Goal: Task Accomplishment & Management: Manage account settings

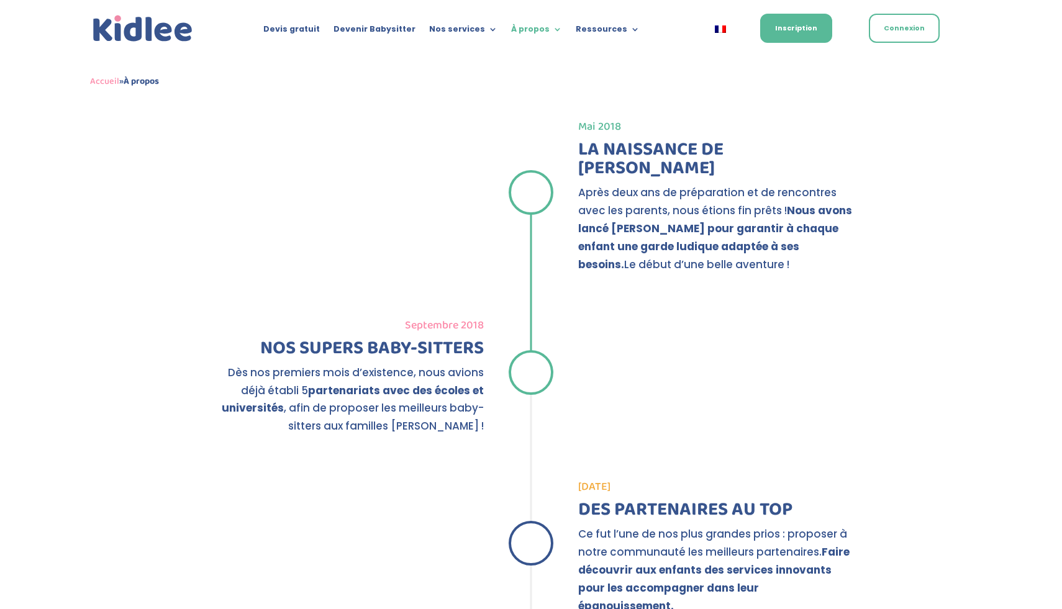
scroll to position [1346, 0]
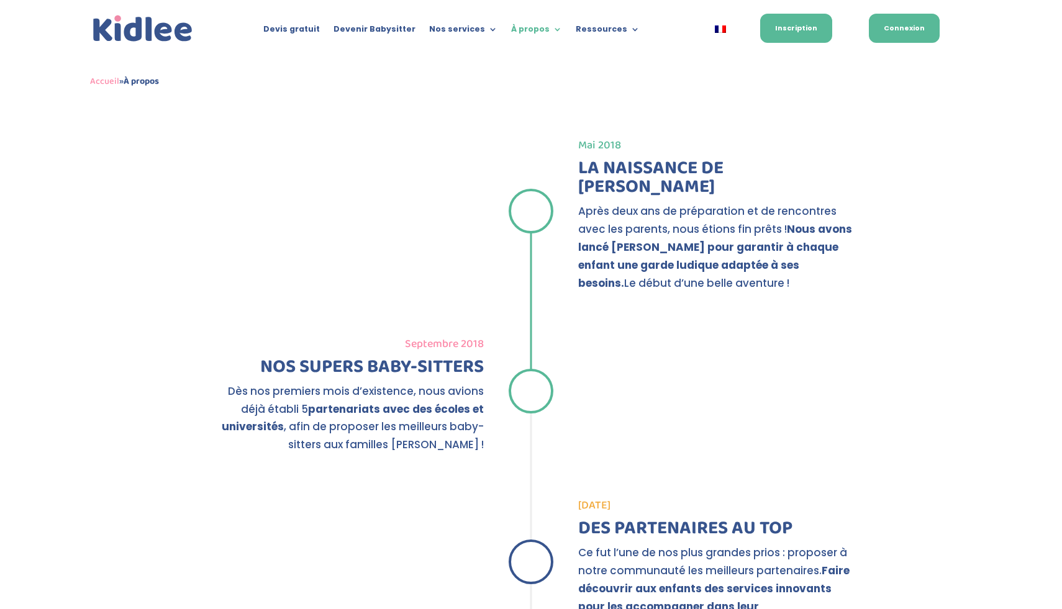
click at [910, 32] on link "Connexion" at bounding box center [904, 28] width 71 height 29
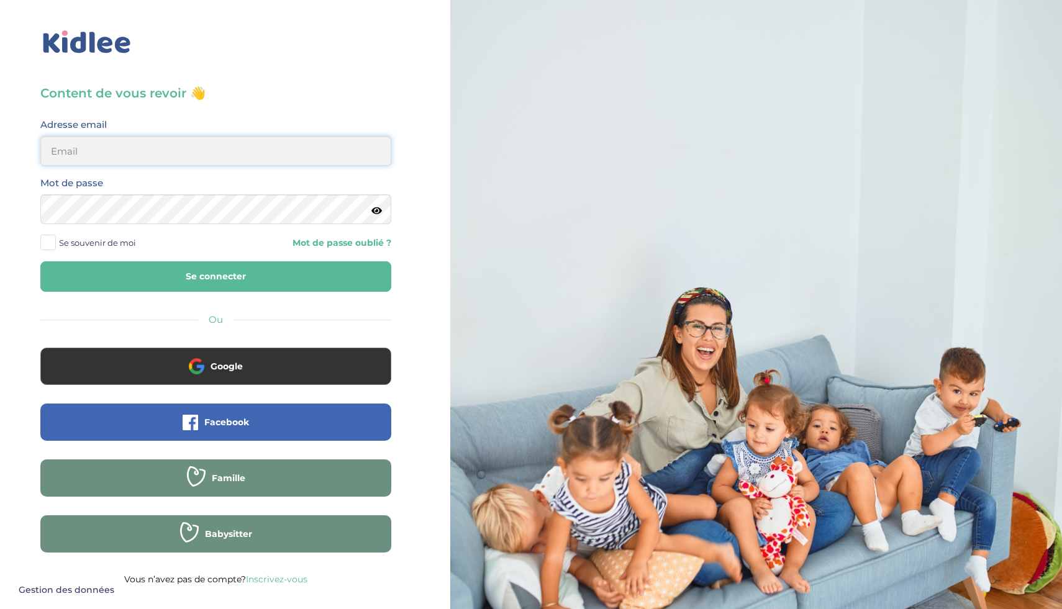
click at [219, 143] on input "email" at bounding box center [215, 151] width 351 height 30
type input "[EMAIL_ADDRESS][DOMAIN_NAME]"
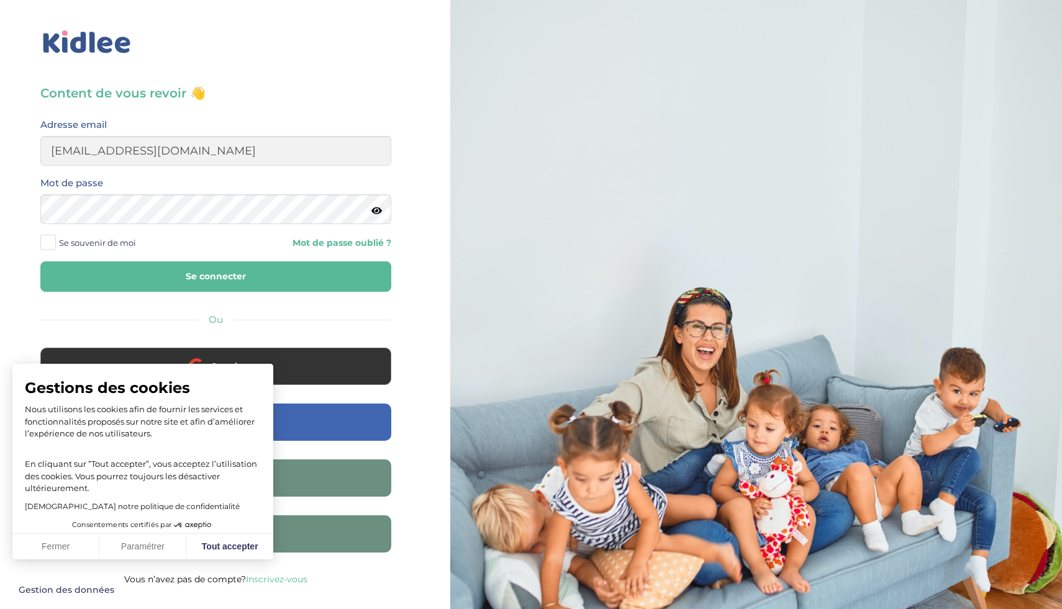
click at [373, 213] on icon at bounding box center [376, 210] width 11 height 9
click at [214, 284] on button "Se connecter" at bounding box center [215, 276] width 351 height 30
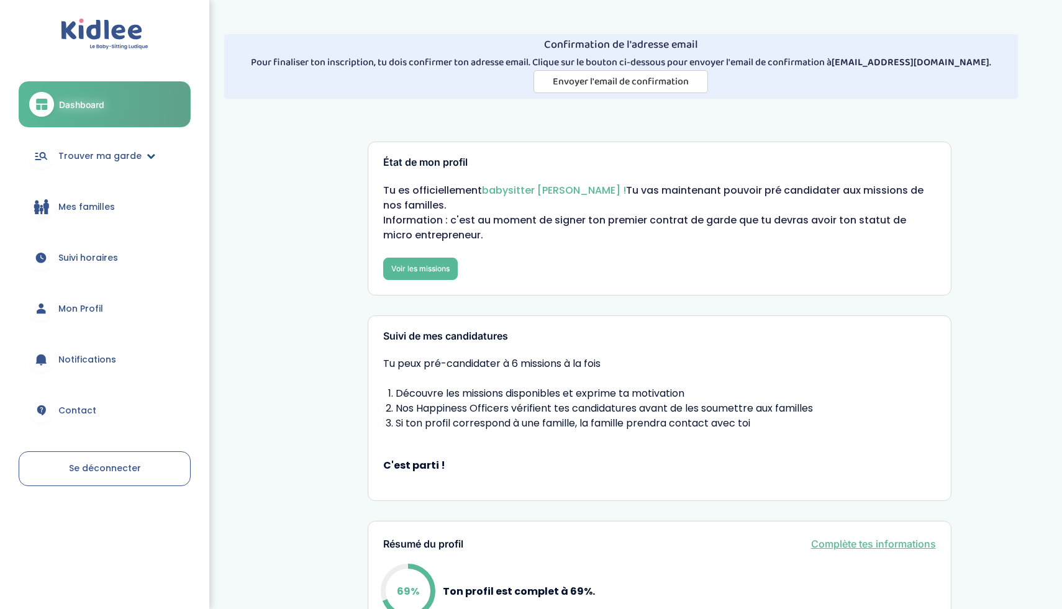
click at [147, 154] on icon at bounding box center [151, 156] width 9 height 9
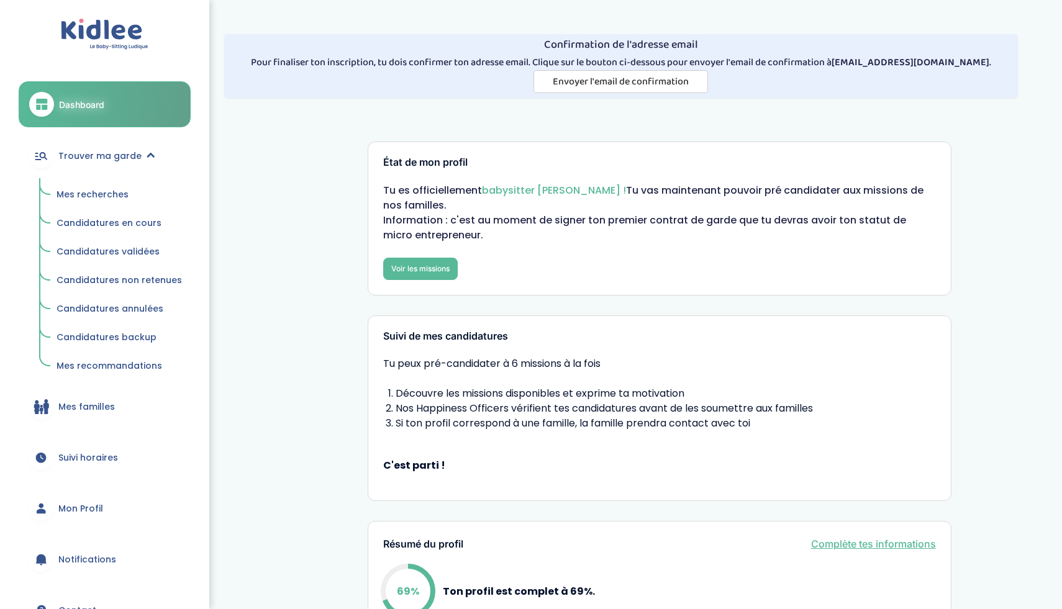
click at [122, 200] on link "Mes recherches" at bounding box center [119, 195] width 143 height 24
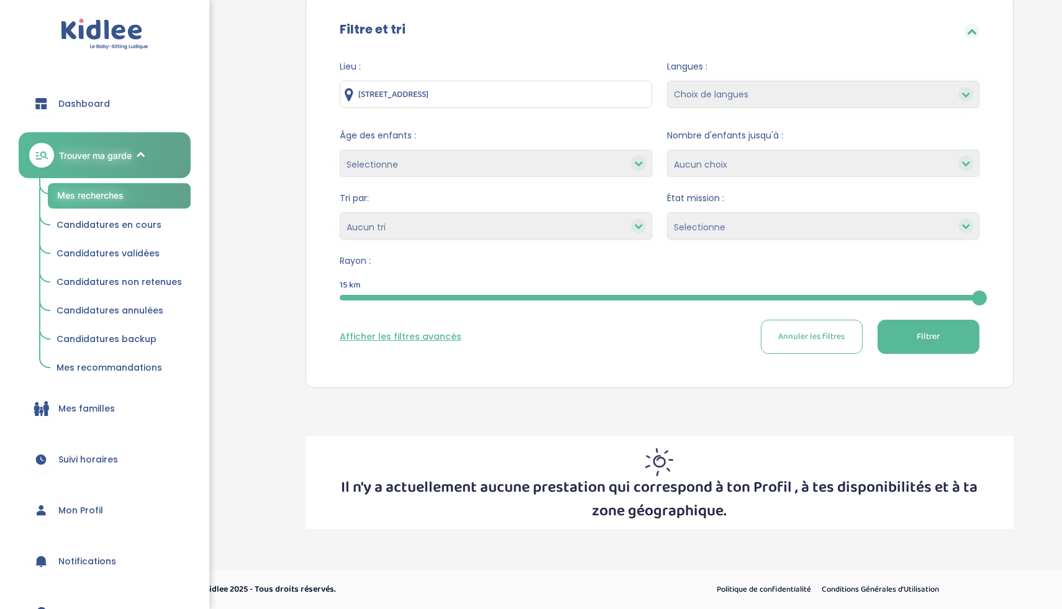
scroll to position [234, 0]
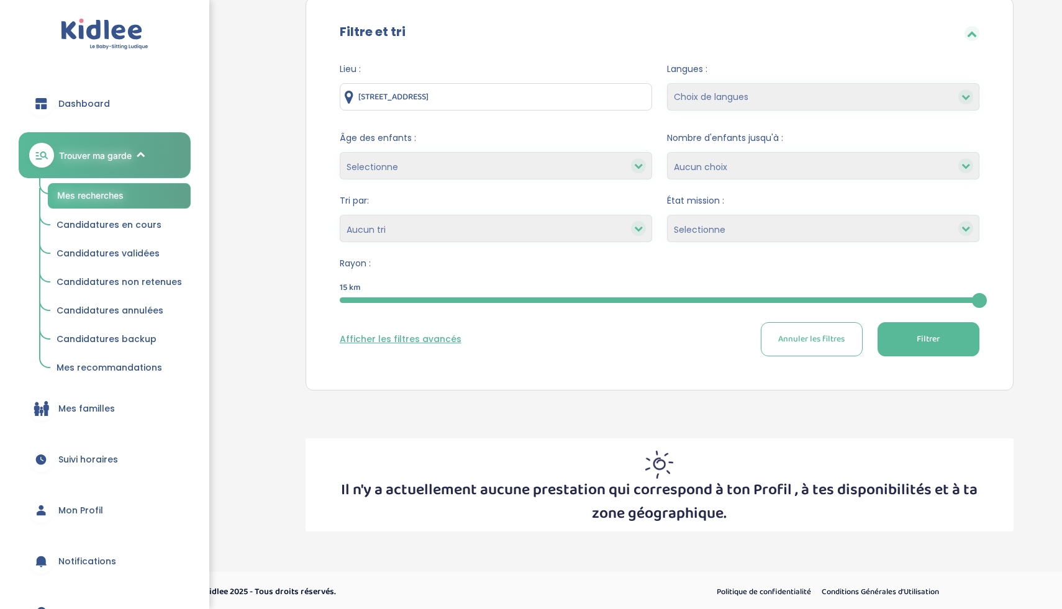
click at [948, 334] on button "Filtrer" at bounding box center [928, 339] width 102 height 34
click at [559, 166] on select "Selectionne moins de 3 ans entre 3 et 6 ans plus de 6 ans" at bounding box center [496, 165] width 312 height 27
click at [549, 166] on select "Selectionne moins de 3 ans entre 3 et 6 ans plus de 6 ans" at bounding box center [496, 165] width 312 height 27
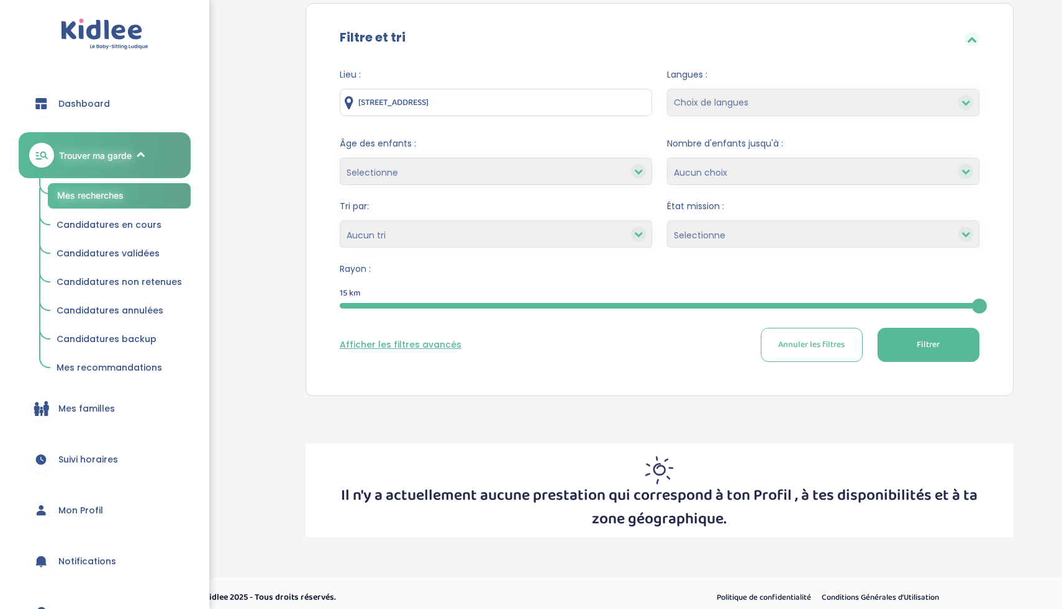
scroll to position [237, 0]
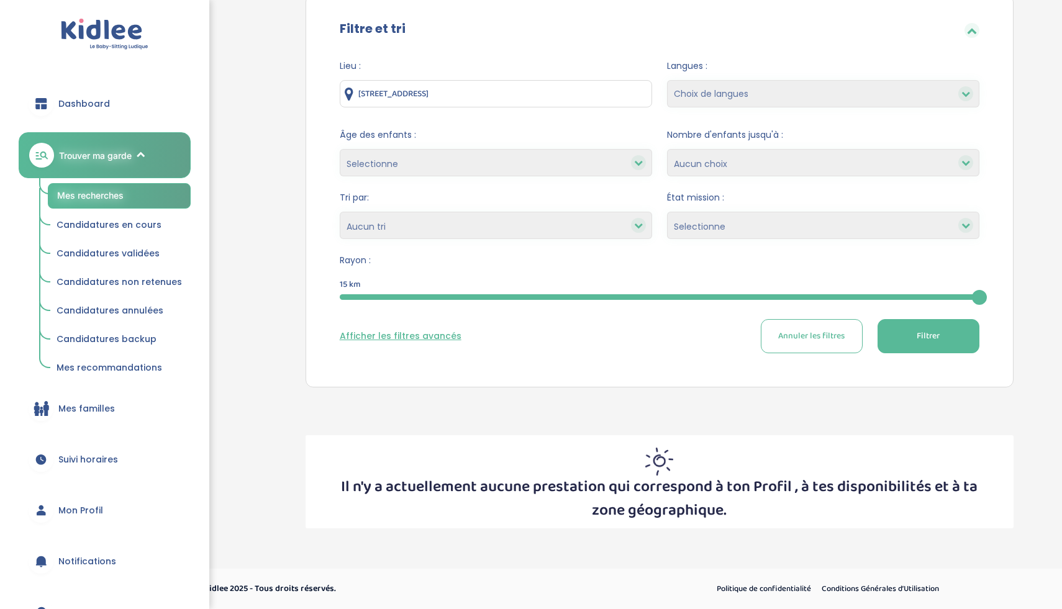
click at [613, 88] on input "22 Boulevard de l'Oise, Cergy, France" at bounding box center [496, 93] width 312 height 27
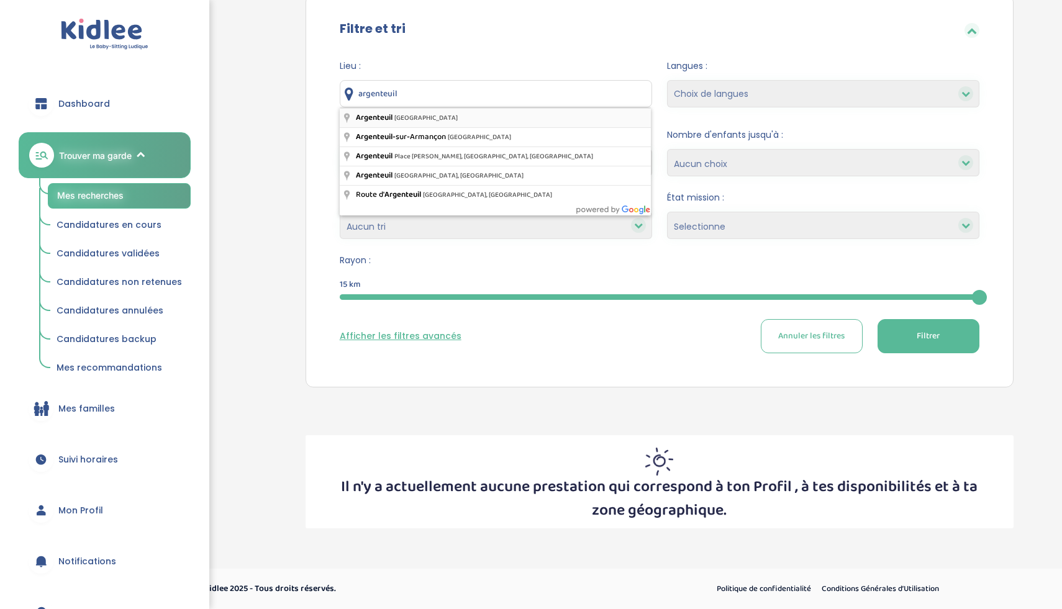
type input "[GEOGRAPHIC_DATA], [GEOGRAPHIC_DATA]"
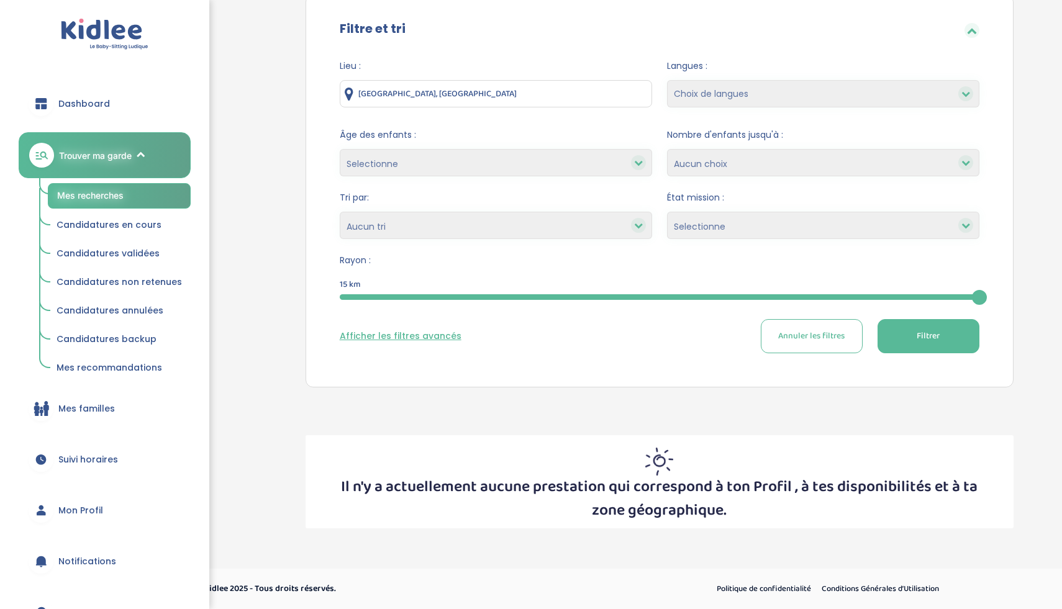
click at [946, 347] on button "Filtrer" at bounding box center [928, 336] width 102 height 34
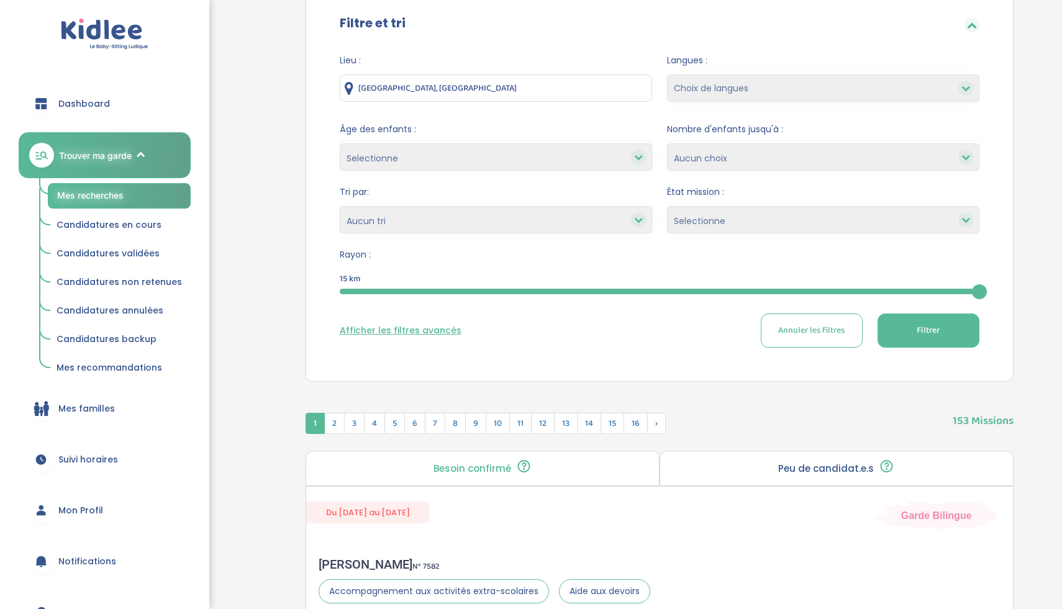
scroll to position [245, 0]
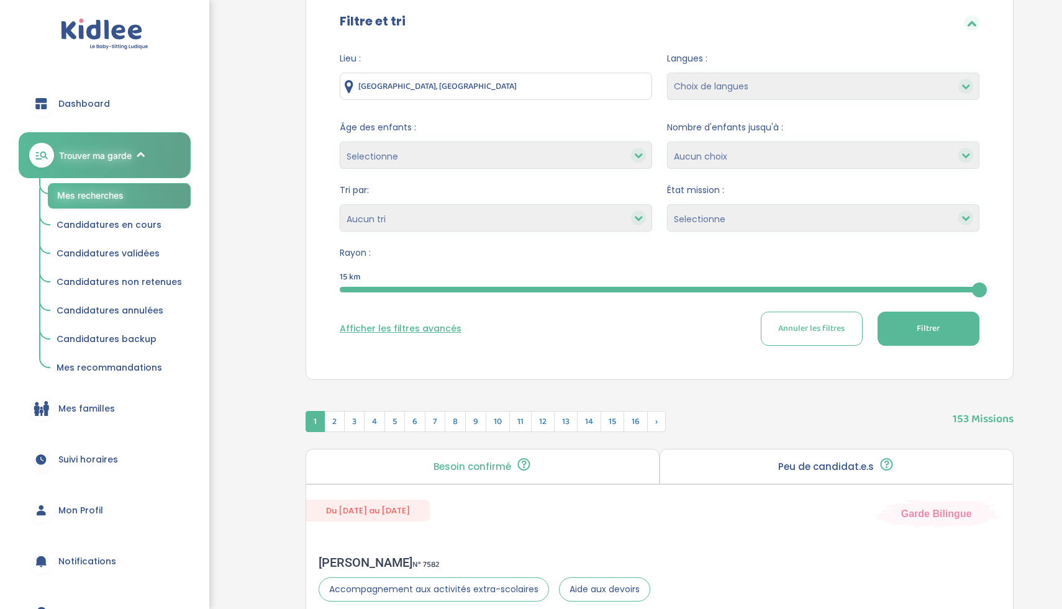
click at [715, 79] on select "Choix de langues Allemand Anglais Espagnol Italien Russe Français Coréen" at bounding box center [823, 86] width 312 height 27
select select "12"
select select
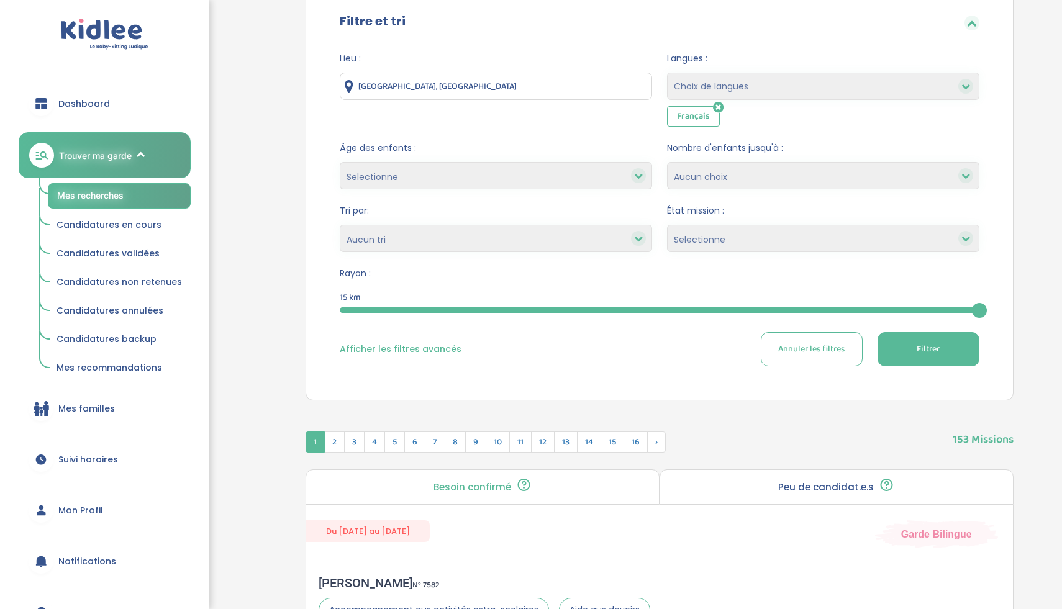
click at [946, 350] on button "Filtrer" at bounding box center [928, 349] width 102 height 34
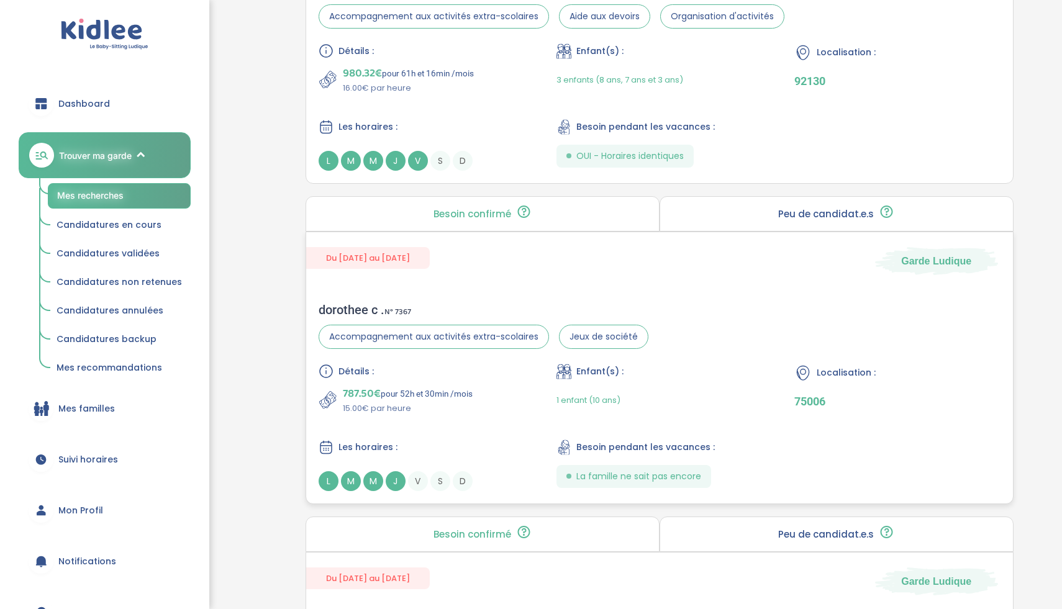
scroll to position [1139, 0]
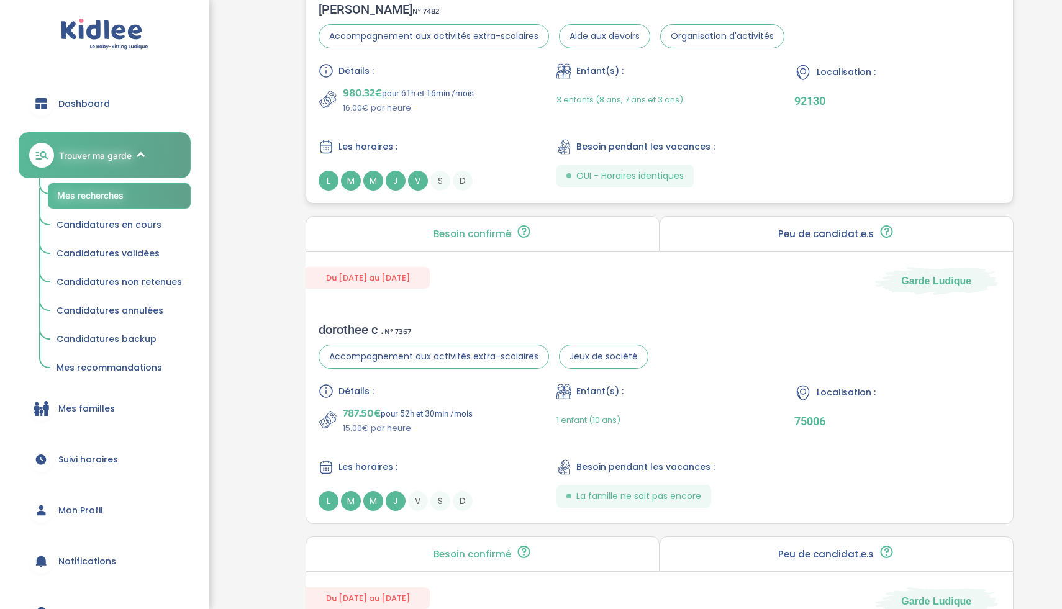
click at [330, 178] on span "L" at bounding box center [329, 181] width 20 height 20
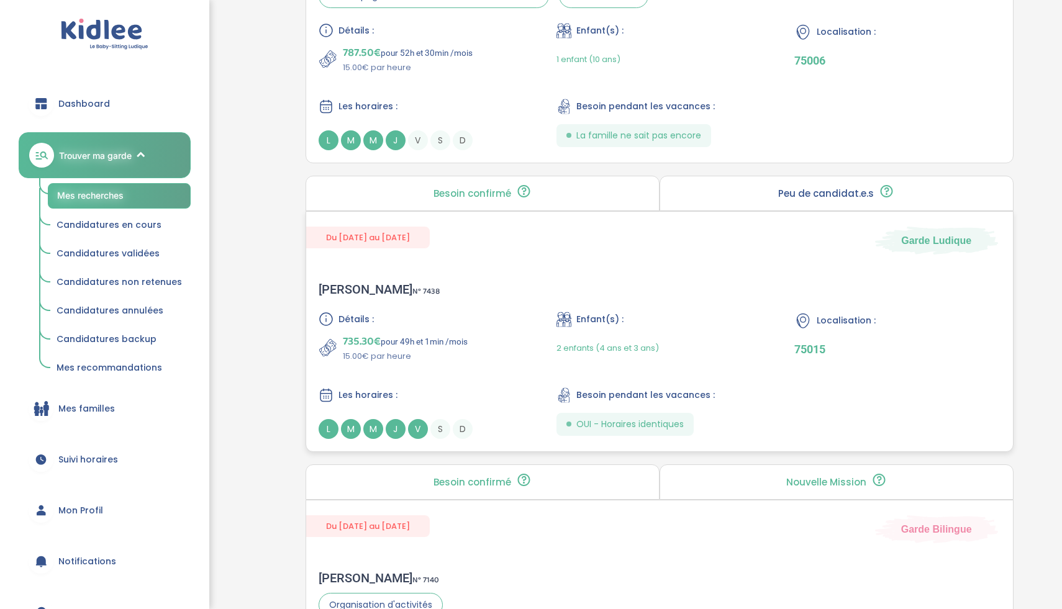
scroll to position [1477, 0]
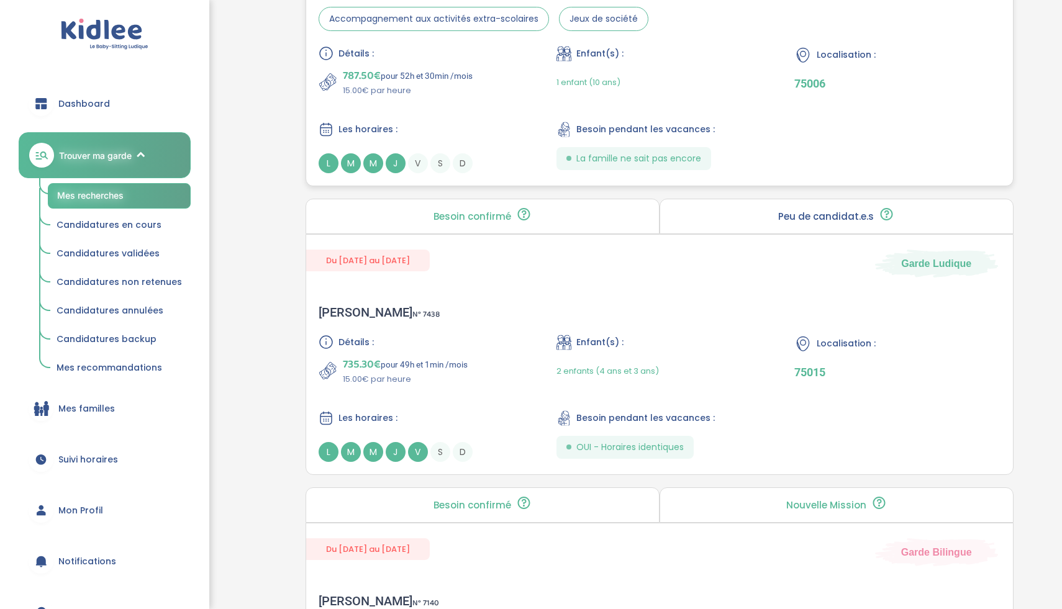
click at [333, 165] on span "L" at bounding box center [329, 163] width 20 height 20
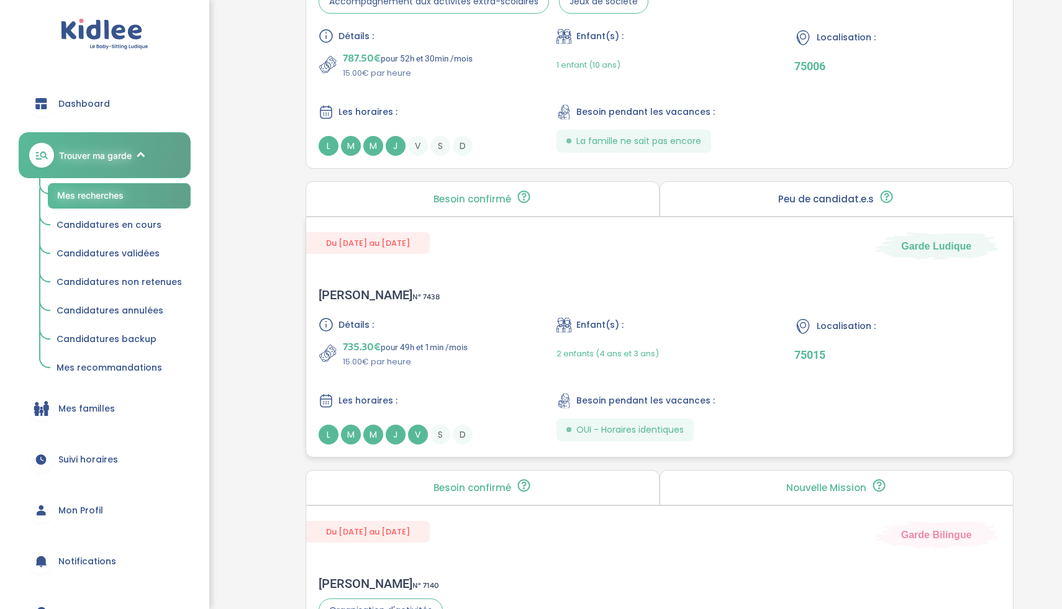
scroll to position [1500, 0]
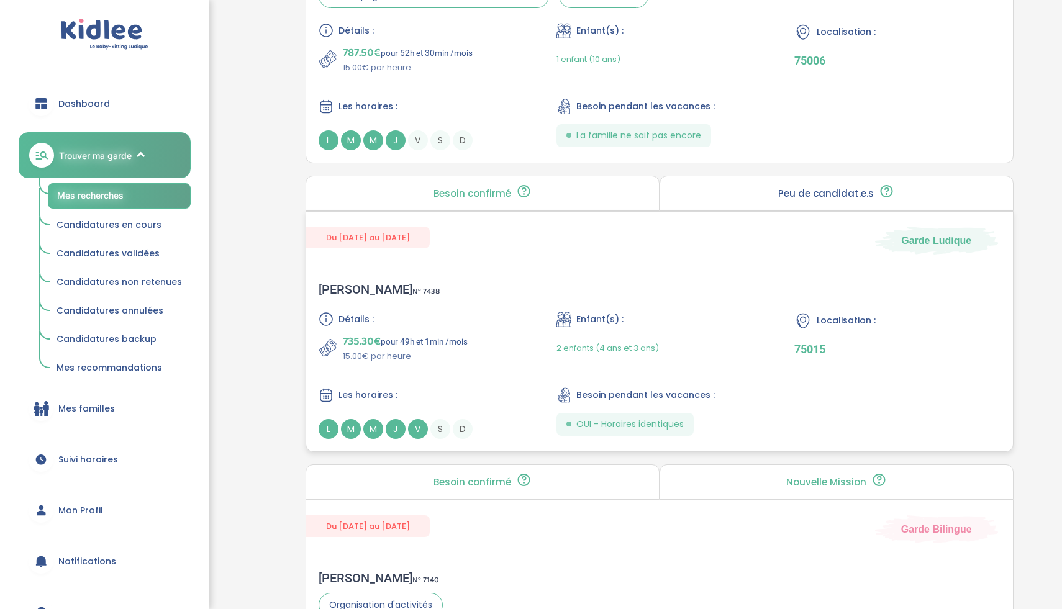
click at [328, 428] on span "L" at bounding box center [329, 429] width 20 height 20
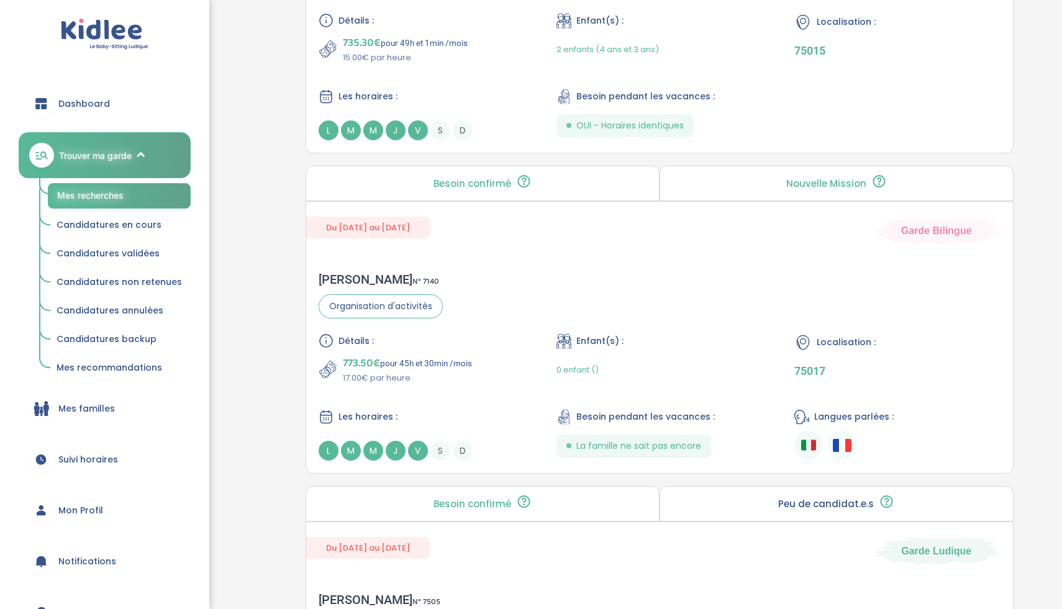
scroll to position [1820, 0]
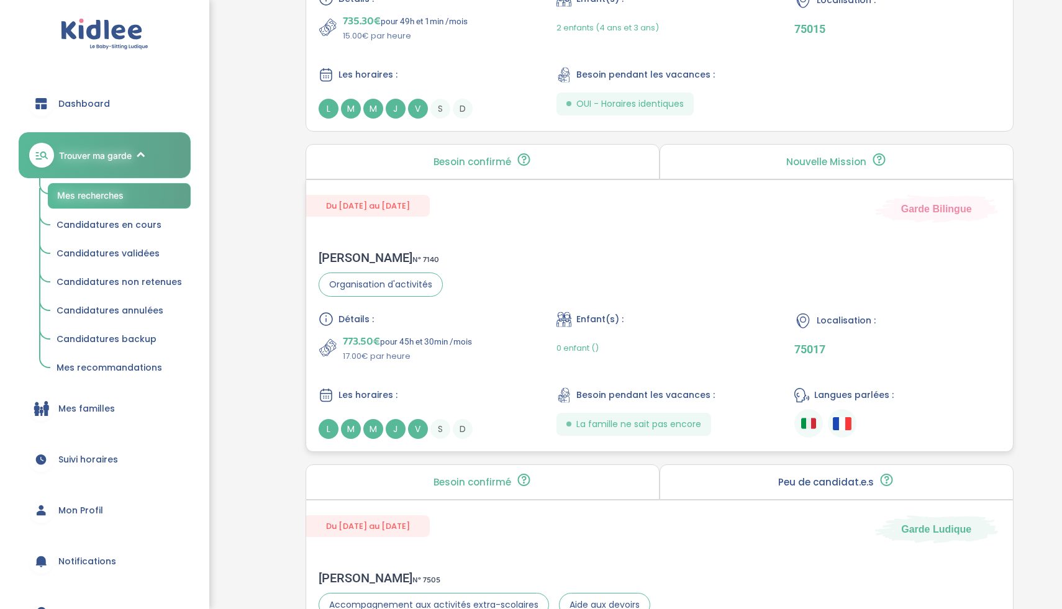
click at [407, 340] on p "773.50€ pour 45h et 30min /mois" at bounding box center [407, 341] width 129 height 17
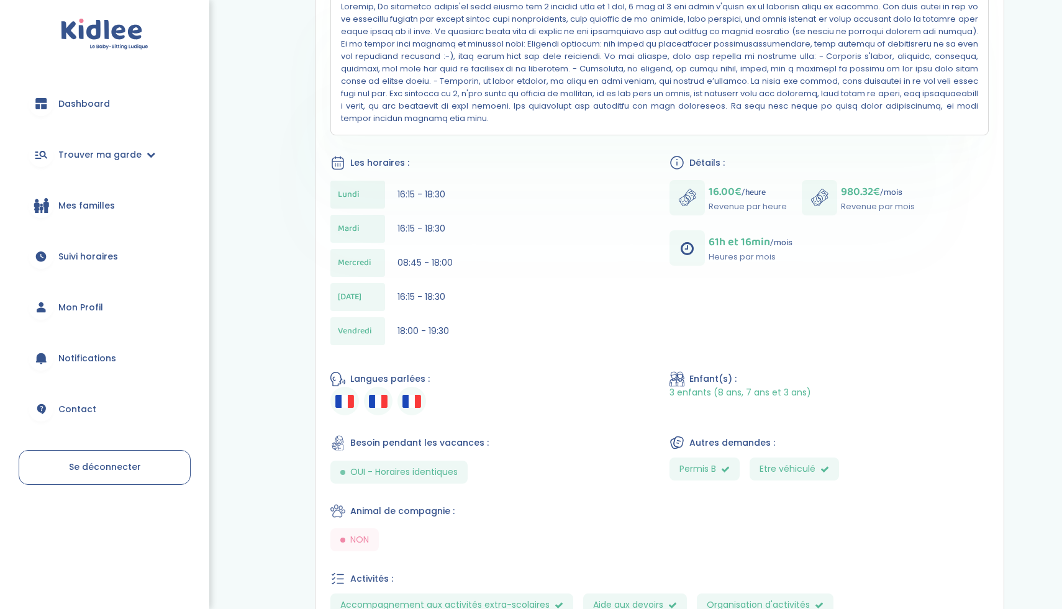
scroll to position [436, 0]
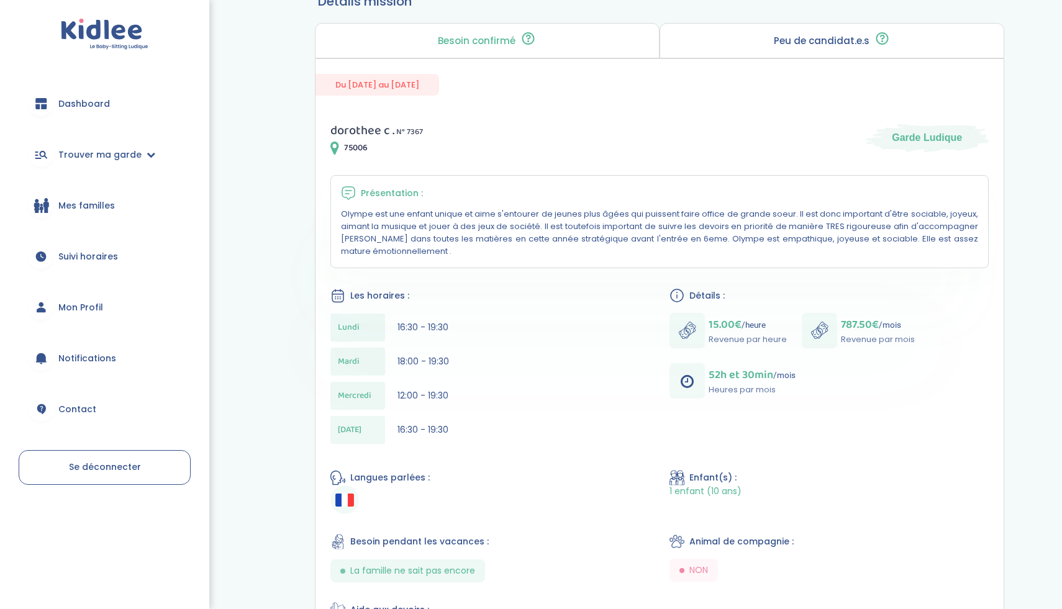
scroll to position [230, 0]
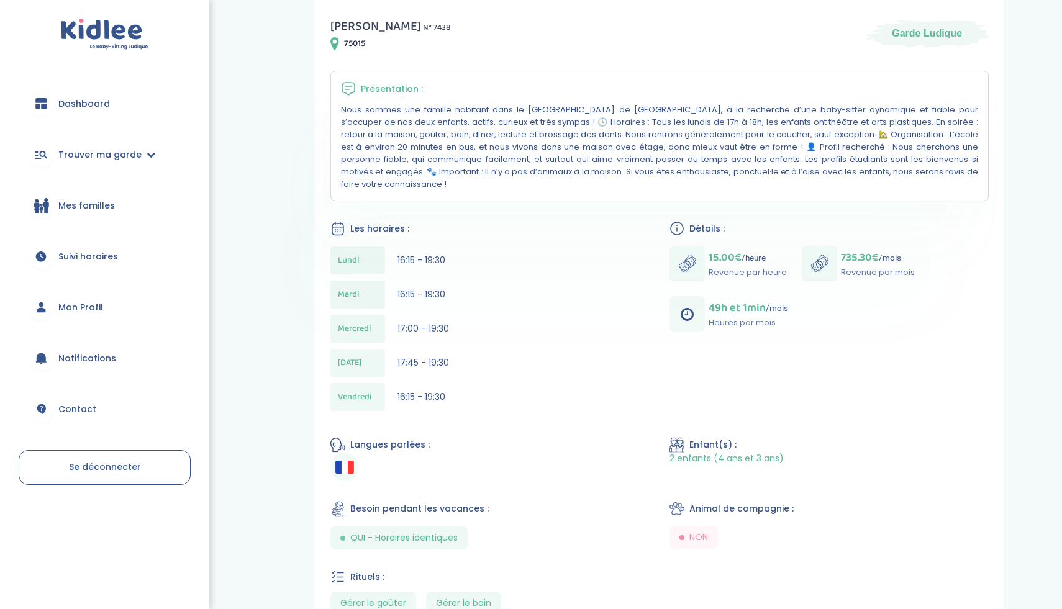
scroll to position [335, 0]
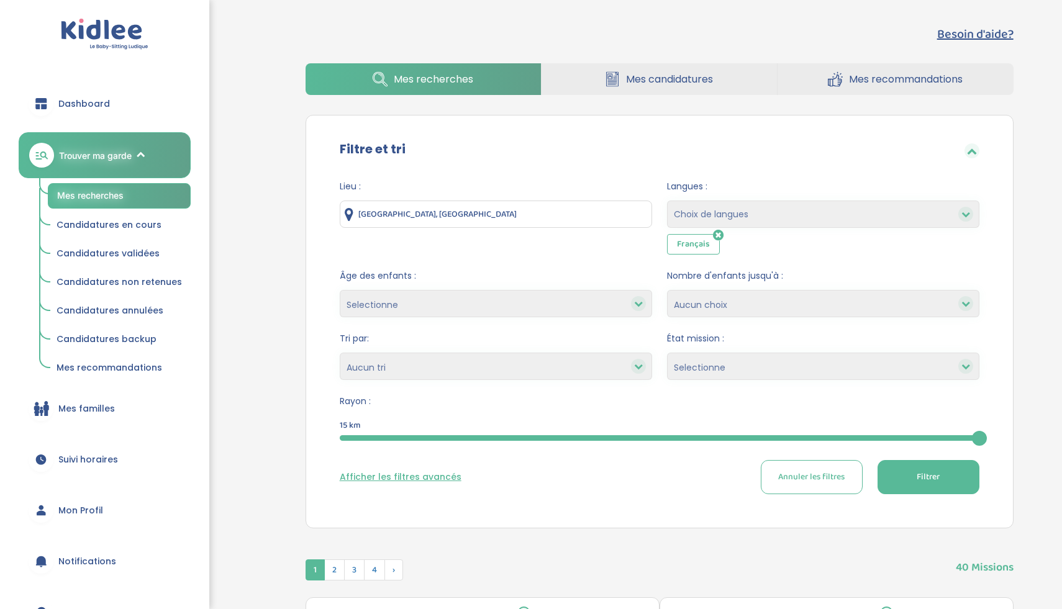
scroll to position [116, 0]
click at [443, 479] on button "Afficher les filtres avancés" at bounding box center [401, 477] width 122 height 13
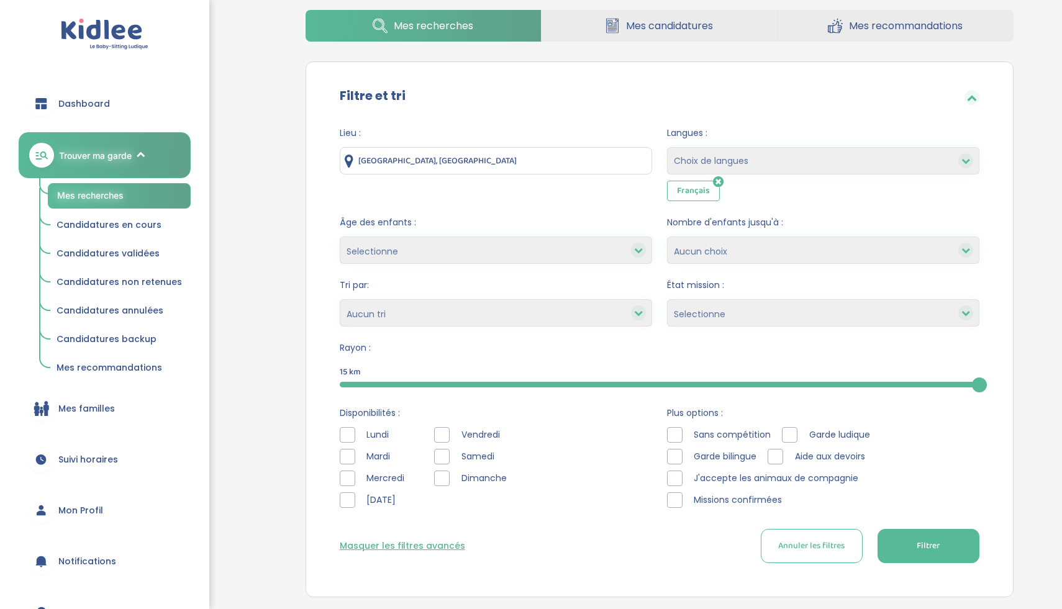
scroll to position [181, 0]
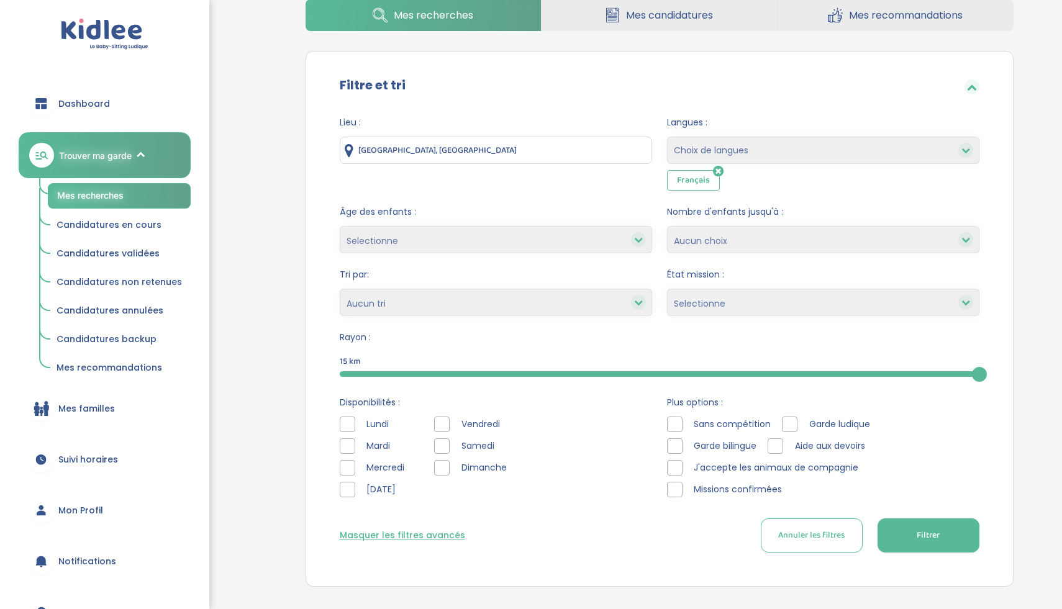
click at [343, 425] on div at bounding box center [348, 425] width 16 height 16
click at [351, 445] on div at bounding box center [348, 446] width 16 height 16
click at [443, 468] on div at bounding box center [442, 468] width 16 height 16
click at [445, 447] on div at bounding box center [442, 446] width 16 height 16
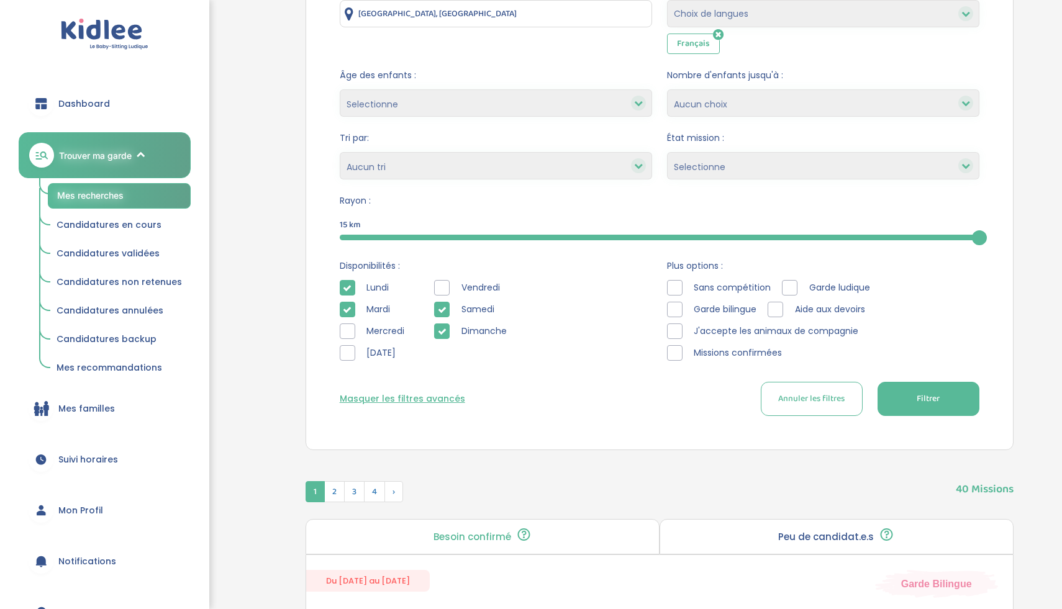
scroll to position [319, 0]
click at [946, 397] on button "Filtrer" at bounding box center [928, 398] width 102 height 34
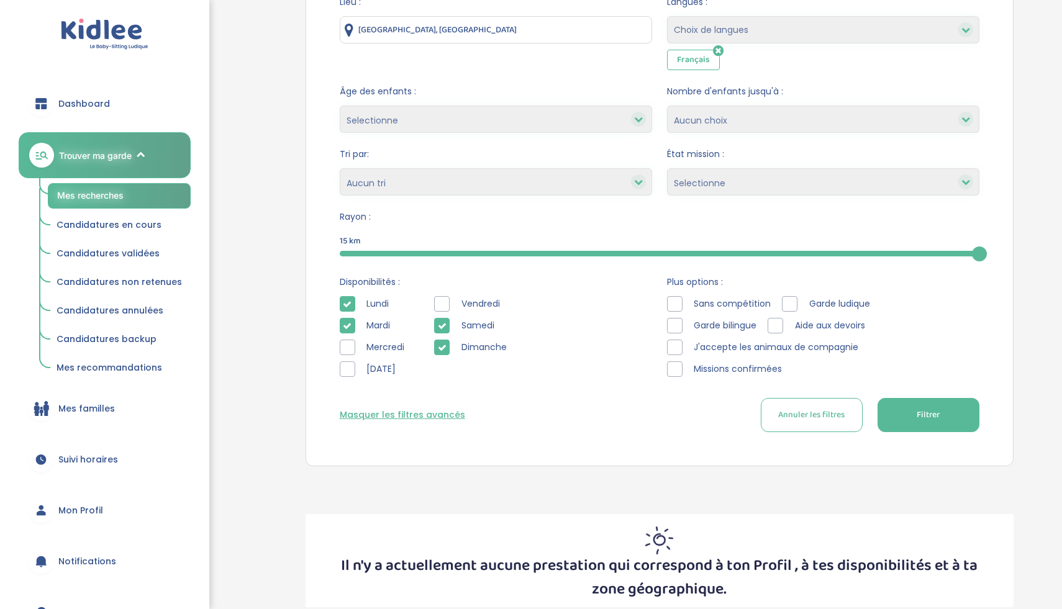
scroll to position [289, 0]
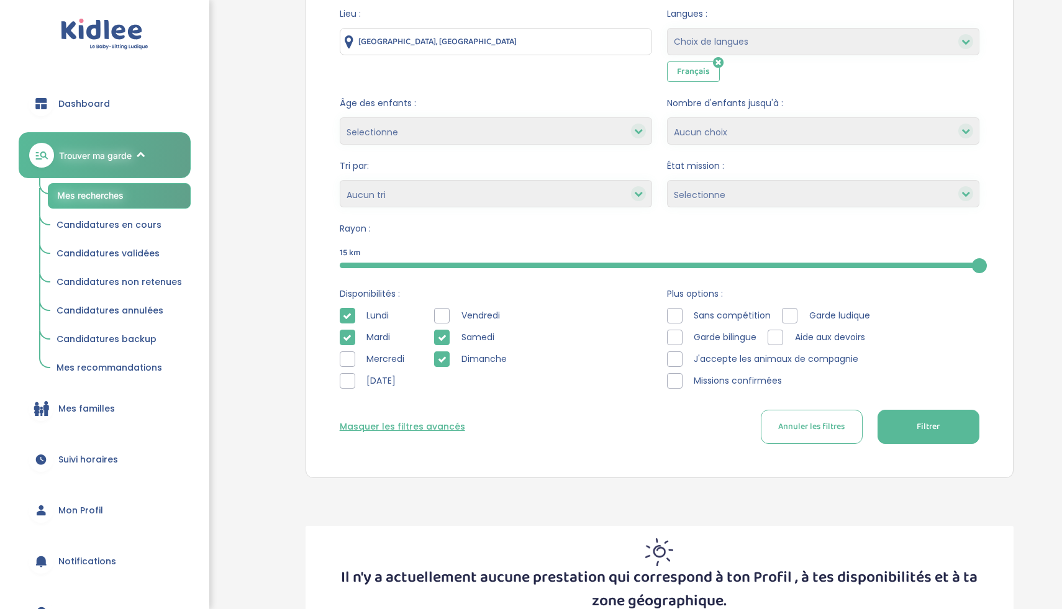
click at [449, 355] on div at bounding box center [442, 359] width 16 height 16
click at [449, 339] on div at bounding box center [442, 338] width 16 height 16
click at [342, 337] on div at bounding box center [348, 338] width 16 height 16
click at [346, 319] on icon at bounding box center [347, 316] width 9 height 9
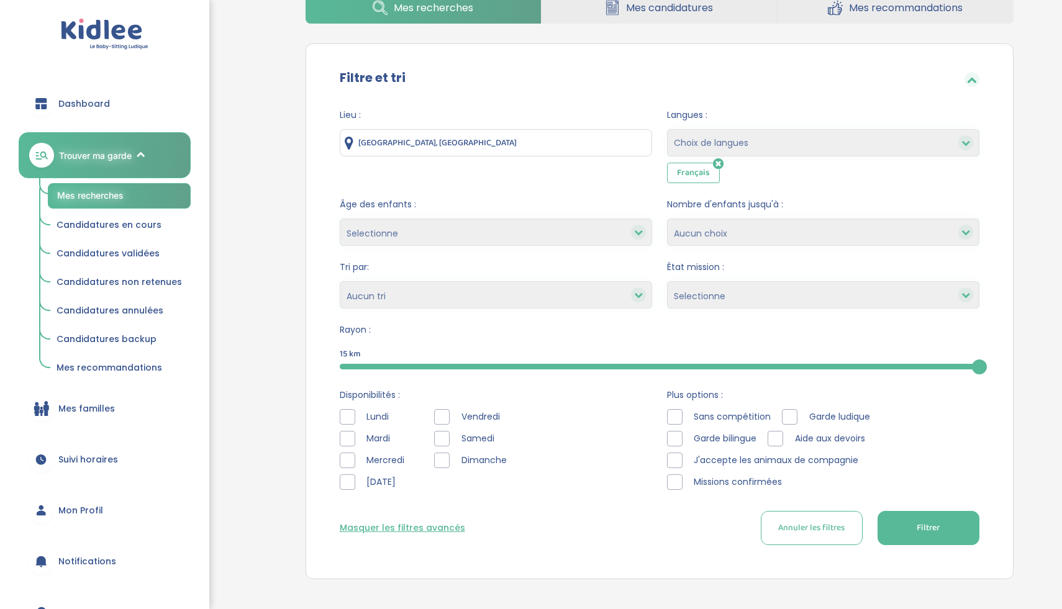
scroll to position [0, 0]
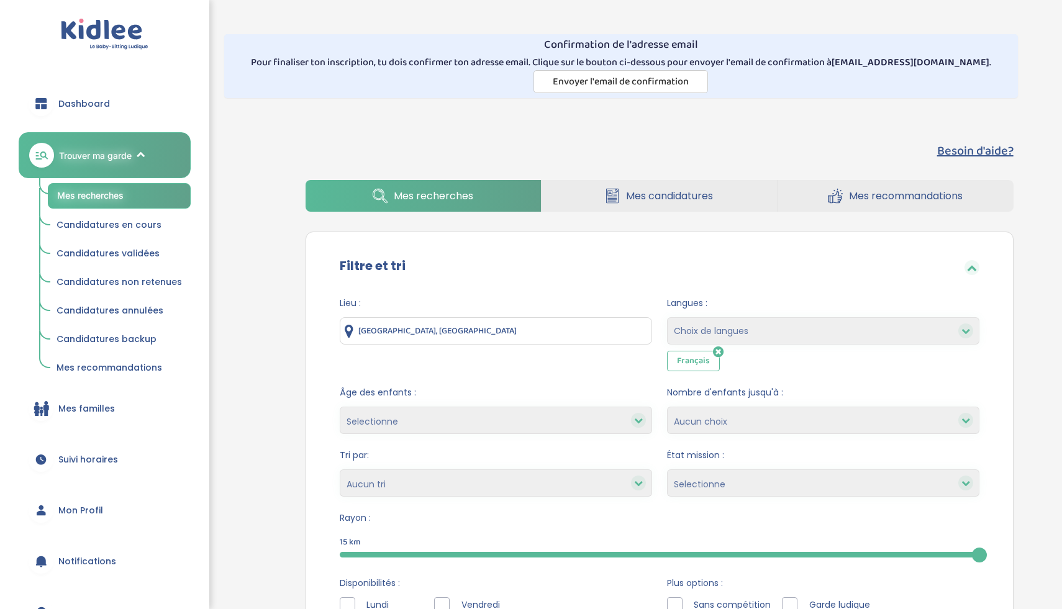
click at [643, 192] on span "Mes candidatures" at bounding box center [669, 196] width 87 height 16
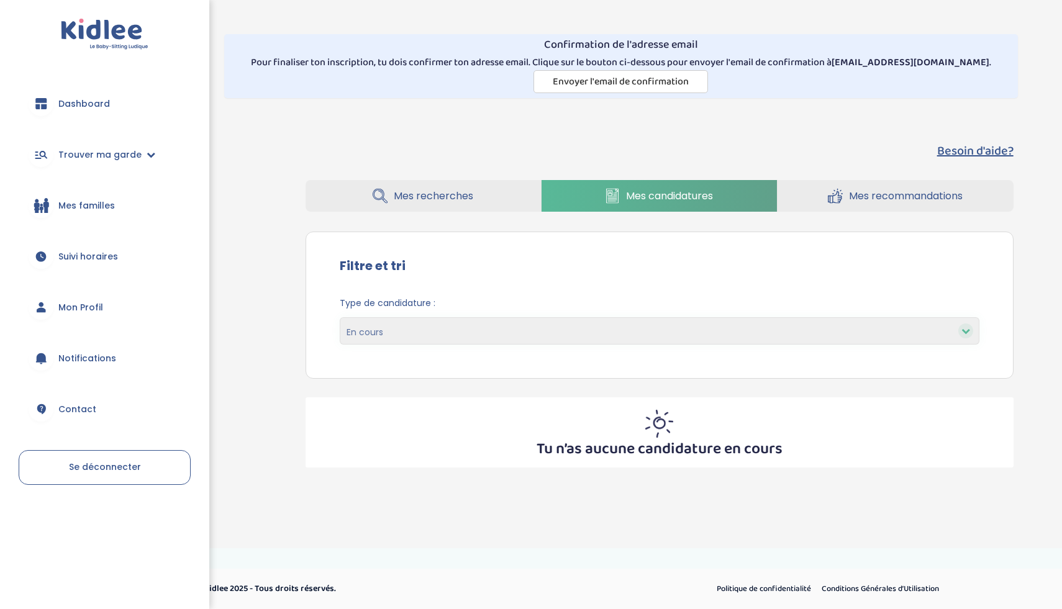
click at [478, 199] on link "Mes recherches" at bounding box center [422, 196] width 235 height 32
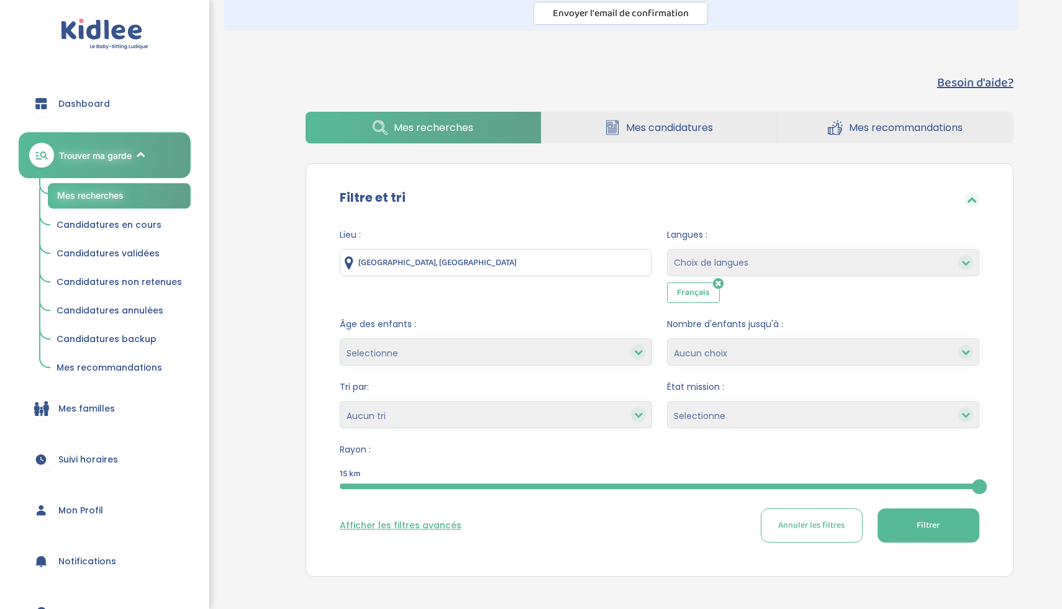
scroll to position [70, 0]
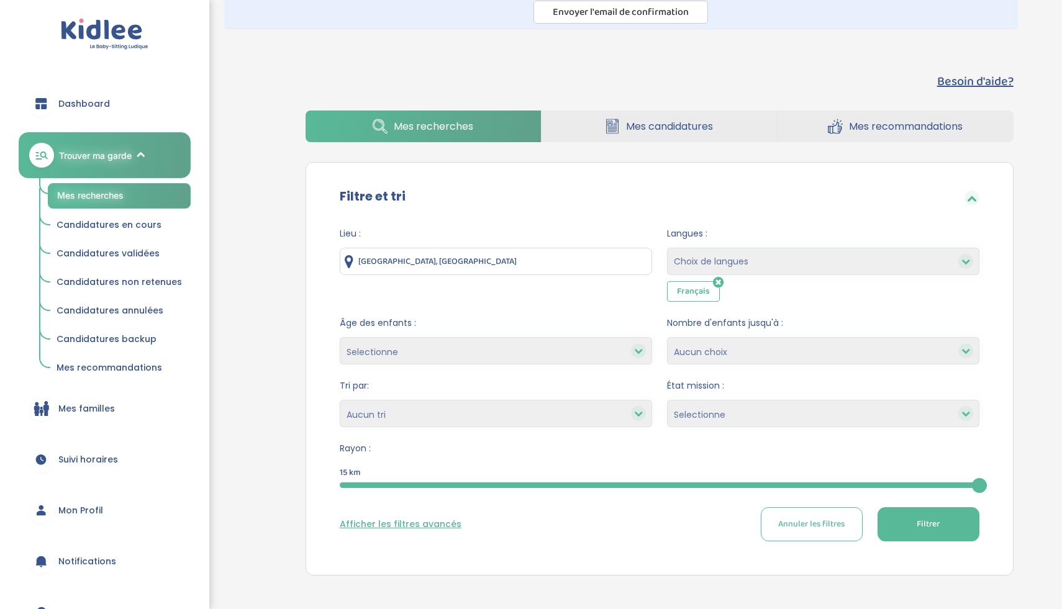
click at [705, 356] on select "1 2 3 4 Aucun choix" at bounding box center [823, 350] width 312 height 27
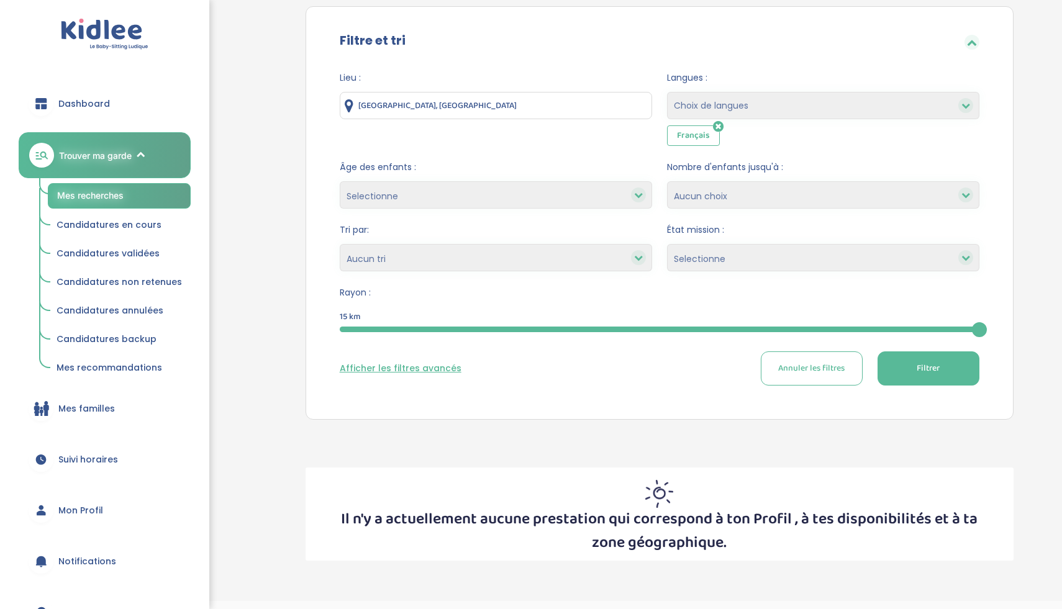
scroll to position [258, 0]
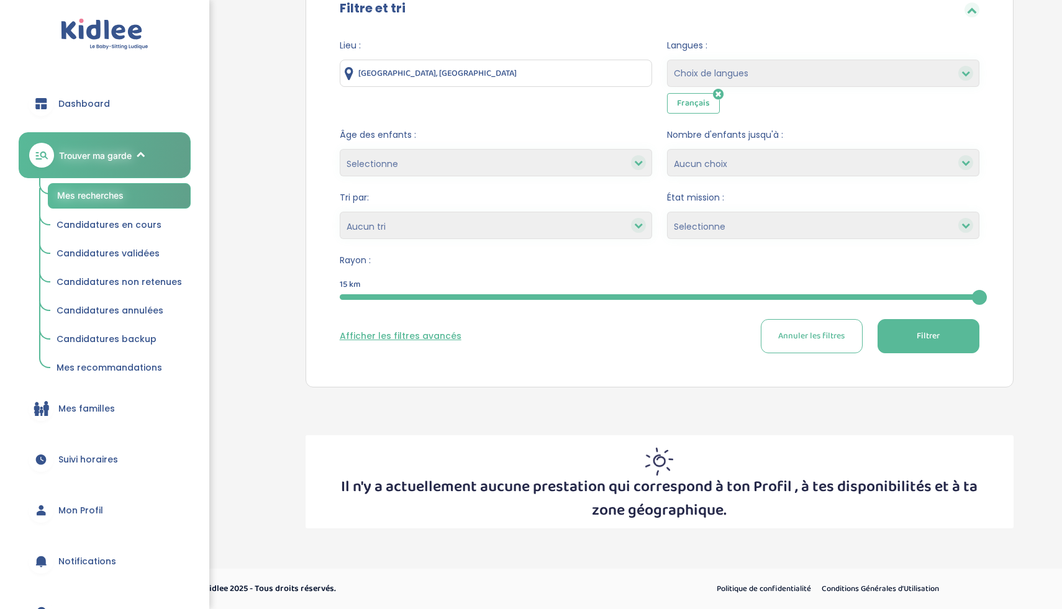
click at [925, 337] on span "Filtrer" at bounding box center [927, 336] width 23 height 13
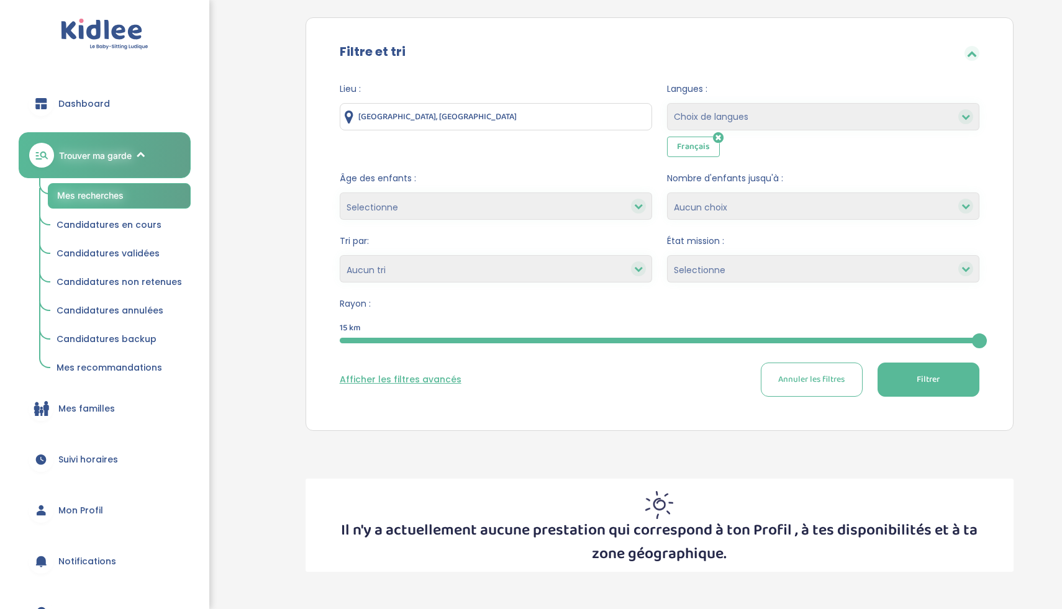
scroll to position [204, 0]
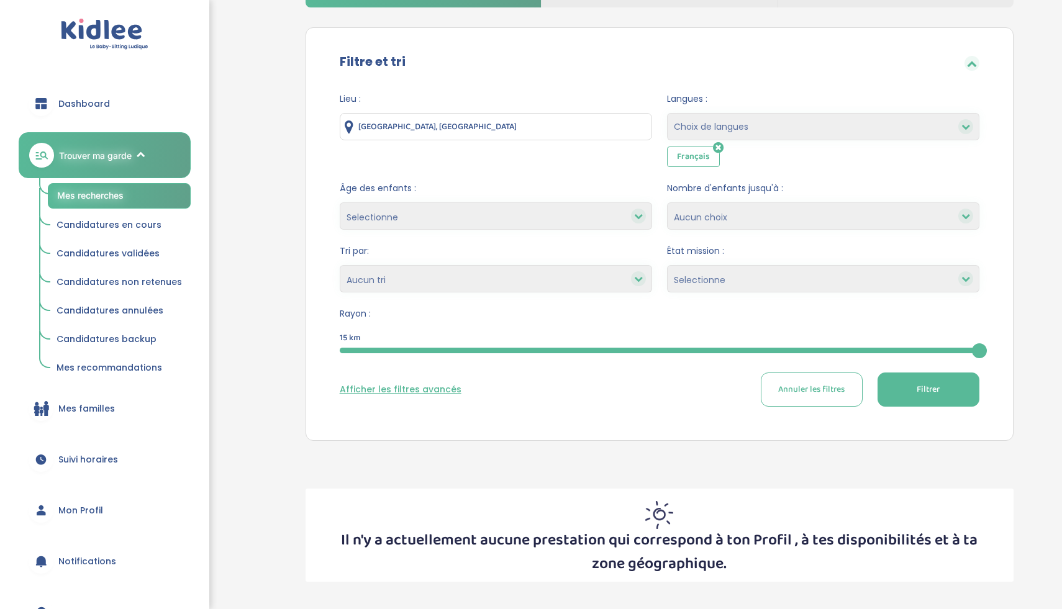
click at [528, 288] on select "Heures par semaine (croissant) Heures par semaine (décroissant) Date de démarra…" at bounding box center [496, 278] width 312 height 27
click at [433, 392] on button "Afficher les filtres avancés" at bounding box center [401, 389] width 122 height 13
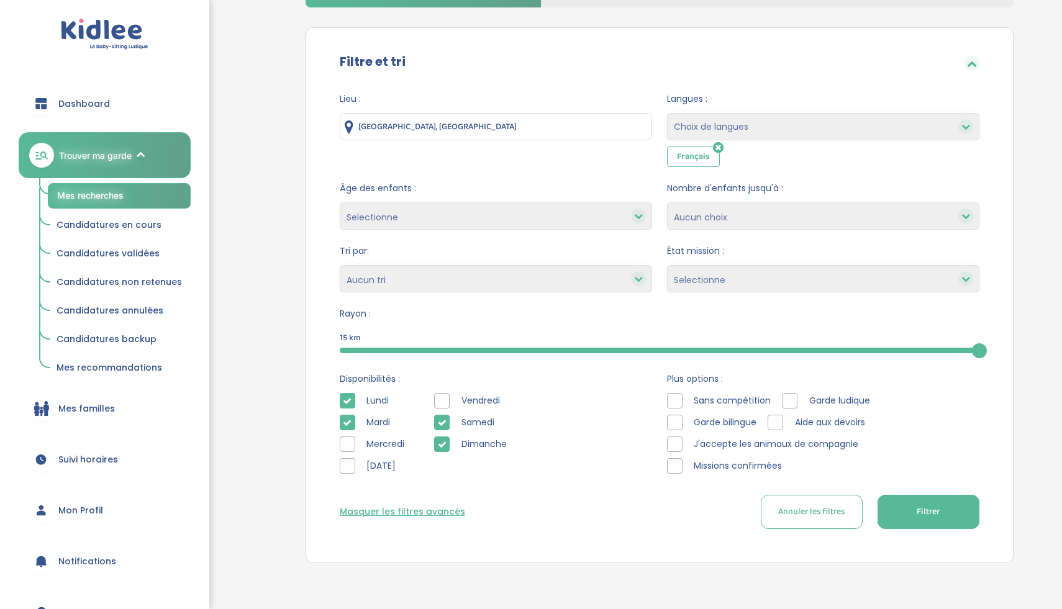
click at [346, 421] on icon at bounding box center [347, 423] width 9 height 9
click at [349, 397] on icon at bounding box center [347, 401] width 9 height 9
click at [445, 443] on icon at bounding box center [442, 444] width 9 height 9
click at [446, 432] on div "Vendredi Samedi Dimanche" at bounding box center [476, 436] width 84 height 87
click at [445, 426] on icon at bounding box center [442, 423] width 9 height 9
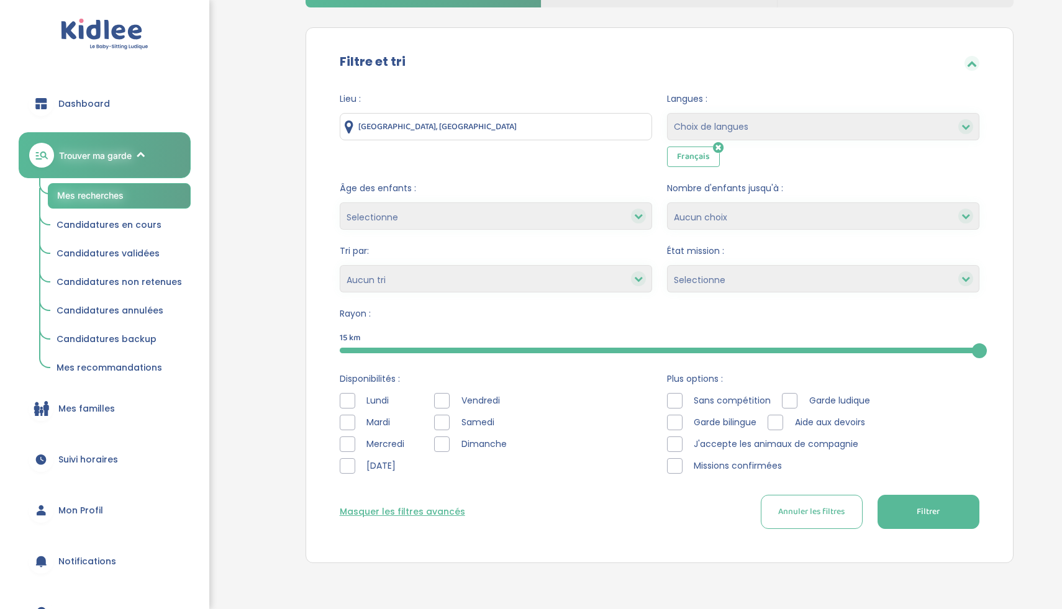
click at [885, 507] on button "Filtrer" at bounding box center [928, 512] width 102 height 34
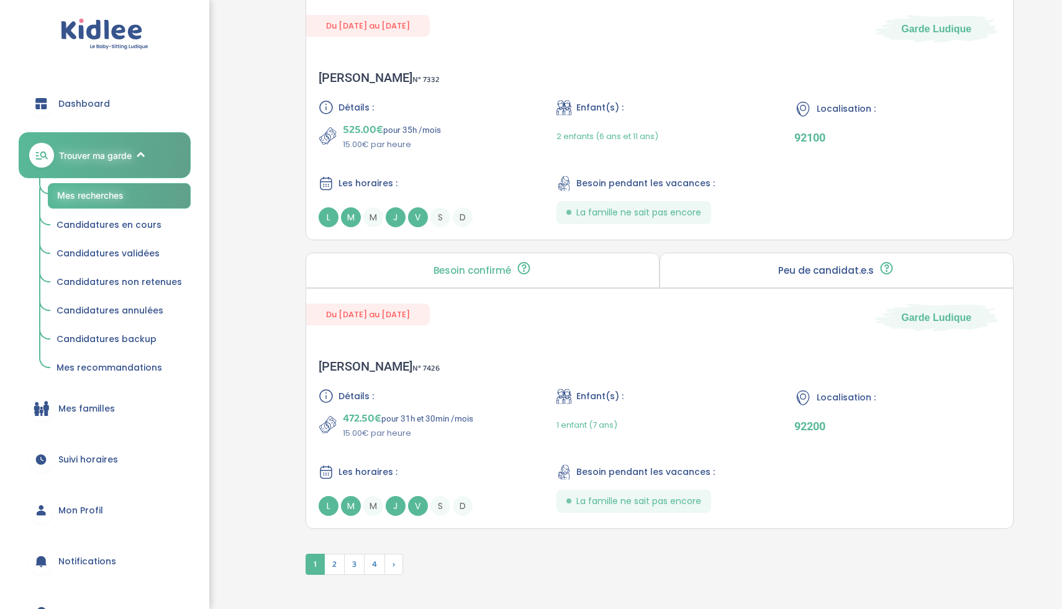
scroll to position [3436, 0]
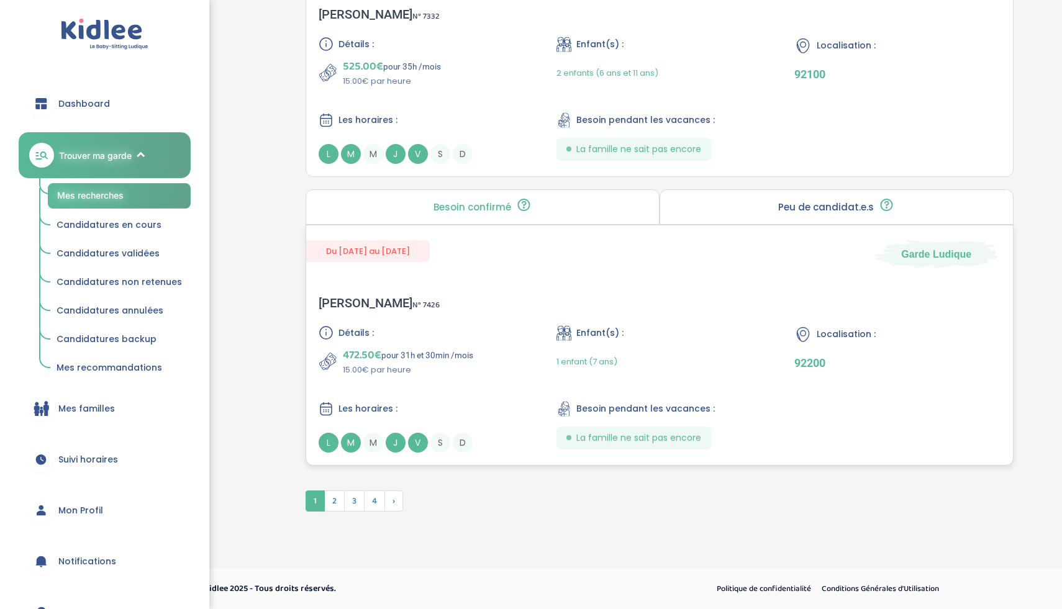
click at [712, 338] on div "Enfant(s) :" at bounding box center [659, 333] width 206 height 16
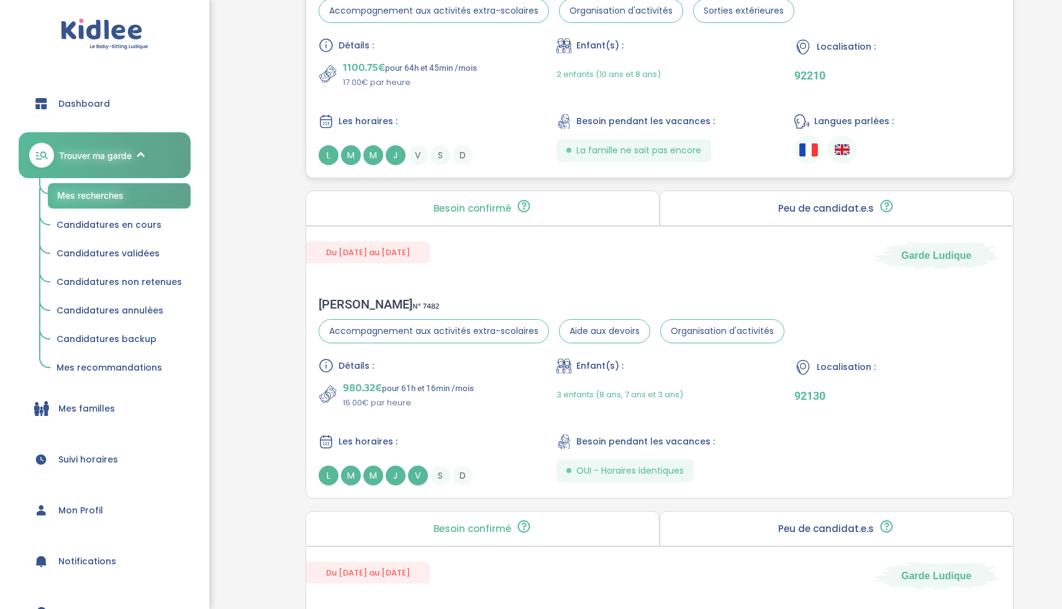
scroll to position [972, 0]
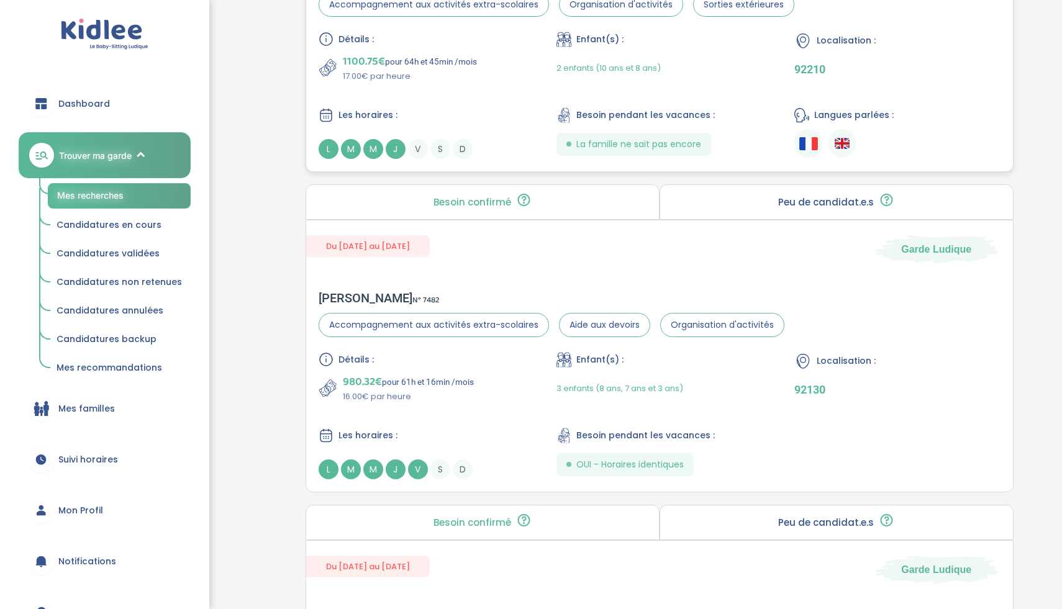
click at [589, 236] on div "Du 08-09-2025 au 03-07-2026 Garde Ludique" at bounding box center [659, 241] width 707 height 43
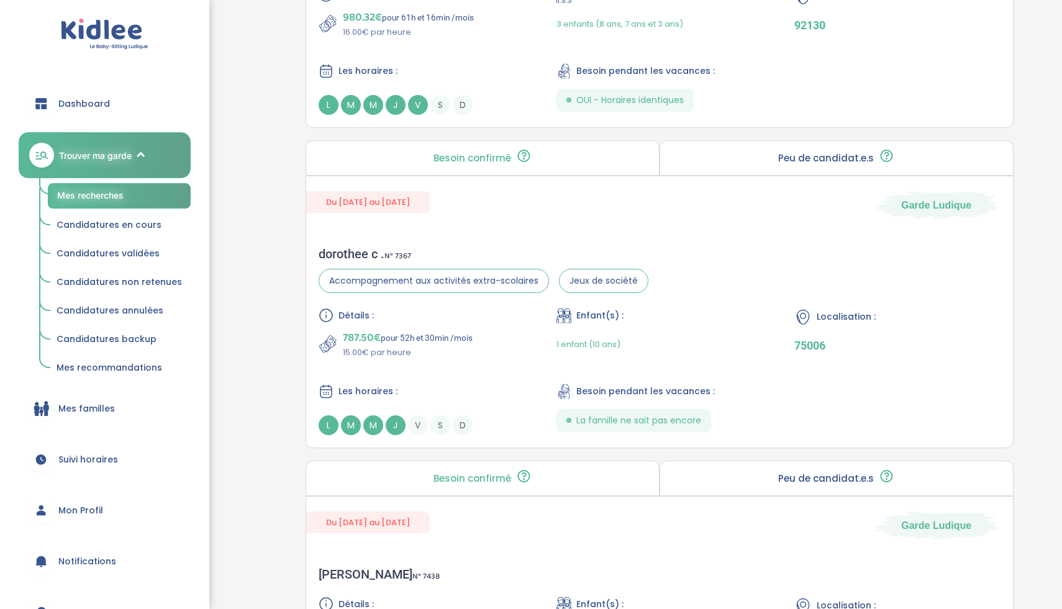
scroll to position [1335, 0]
click at [463, 358] on p "15.00€ par heure" at bounding box center [408, 354] width 130 height 12
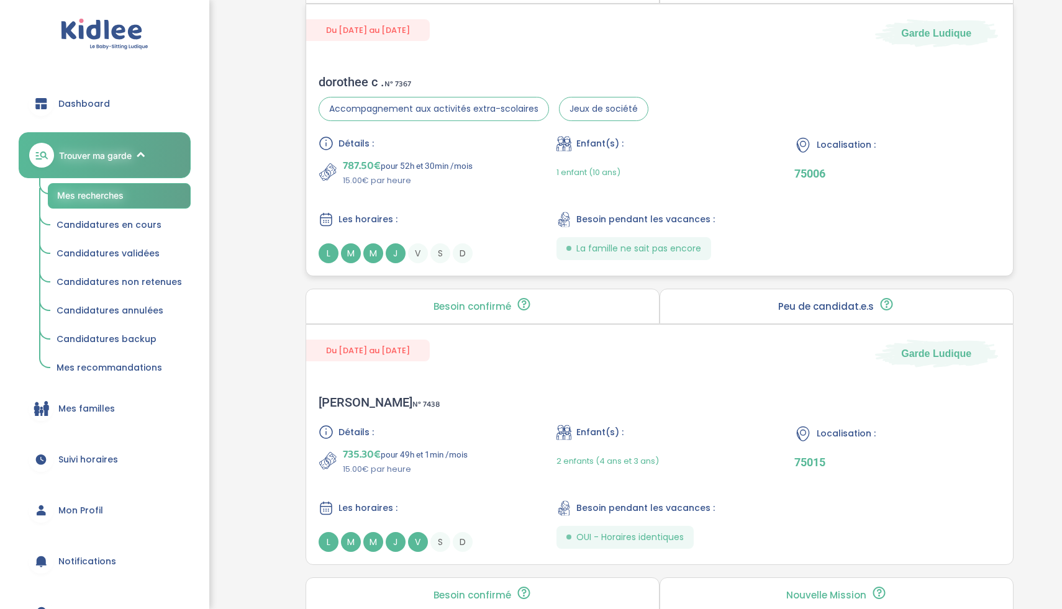
scroll to position [1619, 0]
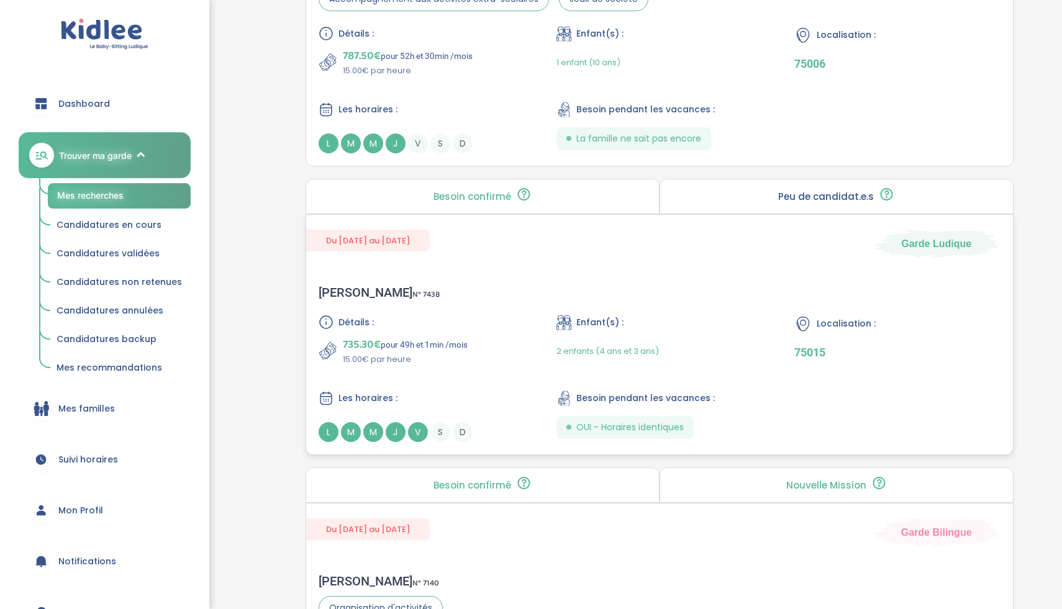
click at [459, 268] on div "Du 26-08-2025 au 31-07-2026 Garde Ludique Elise B . N° 7438 Détails : 735.30€ p…" at bounding box center [659, 334] width 708 height 241
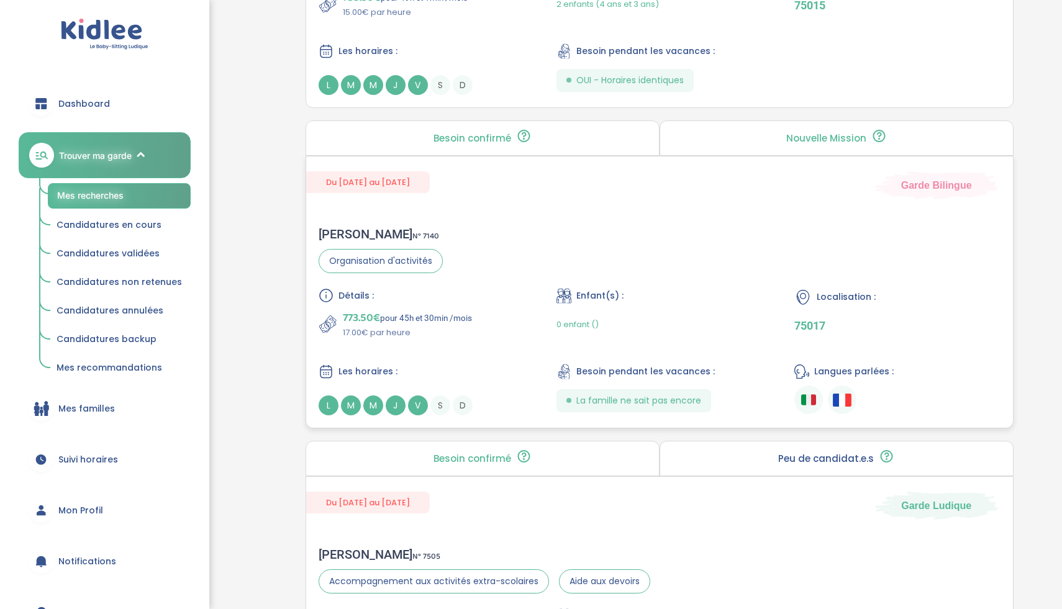
scroll to position [1975, 0]
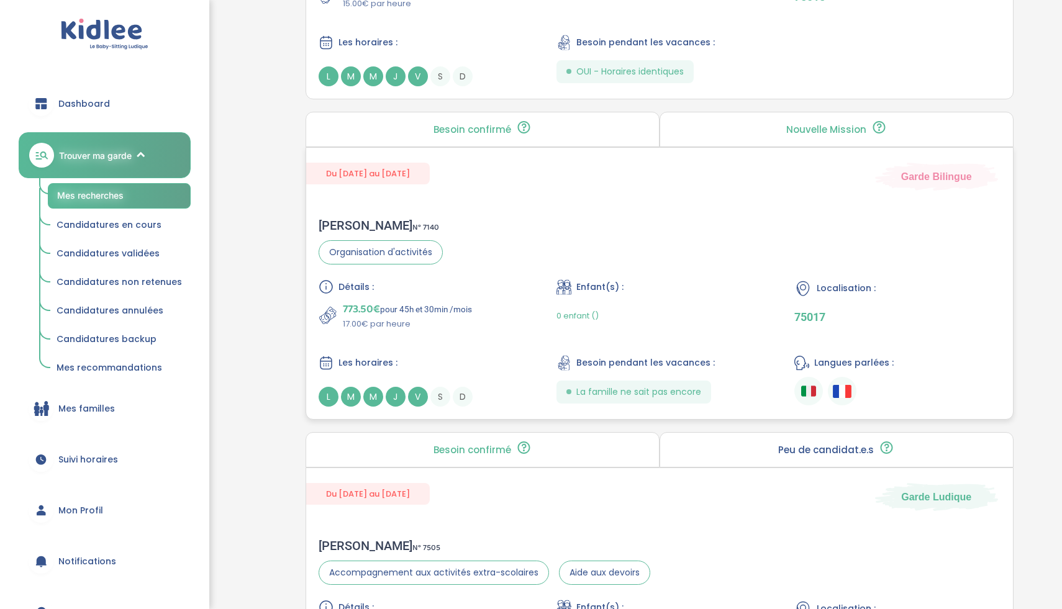
click at [513, 319] on div "773.50€ pour 45h et 30min /mois 17.00€ par heure" at bounding box center [422, 316] width 206 height 30
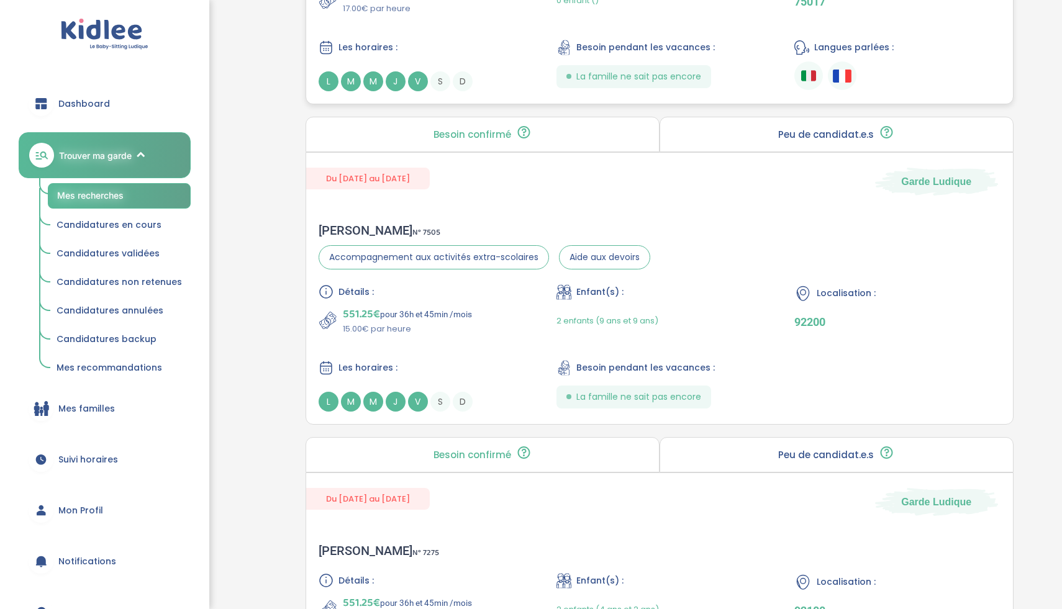
scroll to position [2302, 0]
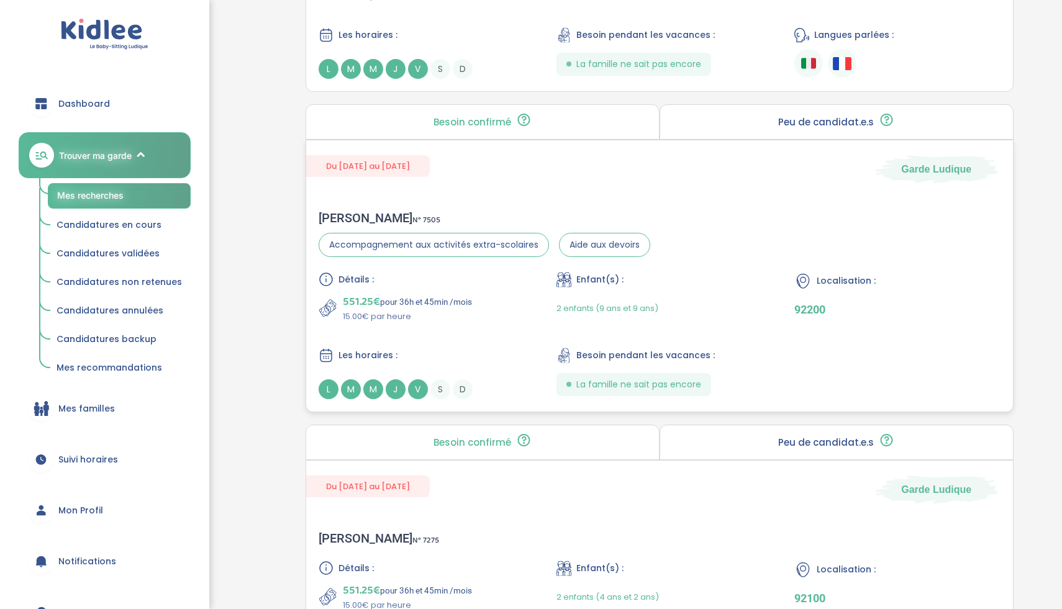
click at [500, 189] on div "Du 03-09-2025 au 31-07-2026 Garde Ludique Benjamin D . N° 7505 Accompagnement a…" at bounding box center [659, 276] width 708 height 273
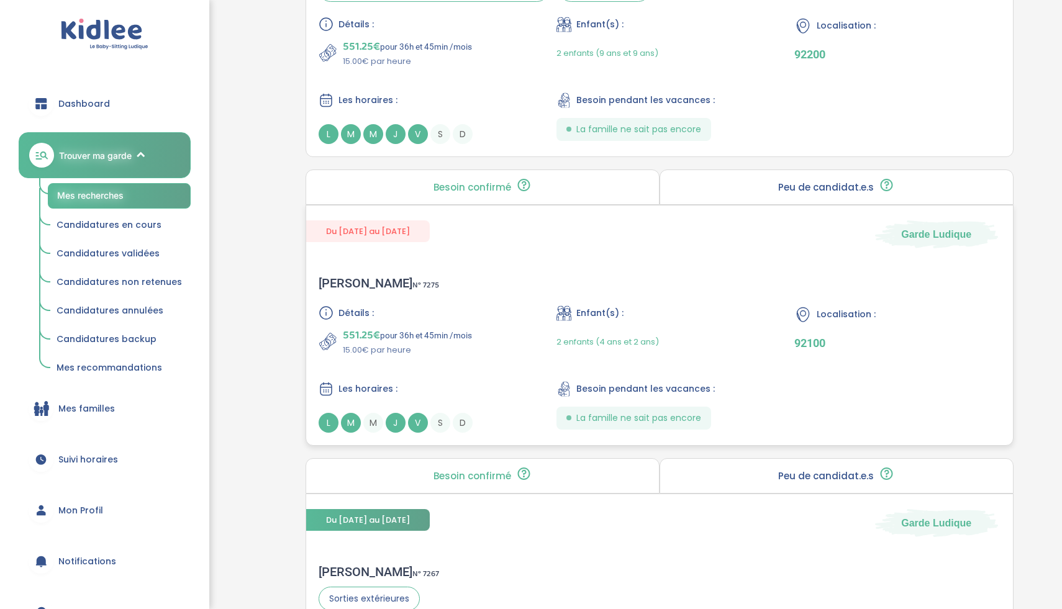
scroll to position [2559, 0]
click at [483, 286] on div "Amélie D . N° 7275 Détails : 551.25€ pour 36h et 45min /mois 15.00€ par heure E…" at bounding box center [659, 352] width 707 height 182
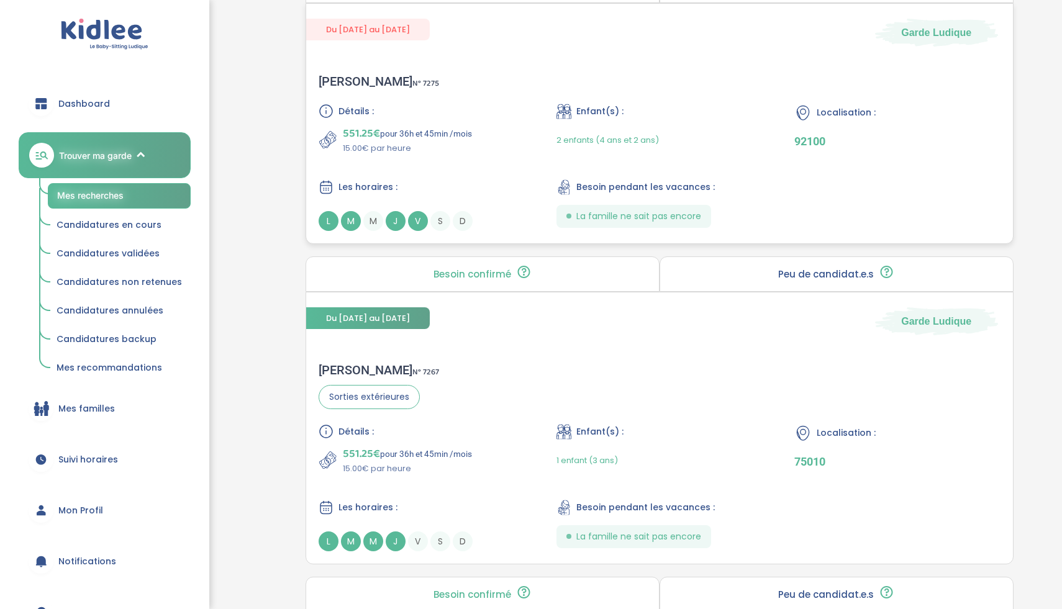
scroll to position [2779, 0]
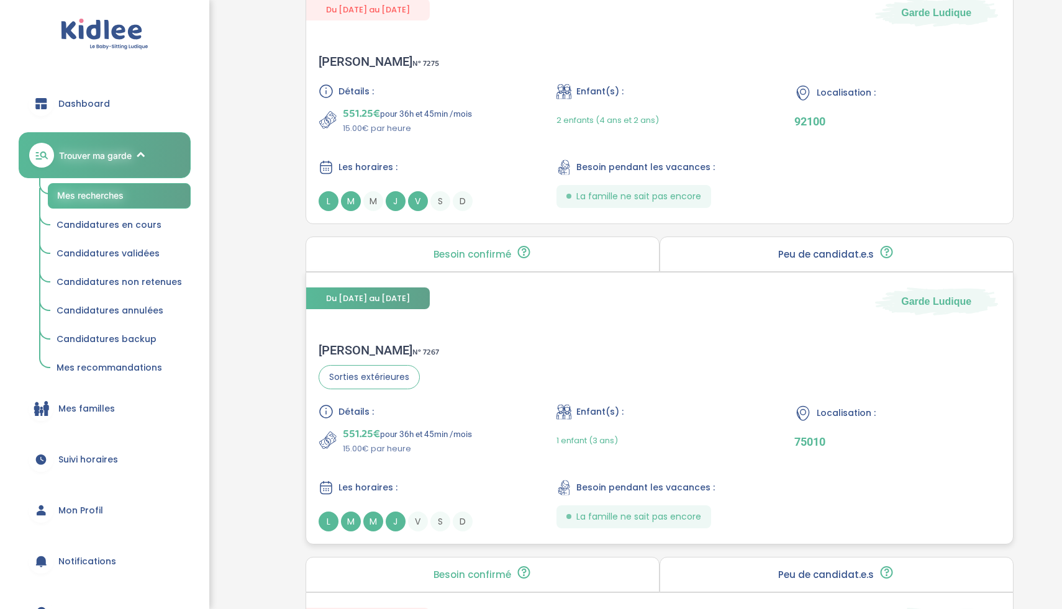
click at [486, 311] on div "Du 30-09-2025 au 30-06-2026 Garde Ludique" at bounding box center [659, 294] width 707 height 43
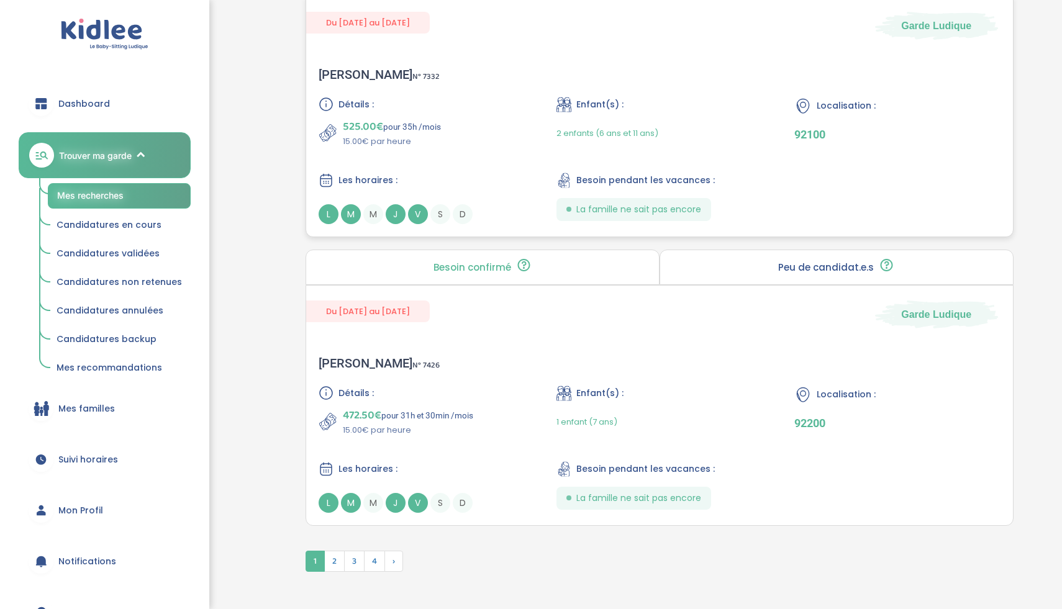
scroll to position [3373, 0]
click at [446, 89] on div "Hannah K . N° 7332 Détails : 525.00€ pour 35h /mois 15.00€ par heure Enfant(s) …" at bounding box center [659, 148] width 707 height 182
click at [483, 378] on div "Corinne B . N° 7426 Détails : 472.50€ pour 31h et 30min /mois 15.00€ par heure …" at bounding box center [659, 436] width 707 height 182
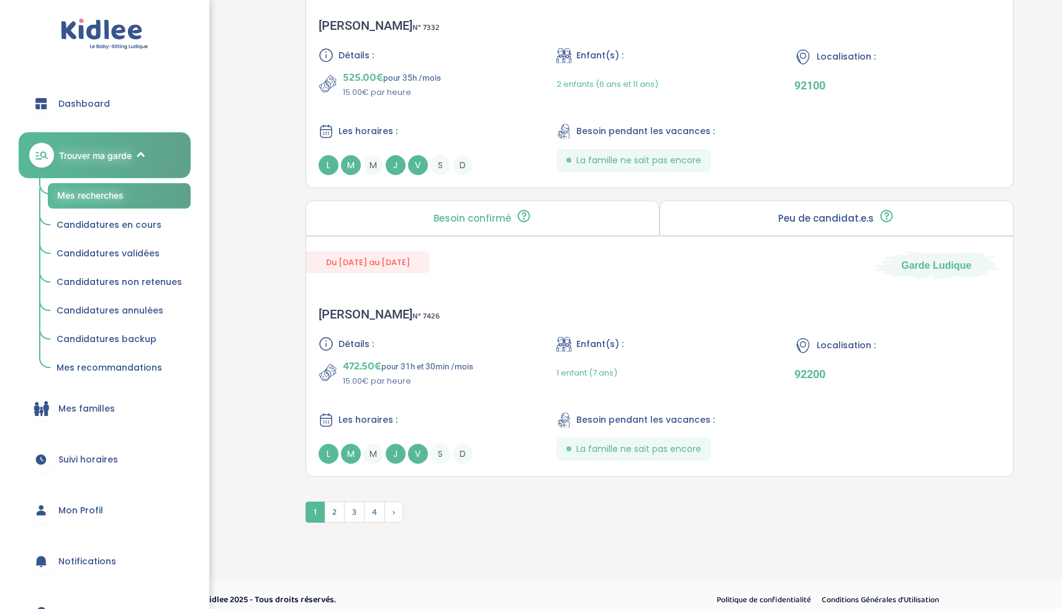
scroll to position [3436, 0]
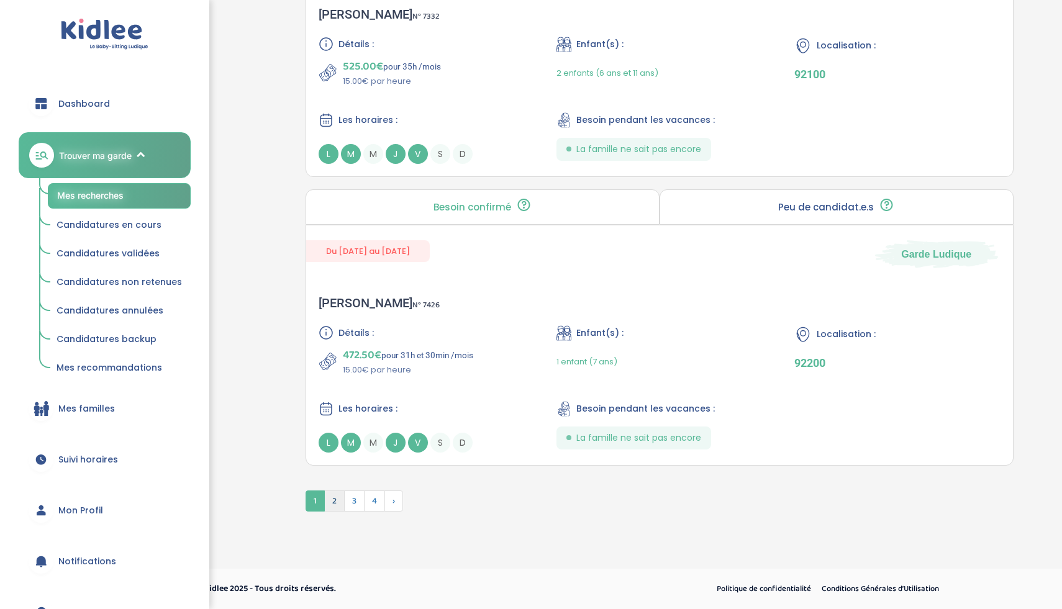
click at [336, 495] on span "2" at bounding box center [334, 501] width 20 height 21
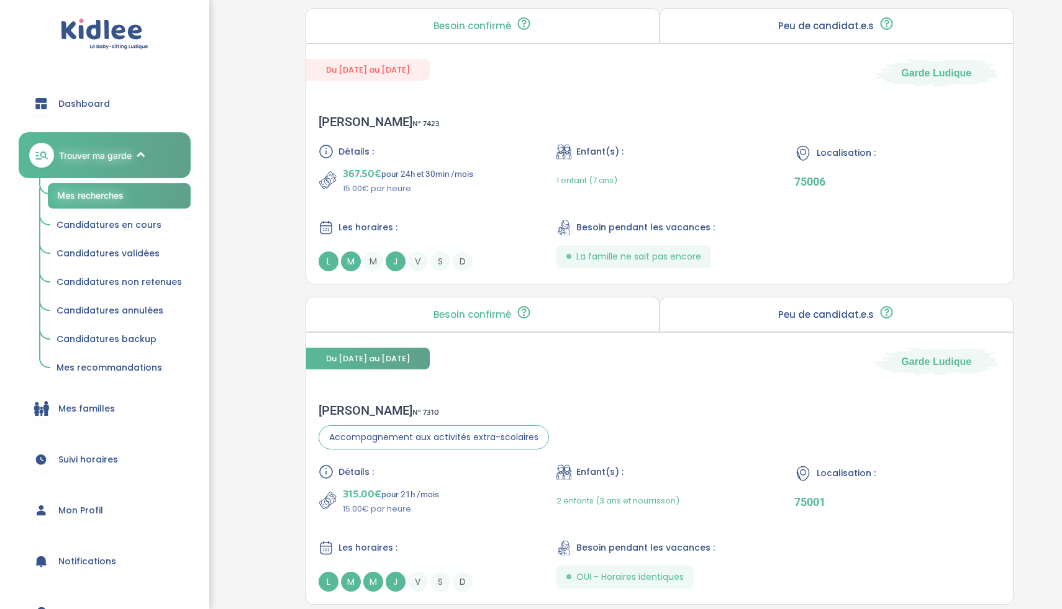
scroll to position [888, 0]
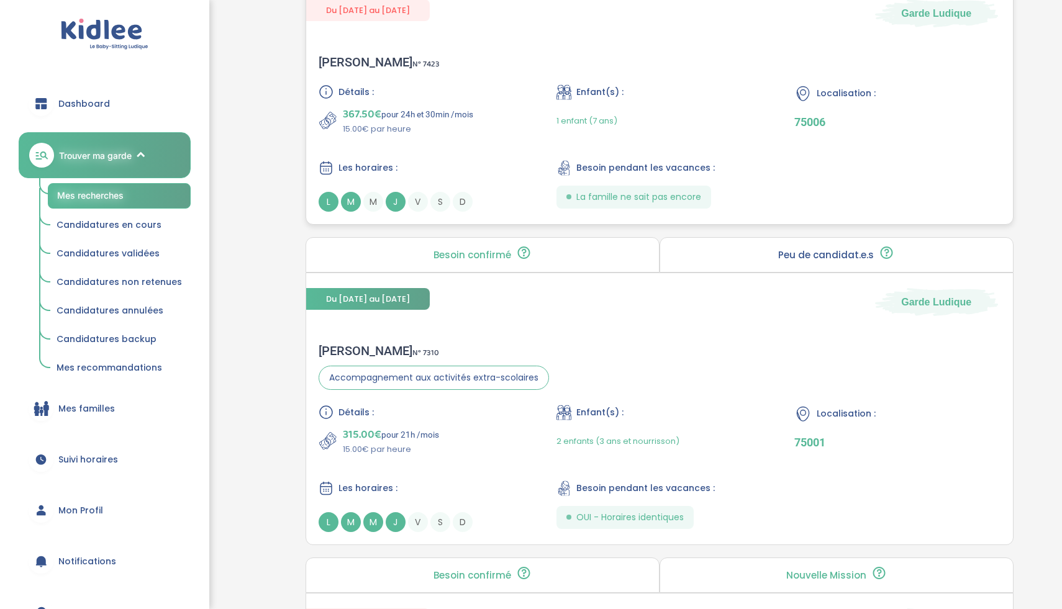
click at [512, 111] on div "367.50€ pour 24h et 30min /mois 15.00€ par heure" at bounding box center [422, 121] width 206 height 30
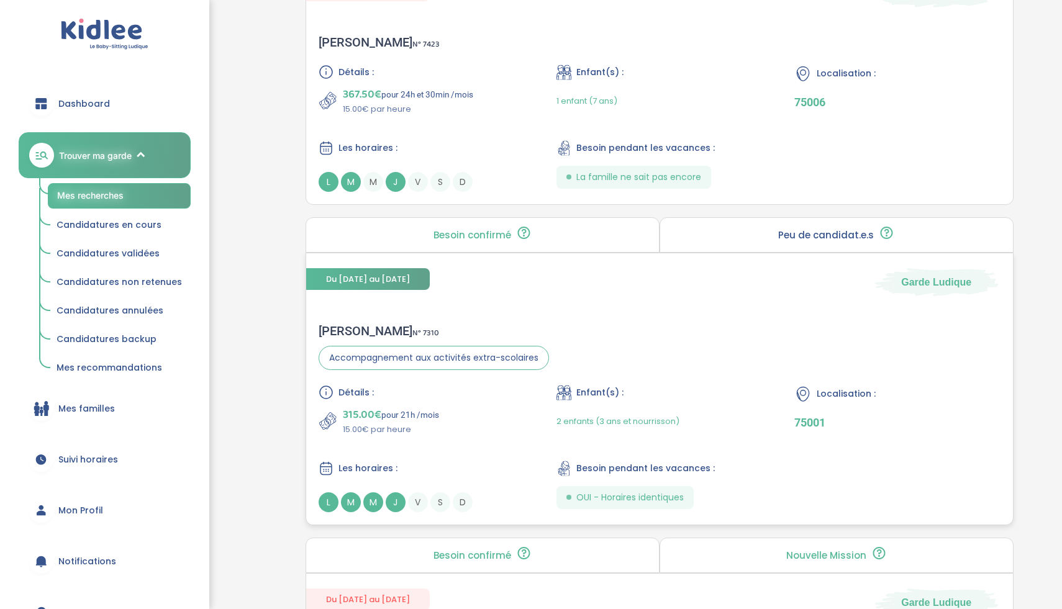
scroll to position [943, 0]
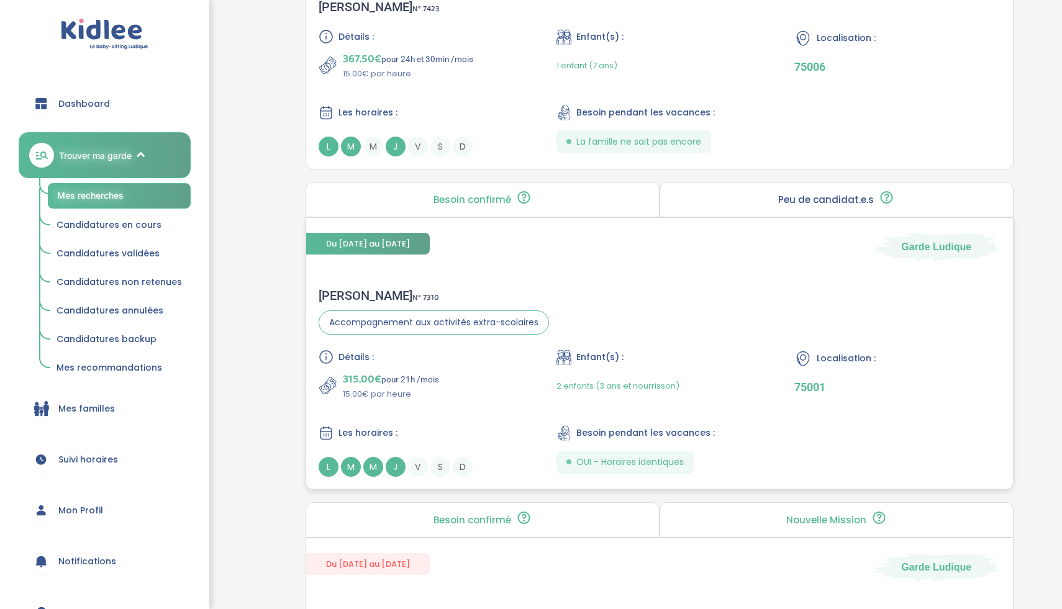
click at [510, 412] on div "Détails : 315.00€ pour 21h /mois 15.00€ par heure Enfant(s) : 2 enfants (3 ans …" at bounding box center [660, 413] width 682 height 127
click at [625, 273] on div "Du 22-10-2025 au 31-07-2026 Garde Ludique Sarah R . N° 7310 Accompagnement aux …" at bounding box center [659, 353] width 708 height 273
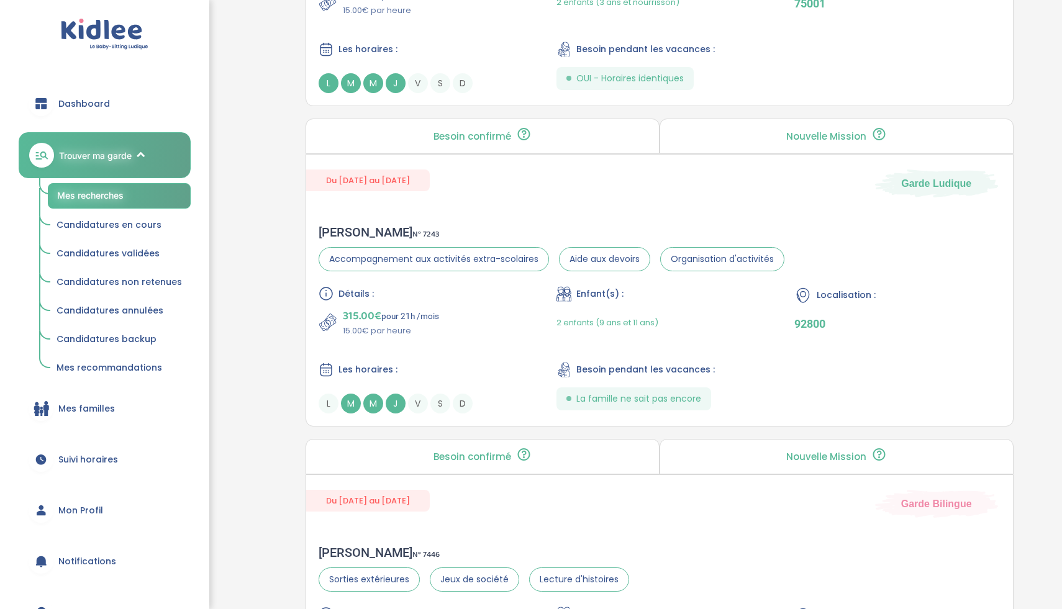
scroll to position [1329, 0]
click at [530, 204] on div "Du 01-09-2025 au 03-07-2026 Garde Ludique Alexandra S . N° 7243 Accompagnement …" at bounding box center [659, 288] width 708 height 273
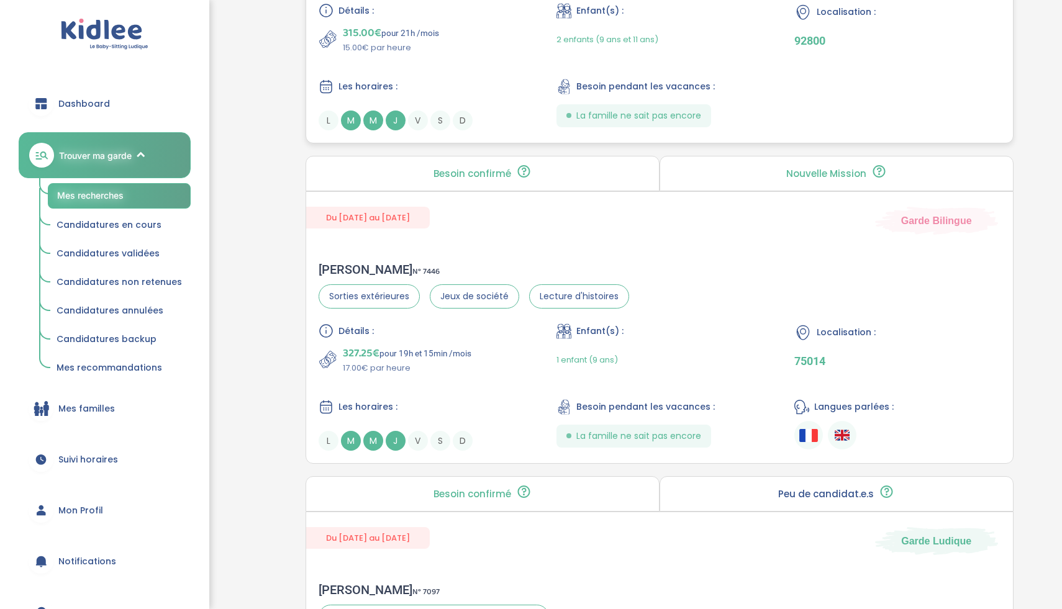
scroll to position [1629, 0]
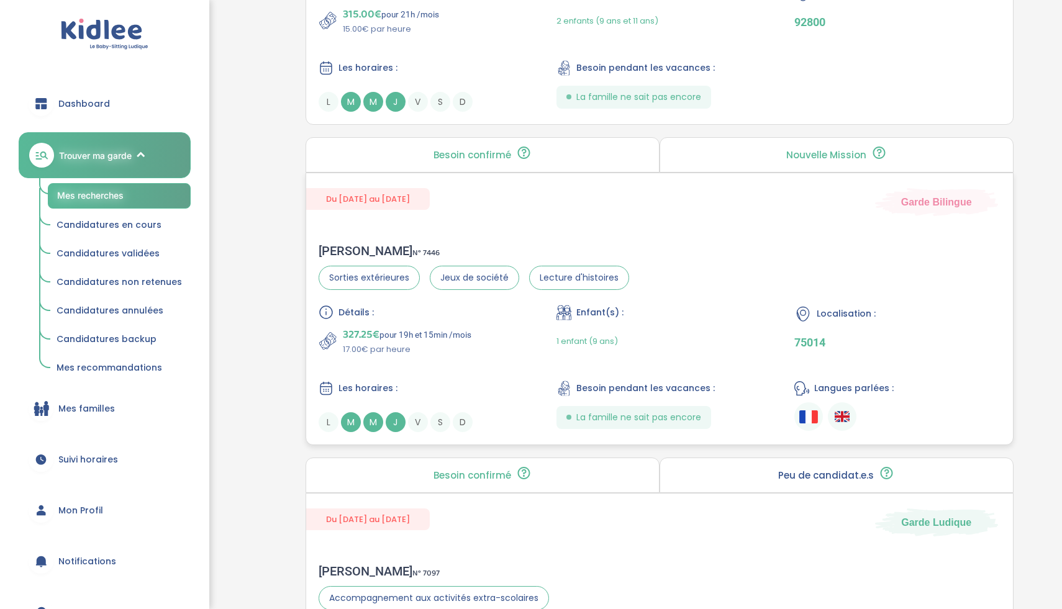
click at [494, 219] on div "Du 01-09-2025 au 30-06-2026 Garde Bilingue Vincent C . N° 7446 Sorties extérieu…" at bounding box center [659, 309] width 708 height 273
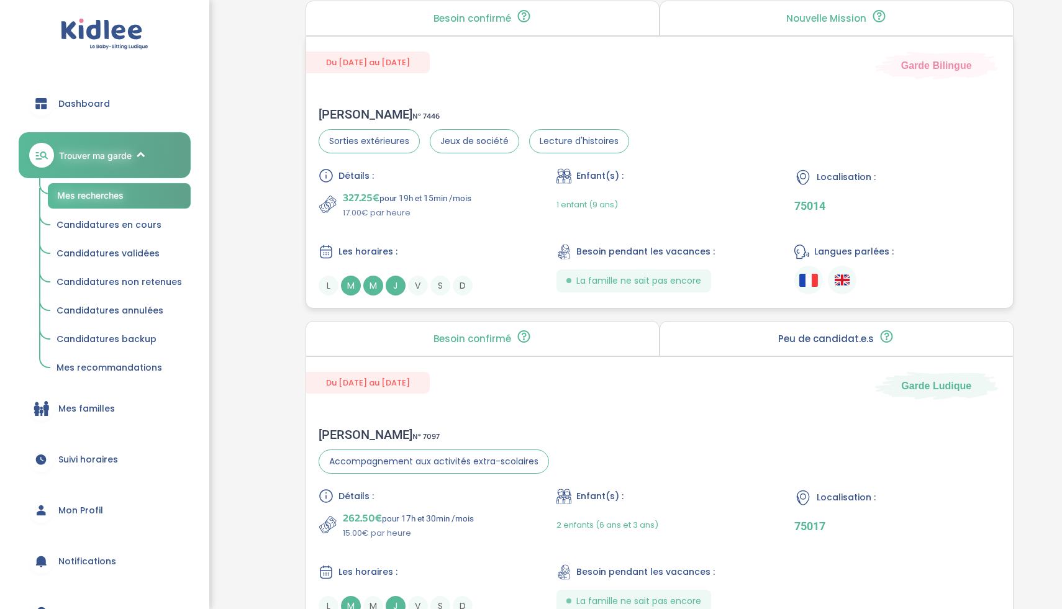
scroll to position [1892, 0]
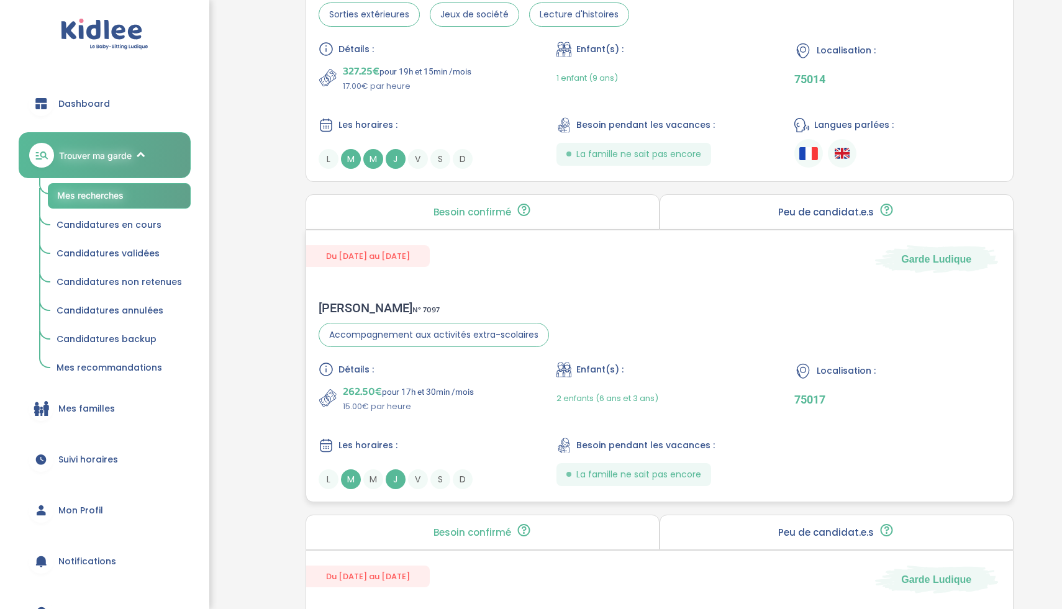
click at [512, 290] on div "Matthieu B . N° 7097 Accompagnement aux activités extra-scolaires Détails : 262…" at bounding box center [659, 395] width 707 height 214
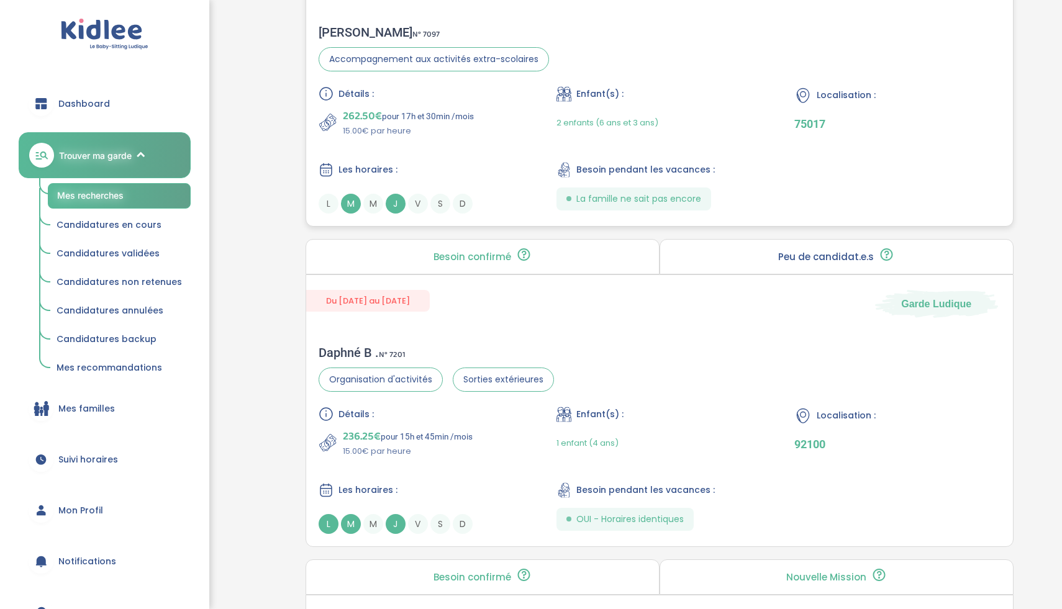
scroll to position [2212, 0]
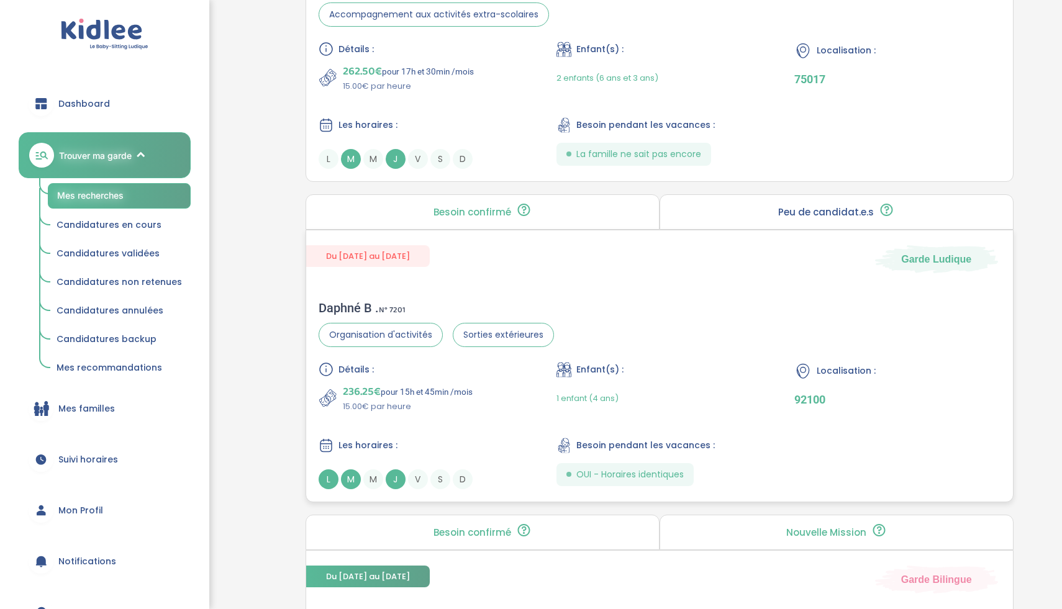
click at [501, 279] on div "Du 01-09-2025 au 31-07-2026 Garde Ludique Daphné B . N° 7201 Organisation d'act…" at bounding box center [659, 366] width 708 height 273
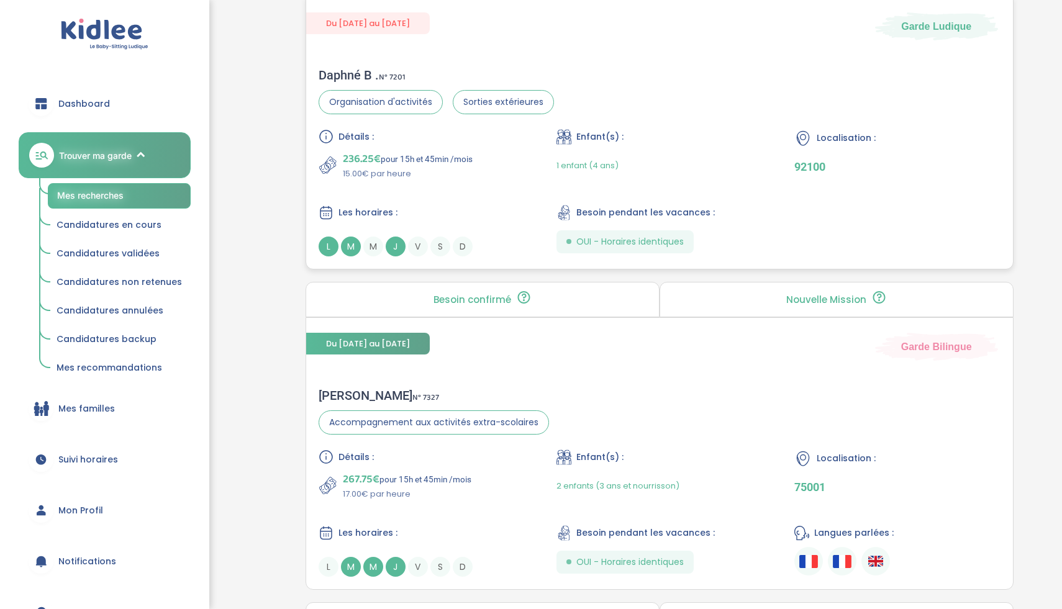
scroll to position [2632, 0]
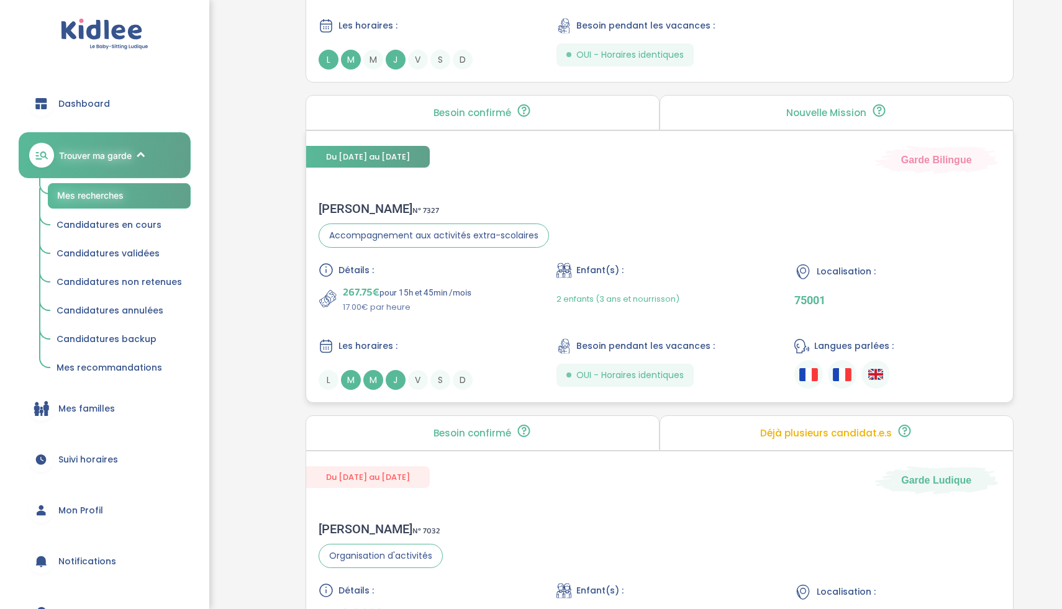
click at [530, 201] on div "Sarah R . N° 7327 Accompagnement aux activités extra-scolaires Détails : 267.75…" at bounding box center [659, 296] width 707 height 214
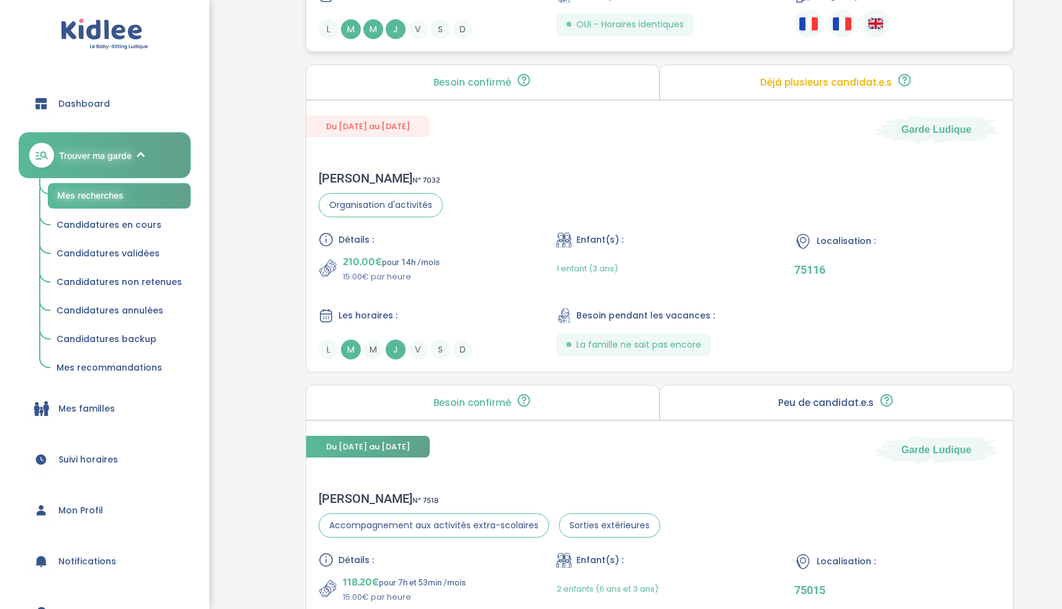
scroll to position [3011, 0]
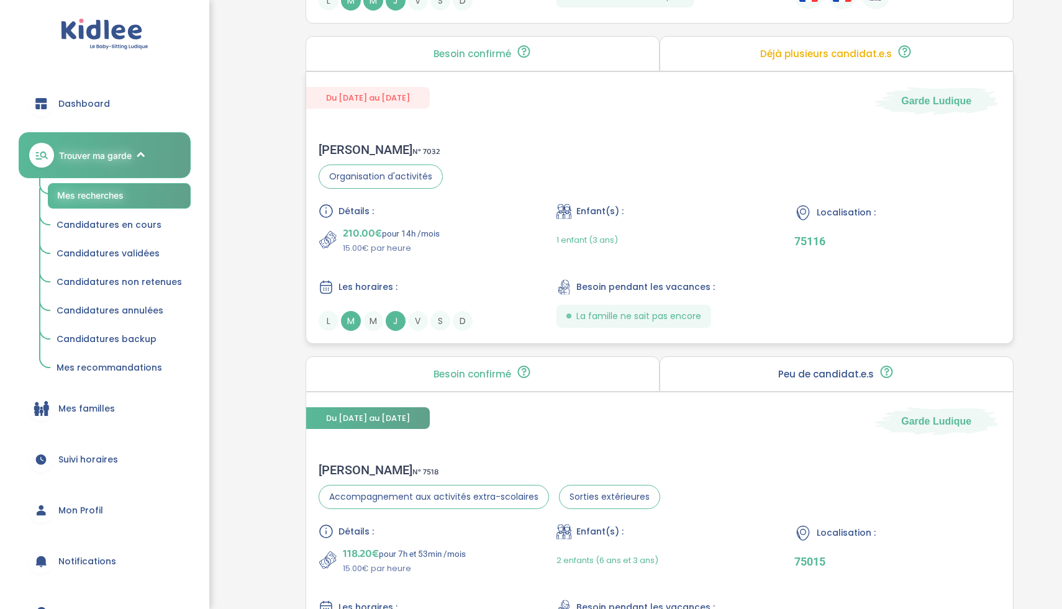
click at [479, 246] on div "210.00€ pour 14h /mois 15.00€ par heure" at bounding box center [422, 240] width 206 height 30
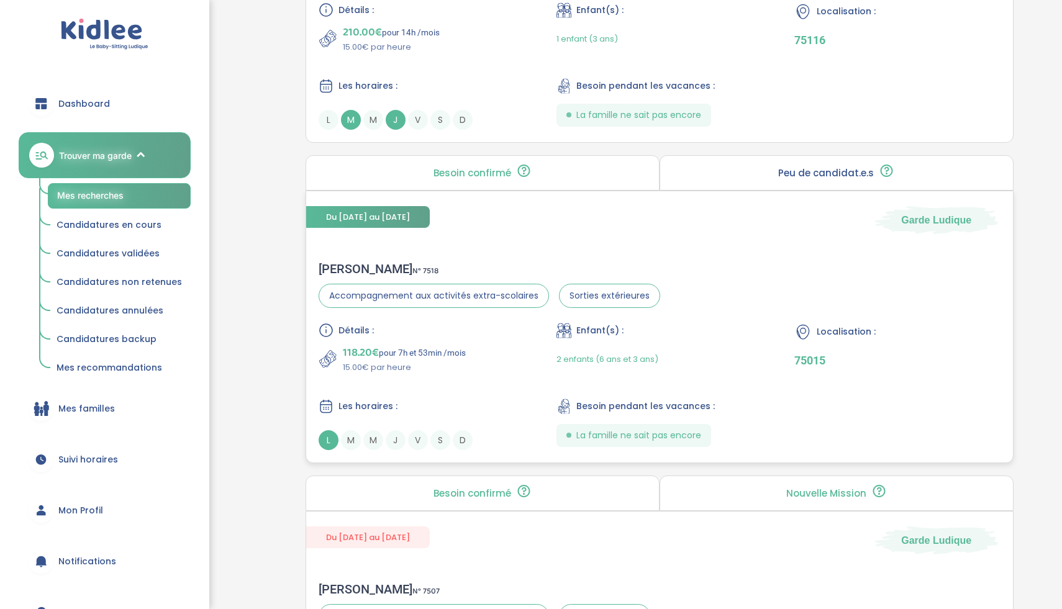
scroll to position [3215, 0]
click at [479, 233] on div "Du 15-09-2025 au 28-06-2026 Garde Ludique Séverine Z . N° 7518 Accompagnement a…" at bounding box center [659, 325] width 708 height 273
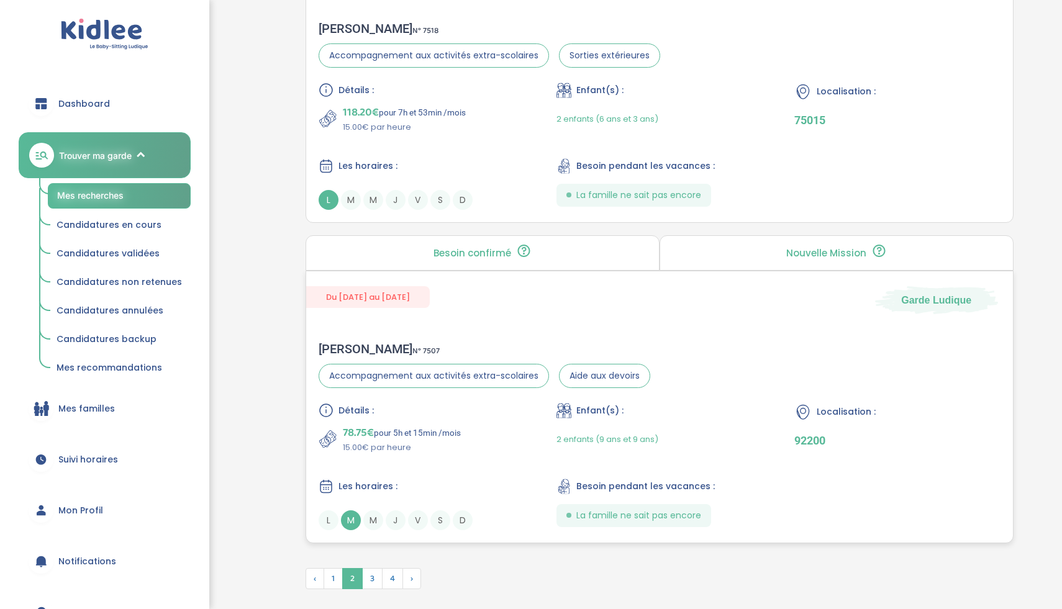
scroll to position [3456, 0]
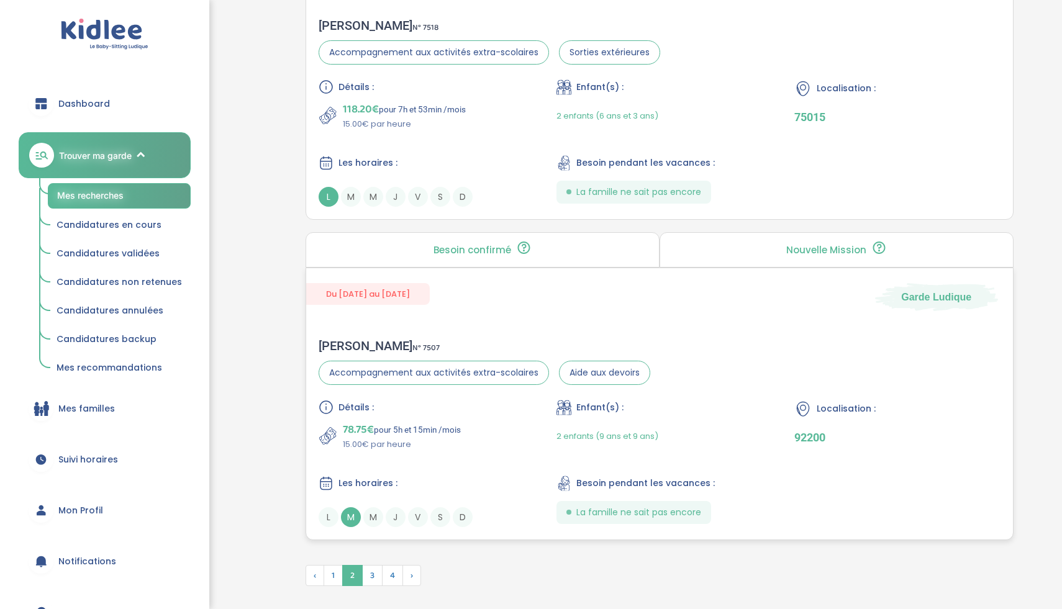
click at [483, 315] on div "Du 03-09-2025 au 31-07-2026 Garde Ludique Benjamin D . N° 7507 Accompagnement a…" at bounding box center [659, 404] width 708 height 273
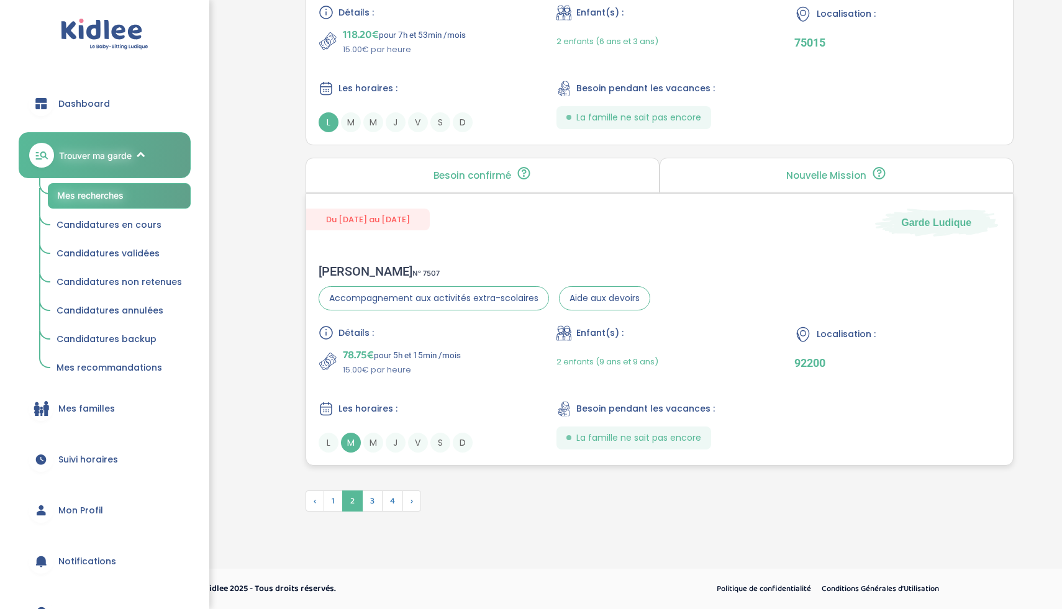
scroll to position [3529, 0]
click at [376, 500] on span "3" at bounding box center [372, 502] width 20 height 21
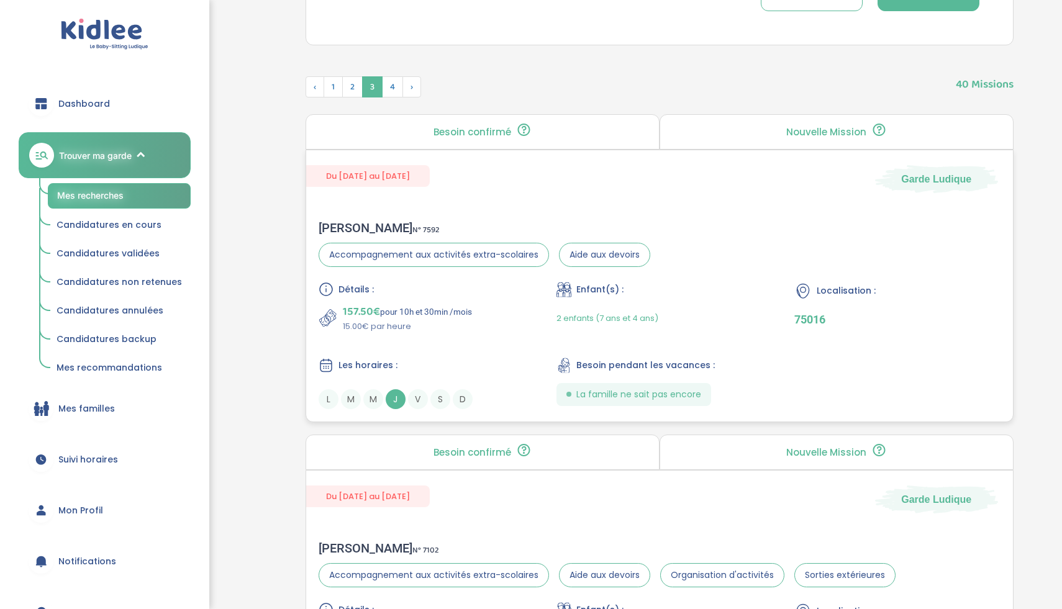
scroll to position [673, 0]
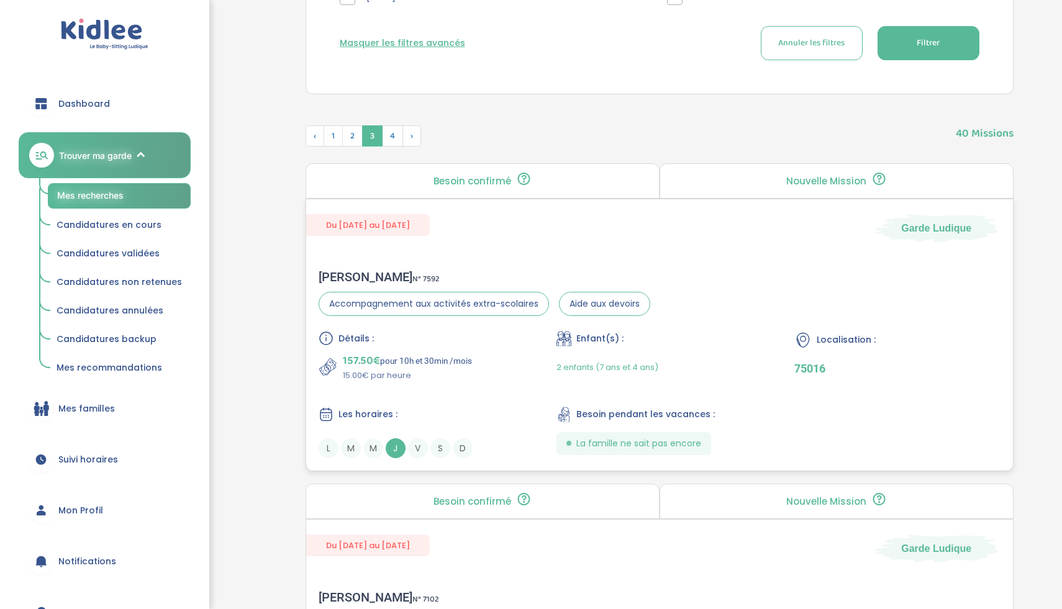
click at [487, 369] on div "157.50€ pour 10h et 30min /mois 15.00€ par heure" at bounding box center [422, 367] width 206 height 30
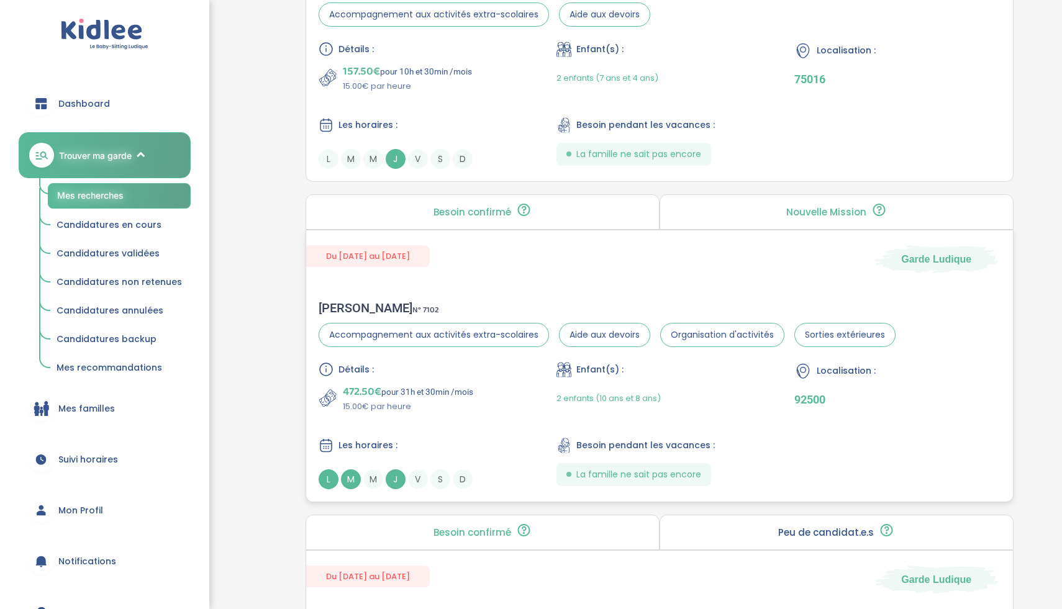
scroll to position [967, 0]
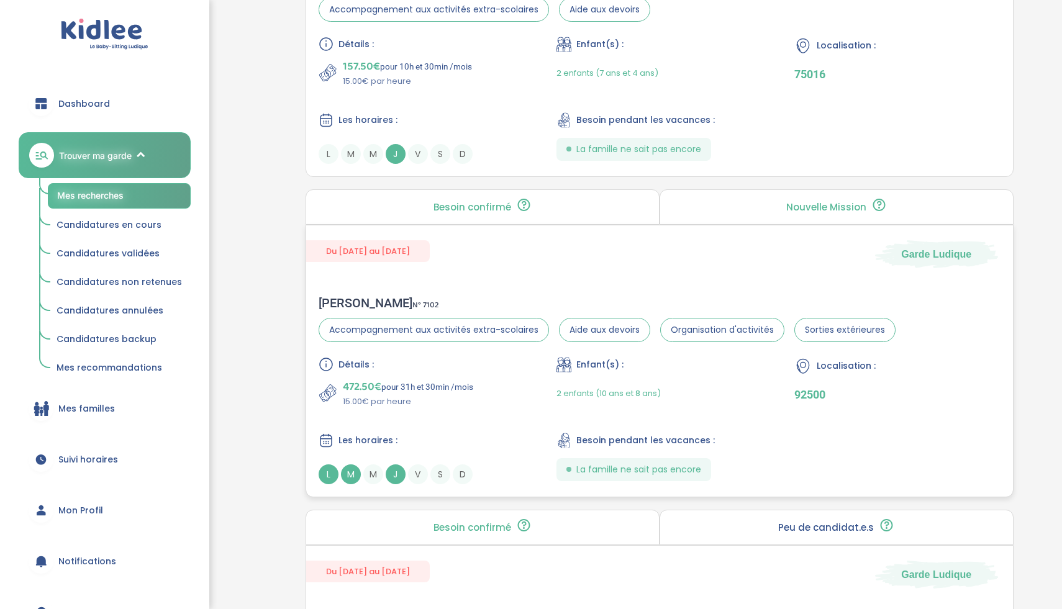
click at [595, 253] on div "Du 01-09-2025 au 31-07-2026 Garde Ludique" at bounding box center [659, 246] width 707 height 43
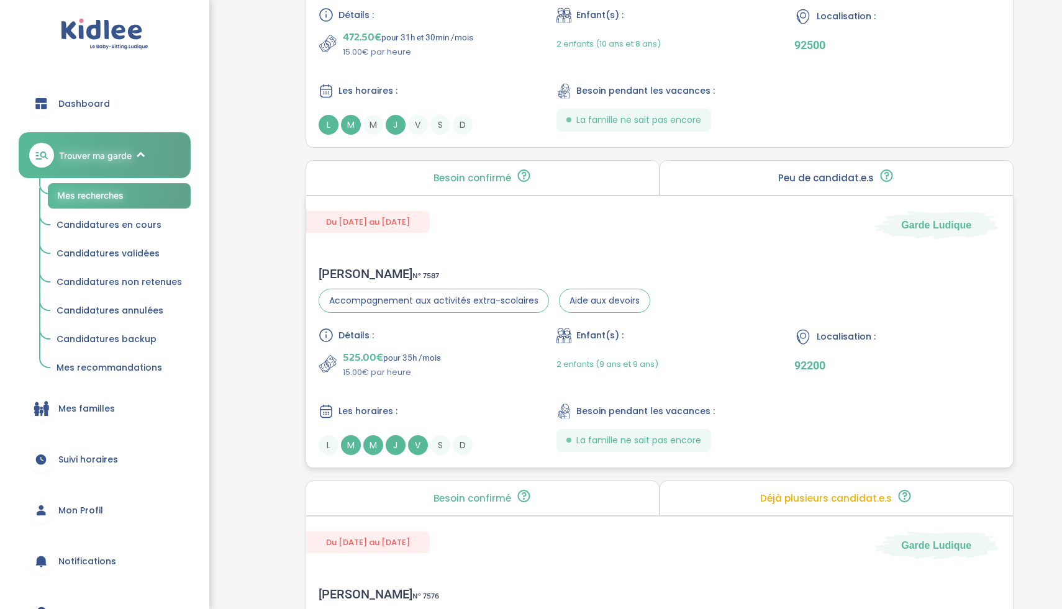
scroll to position [1315, 0]
click at [515, 261] on div "Benjamin D . N° 7587 Accompagnement aux activités extra-scolaires Aide aux devo…" at bounding box center [659, 363] width 707 height 214
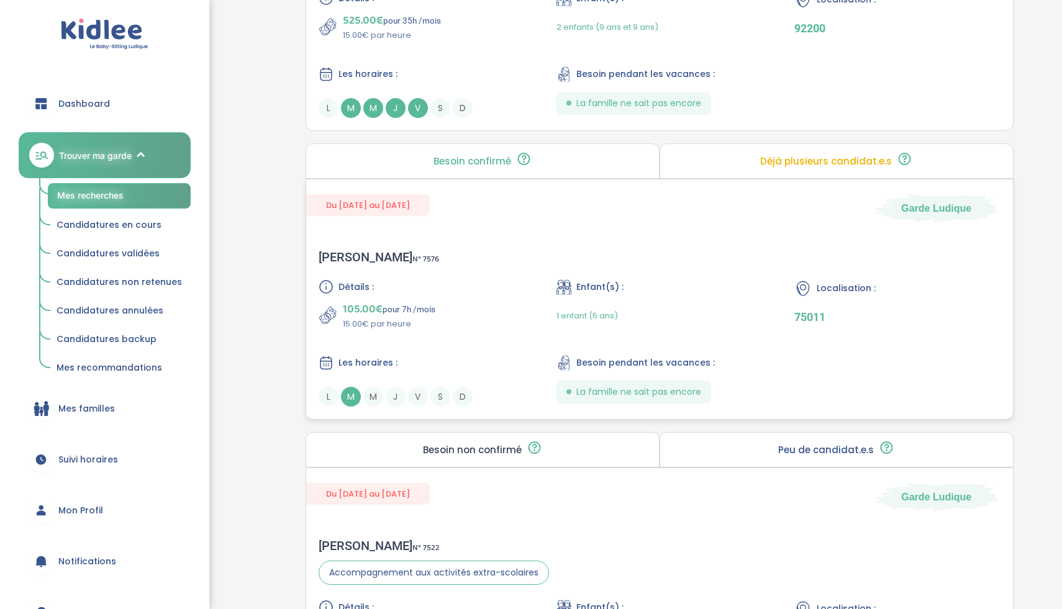
scroll to position [1658, 0]
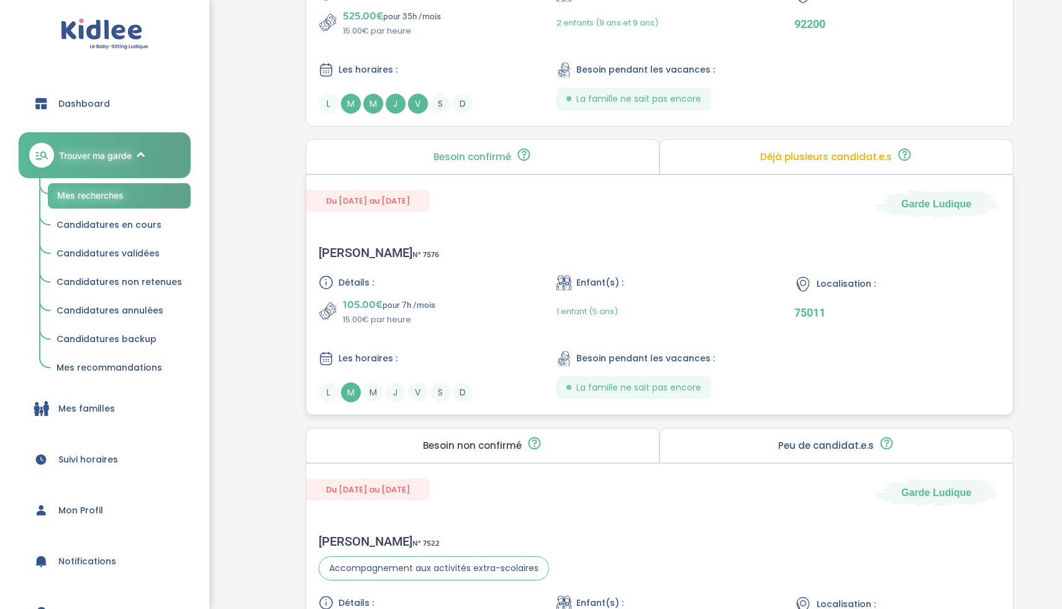
click at [460, 312] on div "105.00€ pour 7h /mois 15.00€ par heure" at bounding box center [422, 311] width 206 height 30
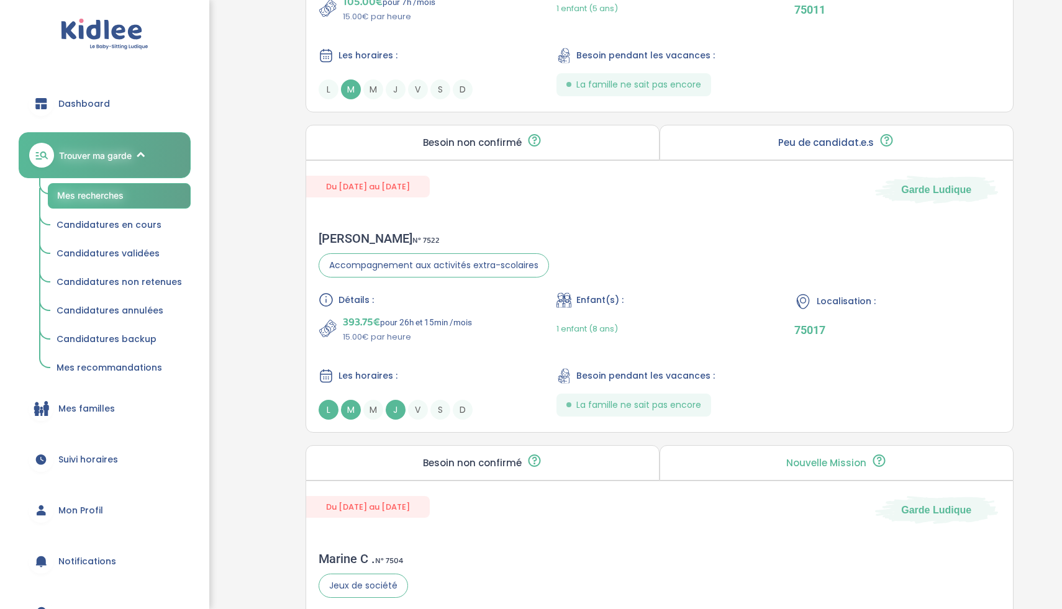
scroll to position [1962, 0]
click at [494, 229] on div "Jean-Romain S . N° 7522 Accompagnement aux activités extra-scolaires Détails : …" at bounding box center [659, 325] width 707 height 214
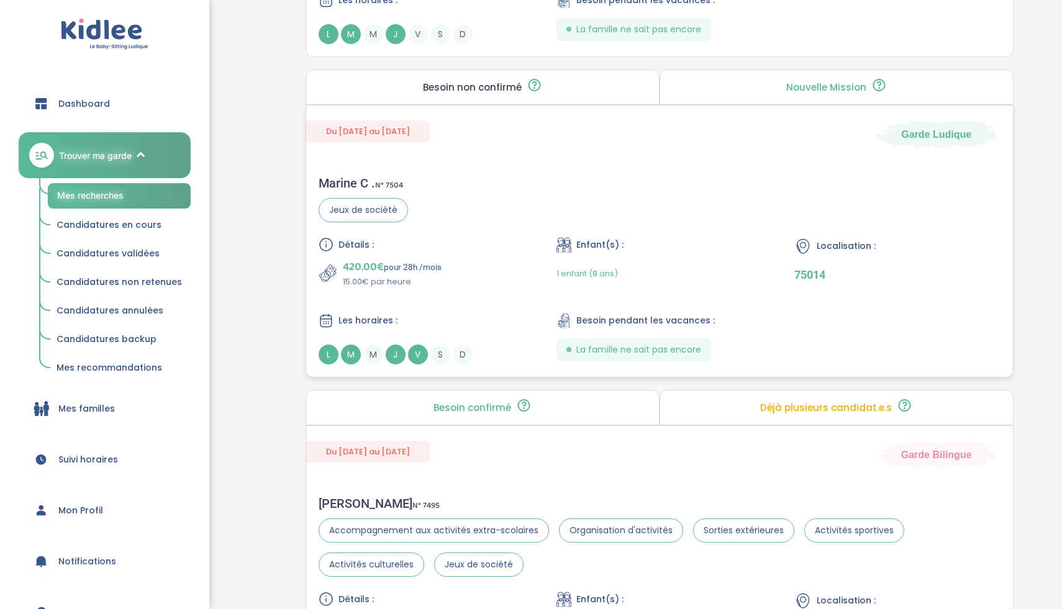
scroll to position [2348, 0]
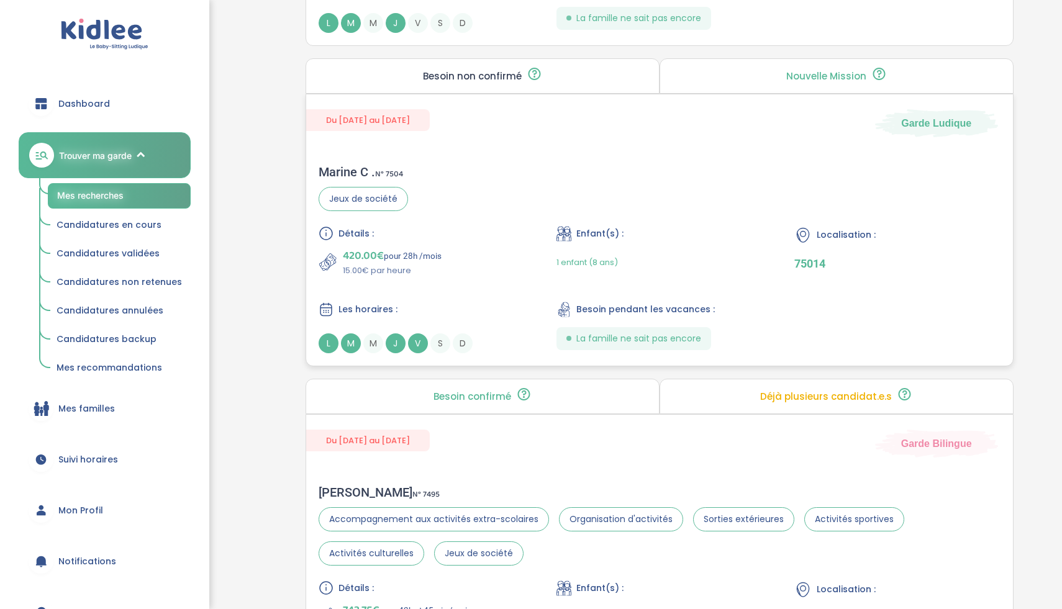
click at [514, 211] on div "Marine C . N° 7504 Jeux de société Détails : 420.00€ pour 28h /mois 15.00€ par …" at bounding box center [659, 259] width 707 height 214
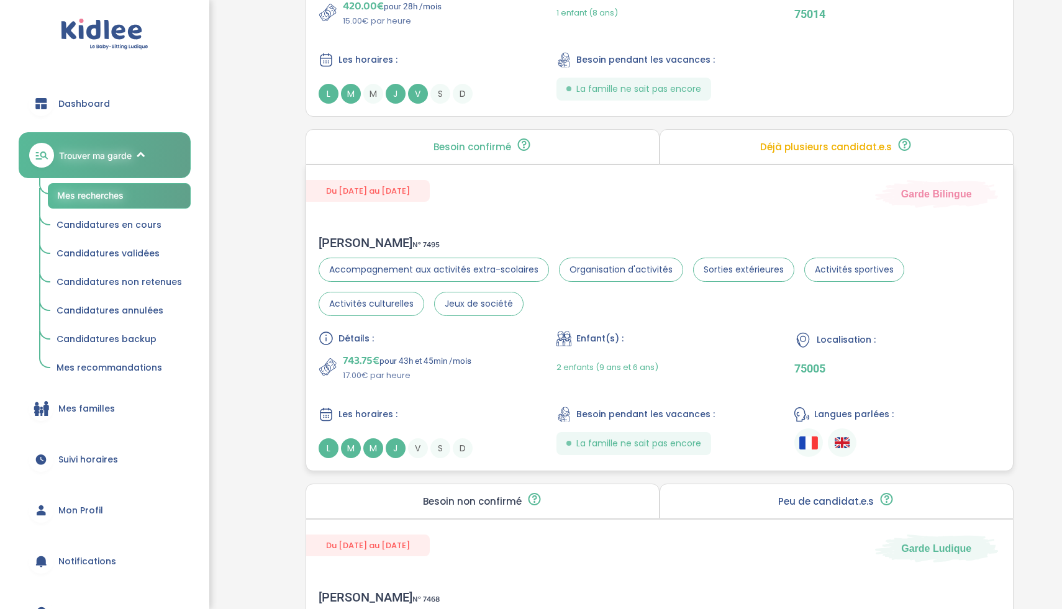
scroll to position [2599, 0]
click at [733, 358] on div "2 enfants (9 ans et 6 ans)" at bounding box center [659, 365] width 206 height 29
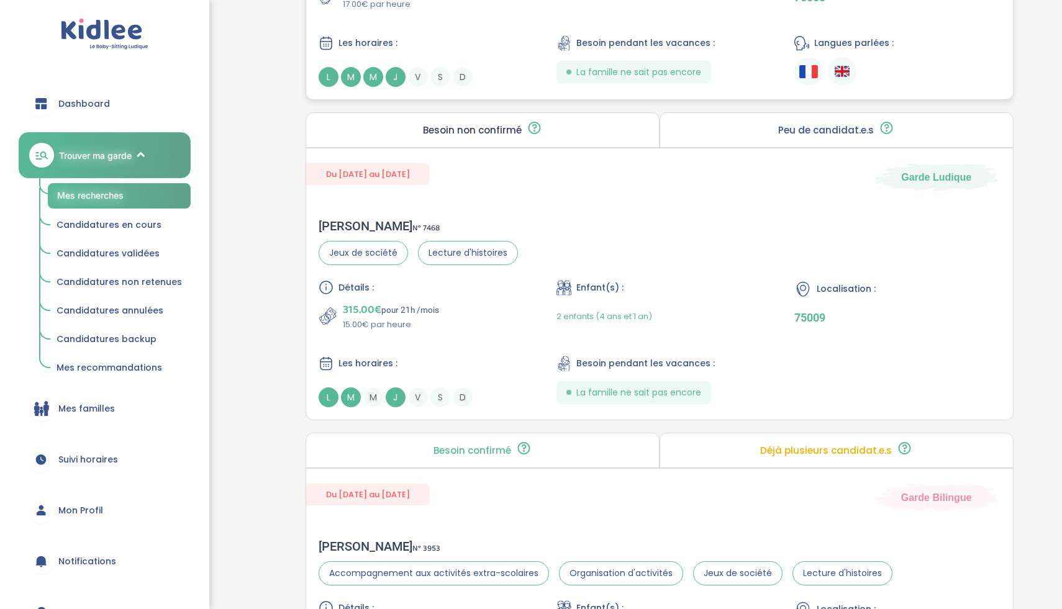
scroll to position [2975, 0]
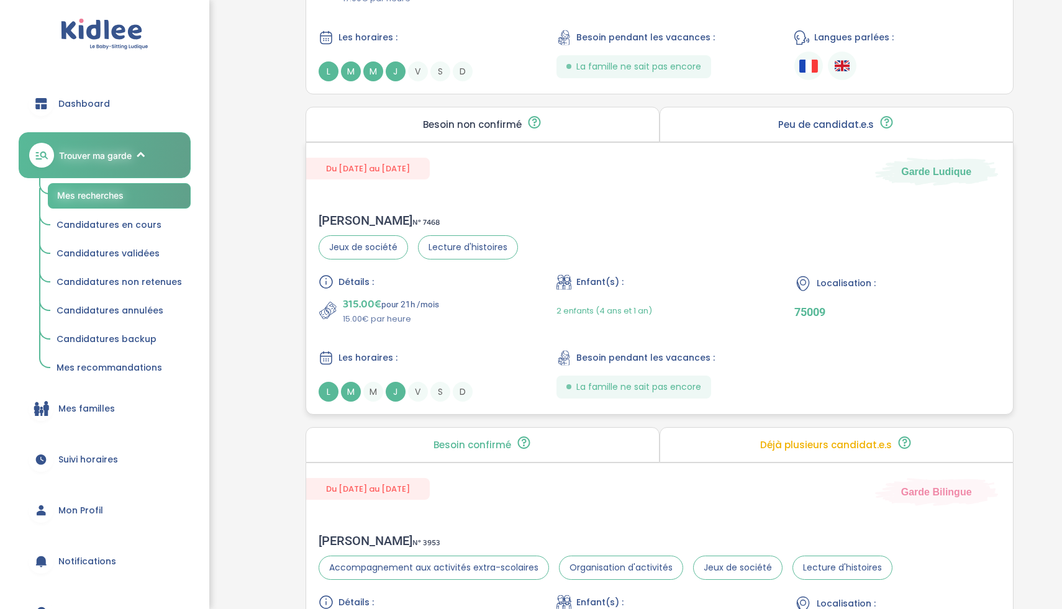
click at [514, 343] on div "Détails : 315.00€ pour 21h /mois 15.00€ par heure Enfant(s) : 2 enfants (4 ans …" at bounding box center [660, 337] width 682 height 127
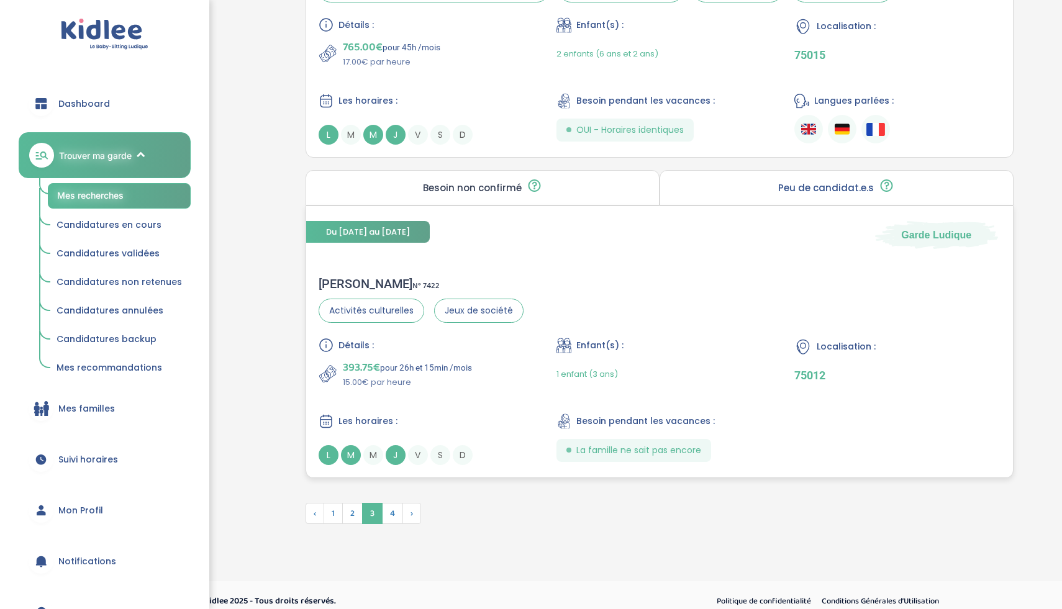
scroll to position [3565, 0]
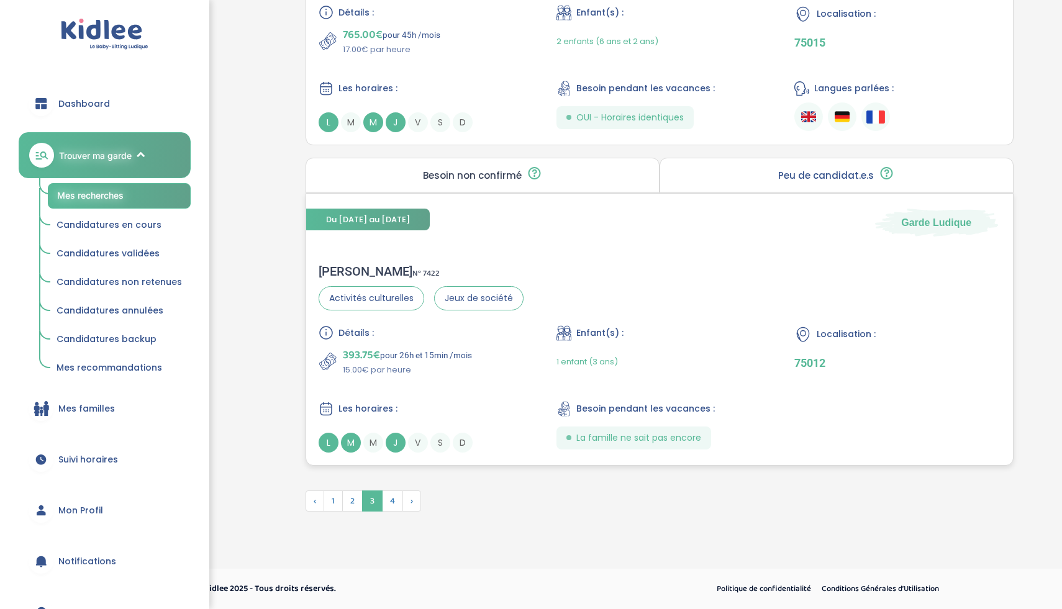
click at [586, 274] on div "Charles H . N° 7422 Activités culturelles Jeux de société Détails : 393.75€ pou…" at bounding box center [659, 358] width 707 height 214
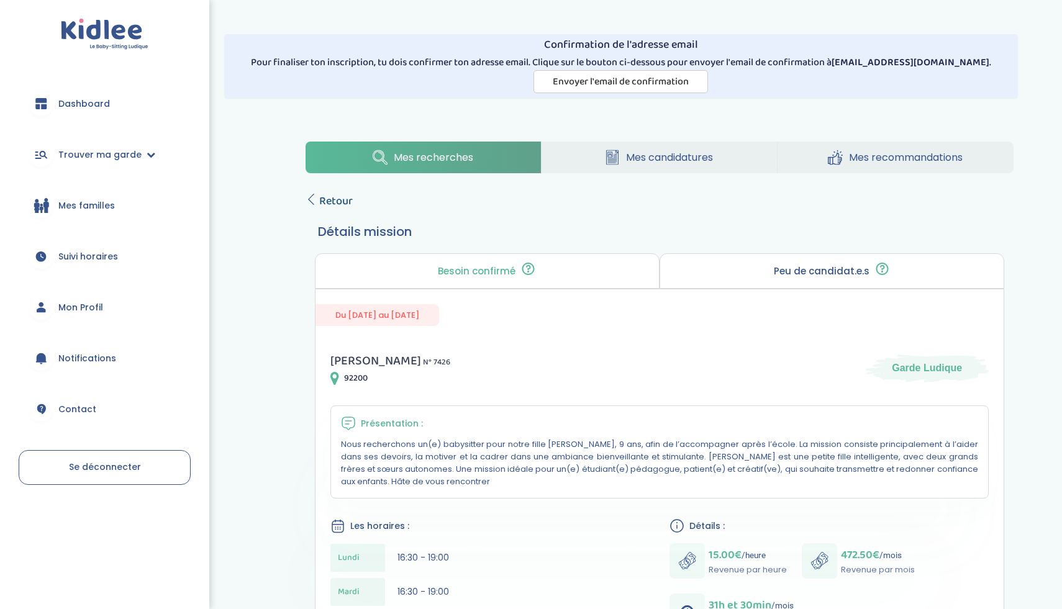
click at [310, 194] on icon at bounding box center [310, 199] width 11 height 11
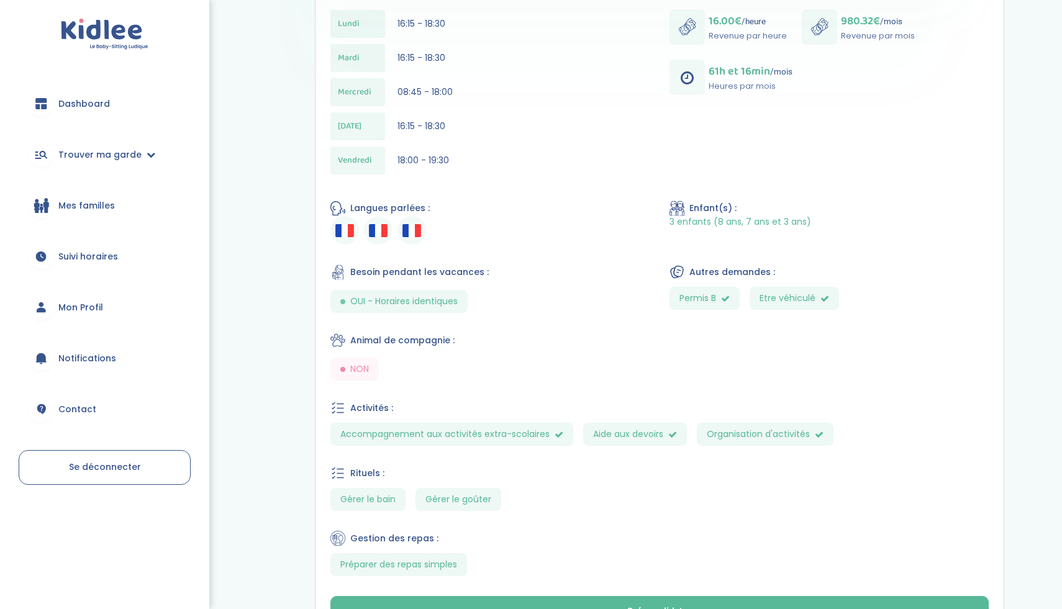
scroll to position [719, 0]
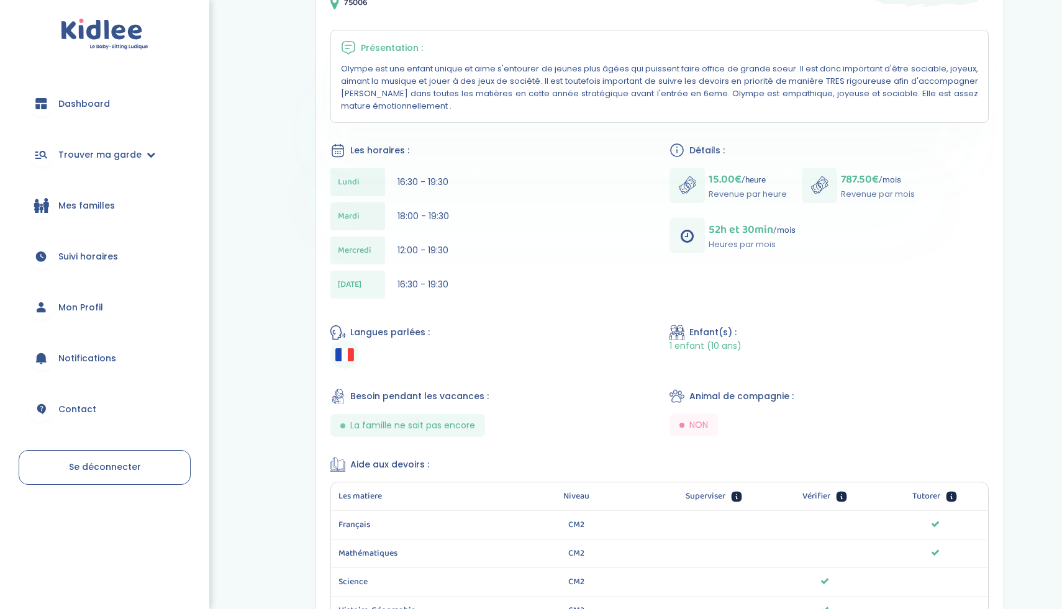
scroll to position [374, 0]
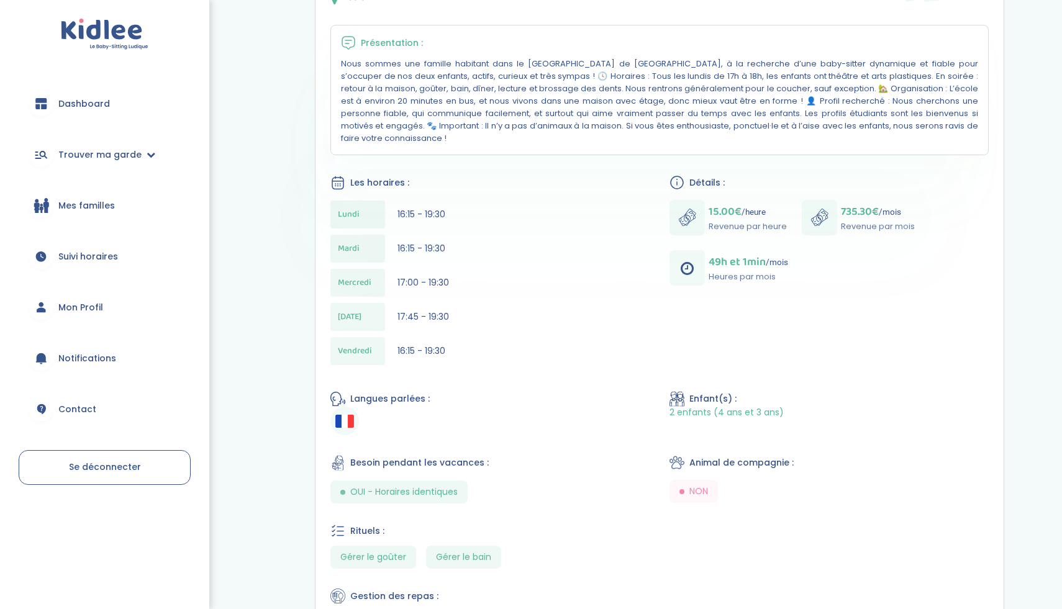
scroll to position [366, 0]
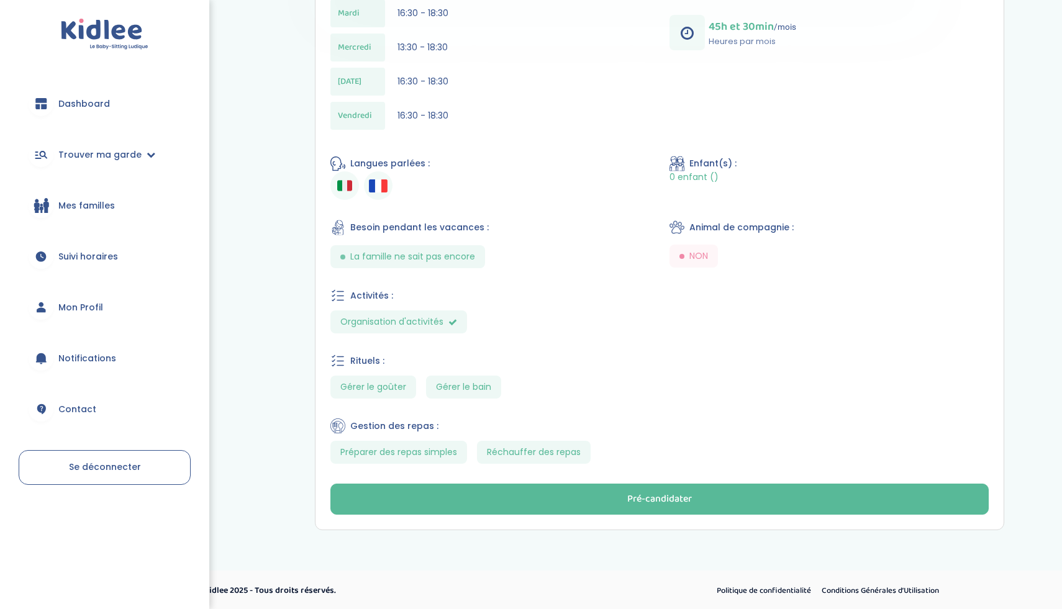
scroll to position [540, 0]
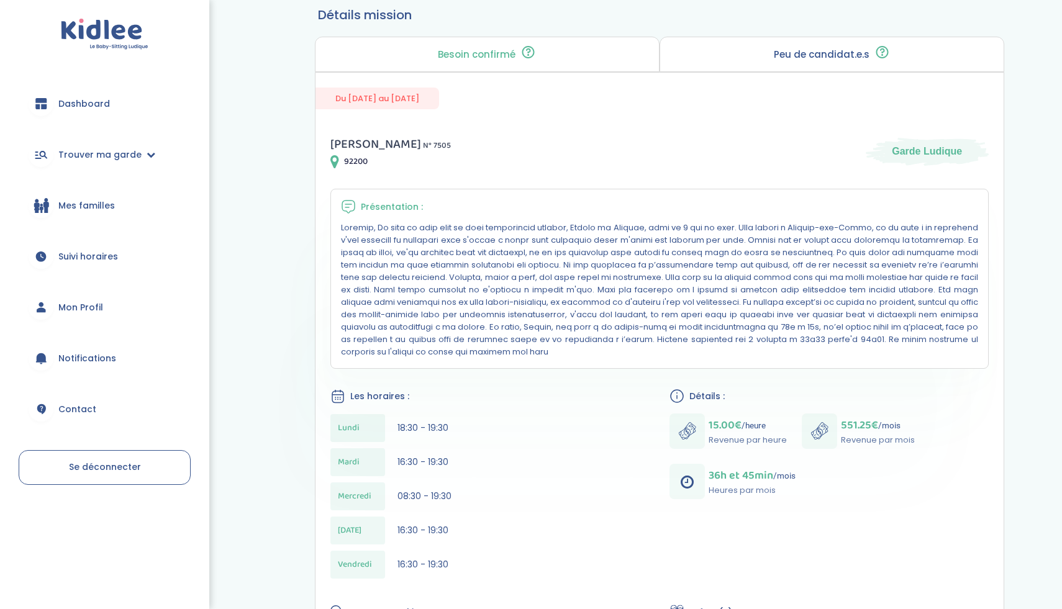
scroll to position [214, 0]
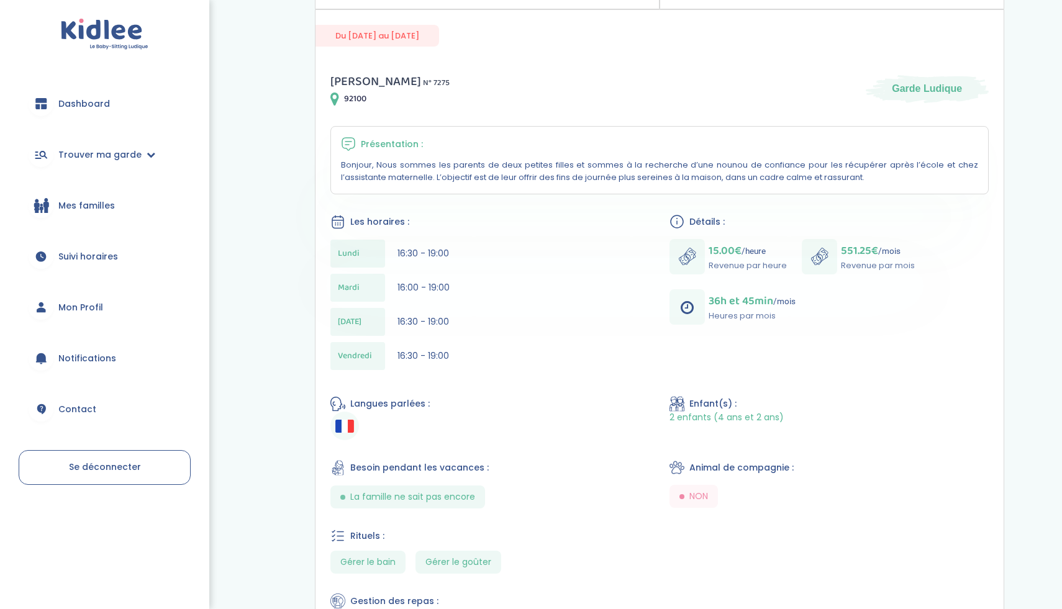
scroll to position [280, 0]
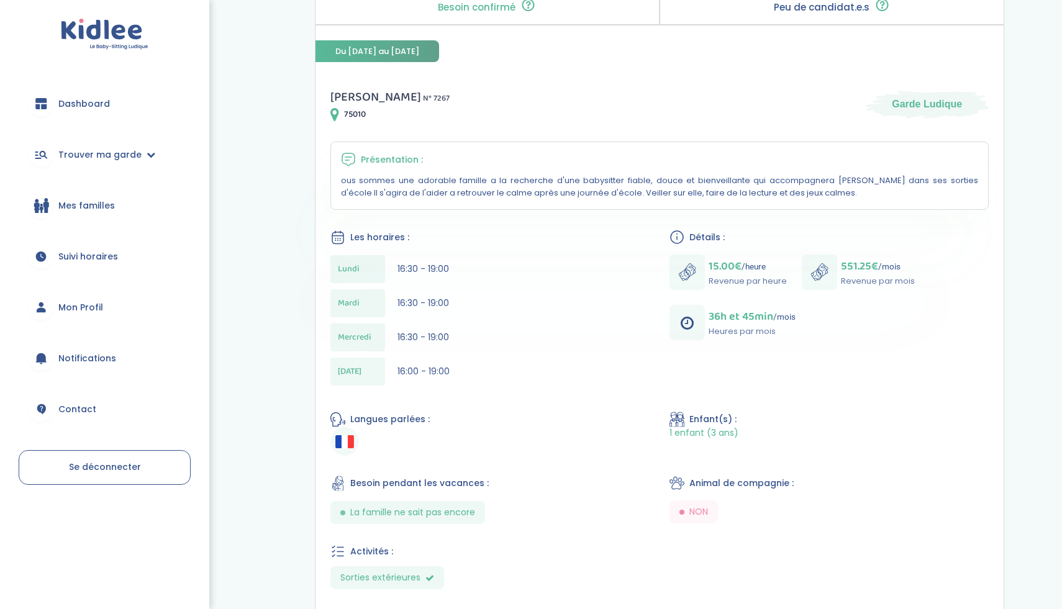
scroll to position [283, 0]
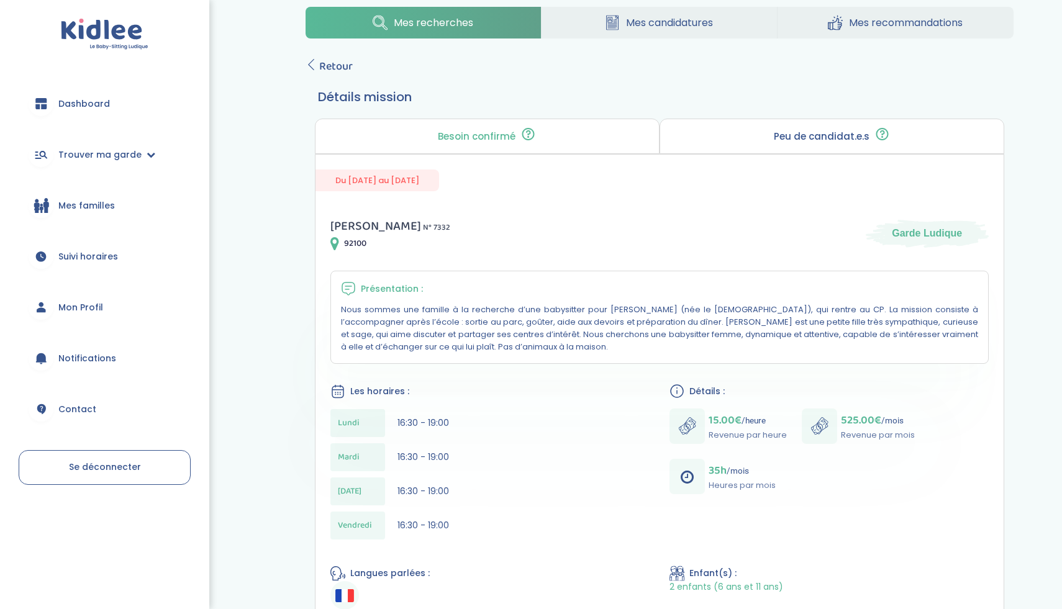
scroll to position [136, 0]
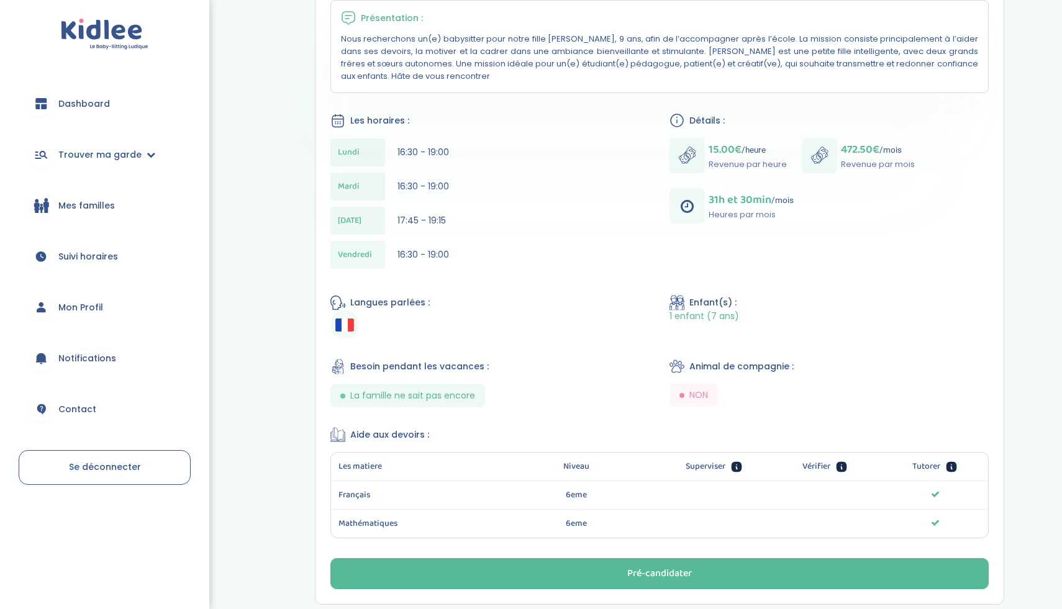
scroll to position [409, 0]
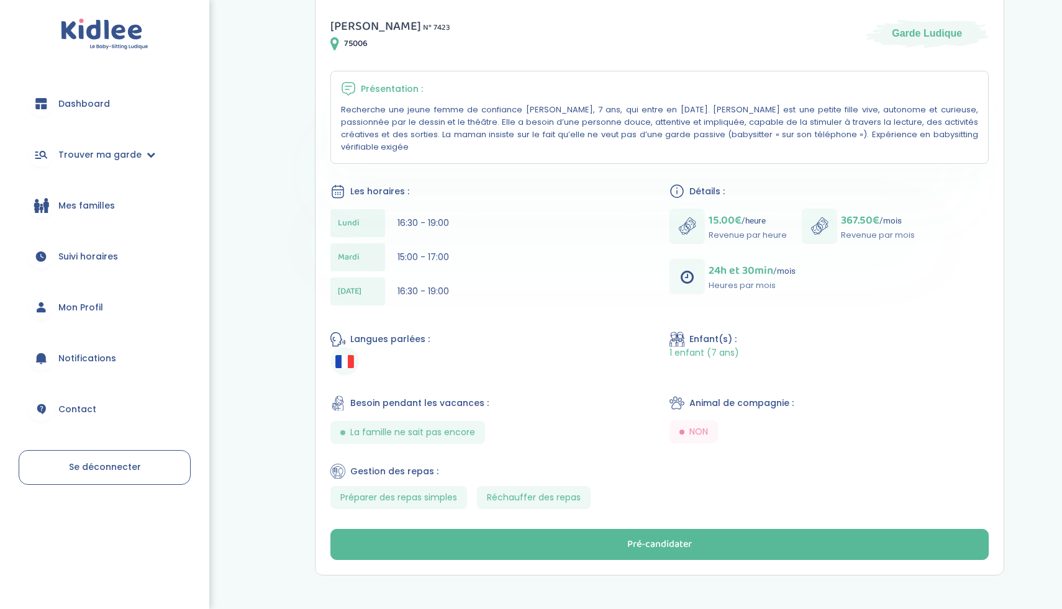
scroll to position [334, 0]
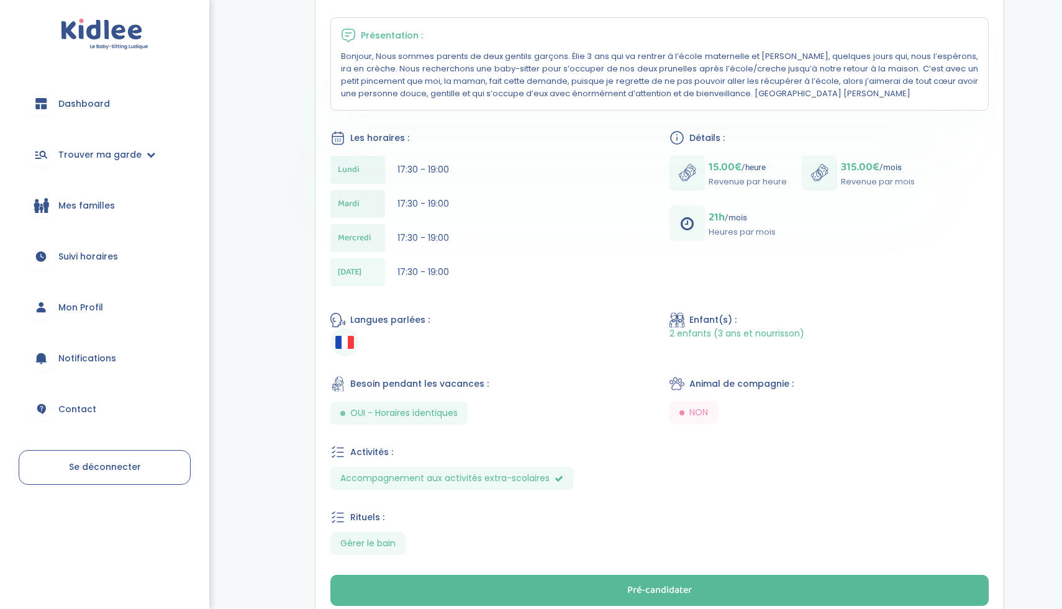
scroll to position [386, 0]
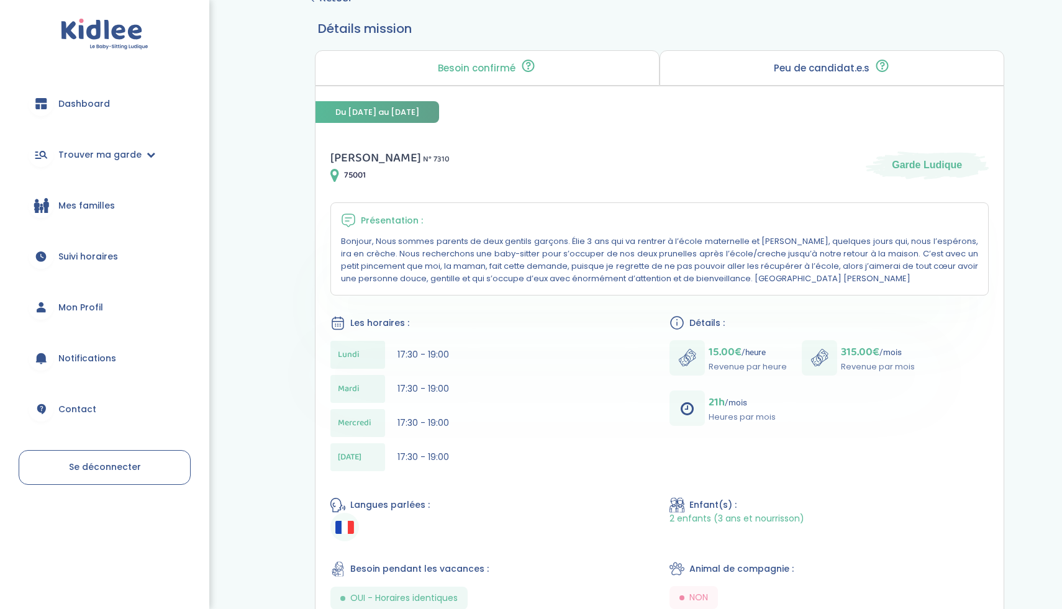
scroll to position [201, 0]
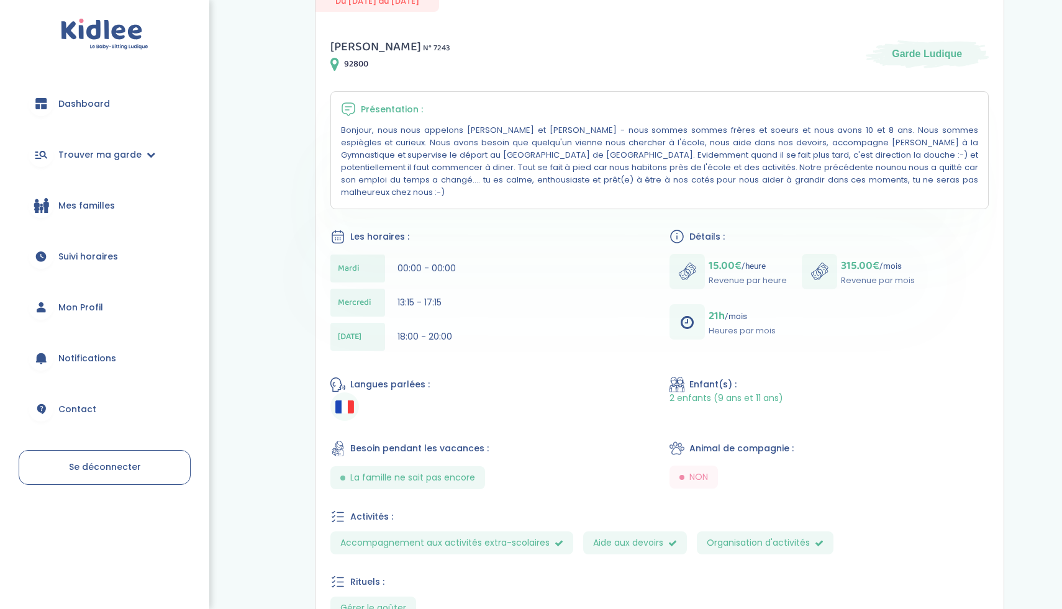
scroll to position [257, 0]
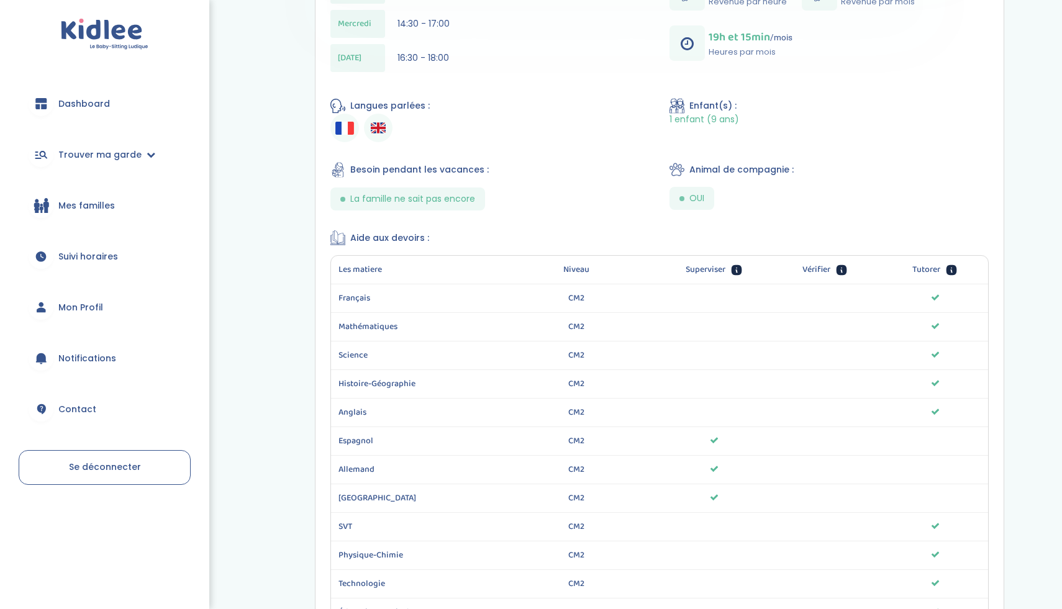
scroll to position [527, 0]
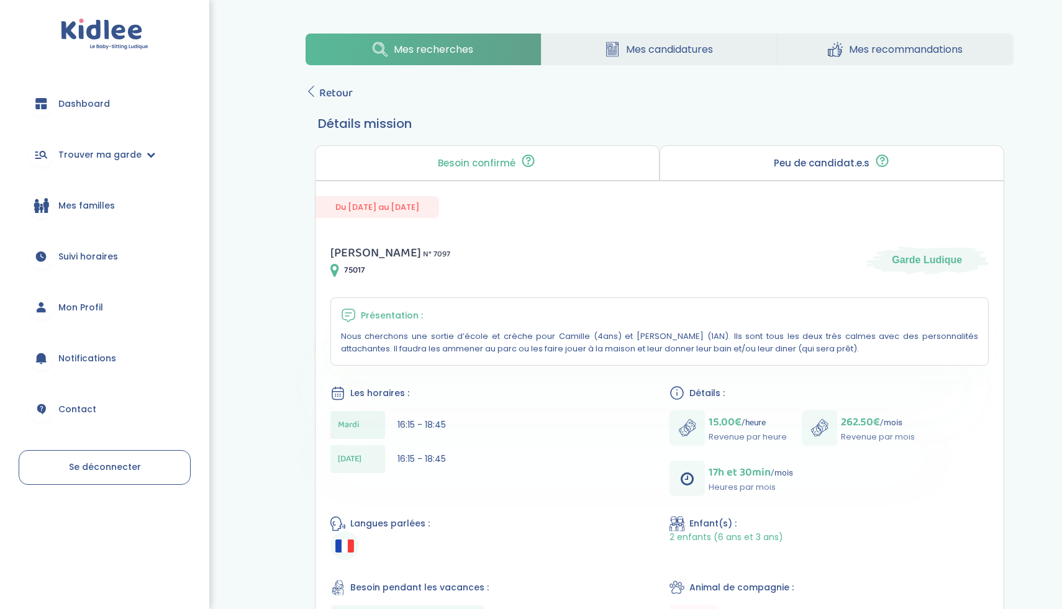
scroll to position [82, 0]
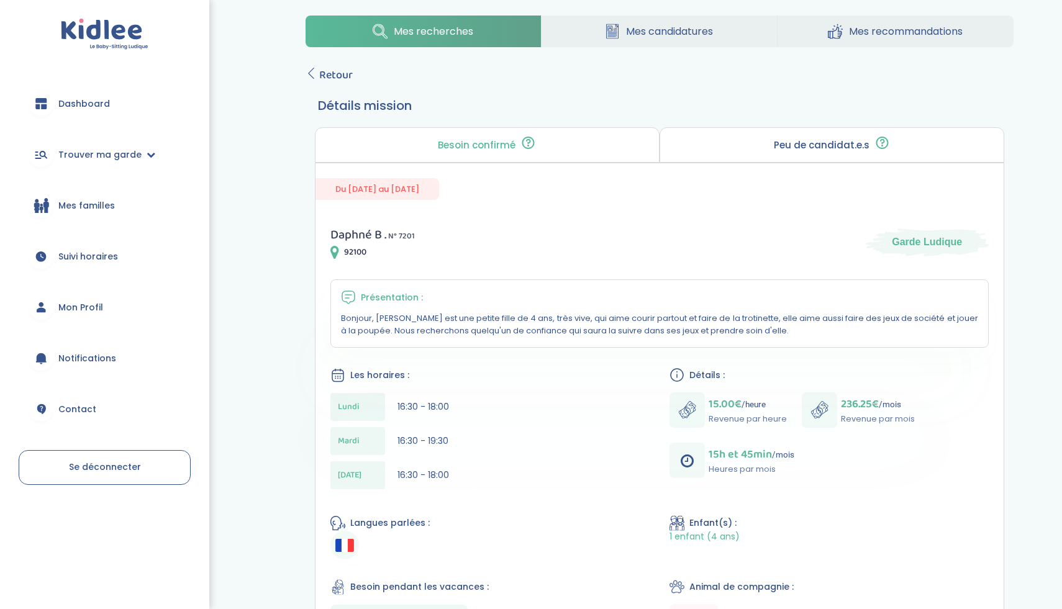
scroll to position [124, 0]
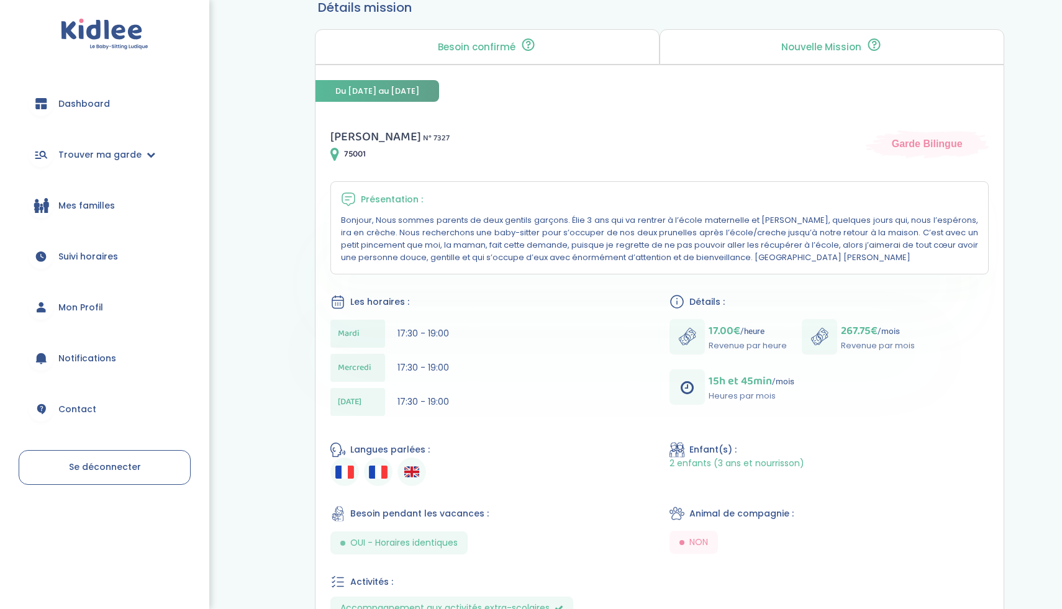
scroll to position [224, 0]
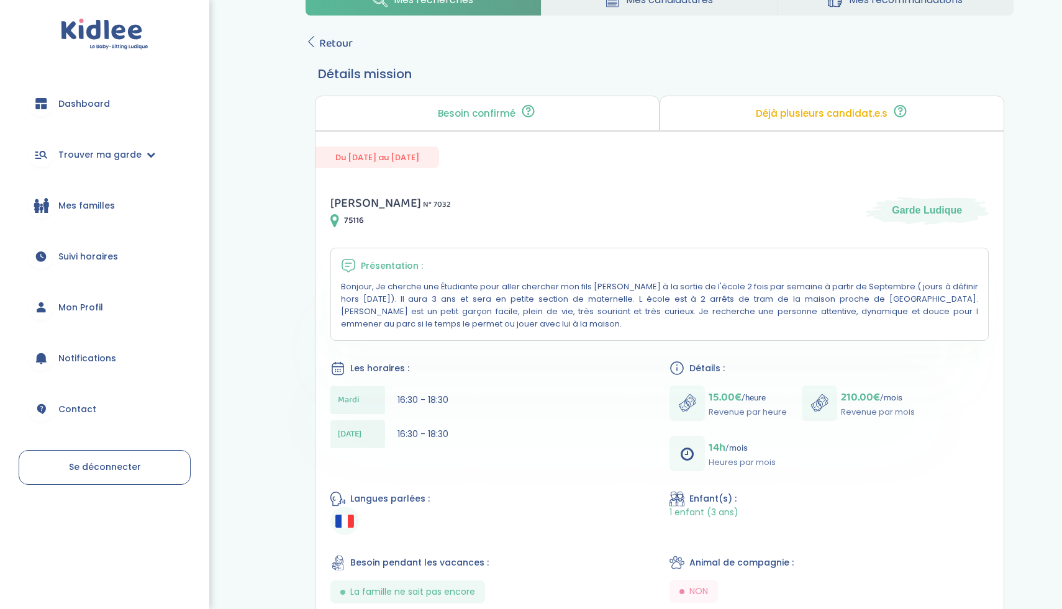
scroll to position [157, 0]
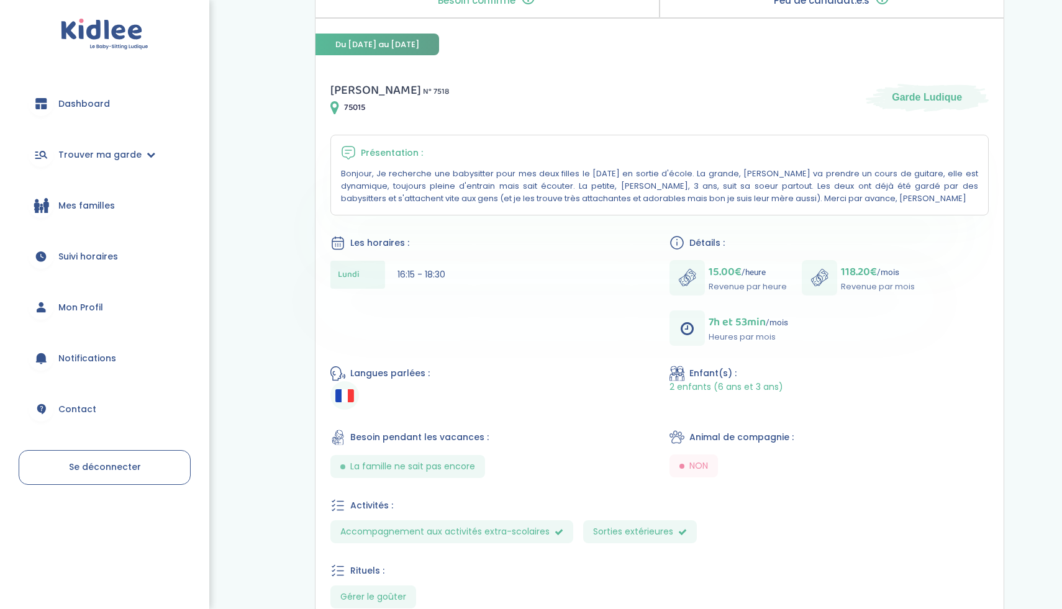
scroll to position [274, 0]
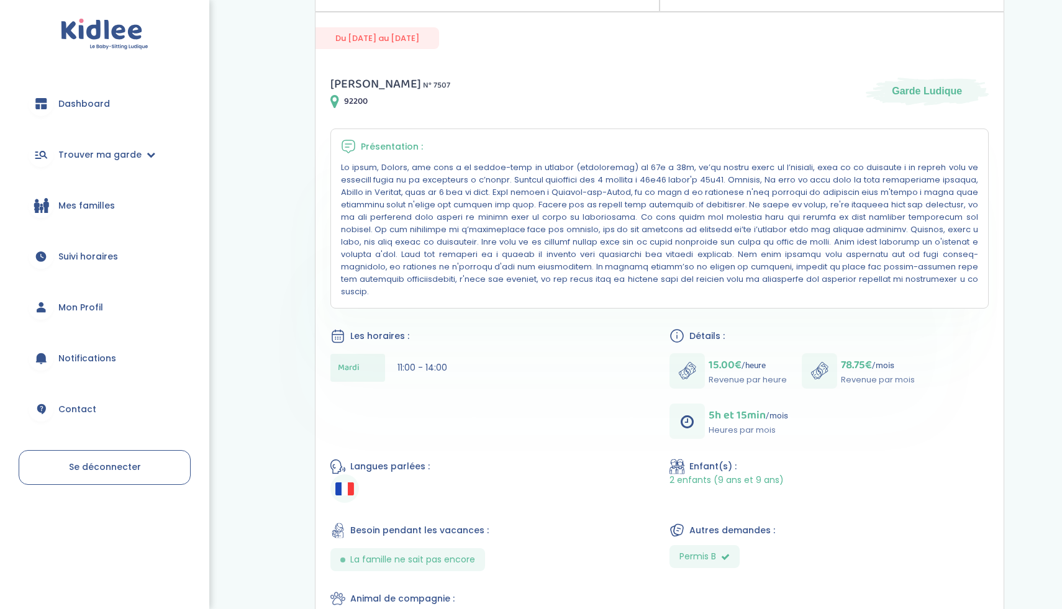
scroll to position [291, 0]
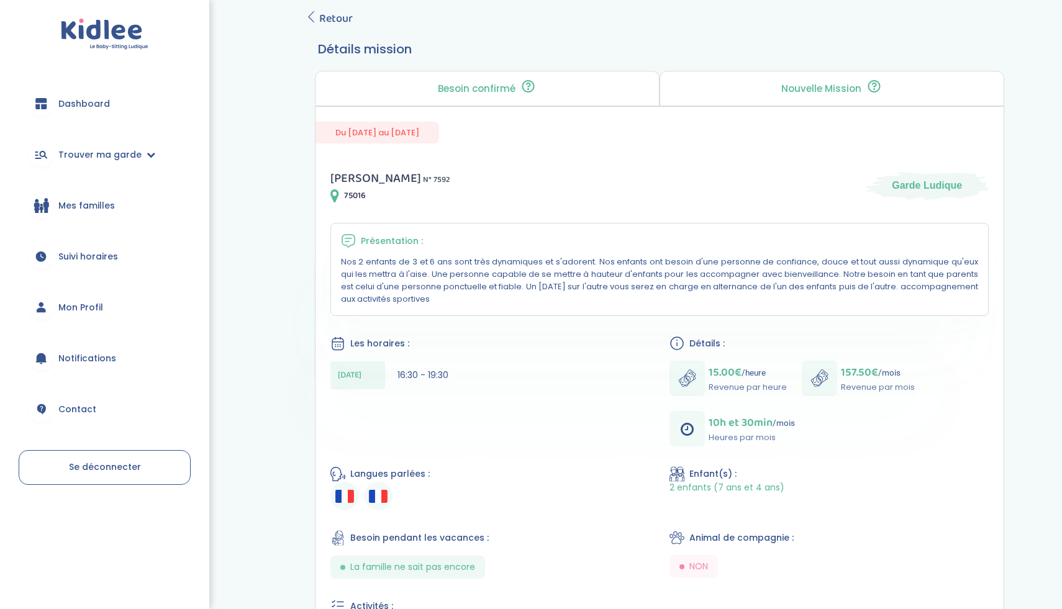
scroll to position [180, 0]
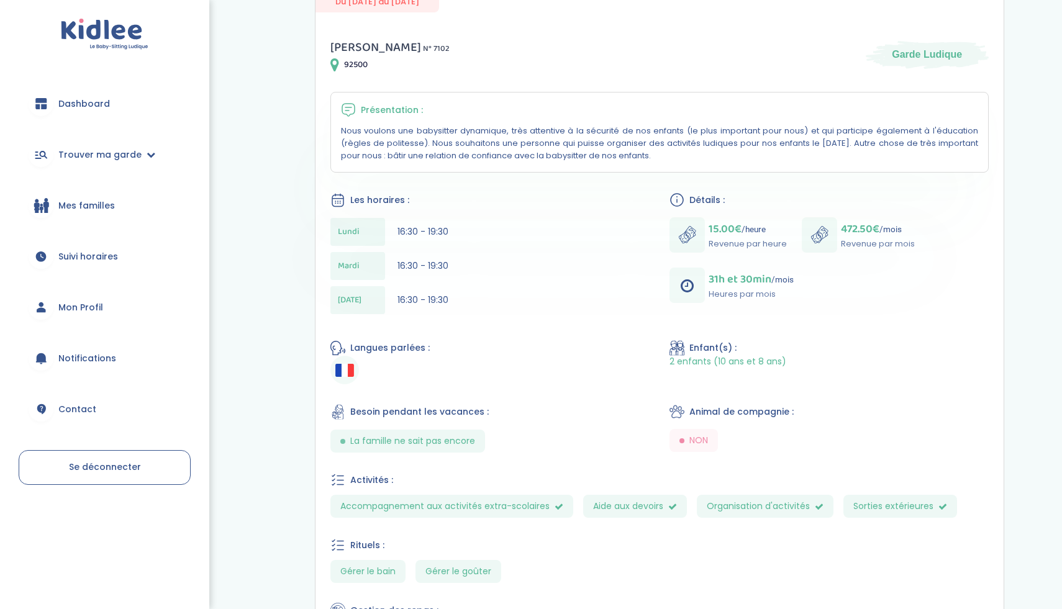
scroll to position [333, 0]
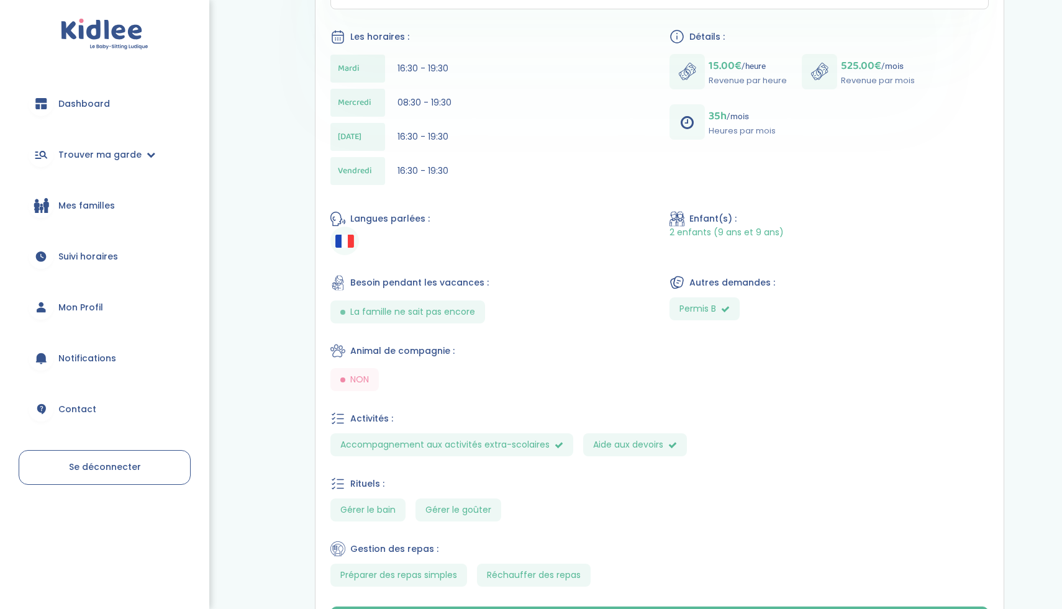
scroll to position [563, 0]
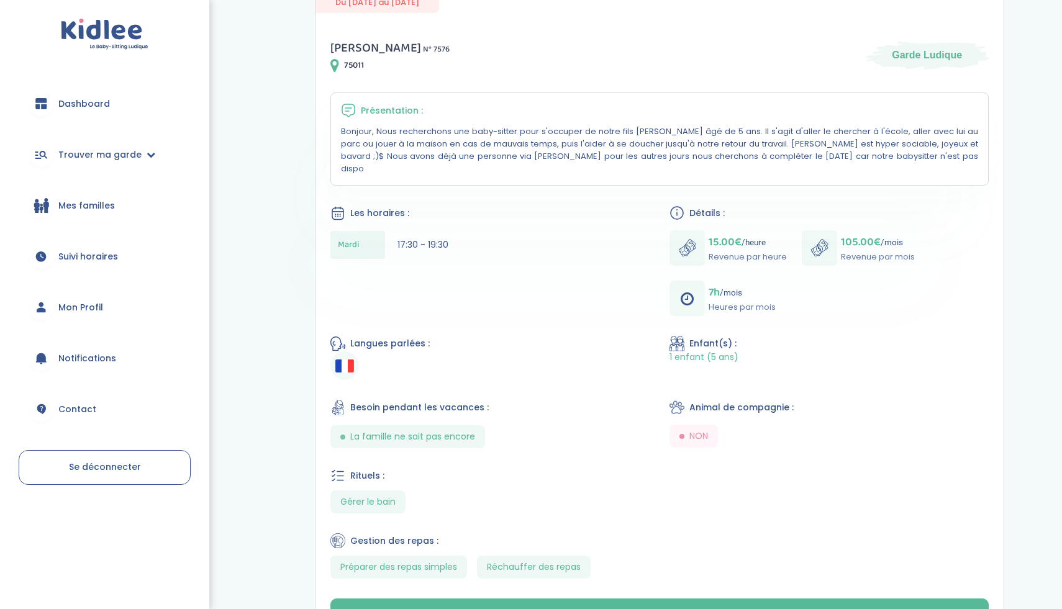
scroll to position [309, 0]
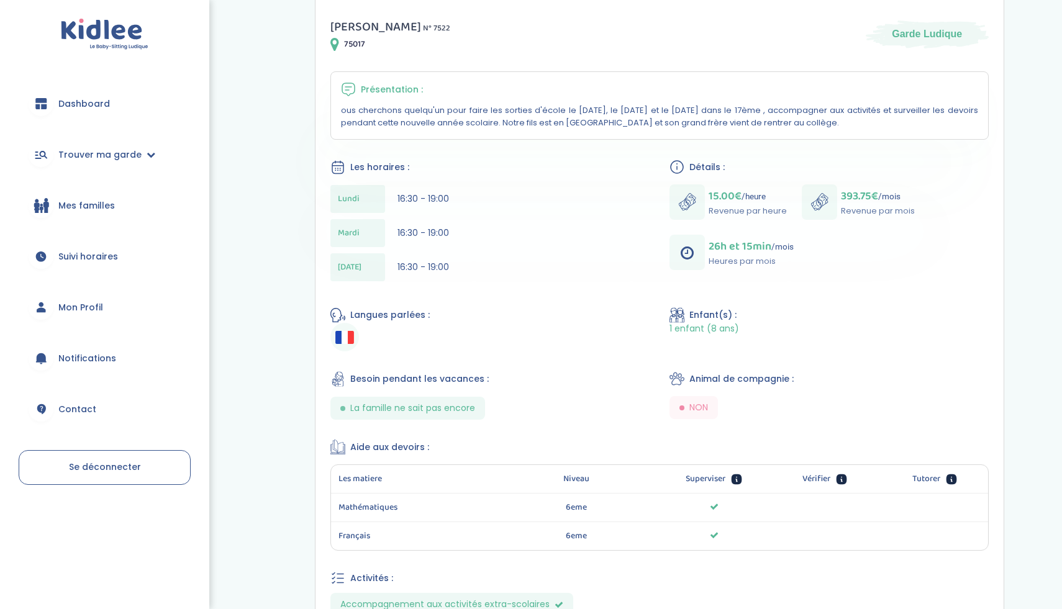
scroll to position [333, 0]
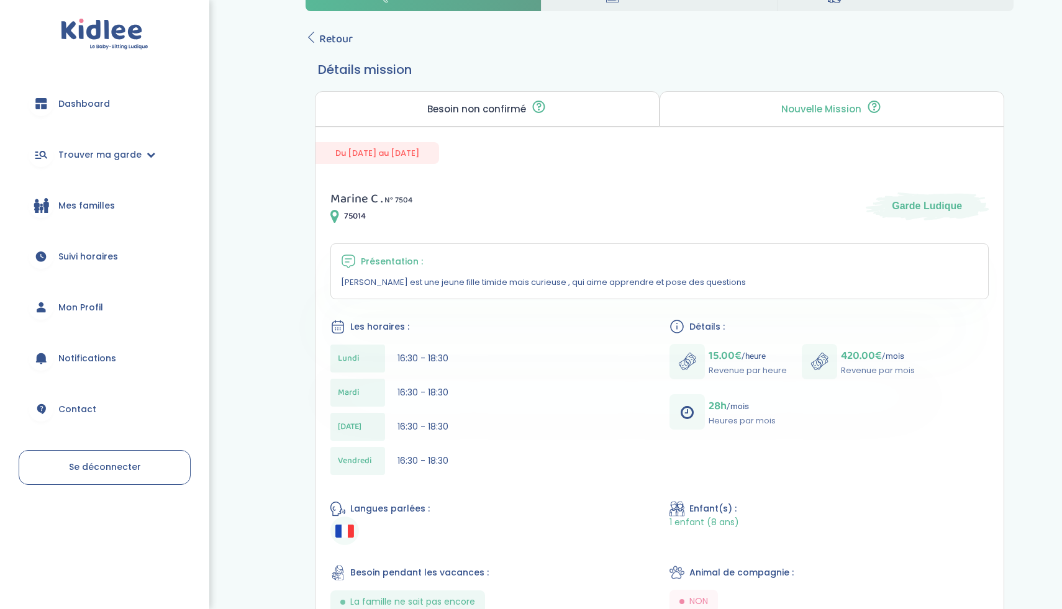
scroll to position [165, 0]
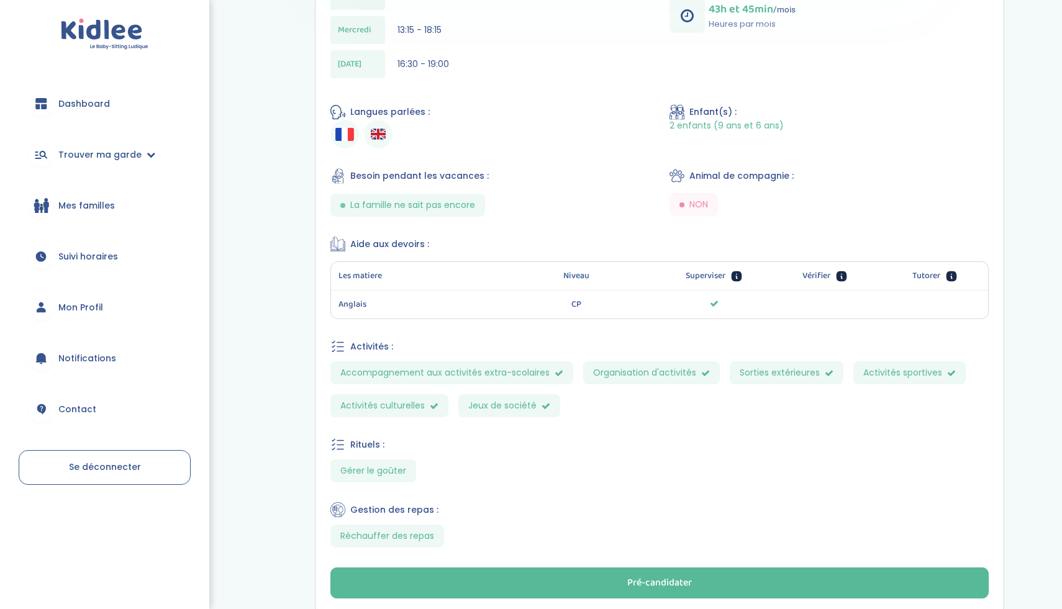
scroll to position [704, 0]
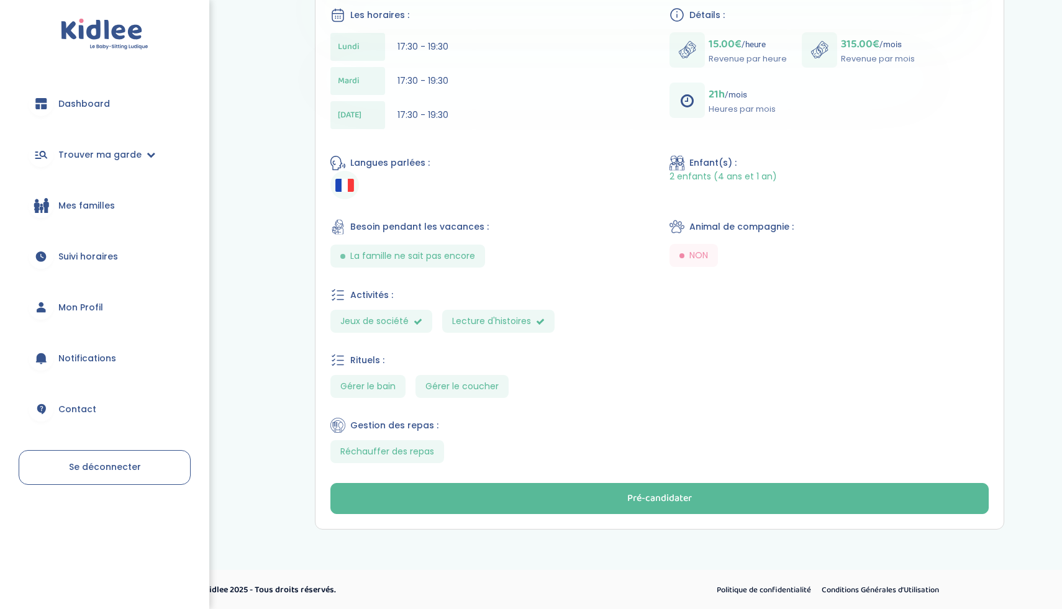
scroll to position [486, 0]
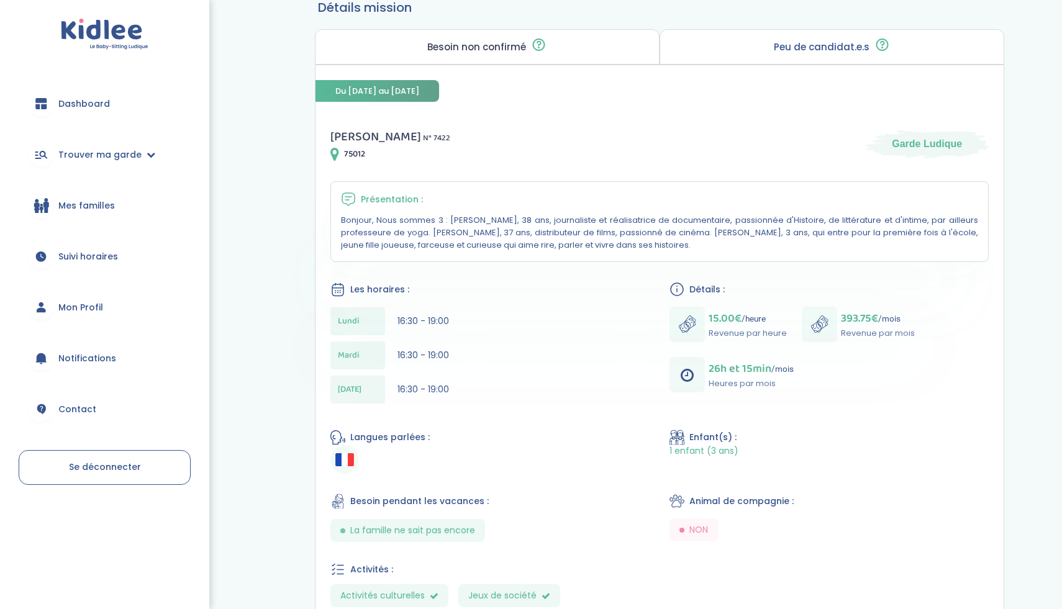
scroll to position [247, 0]
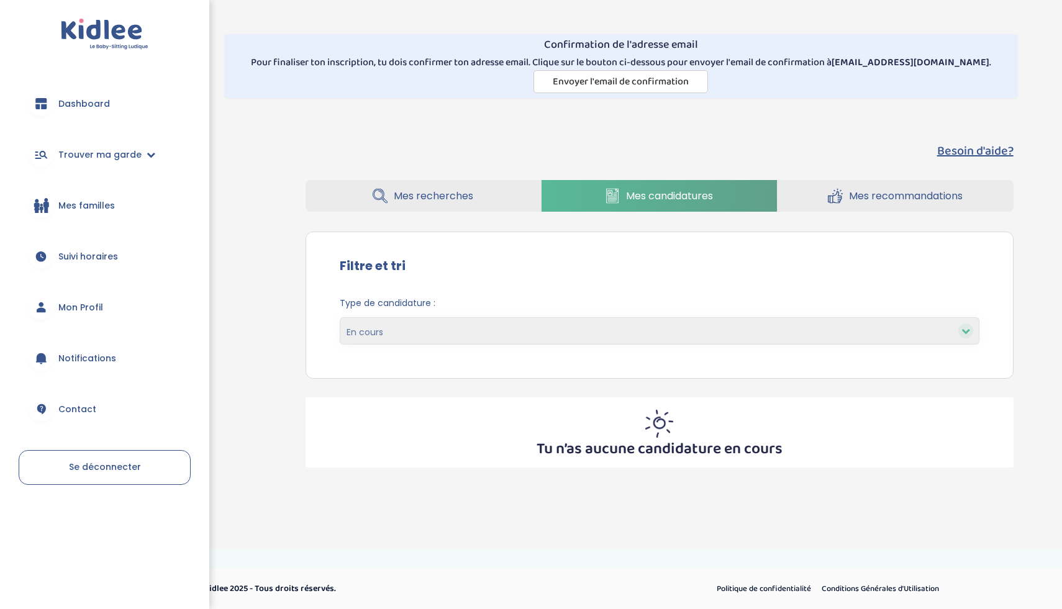
click at [382, 330] on select "En cours Validées Non retenues Annulées Backup" at bounding box center [660, 330] width 640 height 27
click at [437, 189] on span "Mes recherches" at bounding box center [433, 196] width 79 height 16
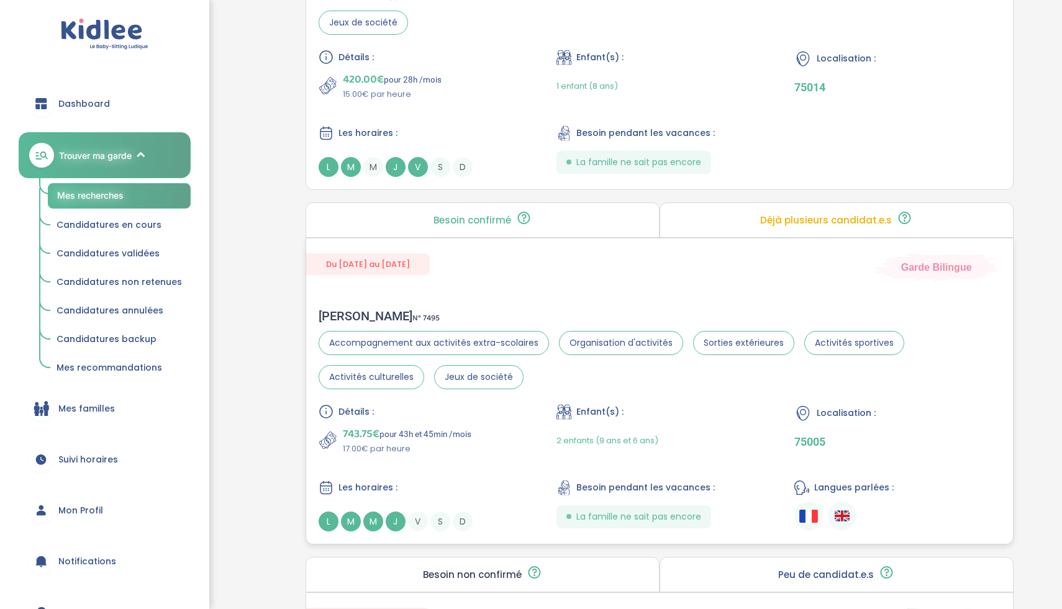
scroll to position [2264, 0]
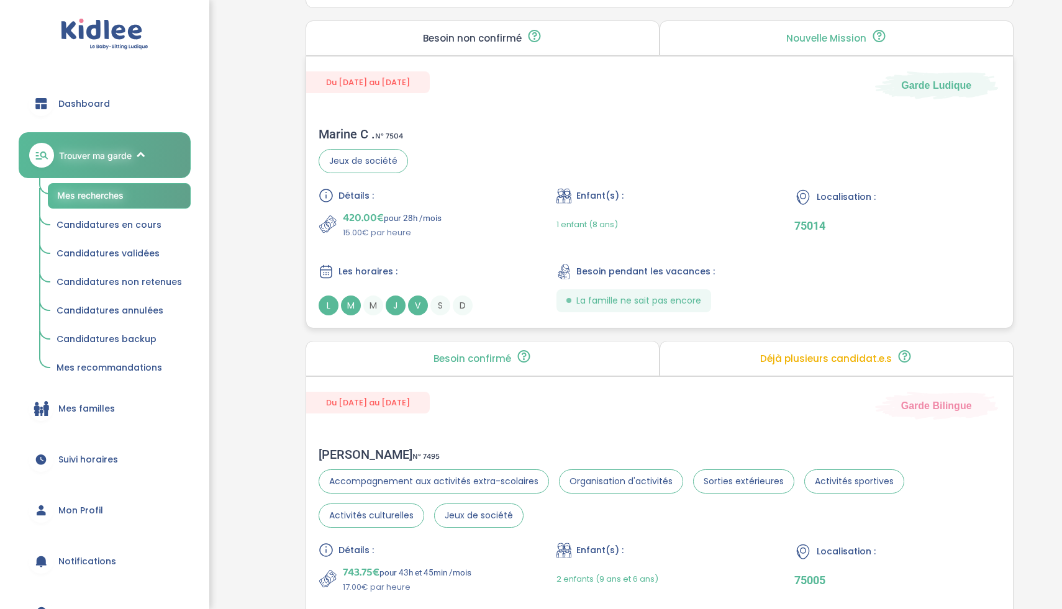
click at [592, 153] on div "Marine C . N° 7504 Jeux de société Détails : 420.00€ pour 28h /mois 15.00€ par …" at bounding box center [659, 221] width 707 height 214
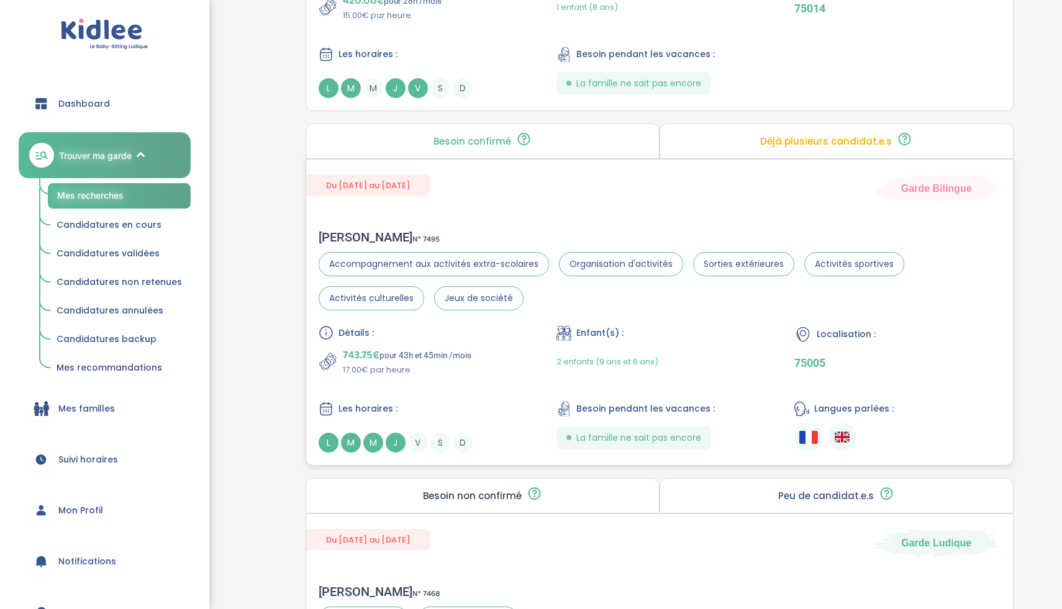
scroll to position [2491, 0]
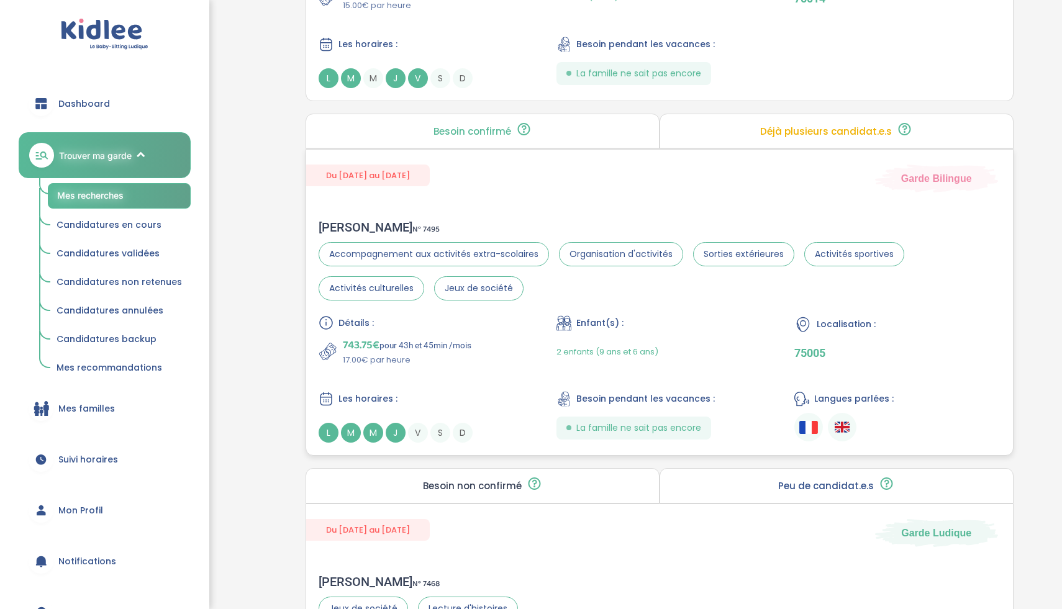
click at [525, 201] on div "Du 02-09-2025 au 31-07-2026 Garde Bilingue Esther R . N° 7495 Accompagnement au…" at bounding box center [659, 302] width 708 height 307
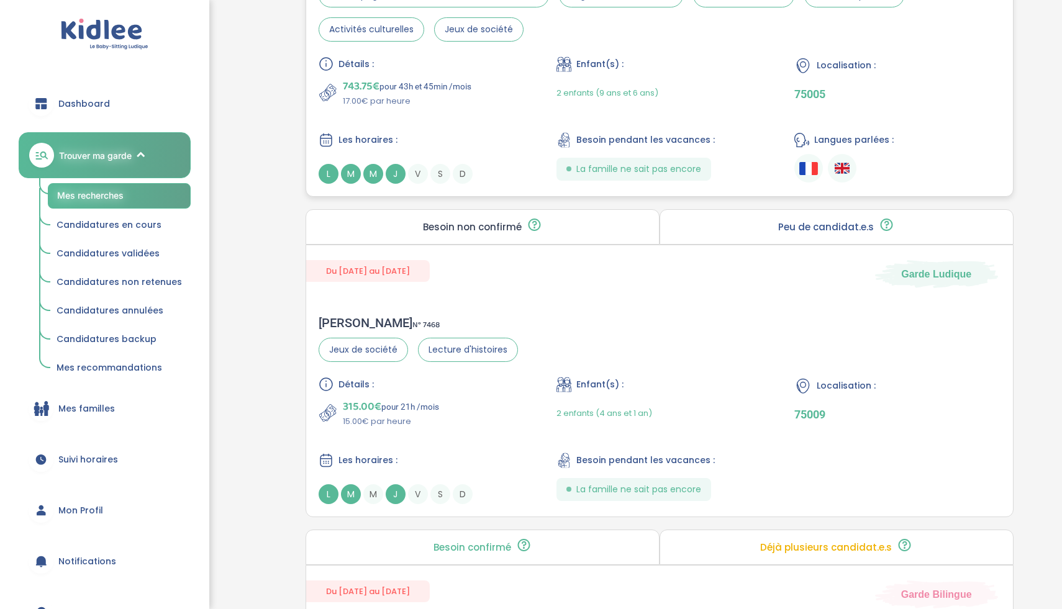
scroll to position [2754, 0]
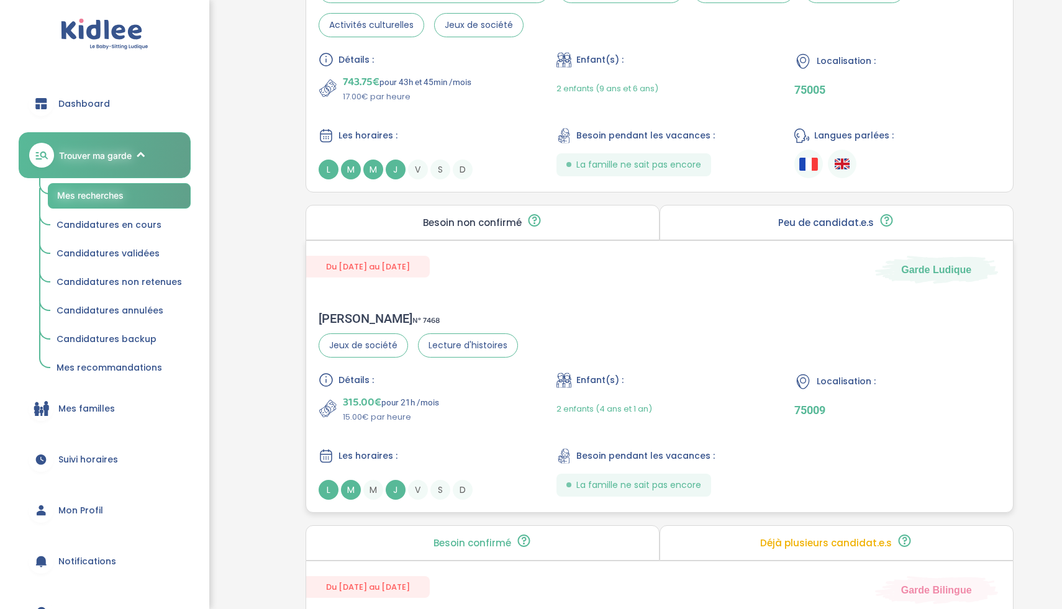
click at [491, 282] on div "Du 14-09-2025 au 19-12-2025 Garde Ludique" at bounding box center [659, 262] width 707 height 43
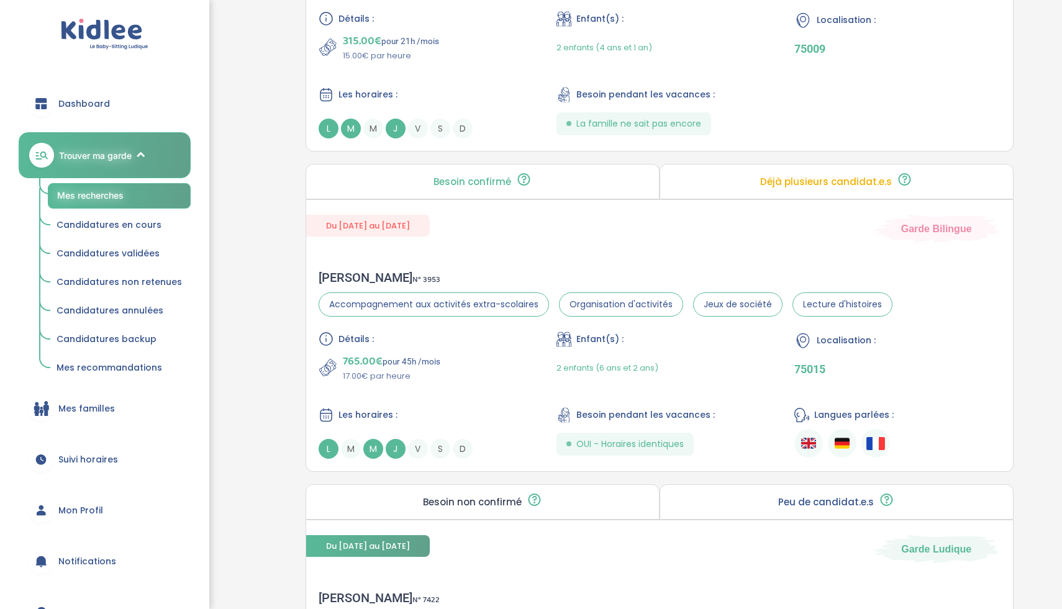
scroll to position [3138, 0]
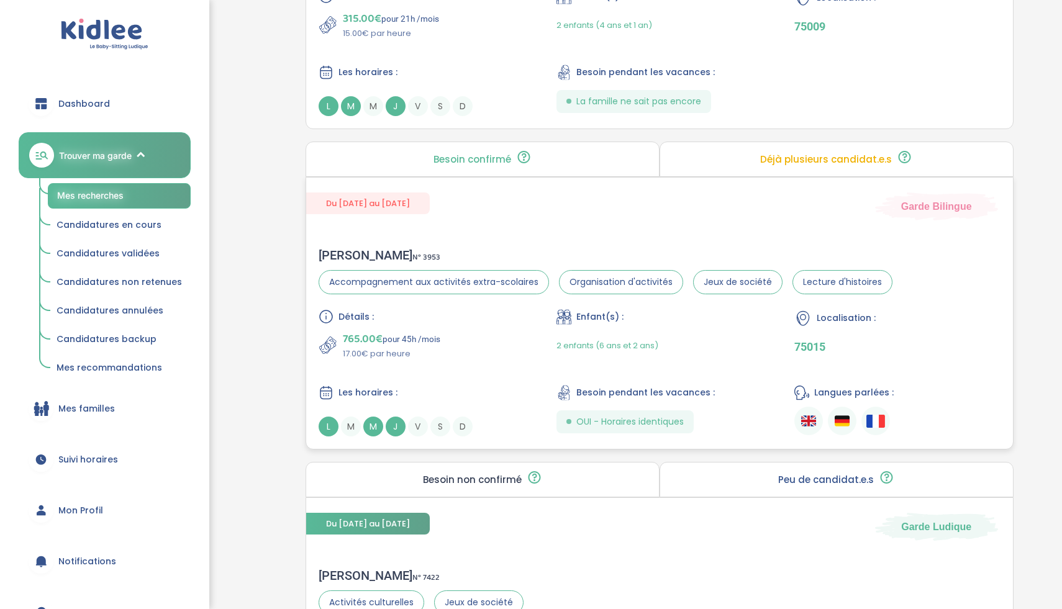
click at [472, 342] on div "765.00€ pour 45h /mois 17.00€ par heure" at bounding box center [422, 345] width 206 height 30
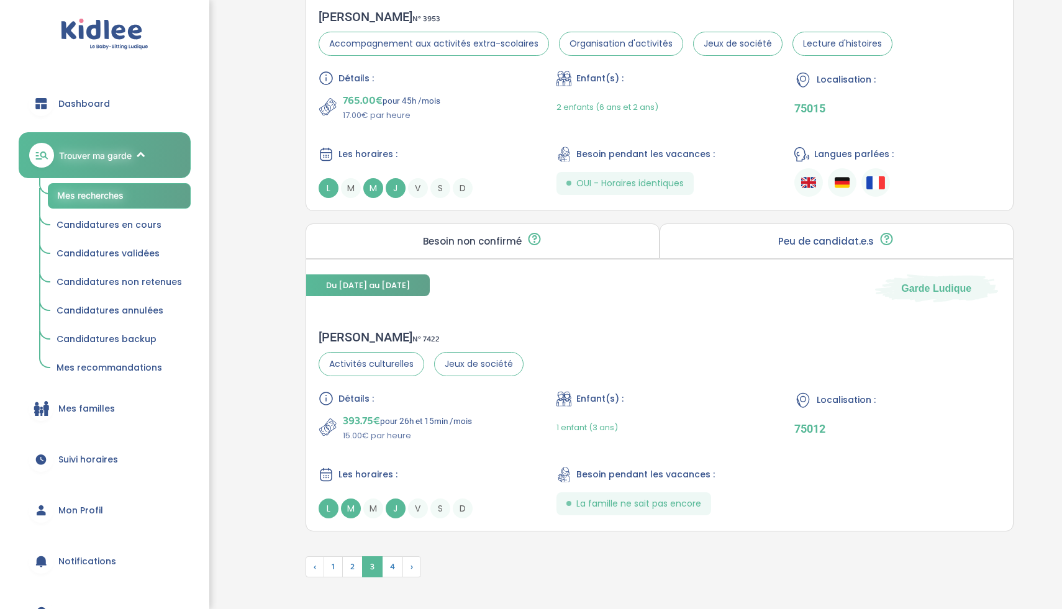
scroll to position [3442, 0]
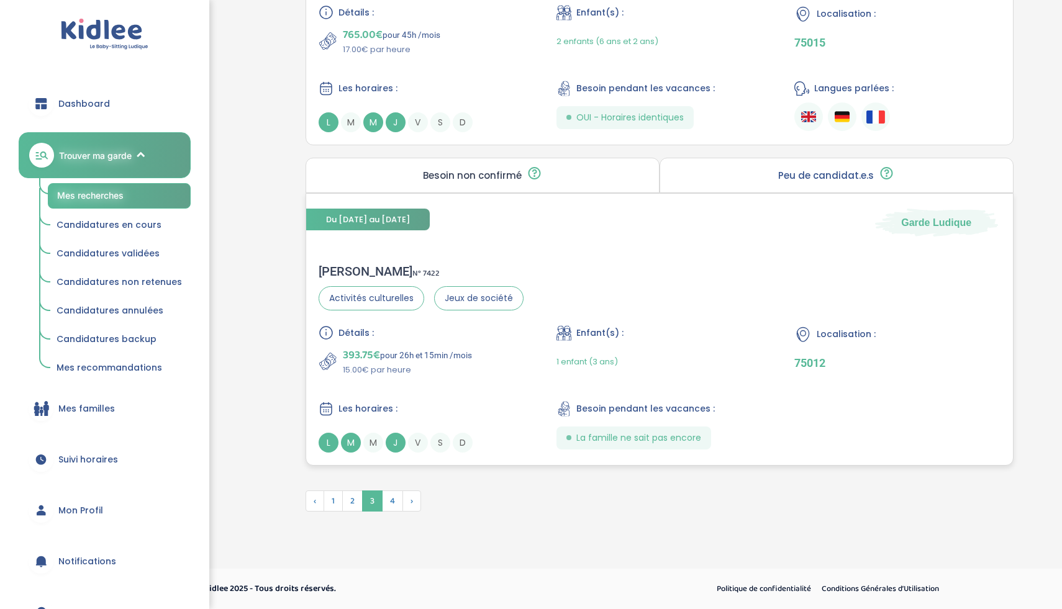
click at [529, 277] on div "Charles H . N° 7422 Activités culturelles Jeux de société Détails : 393.75€ pou…" at bounding box center [659, 358] width 707 height 214
click at [397, 497] on span "4" at bounding box center [392, 501] width 21 height 21
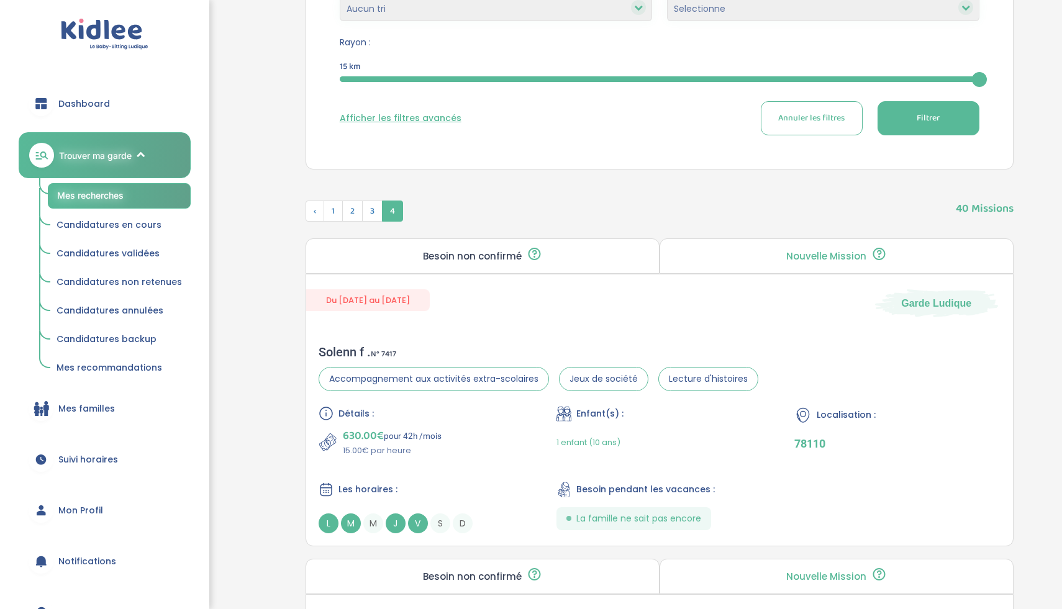
scroll to position [473, 0]
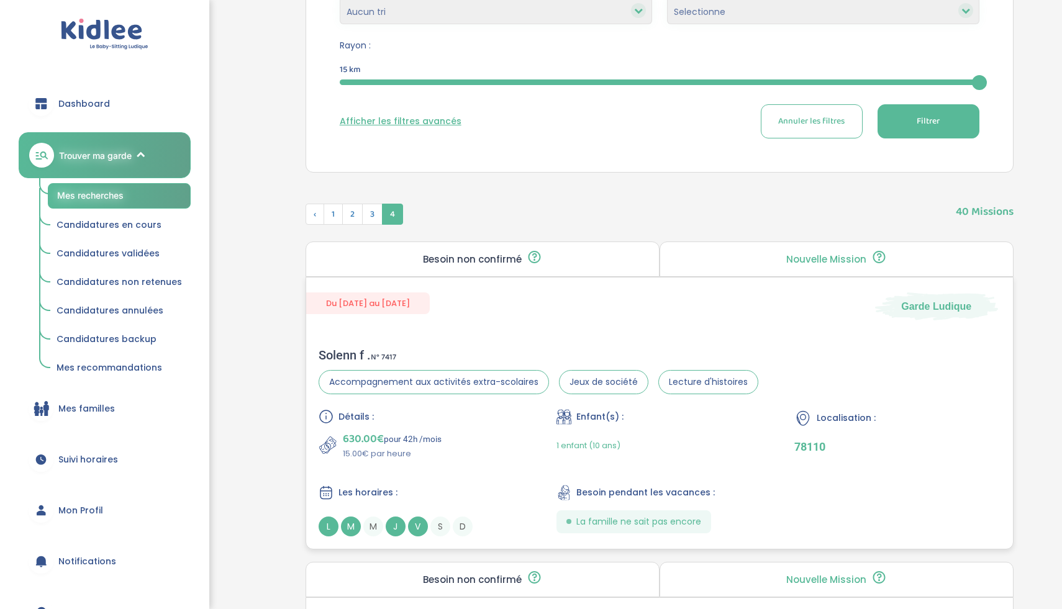
click at [508, 451] on div "630.00€ pour 42h /mois 15.00€ par heure" at bounding box center [422, 445] width 206 height 30
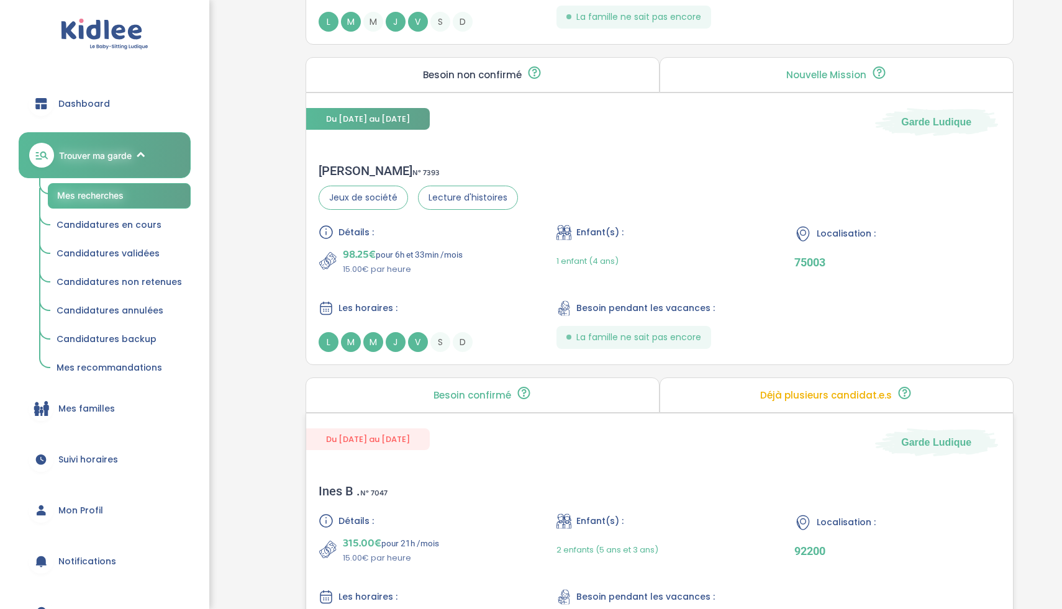
scroll to position [979, 0]
click at [510, 282] on div "Détails : 98.25€ pour 6h et 33min /mois 15.00€ par heure Enfant(s) : 1 enfant (…" at bounding box center [660, 287] width 682 height 127
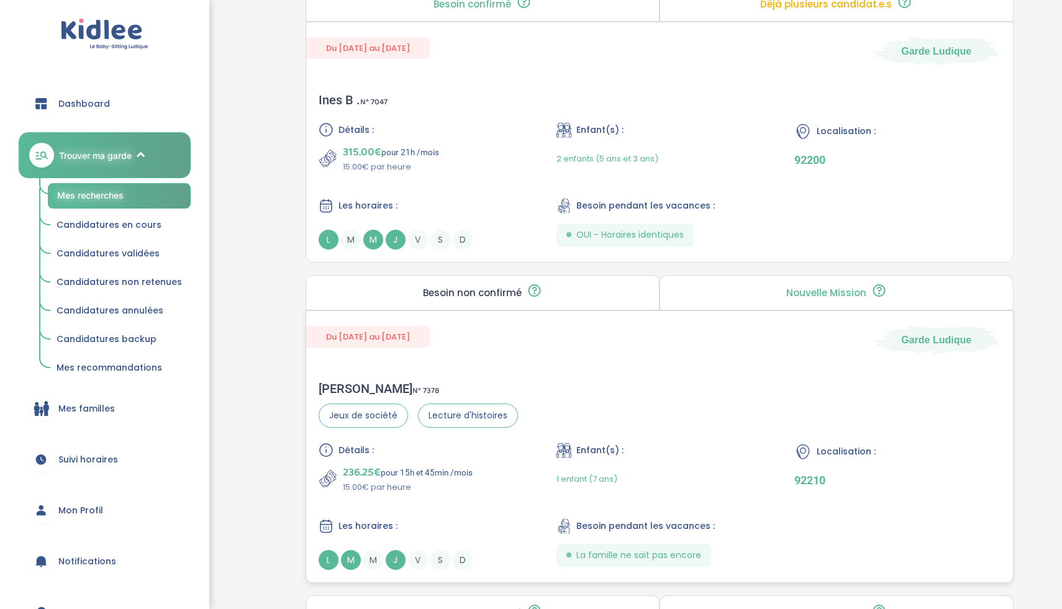
scroll to position [1363, 0]
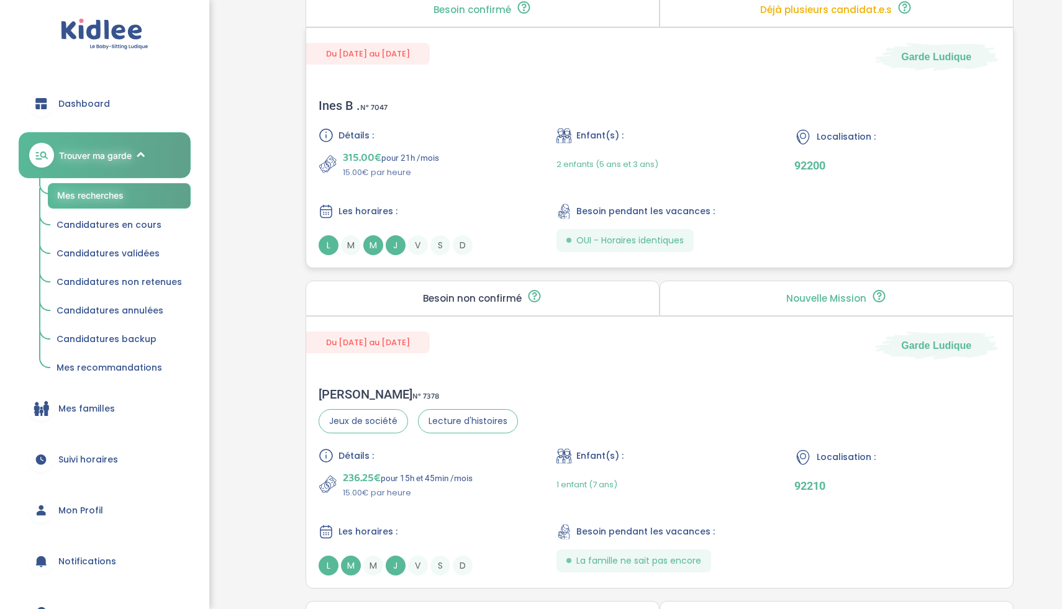
click at [518, 175] on div "315.00€ pour 21h /mois 15.00€ par heure" at bounding box center [422, 164] width 206 height 30
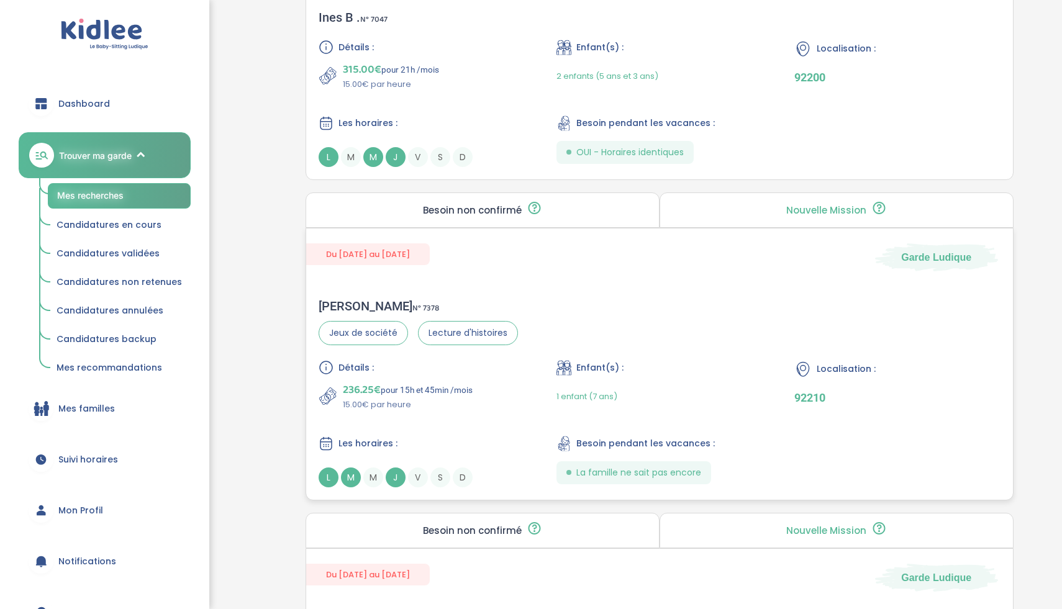
scroll to position [1480, 0]
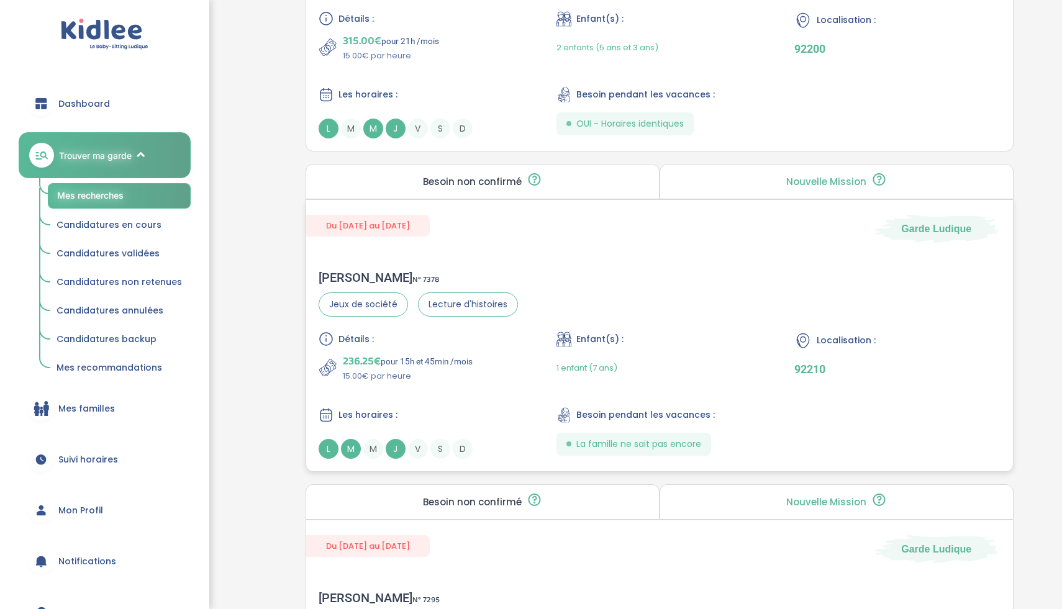
click at [486, 368] on div "236.25€ pour 15h et 45min /mois 15.00€ par heure" at bounding box center [422, 368] width 206 height 30
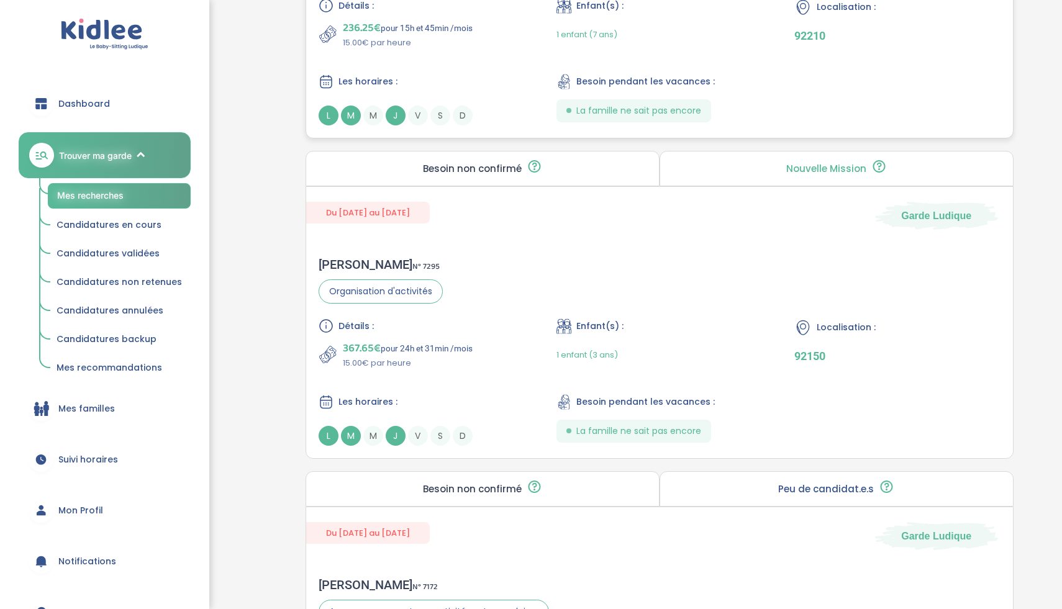
scroll to position [1833, 0]
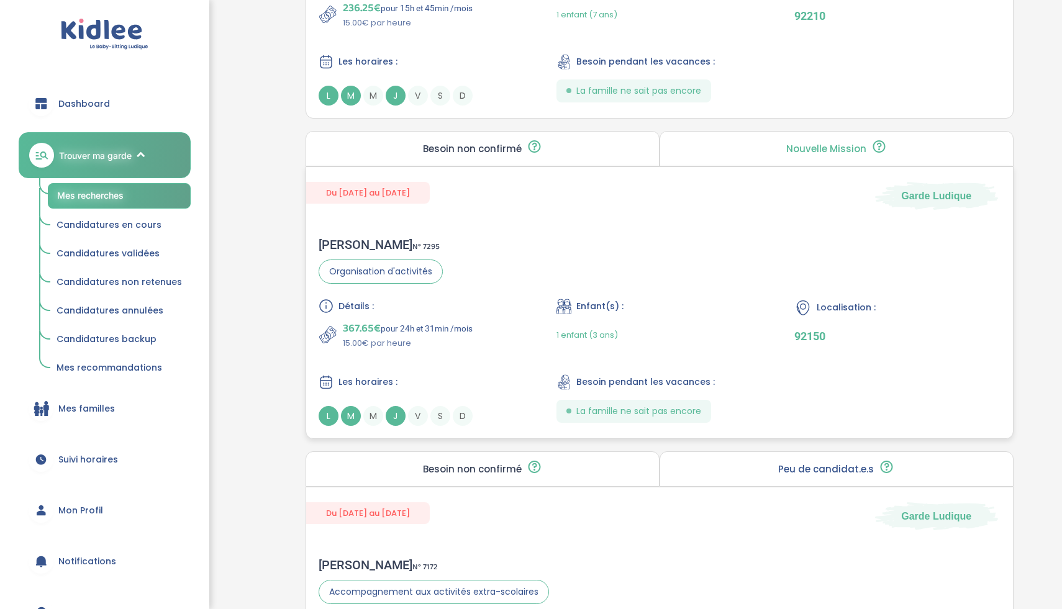
click at [545, 258] on div "Thibault G . N° 7295 Organisation d'activités Détails : 367.65€ pour 24h et 31m…" at bounding box center [659, 332] width 707 height 214
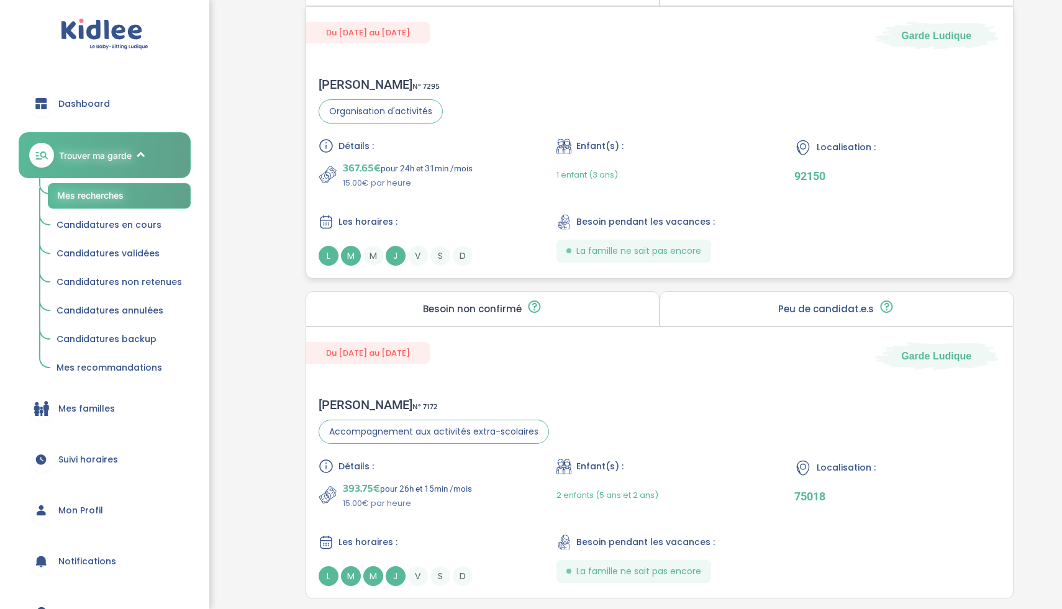
scroll to position [2006, 0]
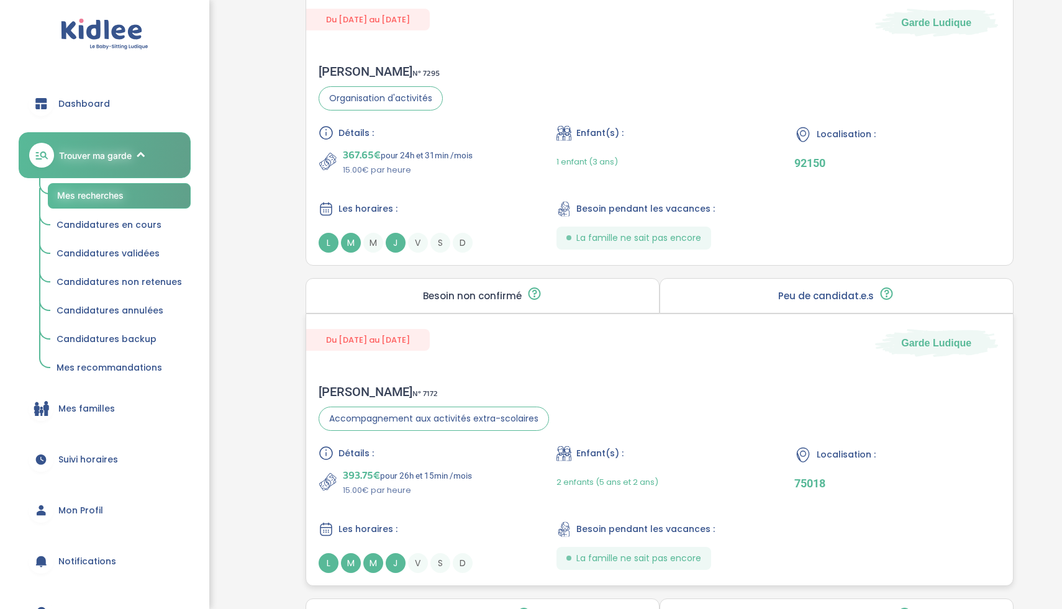
click at [587, 370] on div "Du 03-09-2025 au 07-07-2026 Garde Ludique Marie Astrid L . N° 7172 Accompagneme…" at bounding box center [659, 450] width 708 height 273
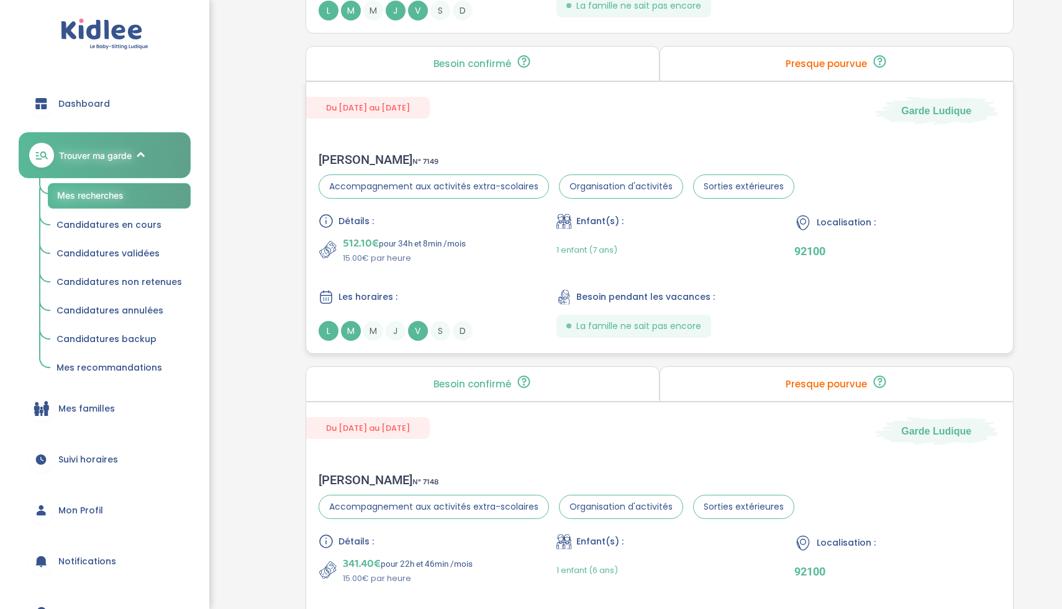
scroll to position [2866, 0]
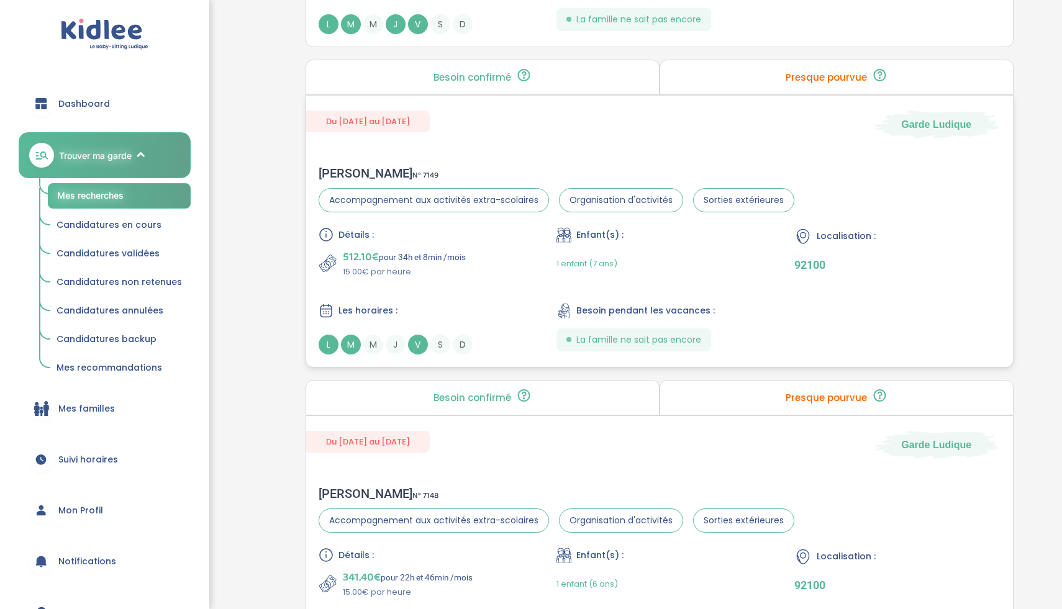
click at [515, 261] on div "512.10€ pour 34h et 8min /mois 15.00€ par heure" at bounding box center [422, 263] width 206 height 30
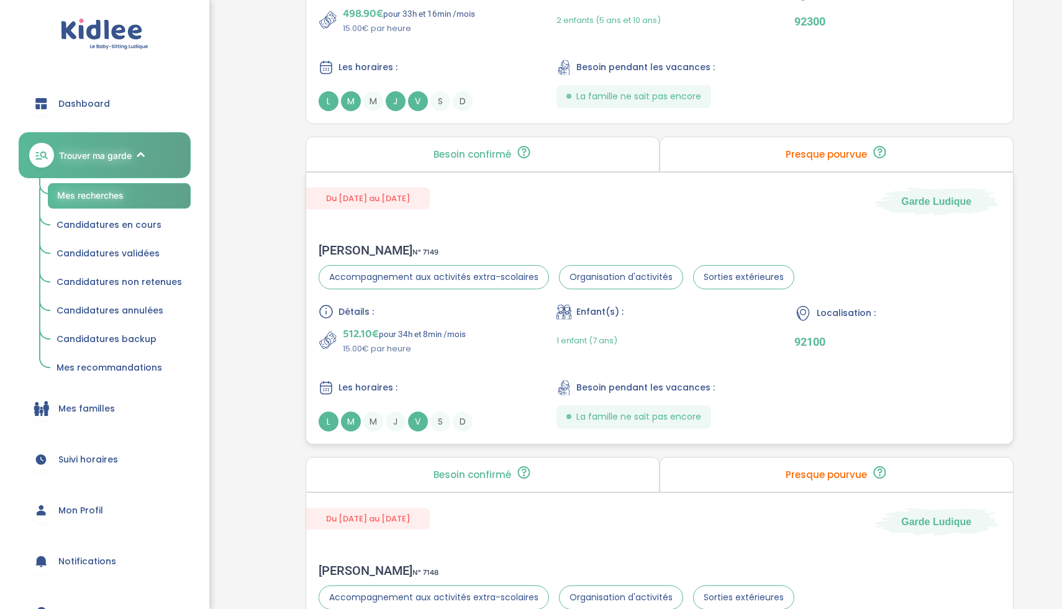
scroll to position [2787, 0]
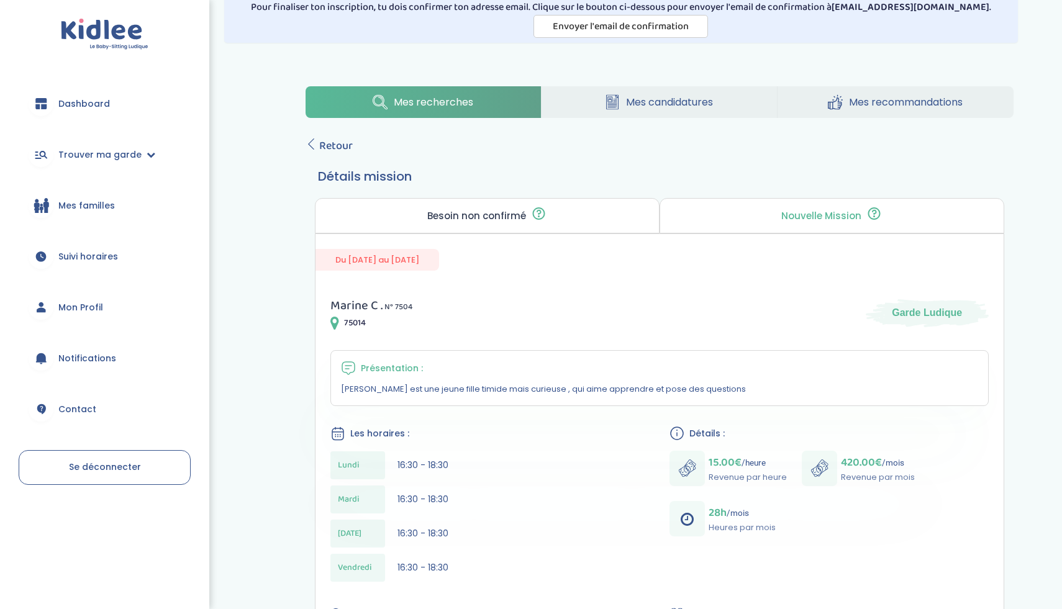
scroll to position [60, 0]
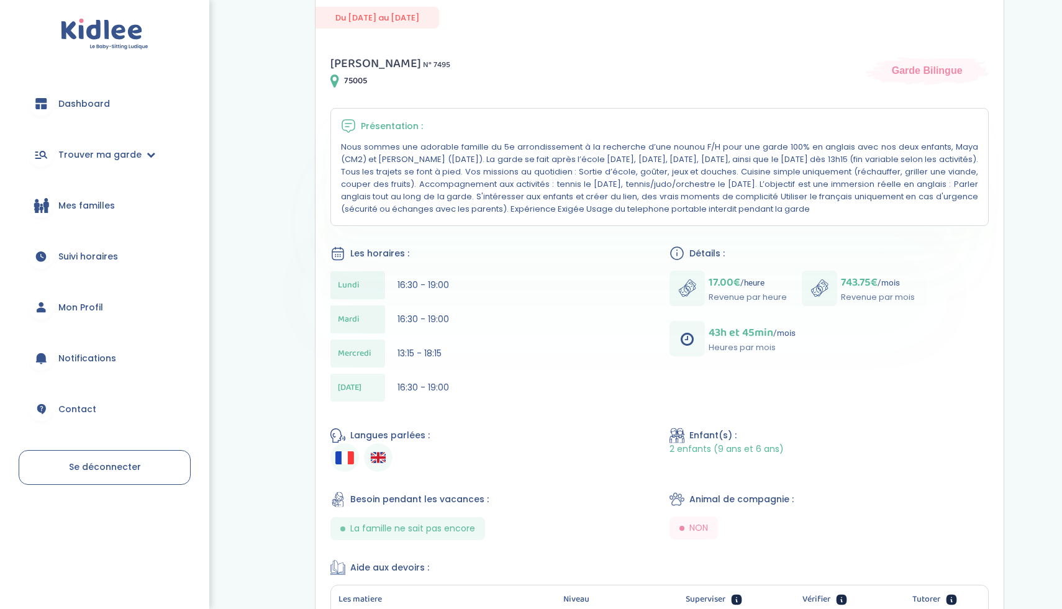
scroll to position [304, 0]
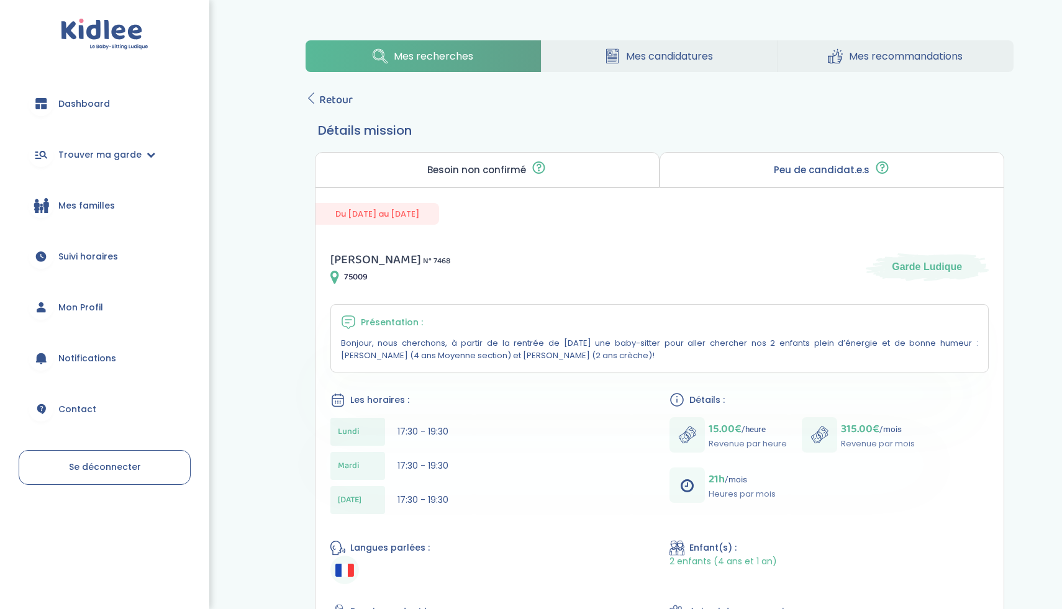
scroll to position [100, 0]
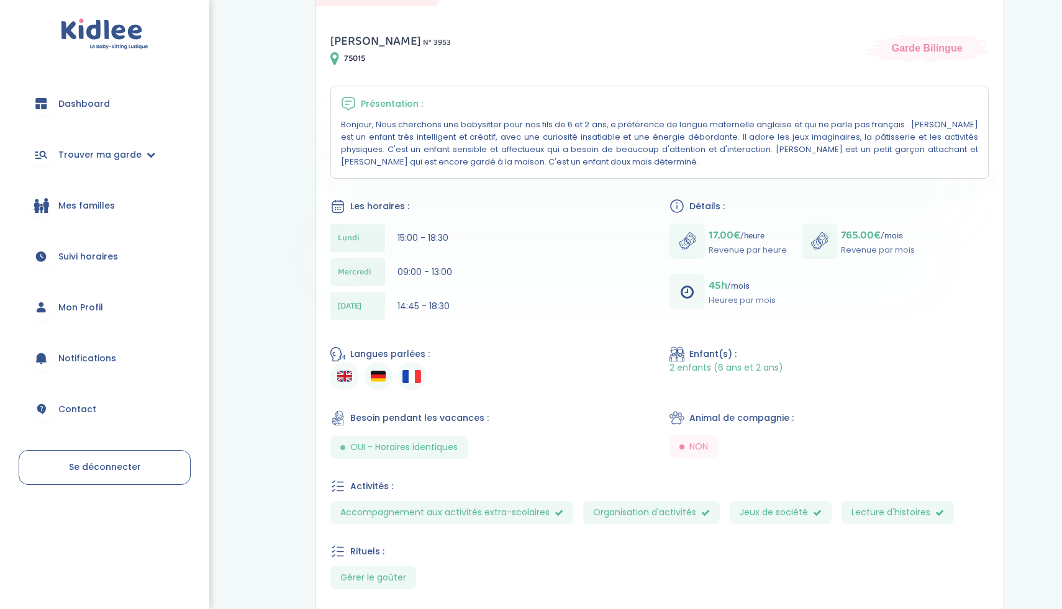
scroll to position [412, 0]
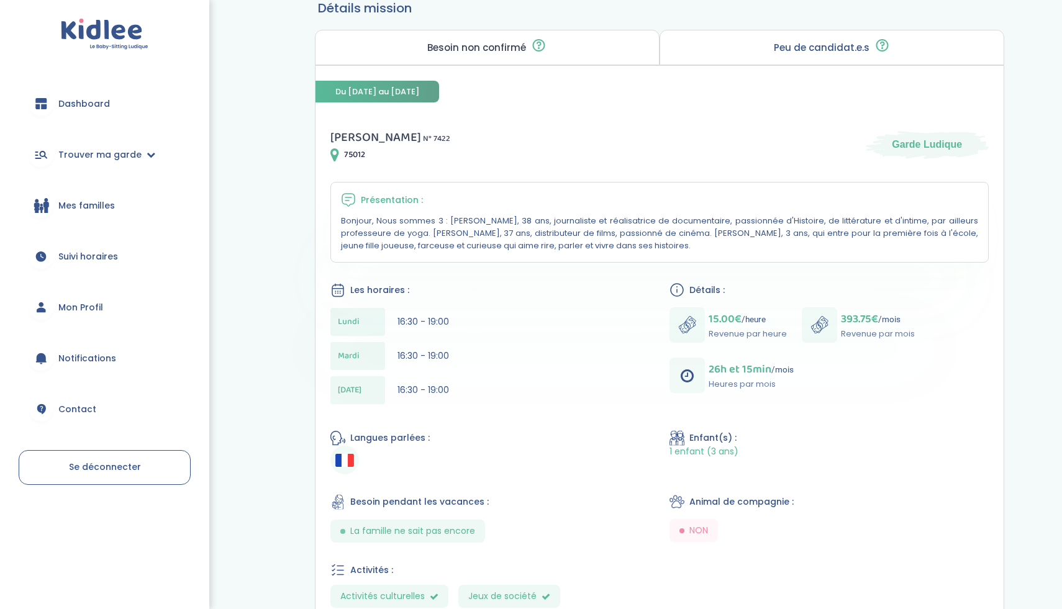
scroll to position [133, 0]
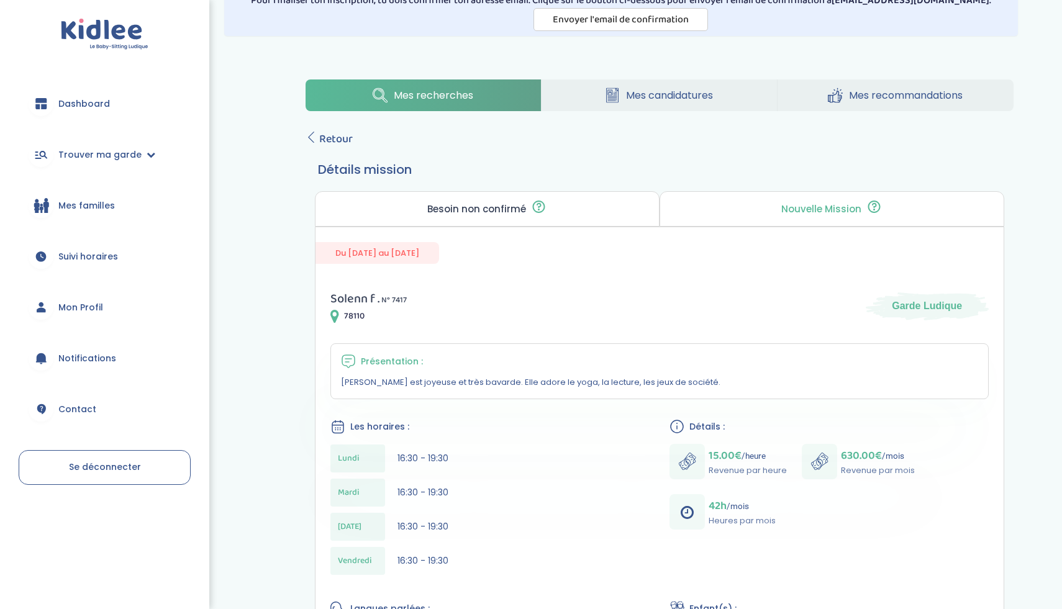
scroll to position [79, 0]
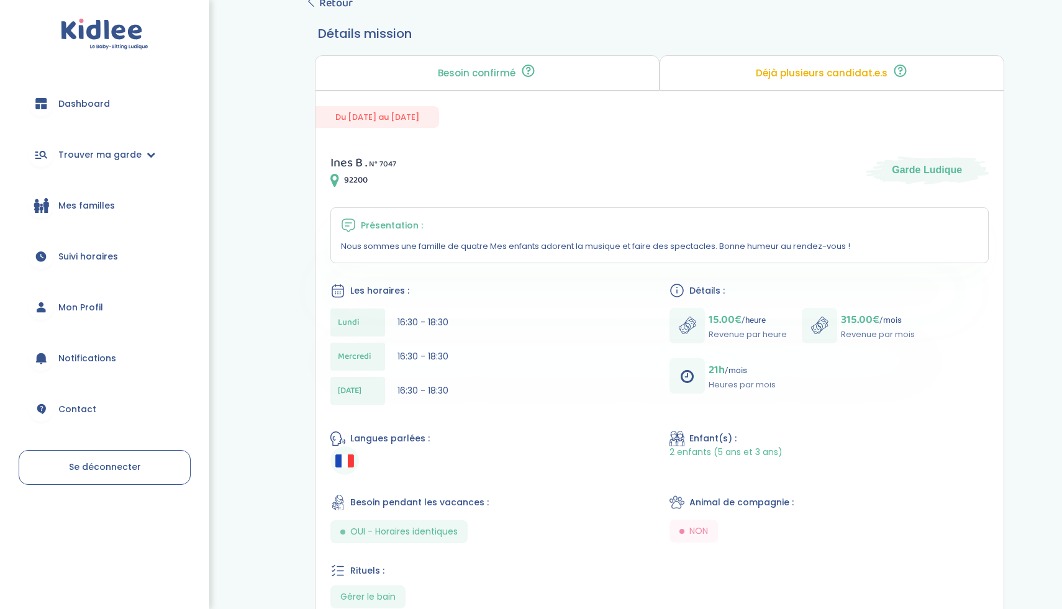
scroll to position [200, 0]
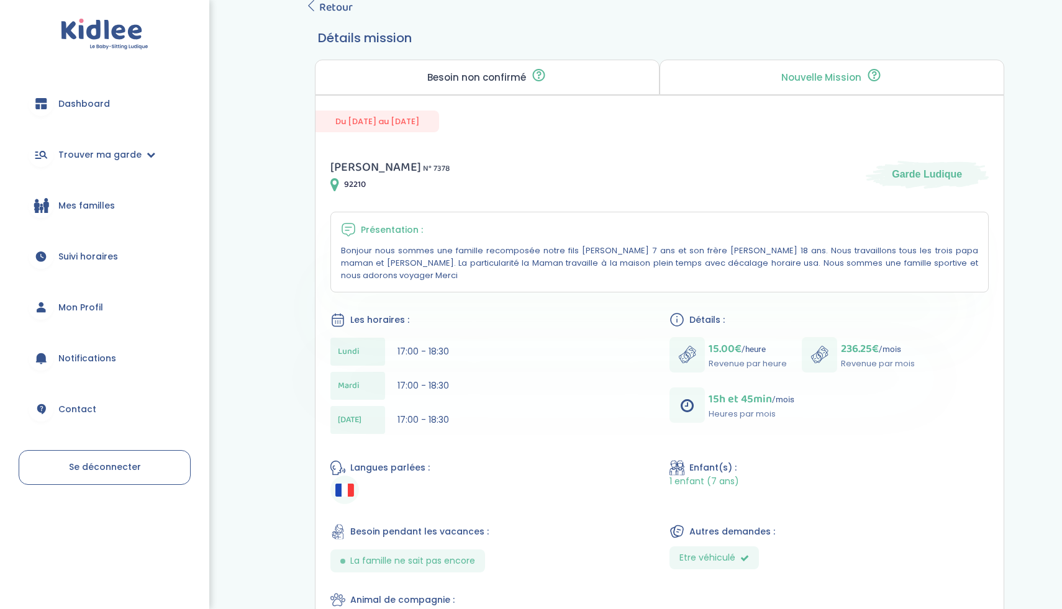
scroll to position [199, 0]
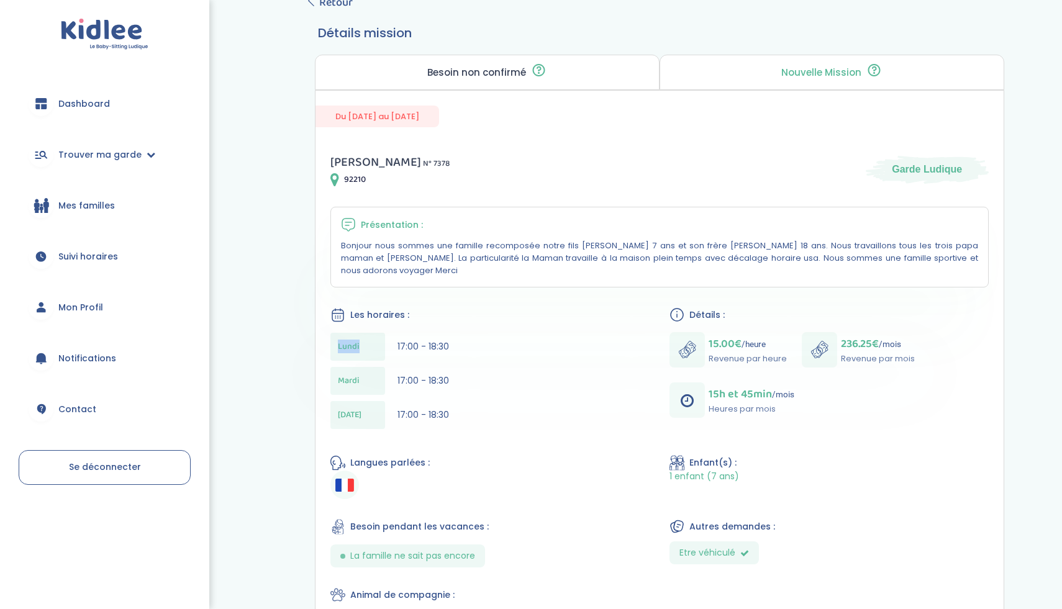
drag, startPoint x: 359, startPoint y: 334, endPoint x: 337, endPoint y: 334, distance: 22.4
click at [338, 334] on div "Lundi" at bounding box center [357, 347] width 55 height 28
click at [488, 307] on div "Les horaires :" at bounding box center [489, 315] width 319 height 16
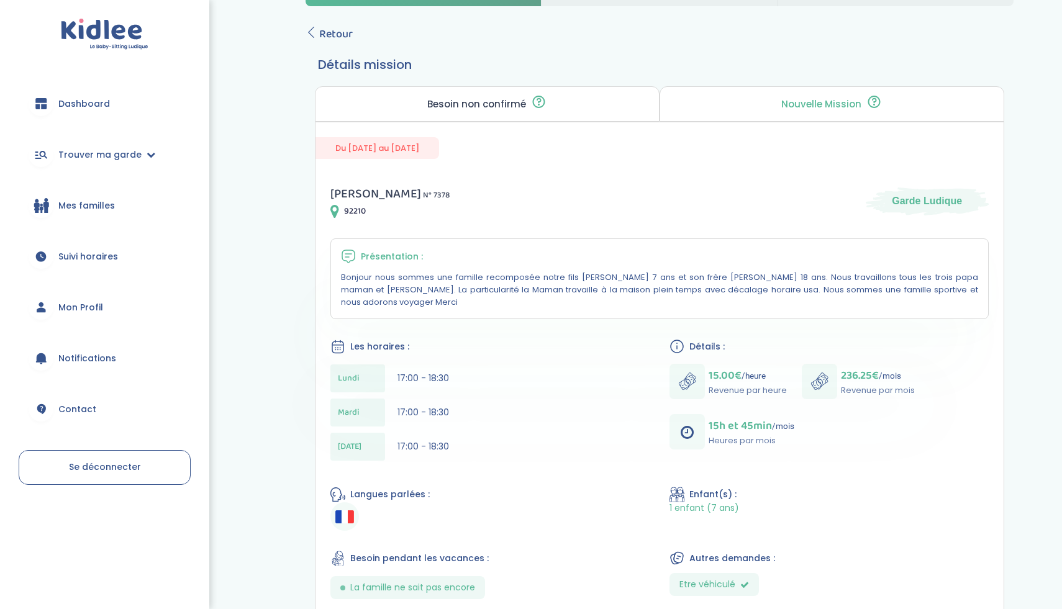
scroll to position [168, 0]
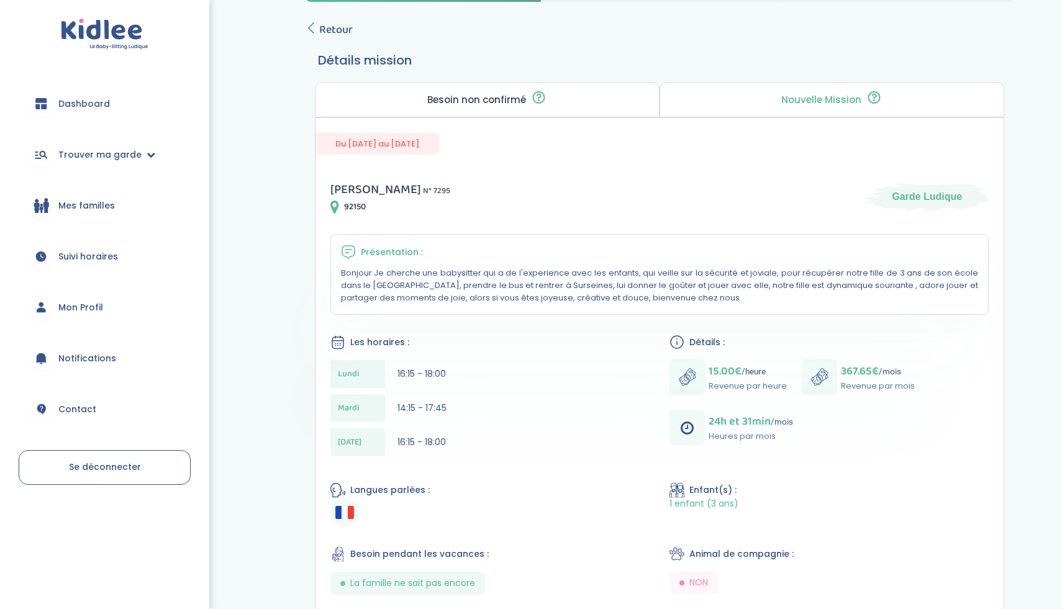
scroll to position [196, 0]
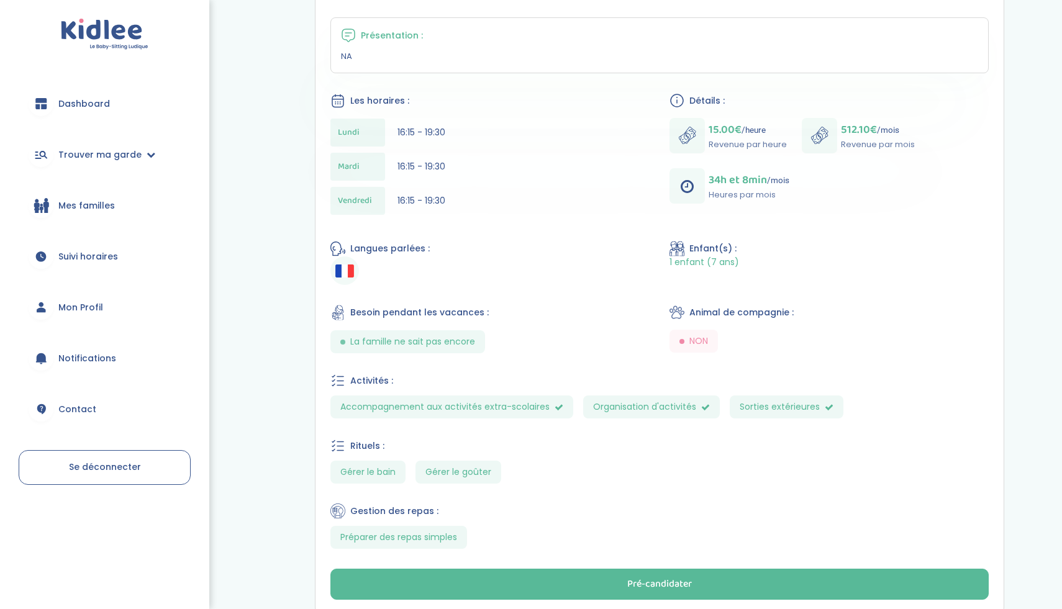
scroll to position [384, 0]
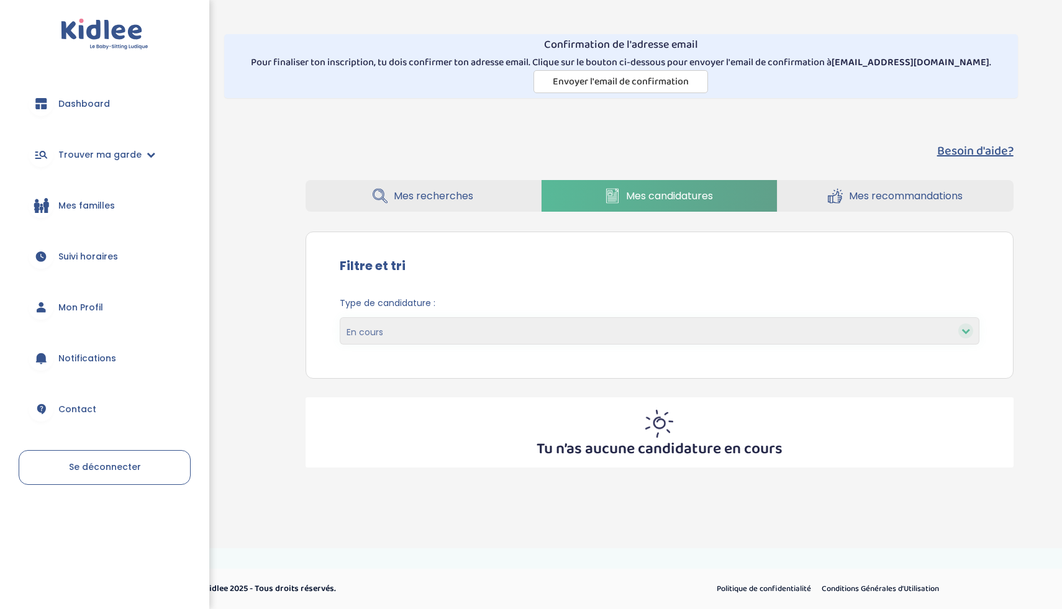
click at [491, 197] on link "Mes recherches" at bounding box center [422, 196] width 235 height 32
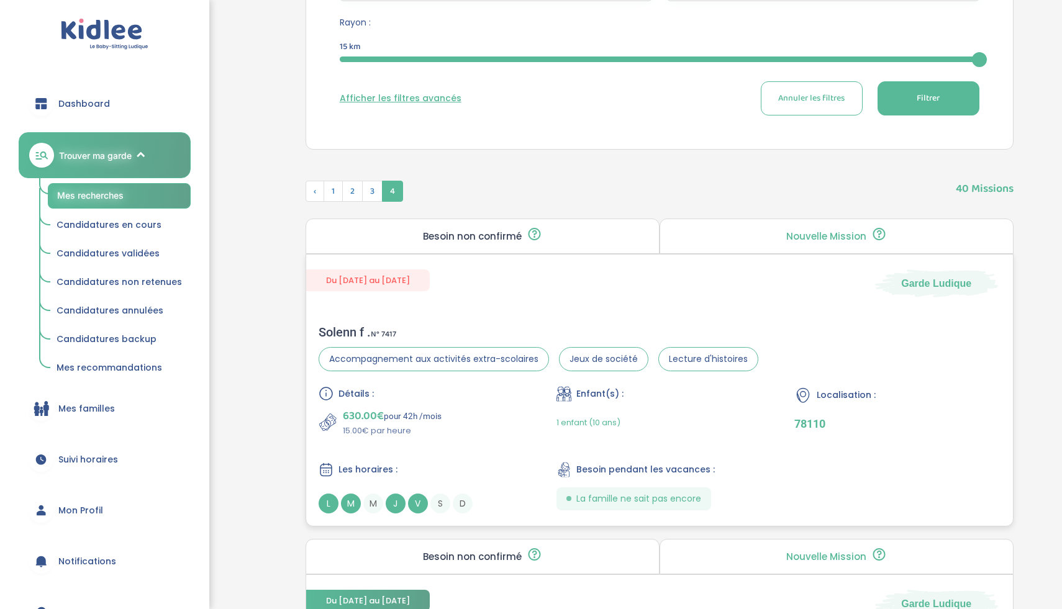
scroll to position [492, 0]
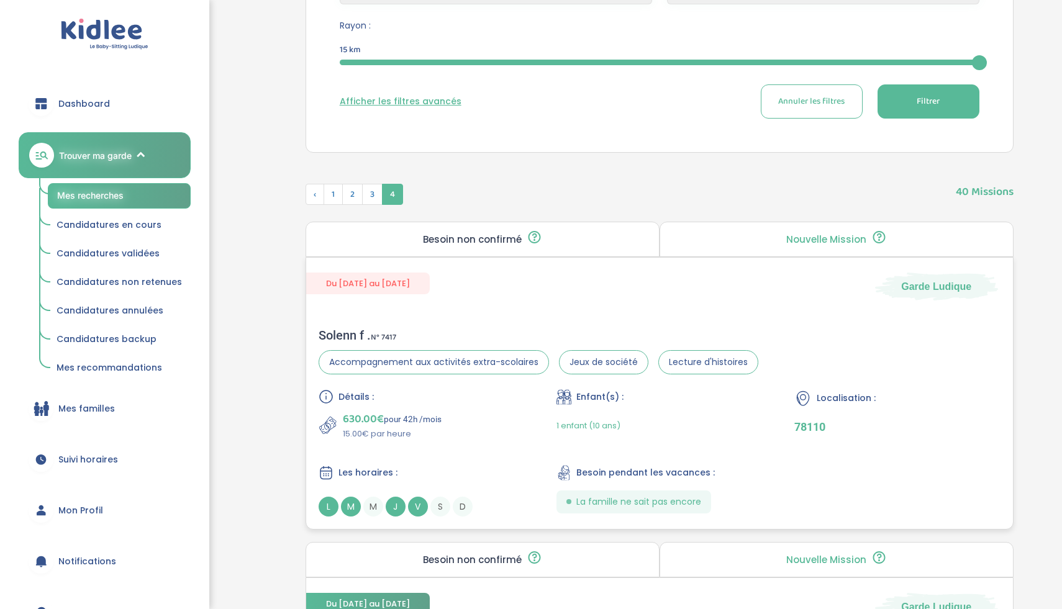
click at [461, 441] on div "Détails : 630.00€ pour 42h /mois 15.00€ par heure Enfant(s) : 1 enfant (10 ans)…" at bounding box center [660, 452] width 682 height 127
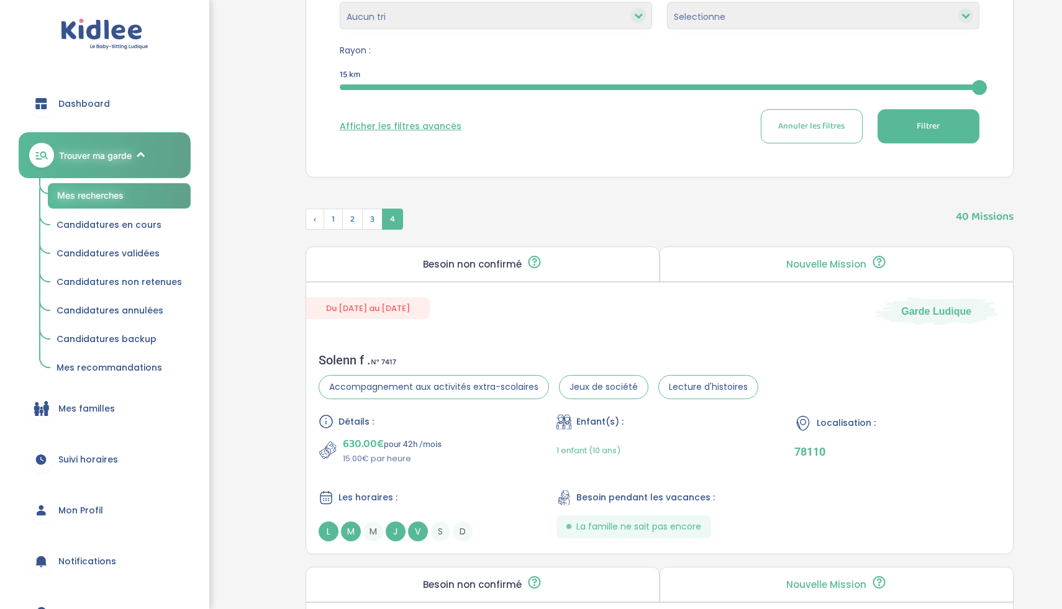
scroll to position [474, 0]
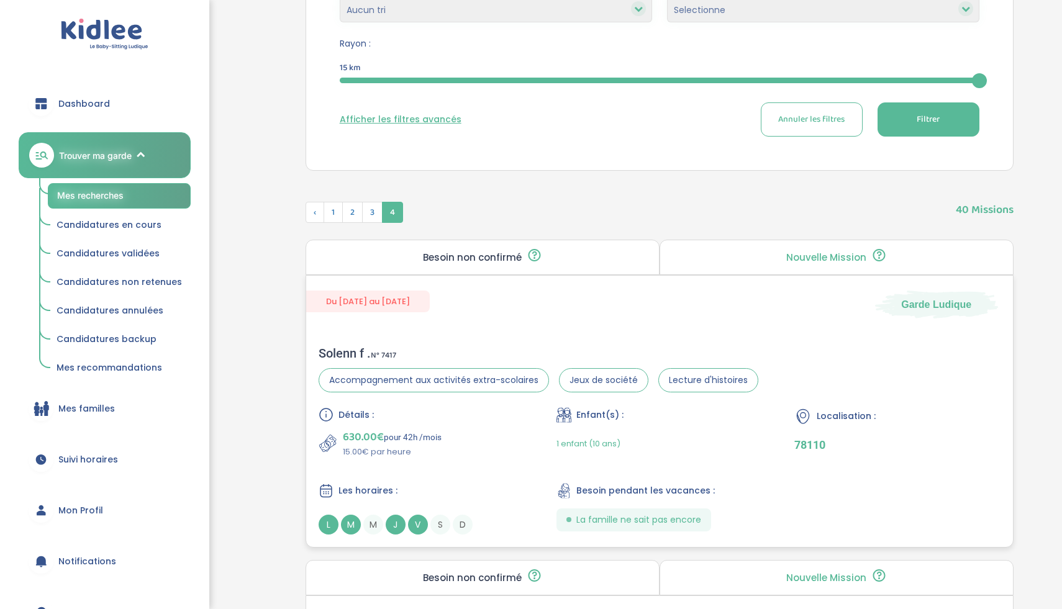
click at [445, 324] on div "Du 01-09-2025 au 30-06-2026 Garde Ludique Solenn f . N° 7417 Accompagnement aux…" at bounding box center [659, 411] width 708 height 273
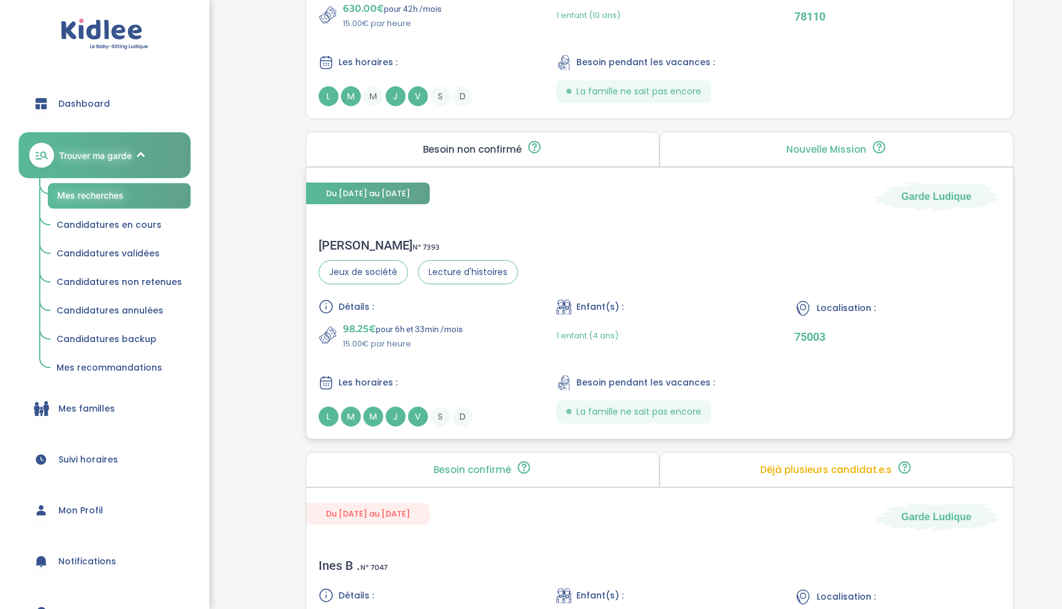
scroll to position [902, 0]
click at [441, 354] on div "Détails : 98.25€ pour 6h et 33min /mois 15.00€ par heure Enfant(s) : 1 enfant (…" at bounding box center [660, 363] width 682 height 127
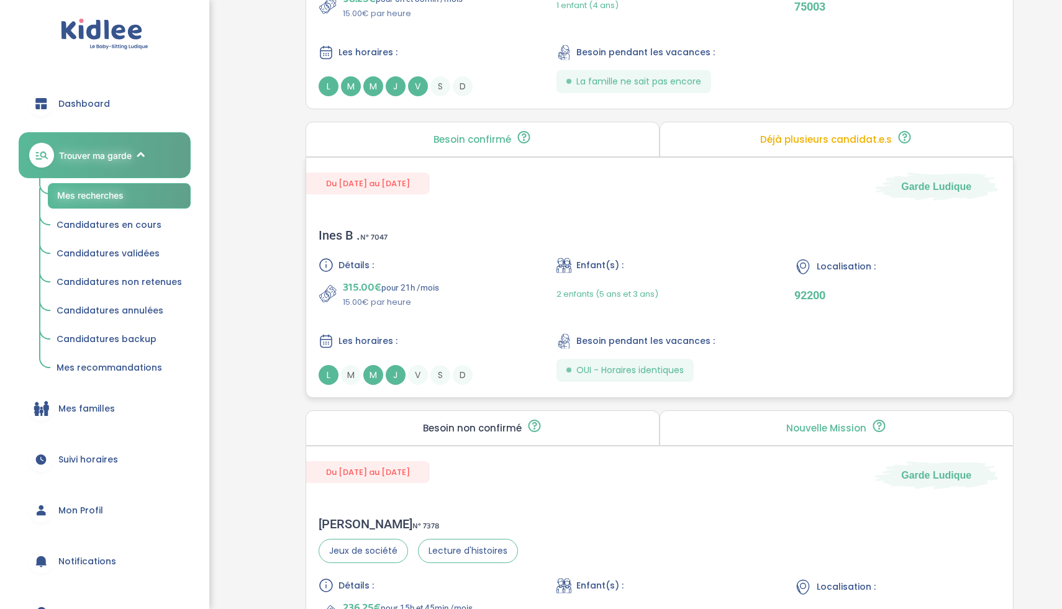
scroll to position [1234, 0]
click at [482, 260] on div "Détails :" at bounding box center [422, 263] width 206 height 15
click at [690, 177] on div "Du 01-09-2025 au 09-07-2026 Garde Ludique" at bounding box center [659, 177] width 707 height 43
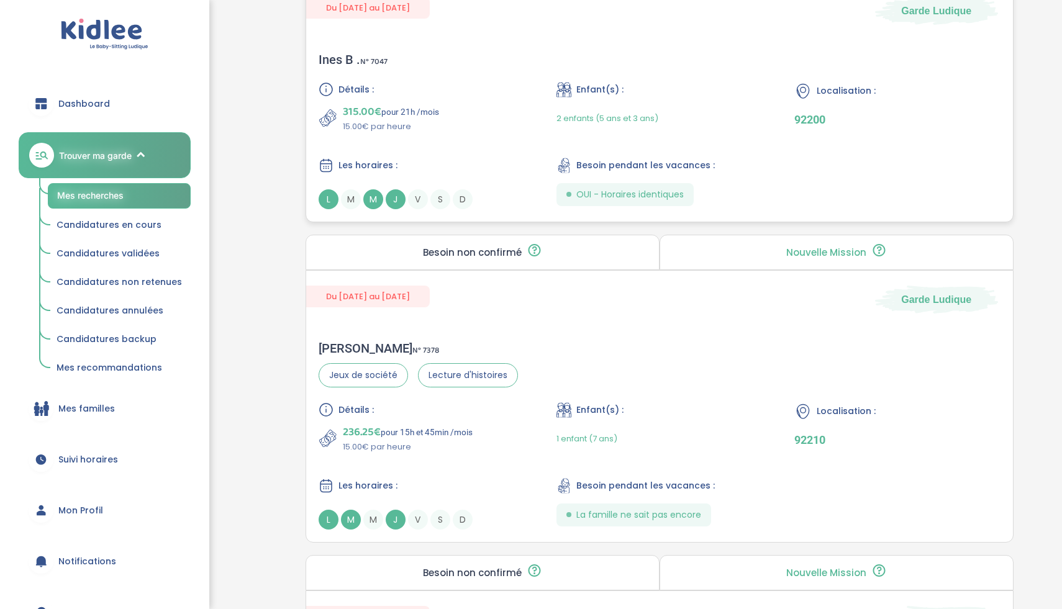
scroll to position [1456, 0]
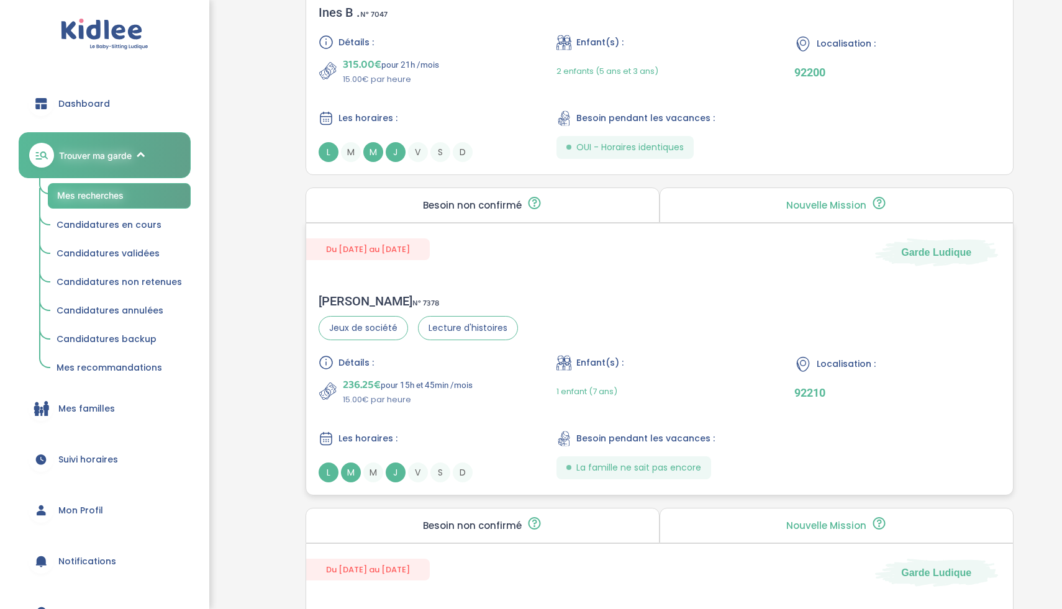
click at [504, 413] on div "Détails : 236.25€ pour 15h et 45min /mois 15.00€ par heure Enfant(s) : 1 enfant…" at bounding box center [660, 418] width 682 height 127
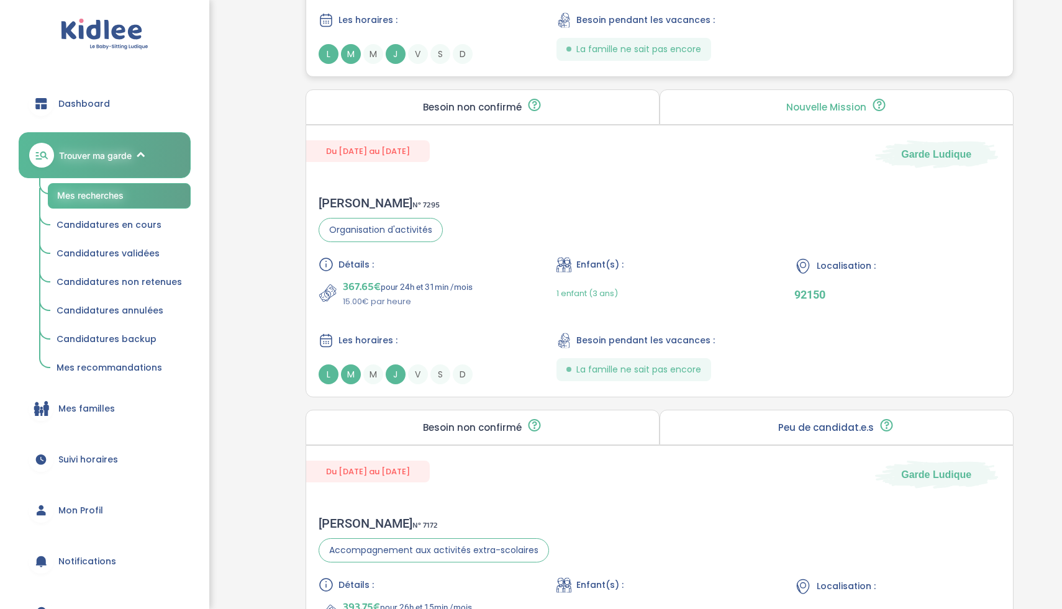
scroll to position [1889, 0]
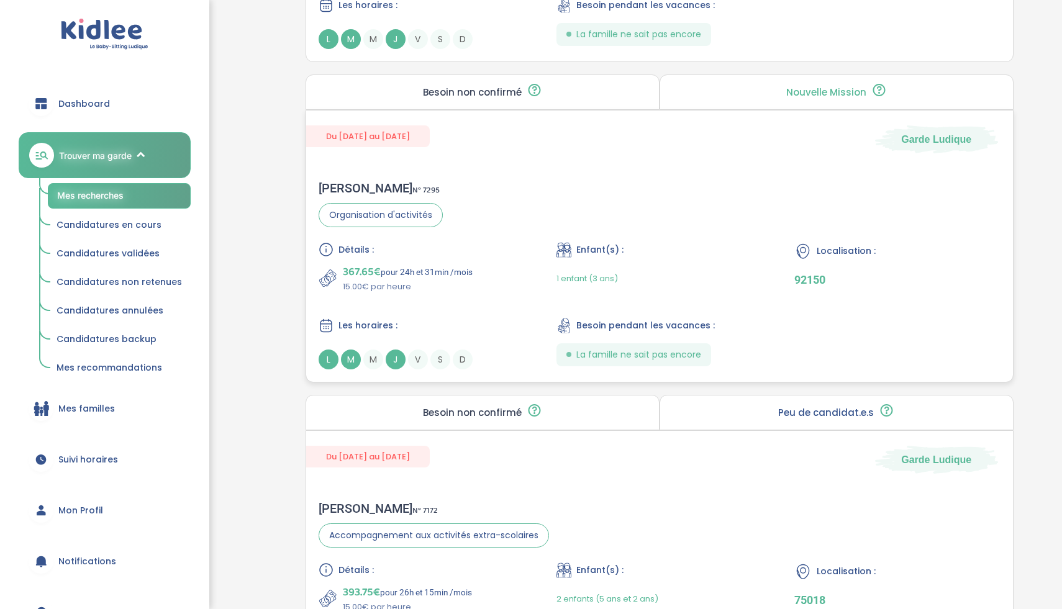
click at [456, 199] on div "Thibault G . N° 7295 Organisation d'activités Détails : 367.65€ pour 24h et 31m…" at bounding box center [659, 275] width 707 height 214
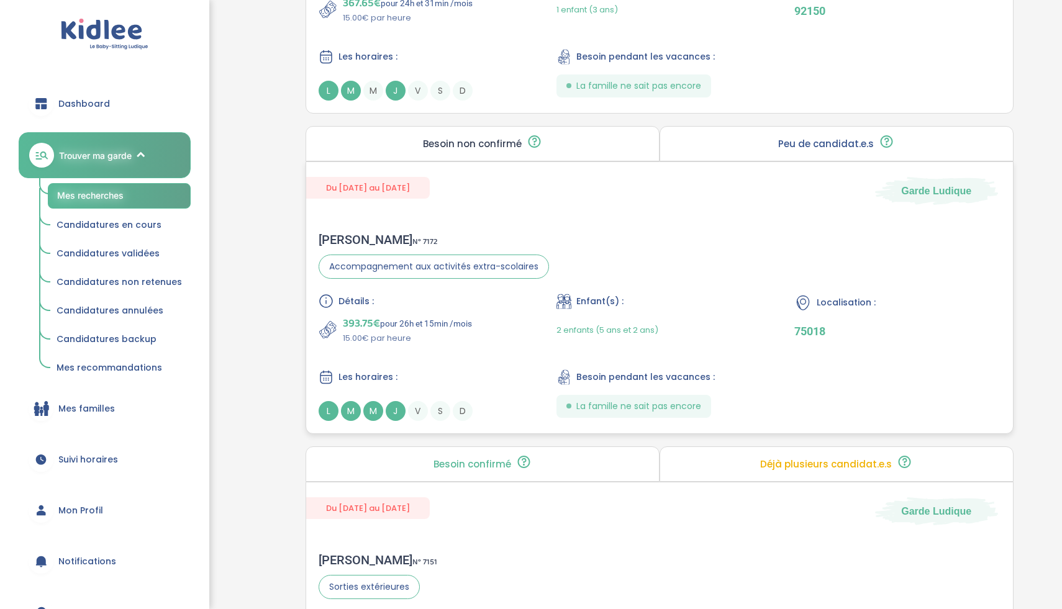
scroll to position [2160, 0]
click at [515, 380] on div "Les horaires :" at bounding box center [422, 376] width 206 height 16
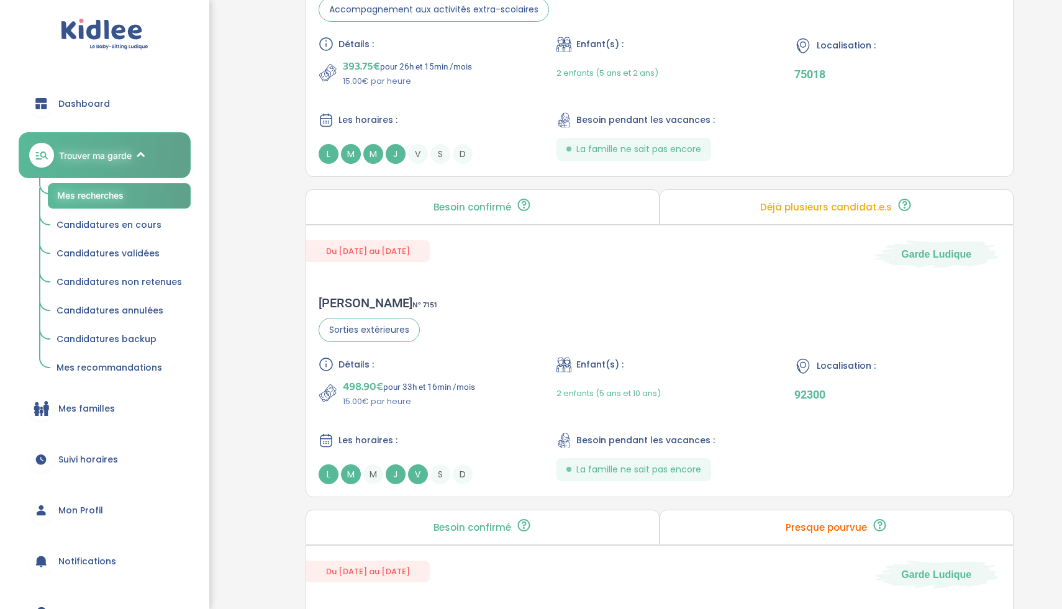
scroll to position [2417, 0]
click at [495, 349] on div "HELENE V . N° 7151 Sorties extérieures Détails : 498.90€ pour 33h et 16min /moi…" at bounding box center [659, 388] width 707 height 214
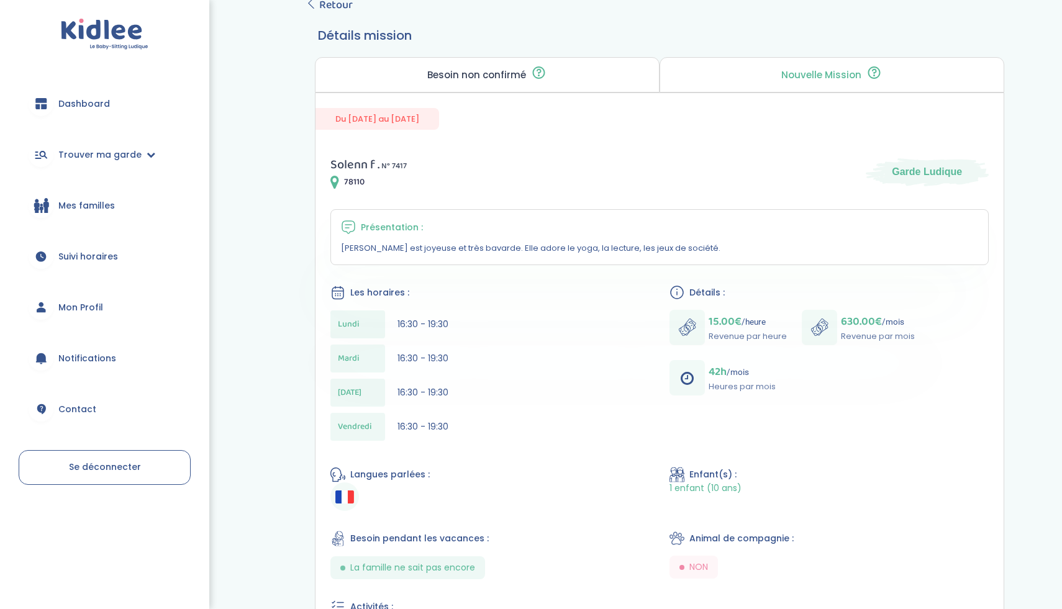
scroll to position [195, 0]
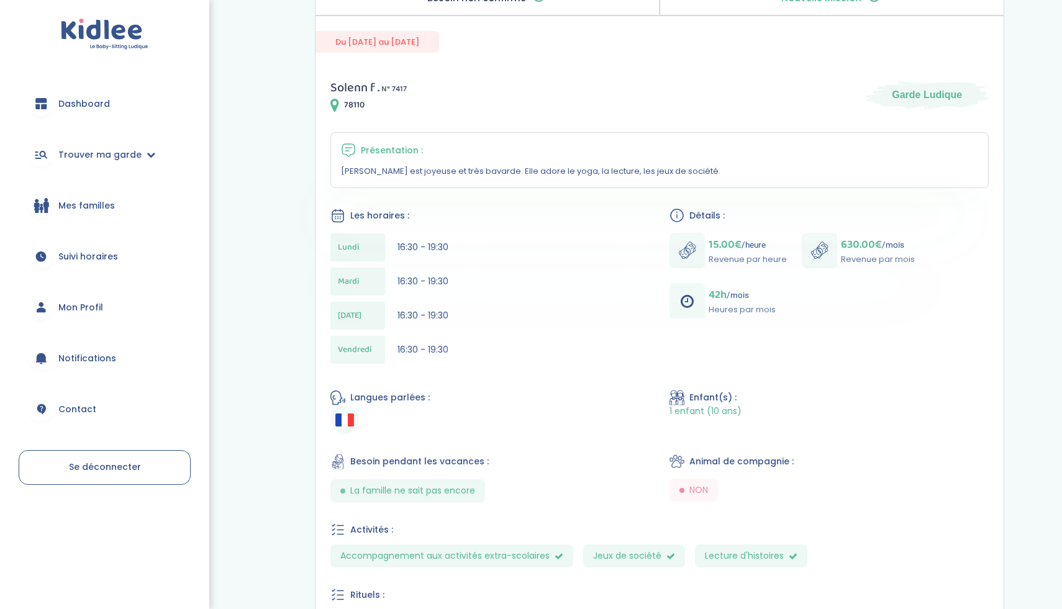
scroll to position [353, 0]
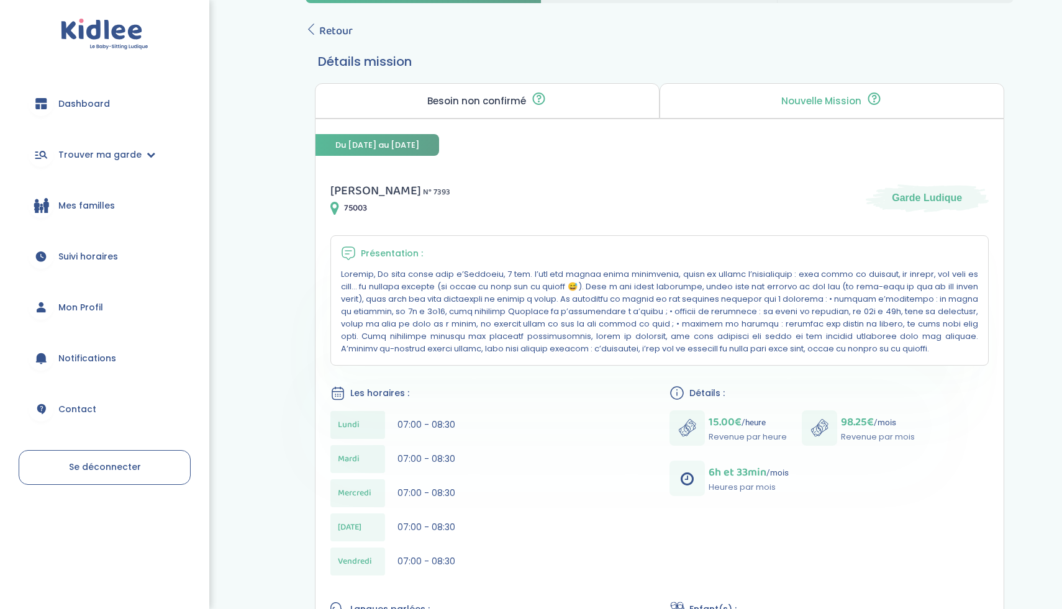
scroll to position [167, 0]
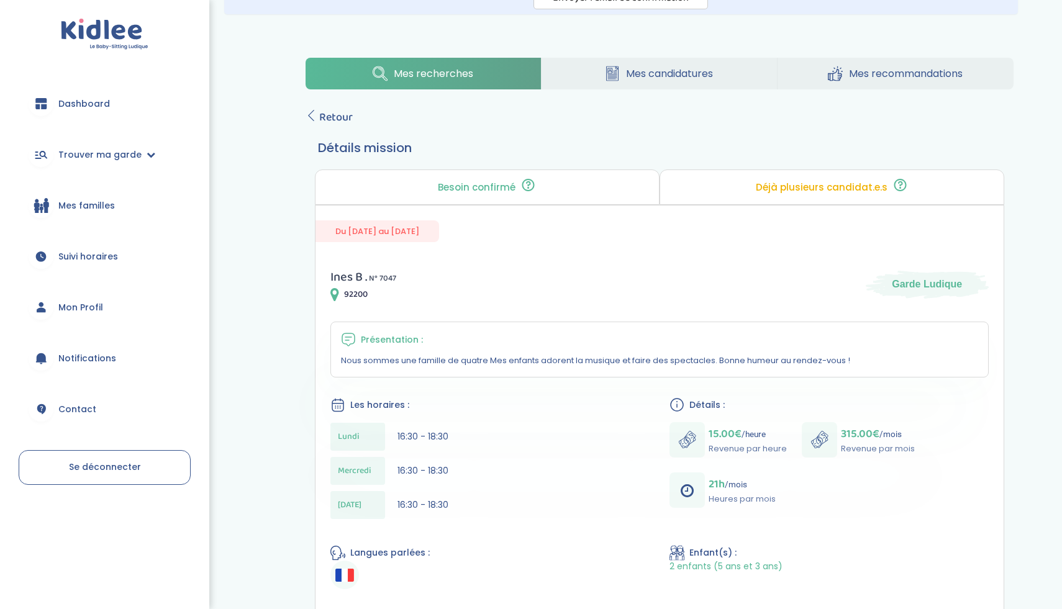
scroll to position [84, 0]
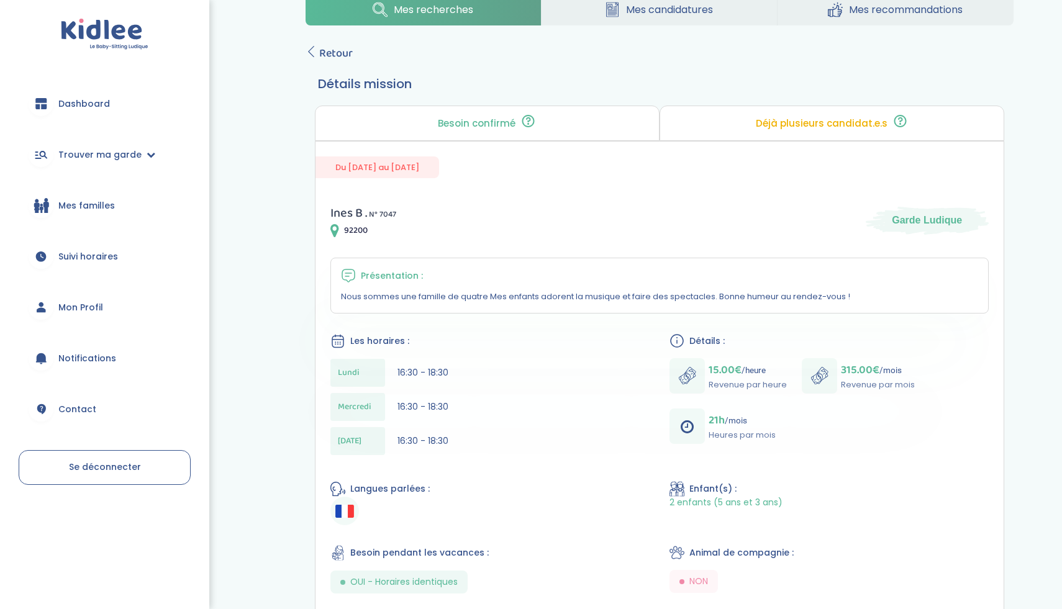
scroll to position [147, 0]
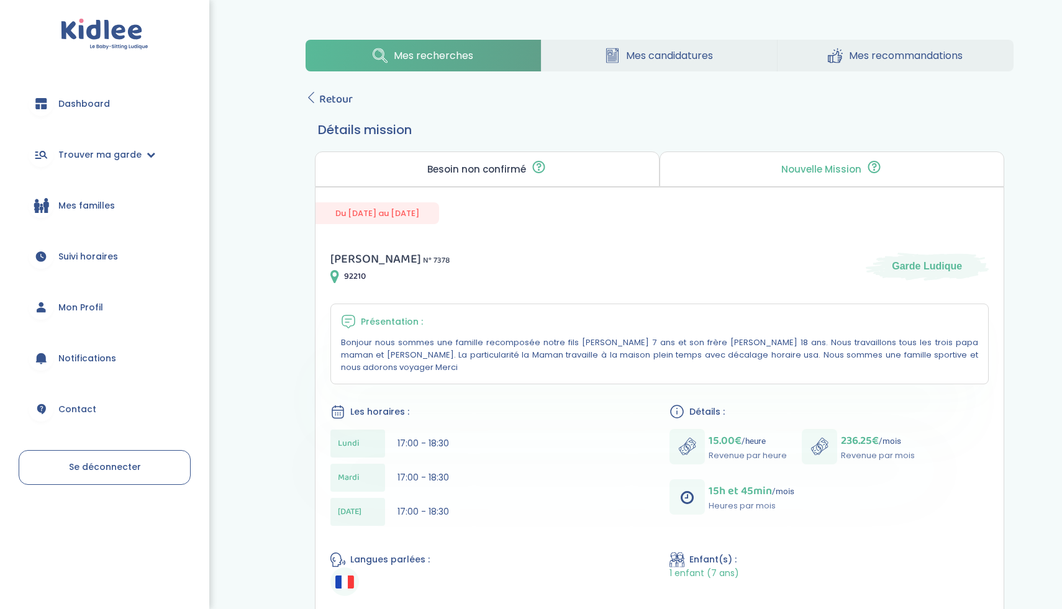
scroll to position [85, 0]
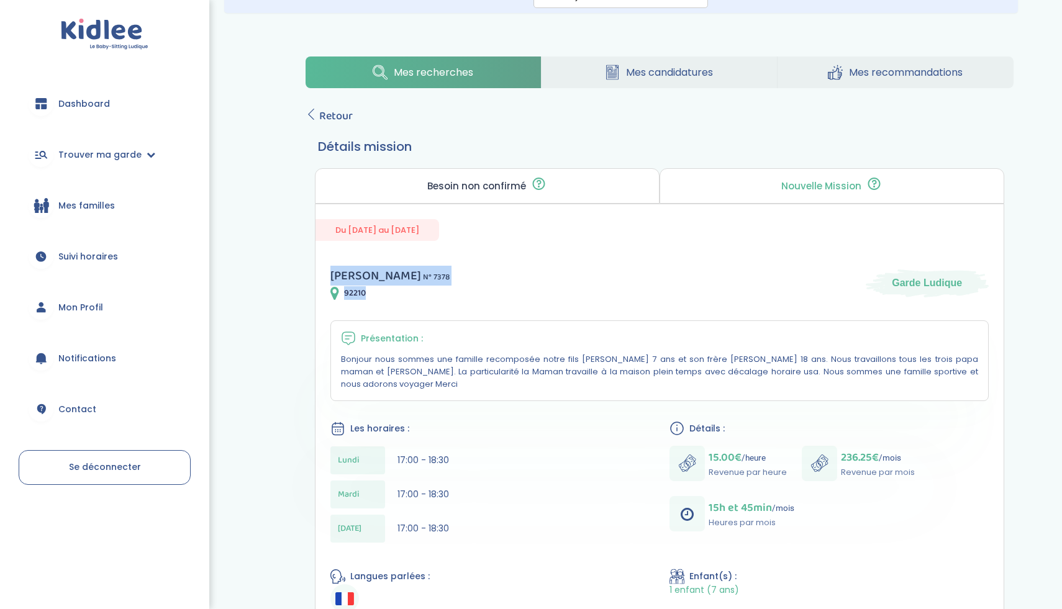
drag, startPoint x: 322, startPoint y: 269, endPoint x: 404, endPoint y: 291, distance: 85.2
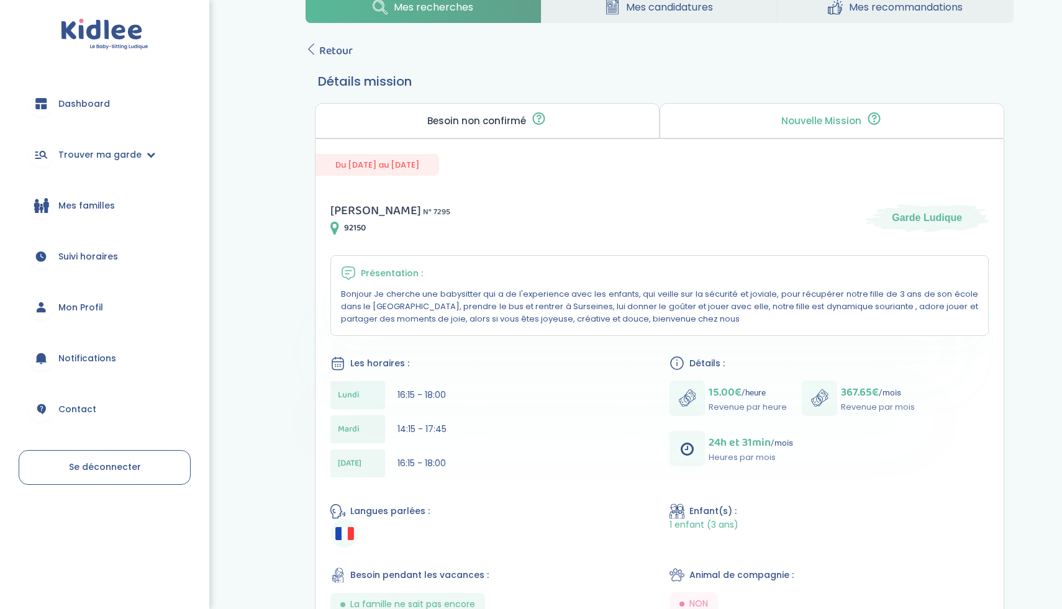
scroll to position [165, 0]
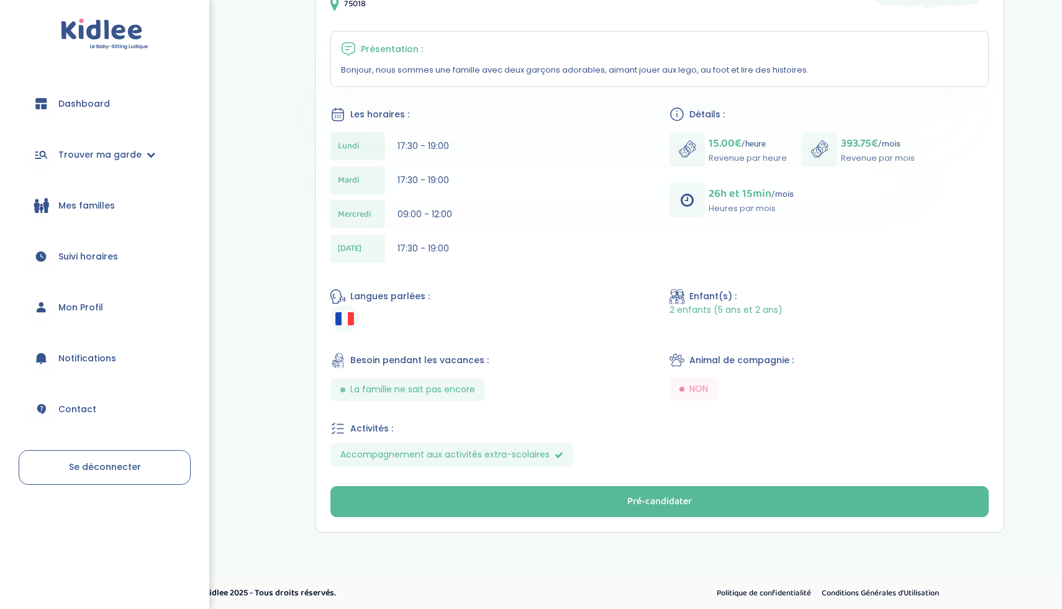
scroll to position [371, 0]
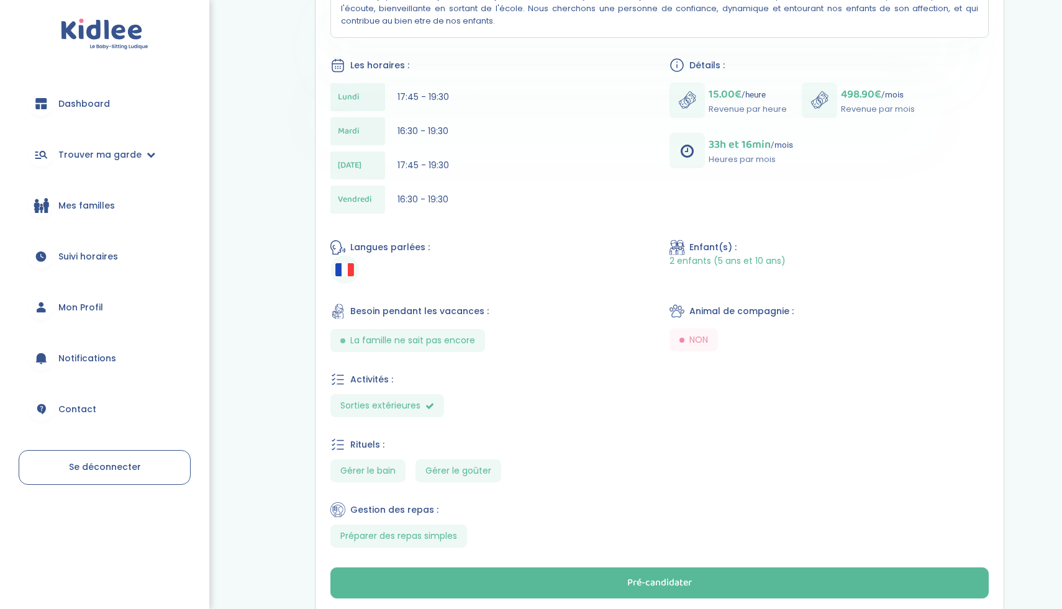
scroll to position [545, 0]
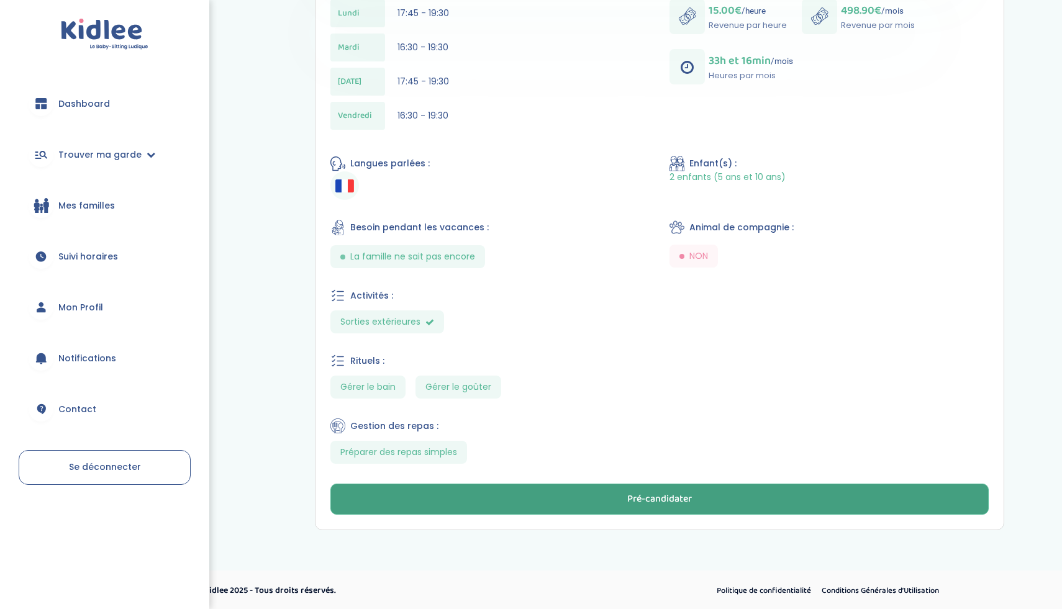
click at [604, 497] on button "Pré-candidater" at bounding box center [659, 499] width 658 height 31
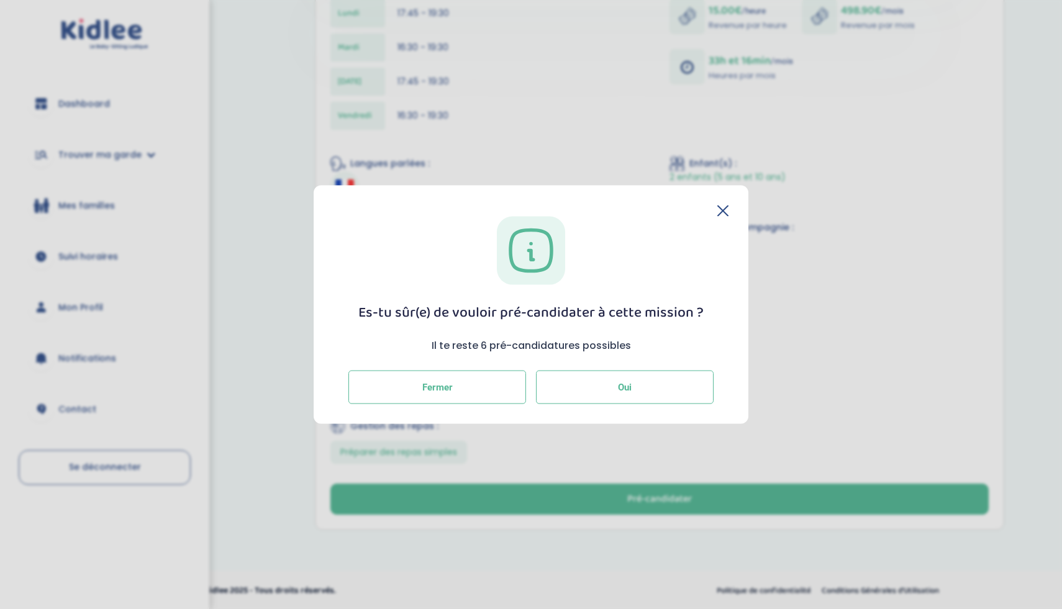
click at [592, 378] on button "Oui" at bounding box center [625, 388] width 178 height 34
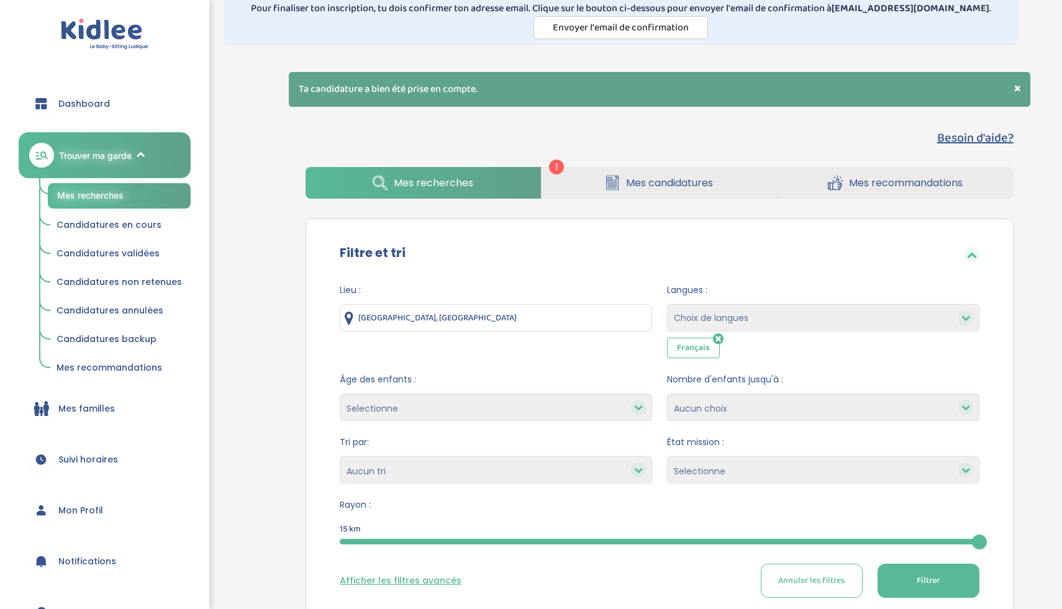
scroll to position [50, 0]
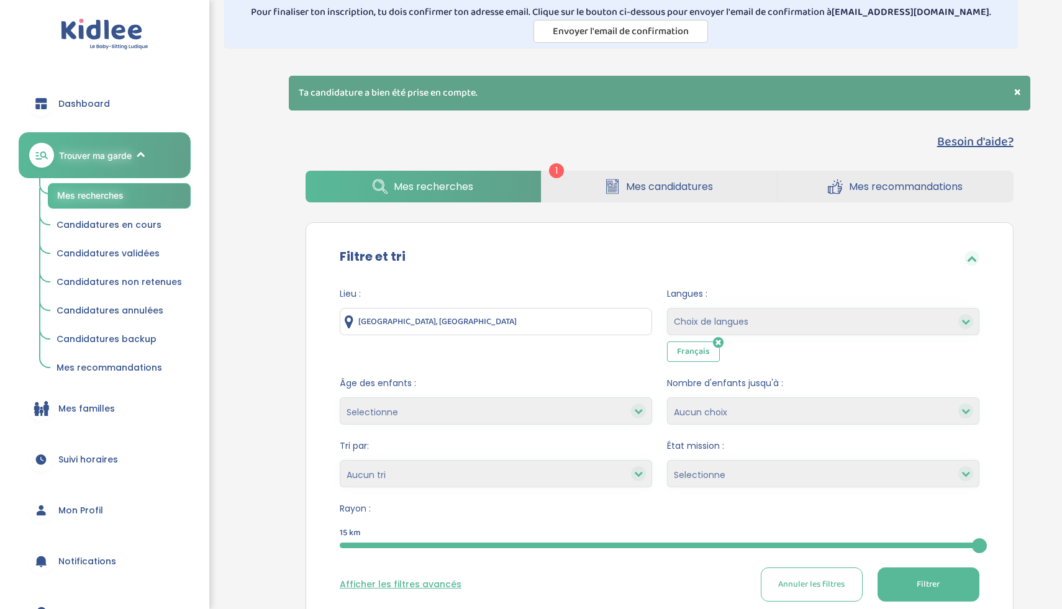
click at [582, 318] on input "[GEOGRAPHIC_DATA], [GEOGRAPHIC_DATA]" at bounding box center [496, 321] width 312 height 27
click at [582, 318] on input "Argenteuil, France" at bounding box center [496, 321] width 312 height 27
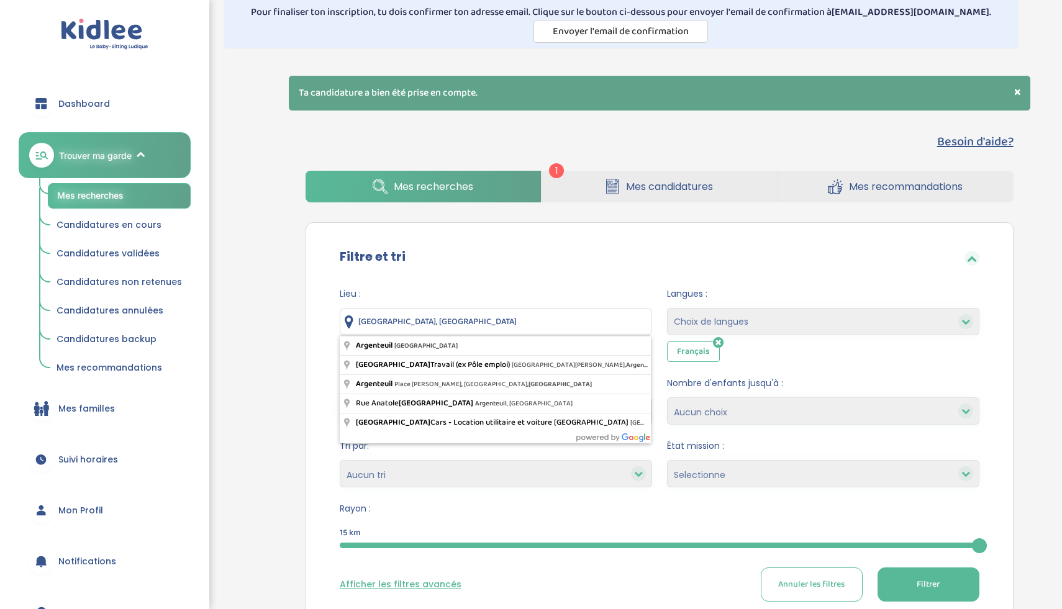
click at [582, 318] on input "Argenteuil, France" at bounding box center [496, 321] width 312 height 27
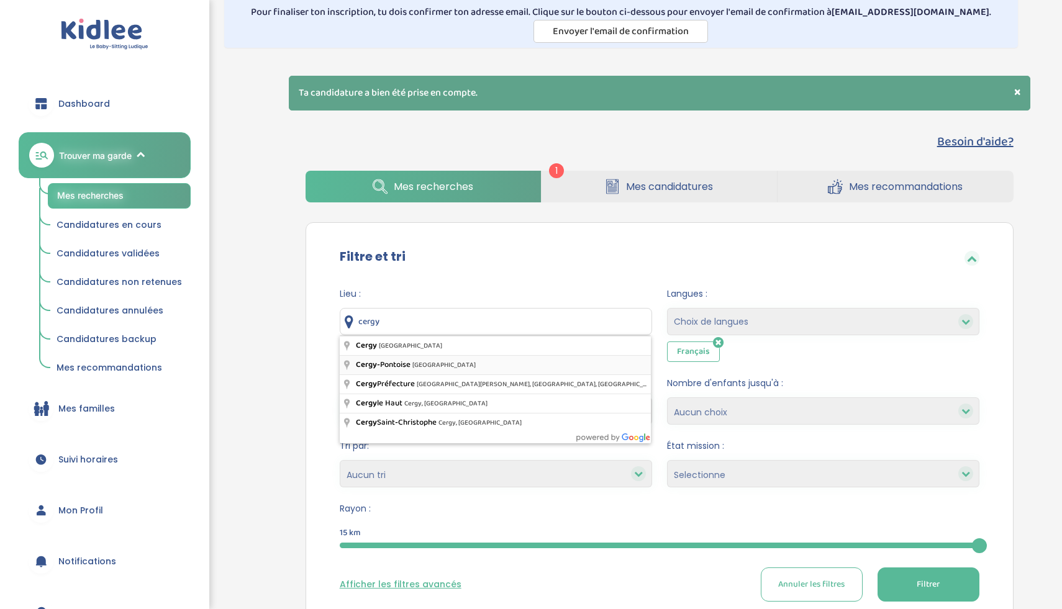
type input "Cergy-Pontoise, France"
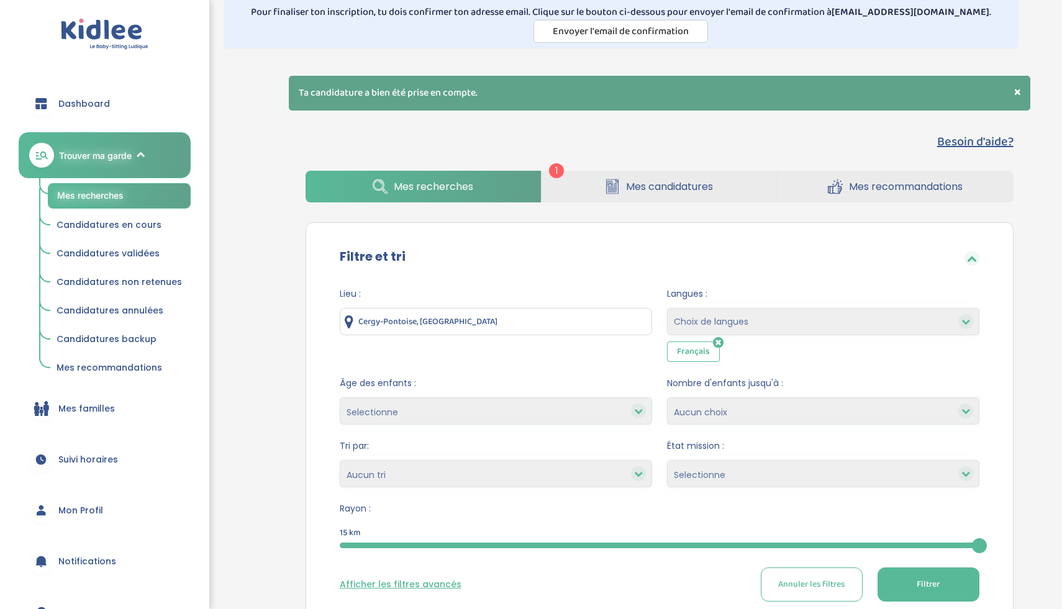
click at [500, 411] on select "Selectionne moins de 3 ans entre 3 et 6 ans plus de 6 ans" at bounding box center [496, 410] width 312 height 27
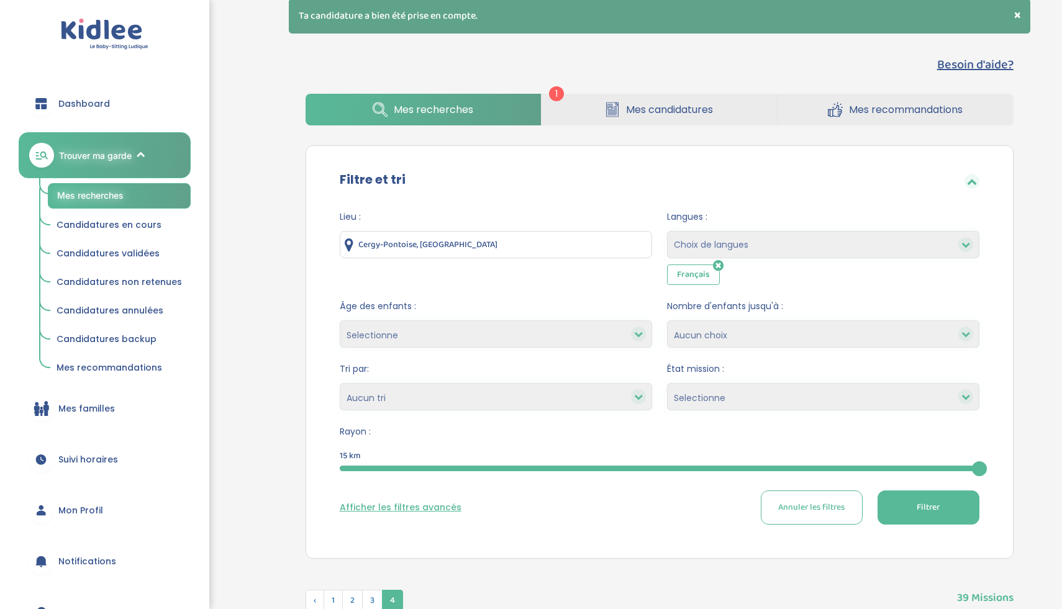
scroll to position [0, 0]
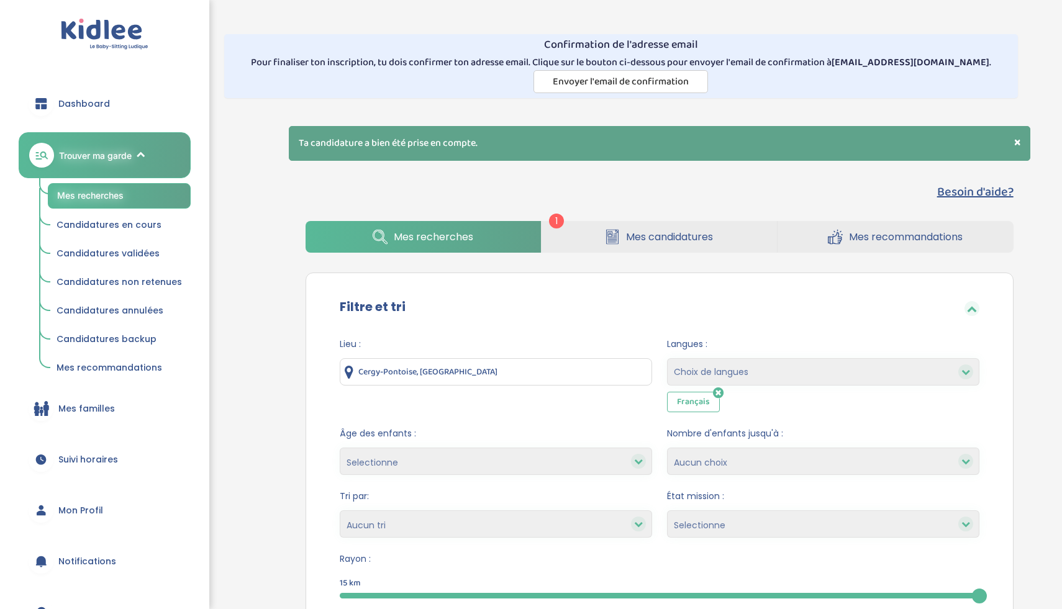
click at [615, 246] on link "Mes candidatures" at bounding box center [658, 237] width 235 height 32
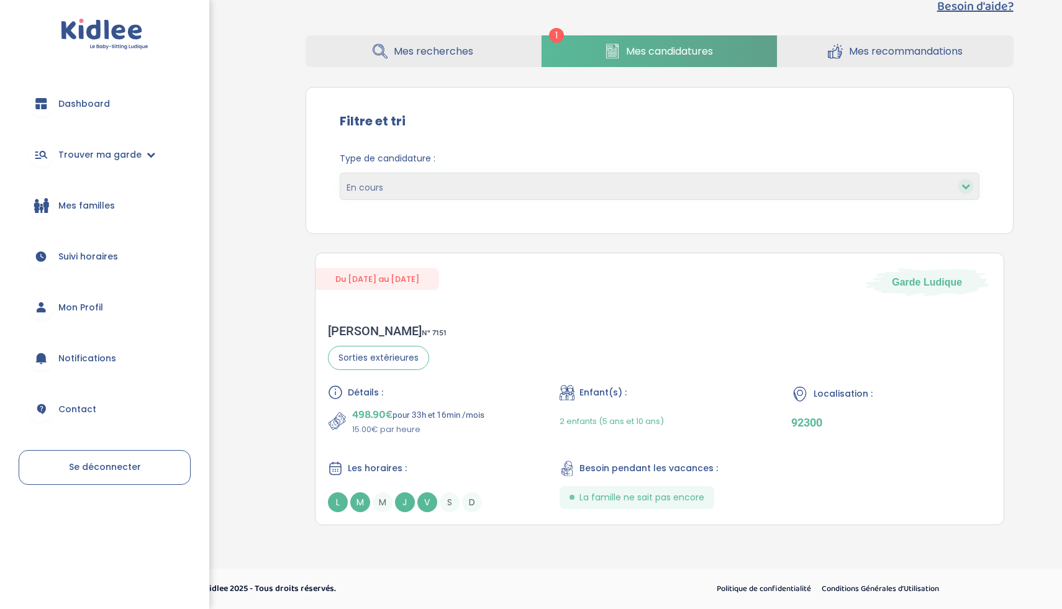
scroll to position [145, 0]
click at [838, 58] on icon at bounding box center [835, 51] width 15 height 16
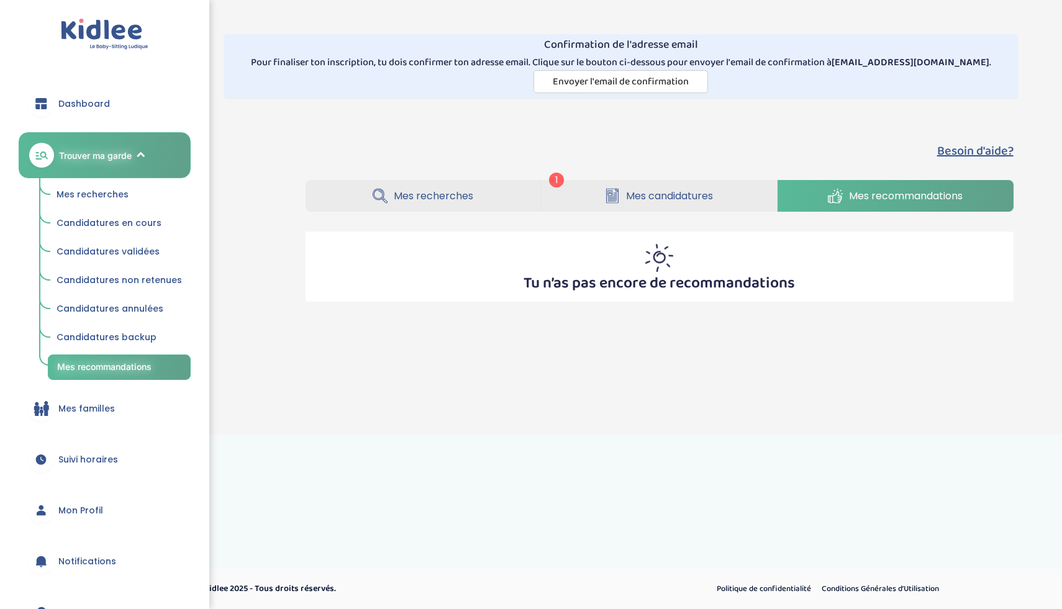
click at [630, 202] on span "Mes candidatures" at bounding box center [669, 196] width 87 height 16
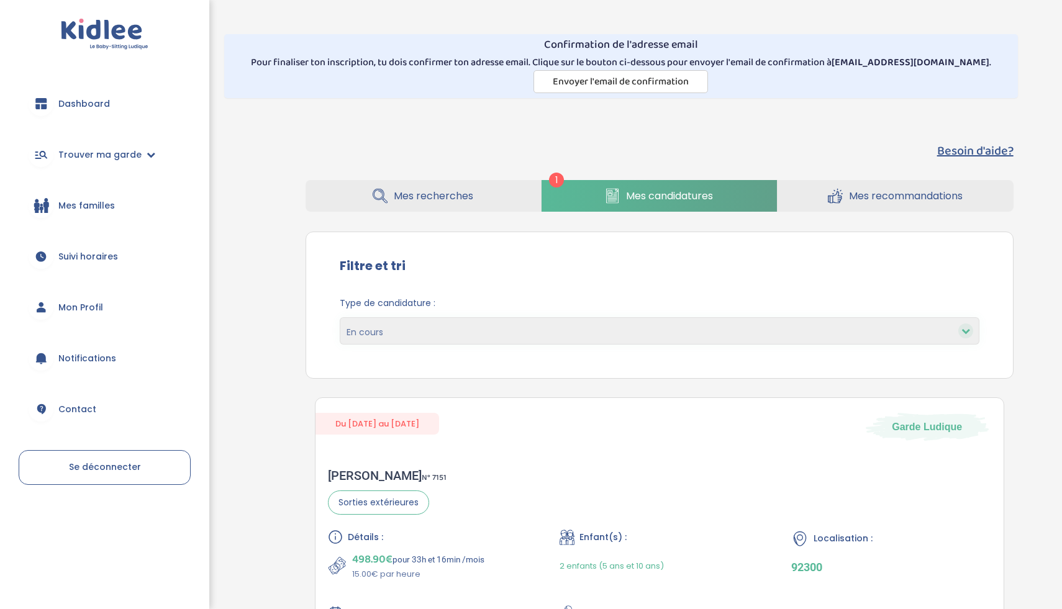
click at [473, 188] on link "Mes recherches" at bounding box center [422, 196] width 235 height 32
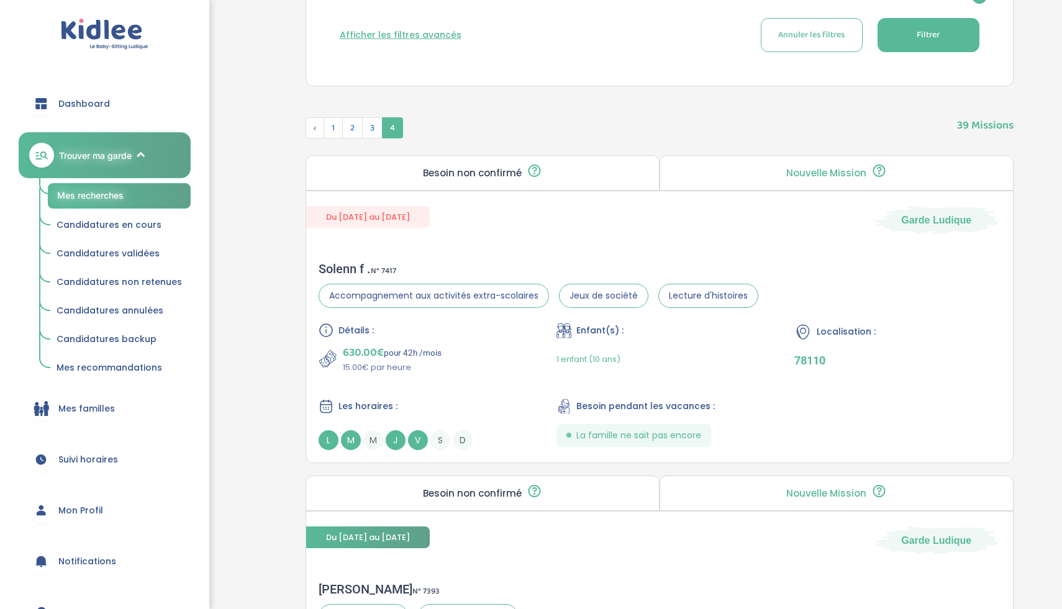
scroll to position [569, 0]
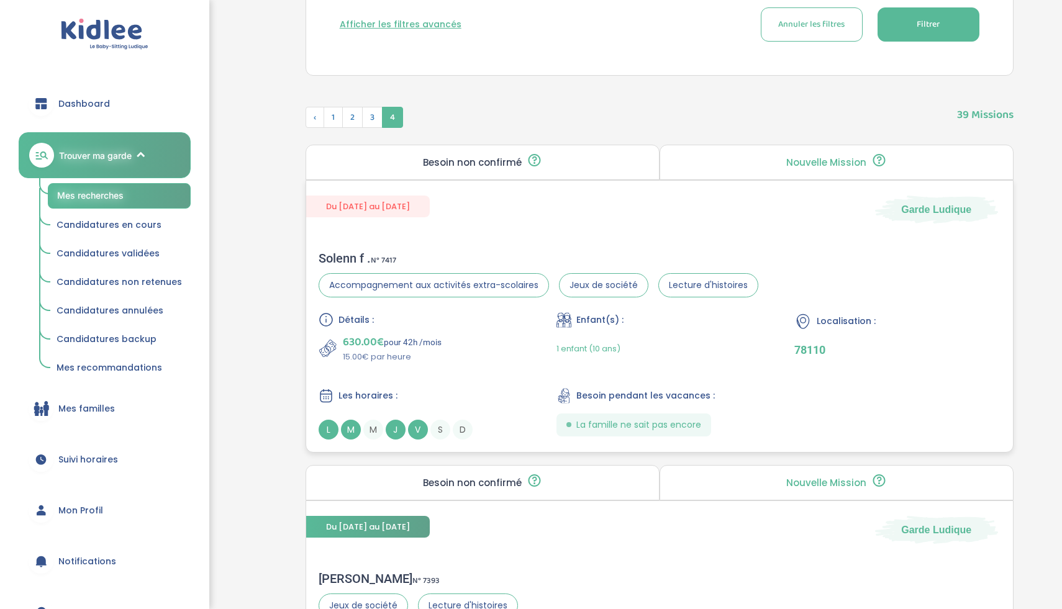
click at [482, 402] on div "Les horaires :" at bounding box center [422, 396] width 206 height 16
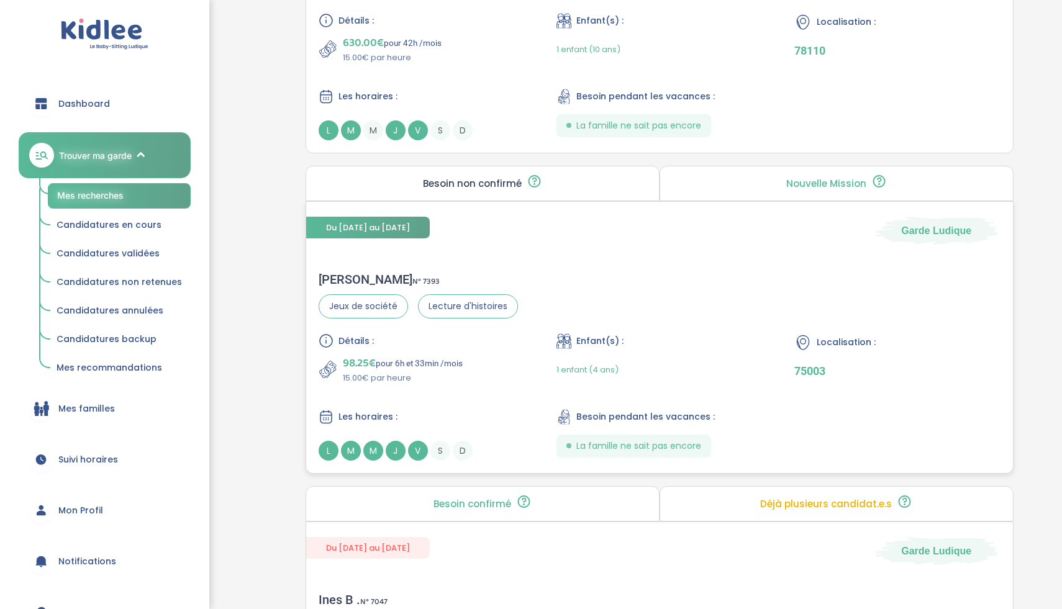
scroll to position [883, 0]
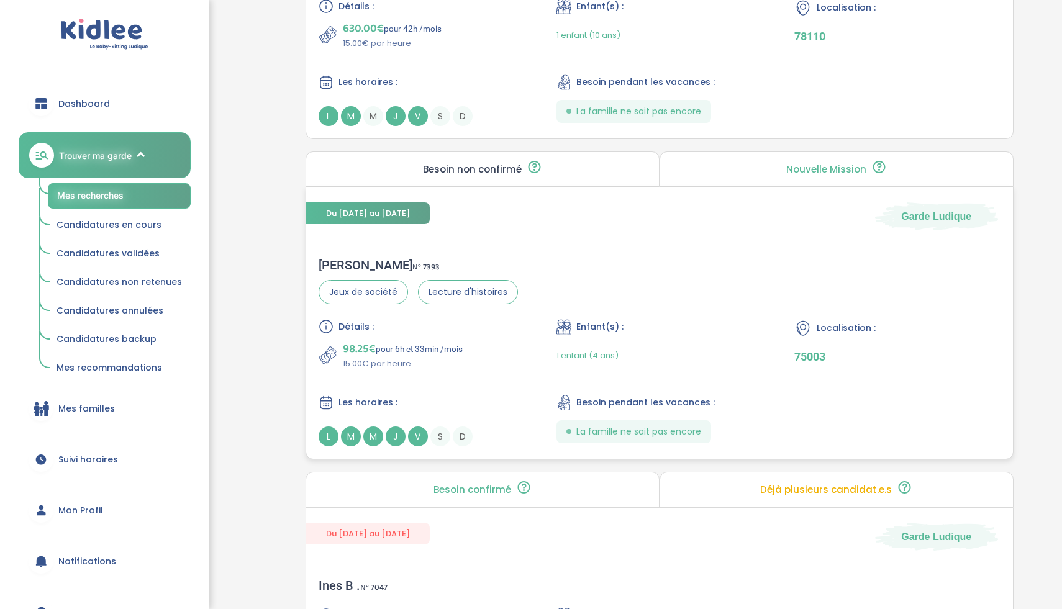
click at [517, 382] on div "Détails : 98.25€ pour 6h et 33min /mois 15.00€ par heure Enfant(s) : 1 enfant (…" at bounding box center [660, 382] width 682 height 127
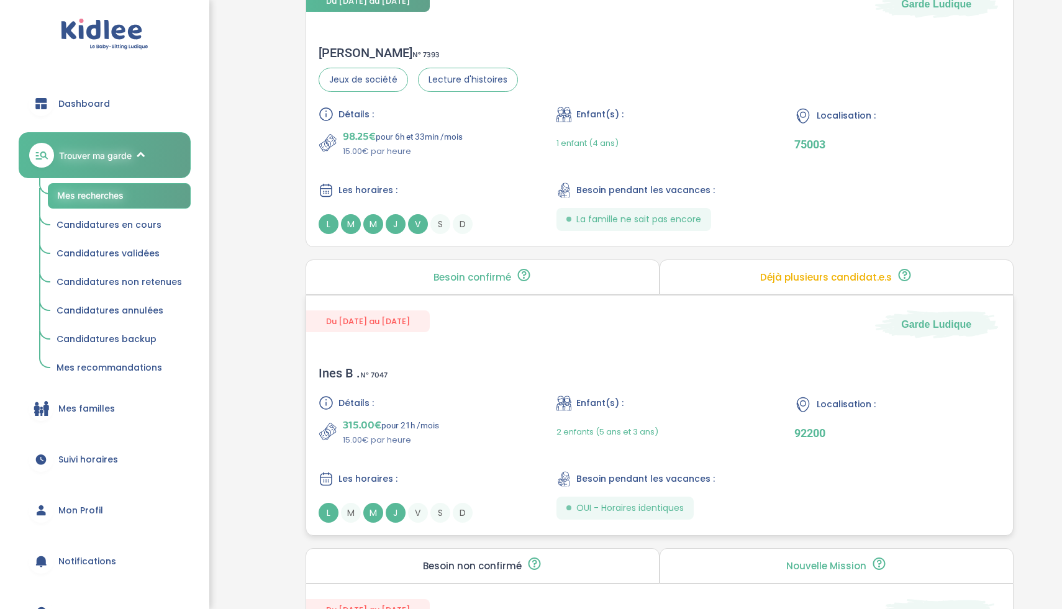
scroll to position [1097, 0]
click at [516, 427] on div "315.00€ pour 21h /mois 15.00€ par heure" at bounding box center [422, 430] width 206 height 30
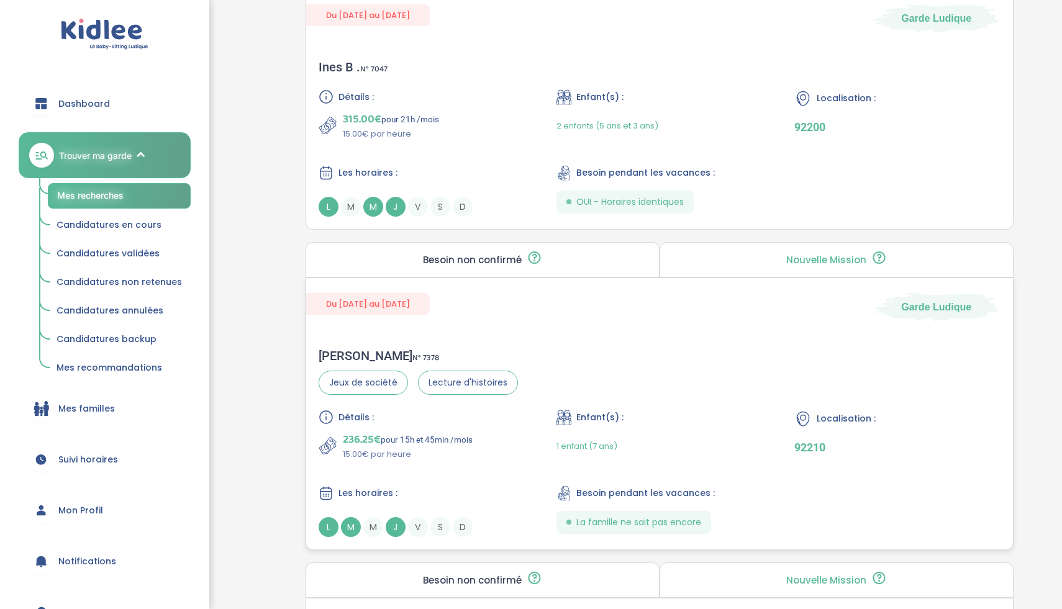
scroll to position [1402, 0]
click at [543, 363] on div "Virginie H . N° 7378 Jeux de société Lecture d'histoires Détails : 236.25€ pour…" at bounding box center [659, 442] width 707 height 214
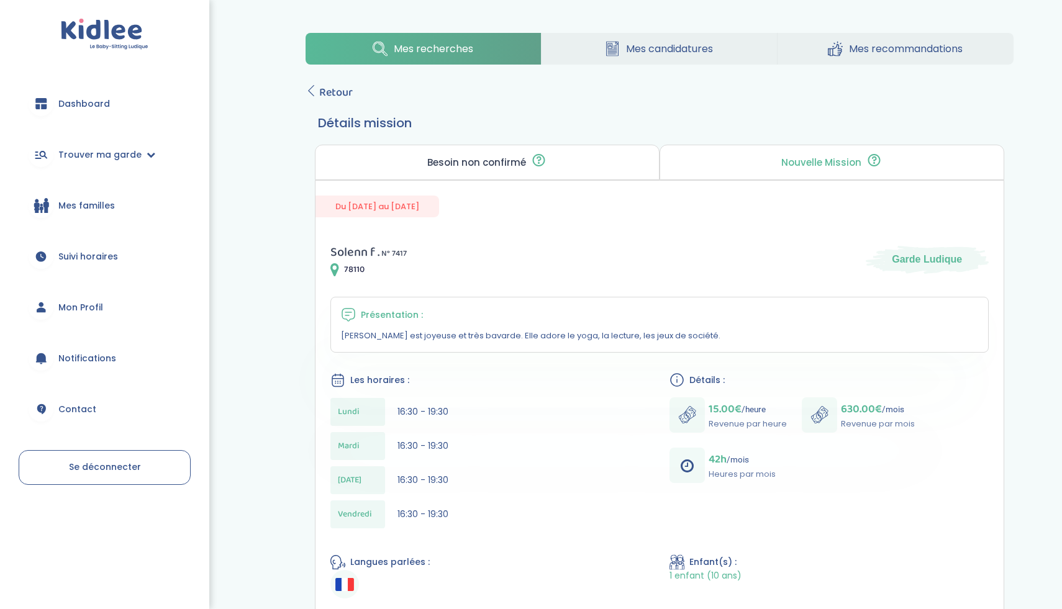
scroll to position [107, 0]
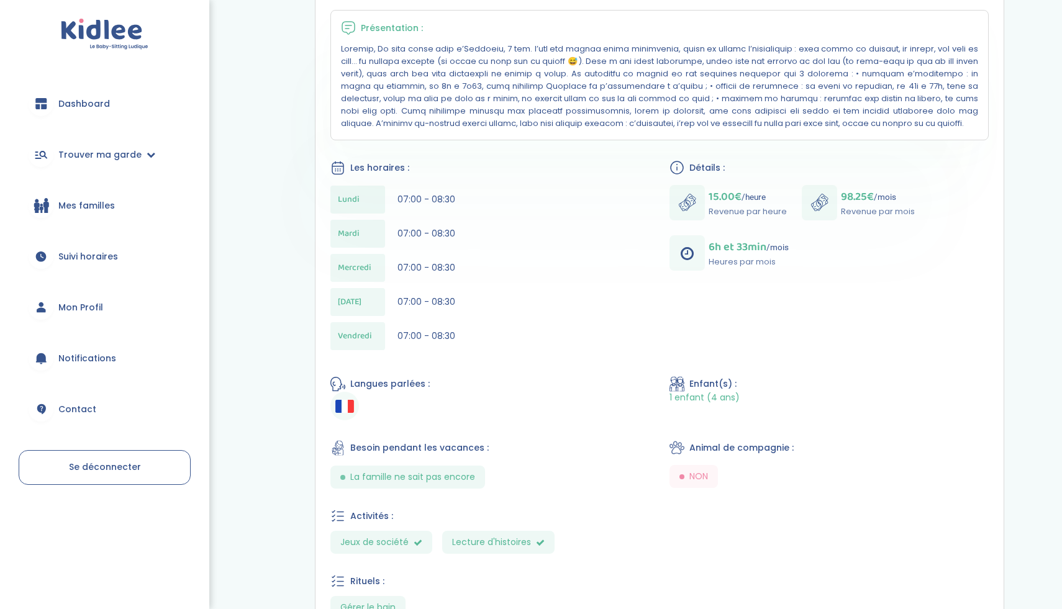
scroll to position [412, 0]
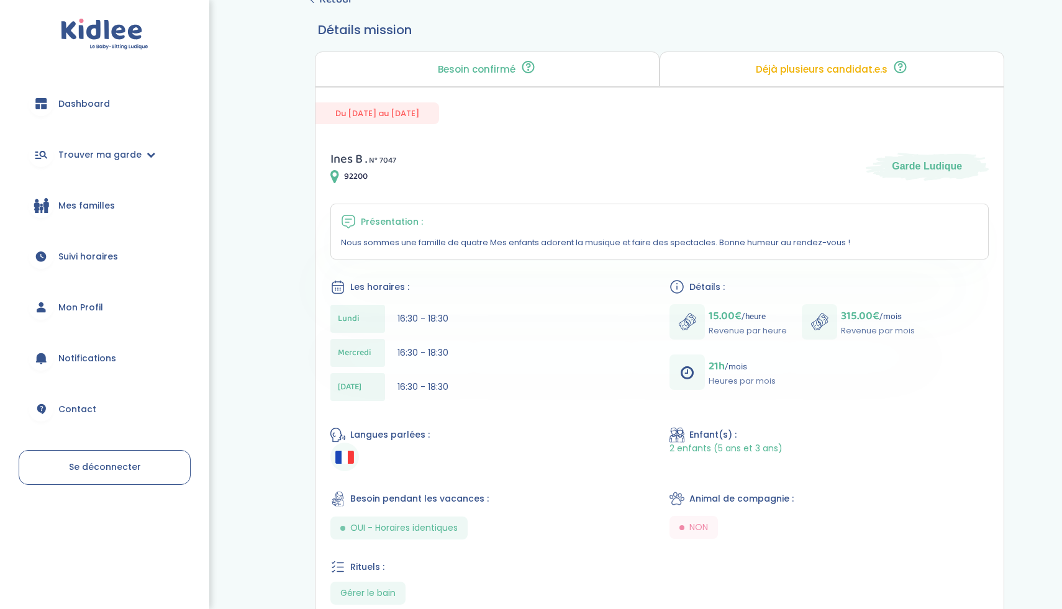
scroll to position [192, 0]
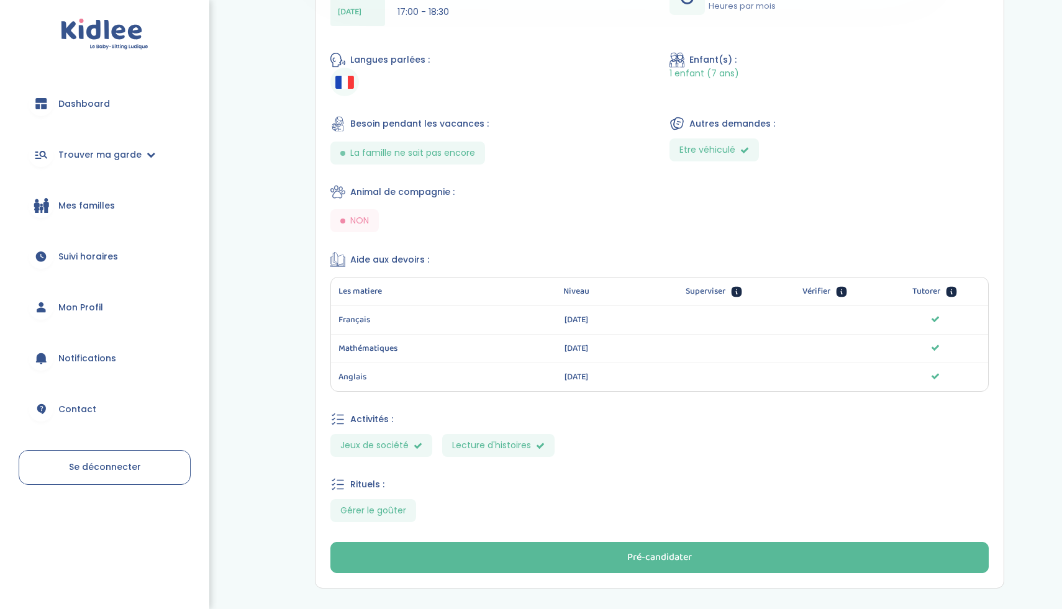
scroll to position [608, 0]
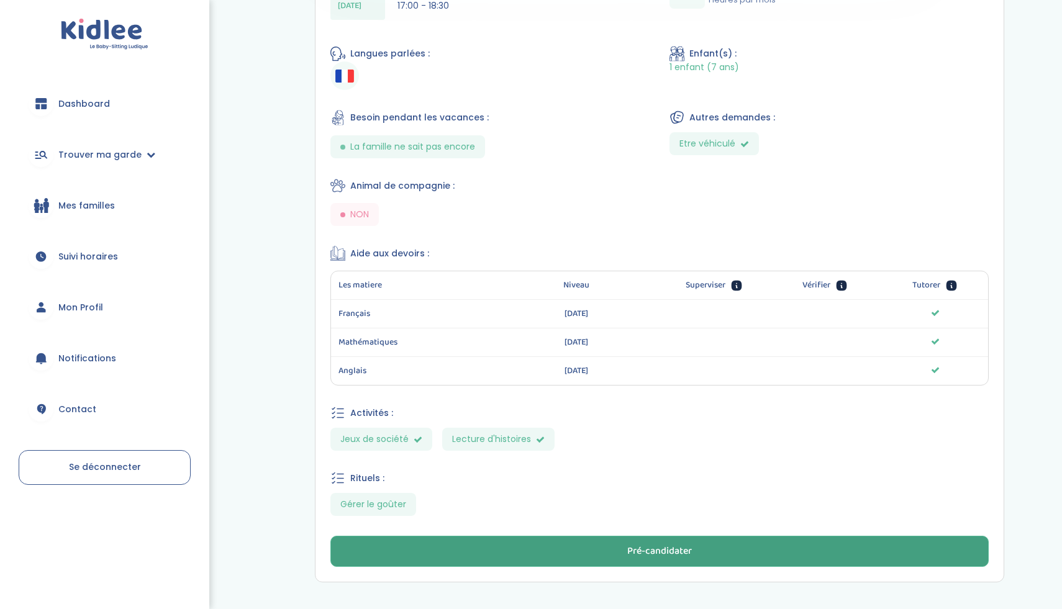
click at [566, 536] on button "Pré-candidater" at bounding box center [659, 551] width 658 height 31
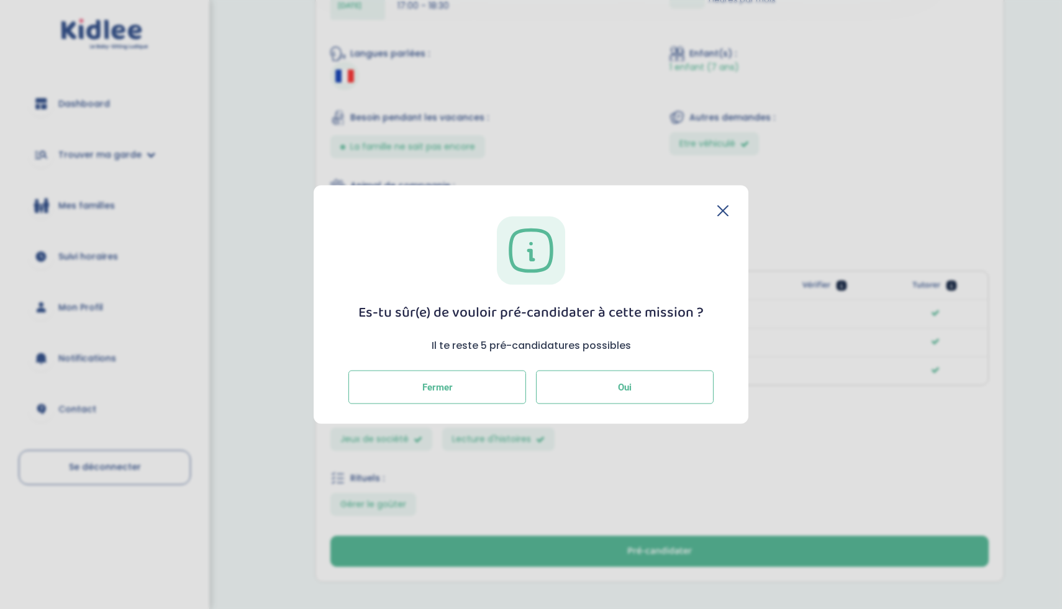
click at [570, 394] on button "Oui" at bounding box center [625, 388] width 178 height 34
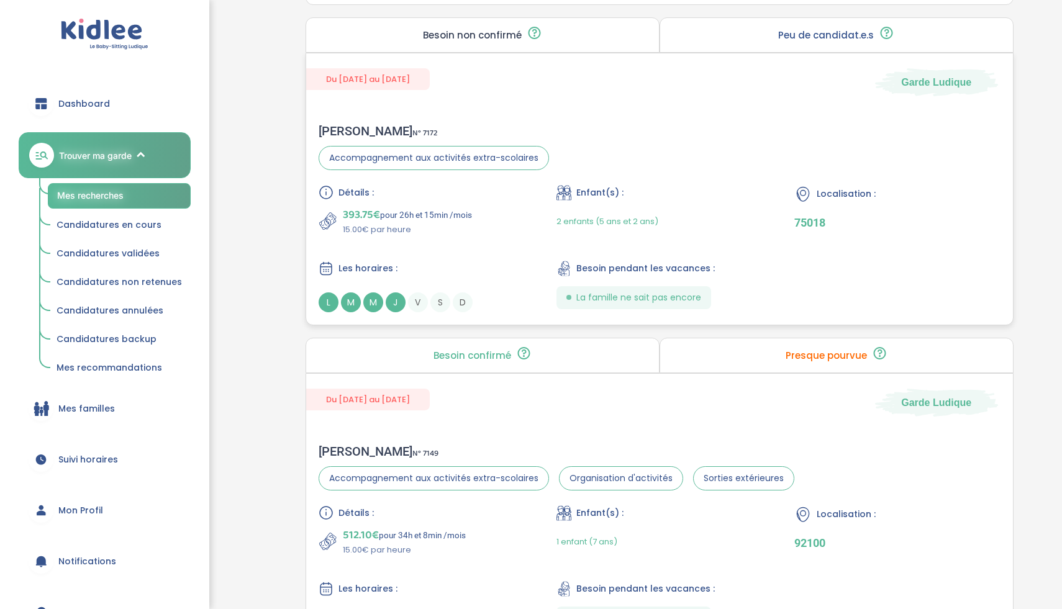
scroll to position [1956, 0]
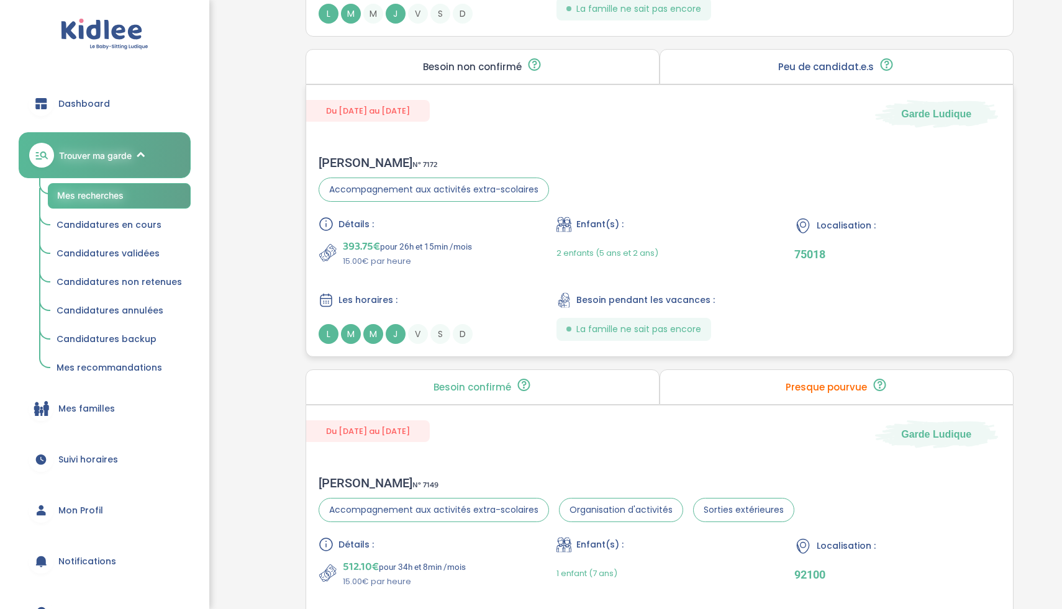
click at [523, 288] on div "Détails : 393.75€ pour 26h et 15min /mois 15.00€ par heure Enfant(s) : 2 enfant…" at bounding box center [660, 280] width 682 height 127
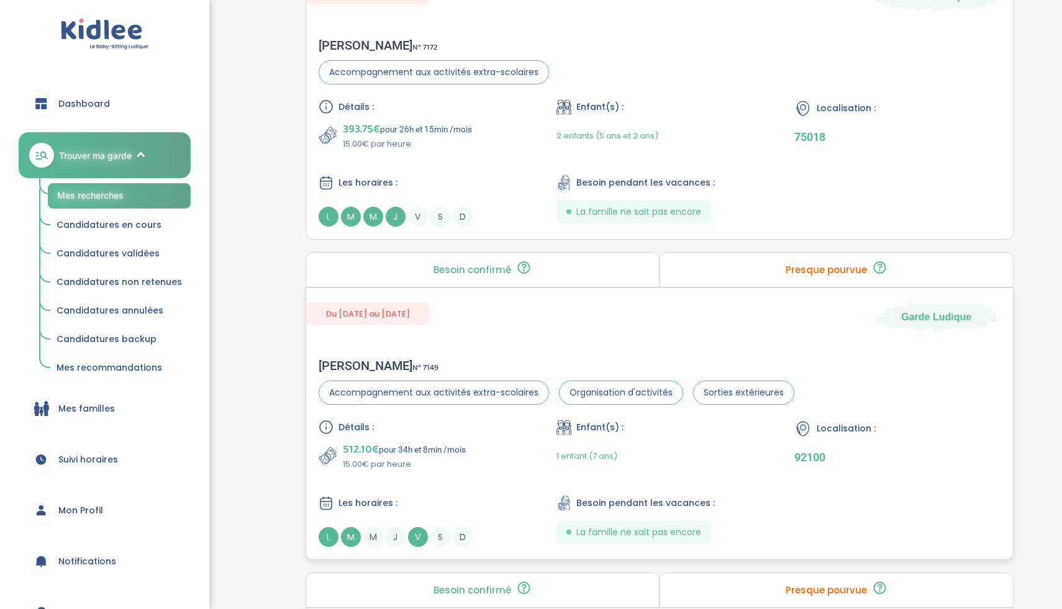
scroll to position [2070, 0]
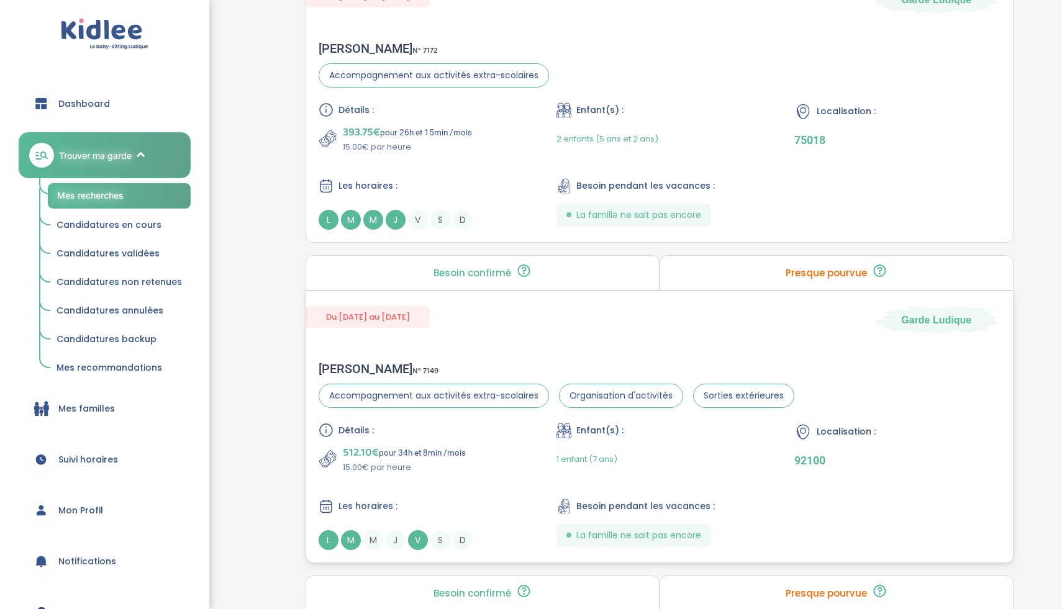
click at [451, 481] on div "Détails : 512.10€ pour 34h et 8min /mois 15.00€ par heure Enfant(s) : 1 enfant …" at bounding box center [660, 486] width 682 height 127
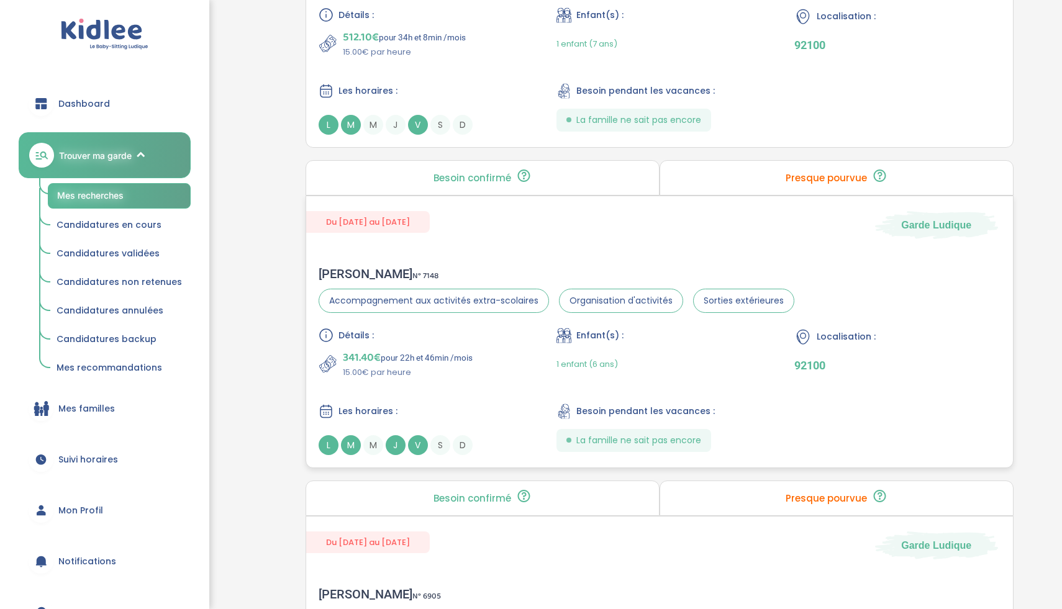
scroll to position [2512, 0]
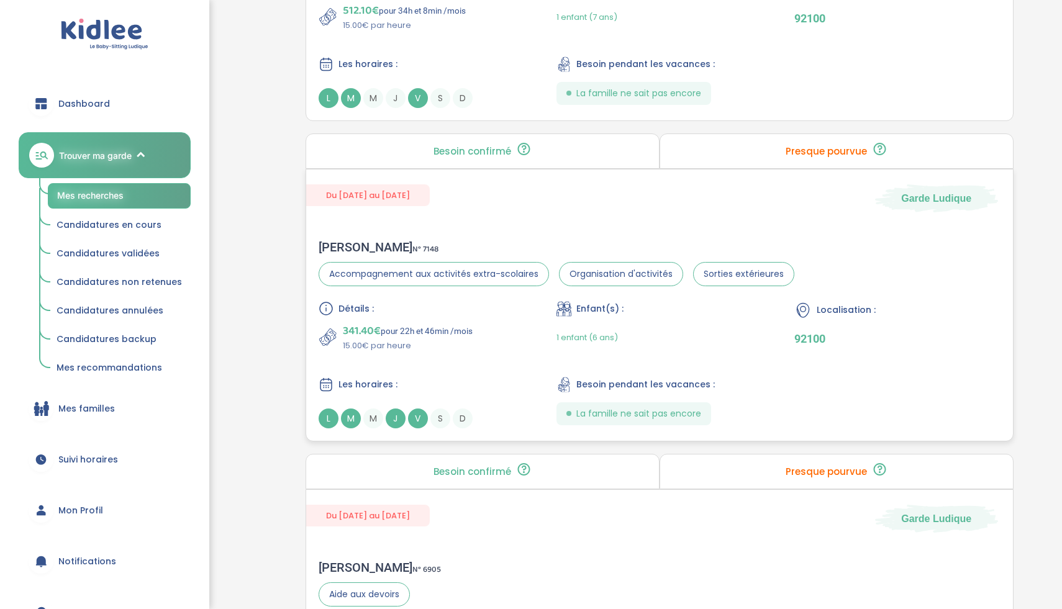
click at [499, 374] on div "Détails : 341.40€ pour 22h et 46min /mois 15.00€ par heure Enfant(s) : 1 enfant…" at bounding box center [660, 364] width 682 height 127
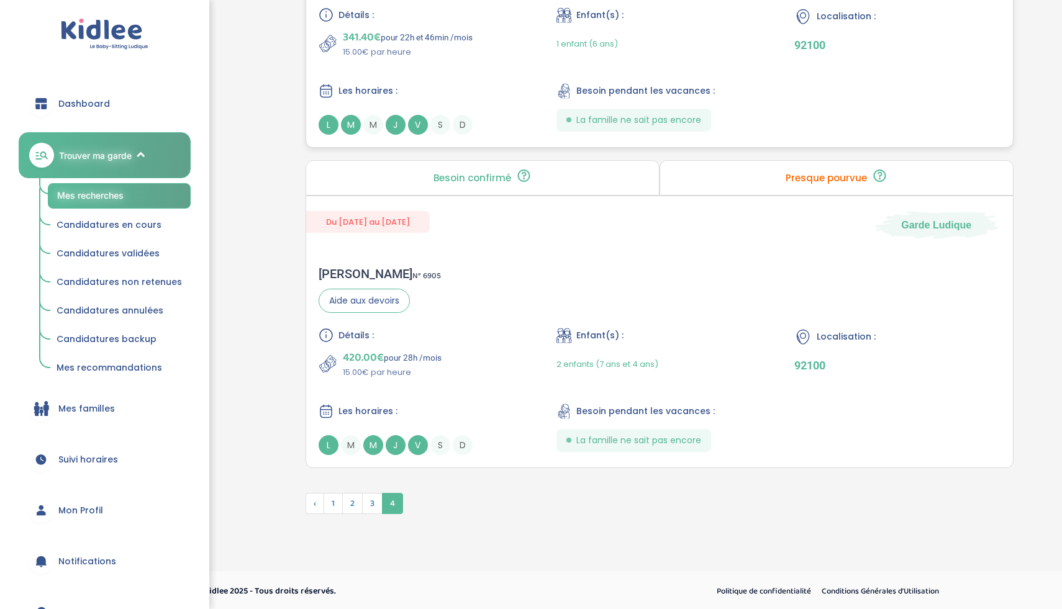
scroll to position [2808, 0]
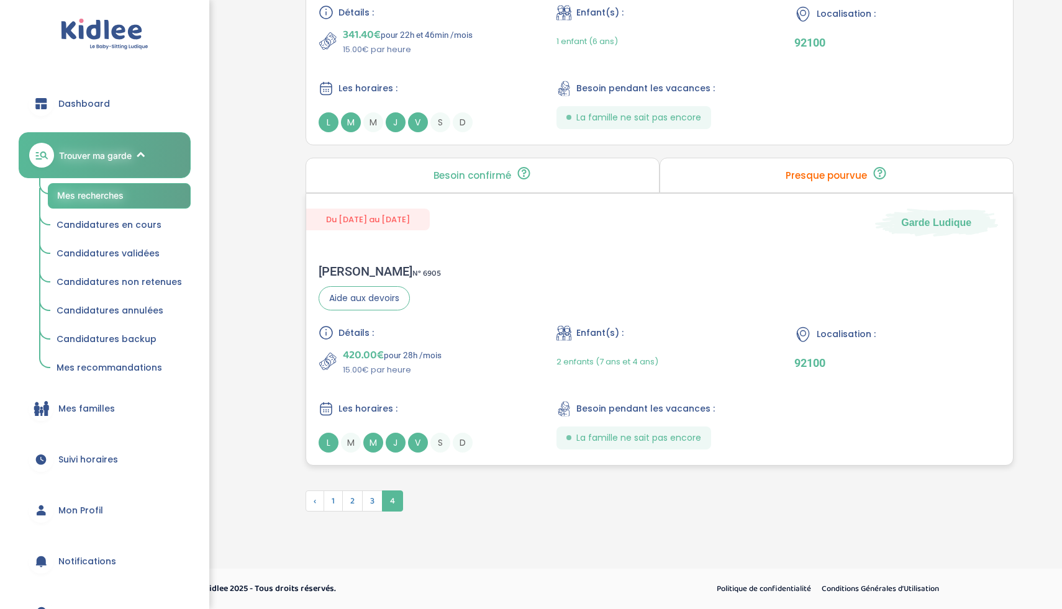
click at [473, 257] on div "Céline D . N° 6905 Aide aux devoirs Détails : 420.00€ pour 28h /mois 15.00€ par…" at bounding box center [659, 358] width 707 height 214
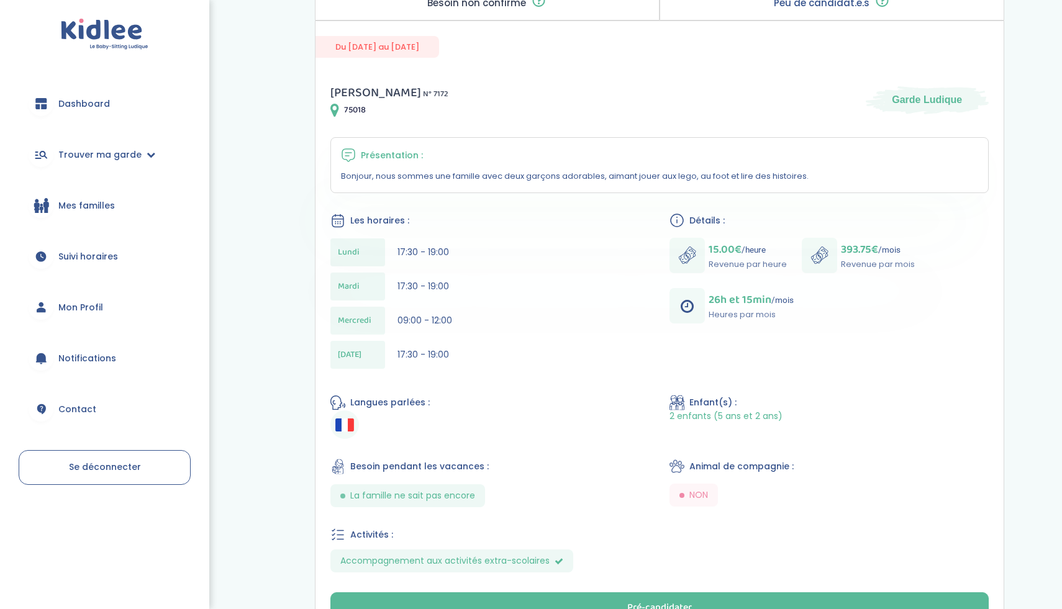
scroll to position [266, 0]
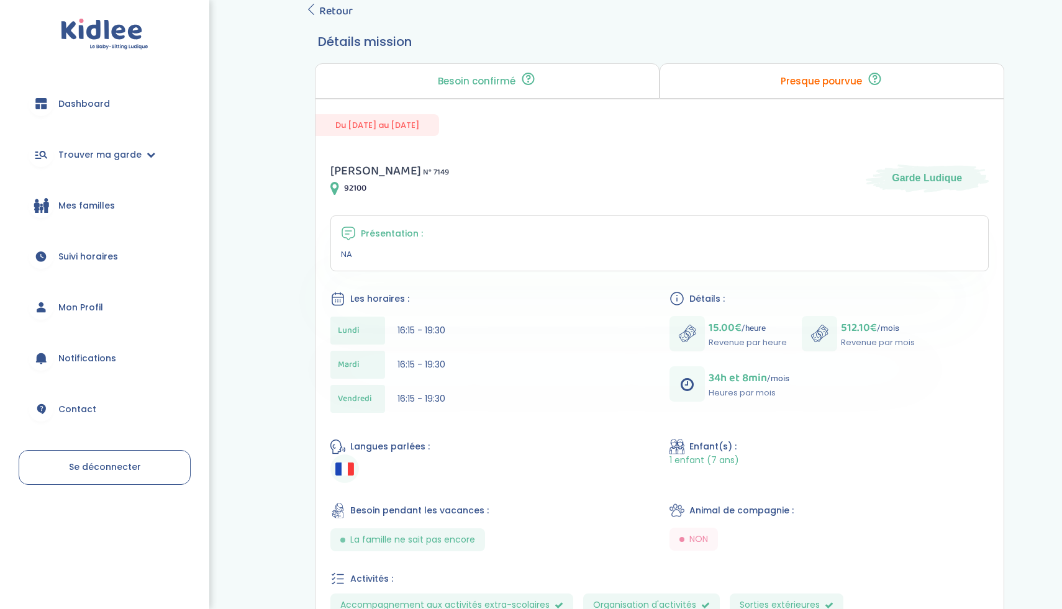
scroll to position [154, 0]
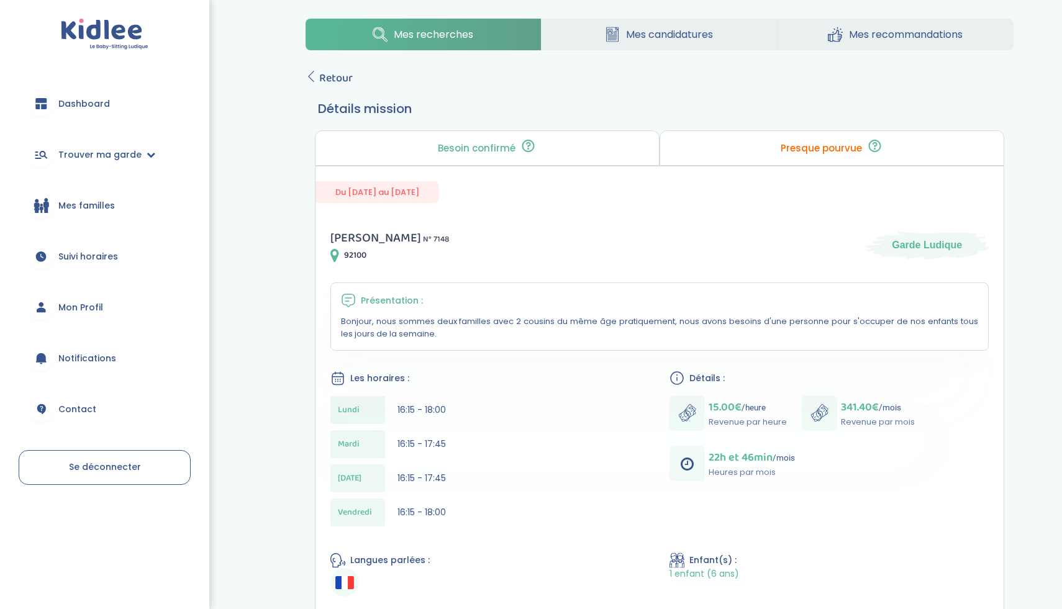
scroll to position [125, 0]
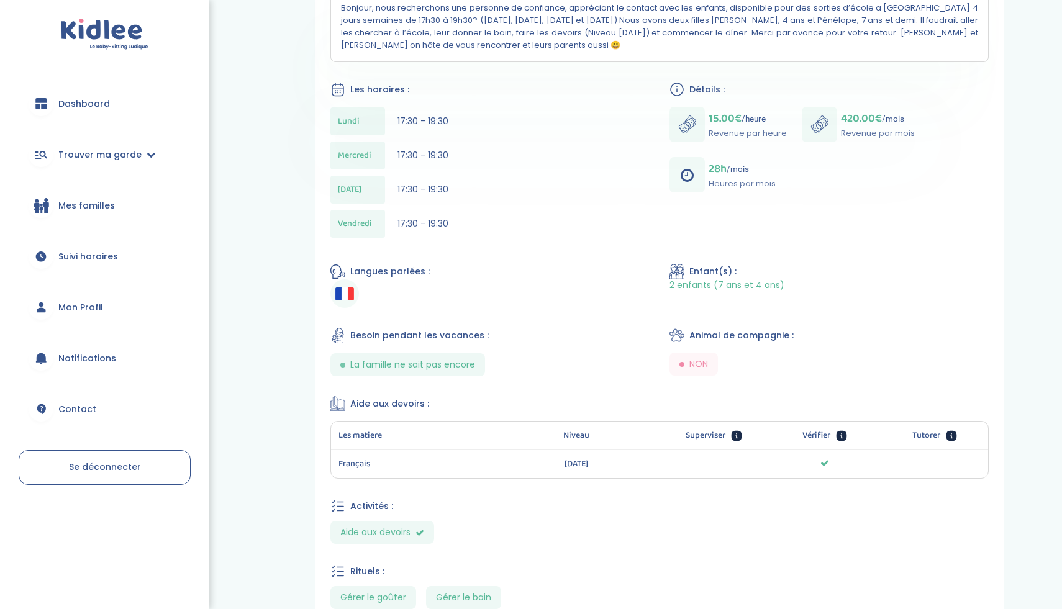
scroll to position [646, 0]
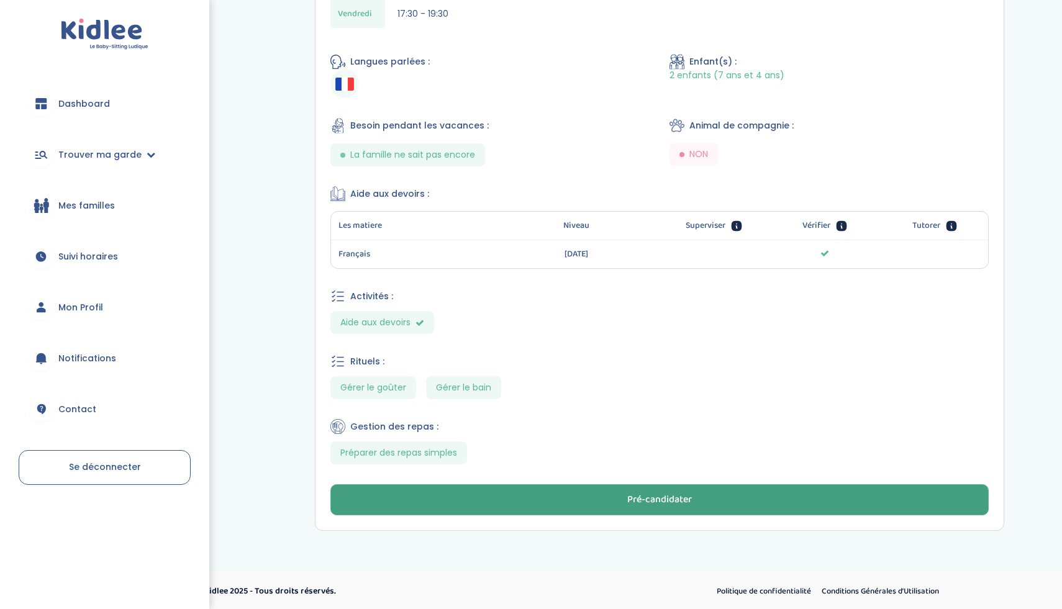
click at [559, 489] on button "Pré-candidater" at bounding box center [659, 499] width 658 height 31
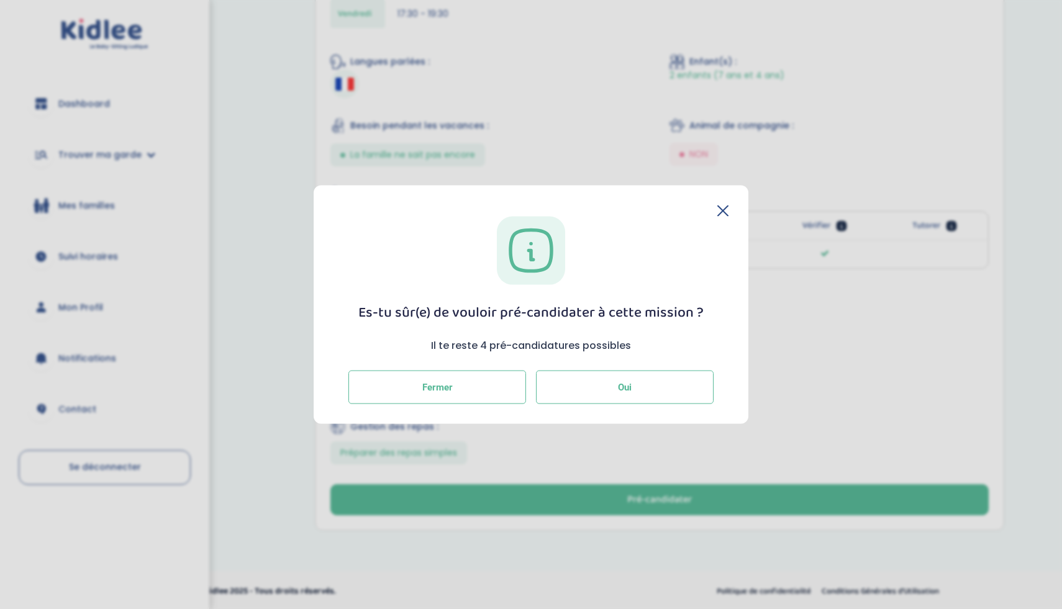
click at [569, 382] on button "Oui" at bounding box center [625, 388] width 178 height 34
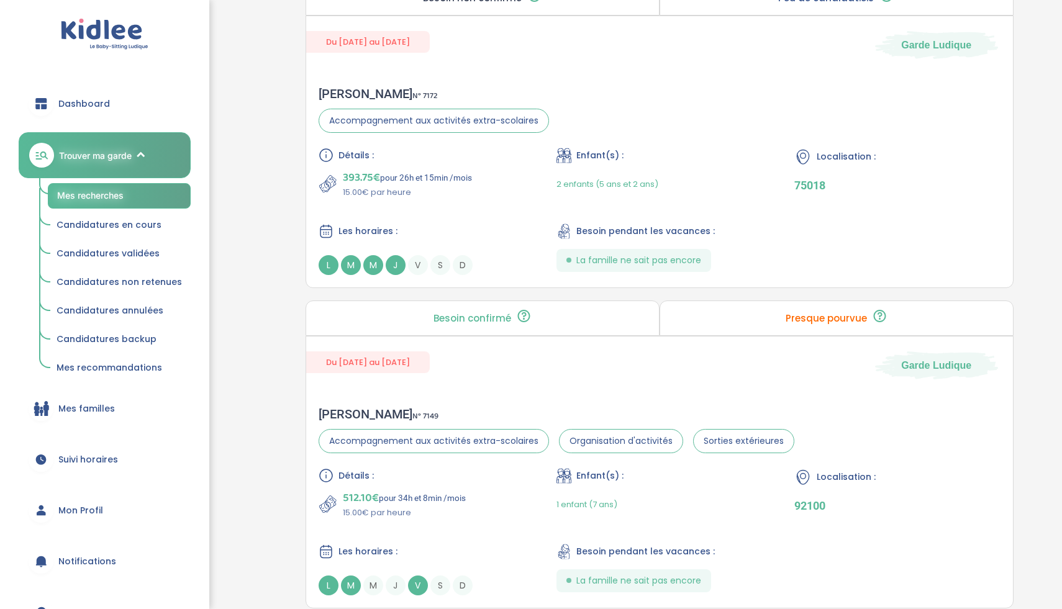
scroll to position [2248, 0]
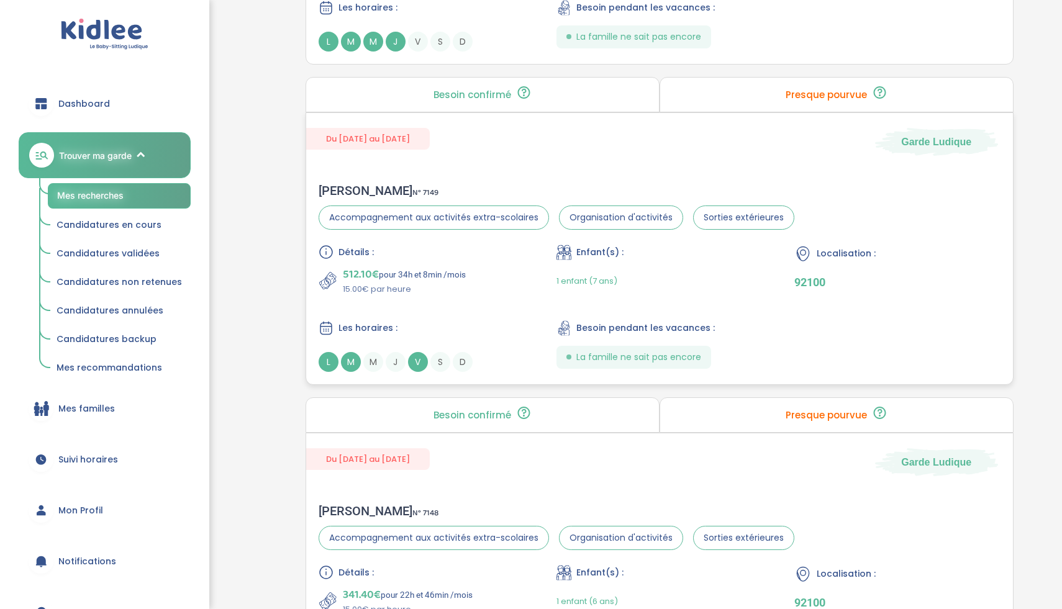
click at [495, 294] on div "512.10€ pour 34h et 8min /mois 15.00€ par heure" at bounding box center [422, 281] width 206 height 30
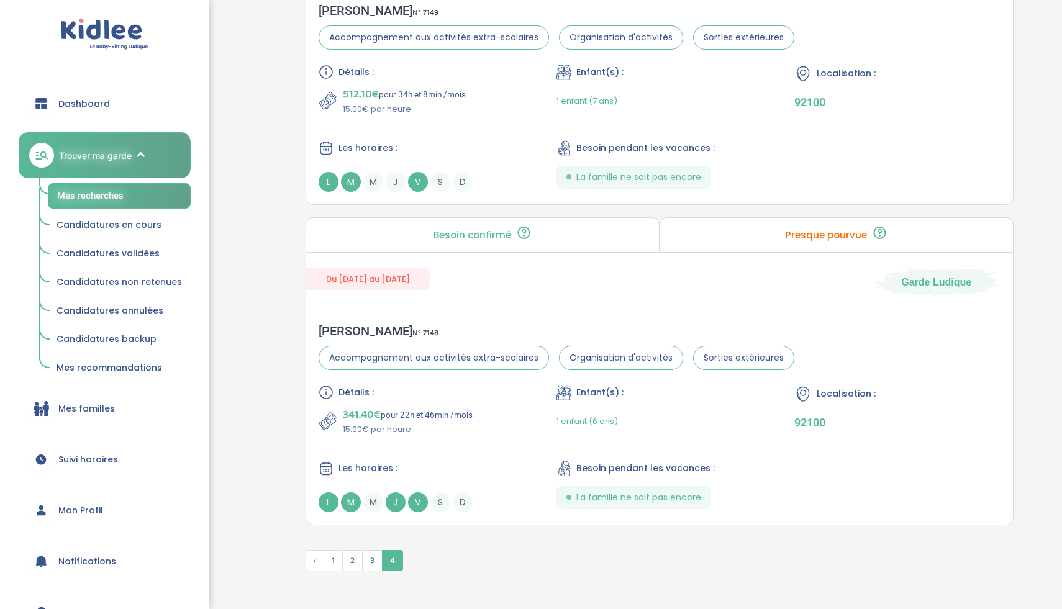
scroll to position [2488, 0]
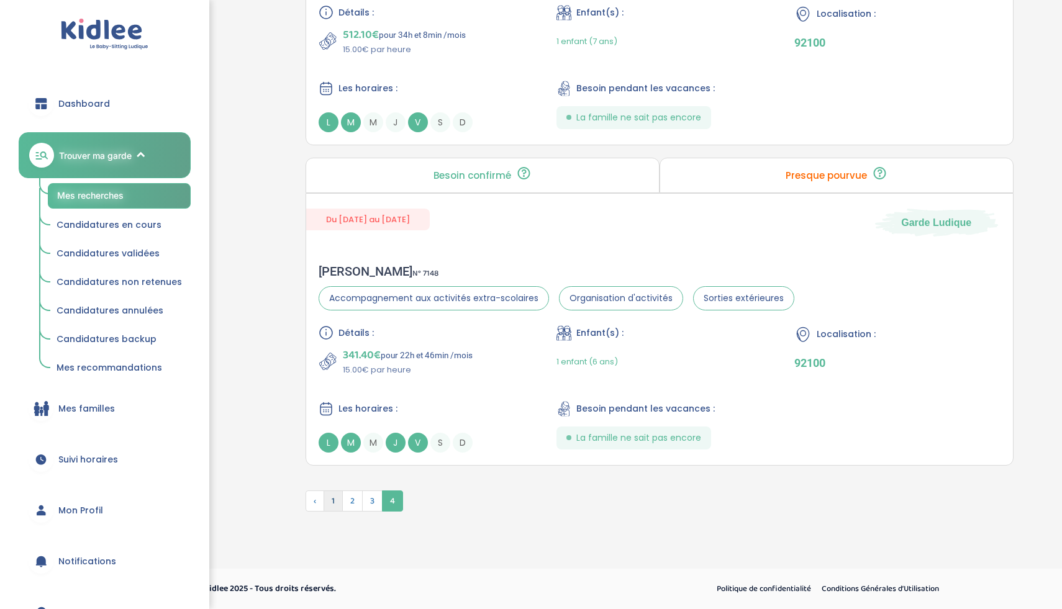
click at [325, 501] on span "1" at bounding box center [333, 501] width 19 height 21
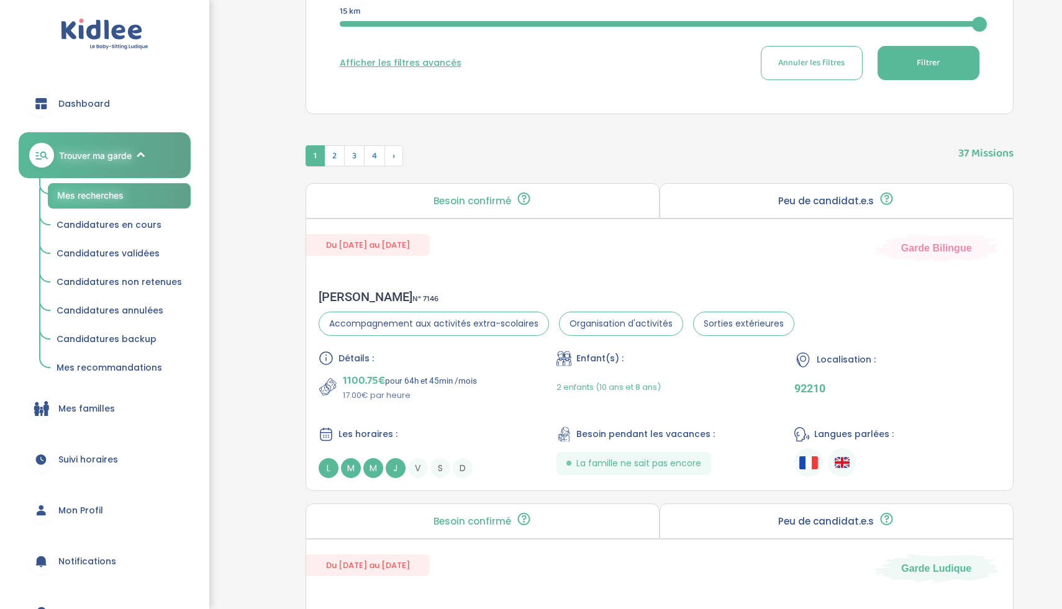
scroll to position [613, 0]
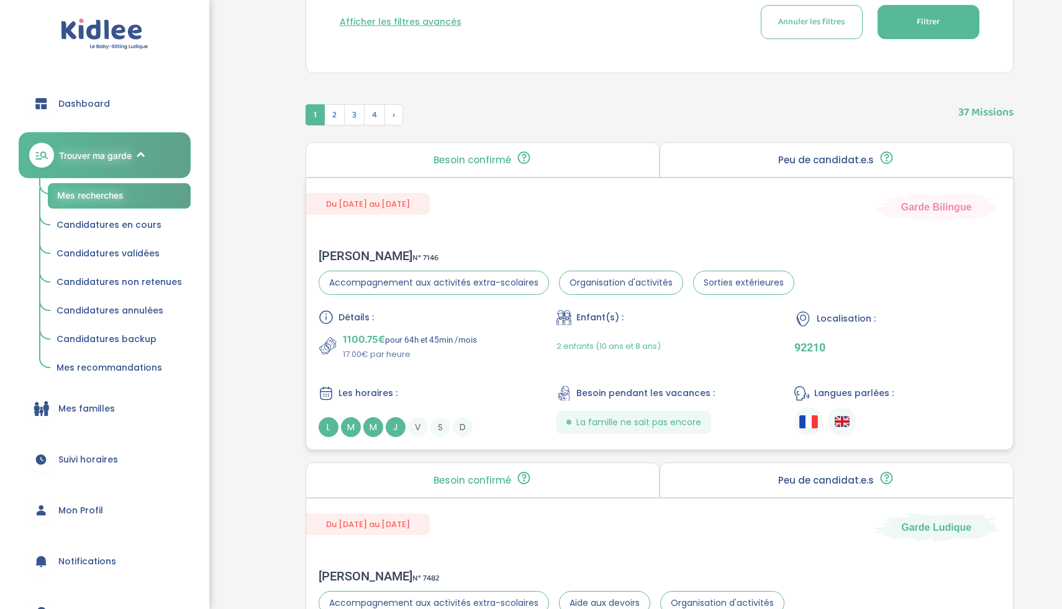
click at [445, 384] on div "Détails : 1100.75€ pour 64h et 45min /mois 17.00€ par heure Enfant(s) : 2 enfan…" at bounding box center [660, 373] width 682 height 127
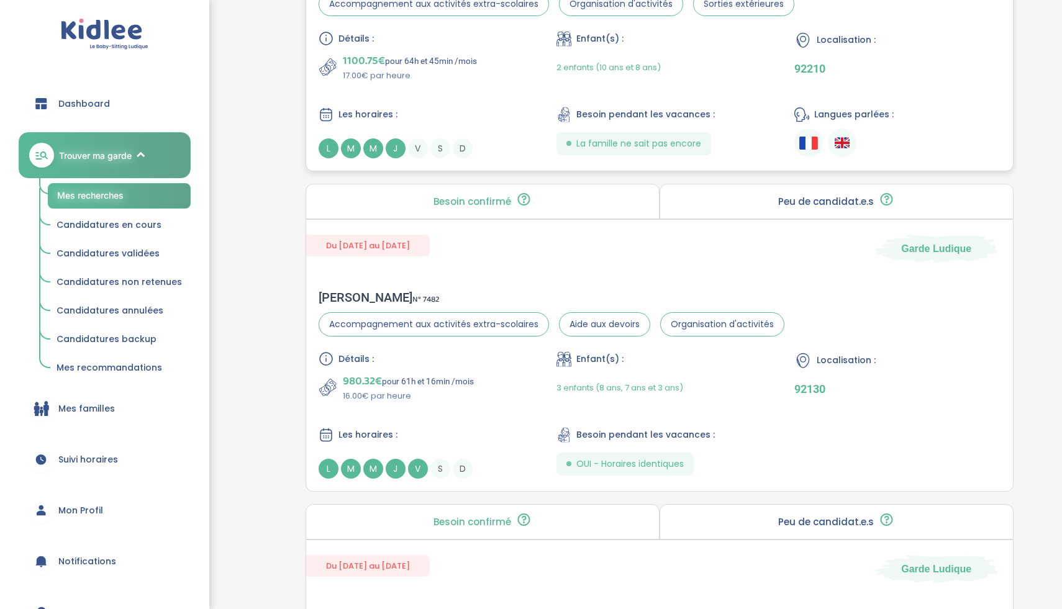
scroll to position [897, 0]
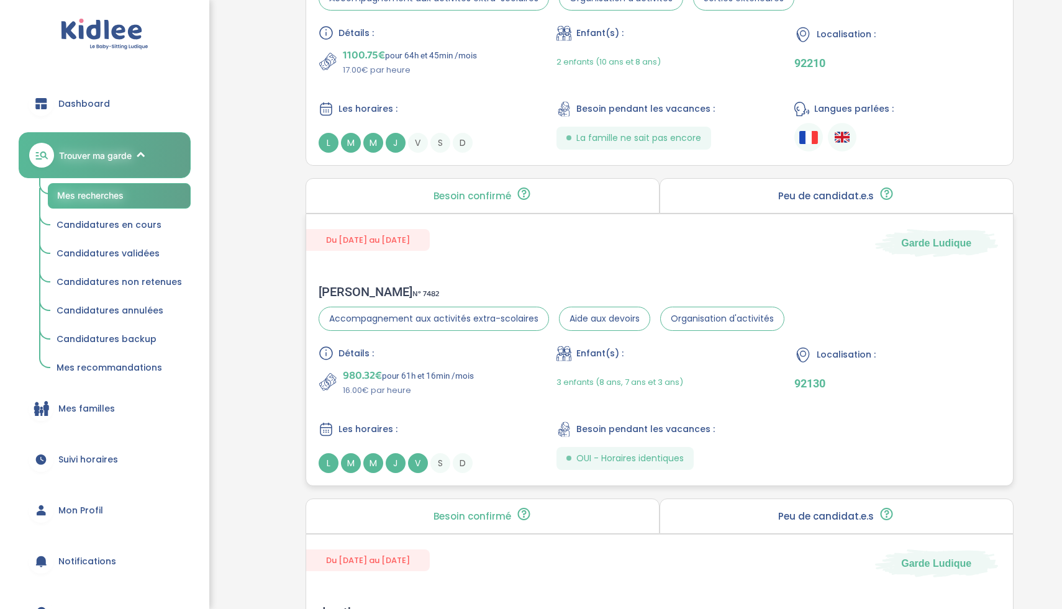
click at [468, 384] on p "16.00€ par heure" at bounding box center [408, 390] width 131 height 12
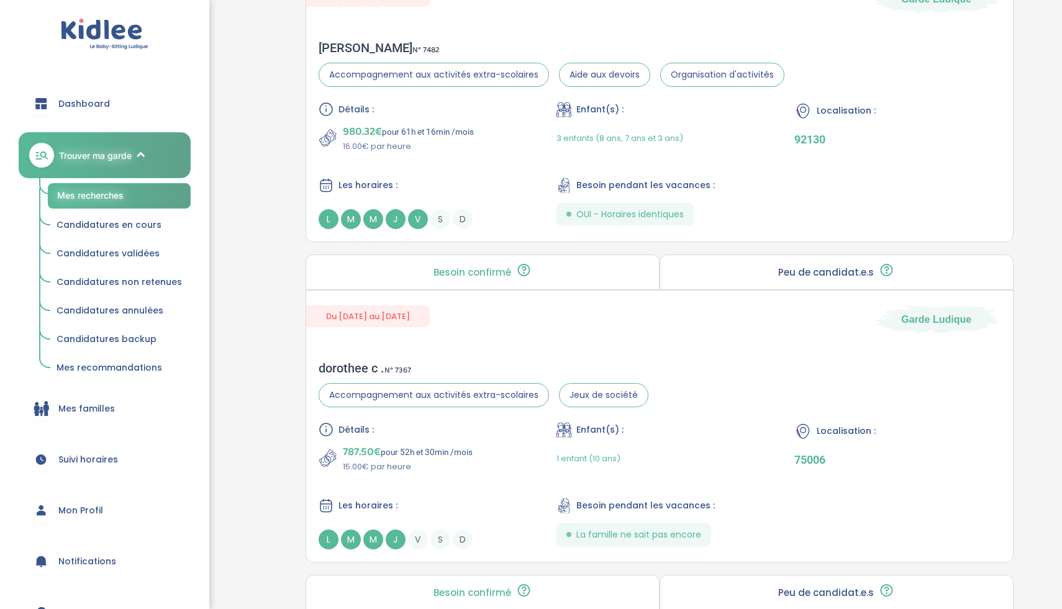
scroll to position [1167, 0]
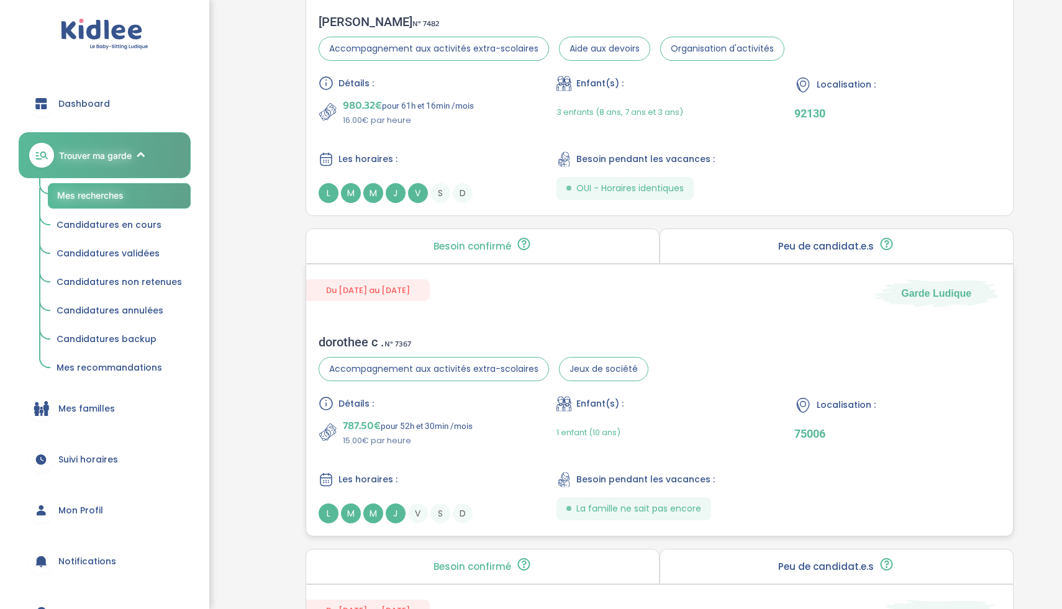
click at [529, 446] on div "Détails : 787.50€ pour 52h et 30min /mois 15.00€ par heure Enfant(s) : 1 enfant…" at bounding box center [660, 459] width 682 height 127
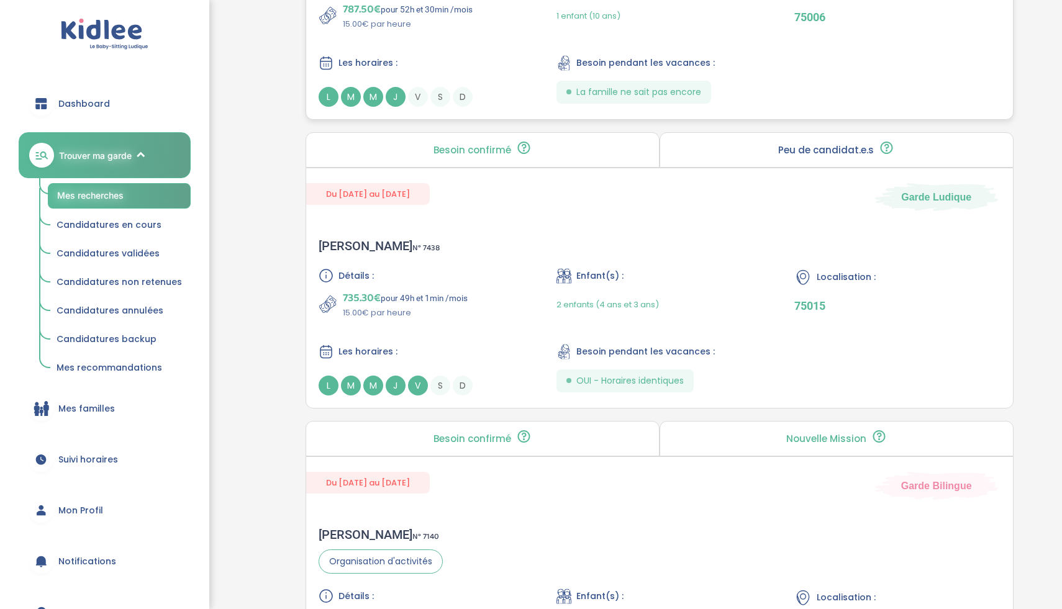
scroll to position [1617, 0]
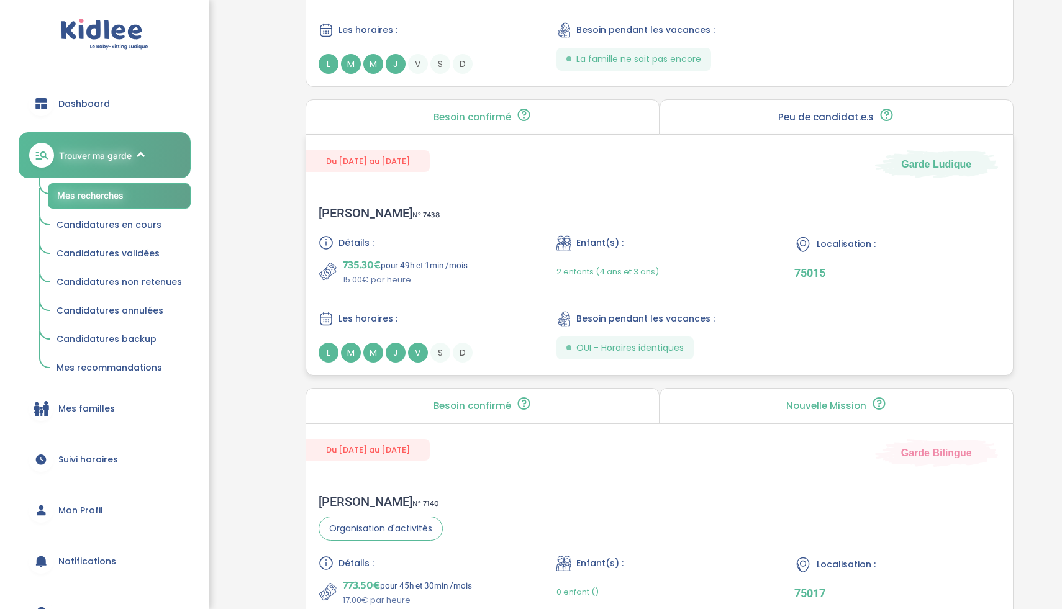
click at [467, 304] on div "Détails : 735.30€ pour 49h et 1min /mois 15.00€ par heure Enfant(s) : 2 enfants…" at bounding box center [660, 298] width 682 height 127
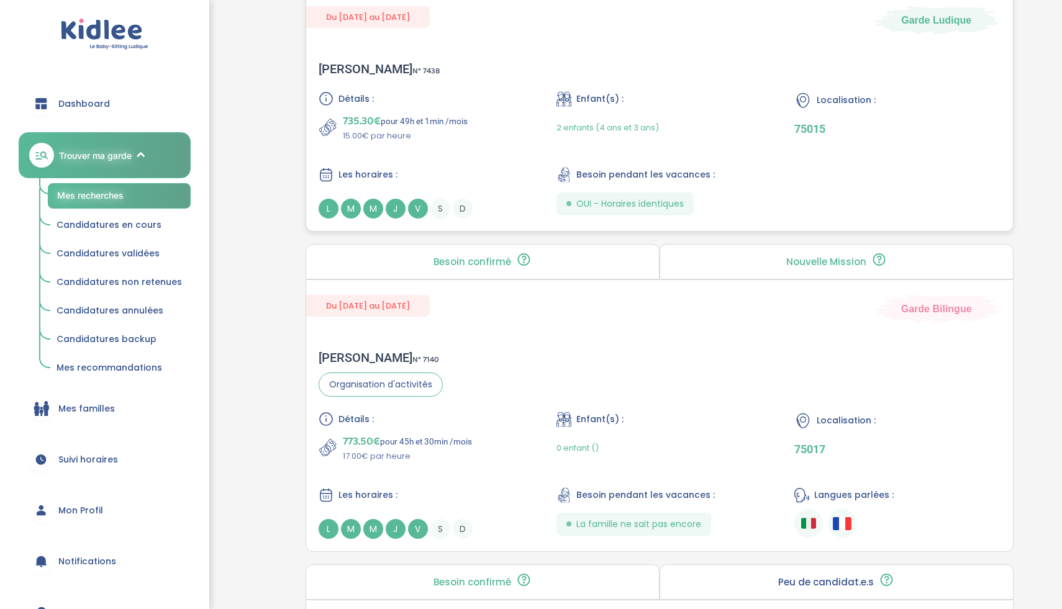
scroll to position [1767, 0]
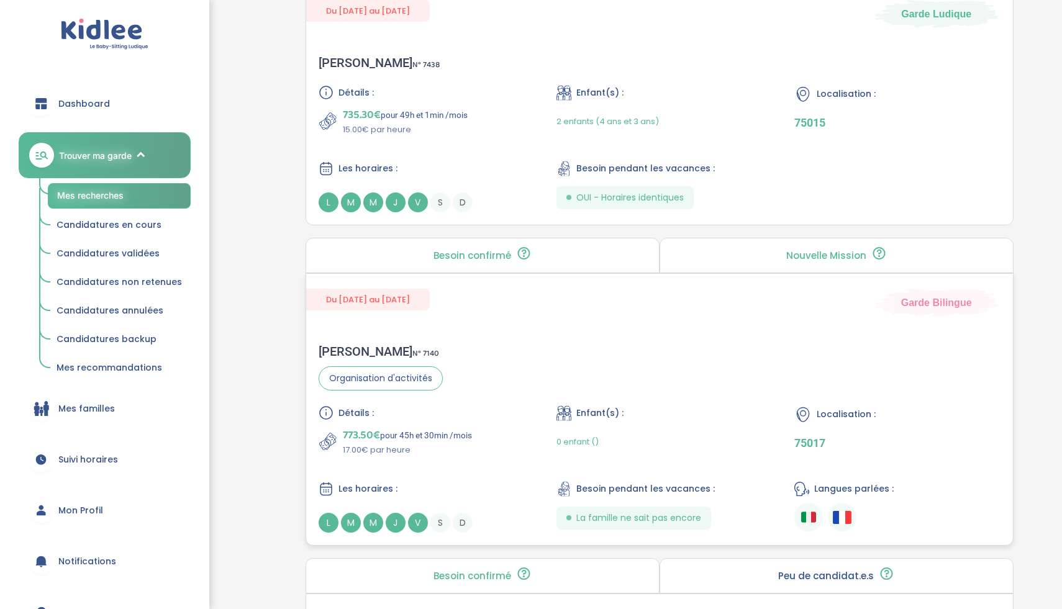
click at [544, 370] on div "Guillemette H . N° 7140 Organisation d'activités Détails : 773.50€ pour 45h et …" at bounding box center [659, 439] width 707 height 214
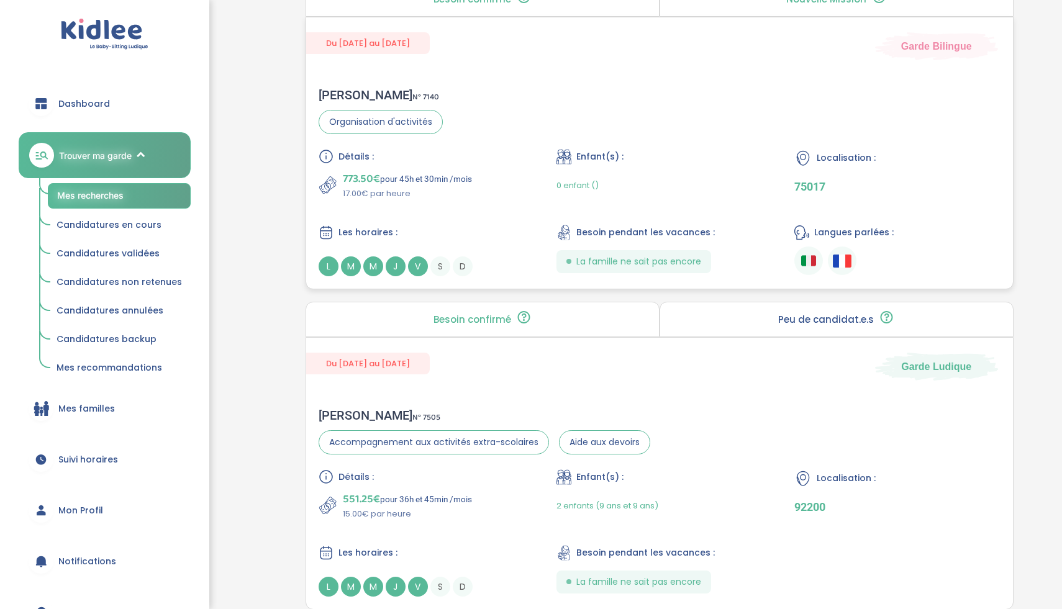
scroll to position [2093, 0]
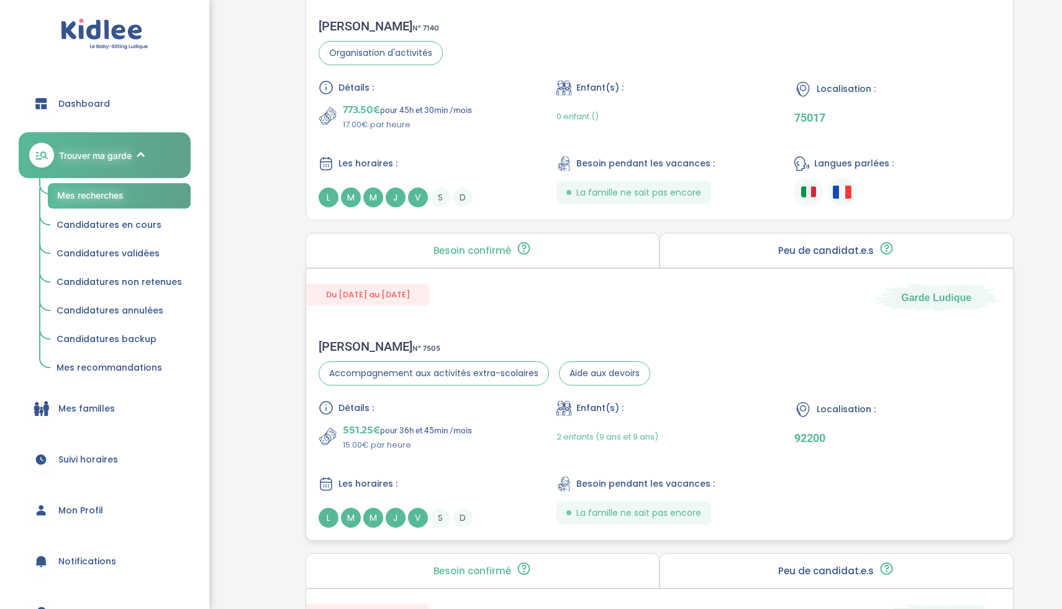
click at [445, 310] on div "Du 03-09-2025 au 31-07-2026 Garde Ludique" at bounding box center [659, 290] width 707 height 43
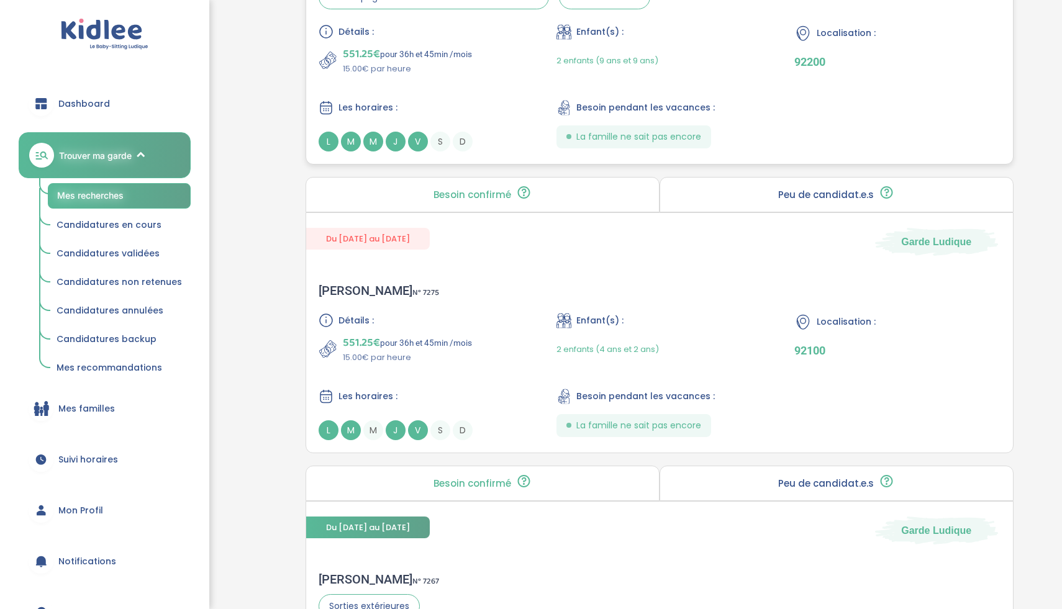
scroll to position [2470, 0]
click at [422, 373] on div "Détails : 551.25€ pour 36h et 45min /mois 15.00€ par heure Enfant(s) : 2 enfant…" at bounding box center [660, 375] width 682 height 127
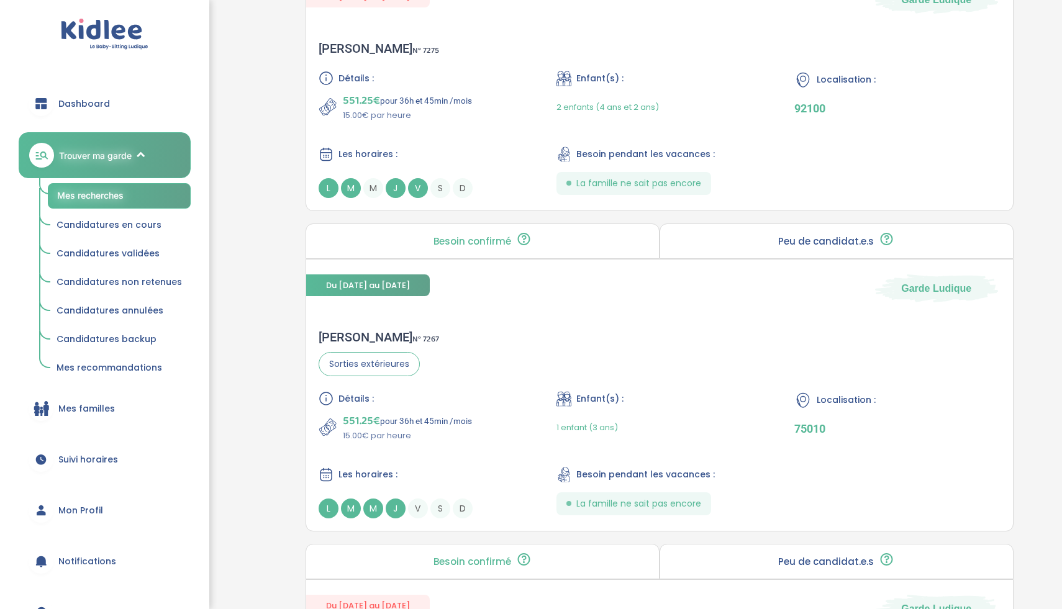
scroll to position [2907, 0]
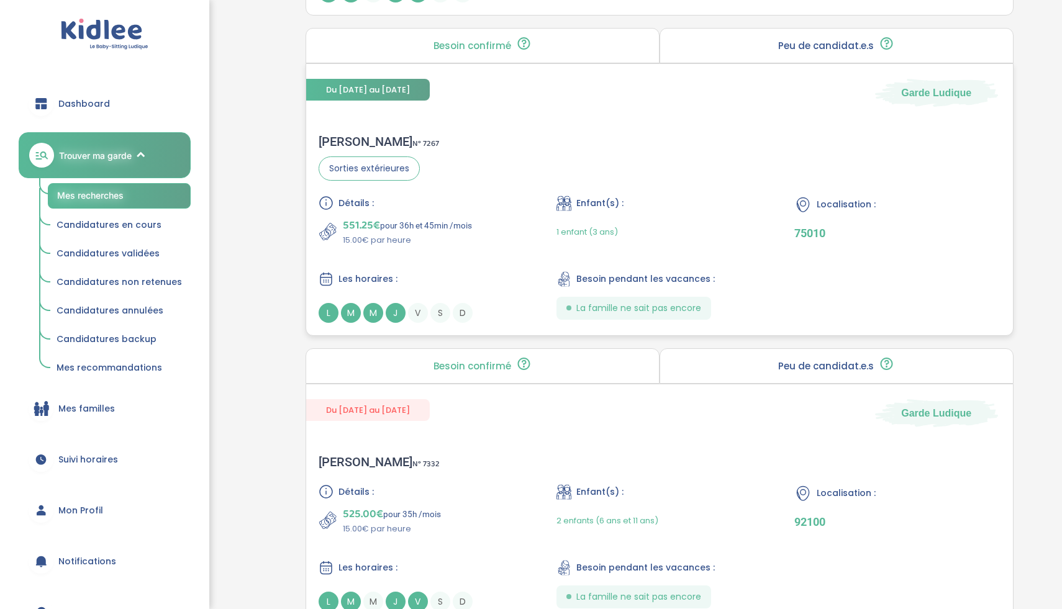
click at [477, 119] on div "Du 30-09-2025 au 30-06-2026 Garde Ludique Djoha c . N° 7267 Sorties extérieures…" at bounding box center [659, 199] width 708 height 273
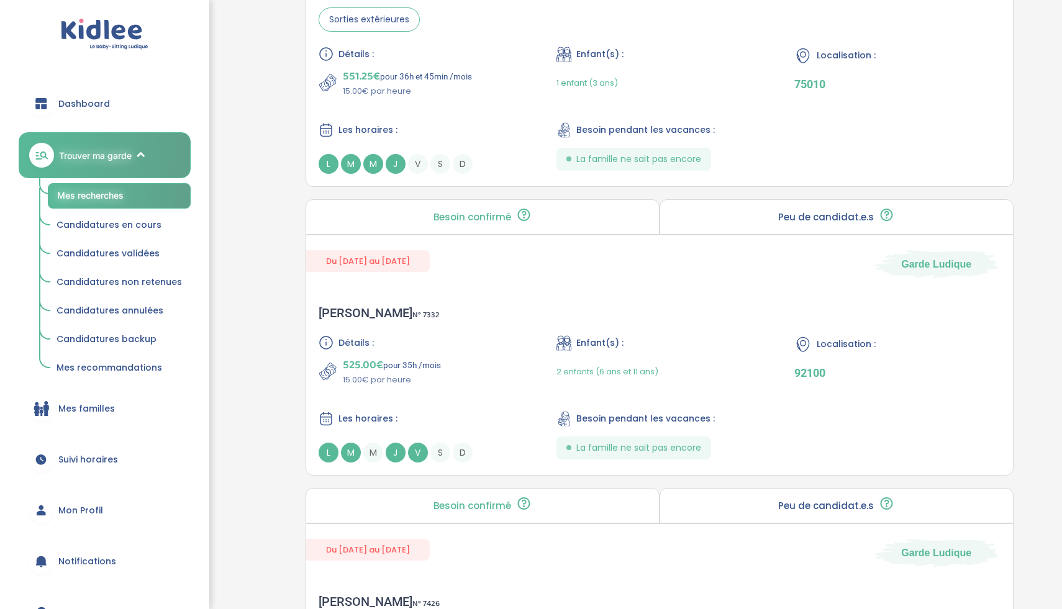
scroll to position [3061, 0]
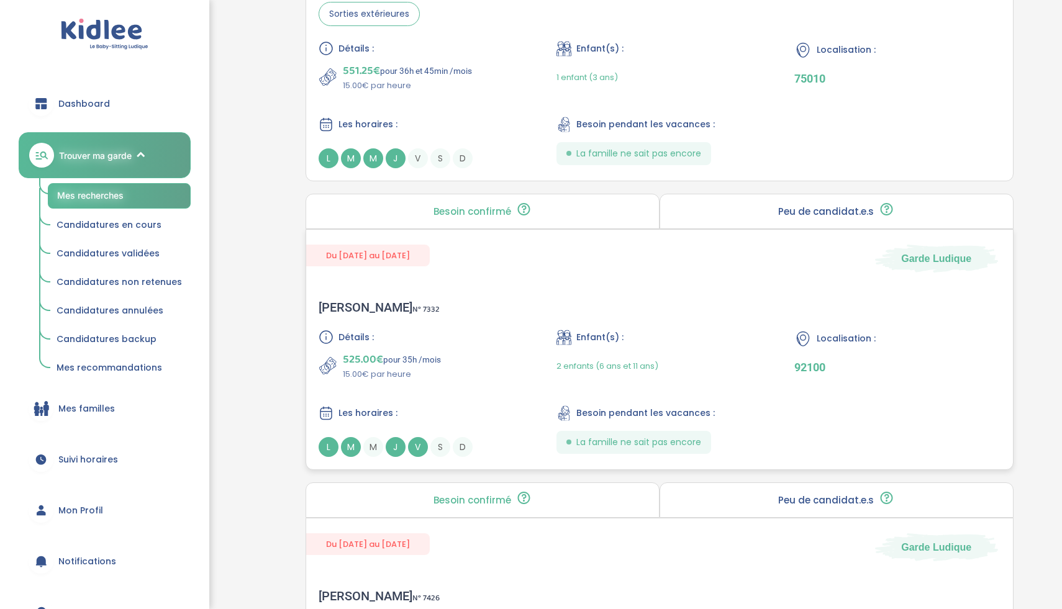
click at [471, 340] on div "Détails :" at bounding box center [422, 337] width 206 height 15
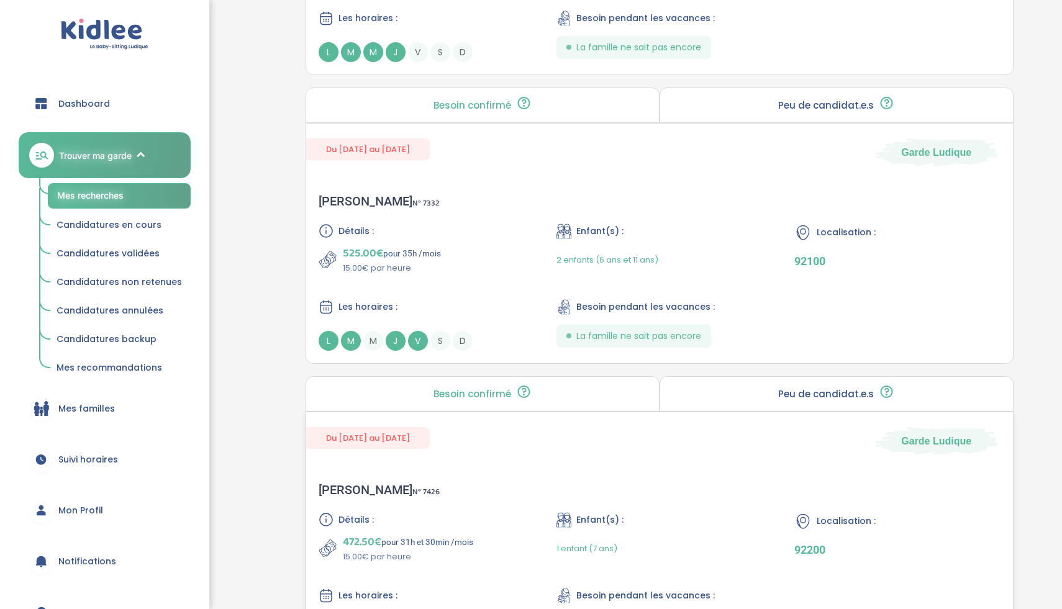
scroll to position [3239, 0]
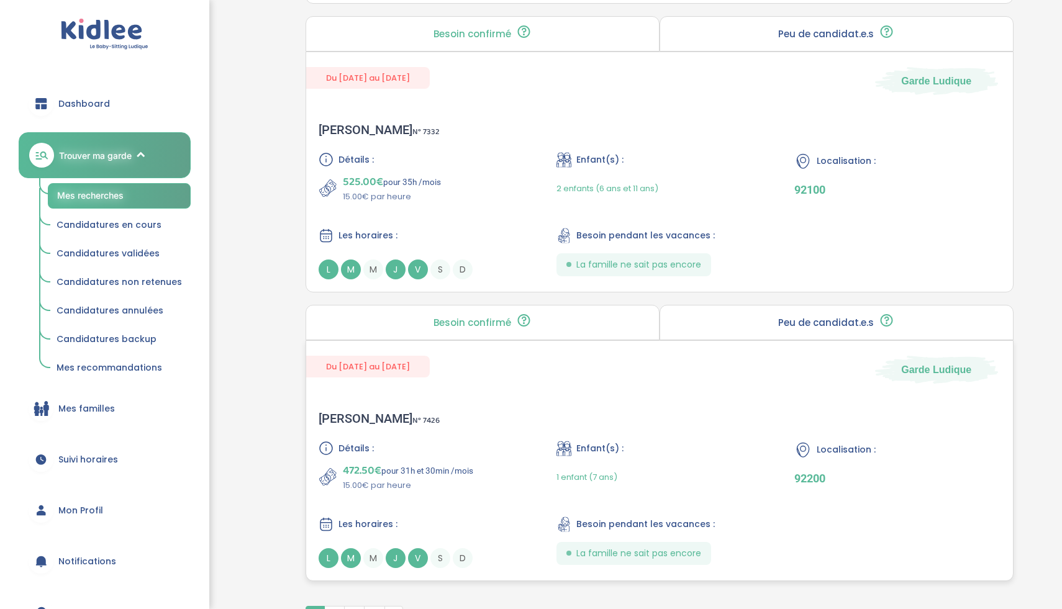
click at [508, 429] on div "Corinne B . N° 7426 Détails : 472.50€ pour 31h et 30min /mois 15.00€ par heure …" at bounding box center [659, 490] width 707 height 182
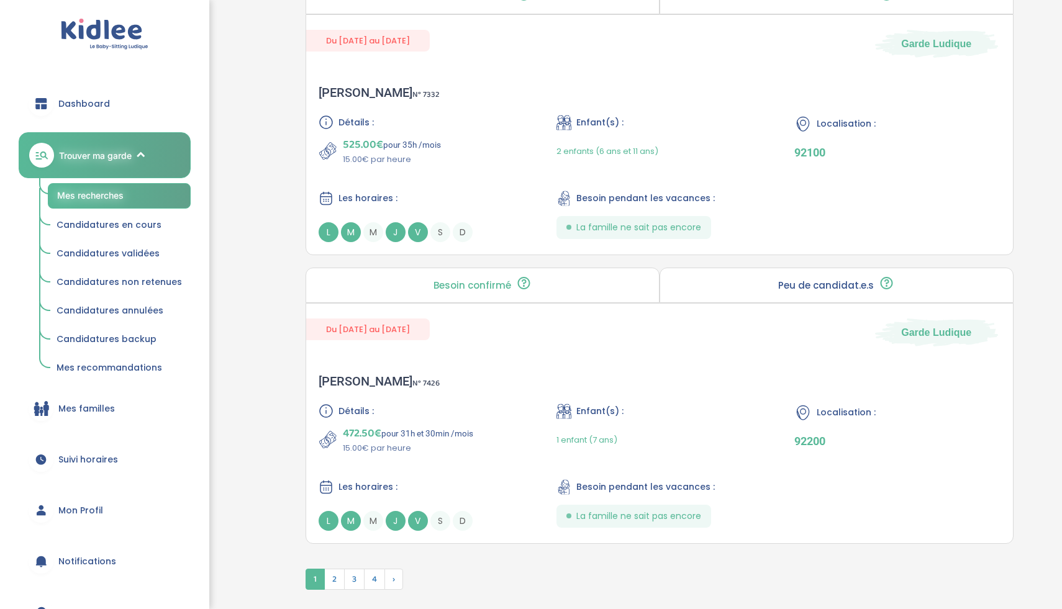
scroll to position [3354, 0]
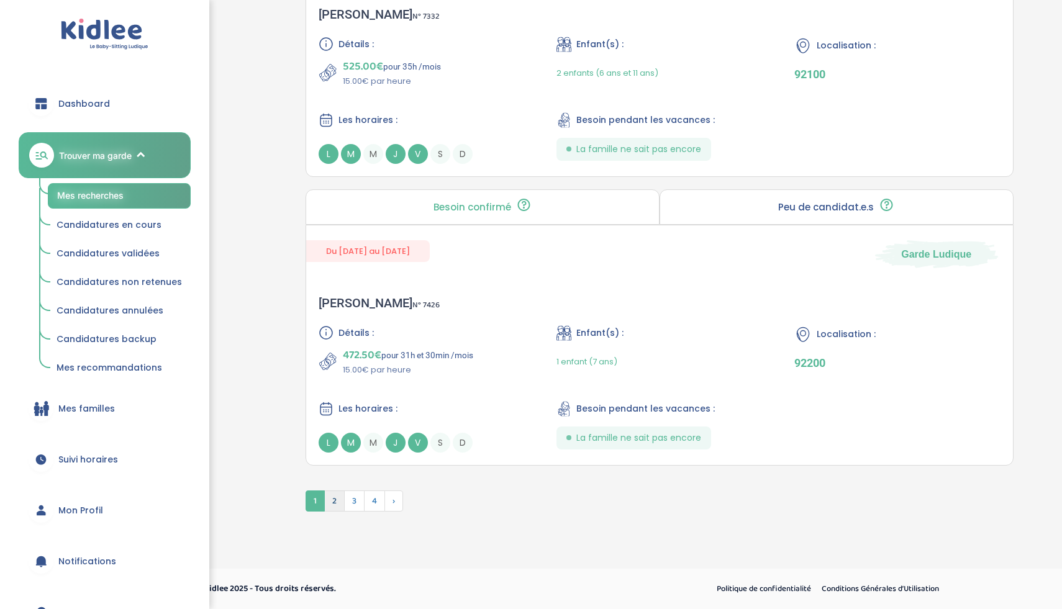
click at [331, 503] on span "2" at bounding box center [334, 501] width 20 height 21
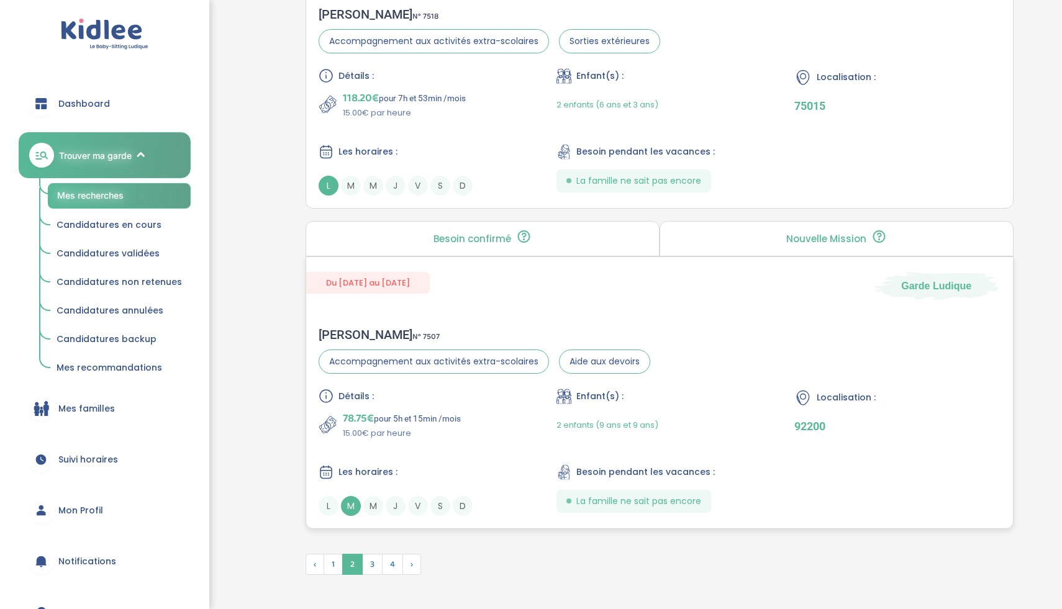
click at [502, 430] on div "78.75€ pour 5h et 15min /mois 15.00€ par heure" at bounding box center [422, 425] width 206 height 30
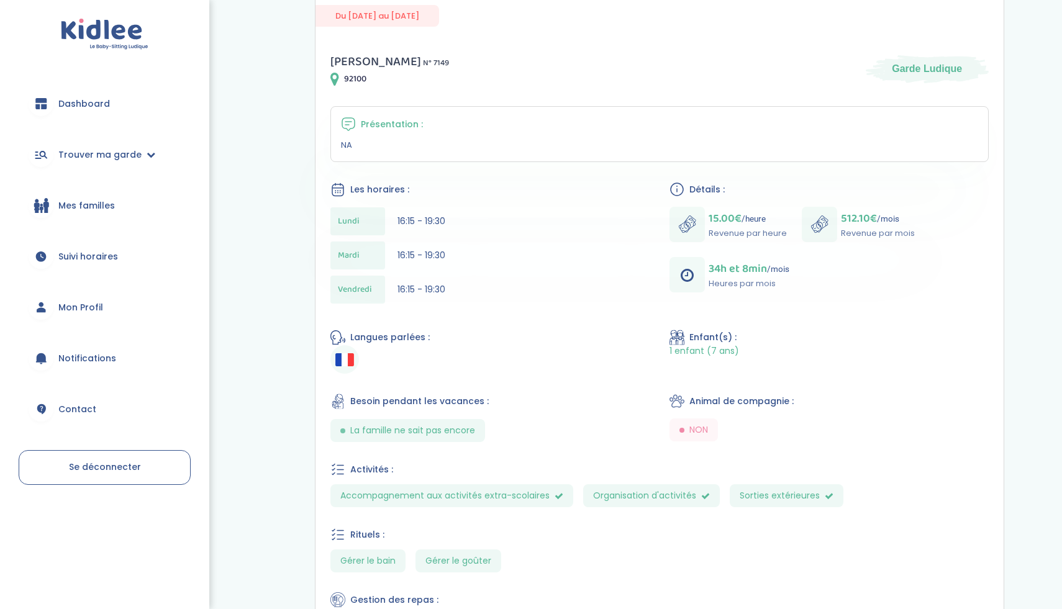
scroll to position [314, 0]
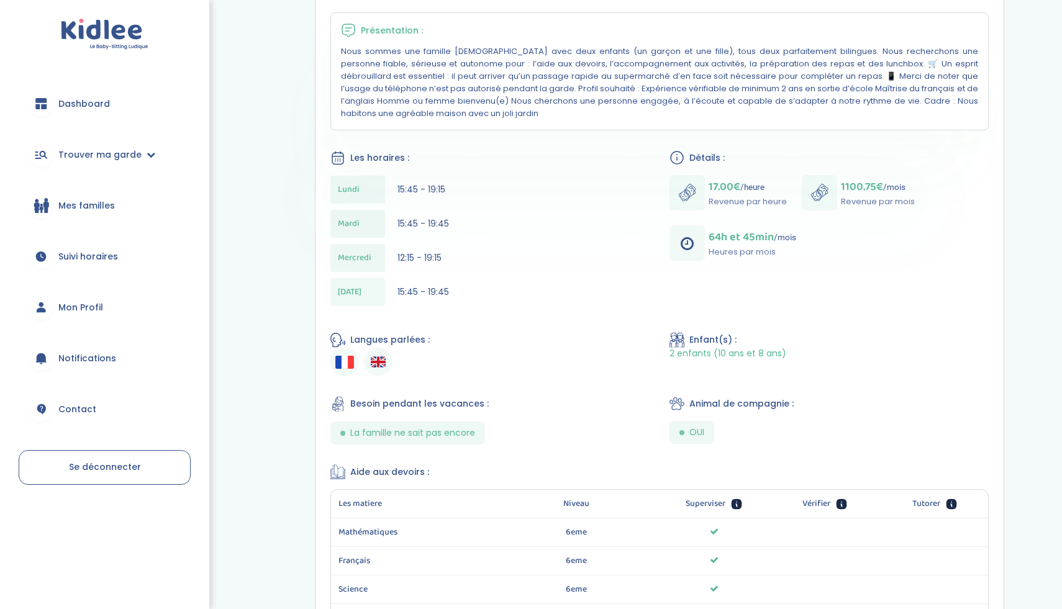
scroll to position [386, 0]
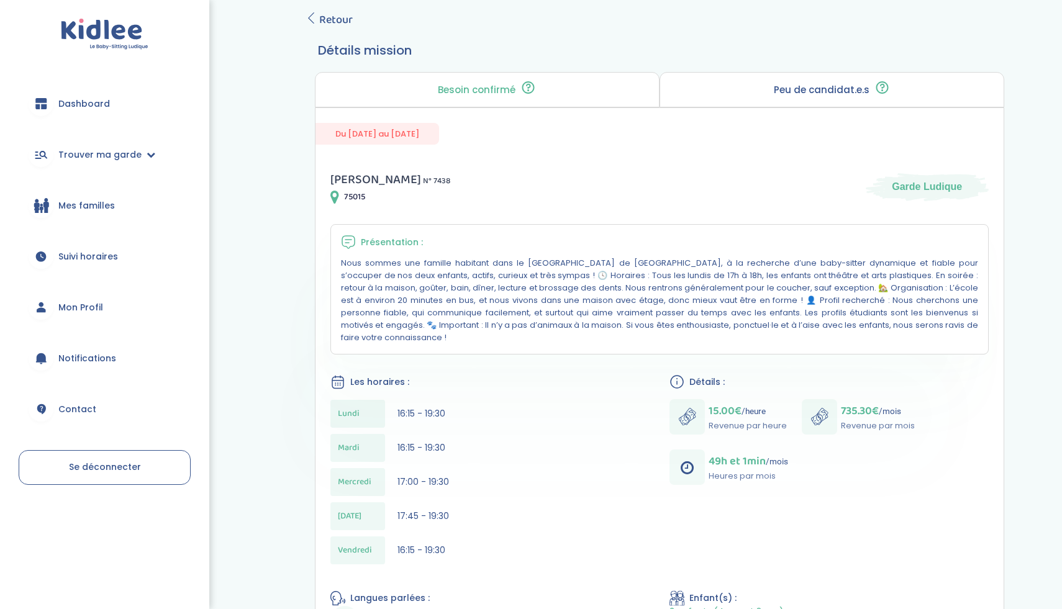
scroll to position [181, 0]
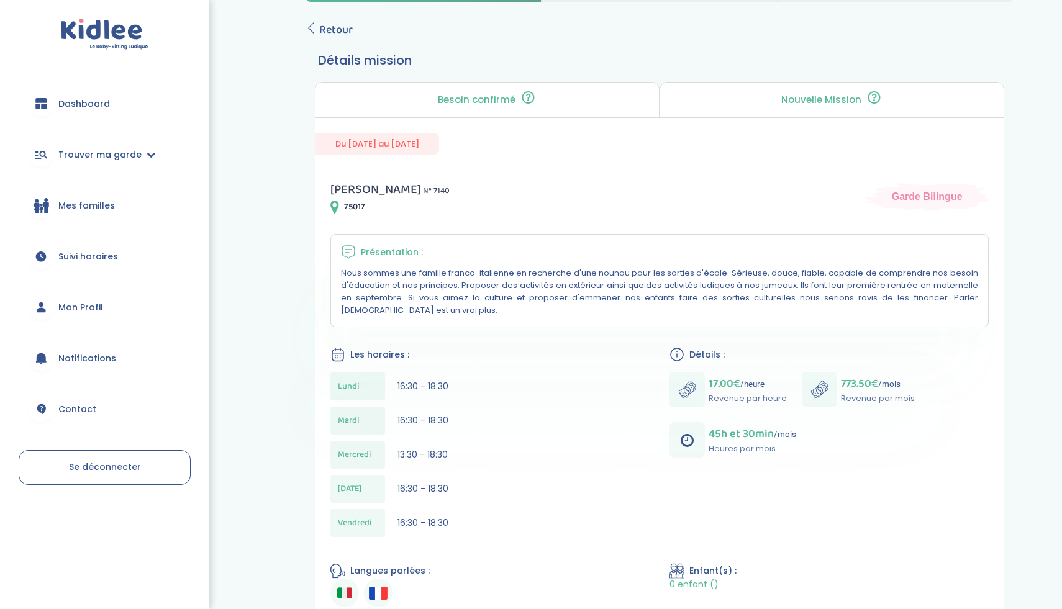
scroll to position [156, 0]
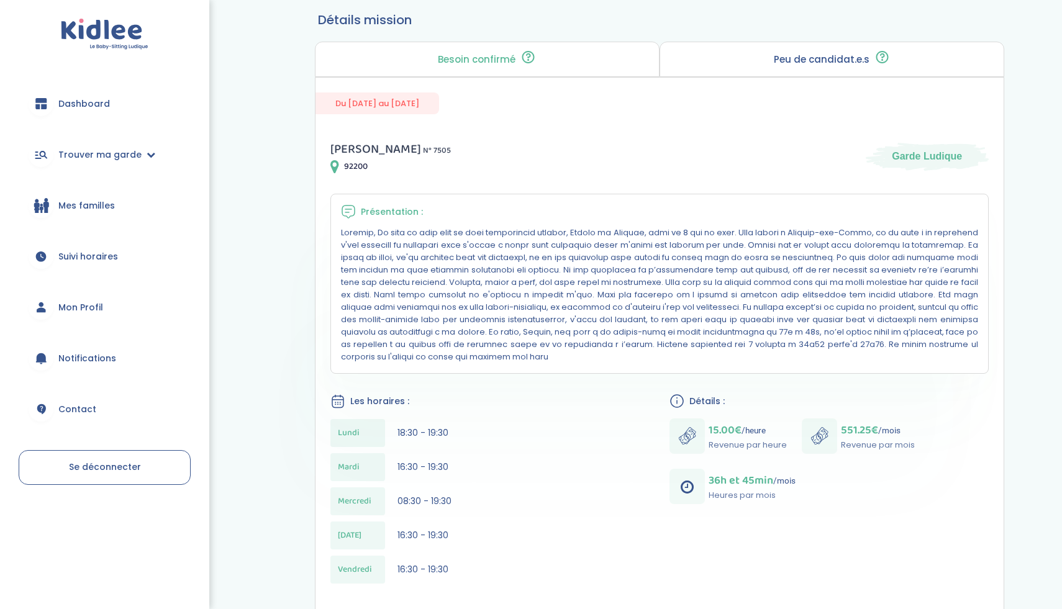
scroll to position [207, 0]
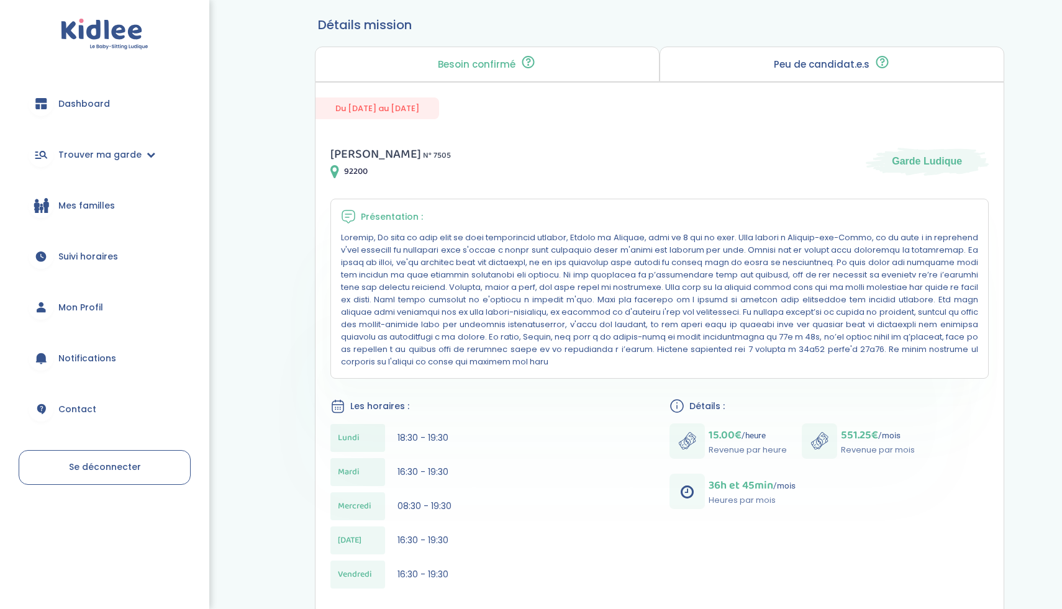
drag, startPoint x: 383, startPoint y: 469, endPoint x: 488, endPoint y: 450, distance: 106.8
click at [488, 450] on div "Lundi 18:30 - 19:30 Mardi 16:30 - 19:30 Mercredi 08:30 - 19:30 Jeudi 16:30 - 19…" at bounding box center [489, 509] width 319 height 171
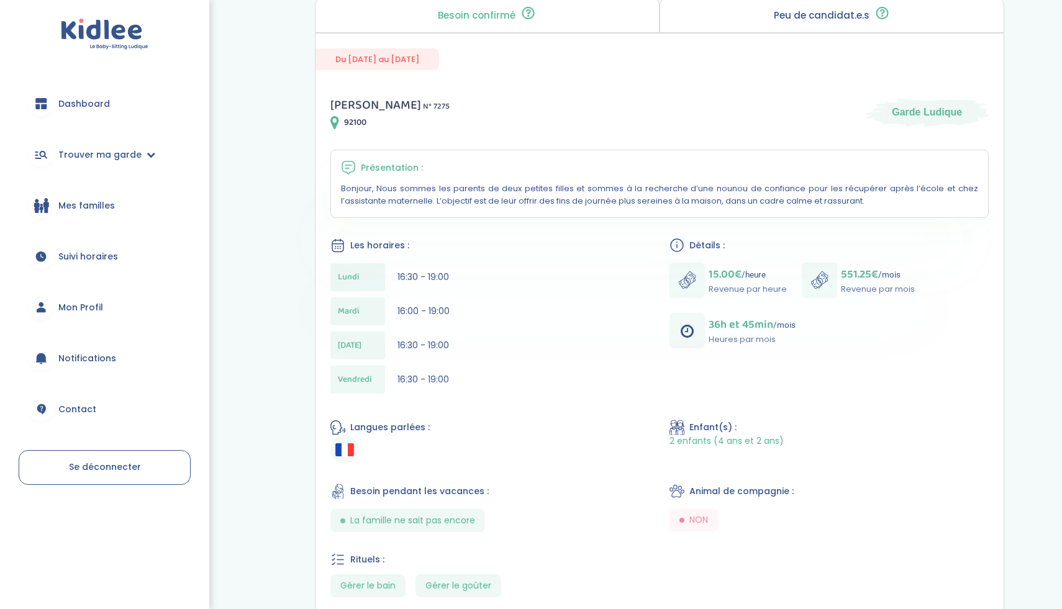
scroll to position [260, 0]
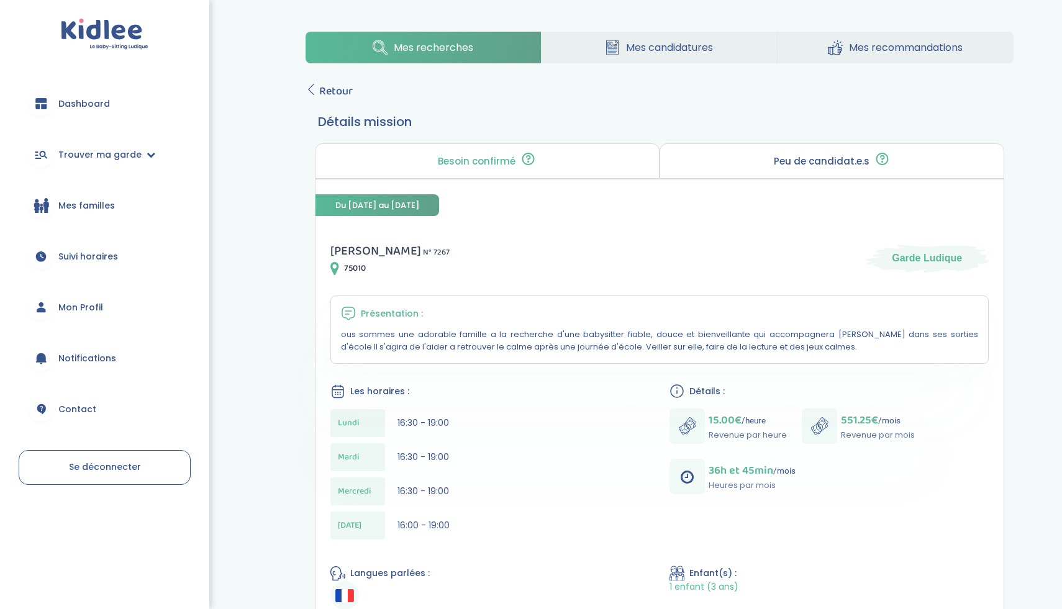
scroll to position [106, 0]
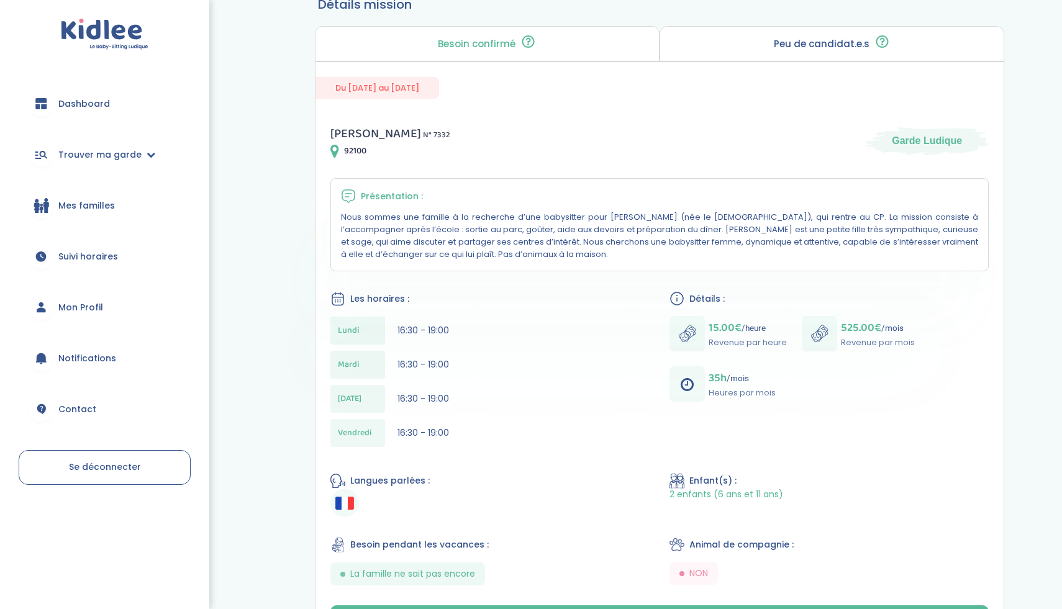
scroll to position [235, 0]
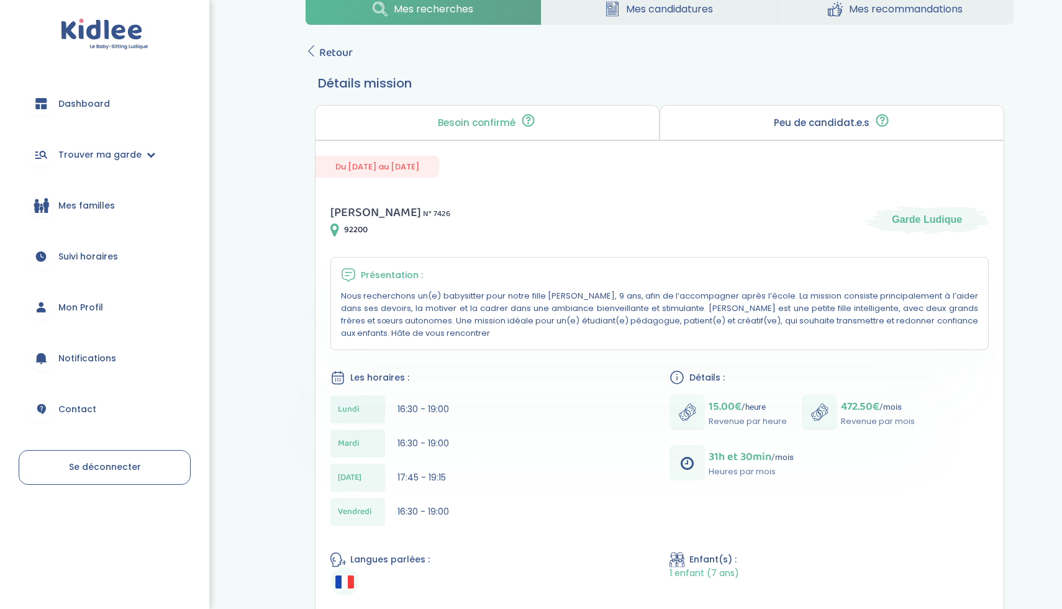
scroll to position [155, 0]
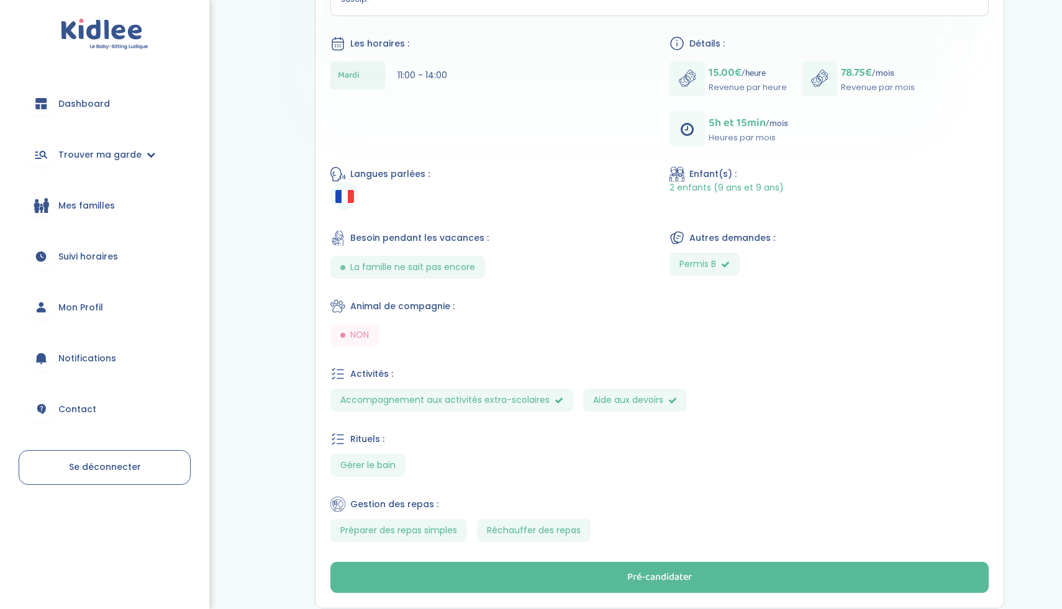
scroll to position [568, 0]
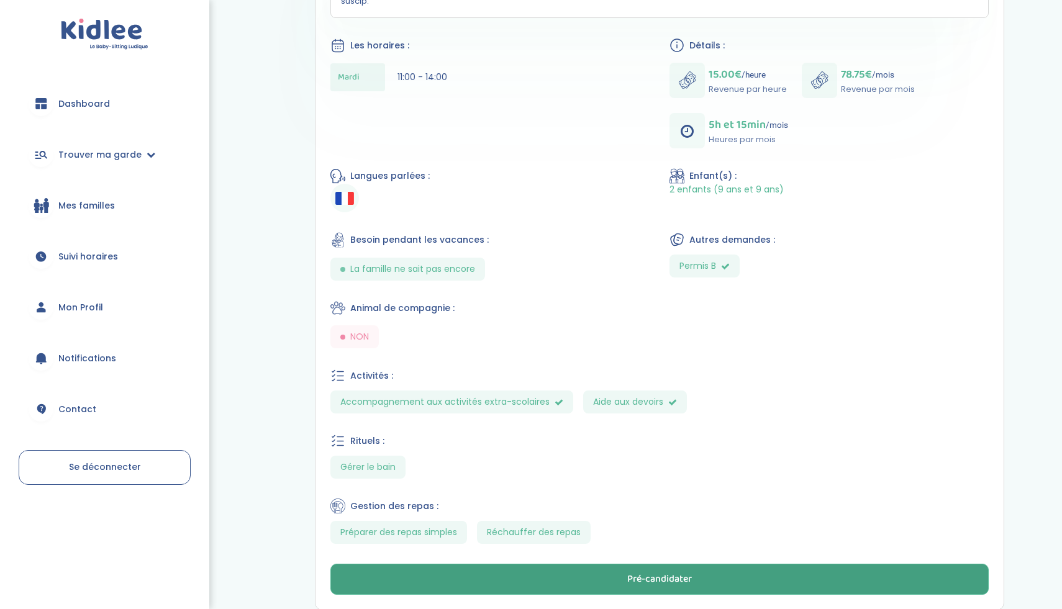
click at [524, 566] on button "Pré-candidater" at bounding box center [659, 579] width 658 height 31
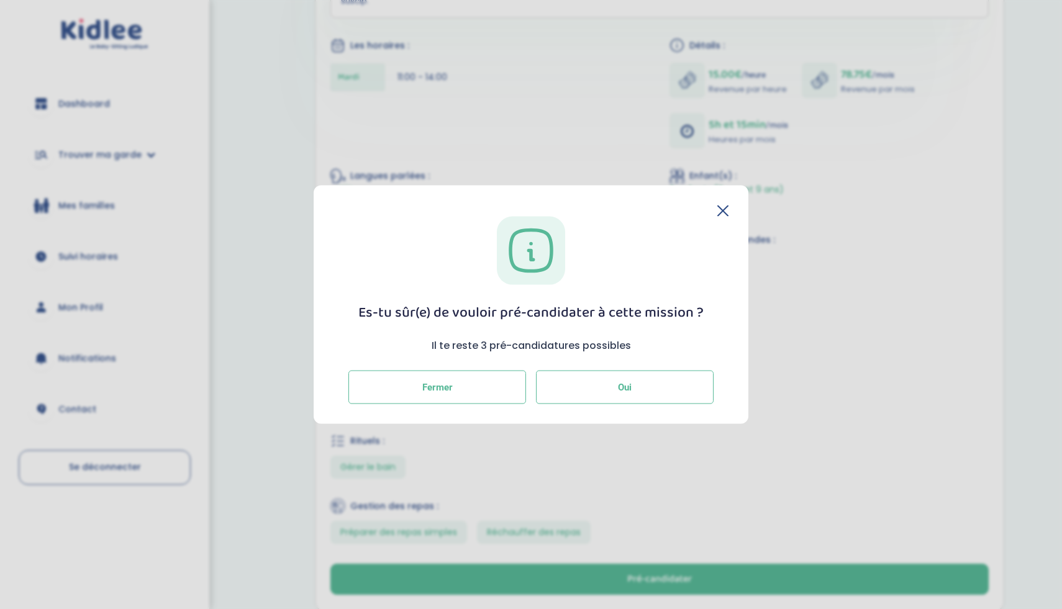
click at [589, 384] on button "Oui" at bounding box center [625, 388] width 178 height 34
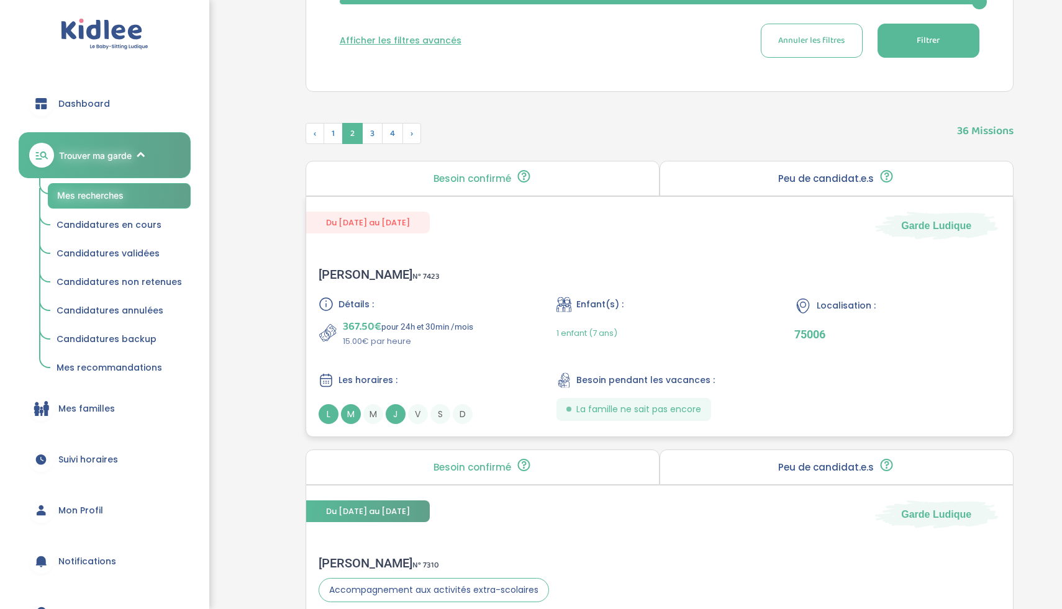
scroll to position [445, 0]
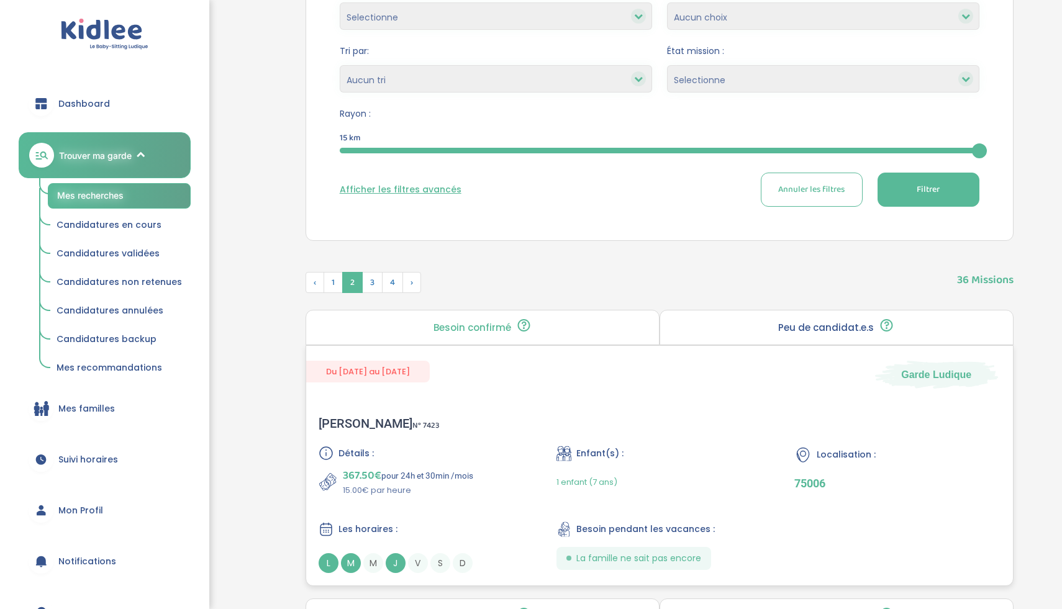
click at [611, 409] on div "Boissy S . N° 7423 Détails : 367.50€ pour 24h et 30min /mois 15.00€ par heure E…" at bounding box center [659, 495] width 707 height 182
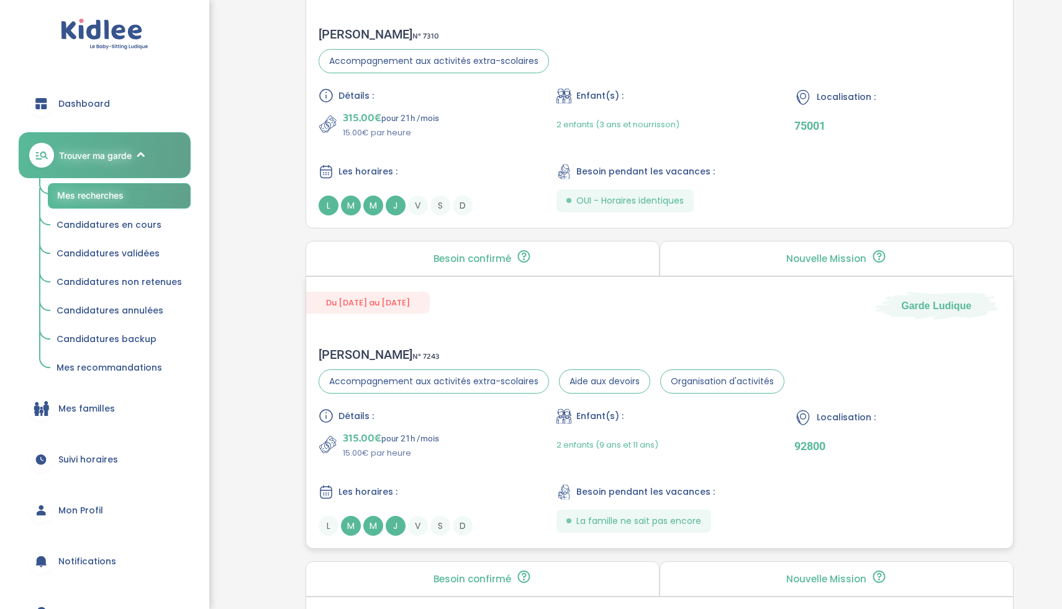
scroll to position [1128, 0]
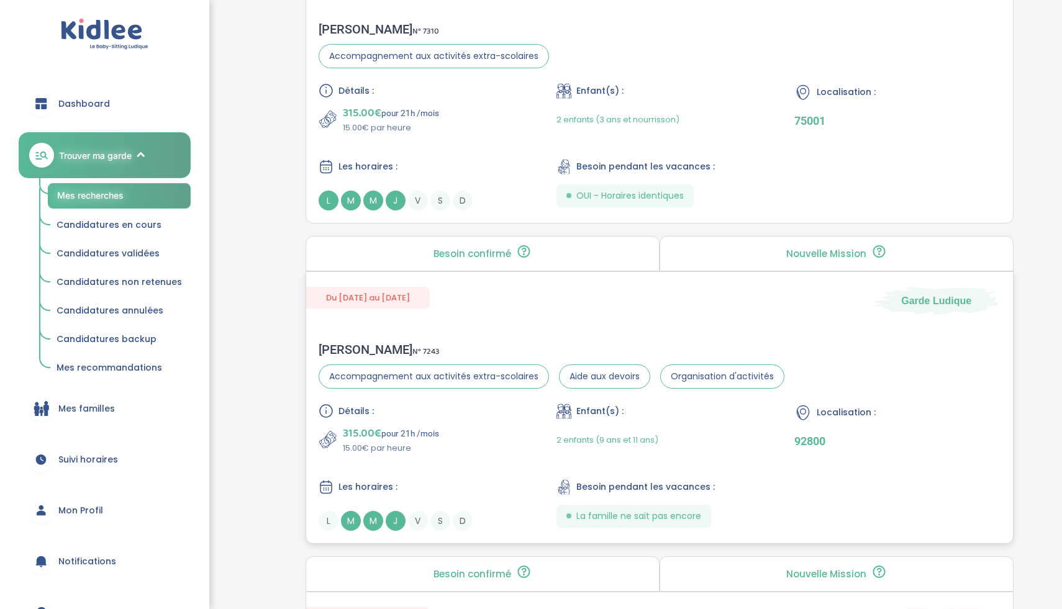
click at [486, 428] on div "315.00€ pour 21h /mois 15.00€ par heure" at bounding box center [422, 440] width 206 height 30
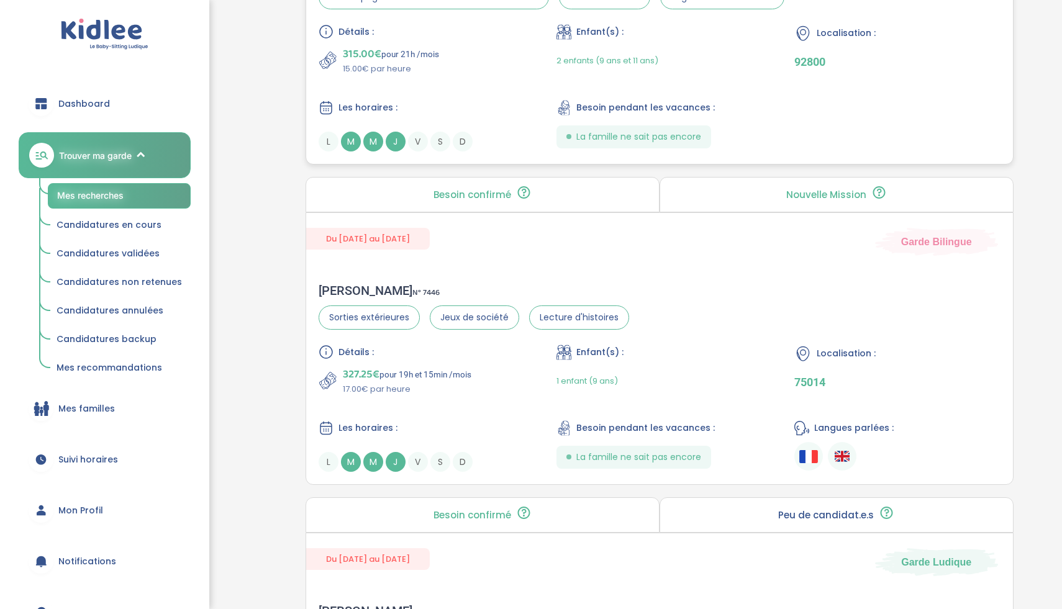
scroll to position [1565, 0]
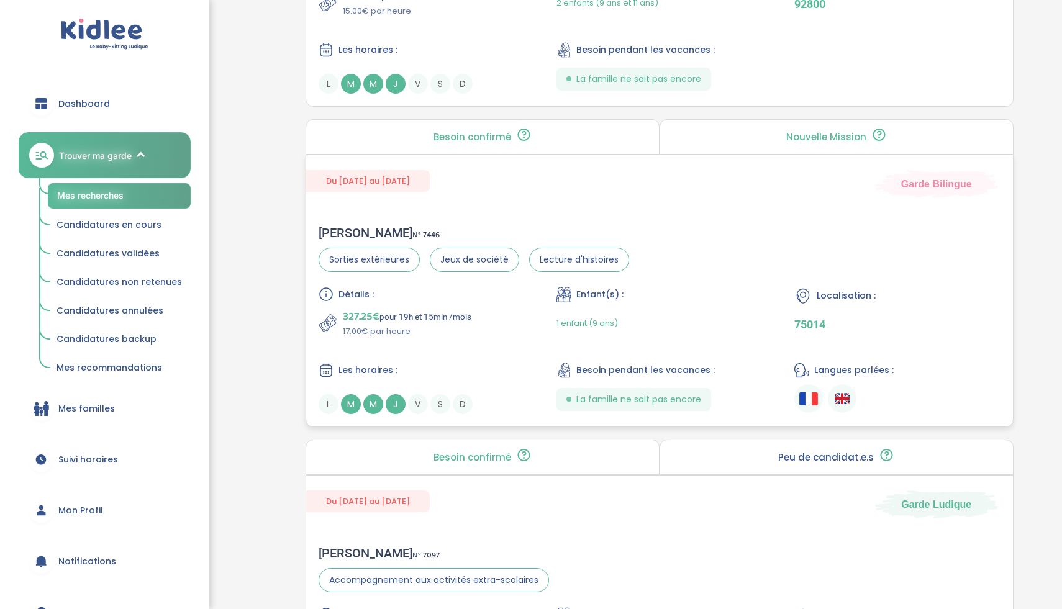
click at [477, 333] on div "327.25€ pour 19h et 15min /mois 17.00€ par heure" at bounding box center [422, 323] width 206 height 30
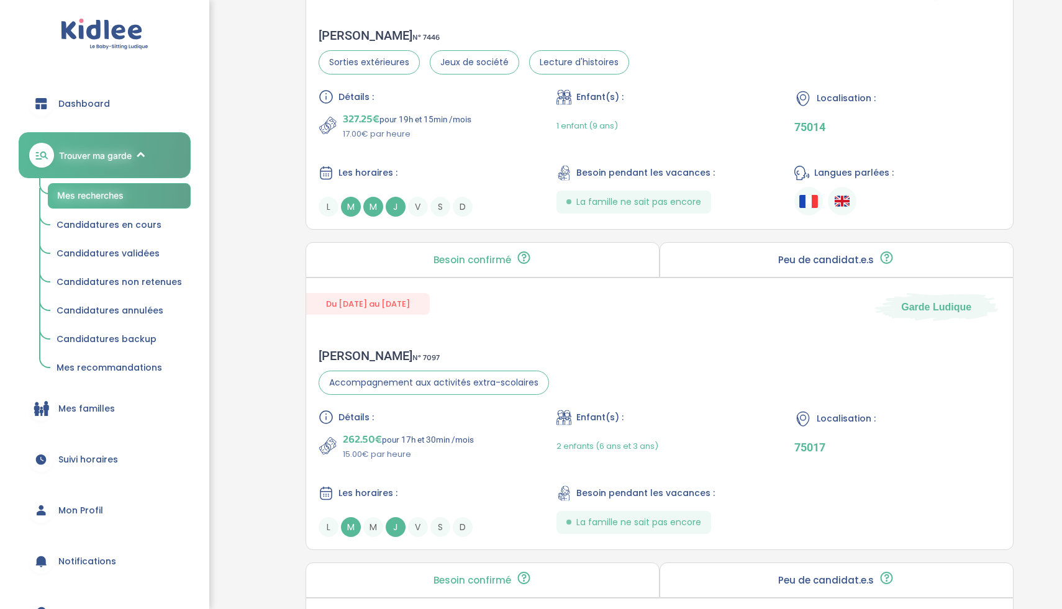
scroll to position [1788, 0]
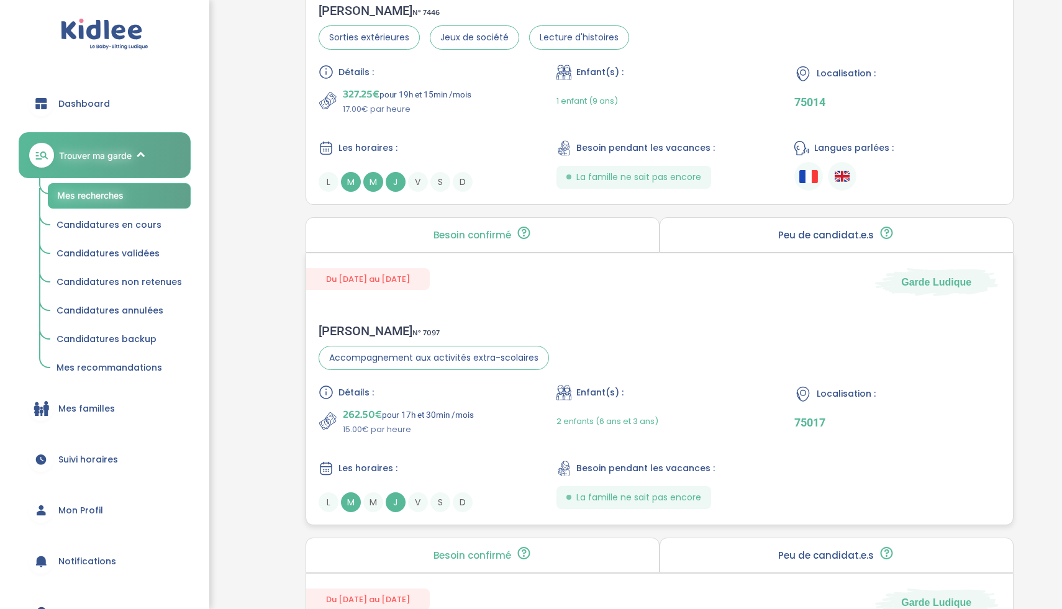
click at [500, 425] on div "262.50€ pour 17h et 30min /mois 15.00€ par heure" at bounding box center [422, 421] width 206 height 30
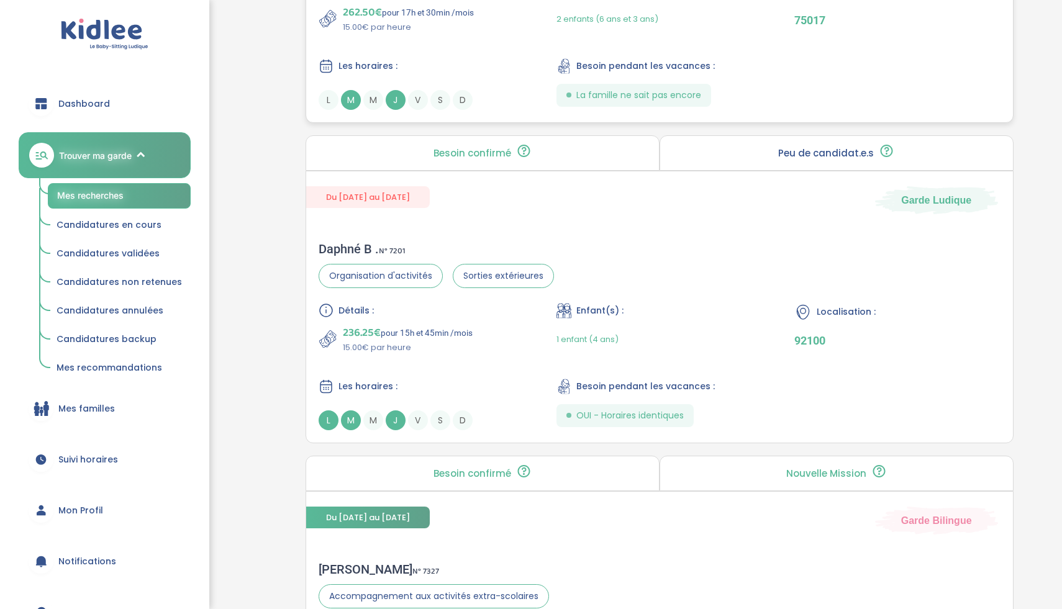
scroll to position [2227, 0]
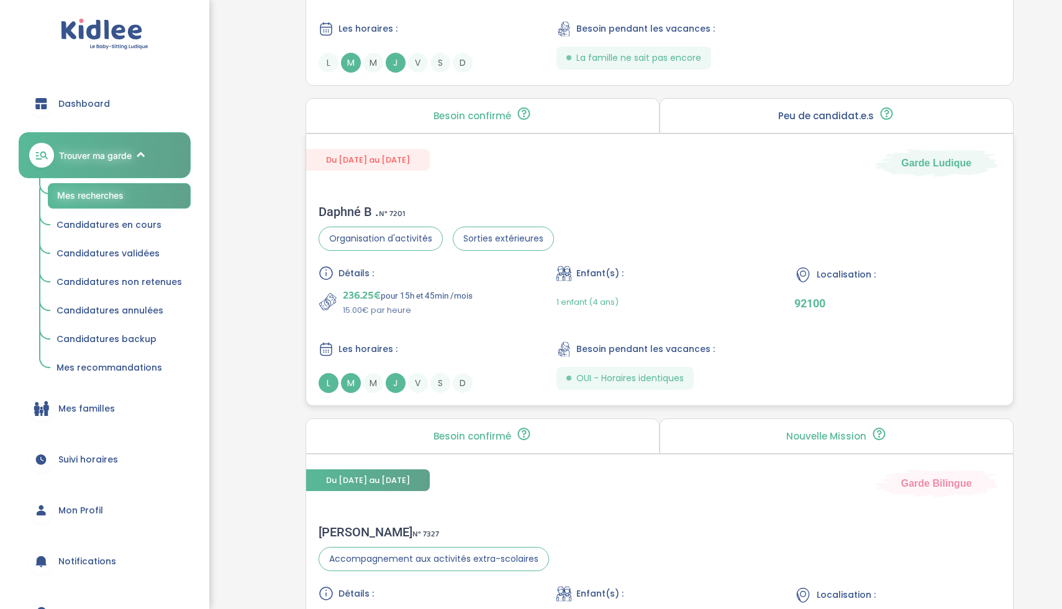
click at [495, 320] on div "Détails : 236.25€ pour 15h et 45min /mois 15.00€ par heure Enfant(s) : 1 enfant…" at bounding box center [660, 329] width 682 height 127
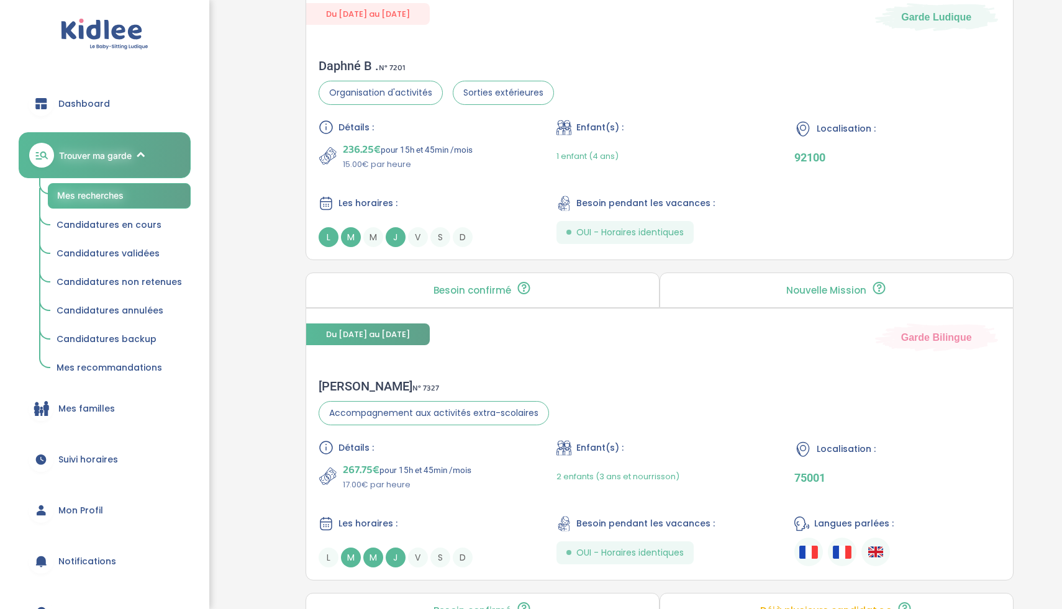
scroll to position [2558, 0]
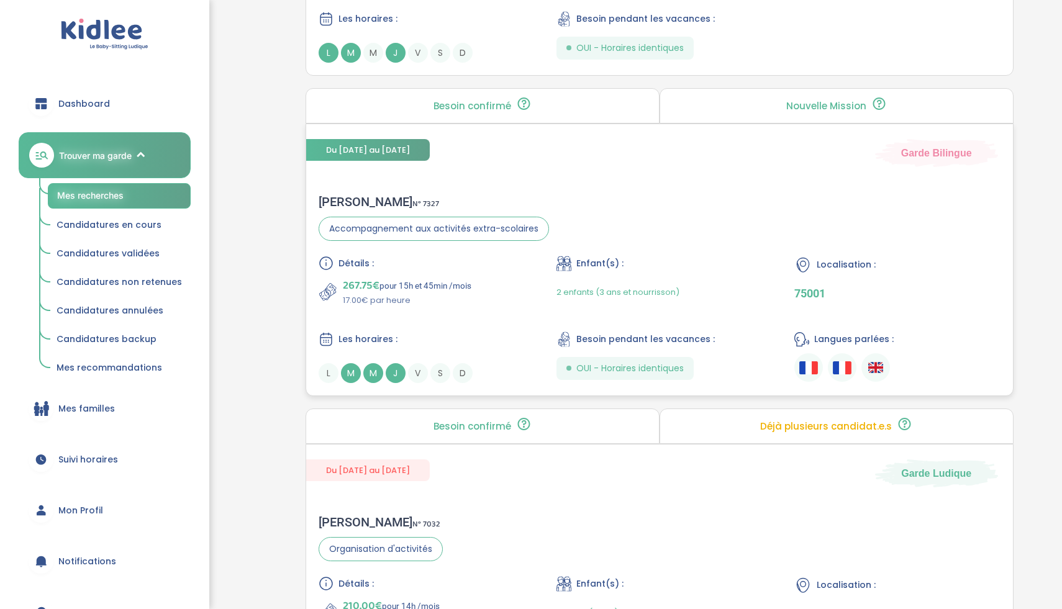
click at [464, 301] on p "17.00€ par heure" at bounding box center [407, 300] width 129 height 12
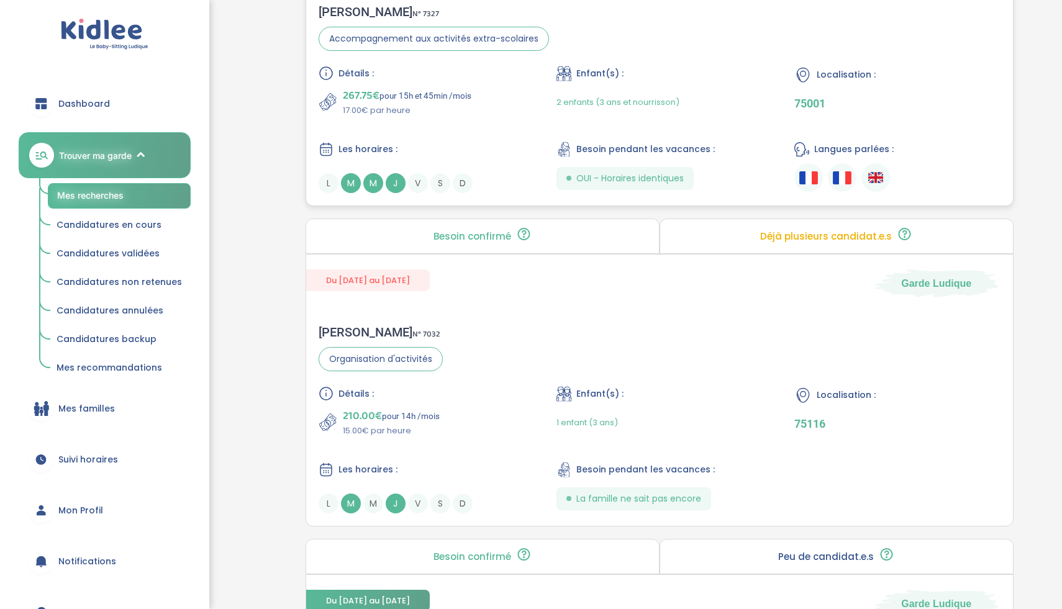
scroll to position [2755, 0]
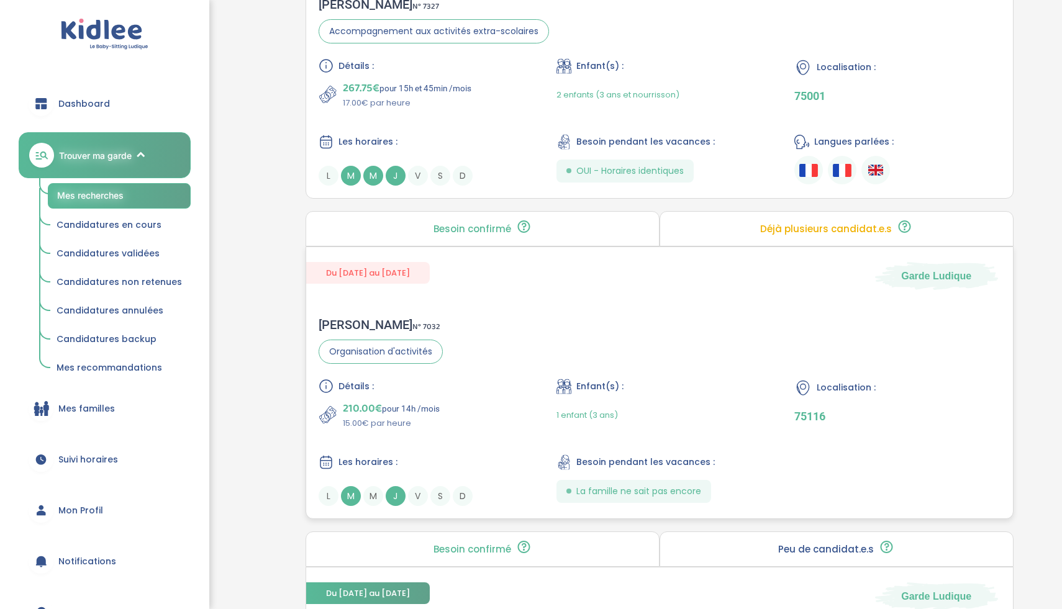
click at [459, 407] on div "210.00€ pour 14h /mois 15.00€ par heure" at bounding box center [422, 415] width 206 height 30
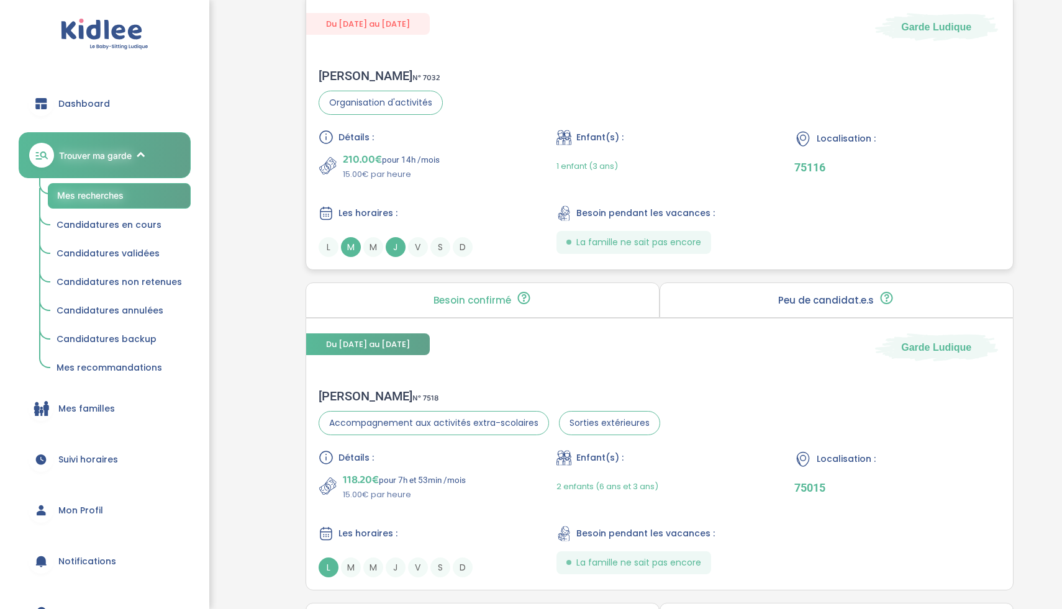
scroll to position [3006, 0]
click at [518, 379] on div "Séverine Z . N° 7518 Accompagnement aux activités extra-scolaires Sorties extér…" at bounding box center [659, 481] width 707 height 214
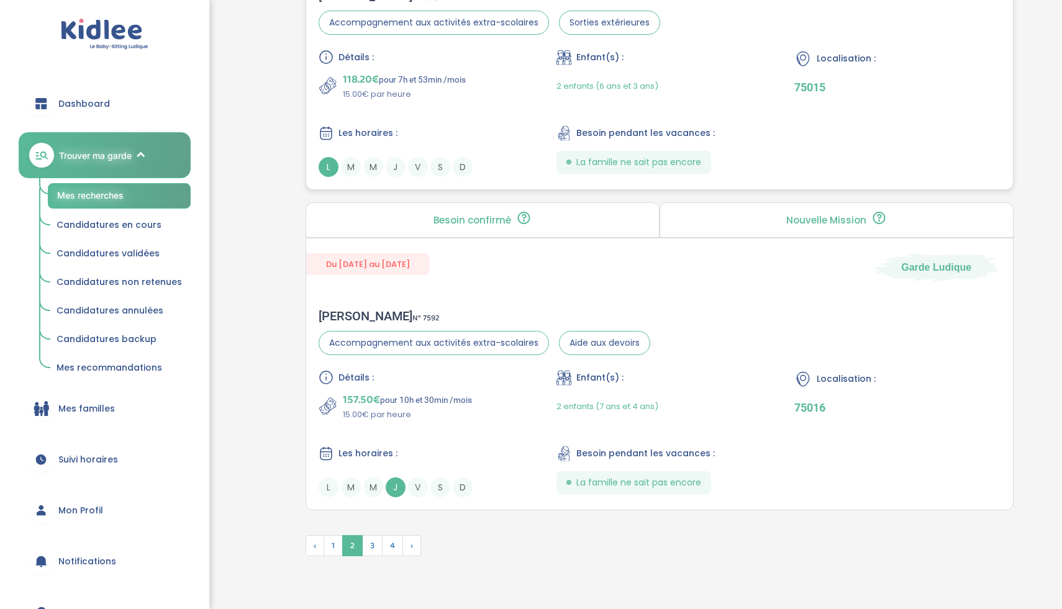
scroll to position [3408, 0]
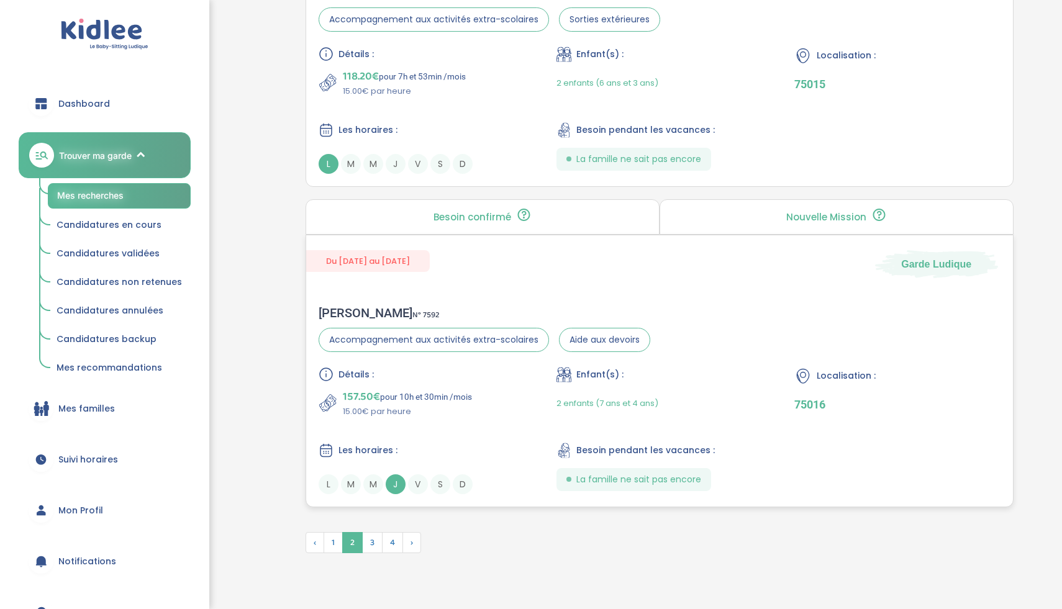
click at [486, 435] on div "Détails : 157.50€ pour 10h et 30min /mois 15.00€ par heure Enfant(s) : 2 enfant…" at bounding box center [660, 430] width 682 height 127
click at [378, 536] on span "3" at bounding box center [372, 542] width 20 height 21
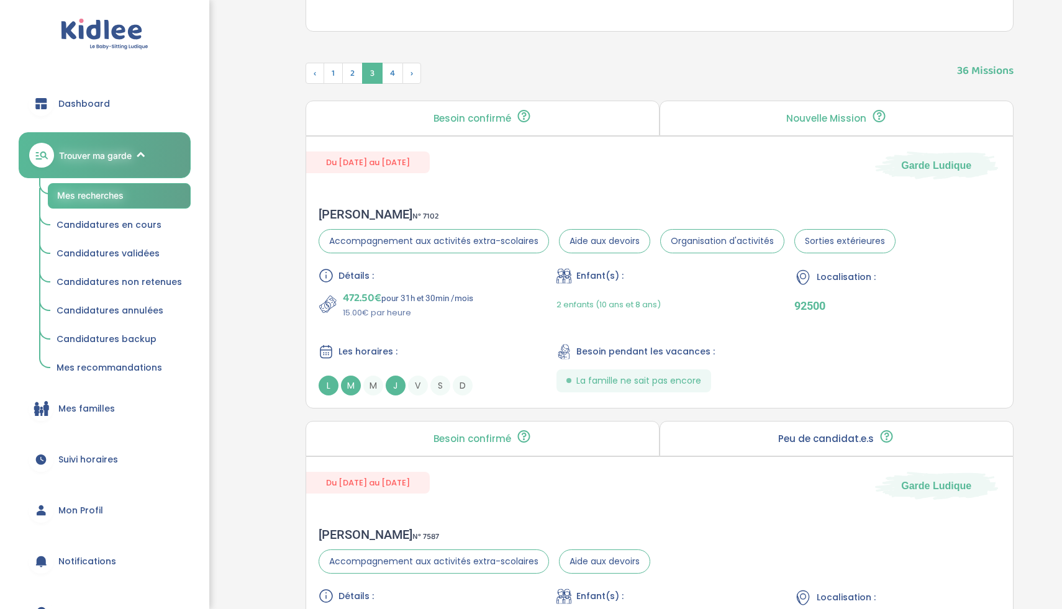
scroll to position [651, 0]
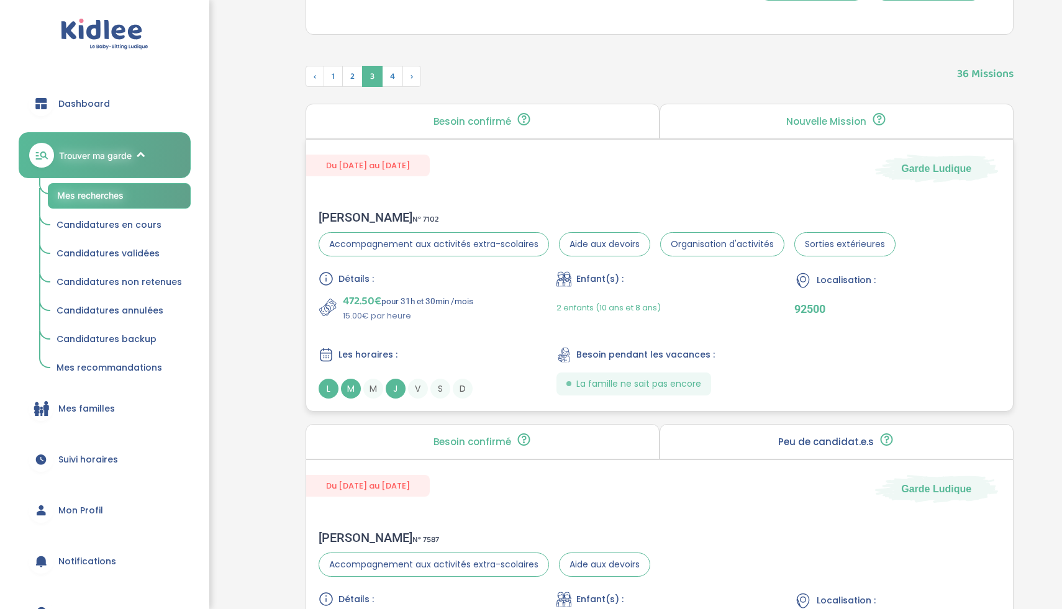
click at [469, 328] on div "Détails : 472.50€ pour 31h et 30min /mois 15.00€ par heure Enfant(s) : 2 enfant…" at bounding box center [660, 334] width 682 height 127
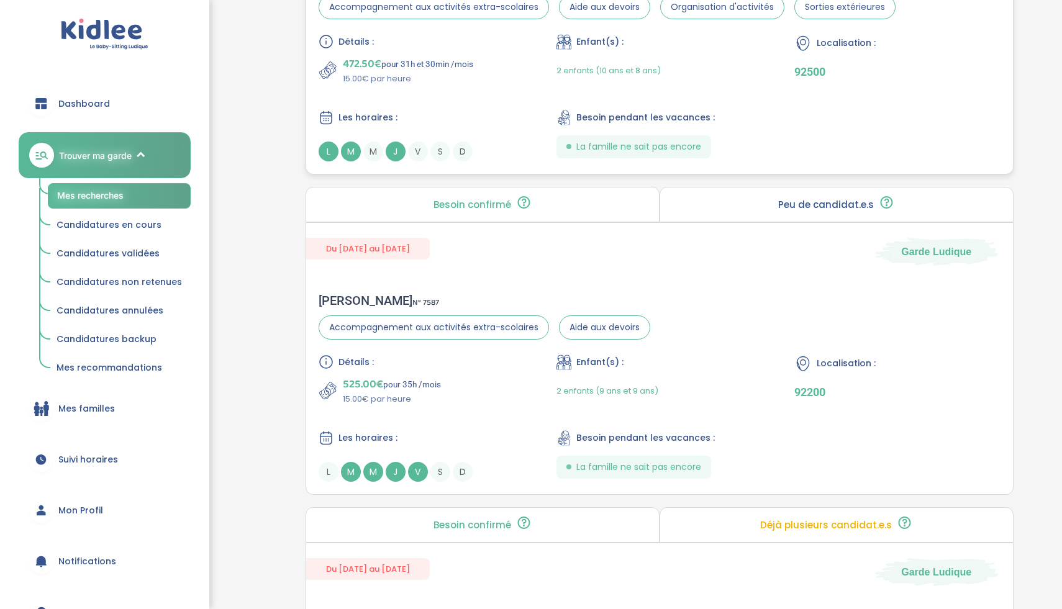
scroll to position [912, 0]
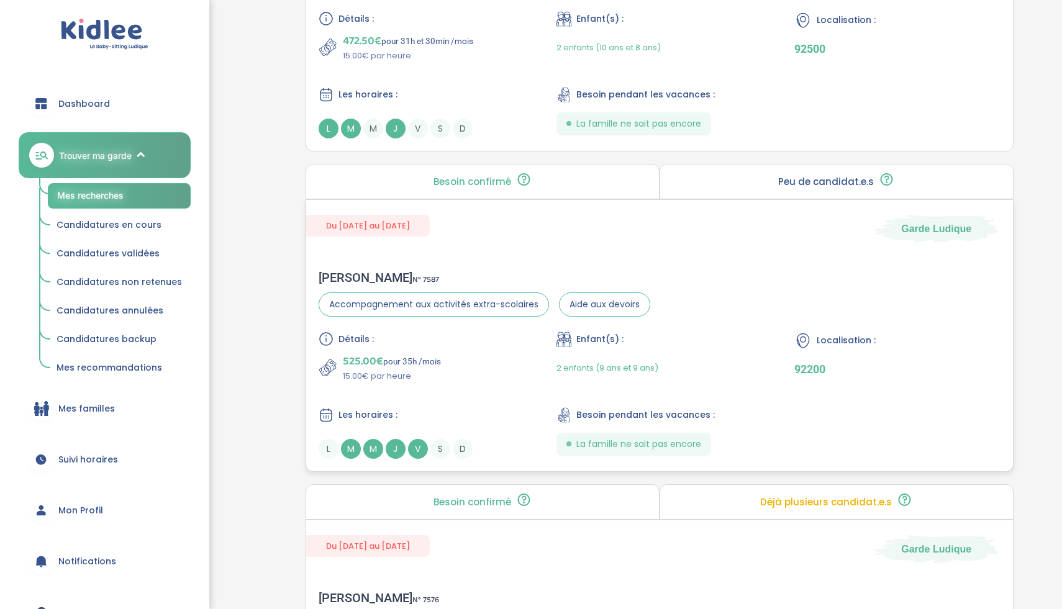
click at [481, 379] on div "525.00€ pour 35h /mois 15.00€ par heure" at bounding box center [422, 368] width 206 height 30
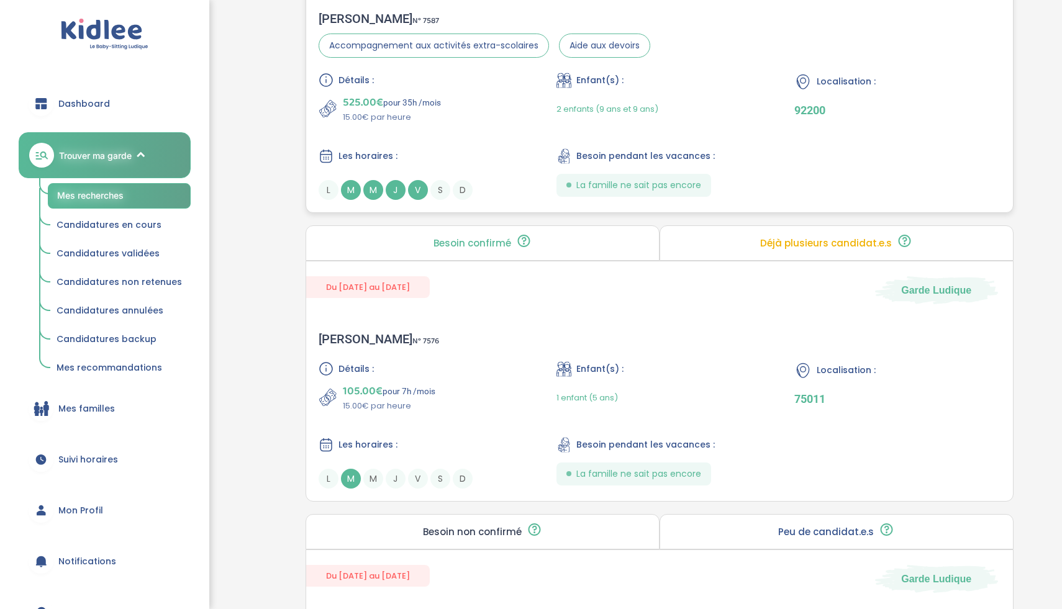
scroll to position [1180, 0]
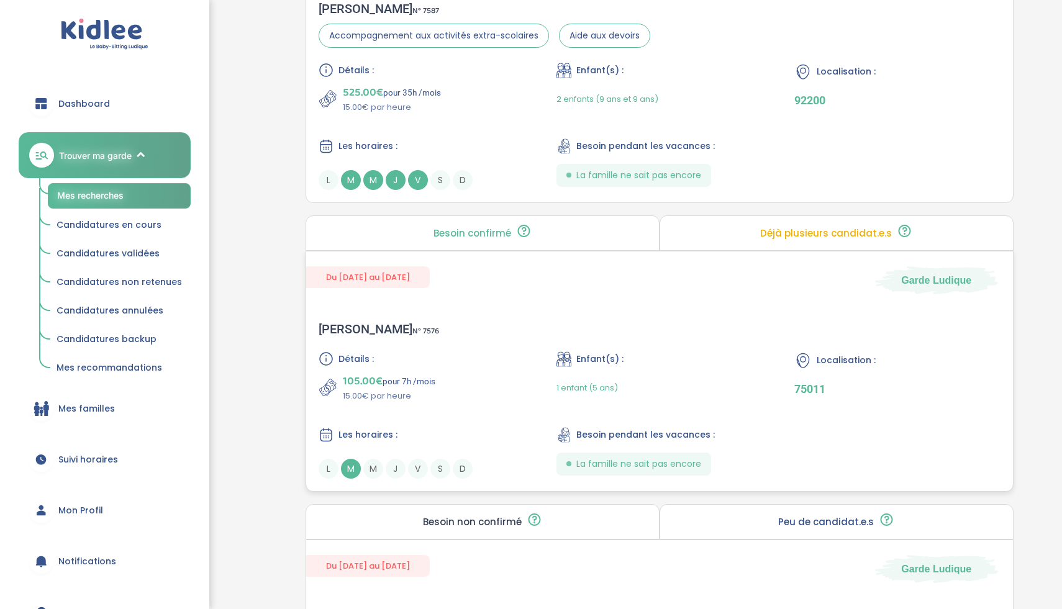
click at [481, 379] on div "105.00€ pour 7h /mois 15.00€ par heure" at bounding box center [422, 388] width 206 height 30
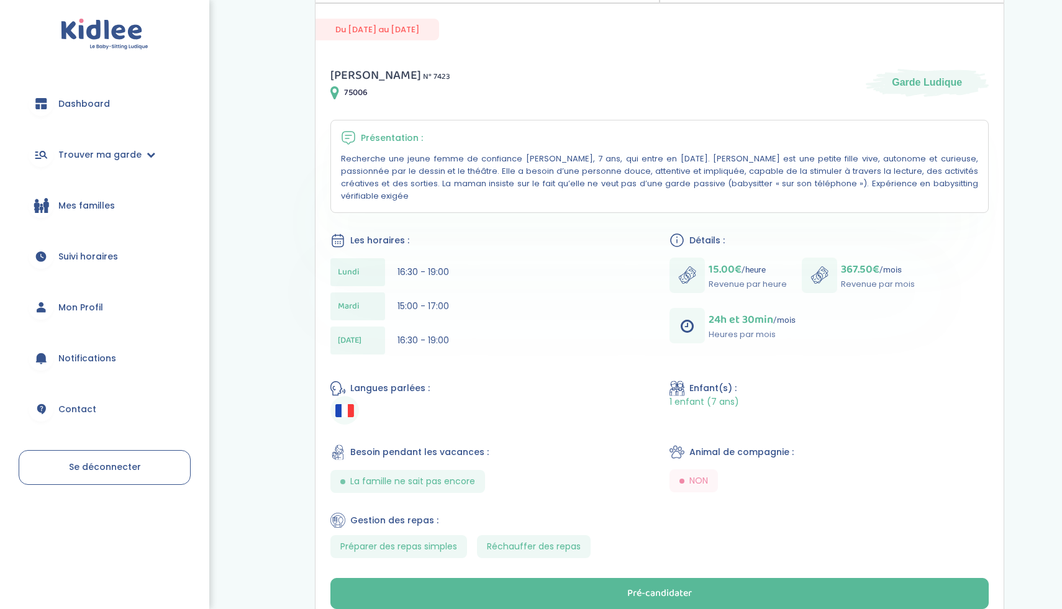
scroll to position [261, 0]
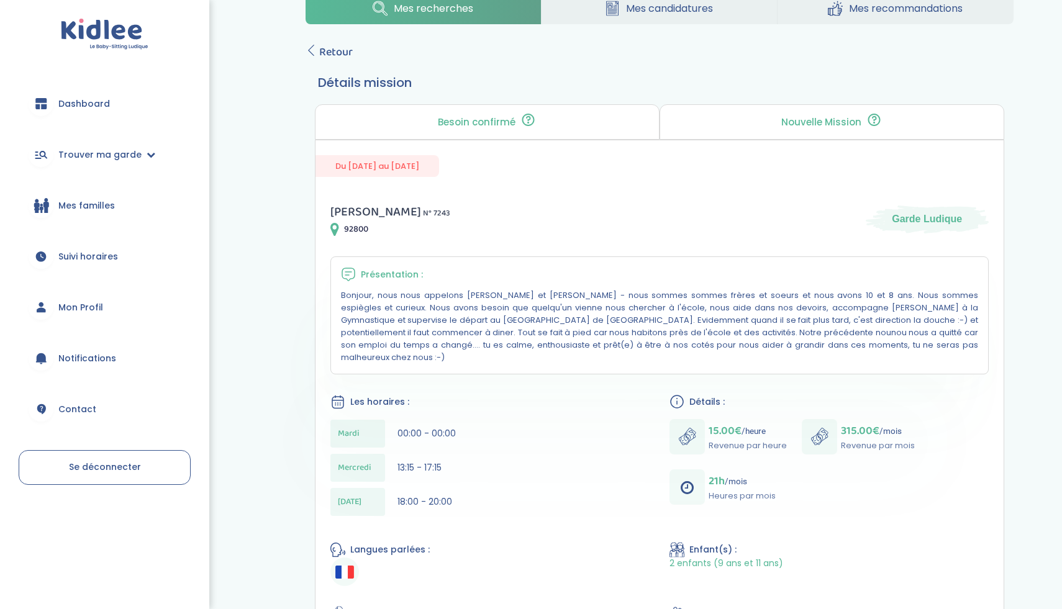
scroll to position [147, 0]
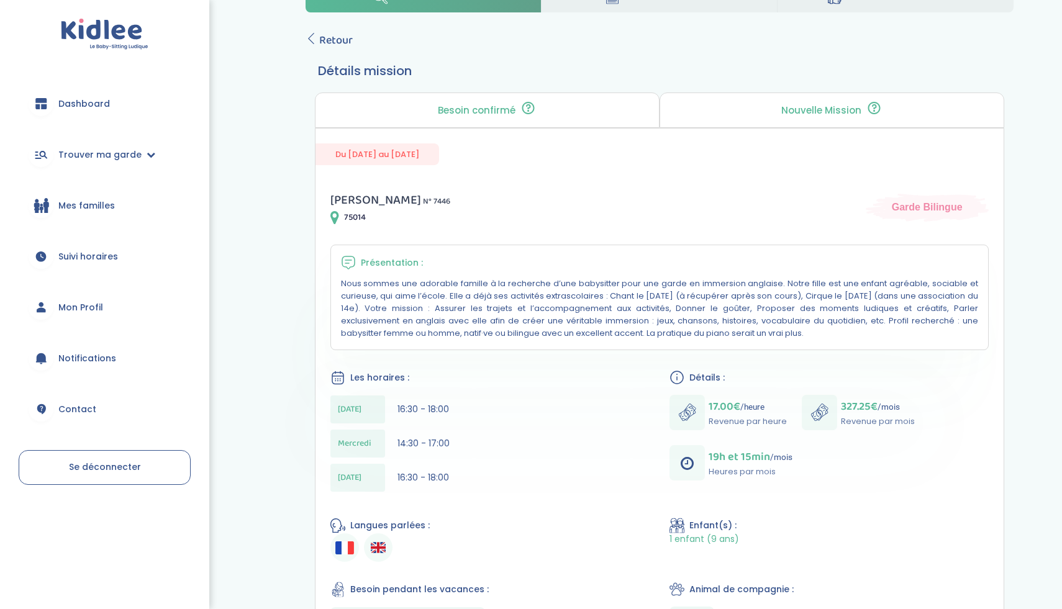
scroll to position [155, 0]
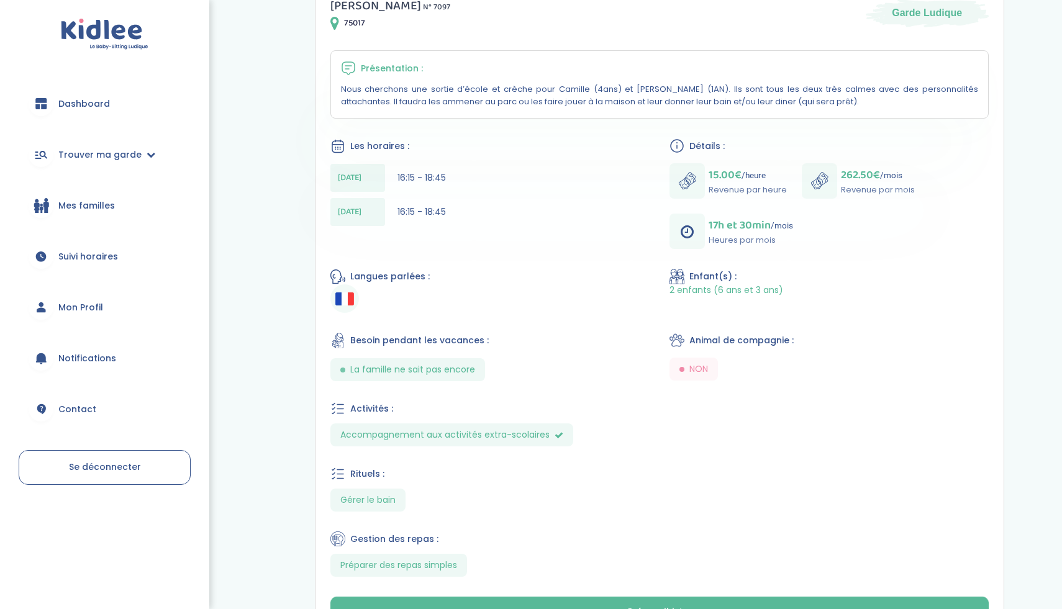
scroll to position [469, 0]
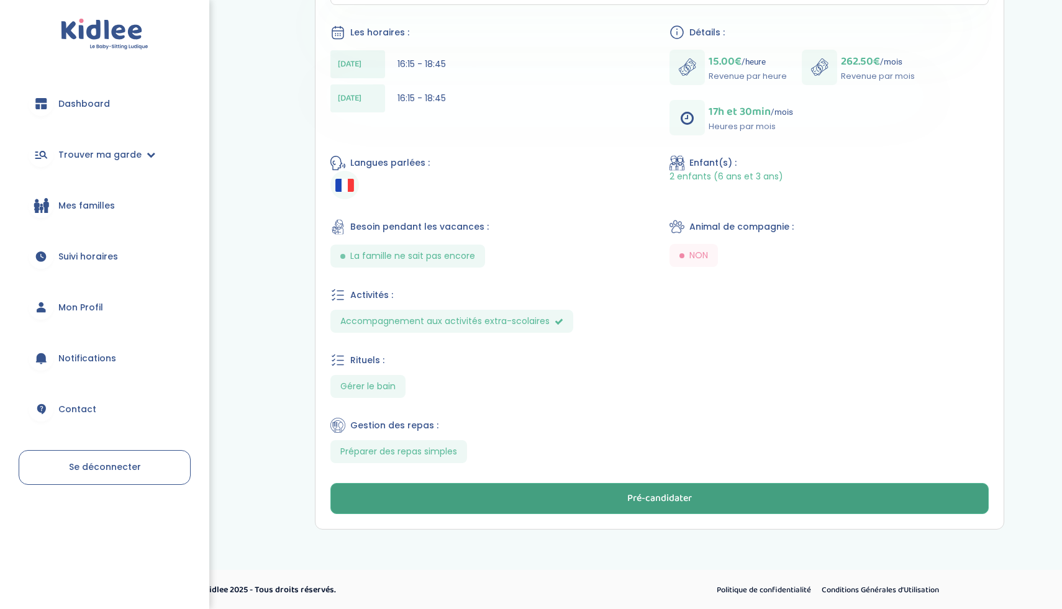
click at [563, 492] on button "Pré-candidater" at bounding box center [659, 498] width 658 height 31
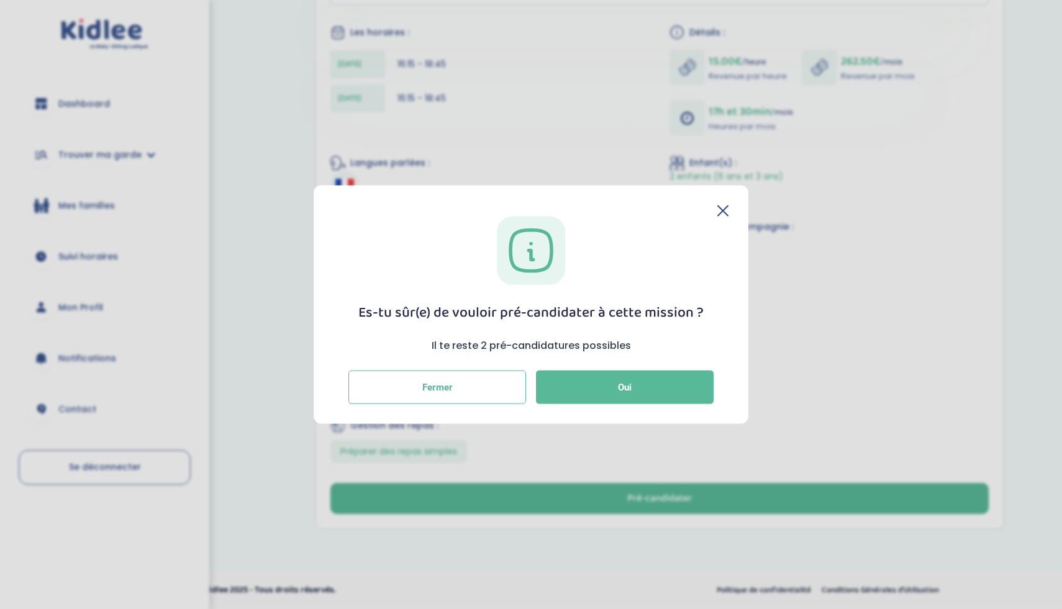
click at [725, 205] on icon at bounding box center [722, 210] width 11 height 11
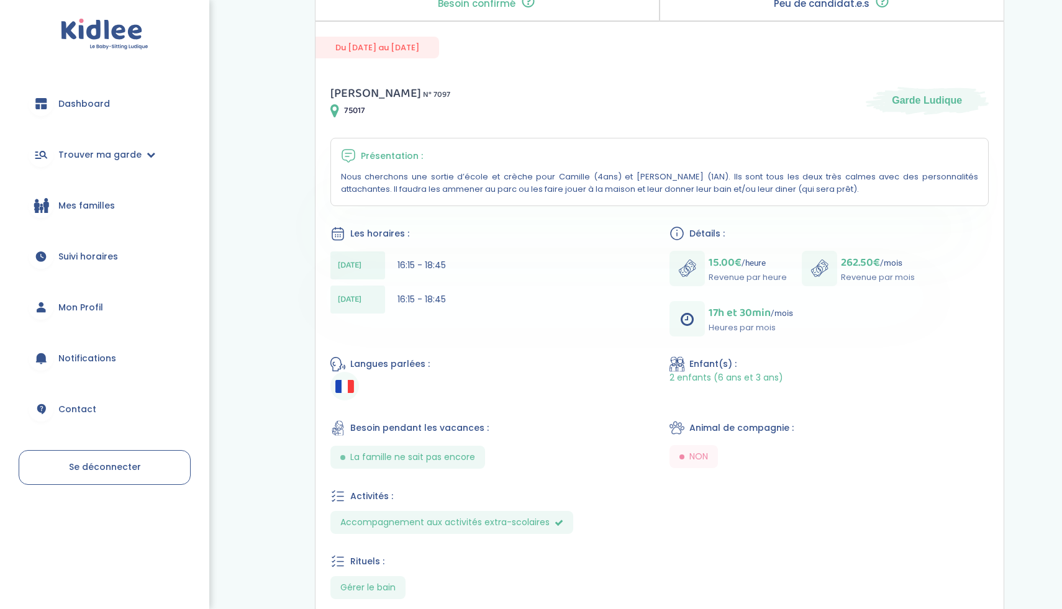
scroll to position [201, 0]
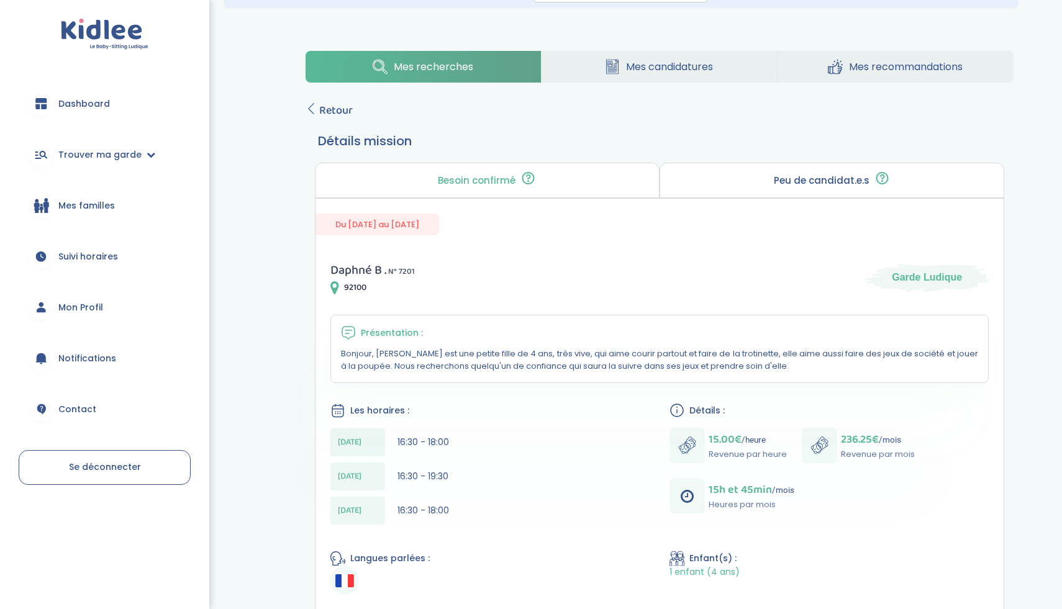
scroll to position [90, 0]
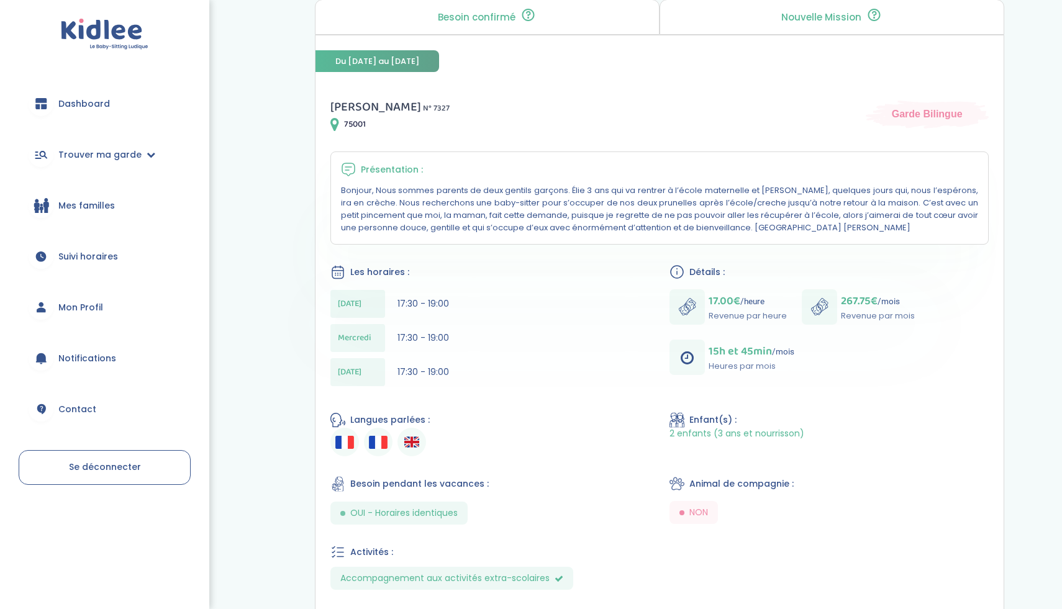
scroll to position [255, 0]
drag, startPoint x: 395, startPoint y: 326, endPoint x: 467, endPoint y: 328, distance: 72.1
click at [467, 328] on div "Mercredi 17:30 - 19:00" at bounding box center [489, 337] width 319 height 28
click at [473, 361] on div "Jeudi 17:30 - 19:00" at bounding box center [489, 371] width 319 height 28
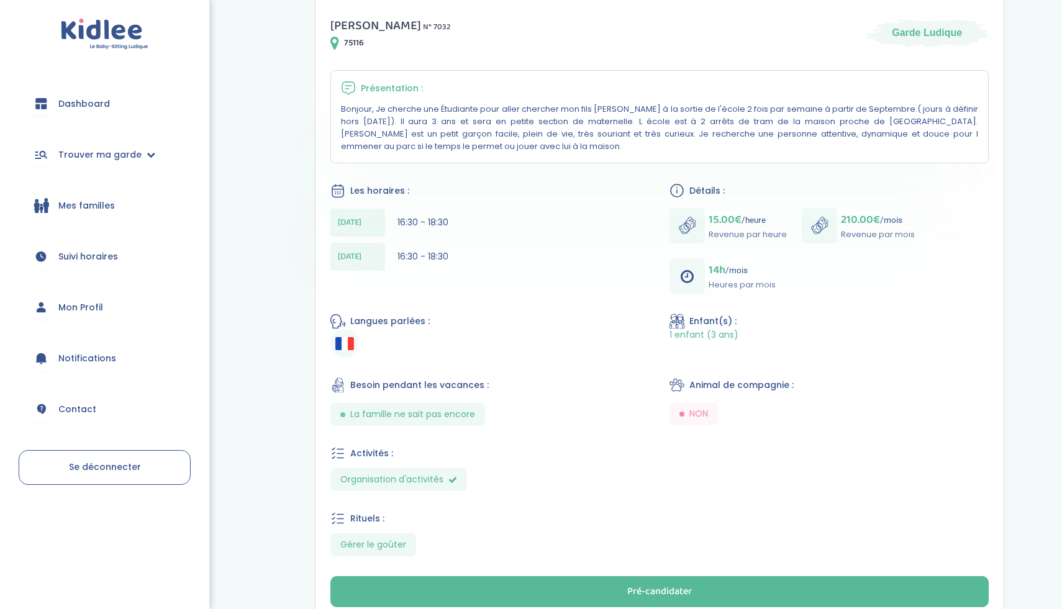
scroll to position [337, 0]
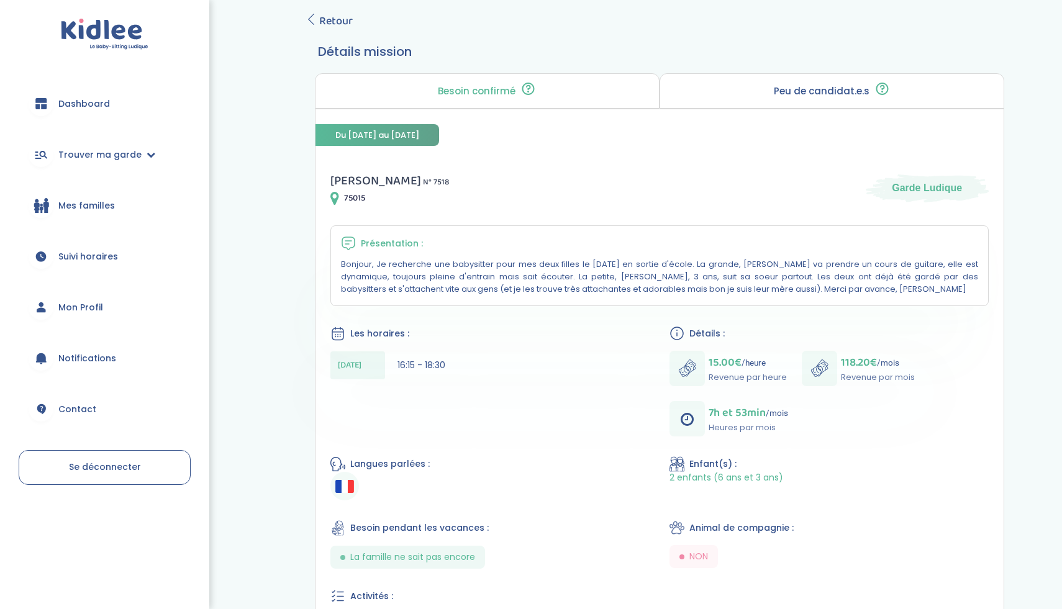
scroll to position [181, 0]
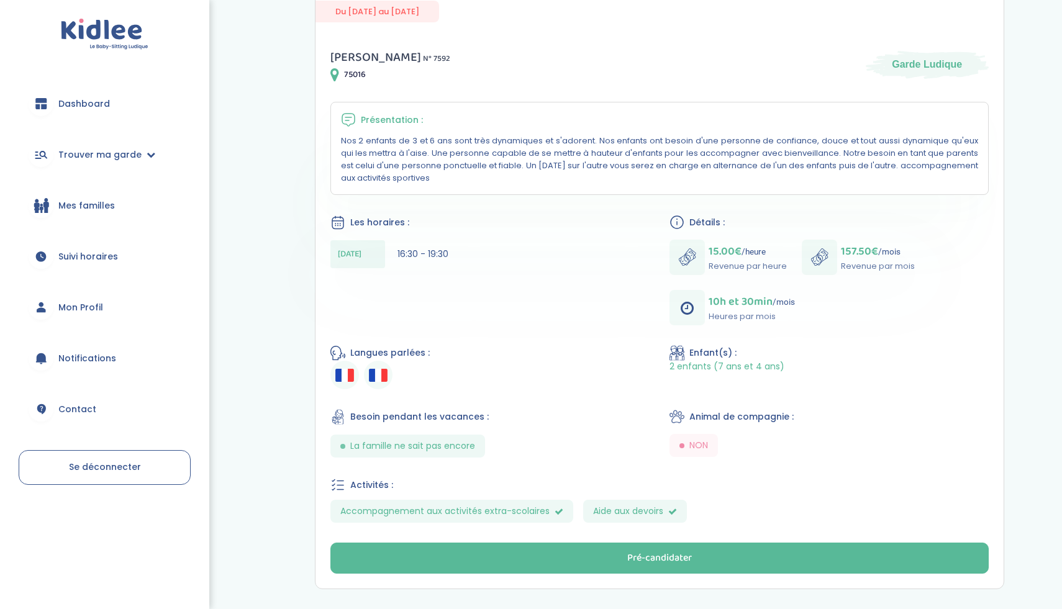
scroll to position [281, 0]
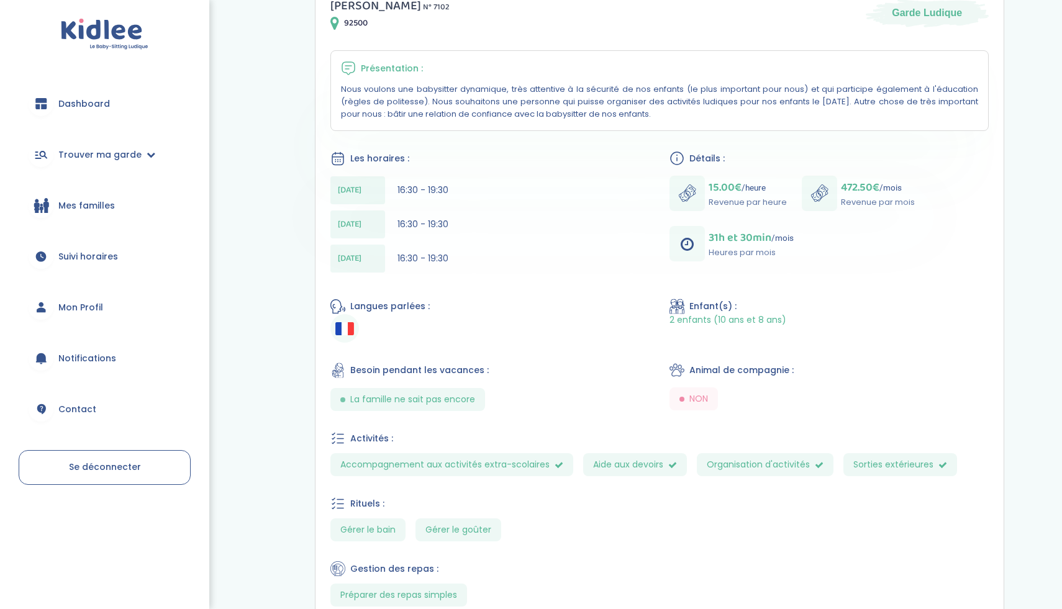
scroll to position [275, 0]
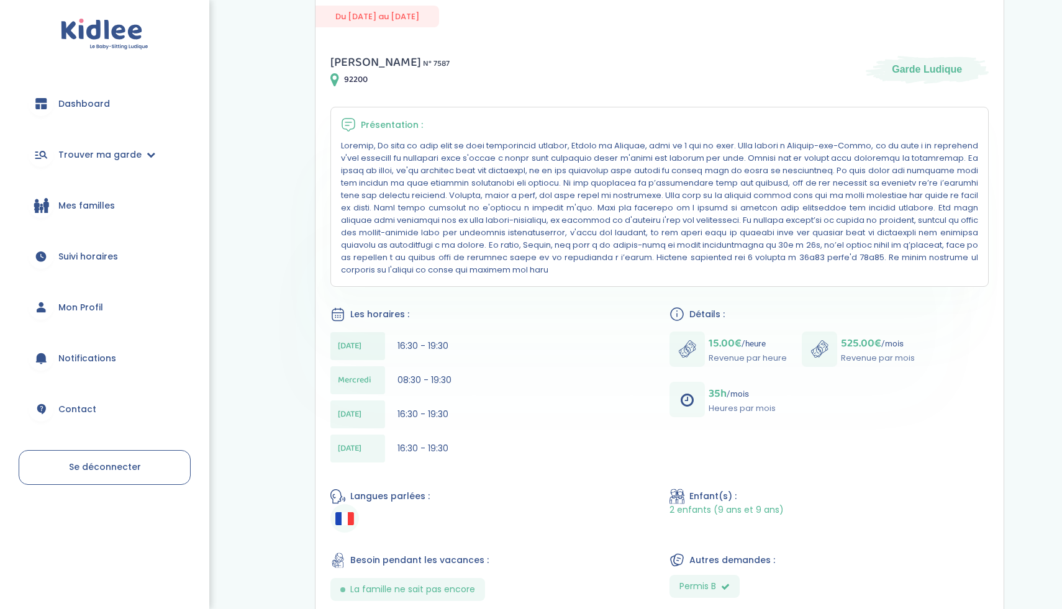
scroll to position [332, 0]
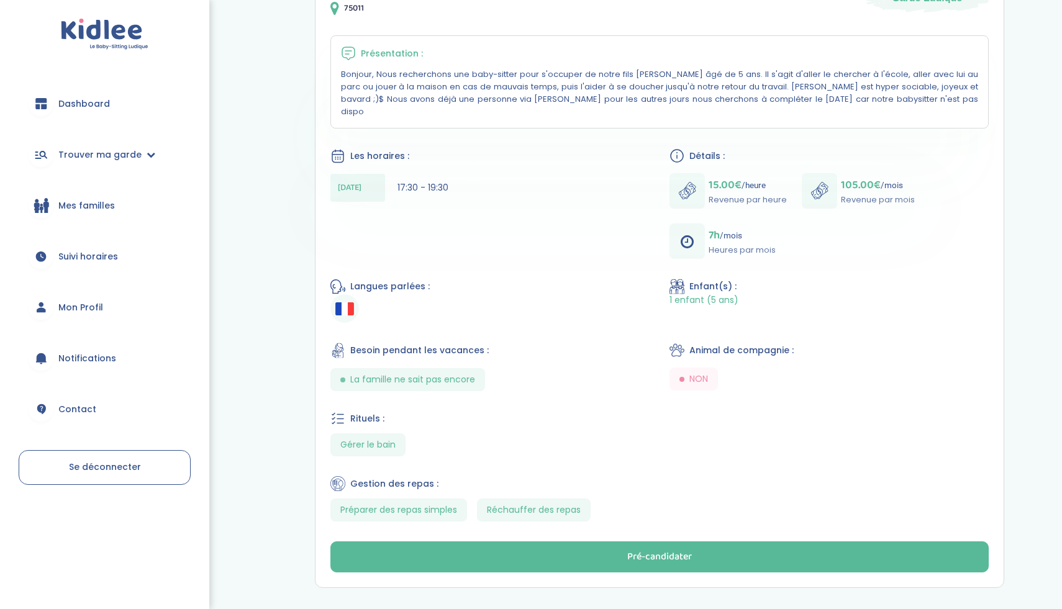
scroll to position [416, 0]
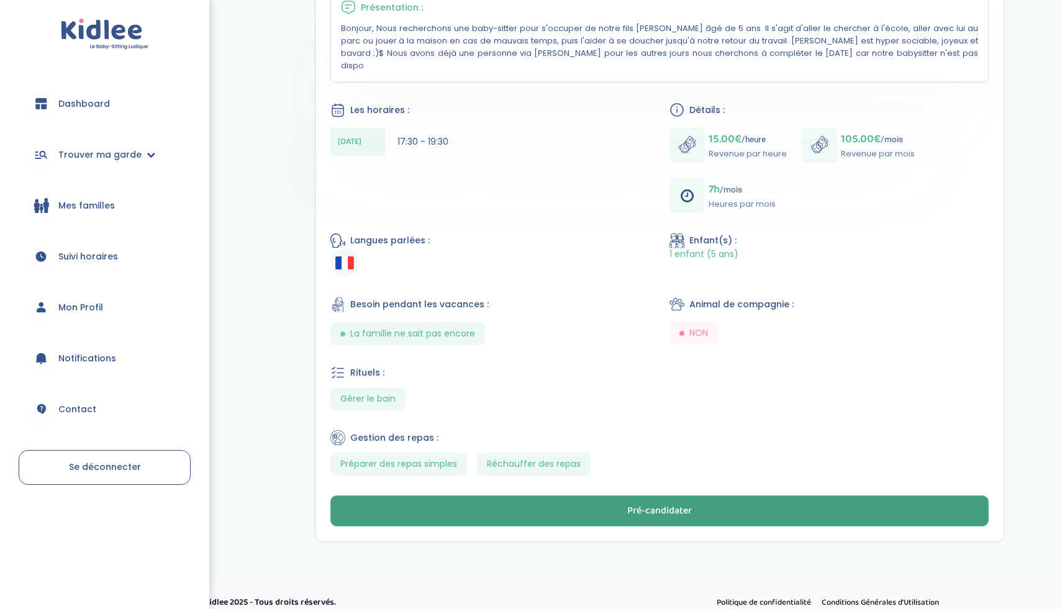
click at [488, 495] on button "Pré-candidater" at bounding box center [659, 510] width 658 height 31
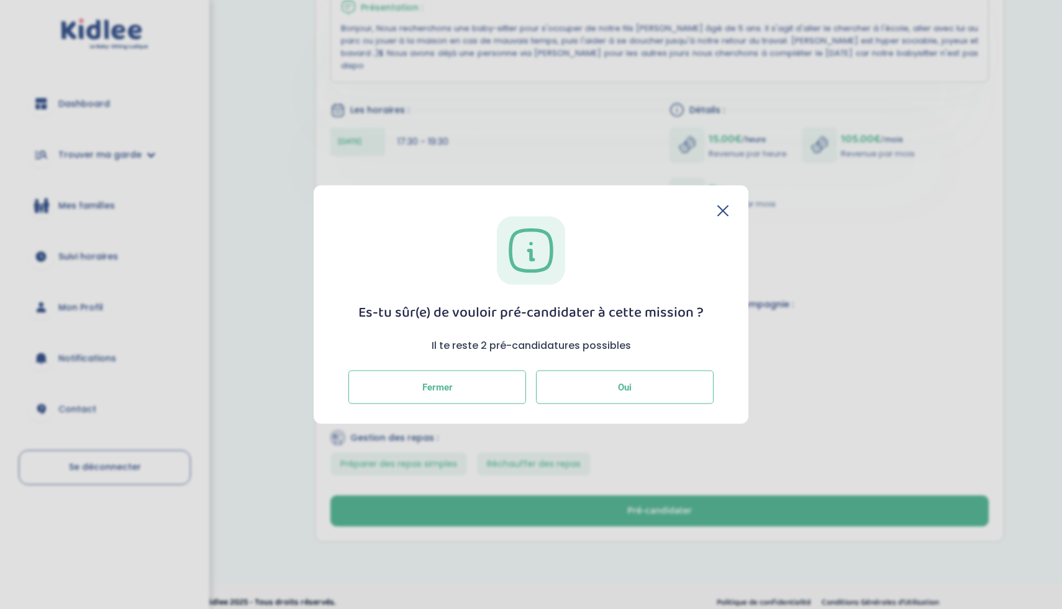
click at [601, 382] on button "Oui" at bounding box center [625, 388] width 178 height 34
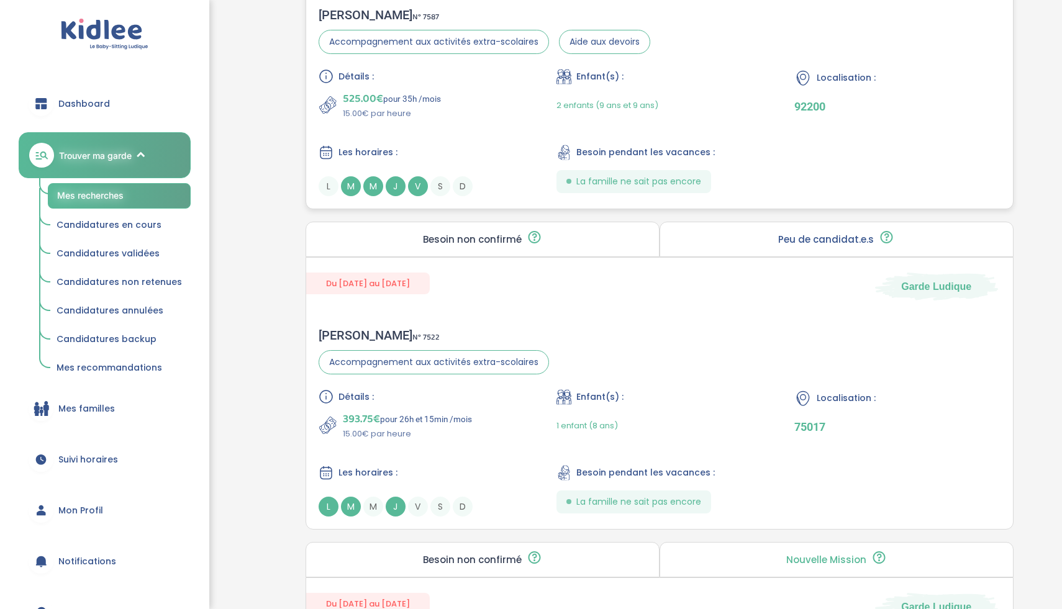
scroll to position [1172, 0]
click at [443, 441] on p "15.00€ par heure" at bounding box center [407, 436] width 129 height 12
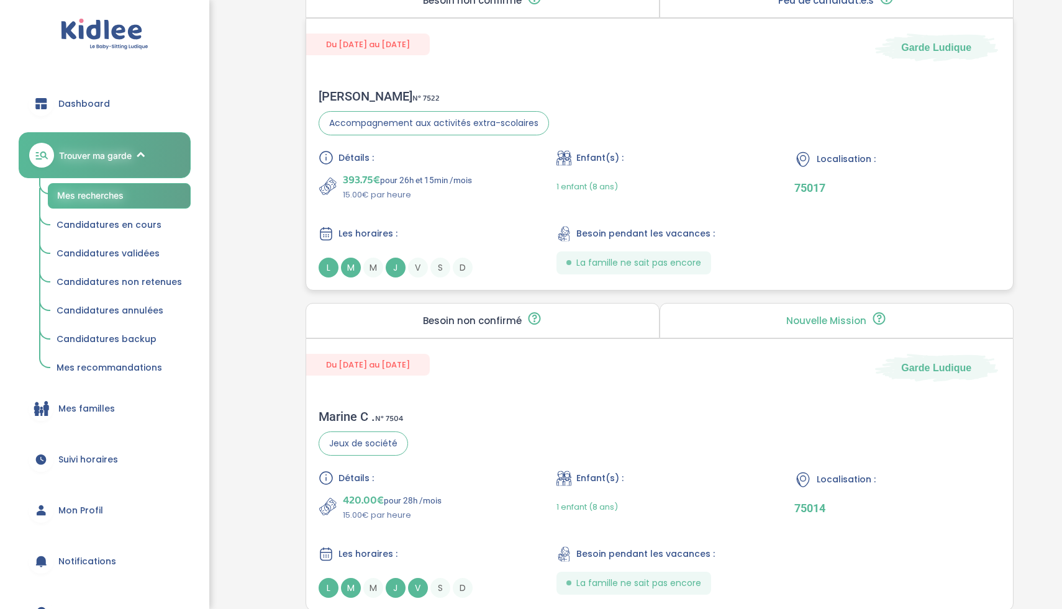
scroll to position [1431, 0]
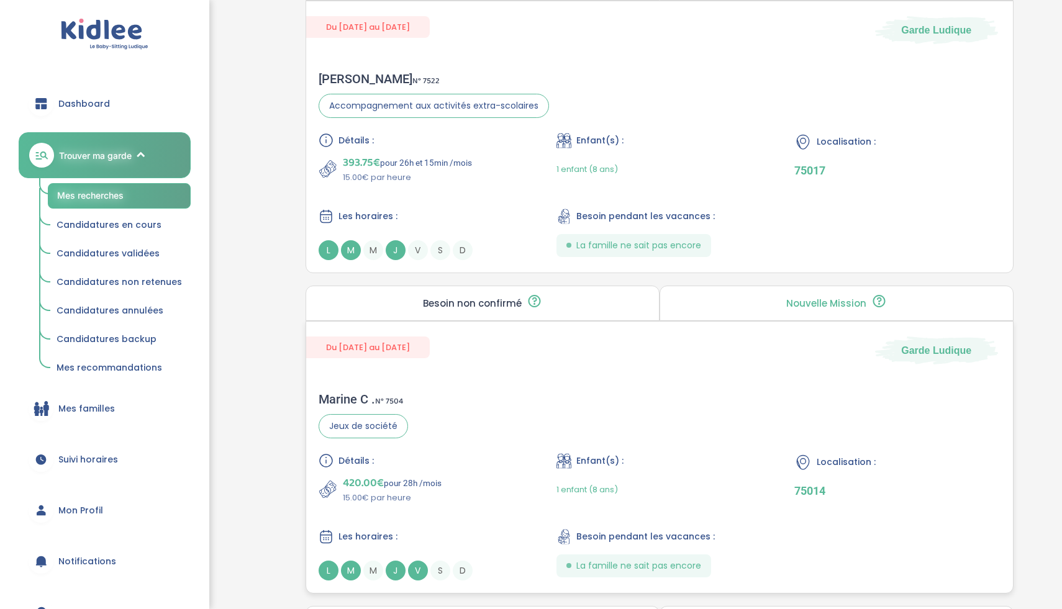
click at [479, 438] on div "Marine C . N° 7504 Jeux de société Détails : 420.00€ pour 28h /mois 15.00€ par …" at bounding box center [659, 486] width 707 height 214
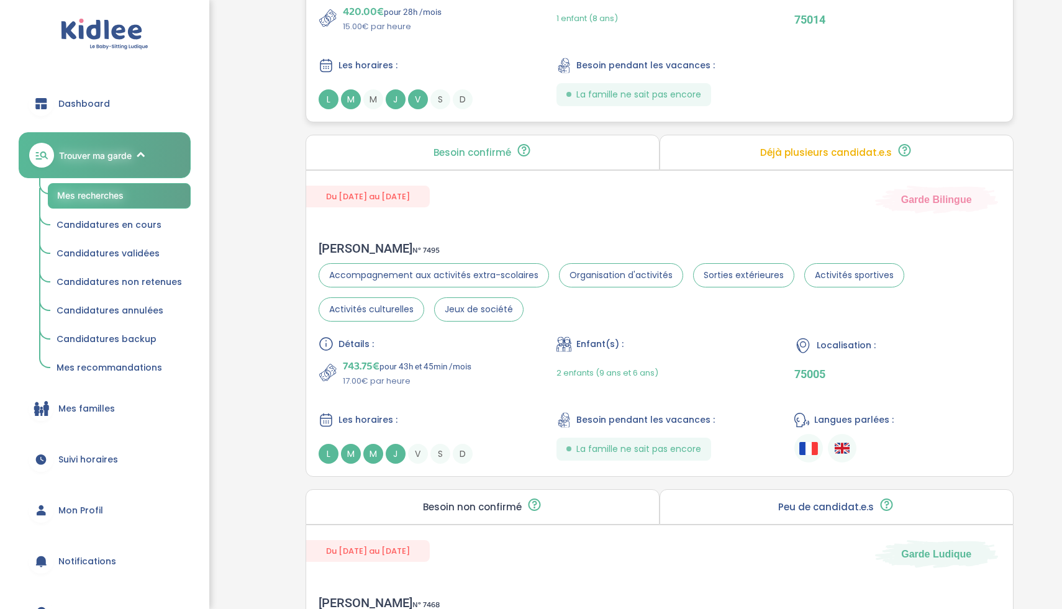
scroll to position [1899, 0]
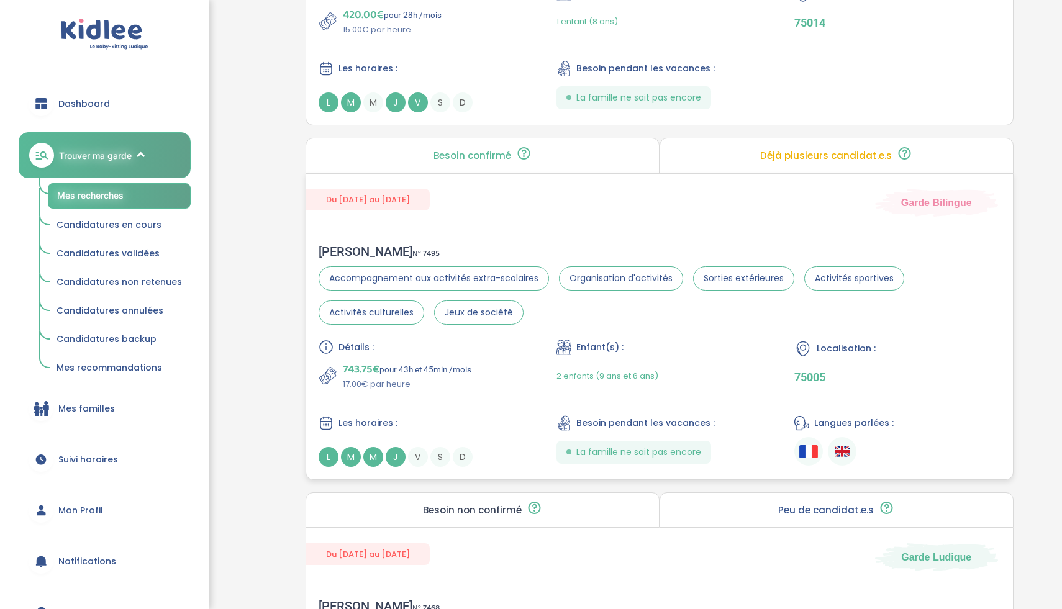
click at [492, 394] on div "Détails : 743.75€ pour 43h et 45min /mois 17.00€ par heure Enfant(s) : 2 enfant…" at bounding box center [660, 403] width 682 height 127
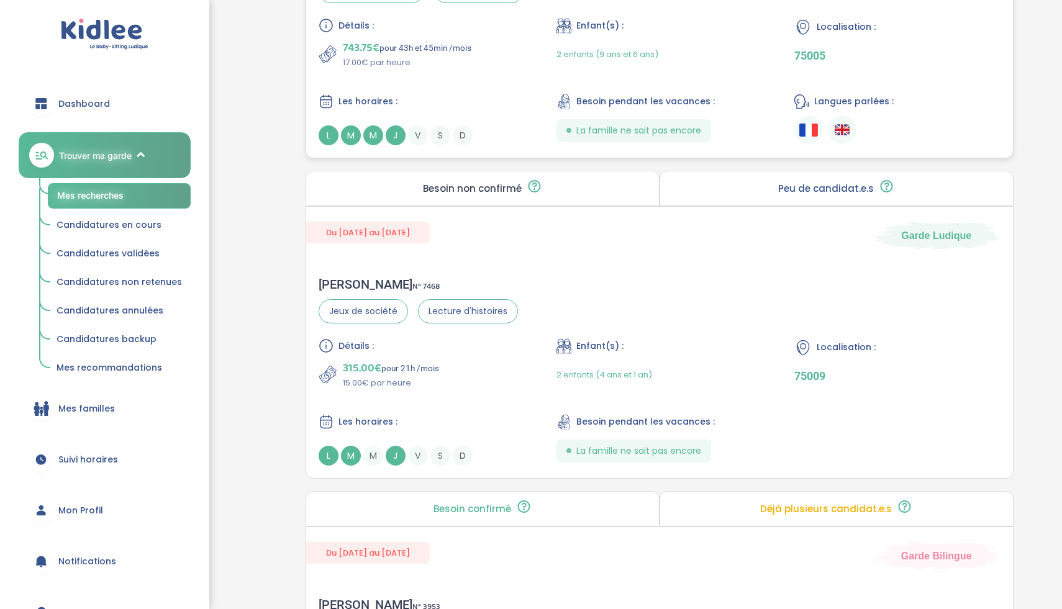
scroll to position [2220, 0]
click at [489, 396] on div "Détails : 315.00€ pour 21h /mois 15.00€ par heure Enfant(s) : 2 enfants (4 ans …" at bounding box center [660, 402] width 682 height 127
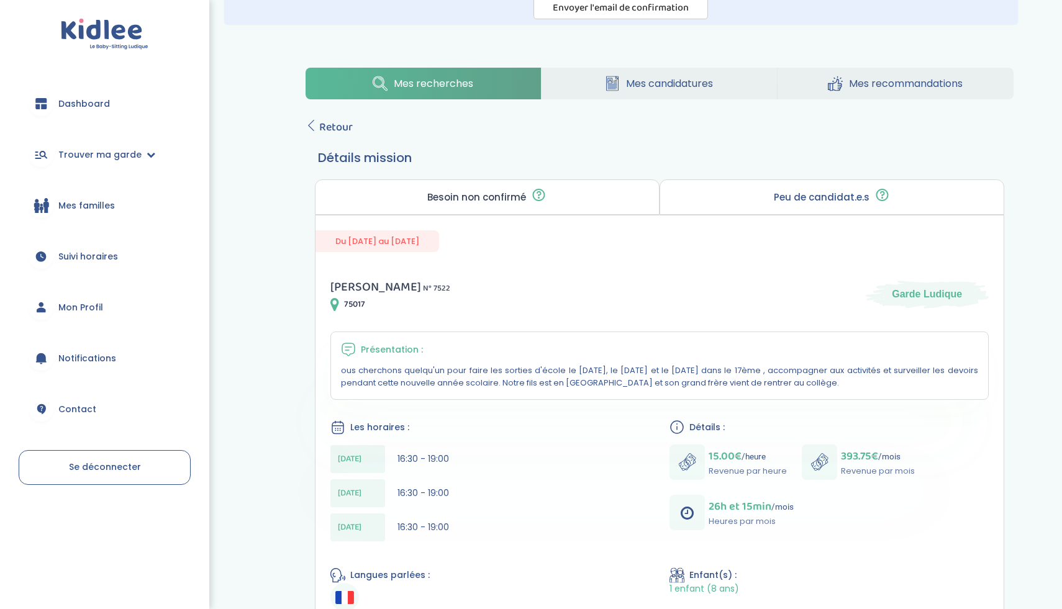
scroll to position [73, 0]
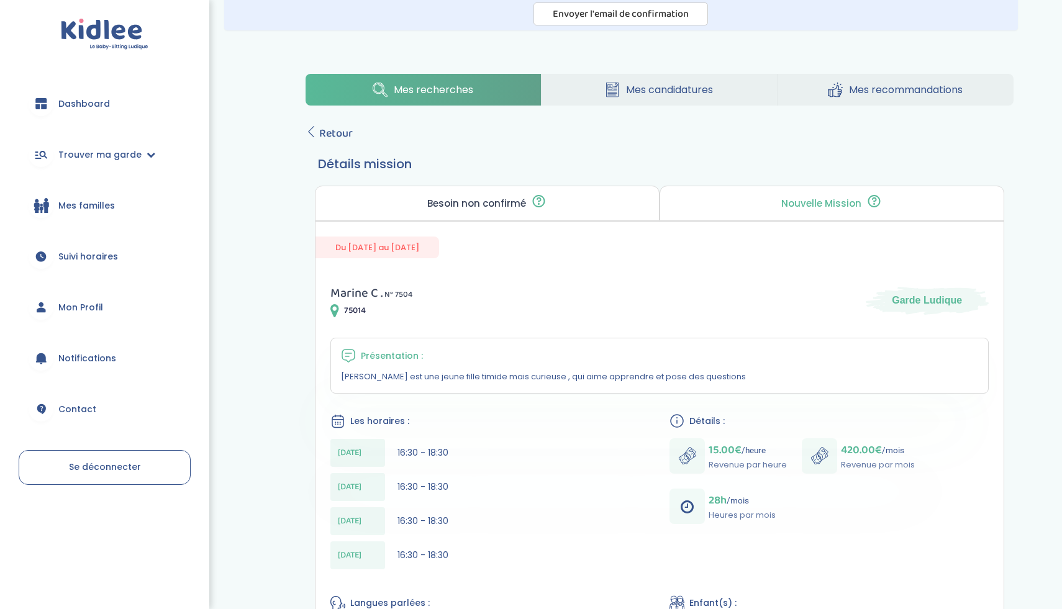
scroll to position [73, 0]
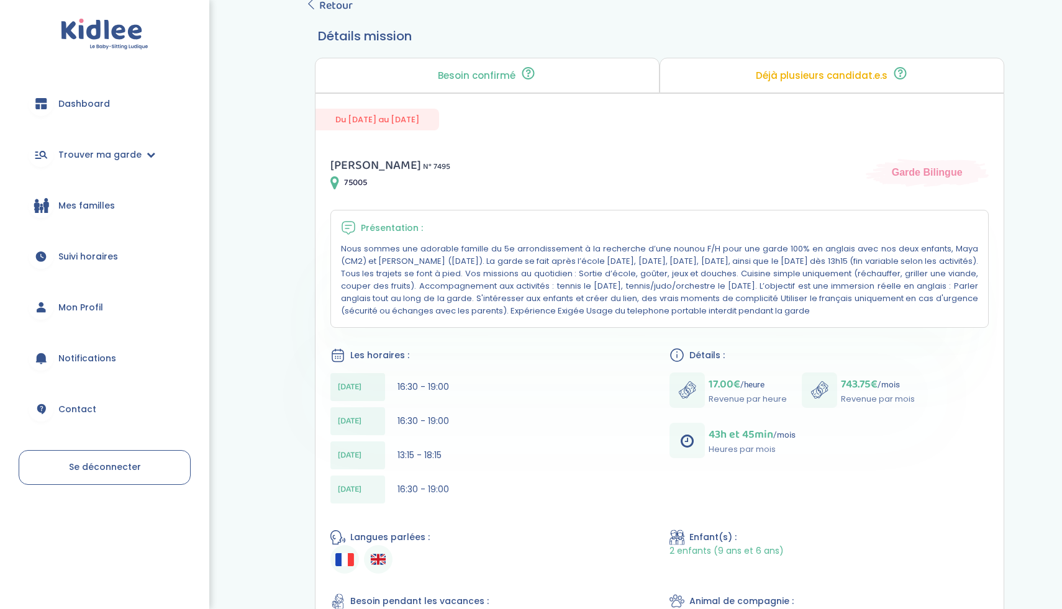
scroll to position [265, 0]
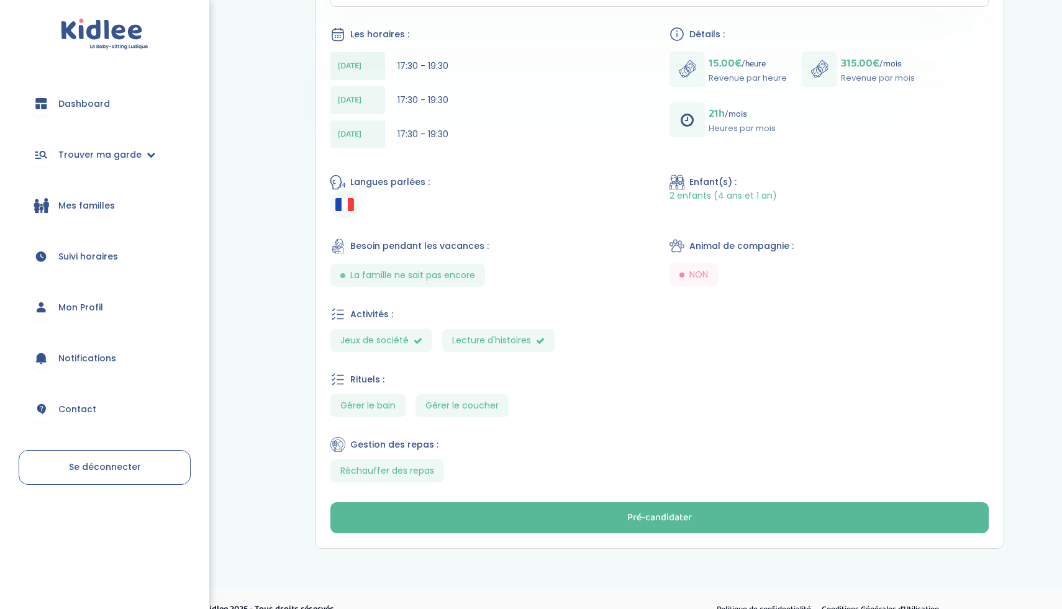
scroll to position [486, 0]
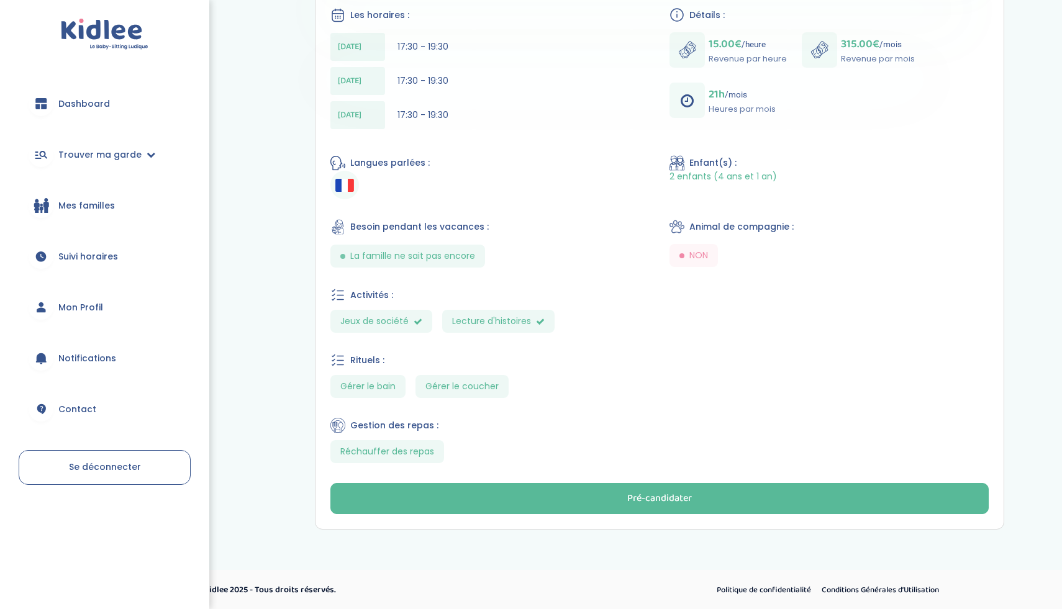
click at [518, 497] on button "Pré-candidater" at bounding box center [659, 498] width 658 height 31
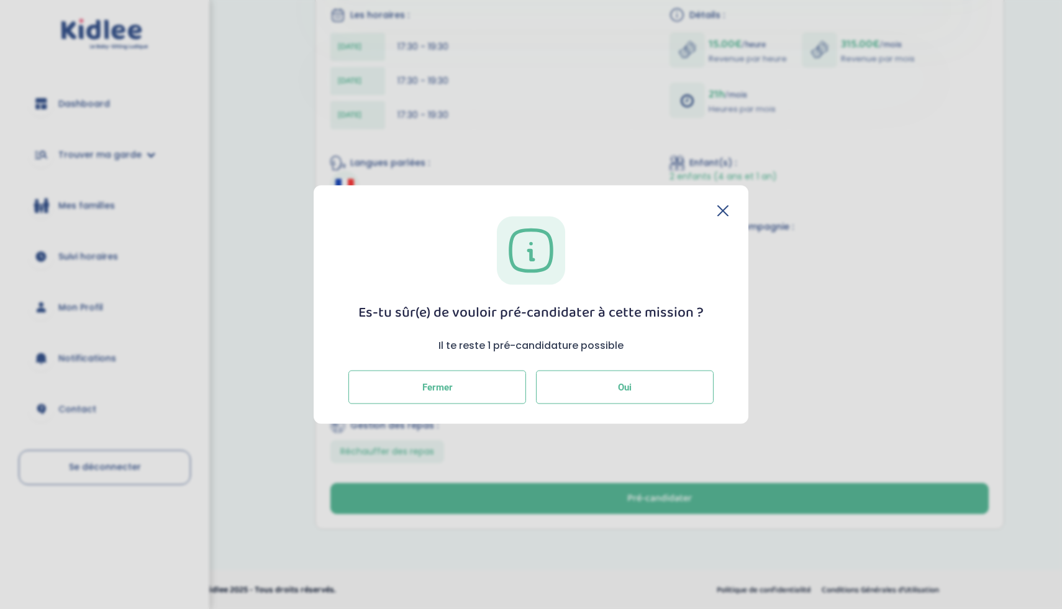
click at [582, 387] on button "Oui" at bounding box center [625, 388] width 178 height 34
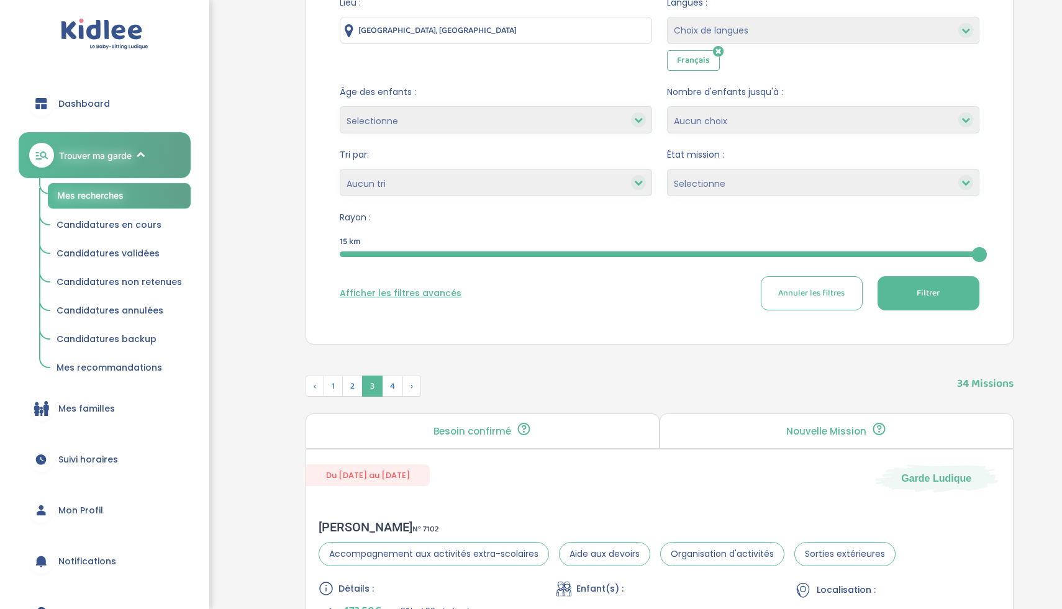
scroll to position [546, 0]
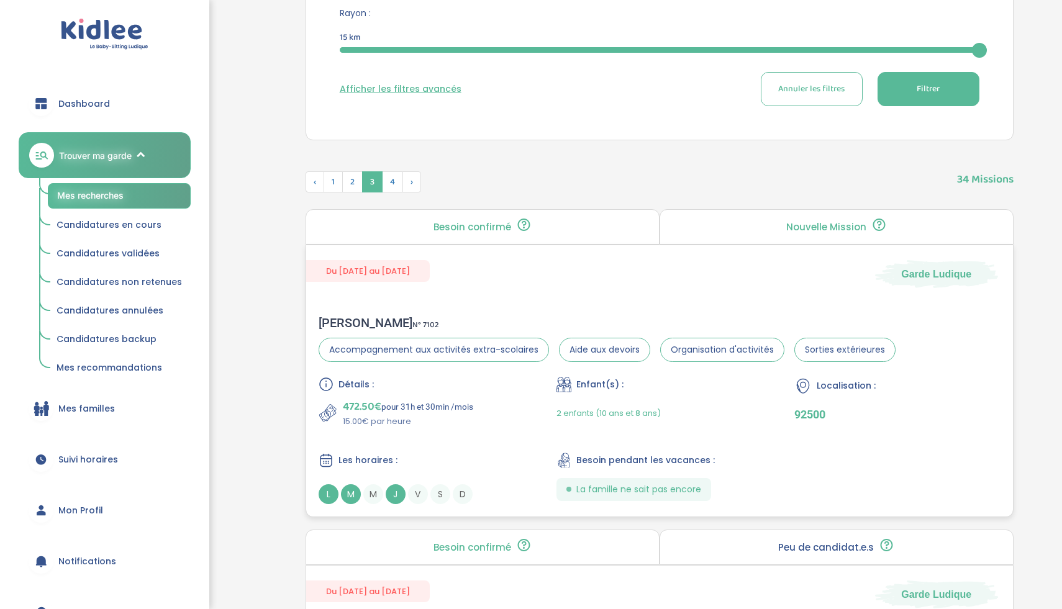
click at [487, 475] on div "Les horaires : L M M J V S D" at bounding box center [422, 479] width 206 height 52
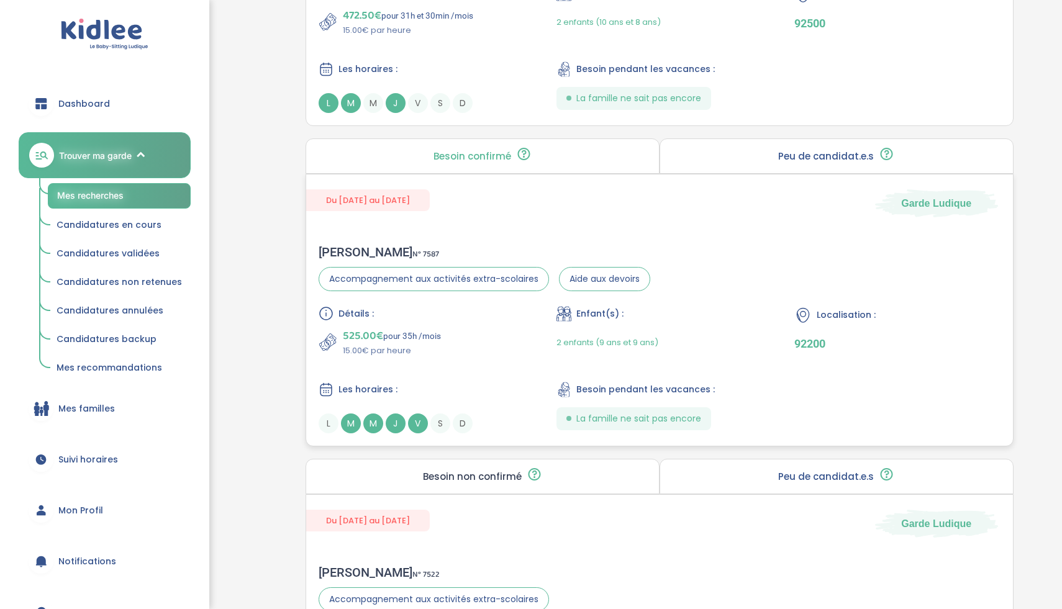
scroll to position [936, 0]
click at [477, 356] on div "525.00€ pour 35h /mois 15.00€ par heure" at bounding box center [422, 343] width 206 height 30
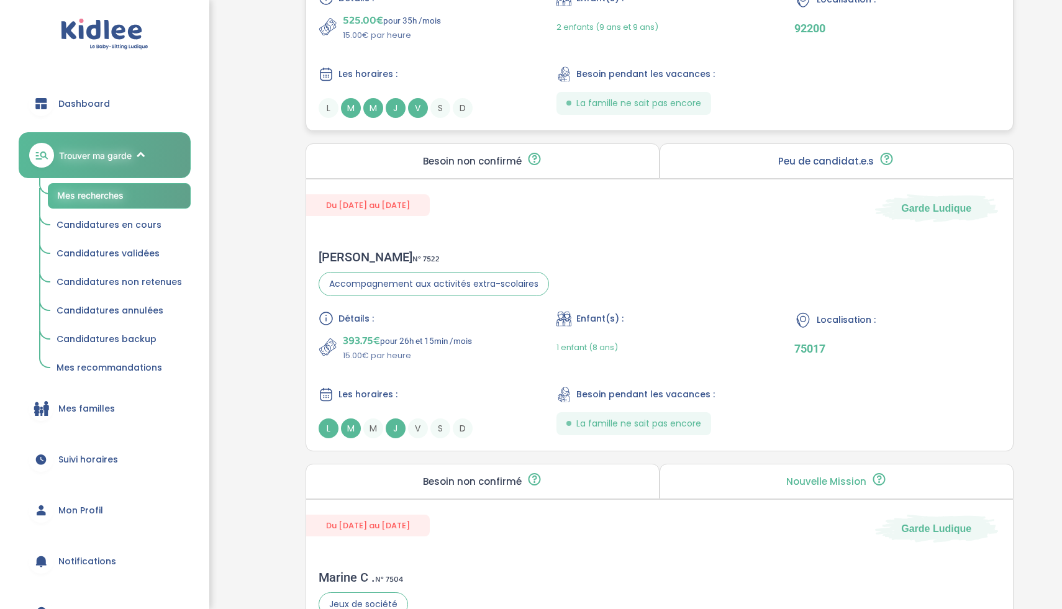
scroll to position [1508, 0]
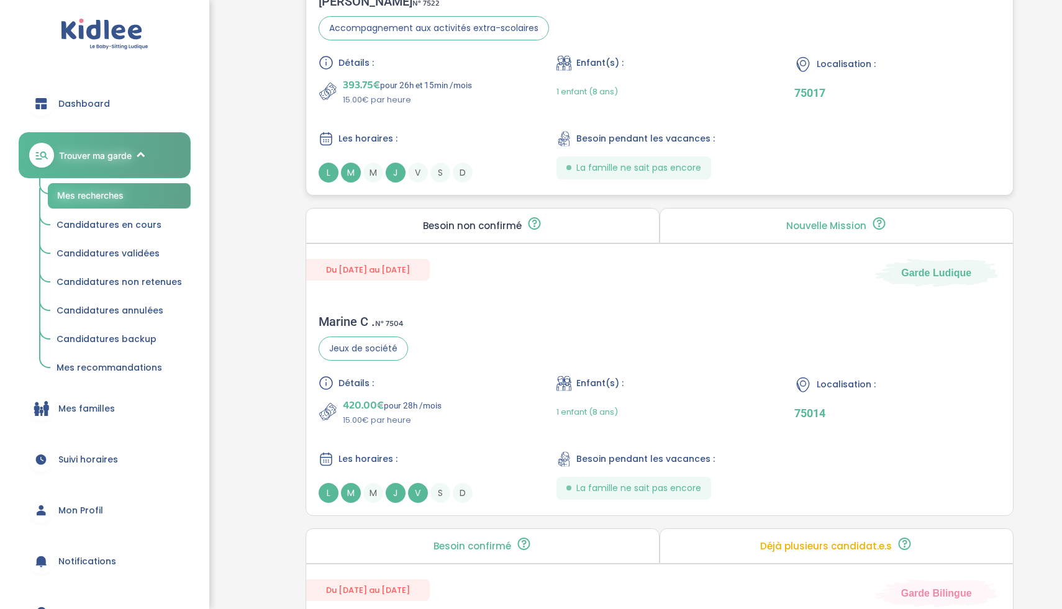
click at [507, 114] on div "Détails : 393.75€ pour 26h et 15min /mois 15.00€ par heure Enfant(s) : 1 enfant…" at bounding box center [660, 118] width 682 height 127
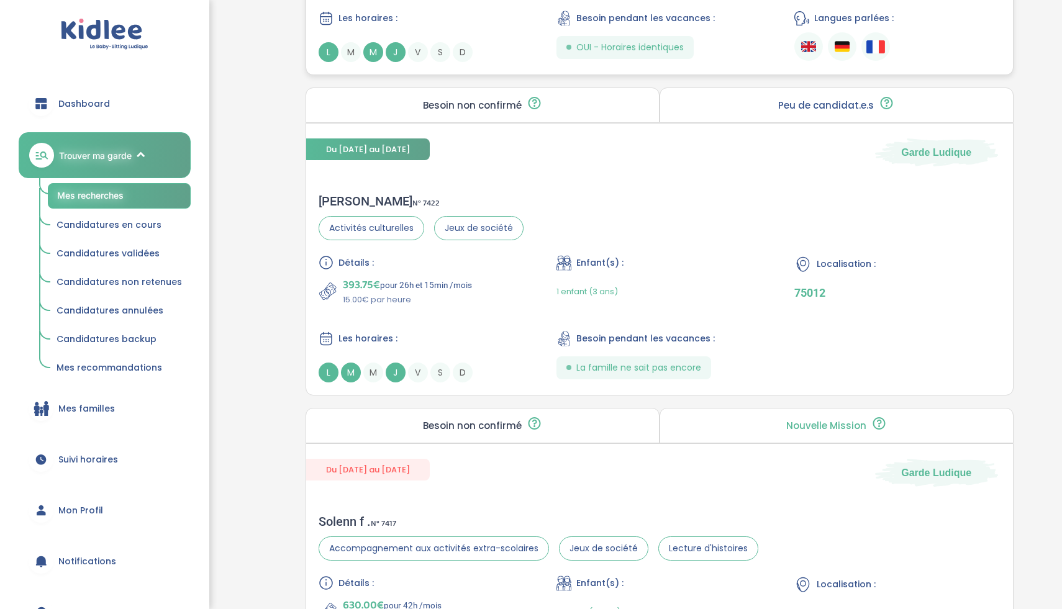
scroll to position [2626, 0]
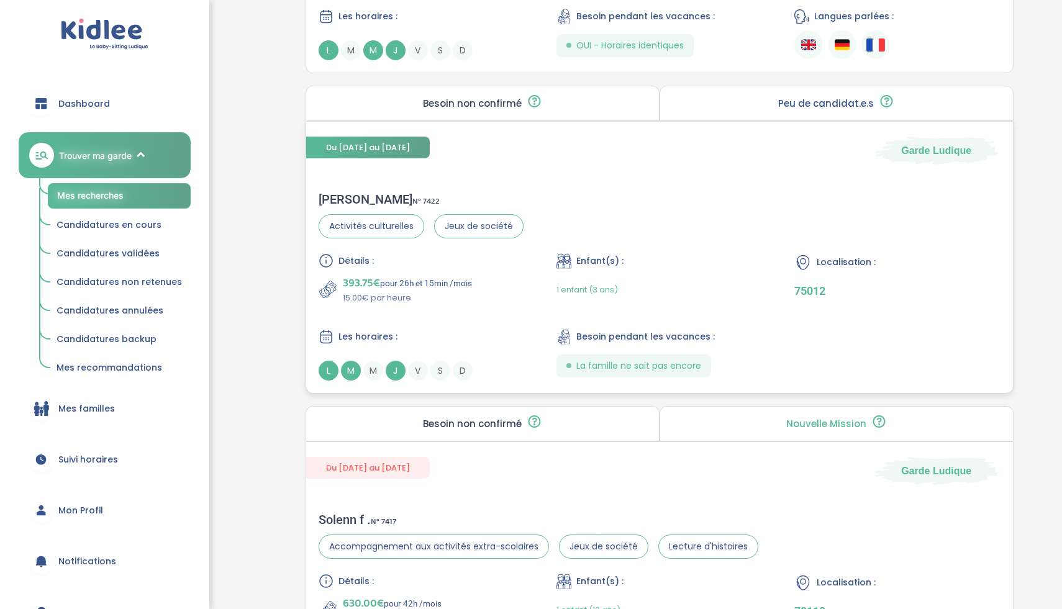
click at [501, 306] on div "Détails : 393.75€ pour 26h et 15min /mois 15.00€ par heure Enfant(s) : 1 enfant…" at bounding box center [660, 316] width 682 height 127
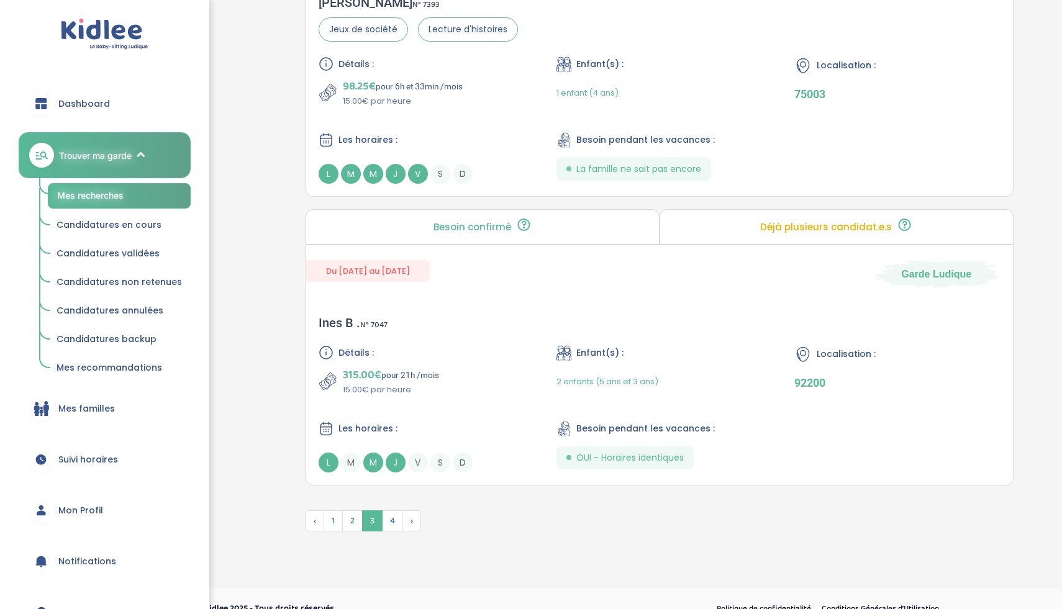
scroll to position [3483, 0]
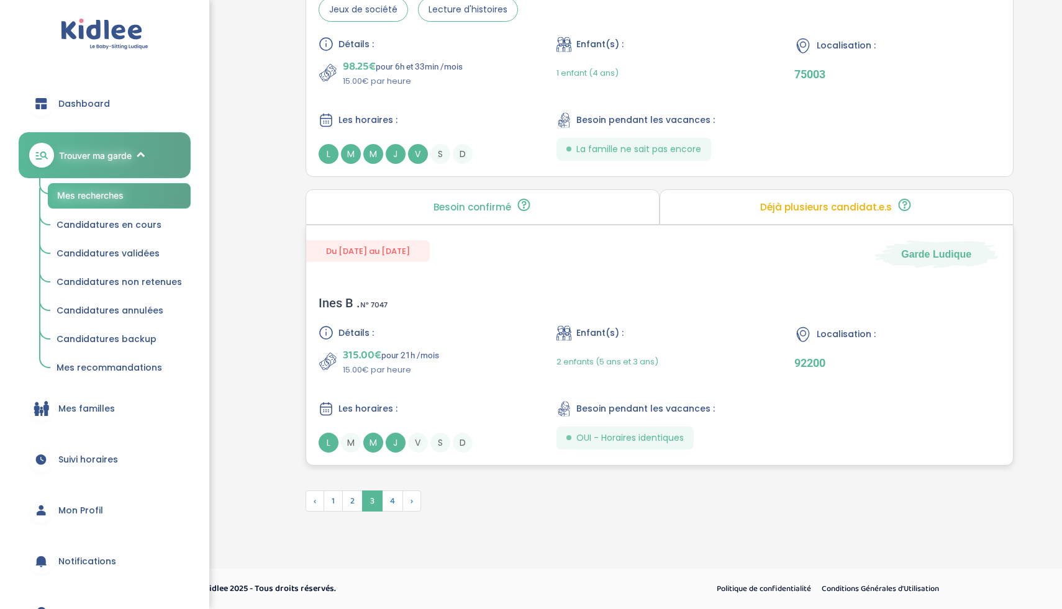
click at [525, 337] on div "Détails : 315.00€ pour 21h /mois 15.00€ par heure Enfant(s) : 2 enfants (5 ans …" at bounding box center [660, 388] width 682 height 127
click at [390, 504] on span "4" at bounding box center [392, 501] width 21 height 21
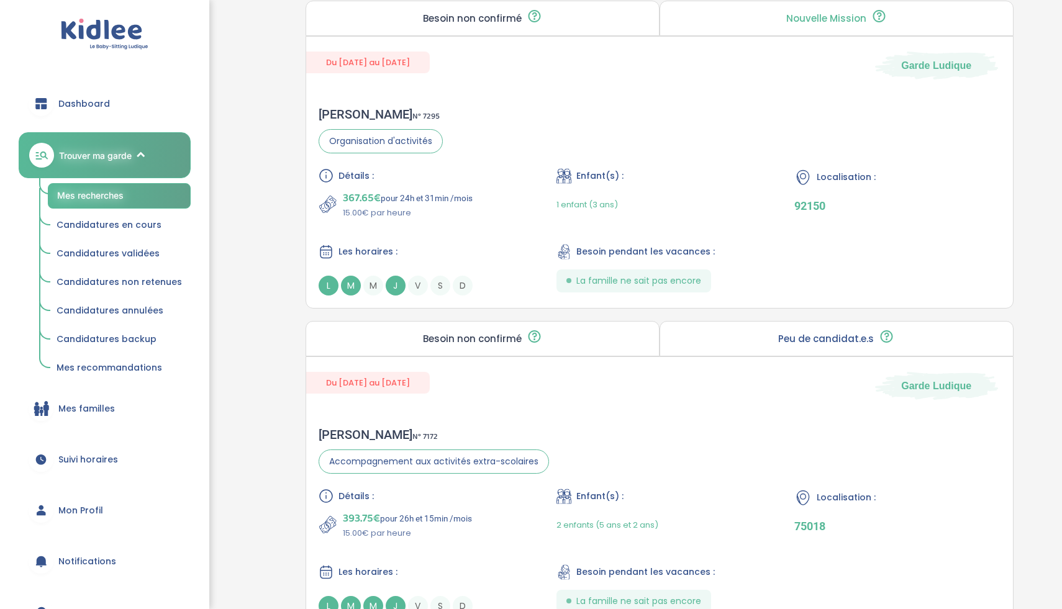
scroll to position [699, 0]
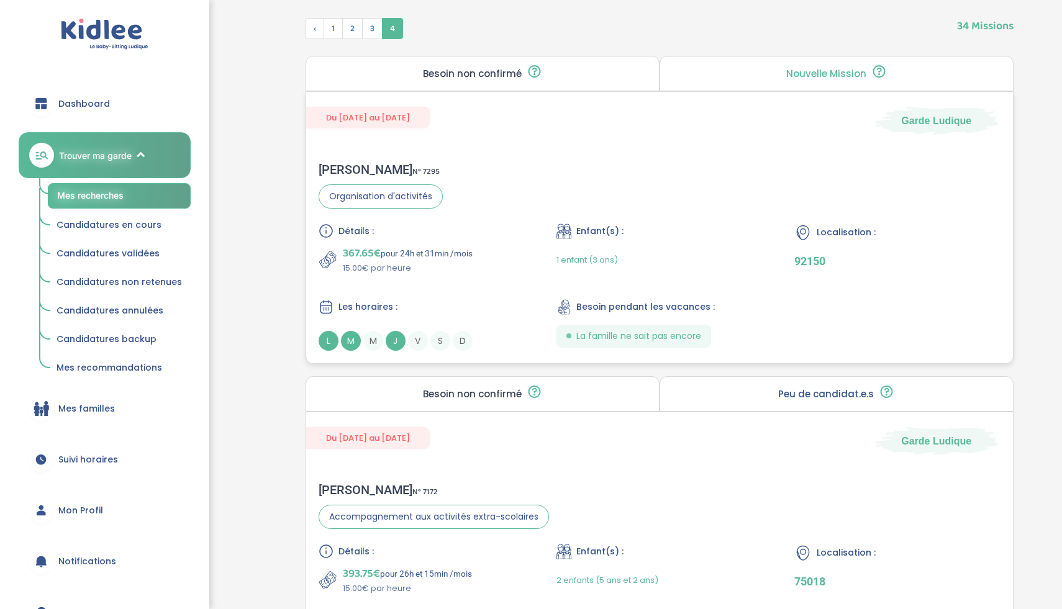
click at [518, 241] on div "Détails : 367.65€ pour 24h et 31min /mois 15.00€ par heure" at bounding box center [422, 249] width 206 height 51
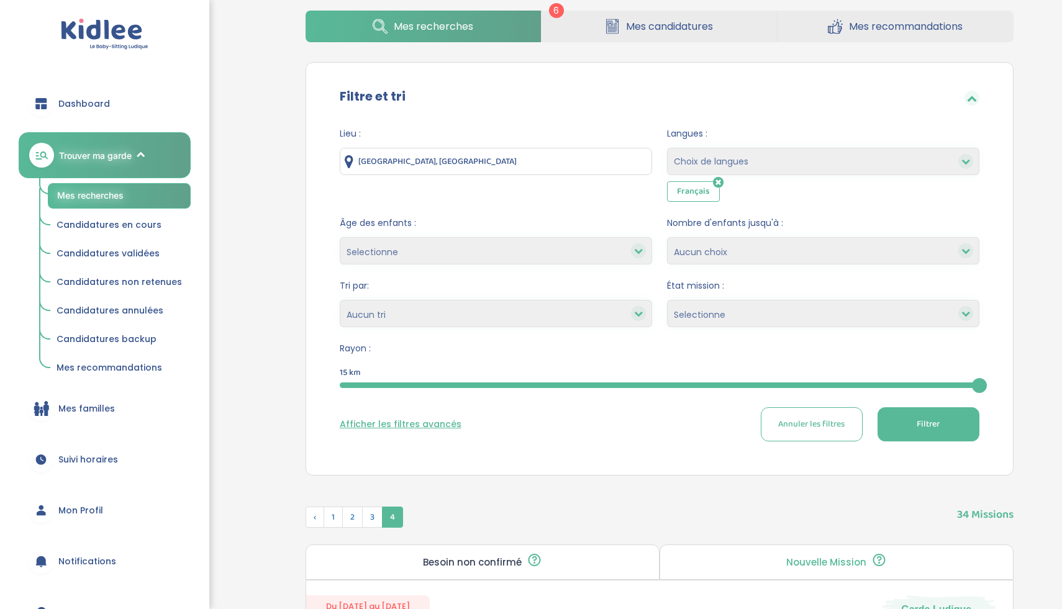
scroll to position [217, 0]
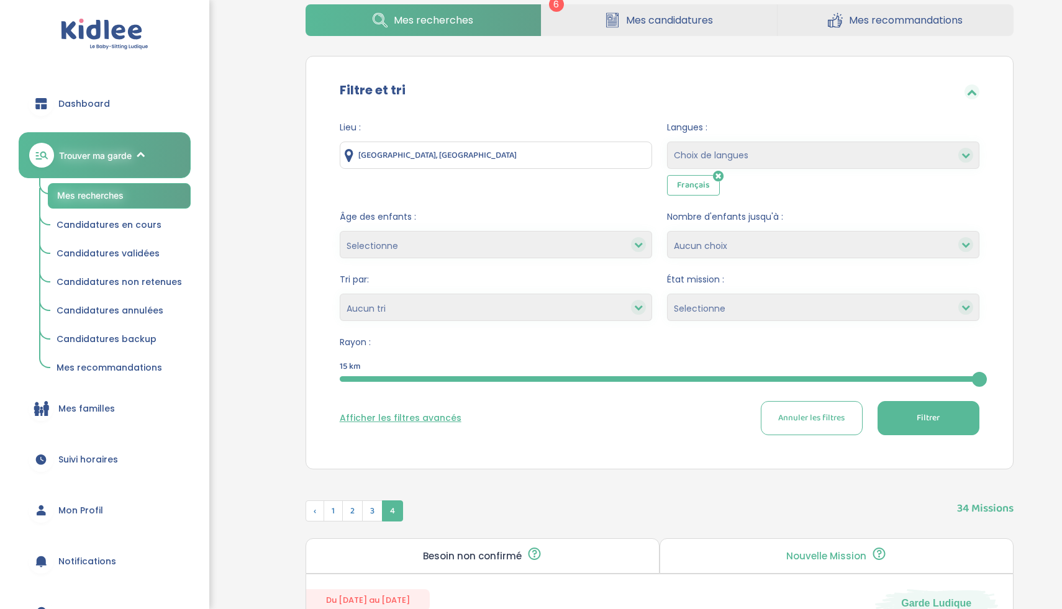
click at [88, 454] on span "Suivi horaires" at bounding box center [88, 459] width 60 height 13
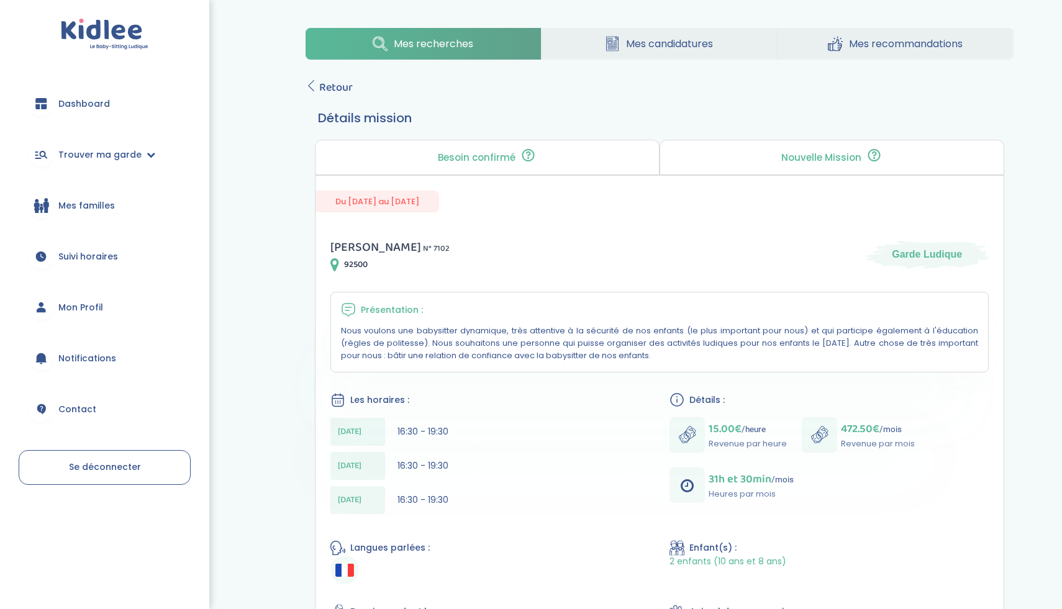
scroll to position [114, 0]
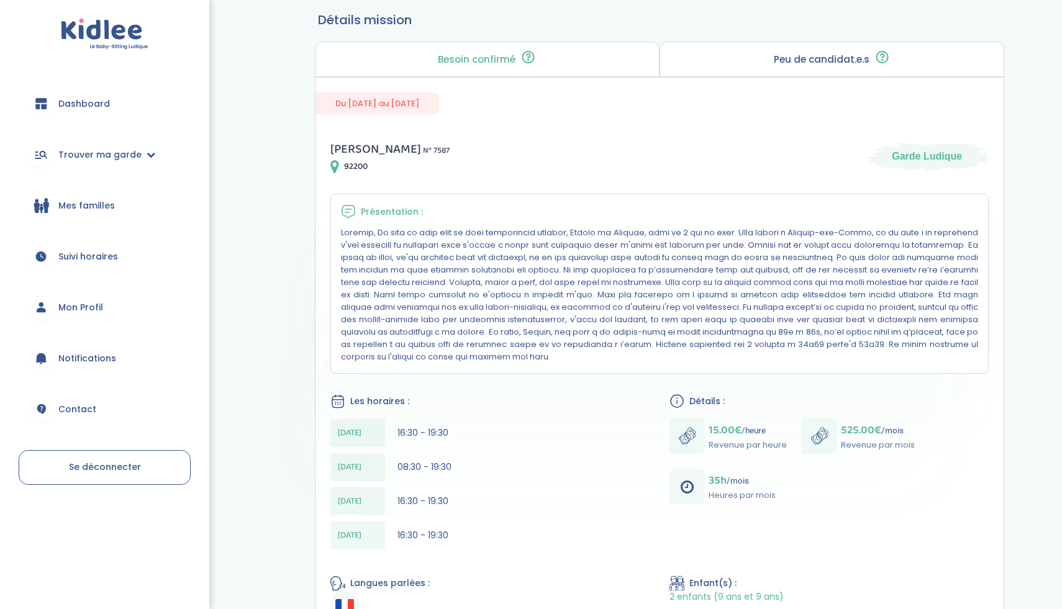
scroll to position [215, 0]
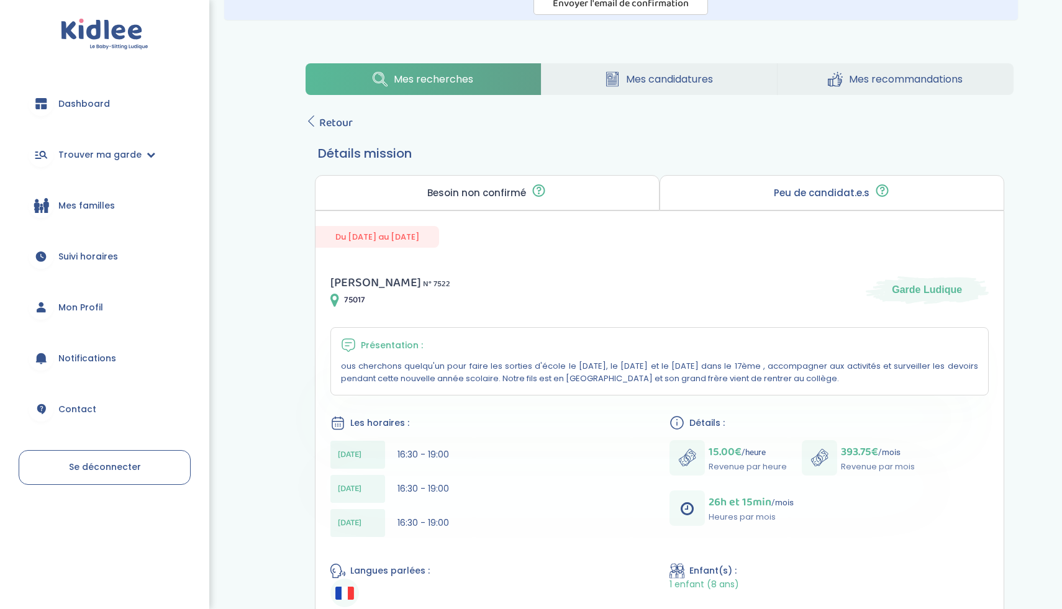
scroll to position [81, 0]
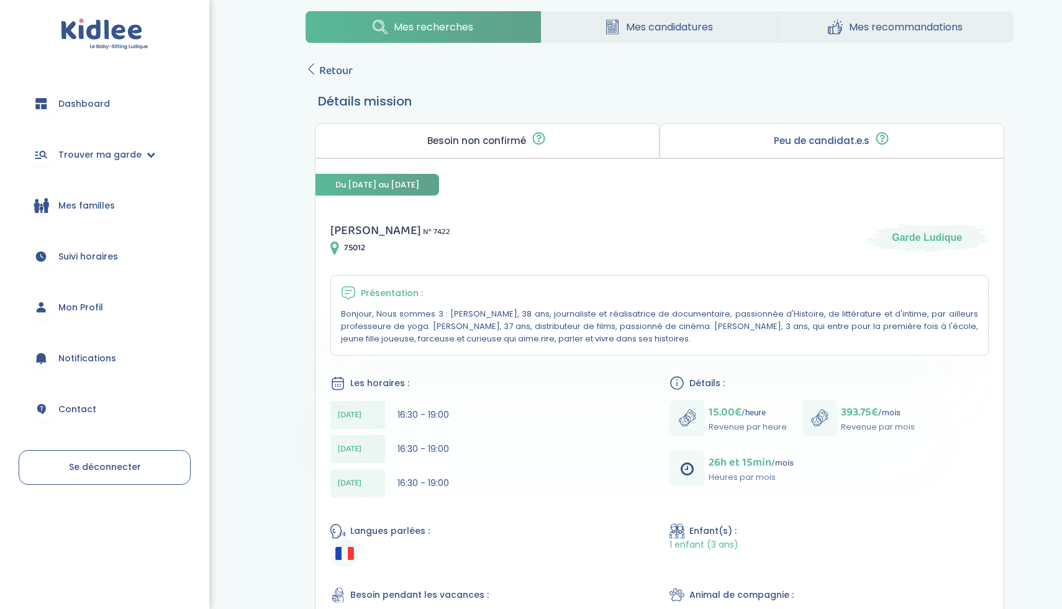
scroll to position [137, 0]
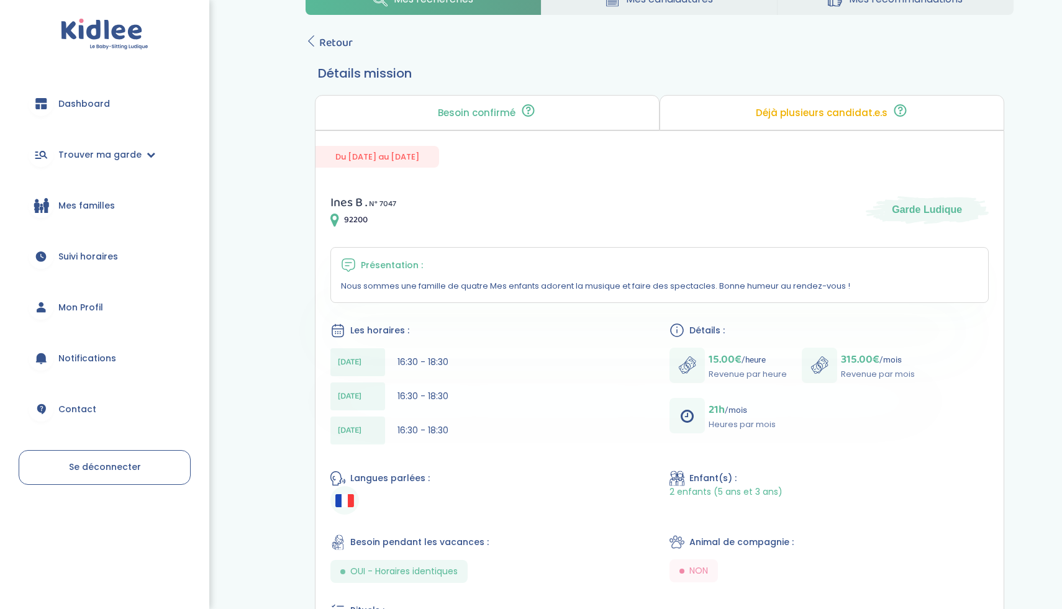
scroll to position [160, 0]
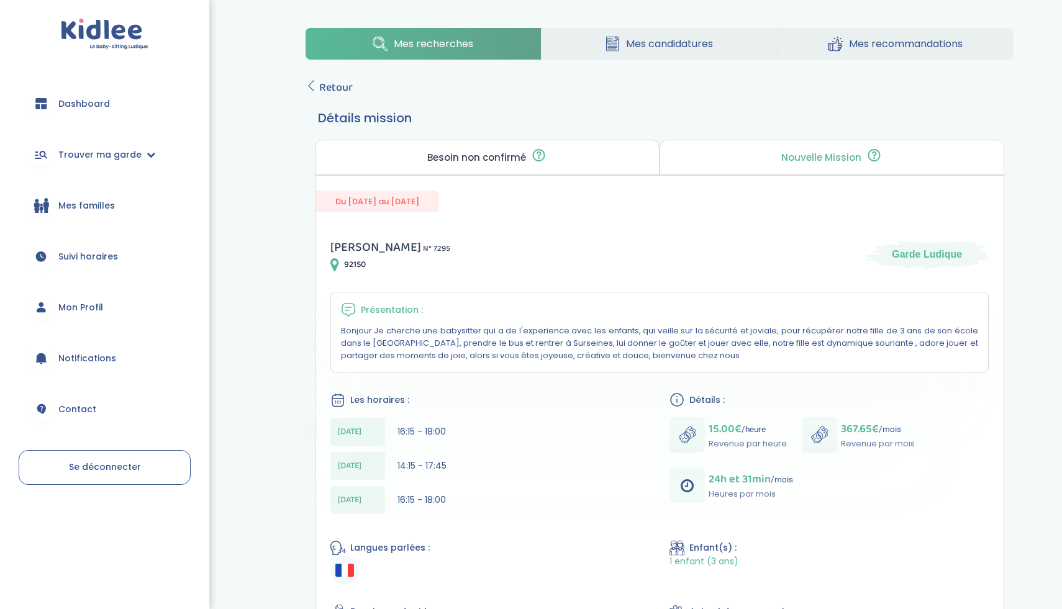
scroll to position [112, 0]
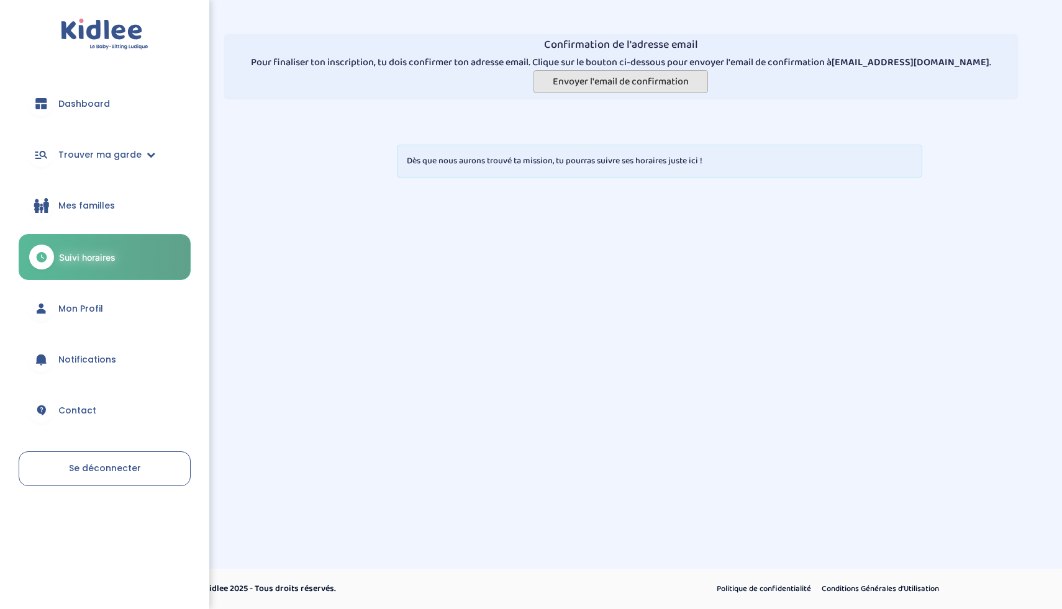
click at [625, 88] on span "Envoyer l'email de confirmation" at bounding box center [621, 82] width 136 height 16
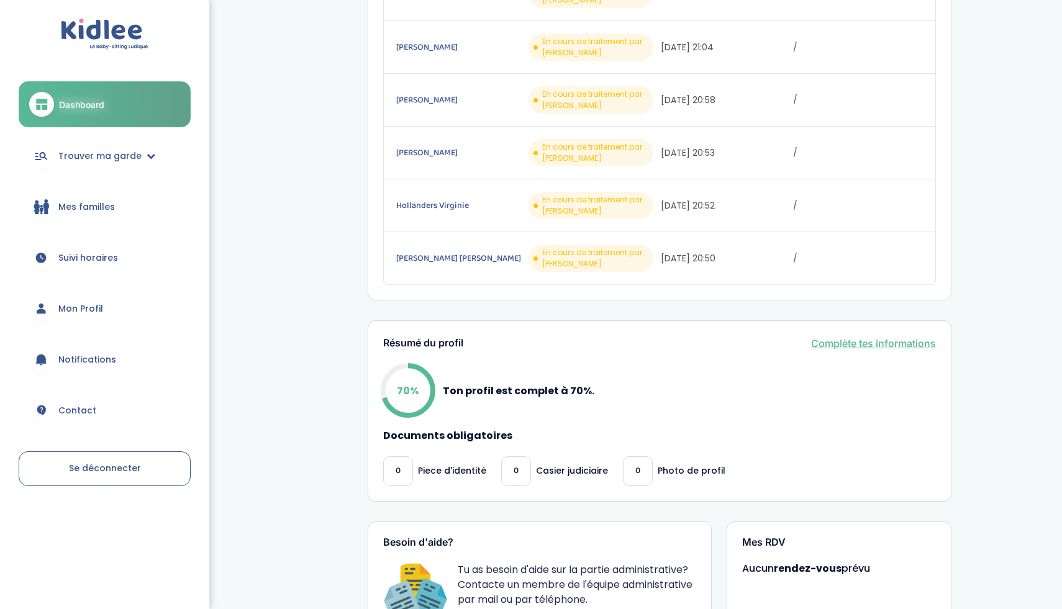
scroll to position [413, 0]
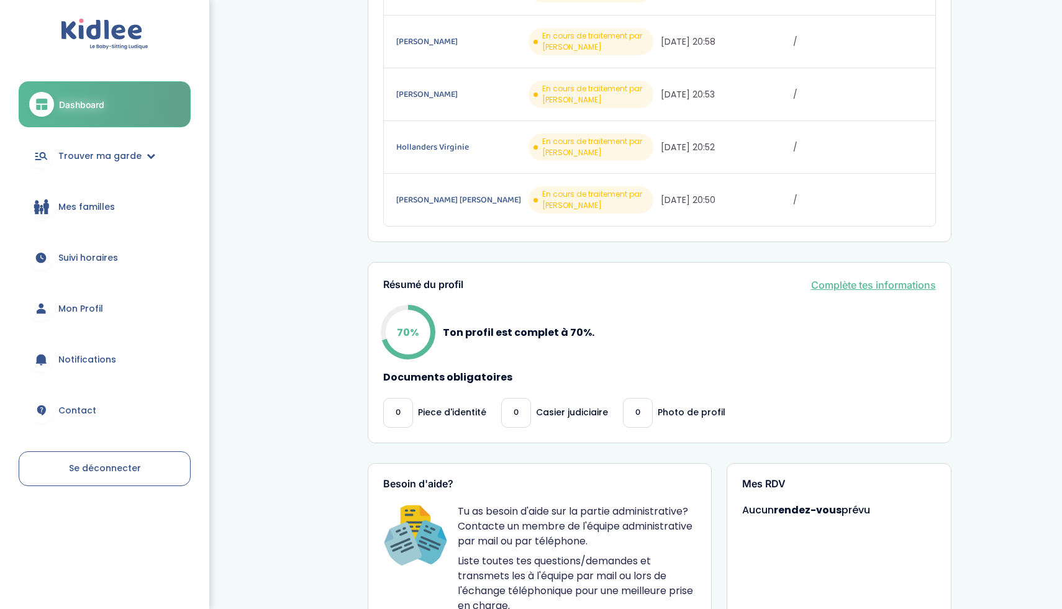
click at [517, 408] on div "0" at bounding box center [516, 413] width 30 height 30
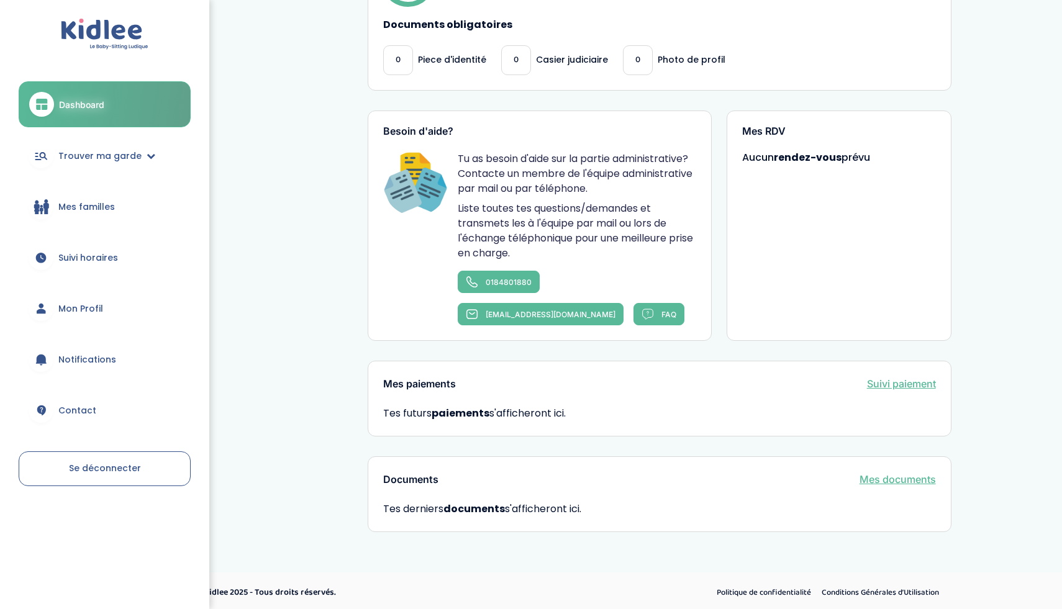
scroll to position [751, 0]
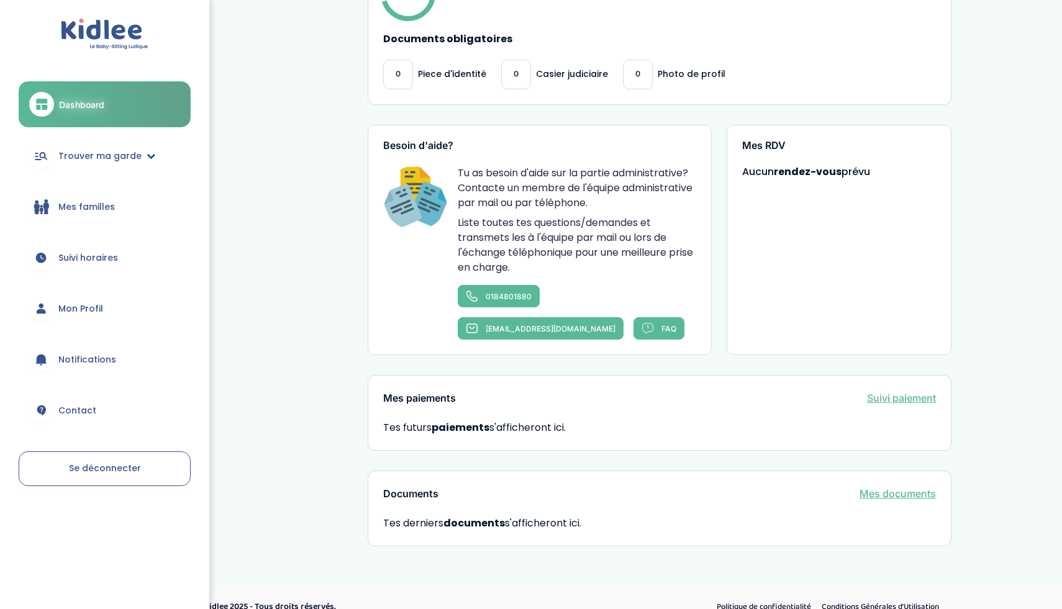
click at [120, 158] on span "Trouver ma garde" at bounding box center [99, 156] width 83 height 13
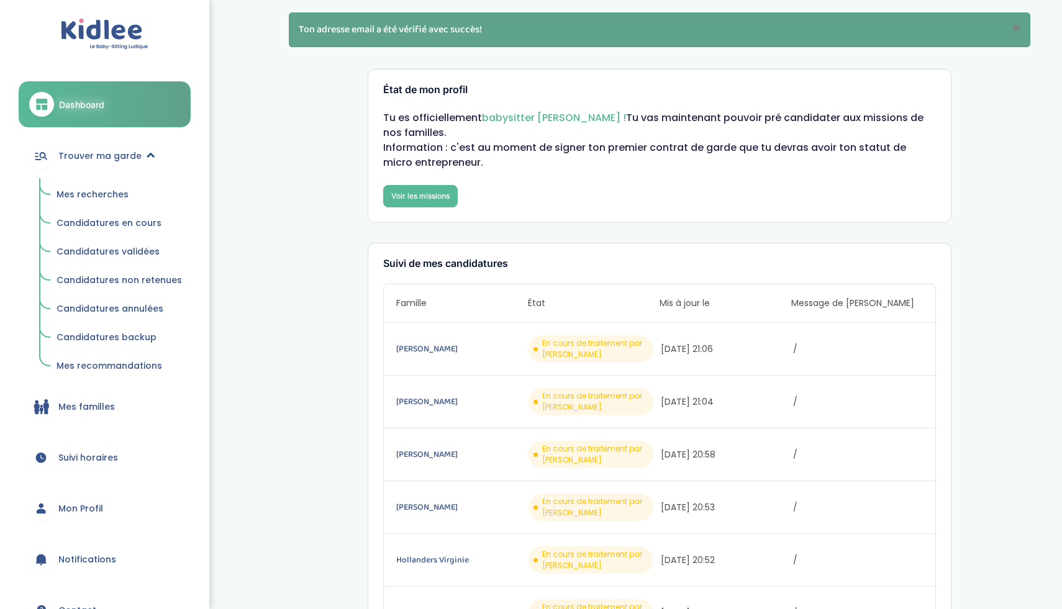
click at [117, 157] on span "Trouver ma garde" at bounding box center [99, 156] width 83 height 13
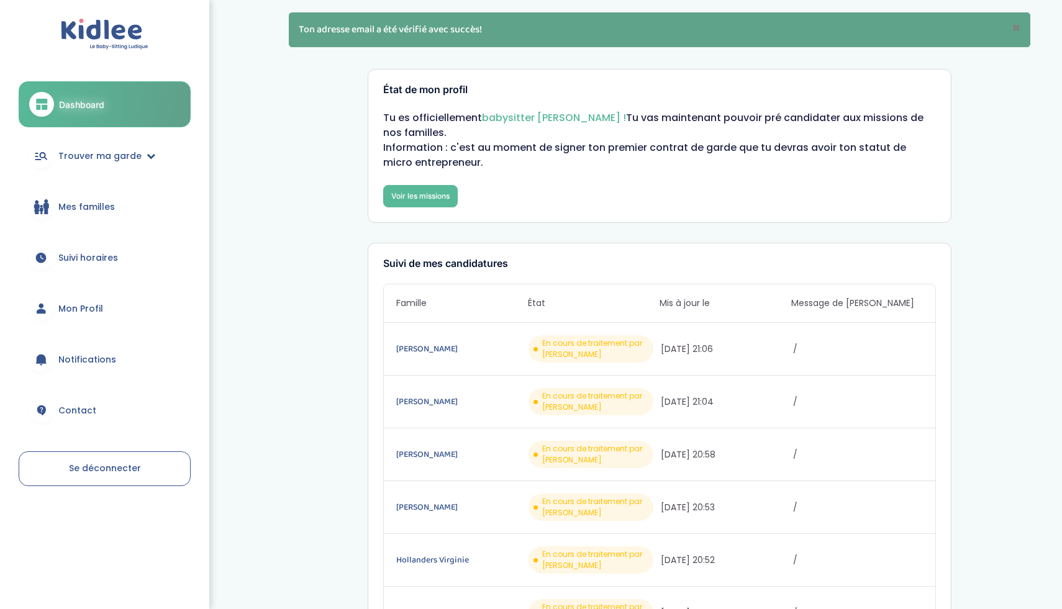
click at [129, 163] on link "Trouver ma garde" at bounding box center [105, 155] width 172 height 45
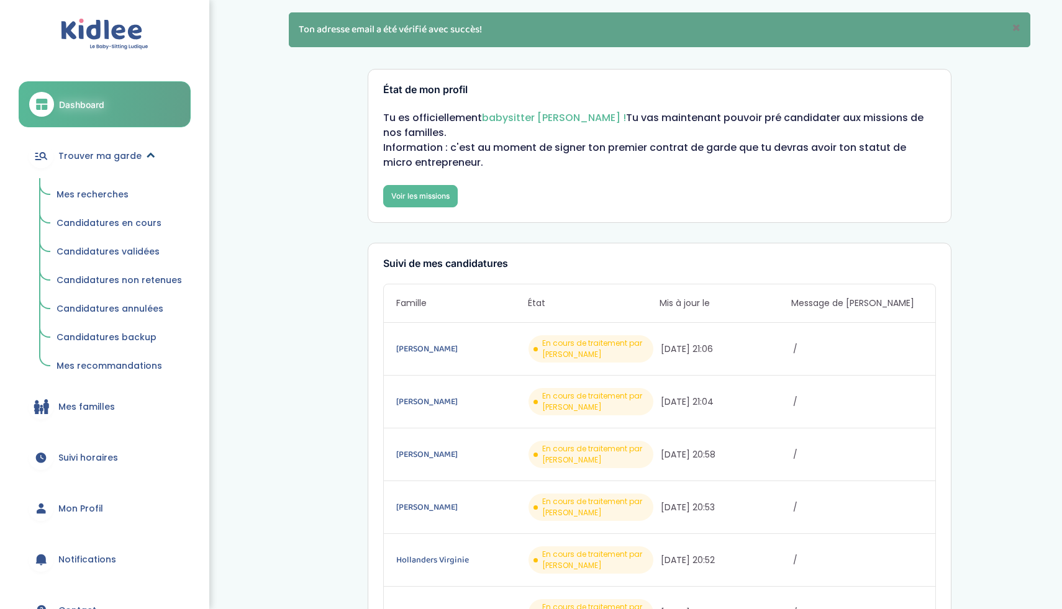
click at [129, 163] on link "Trouver ma garde" at bounding box center [105, 155] width 172 height 45
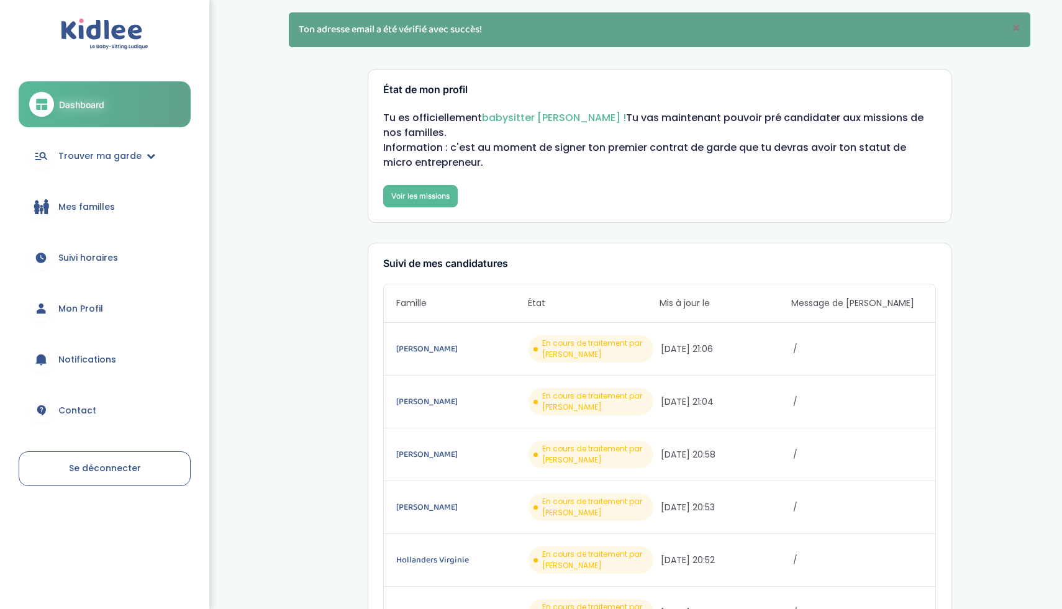
click at [110, 206] on span "Mes familles" at bounding box center [86, 207] width 57 height 13
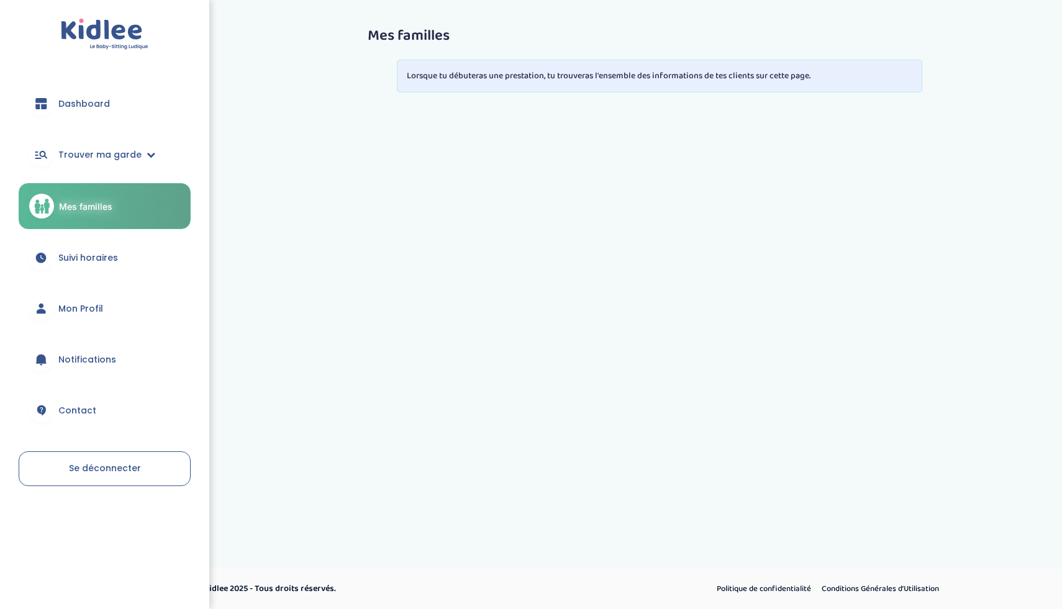
click at [104, 265] on link "Suivi horaires" at bounding box center [105, 257] width 172 height 45
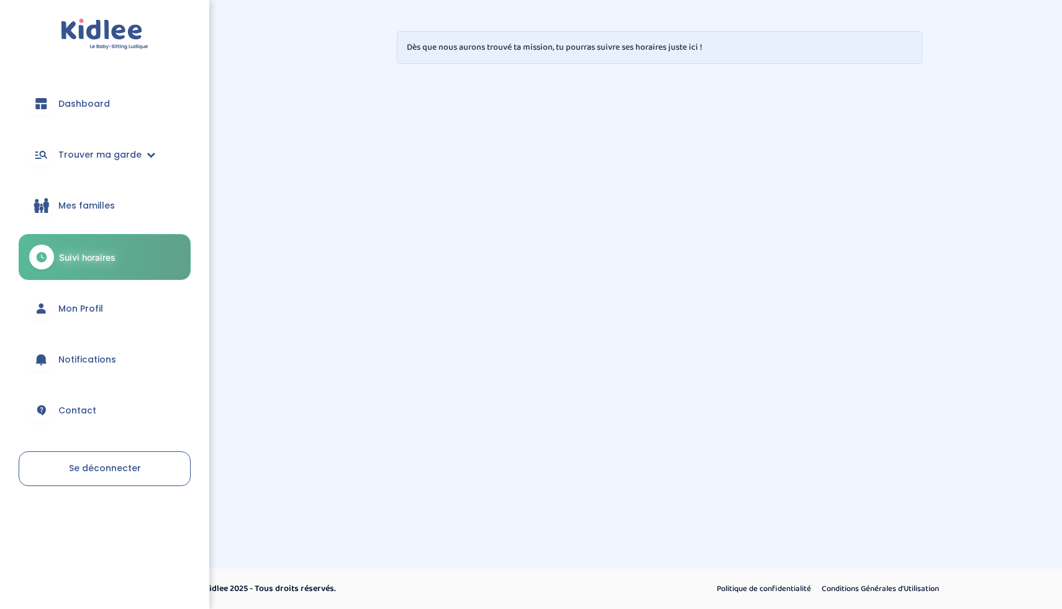
click at [99, 301] on link "Mon Profil" at bounding box center [105, 308] width 172 height 45
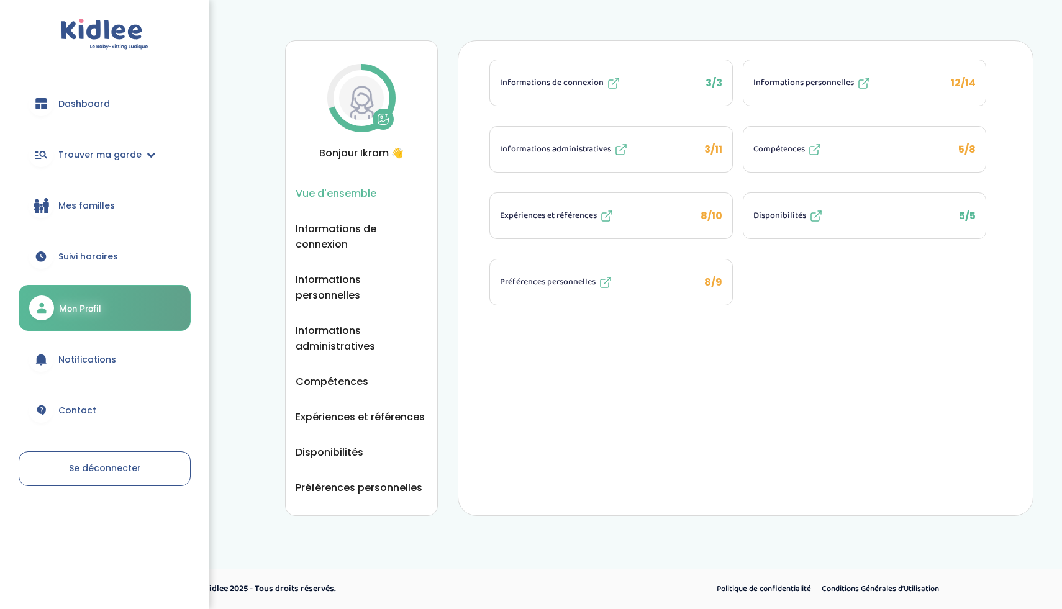
click at [920, 84] on button "Informations personnelles 12/14" at bounding box center [864, 82] width 242 height 45
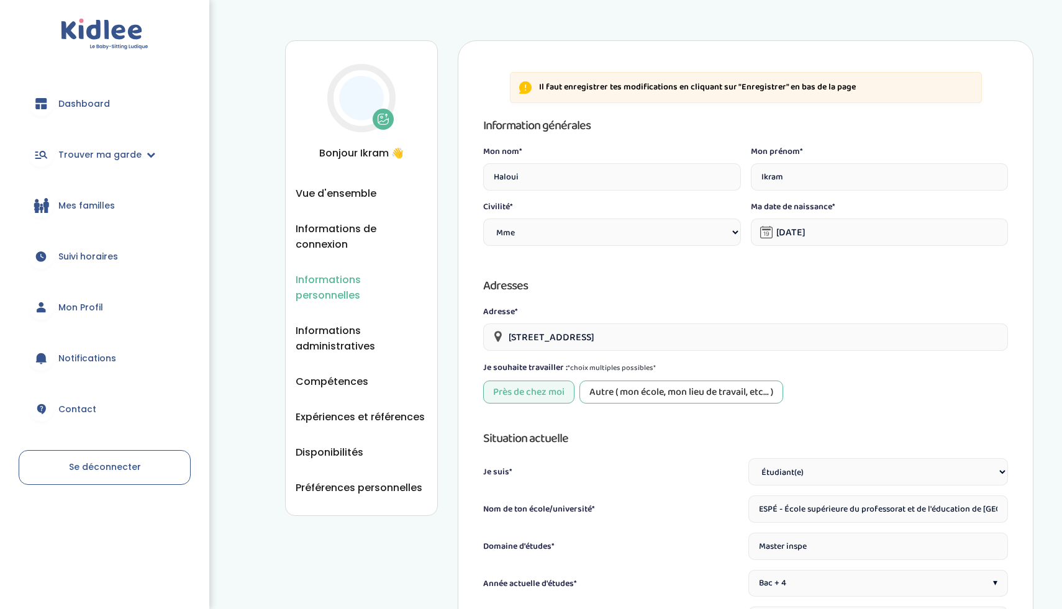
select select "1"
click at [614, 388] on div "Autre ( mon école, mon lieu de travail, etc... )" at bounding box center [681, 392] width 204 height 23
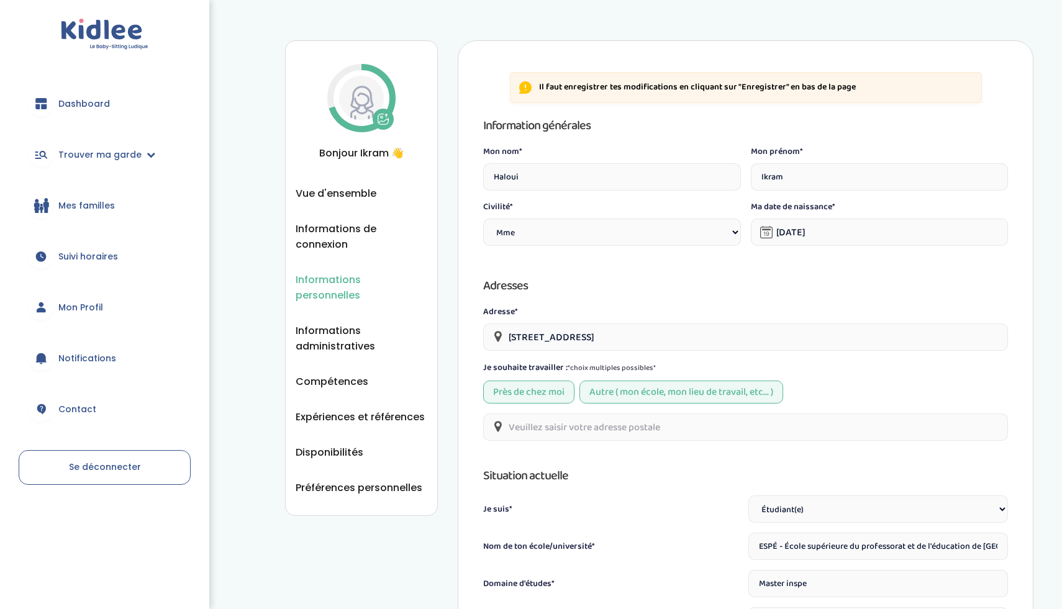
click at [661, 332] on input "22 Boulevard de l'Oise, Cergy, France" at bounding box center [745, 337] width 525 height 27
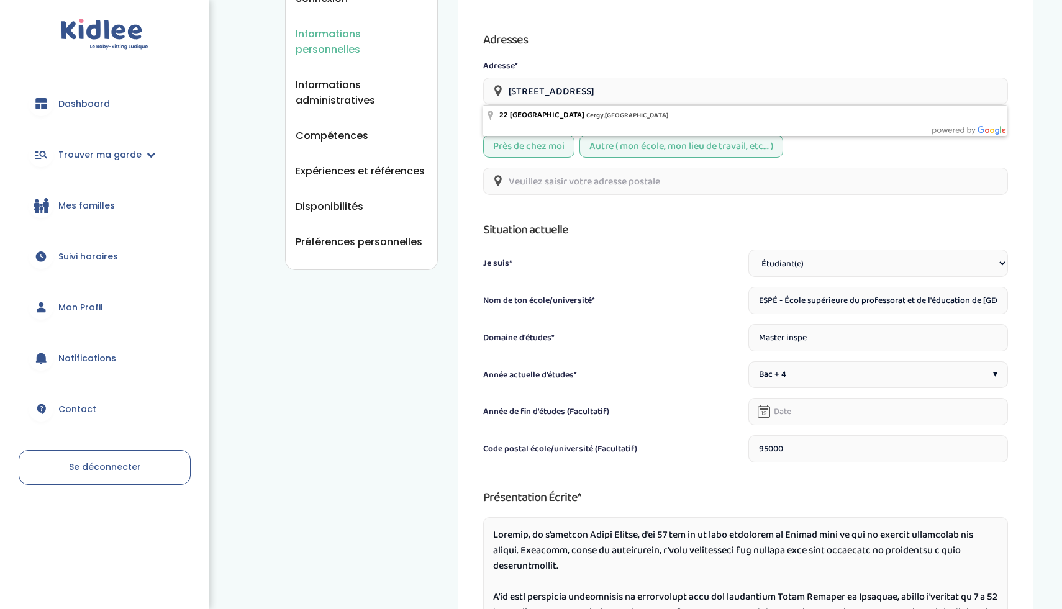
scroll to position [248, 0]
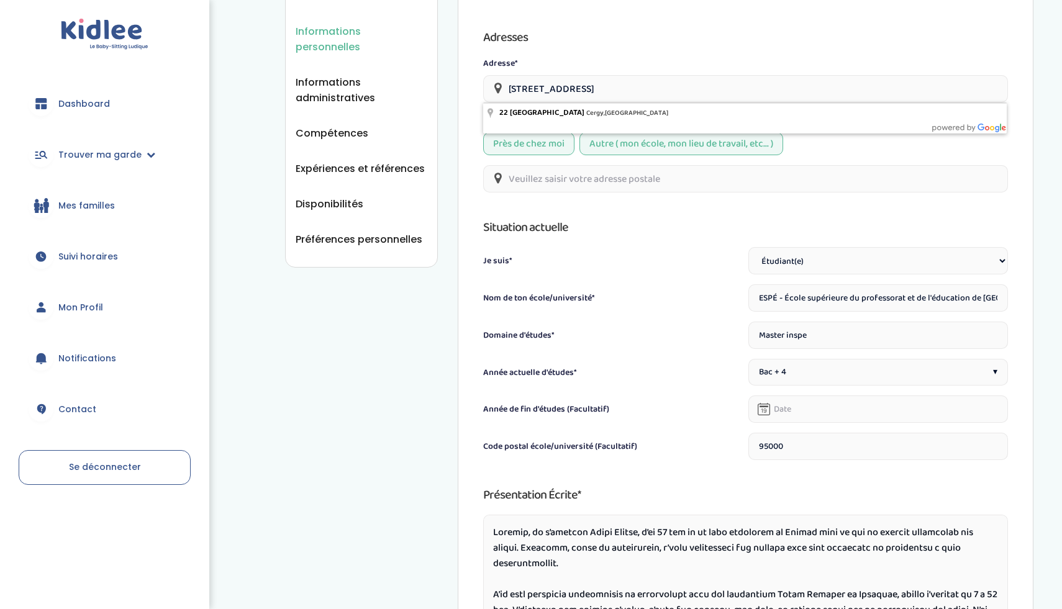
click at [802, 417] on input "text" at bounding box center [878, 409] width 260 height 27
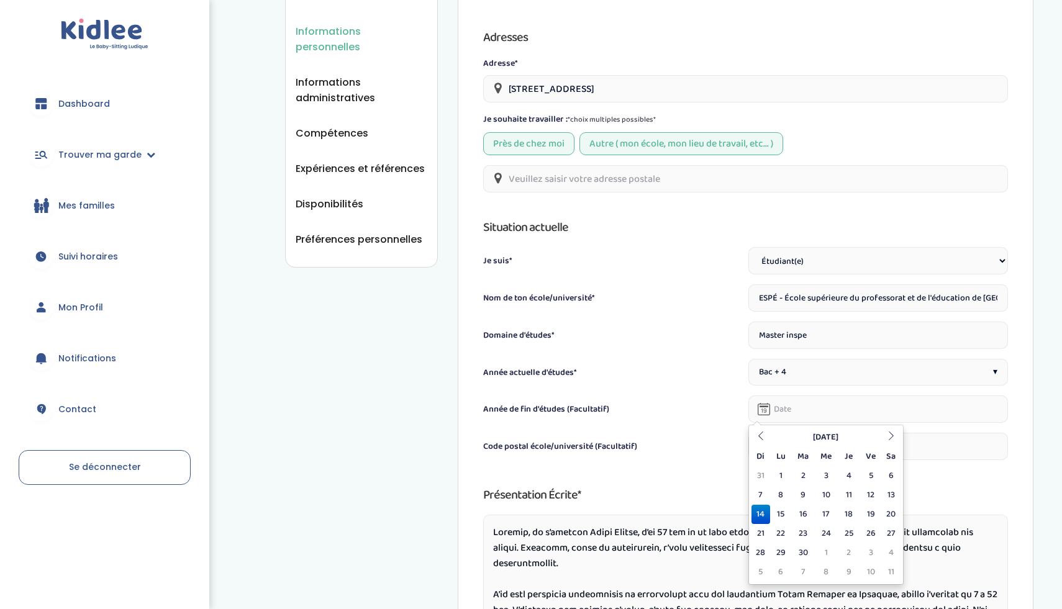
click at [704, 506] on div "Présentation écrite* 1469/300" at bounding box center [745, 595] width 525 height 220
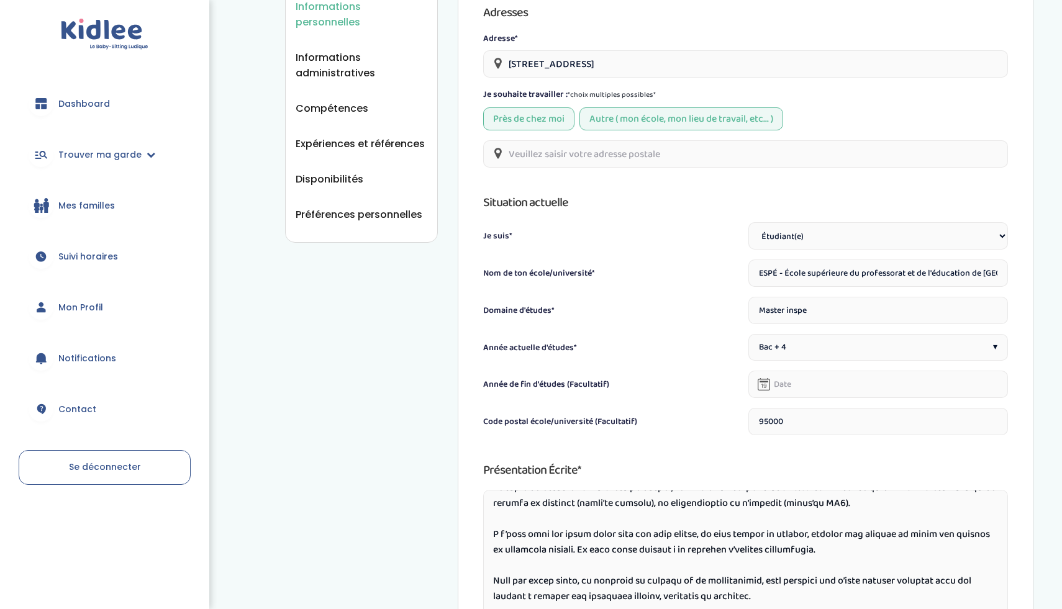
scroll to position [245, 0]
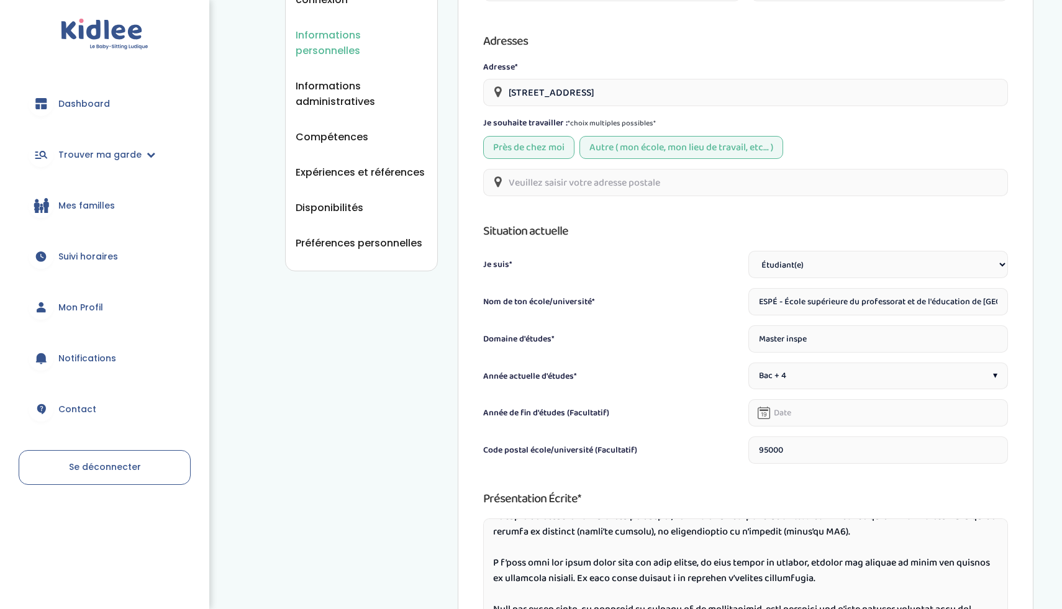
click at [811, 187] on input "text" at bounding box center [745, 182] width 525 height 27
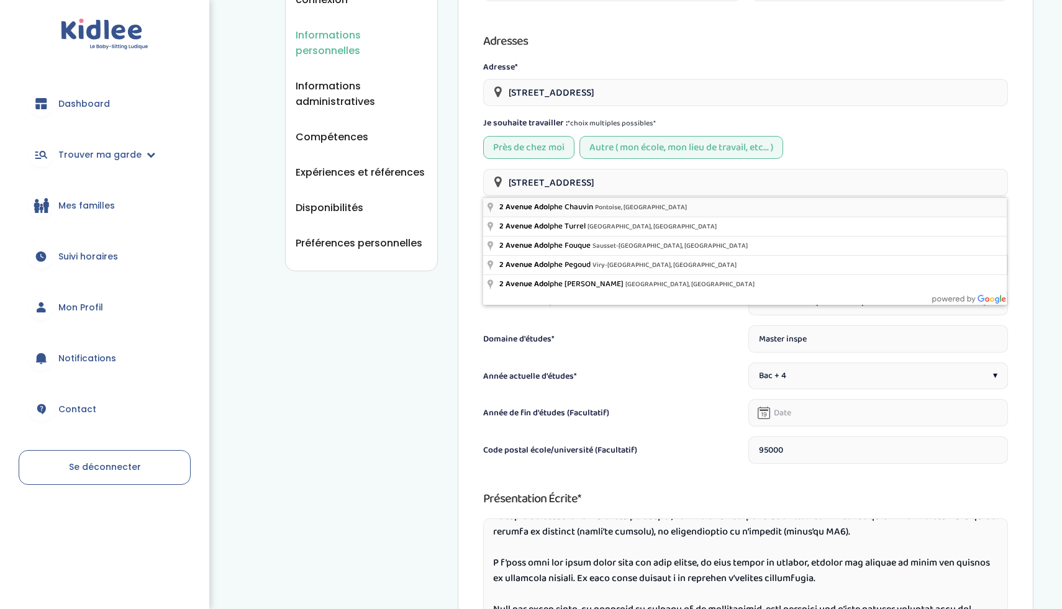
type input "[STREET_ADDRESS][PERSON_NAME]"
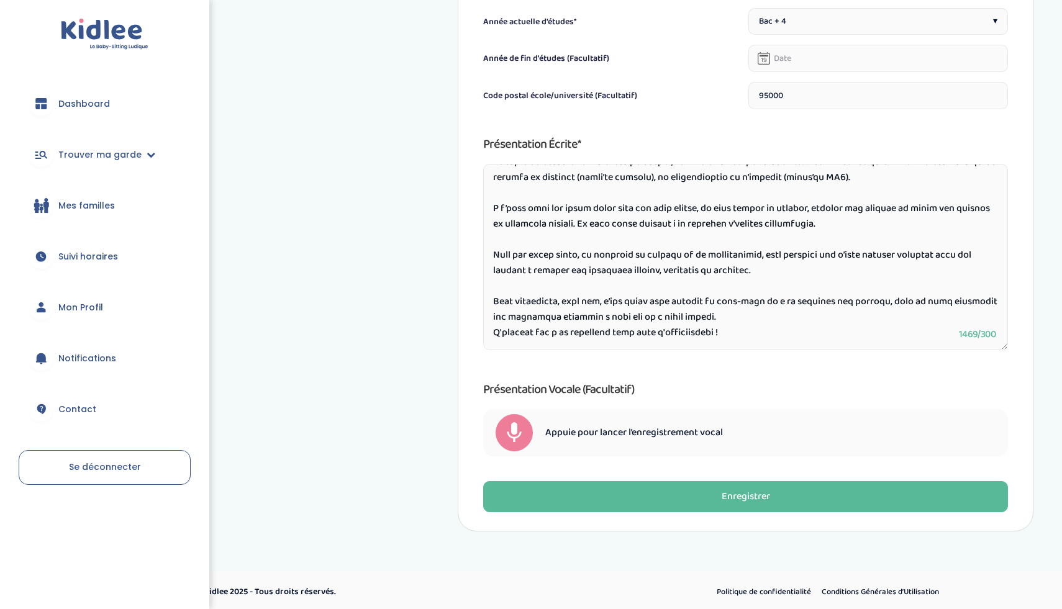
scroll to position [602, 0]
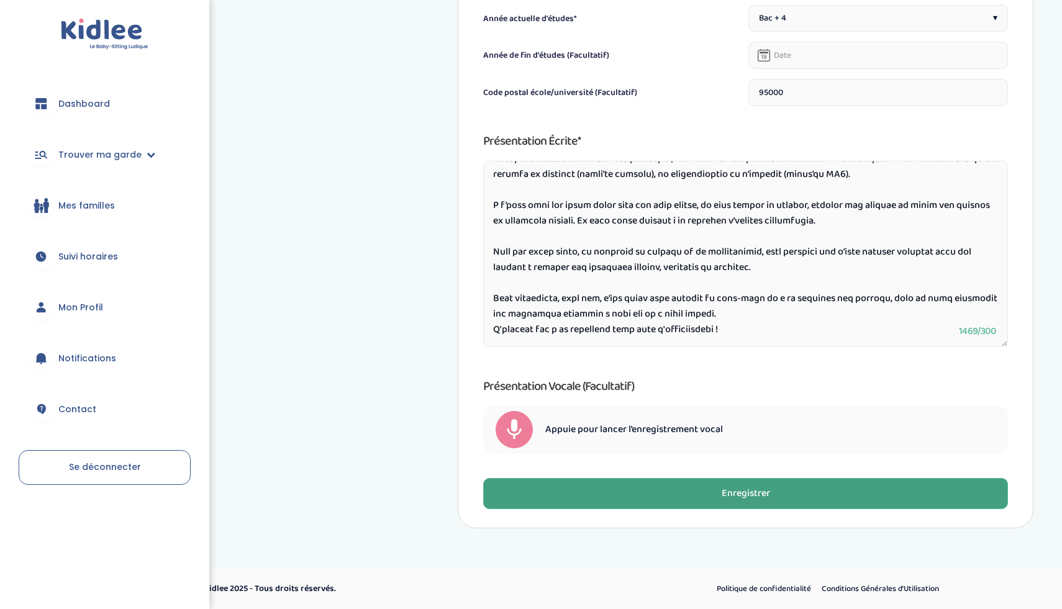
click at [743, 495] on div "Enregistrer" at bounding box center [746, 494] width 48 height 14
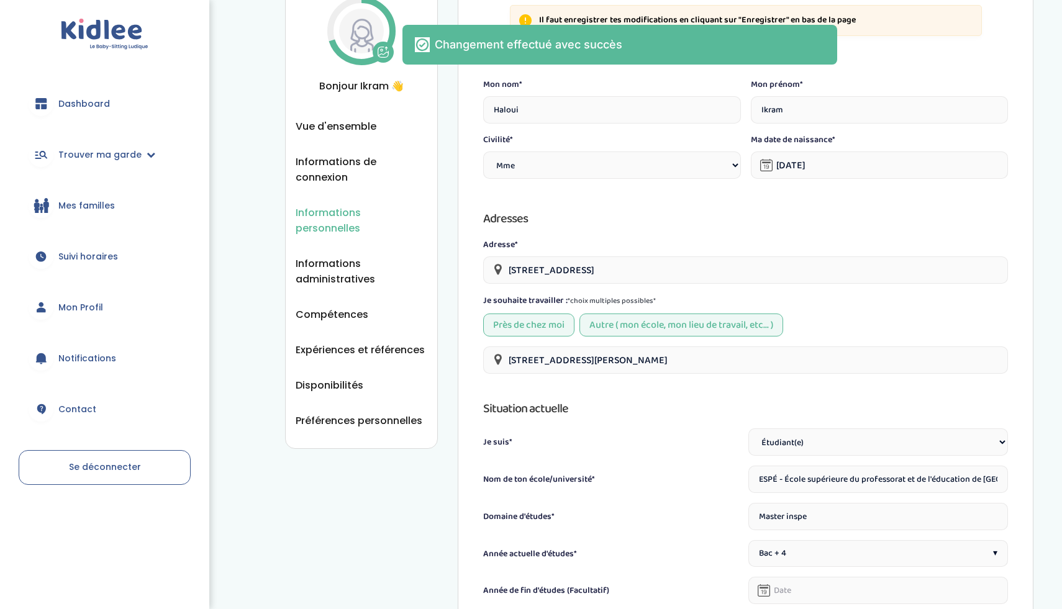
scroll to position [0, 0]
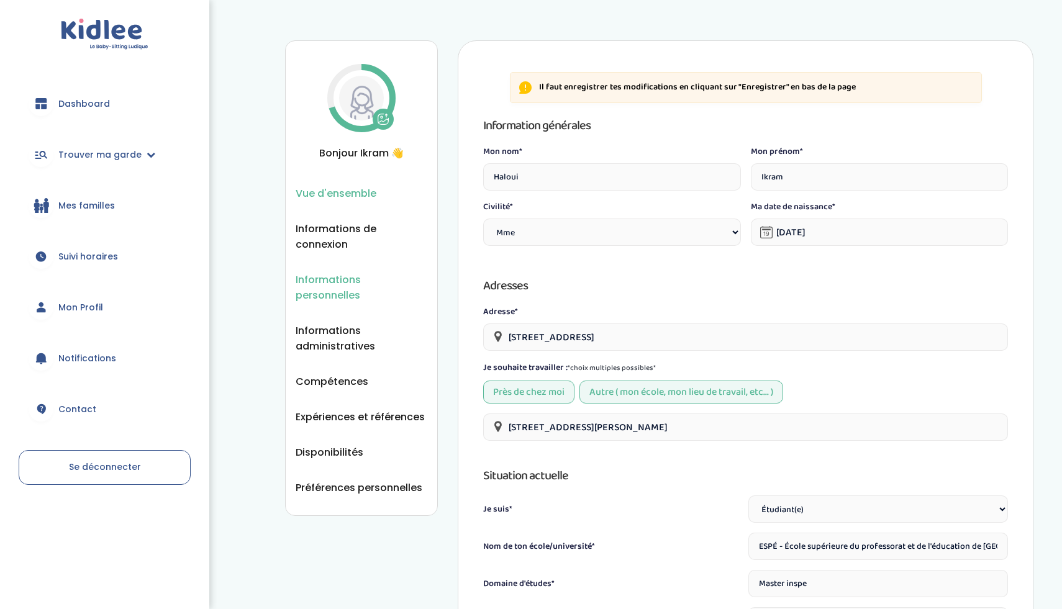
click at [343, 194] on span "Vue d'ensemble" at bounding box center [336, 194] width 81 height 16
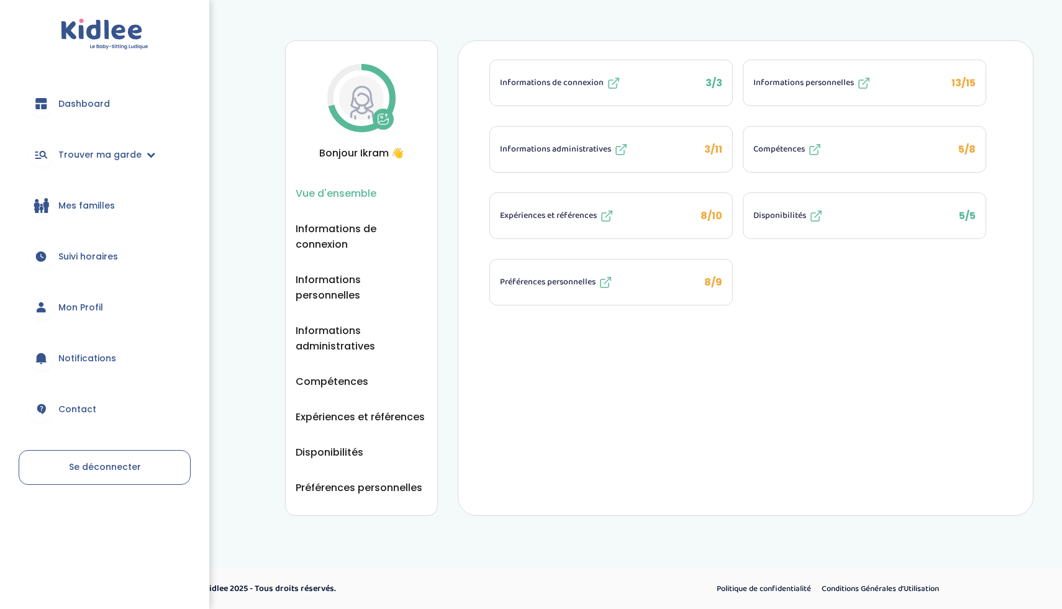
click at [873, 87] on button "Informations personnelles 13/15" at bounding box center [864, 82] width 242 height 45
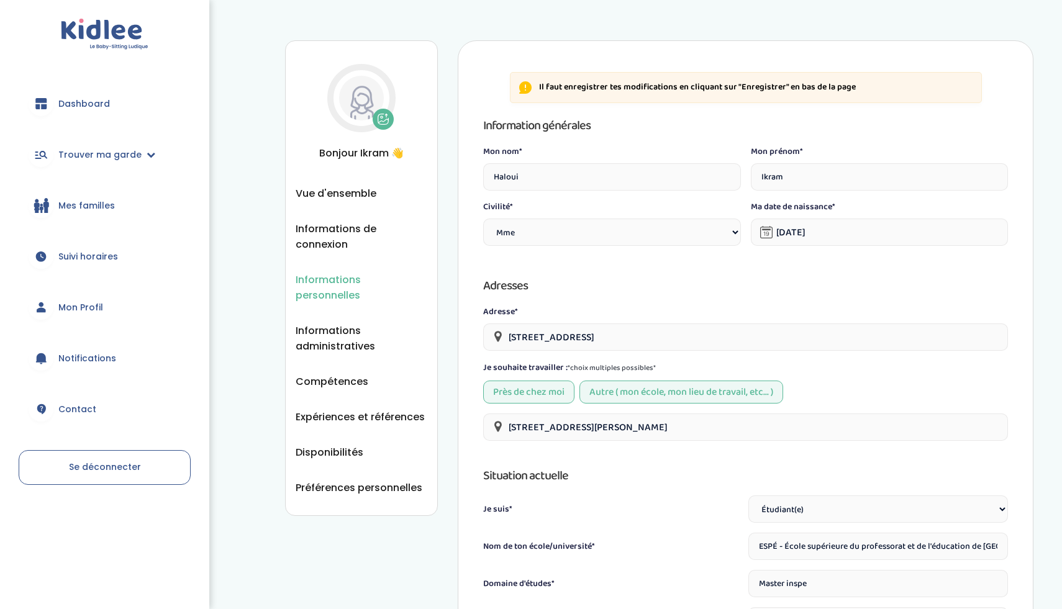
select select "1"
click at [321, 196] on span "Vue d'ensemble" at bounding box center [336, 194] width 81 height 16
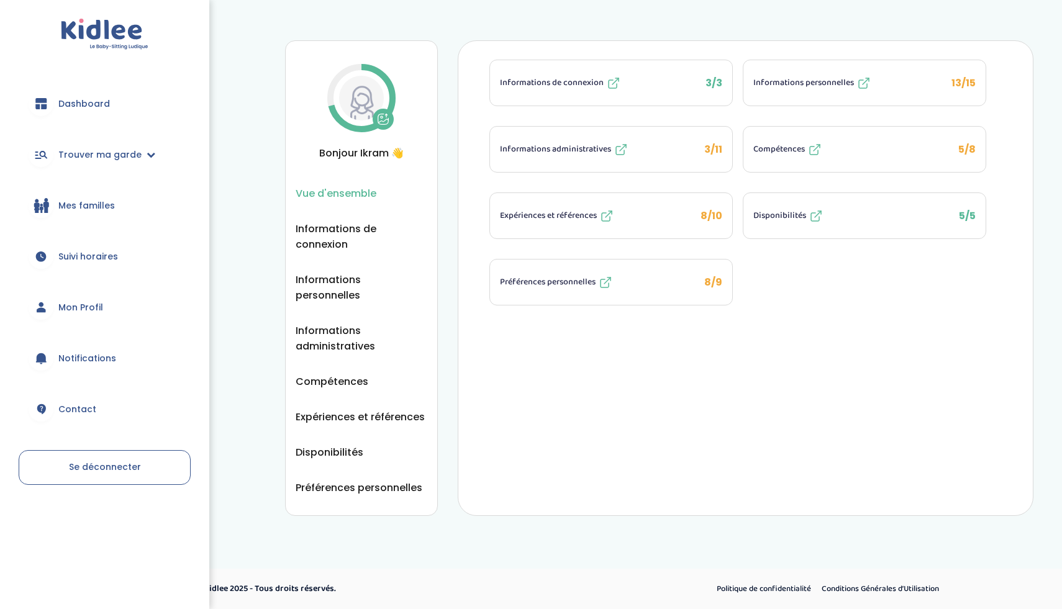
click at [695, 230] on button "Expériences et références 8/10" at bounding box center [611, 215] width 242 height 45
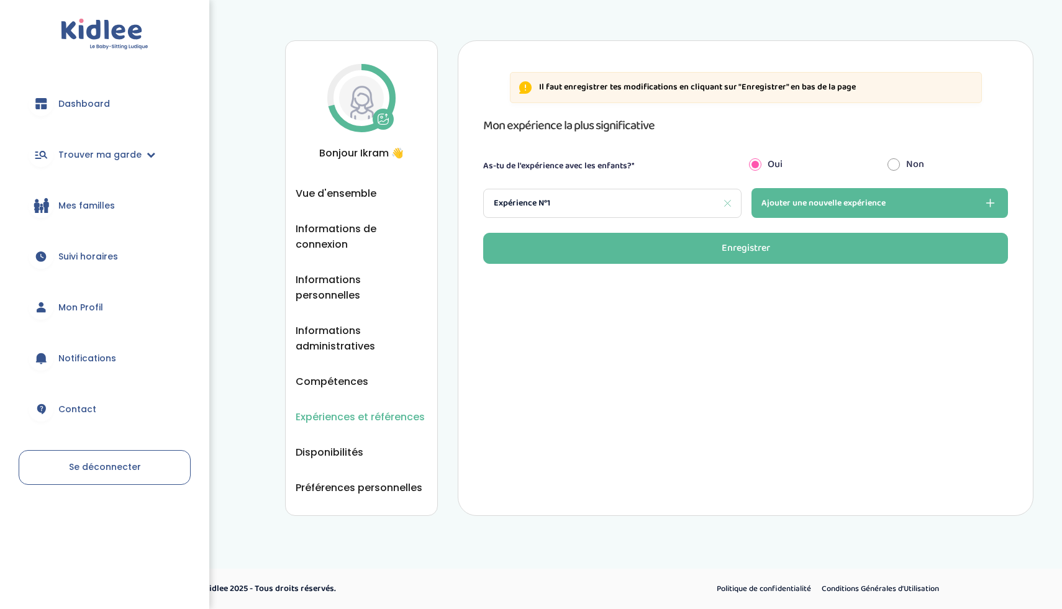
click at [662, 197] on div "Expérience N°1" at bounding box center [612, 203] width 258 height 29
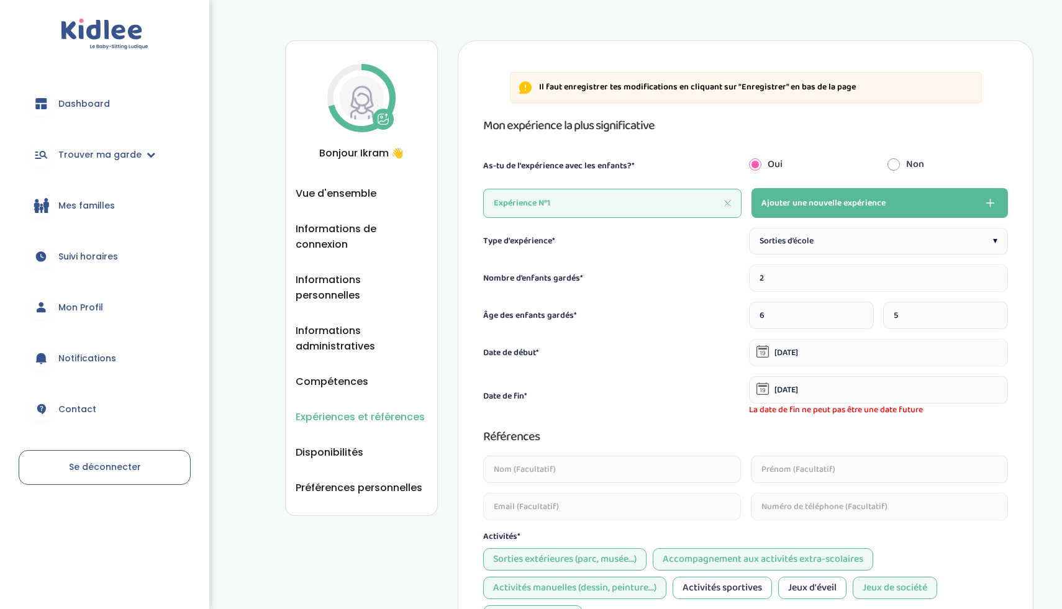
click at [820, 237] on div "Sorties d’école ▾" at bounding box center [878, 241] width 259 height 27
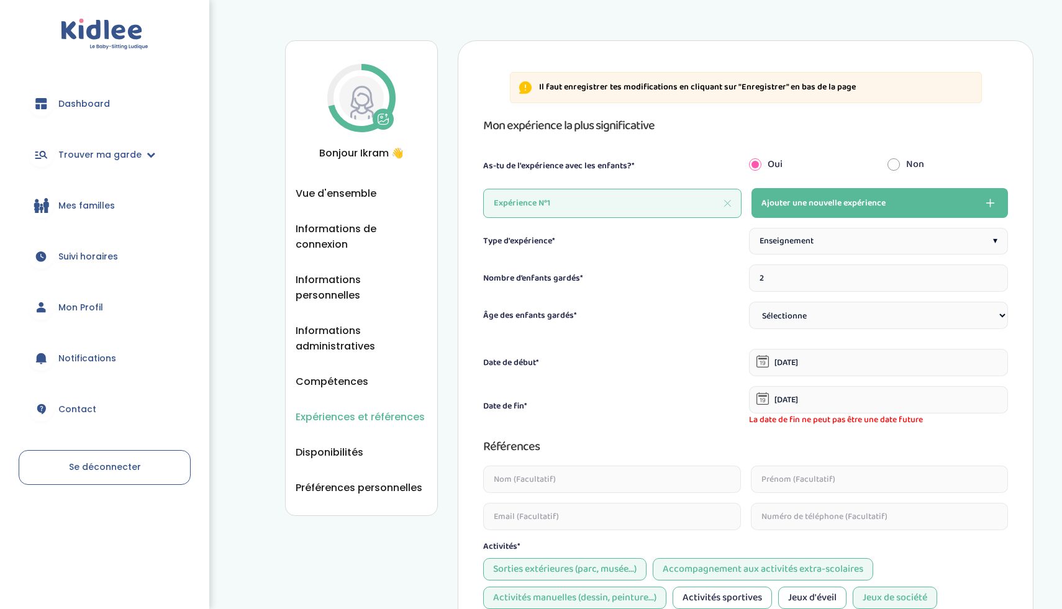
click at [789, 281] on input "2" at bounding box center [878, 278] width 259 height 27
click at [993, 277] on input "3" at bounding box center [878, 278] width 259 height 27
click at [993, 277] on input "4" at bounding box center [878, 278] width 259 height 27
click at [993, 277] on input "5" at bounding box center [878, 278] width 259 height 27
click at [993, 277] on input "6" at bounding box center [878, 278] width 259 height 27
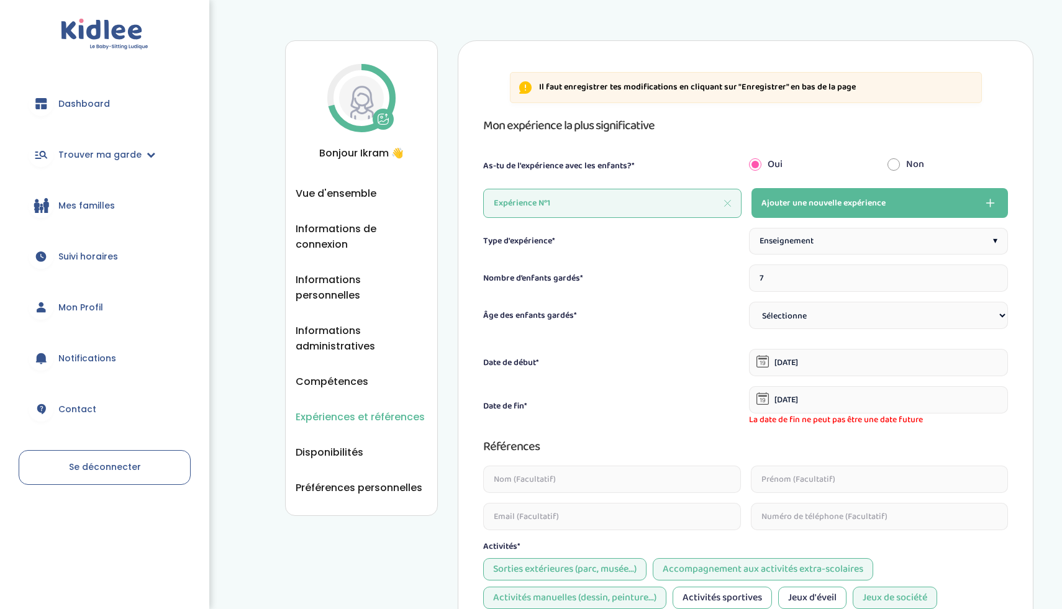
click at [993, 277] on input "7" at bounding box center [878, 278] width 259 height 27
click at [993, 277] on input "8" at bounding box center [878, 278] width 259 height 27
click at [993, 277] on input "9" at bounding box center [878, 278] width 259 height 27
click at [993, 277] on input "10" at bounding box center [878, 278] width 259 height 27
click at [993, 277] on input "11" at bounding box center [878, 278] width 259 height 27
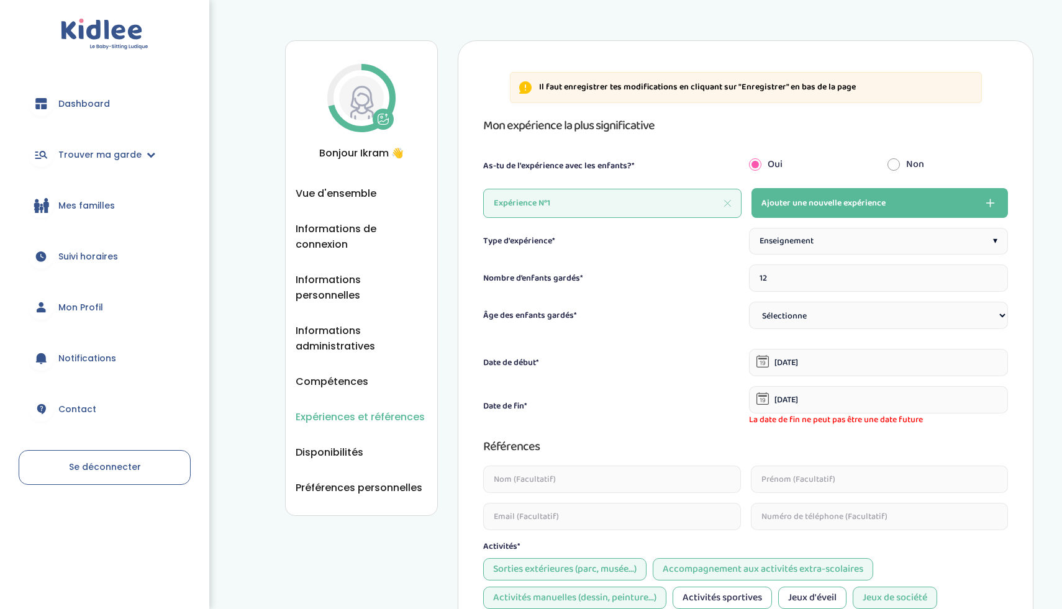
click at [993, 277] on input "12" at bounding box center [878, 278] width 259 height 27
click at [993, 277] on input "13" at bounding box center [878, 278] width 259 height 27
click at [993, 277] on input "14" at bounding box center [878, 278] width 259 height 27
type input "15"
click at [993, 277] on input "15" at bounding box center [878, 278] width 259 height 27
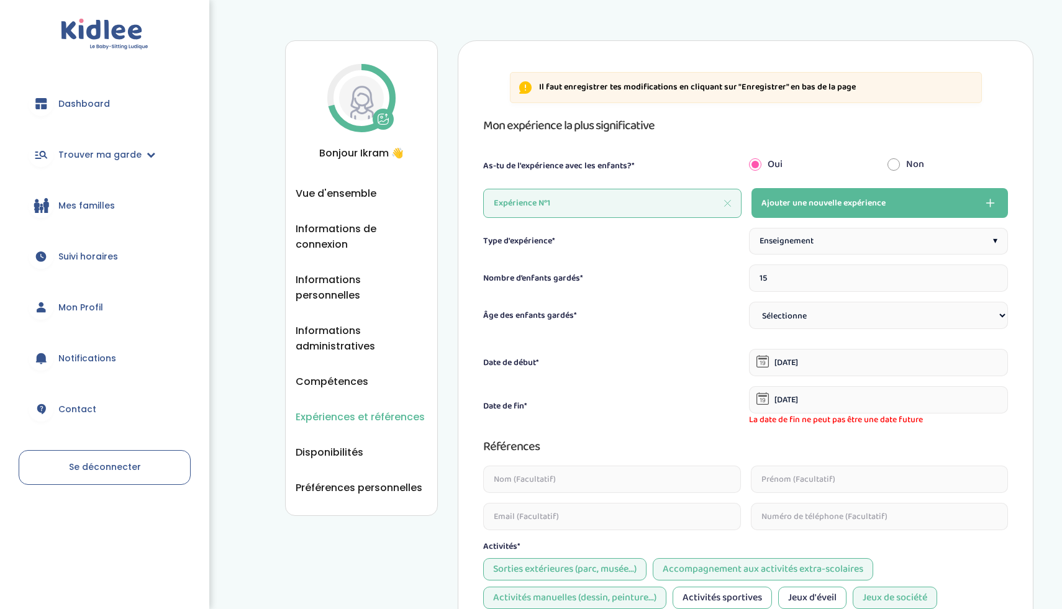
click at [799, 324] on select "Sélectionne 3-6 ans 6-9 ans +9 ans" at bounding box center [878, 315] width 259 height 27
select select "+9"
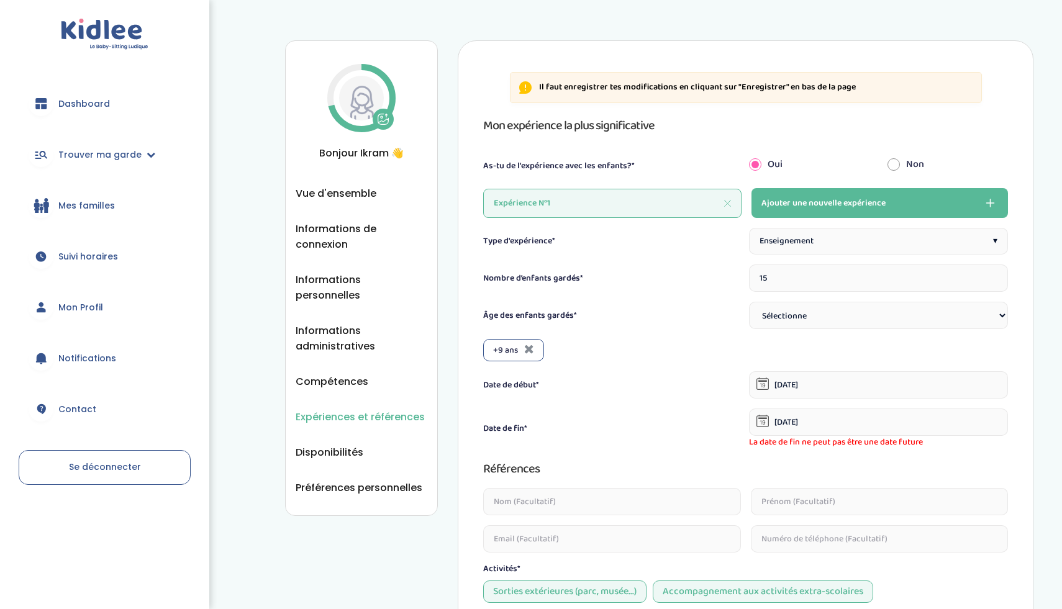
click at [810, 314] on select "Sélectionne 3-6 ans 6-9 ans +9 ans" at bounding box center [878, 315] width 259 height 27
select select "3-6"
click at [792, 317] on select "Sélectionne 3-6 ans 6-9 ans +9 ans" at bounding box center [878, 315] width 259 height 27
select select "6-9"
select select
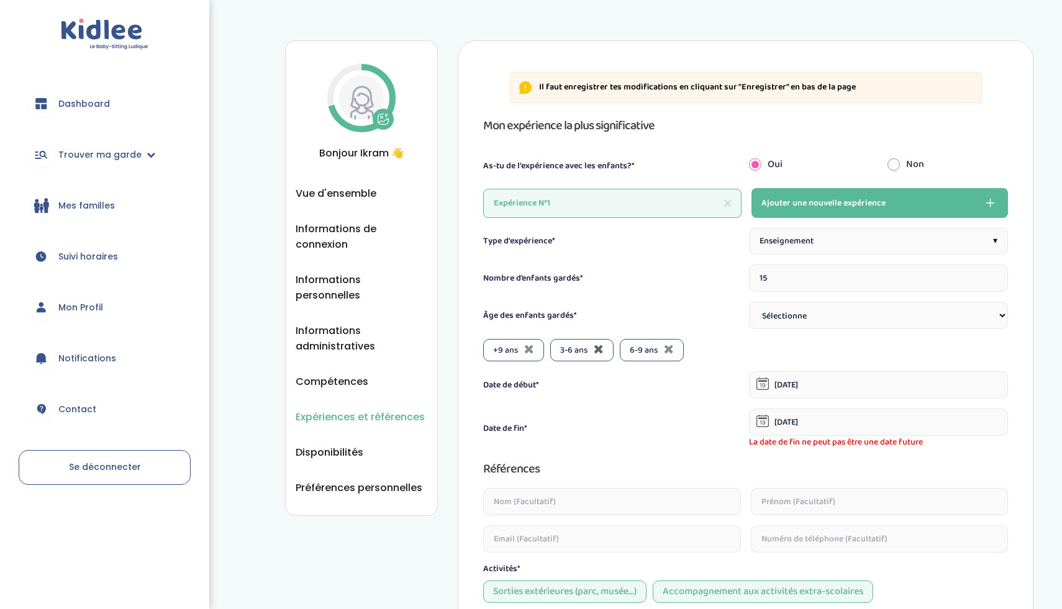
click at [597, 349] on icon at bounding box center [599, 349] width 10 height 12
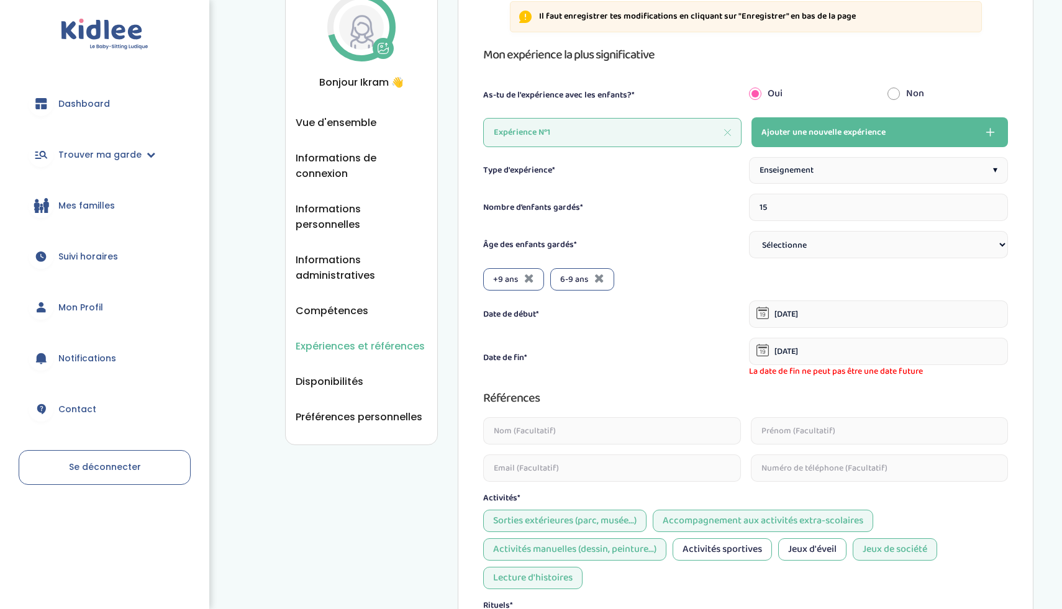
scroll to position [71, 0]
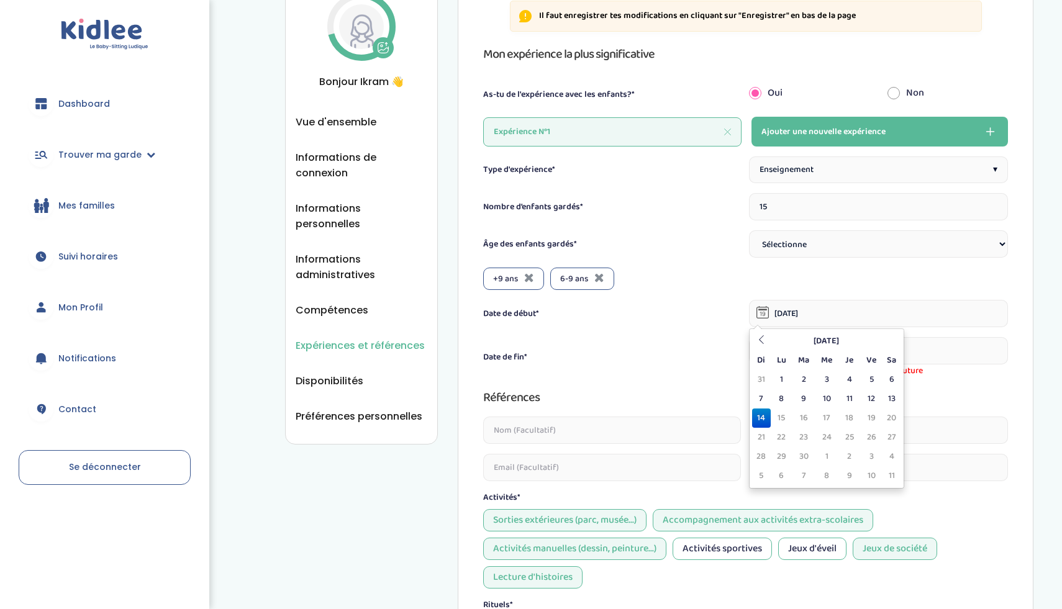
click at [921, 318] on input "[DATE]" at bounding box center [878, 313] width 259 height 27
click at [762, 343] on icon at bounding box center [761, 339] width 9 height 9
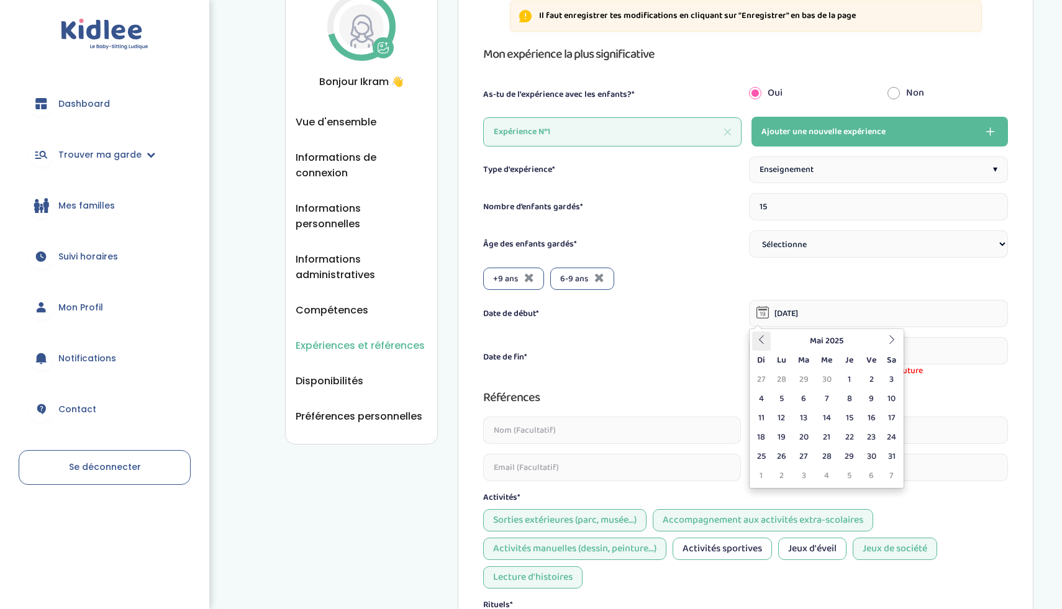
click at [762, 343] on icon at bounding box center [761, 339] width 9 height 9
click at [895, 337] on icon at bounding box center [891, 339] width 9 height 9
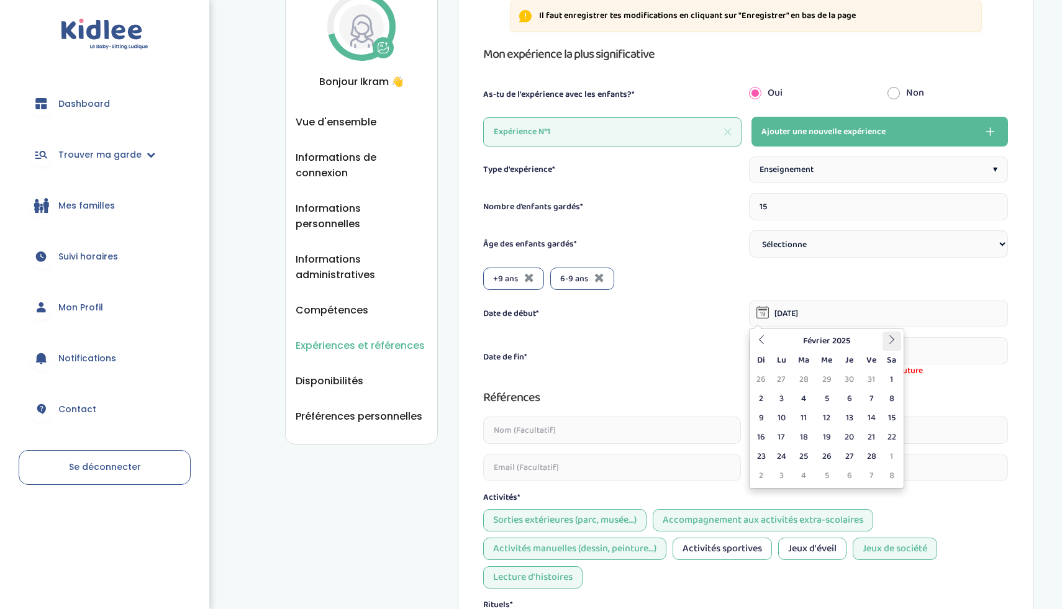
click at [896, 345] on th at bounding box center [891, 341] width 19 height 19
click at [888, 374] on td "1" at bounding box center [891, 379] width 19 height 19
type input "[DATE]"
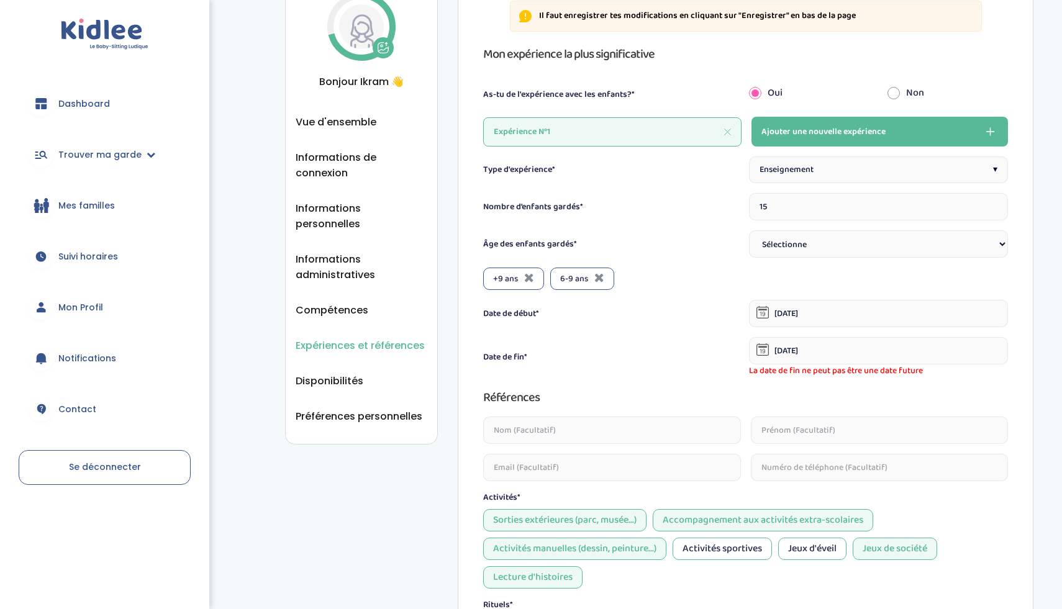
click at [777, 346] on input "[DATE]" at bounding box center [878, 350] width 259 height 27
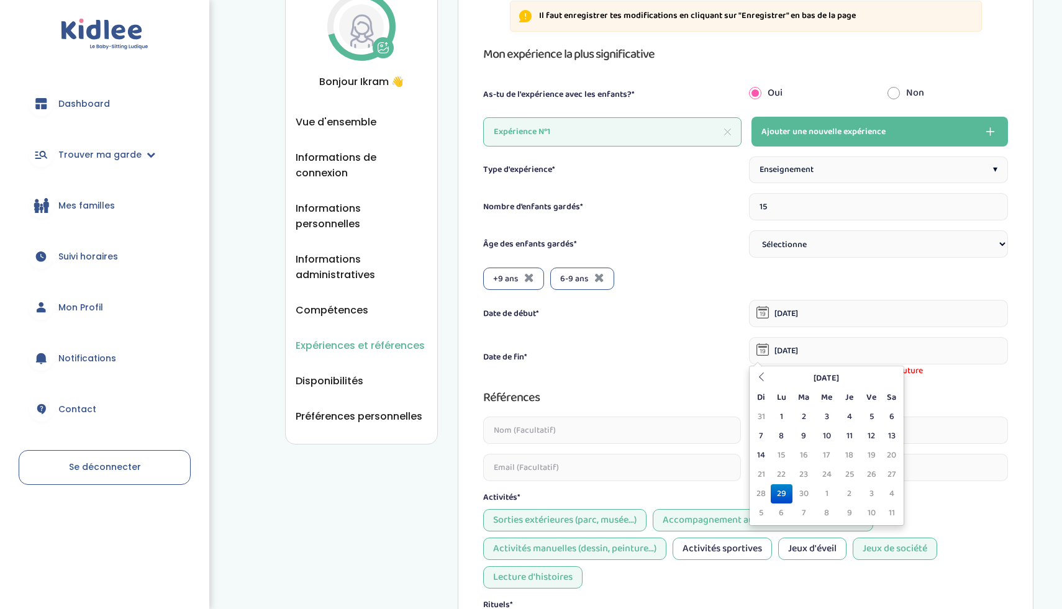
click at [666, 369] on div "Date de fin* [DATE] La date de fin ne peut pas être une date future" at bounding box center [745, 357] width 525 height 40
click at [784, 351] on input "[DATE]" at bounding box center [878, 350] width 259 height 27
click at [787, 419] on td "1" at bounding box center [782, 416] width 22 height 19
type input "[DATE]"
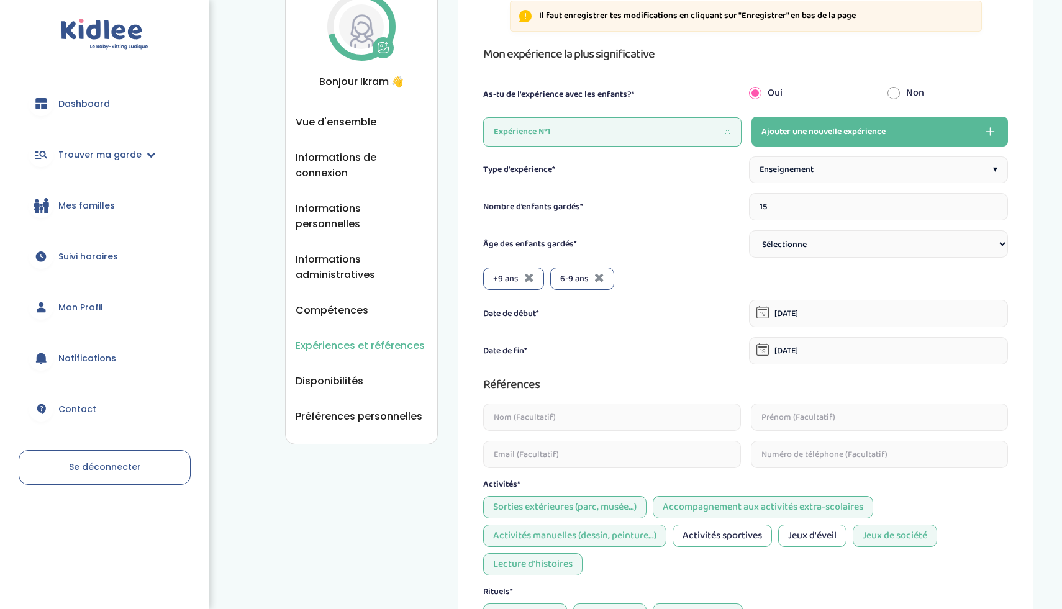
click at [574, 422] on input "text" at bounding box center [611, 417] width 257 height 27
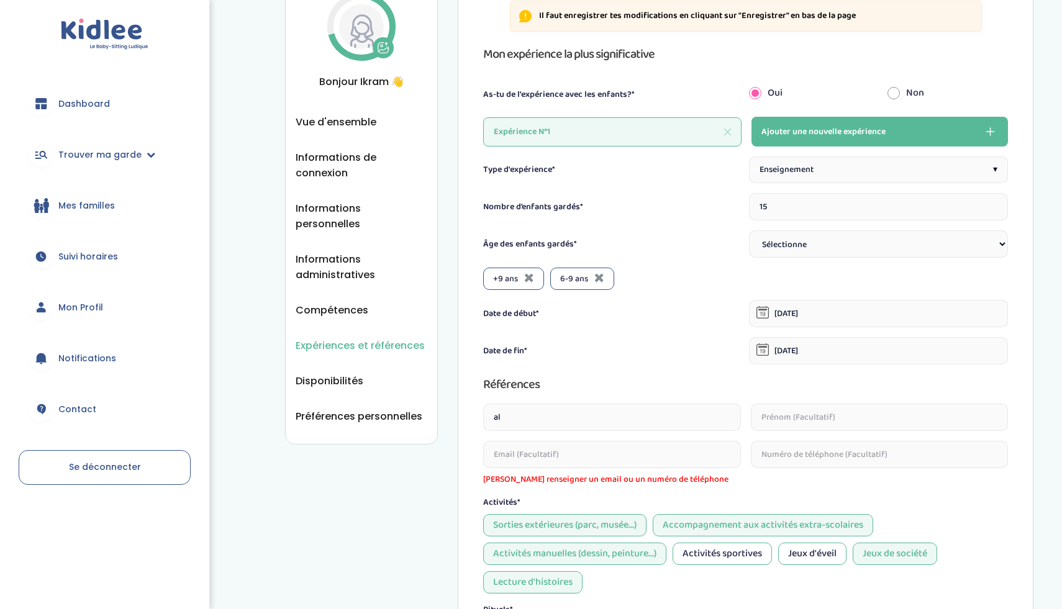
type input "a"
click at [589, 415] on input "Alpha education" at bounding box center [611, 417] width 257 height 27
click at [522, 420] on input "Alpha education" at bounding box center [611, 417] width 257 height 27
type input "Alpha éducation"
click at [616, 455] on input "email" at bounding box center [611, 454] width 257 height 27
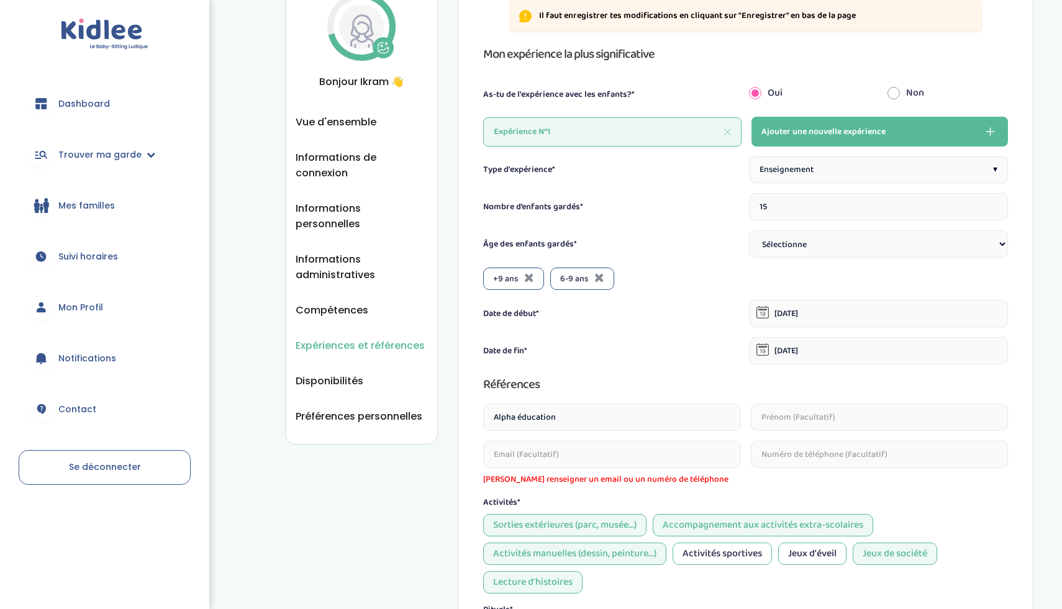
click at [759, 451] on input "text" at bounding box center [879, 454] width 257 height 27
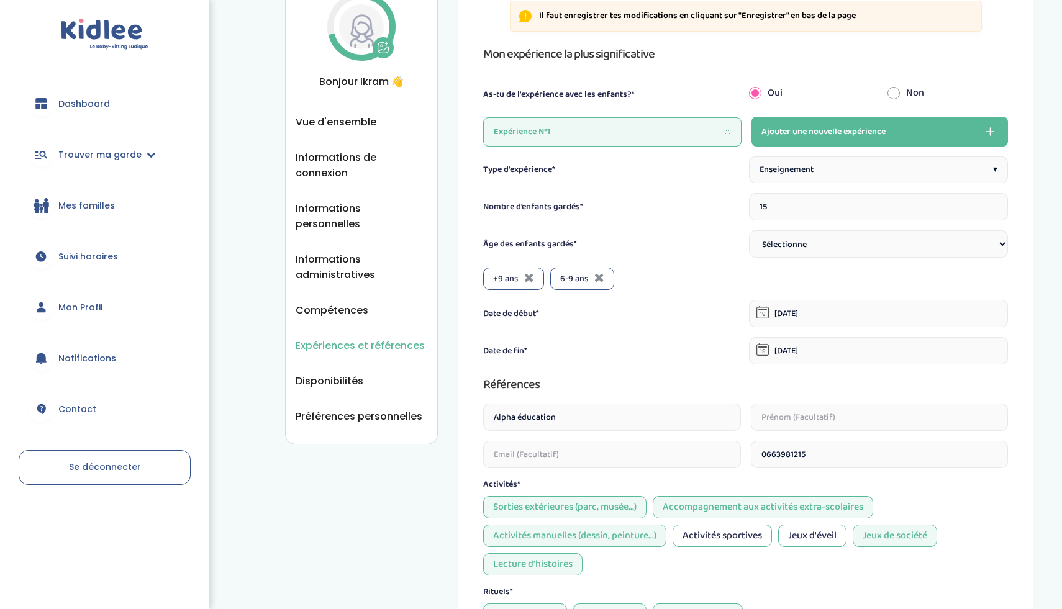
type input "0663981215"
click at [782, 420] on input "text" at bounding box center [879, 417] width 257 height 27
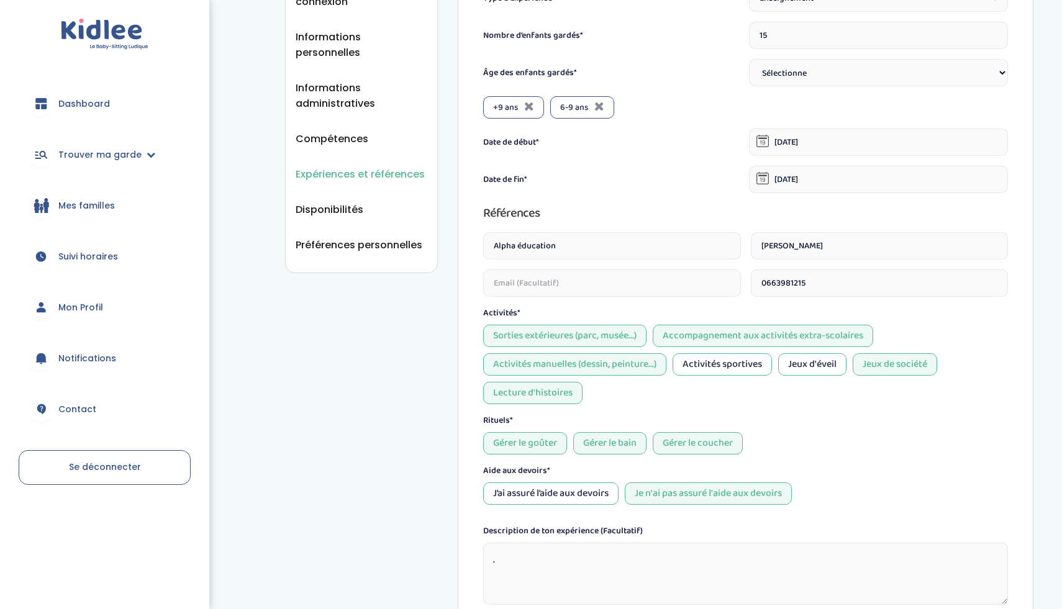
scroll to position [241, 0]
type input "[PERSON_NAME]"
click at [627, 344] on div "Sorties extérieures (parc, musée...)" at bounding box center [564, 338] width 163 height 22
click at [883, 371] on div "Jeux de société" at bounding box center [895, 366] width 84 height 22
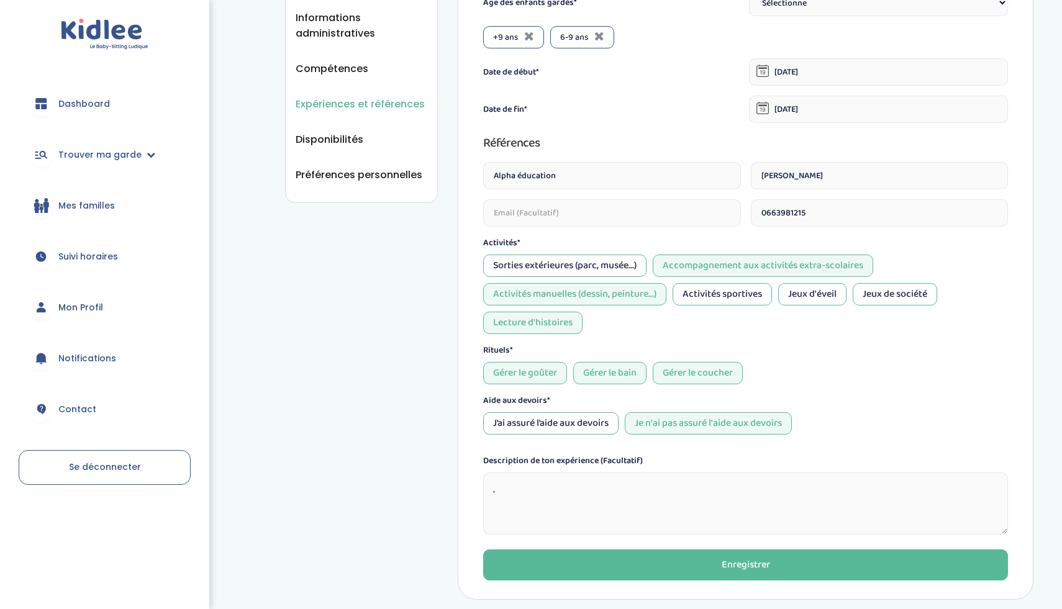
scroll to position [324, 0]
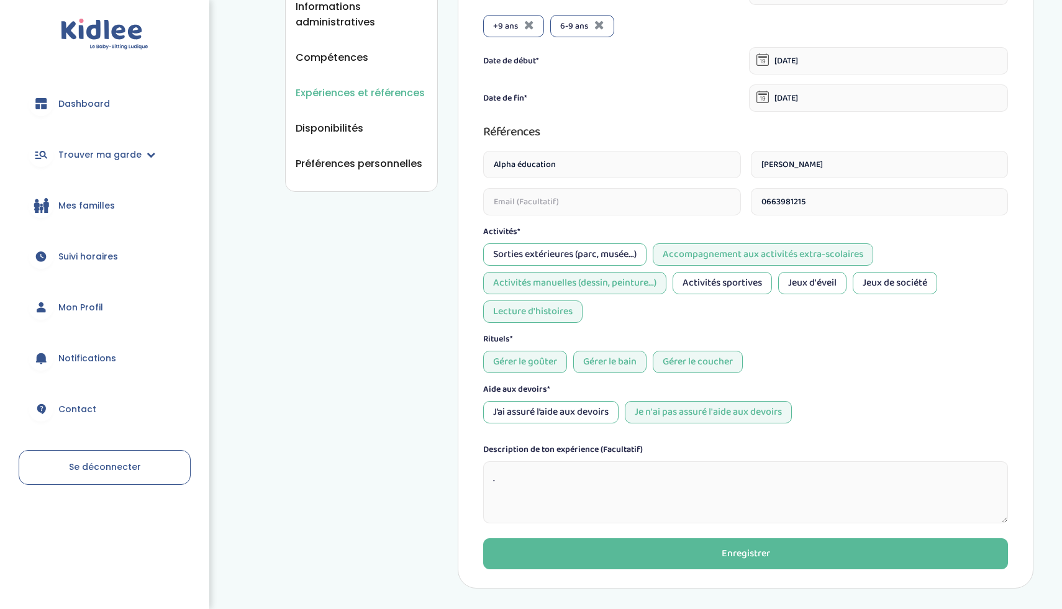
click at [545, 365] on div "Gérer le goûter" at bounding box center [525, 362] width 84 height 22
click at [602, 369] on div "Gérer le bain" at bounding box center [609, 362] width 73 height 22
click at [689, 361] on div "Gérer le coucher" at bounding box center [698, 362] width 90 height 22
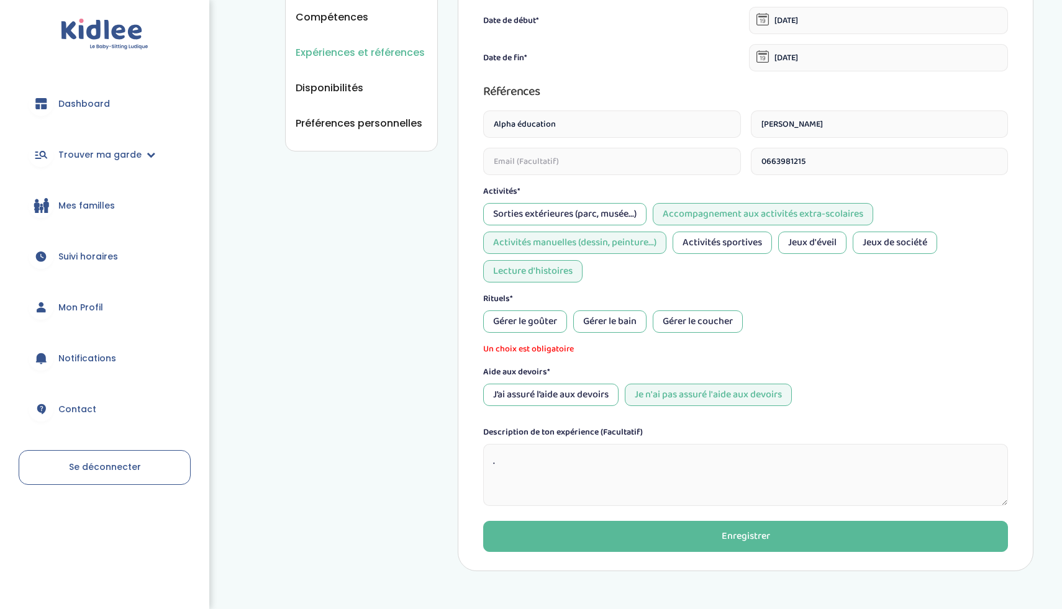
scroll to position [367, 0]
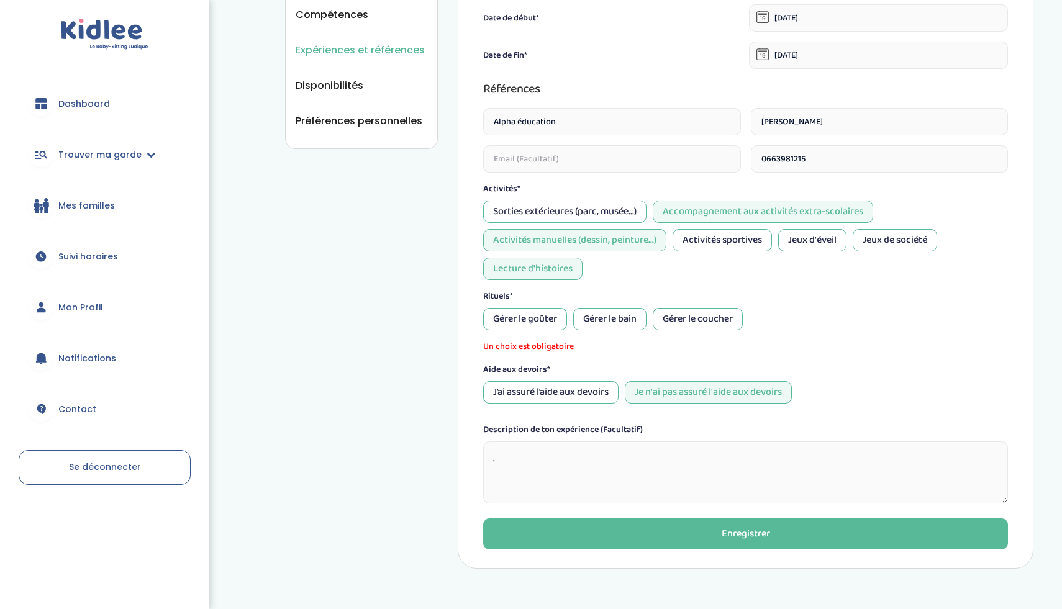
click at [562, 326] on div "Gérer le goûter" at bounding box center [525, 319] width 84 height 22
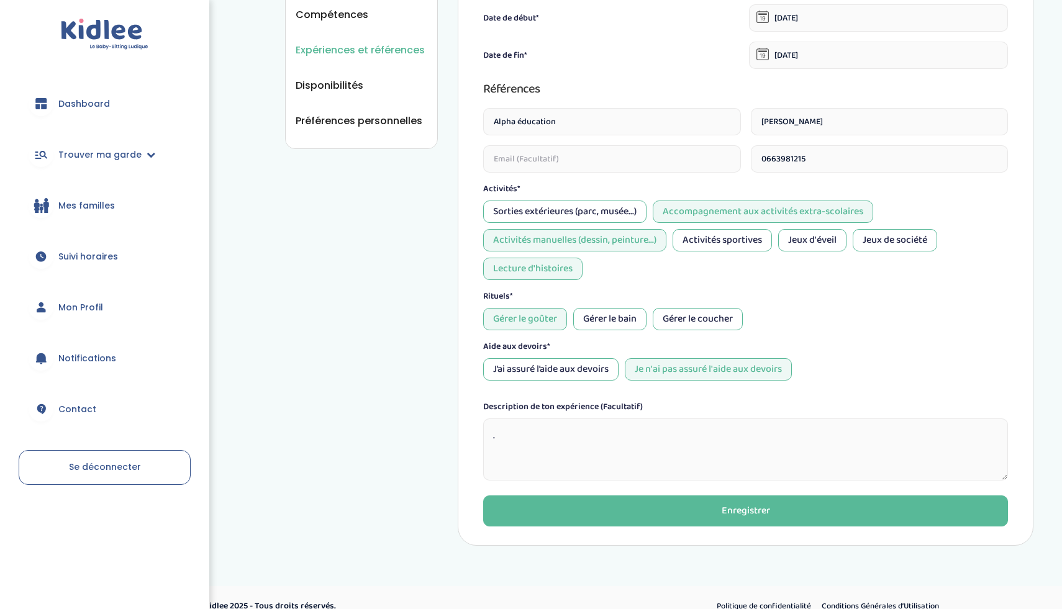
click at [561, 371] on div "J’ai assuré l’aide aux devoirs" at bounding box center [550, 369] width 135 height 22
click at [497, 436] on textarea "." at bounding box center [745, 450] width 525 height 62
type textarea "j"
type textarea "R"
type textarea "T"
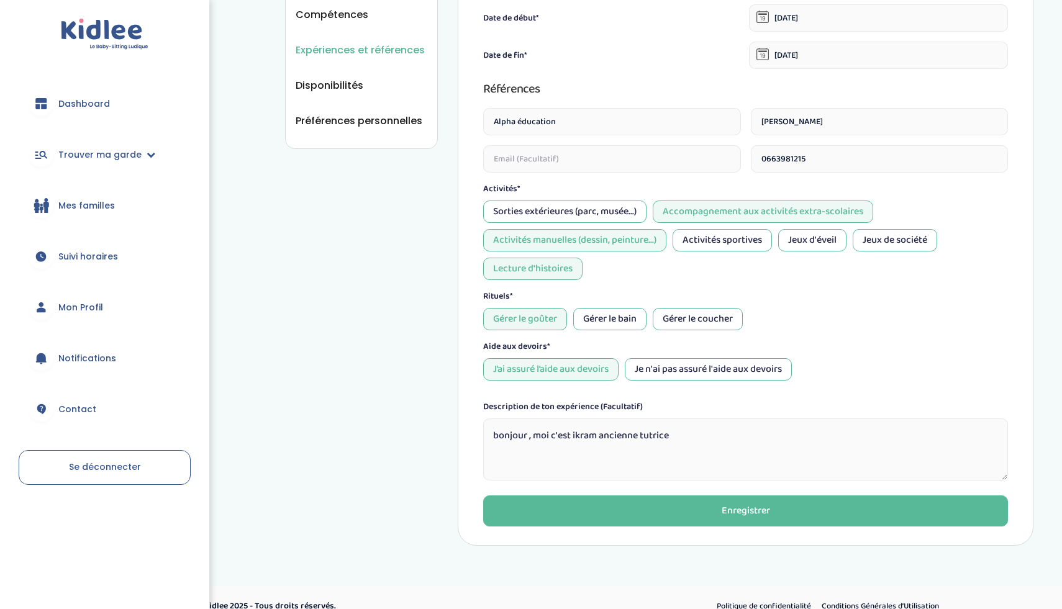
type textarea "bonjour , moi c'est ikram ancienne tutrice a"
click at [725, 423] on textarea "bonjour , moi c'est ikram ancienne tutrice a" at bounding box center [745, 450] width 525 height 62
click at [705, 433] on textarea "bonjour , moi c'est ikram ancienne tutrice a" at bounding box center [745, 450] width 525 height 62
type textarea "bonjour , moi c'est ikram ancienne tutrice avec alpha education , mes missionq"
click at [674, 436] on textarea "bonjour , moi c'est ikram ancienne tutrice avec alpha education , mes missionq" at bounding box center [745, 450] width 525 height 62
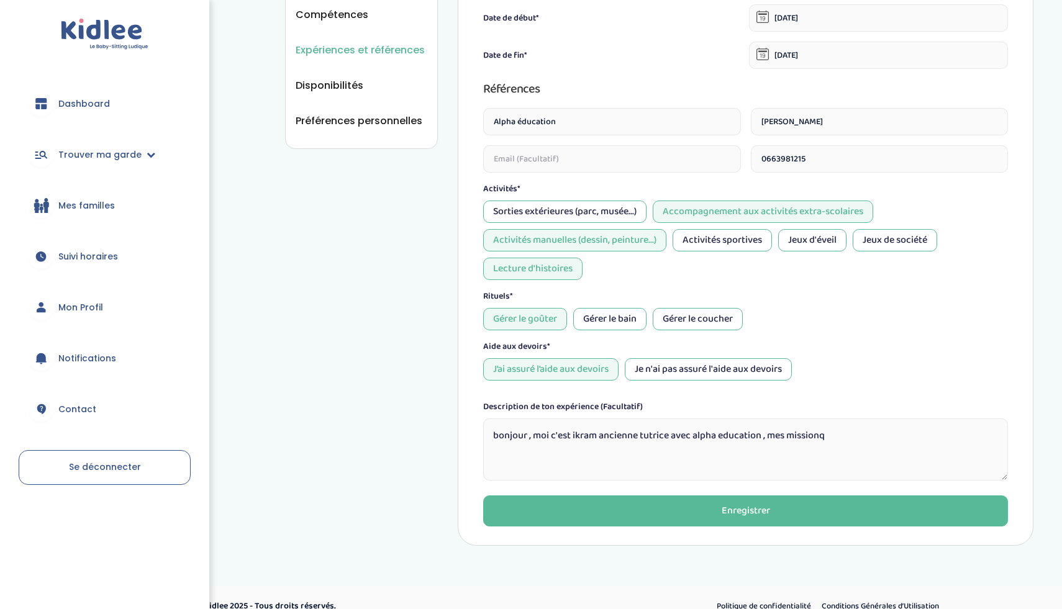
click at [674, 436] on textarea "bonjour , moi c'est ikram ancienne tutrice avec alpha education , mes missionq" at bounding box center [745, 450] width 525 height 62
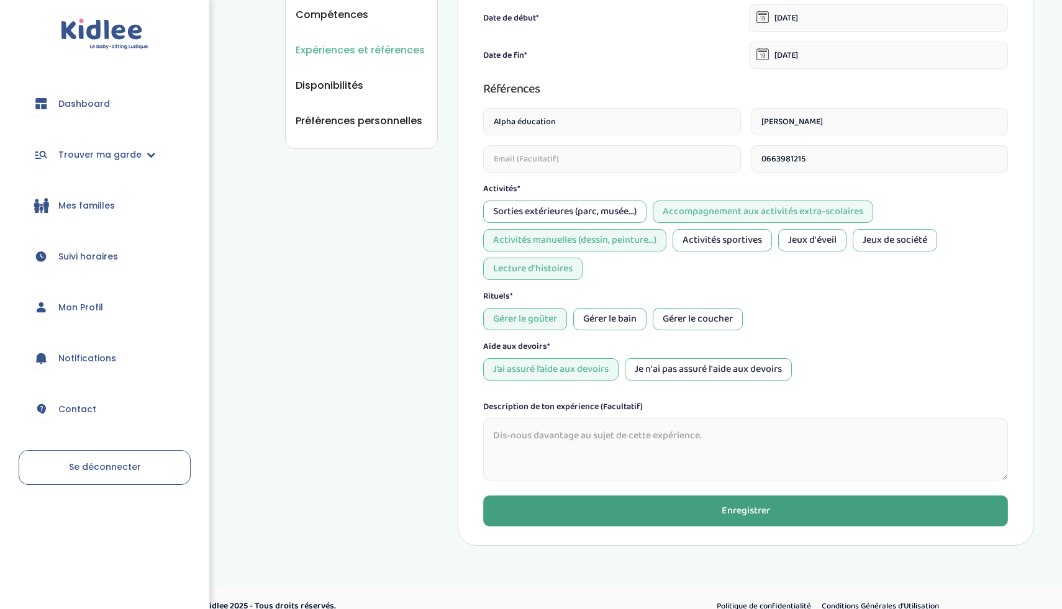
click at [673, 506] on button "Enregistrer" at bounding box center [745, 510] width 525 height 31
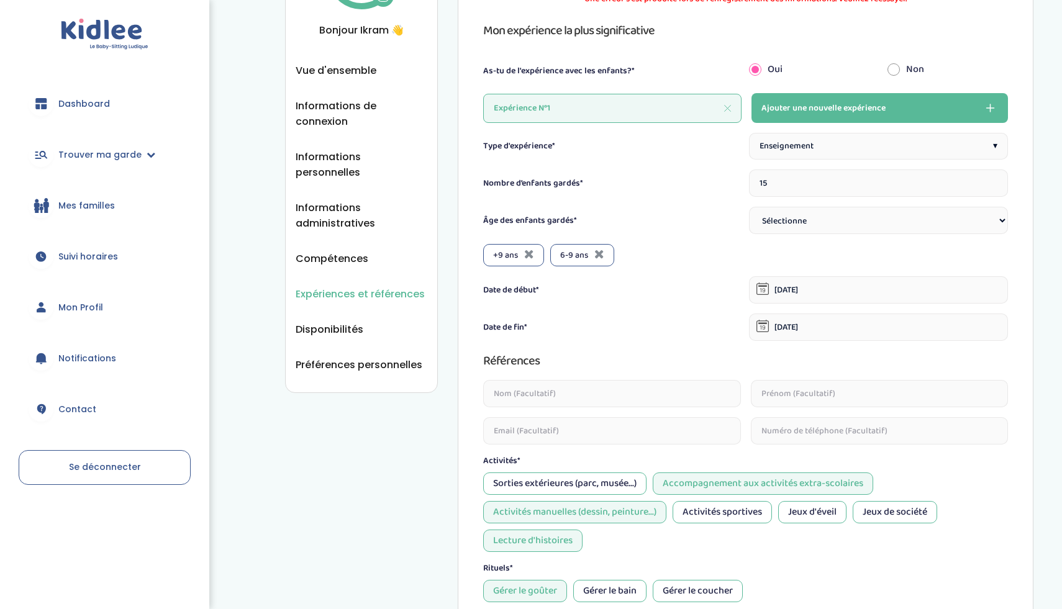
scroll to position [73, 0]
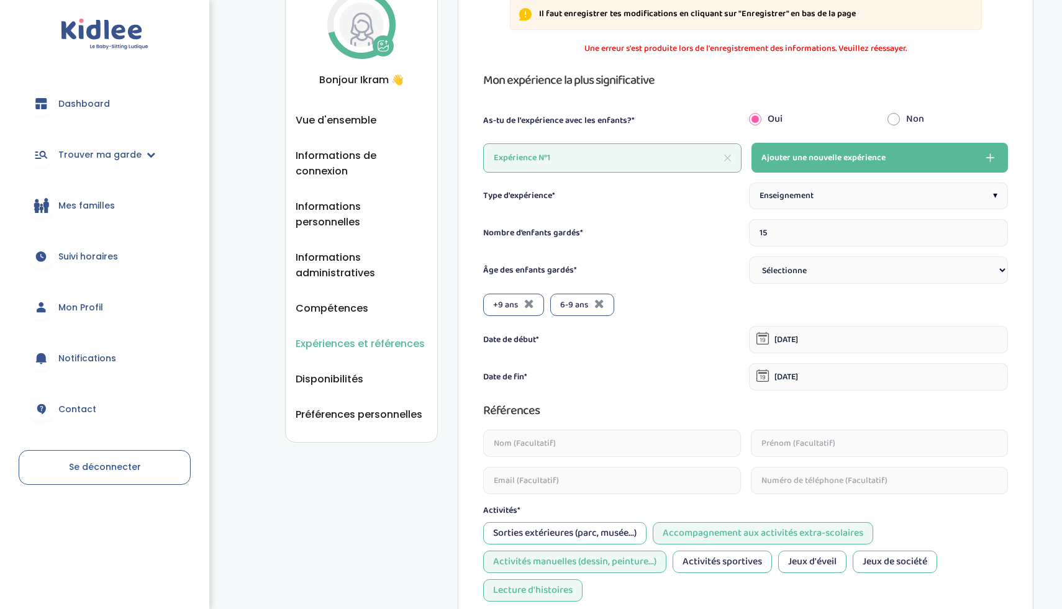
click at [831, 147] on button "Ajouter une nouvelle expérience" at bounding box center [879, 158] width 256 height 30
type input "1"
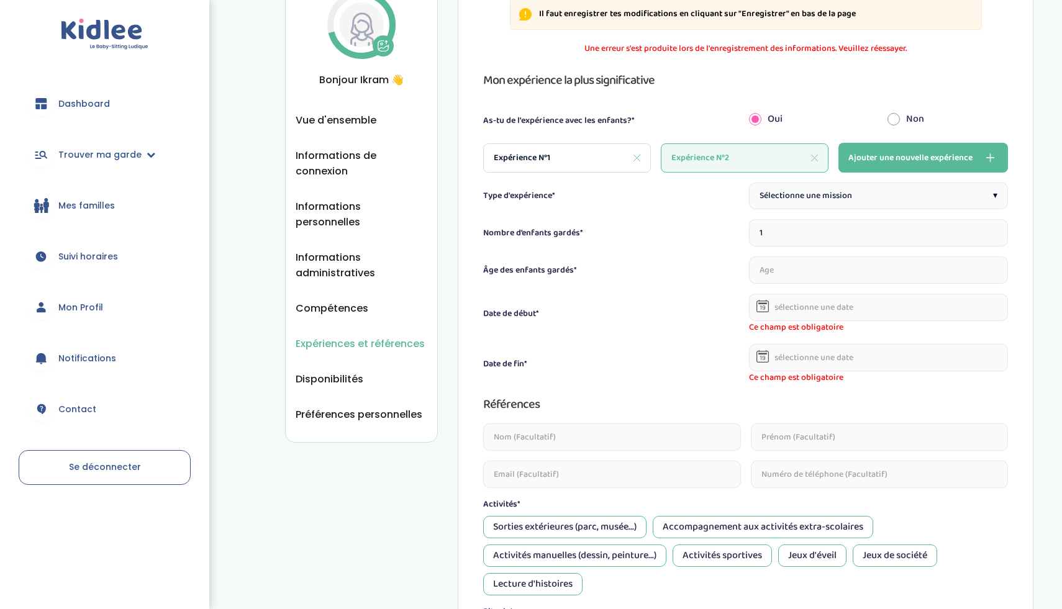
click at [822, 190] on span "Sélectionne une mission" at bounding box center [805, 195] width 93 height 13
click at [826, 203] on div "Baby-sitting le soir ▾" at bounding box center [878, 196] width 259 height 27
click at [785, 236] on input "1" at bounding box center [878, 232] width 259 height 27
click at [994, 232] on input "2" at bounding box center [878, 232] width 259 height 27
type input "3"
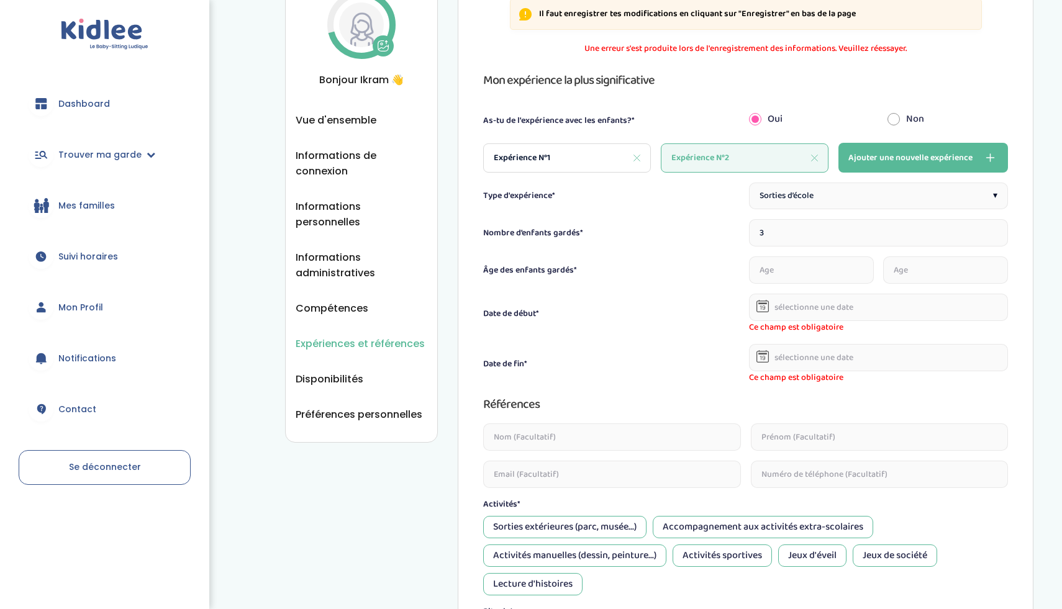
click at [994, 232] on input "3" at bounding box center [878, 232] width 259 height 27
click at [799, 264] on input "number" at bounding box center [789, 269] width 80 height 27
click at [812, 275] on input "0" at bounding box center [789, 269] width 80 height 27
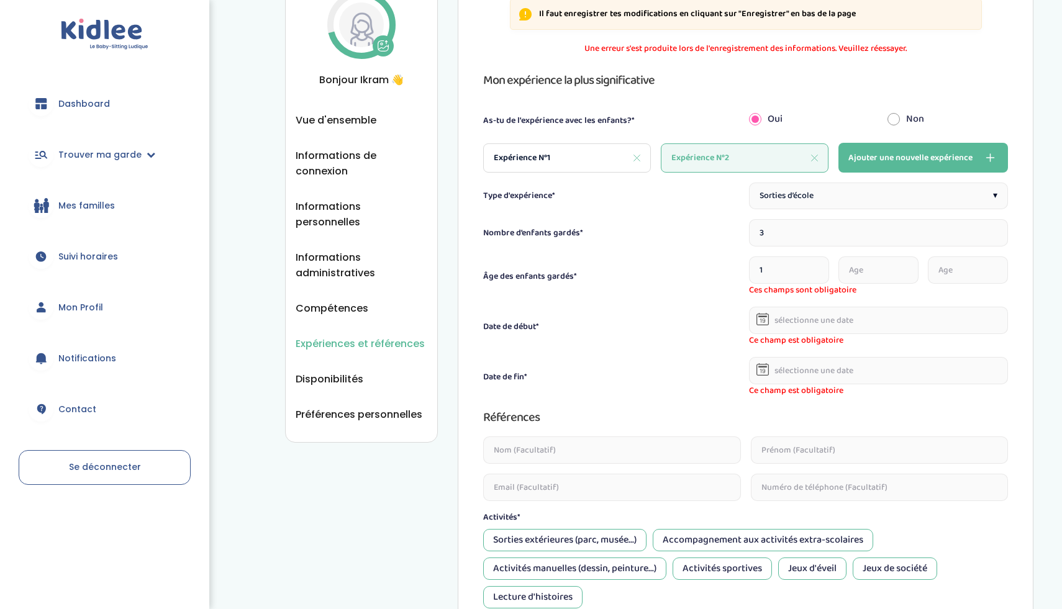
click at [815, 266] on input "1" at bounding box center [789, 269] width 80 height 27
click at [815, 266] on input "2" at bounding box center [789, 269] width 80 height 27
click at [815, 266] on input "3" at bounding box center [789, 269] width 80 height 27
type input "4"
click at [815, 266] on input "4" at bounding box center [789, 269] width 80 height 27
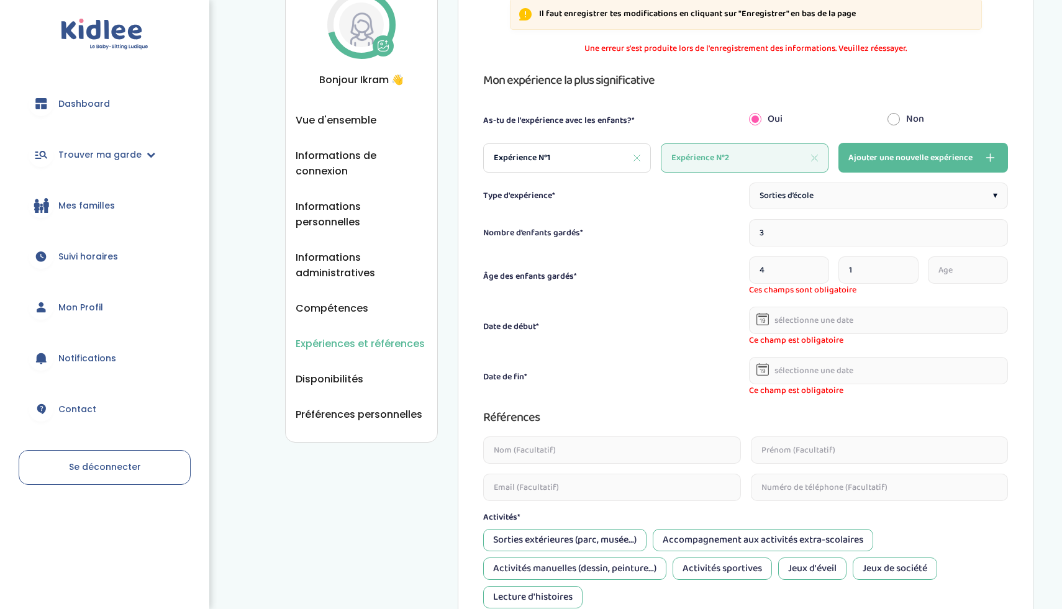
click at [903, 267] on input "1" at bounding box center [878, 269] width 80 height 27
click at [903, 267] on input "2" at bounding box center [878, 269] width 80 height 27
click at [903, 267] on input "3" at bounding box center [878, 269] width 80 height 27
click at [903, 267] on input "4" at bounding box center [878, 269] width 80 height 27
click at [903, 267] on input "5" at bounding box center [878, 269] width 80 height 27
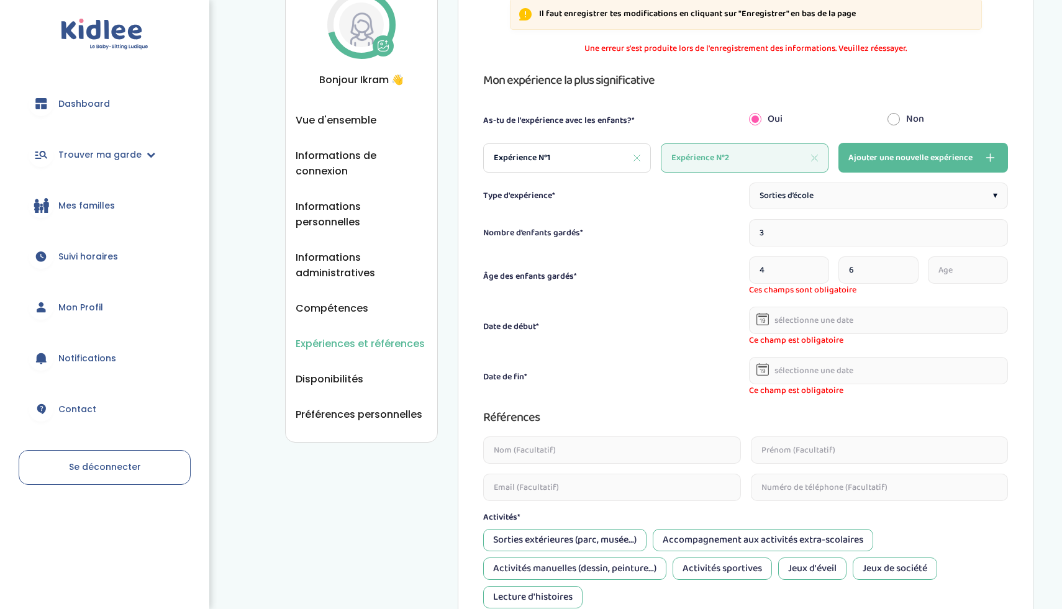
click at [903, 267] on input "6" at bounding box center [878, 269] width 80 height 27
click at [903, 267] on input "7" at bounding box center [878, 269] width 80 height 27
click at [903, 267] on input "8" at bounding box center [878, 269] width 80 height 27
type input "9"
click at [903, 268] on input "9" at bounding box center [878, 269] width 80 height 27
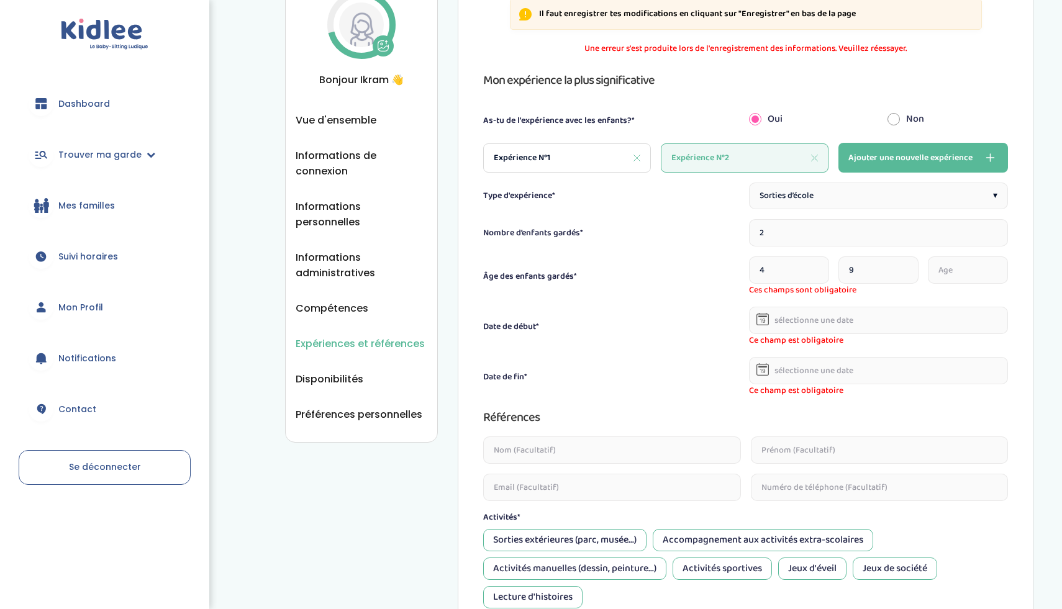
type input "2"
click at [991, 237] on input "2" at bounding box center [878, 232] width 259 height 27
click at [861, 267] on input "1" at bounding box center [811, 269] width 125 height 27
click at [861, 267] on input "2" at bounding box center [811, 269] width 125 height 27
click at [861, 267] on input "3" at bounding box center [811, 269] width 125 height 27
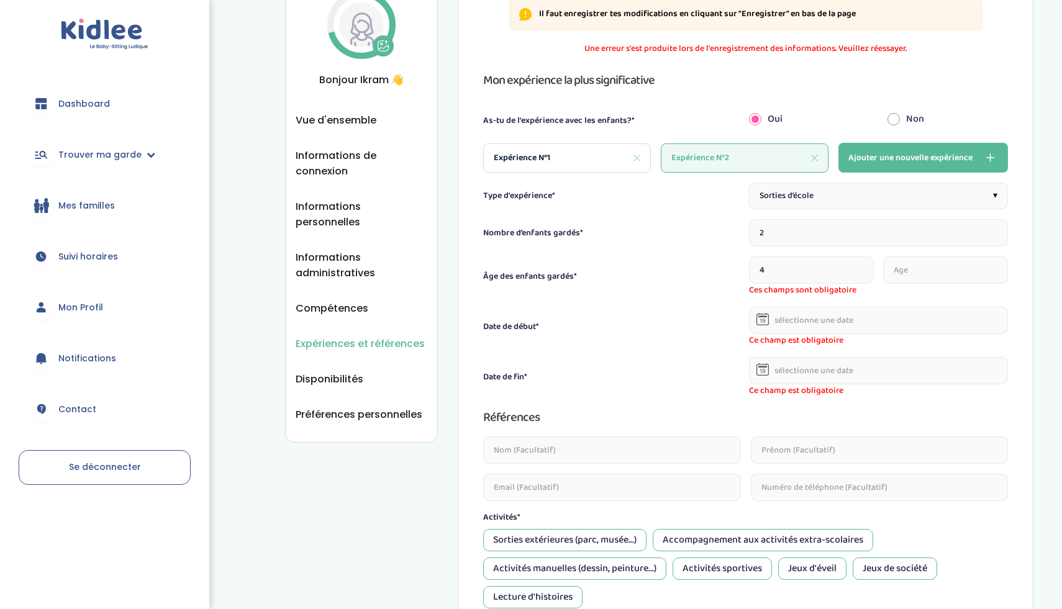
type input "4"
click at [861, 267] on input "4" at bounding box center [811, 269] width 125 height 27
click at [993, 268] on input "1" at bounding box center [945, 269] width 125 height 27
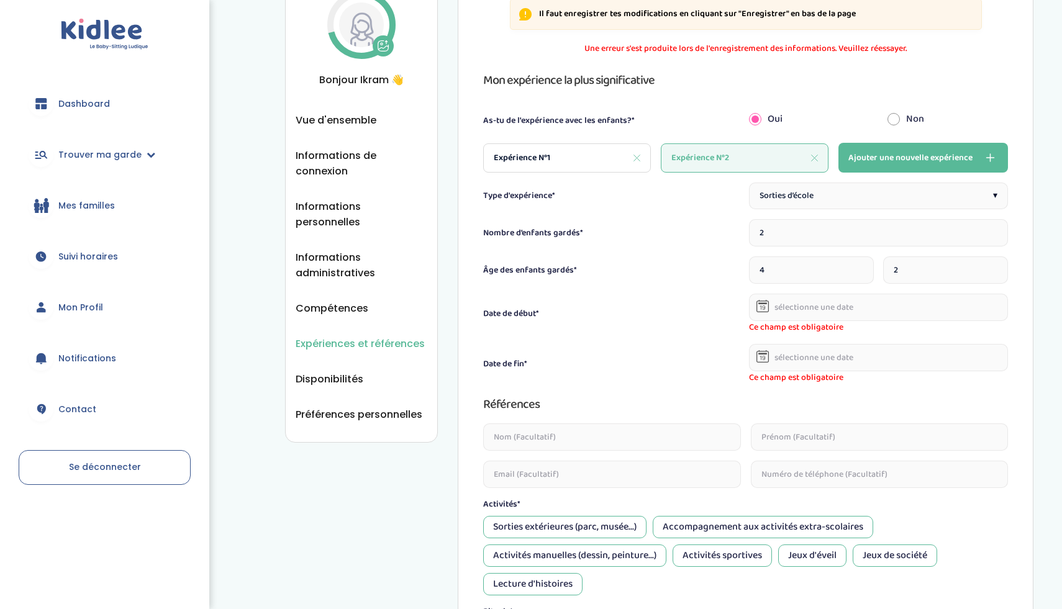
click at [993, 268] on input "2" at bounding box center [945, 269] width 125 height 27
click at [993, 268] on input "3" at bounding box center [945, 269] width 125 height 27
click at [993, 268] on input "4" at bounding box center [945, 269] width 125 height 27
click at [993, 268] on input "5" at bounding box center [945, 269] width 125 height 27
click at [992, 269] on input "6" at bounding box center [945, 269] width 125 height 27
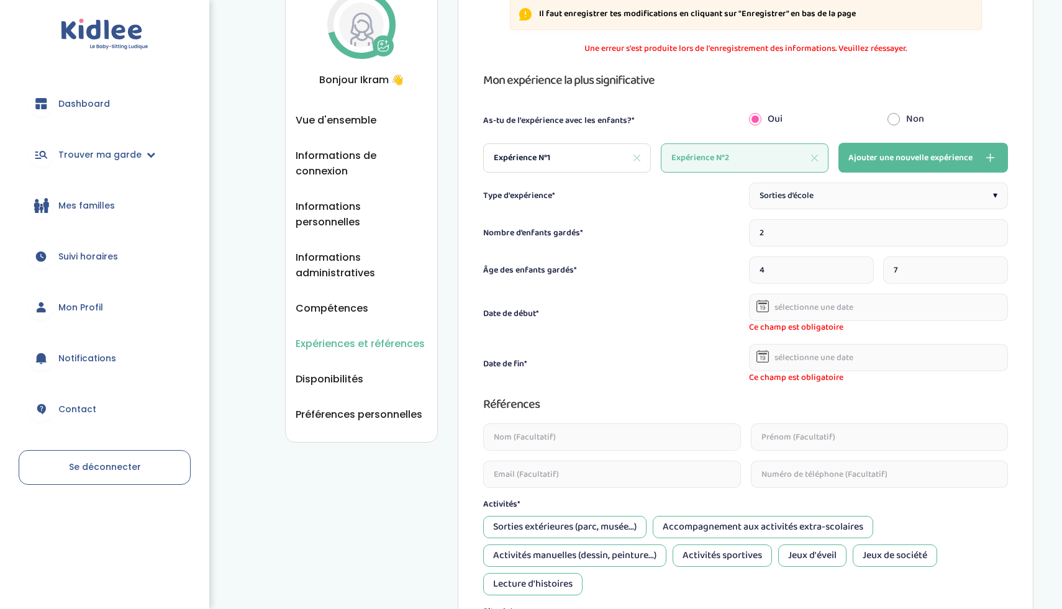
click at [992, 269] on input "7" at bounding box center [945, 269] width 125 height 27
click at [992, 269] on input "8" at bounding box center [945, 269] width 125 height 27
type input "9"
click at [992, 269] on input "9" at bounding box center [945, 269] width 125 height 27
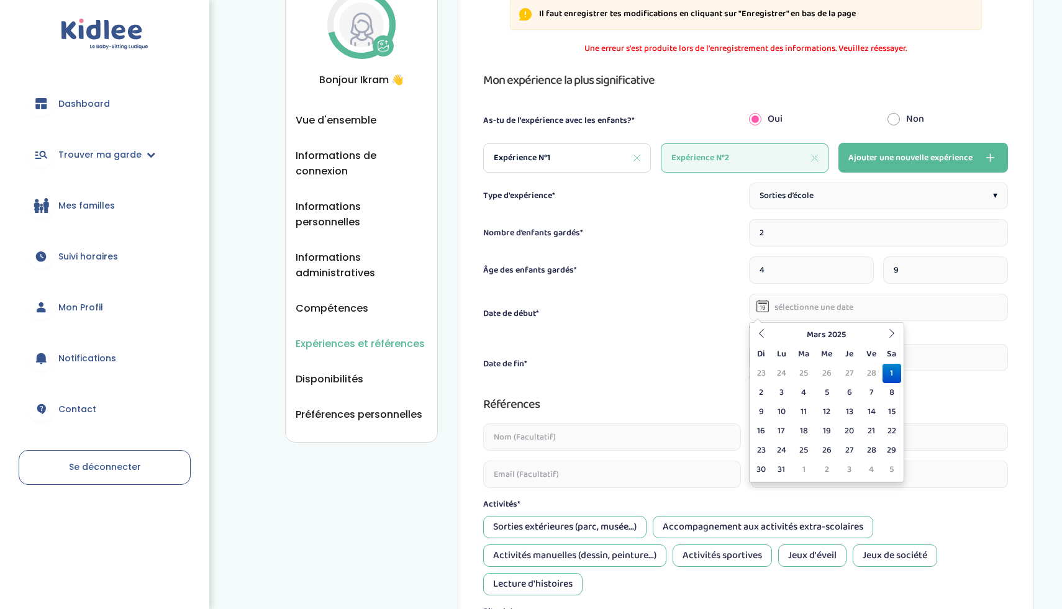
click at [820, 308] on input "text" at bounding box center [878, 307] width 259 height 27
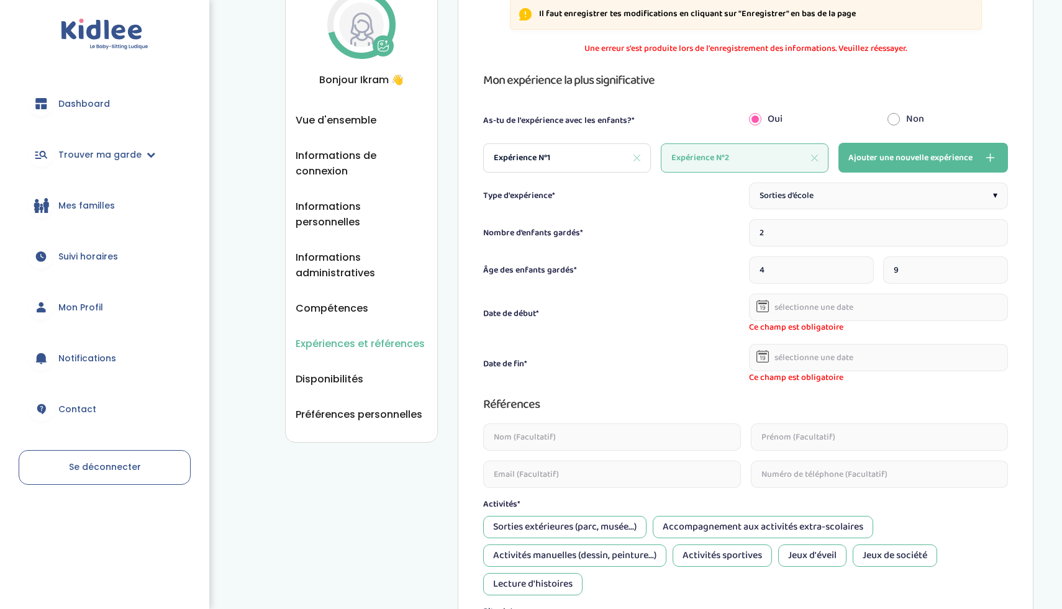
click at [667, 359] on div "Date de fin*" at bounding box center [612, 364] width 259 height 13
click at [805, 310] on input "text" at bounding box center [878, 307] width 259 height 27
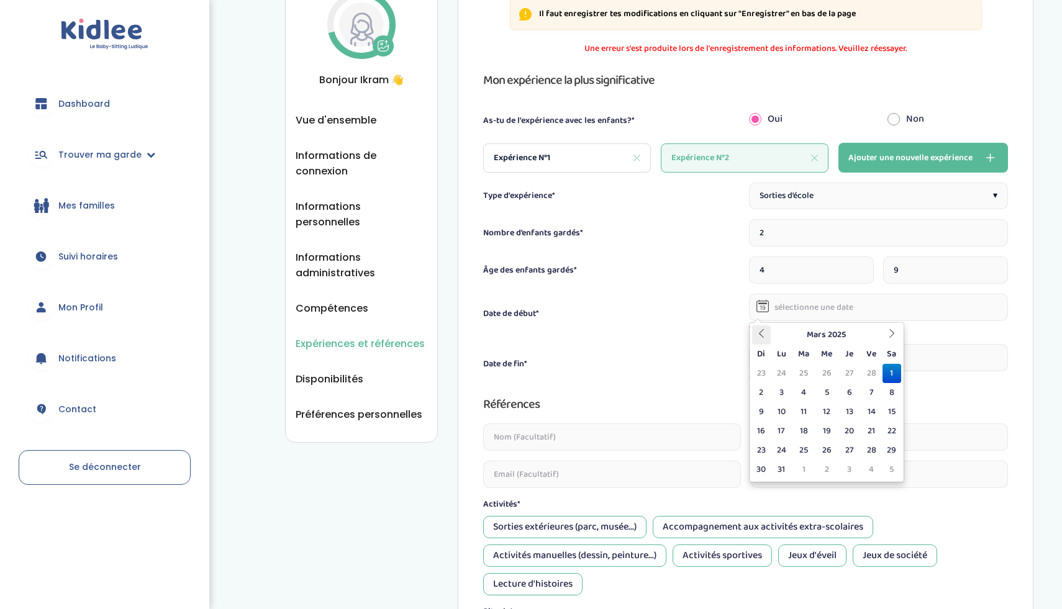
click at [760, 332] on icon at bounding box center [761, 333] width 9 height 9
click at [759, 337] on icon at bounding box center [761, 333] width 9 height 9
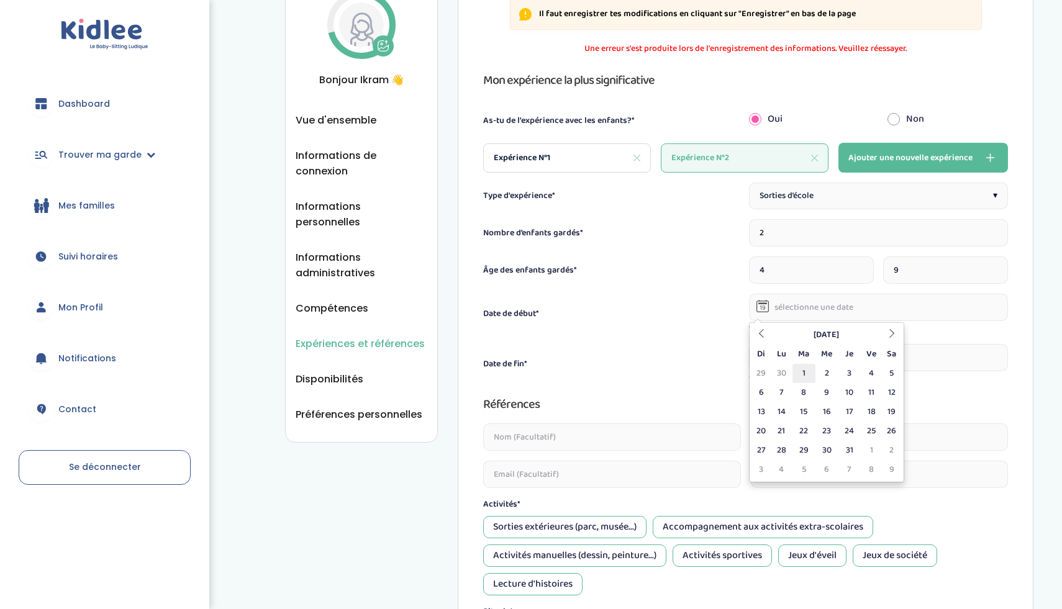
click at [810, 372] on td "1" at bounding box center [803, 373] width 23 height 19
type input "[DATE]"
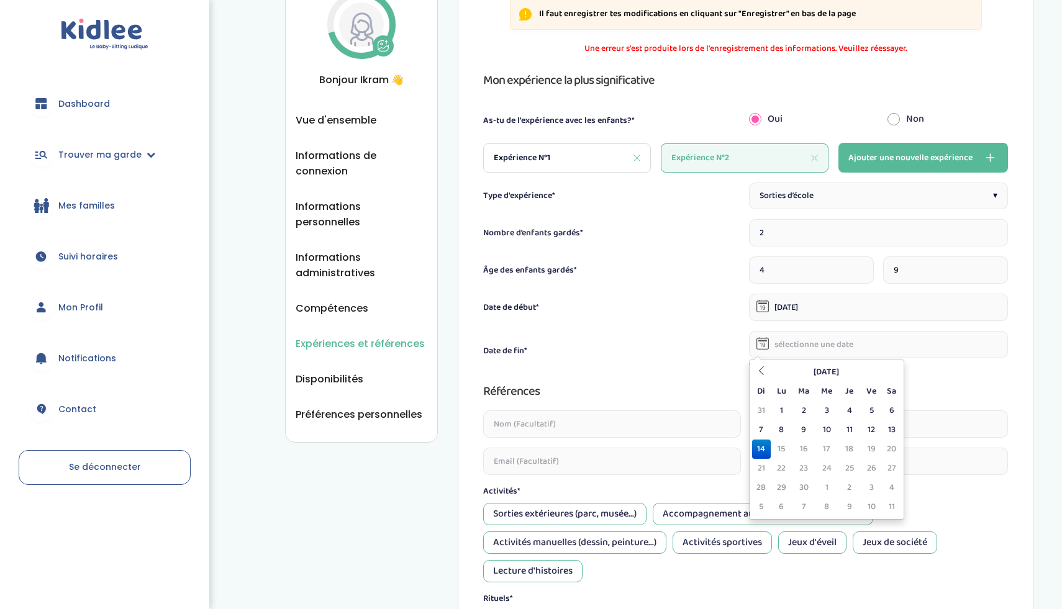
click at [815, 347] on input "text" at bounding box center [878, 344] width 259 height 27
click at [759, 363] on th at bounding box center [761, 372] width 19 height 19
click at [759, 372] on icon at bounding box center [761, 370] width 9 height 9
click at [767, 371] on th at bounding box center [761, 372] width 19 height 19
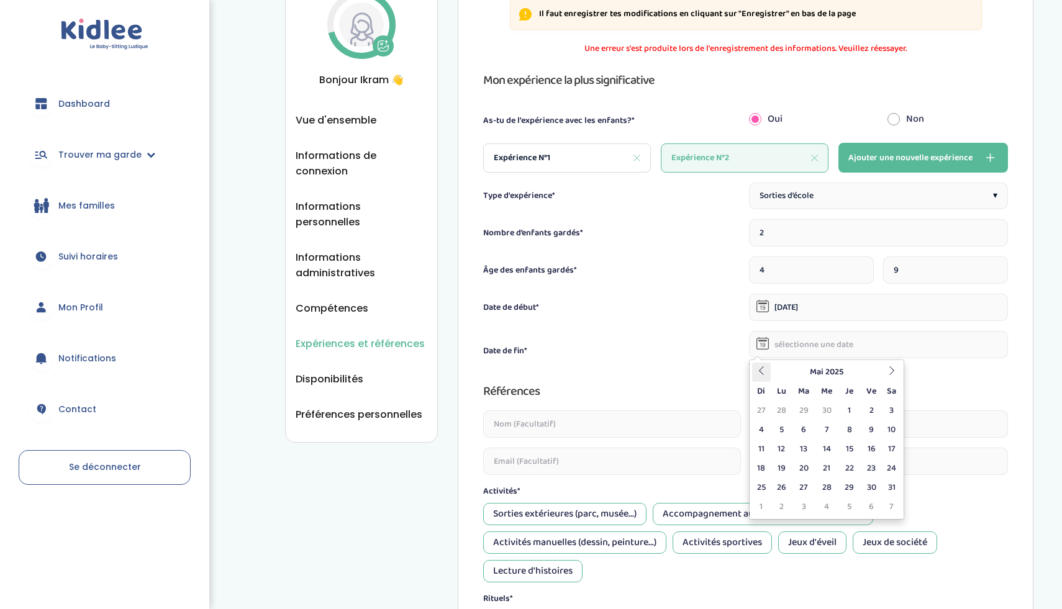
click at [767, 372] on th at bounding box center [761, 372] width 19 height 19
click at [757, 369] on icon at bounding box center [761, 370] width 9 height 9
click at [888, 405] on td "1" at bounding box center [891, 410] width 19 height 19
type input "[DATE]"
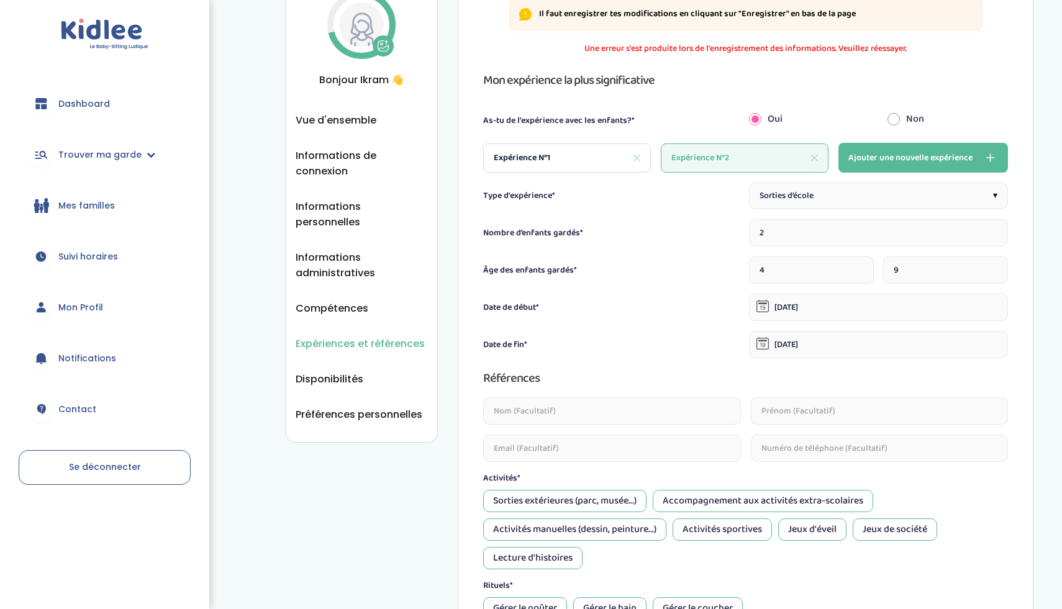
click at [641, 414] on input "text" at bounding box center [611, 410] width 257 height 27
click at [641, 413] on input "text" at bounding box center [611, 410] width 257 height 27
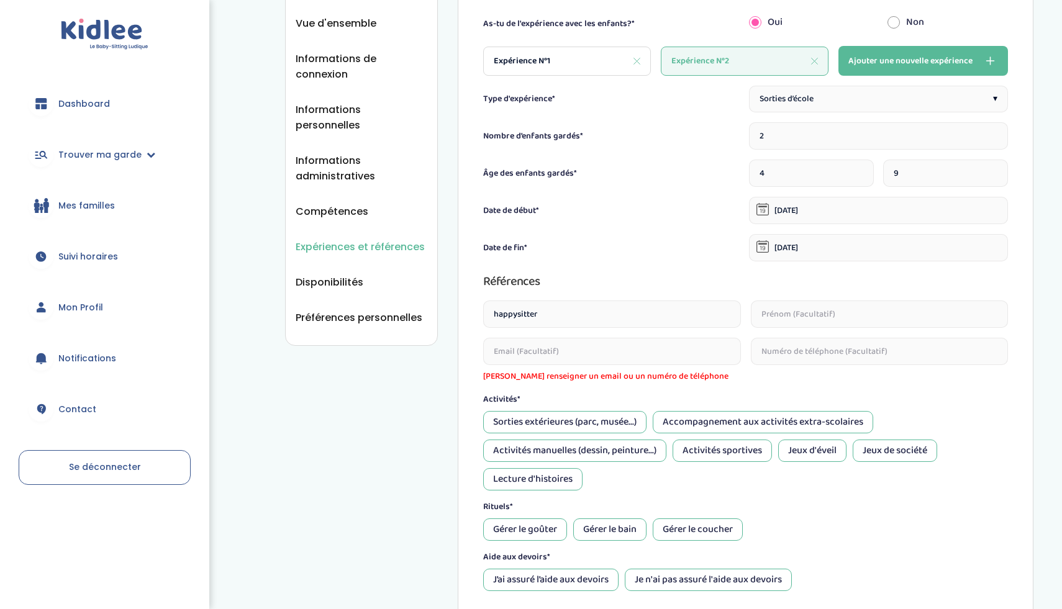
scroll to position [216, 0]
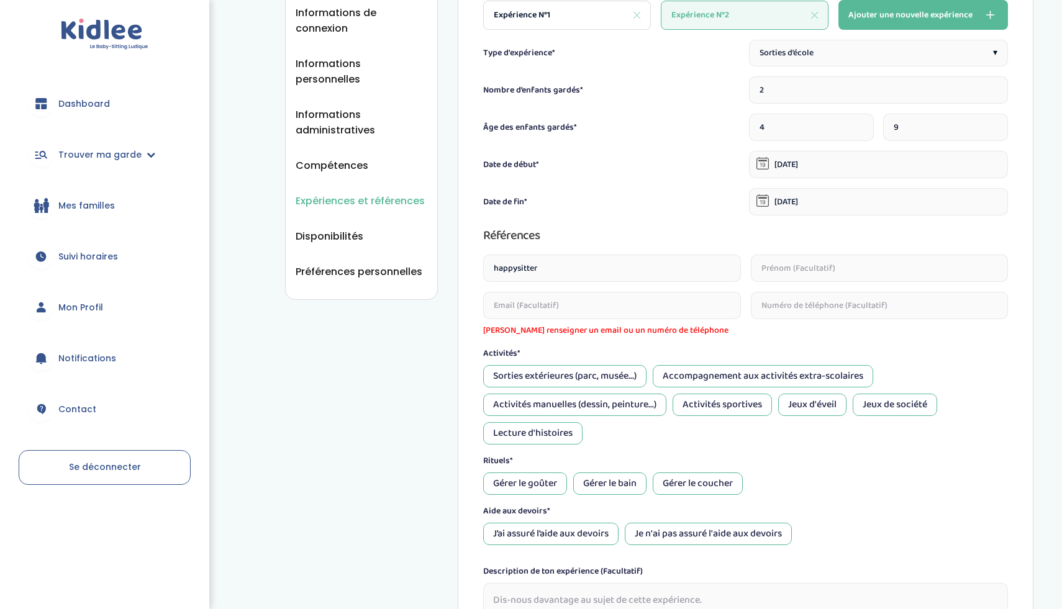
type input "happysitter"
click at [717, 341] on div "Type d'expérience* Sorties d’école ▾ Nombre d’enfants gardés* 2 Âge des enfants…" at bounding box center [745, 342] width 525 height 605
click at [690, 310] on input "email" at bounding box center [611, 305] width 257 height 27
click at [773, 297] on input "text" at bounding box center [879, 305] width 257 height 27
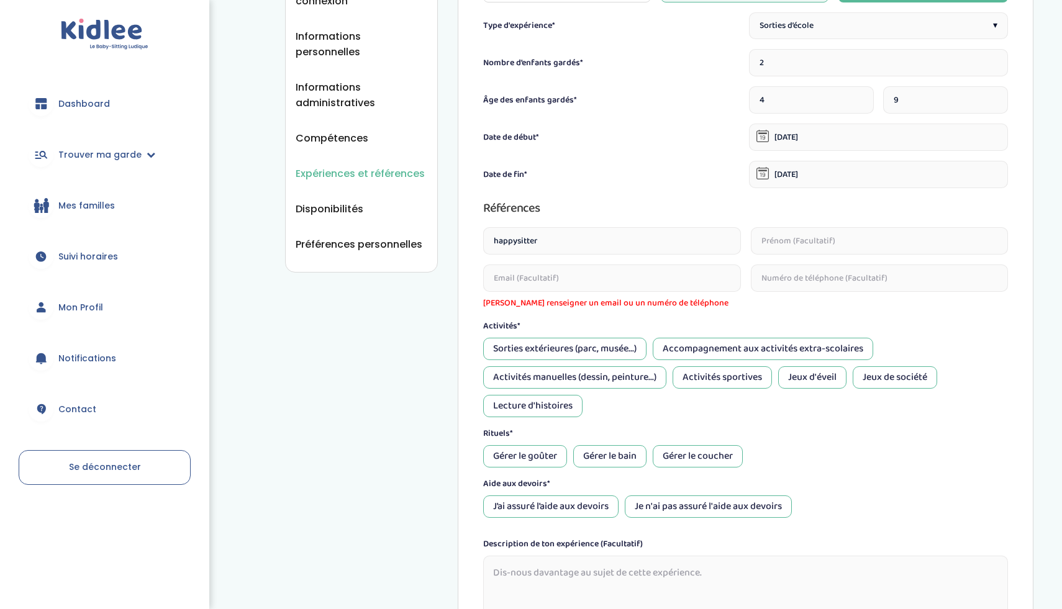
scroll to position [243, 0]
click at [648, 381] on div "Activités manuelles (dessin, peinture...)" at bounding box center [574, 378] width 183 height 22
click at [787, 347] on div "Accompagnement aux activités extra-scolaires" at bounding box center [763, 349] width 220 height 22
click at [562, 410] on div "Lecture d'histoires" at bounding box center [532, 407] width 99 height 22
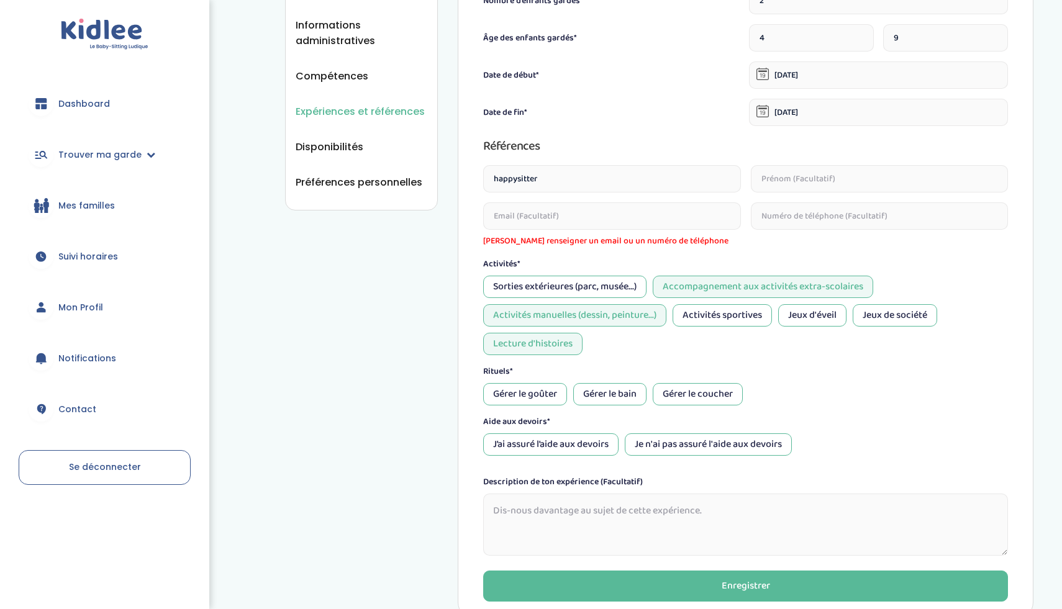
scroll to position [309, 0]
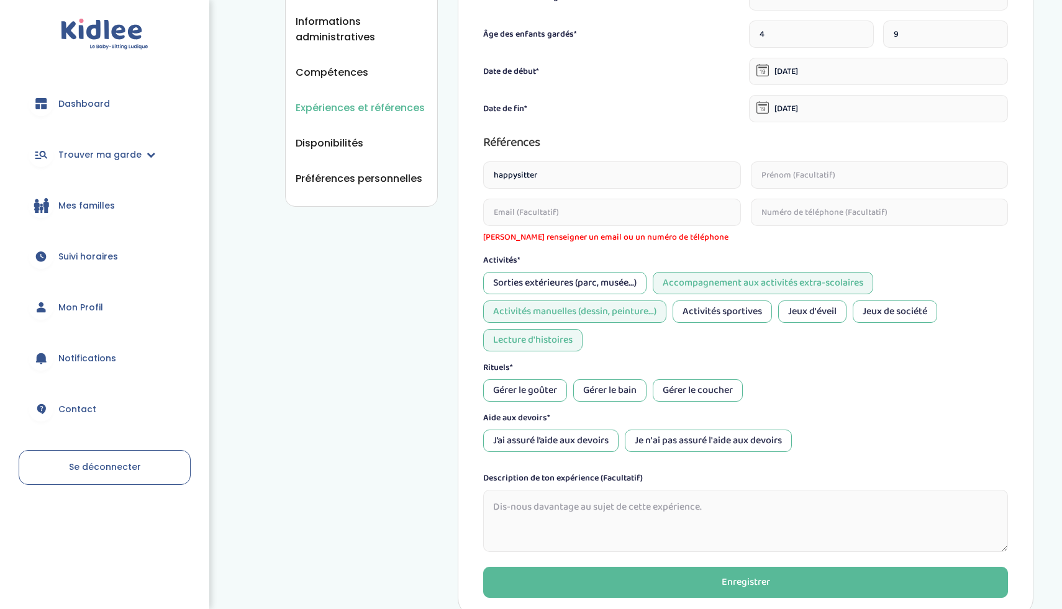
click at [598, 386] on div "Gérer le bain" at bounding box center [609, 390] width 73 height 22
click at [554, 397] on div "Gérer le goûter" at bounding box center [525, 390] width 84 height 22
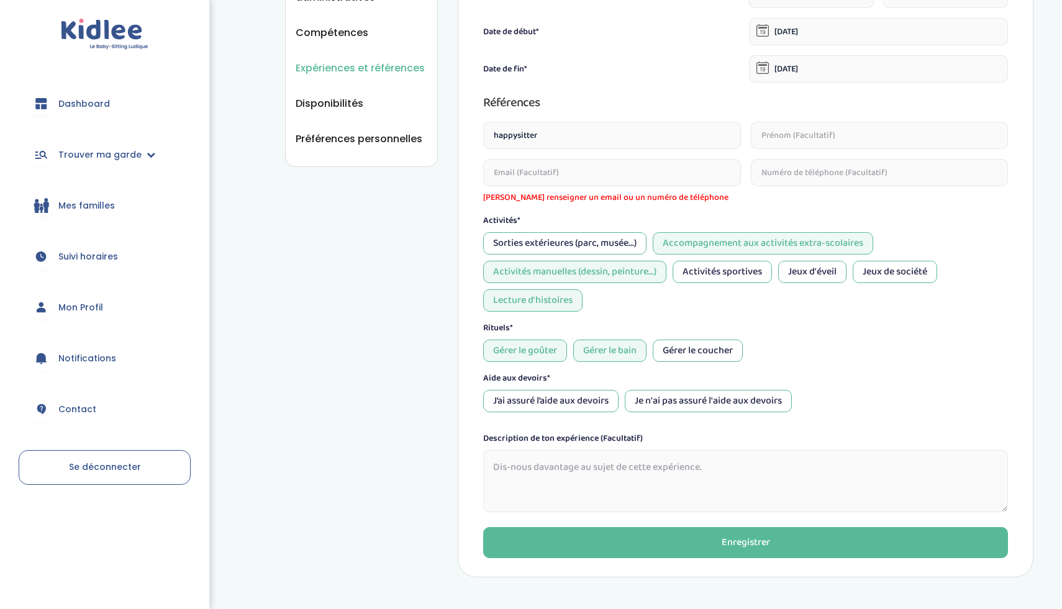
scroll to position [398, 0]
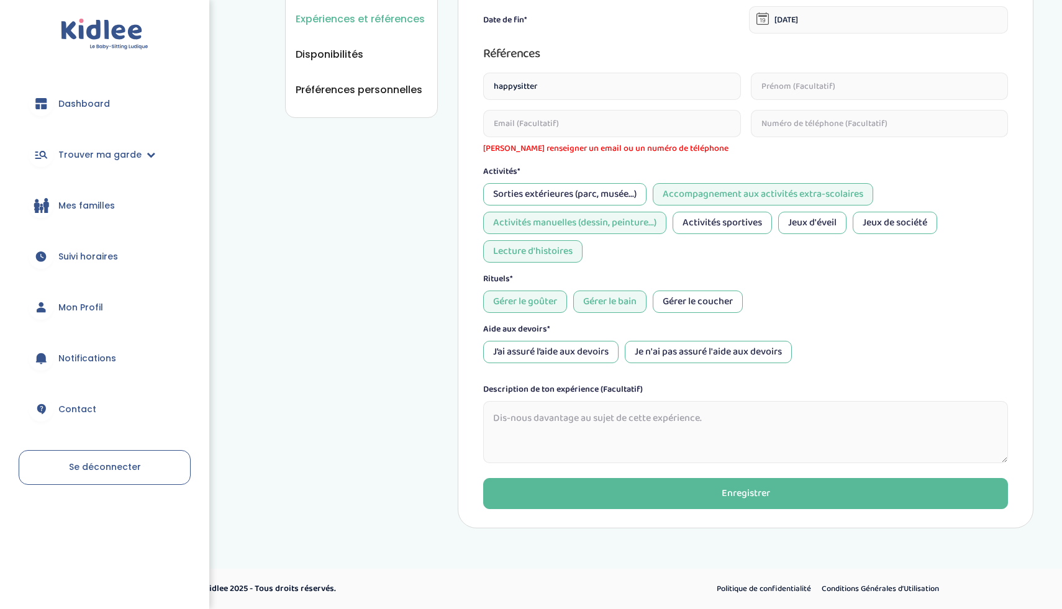
click at [607, 353] on div "J’ai assuré l’aide aux devoirs" at bounding box center [550, 352] width 135 height 22
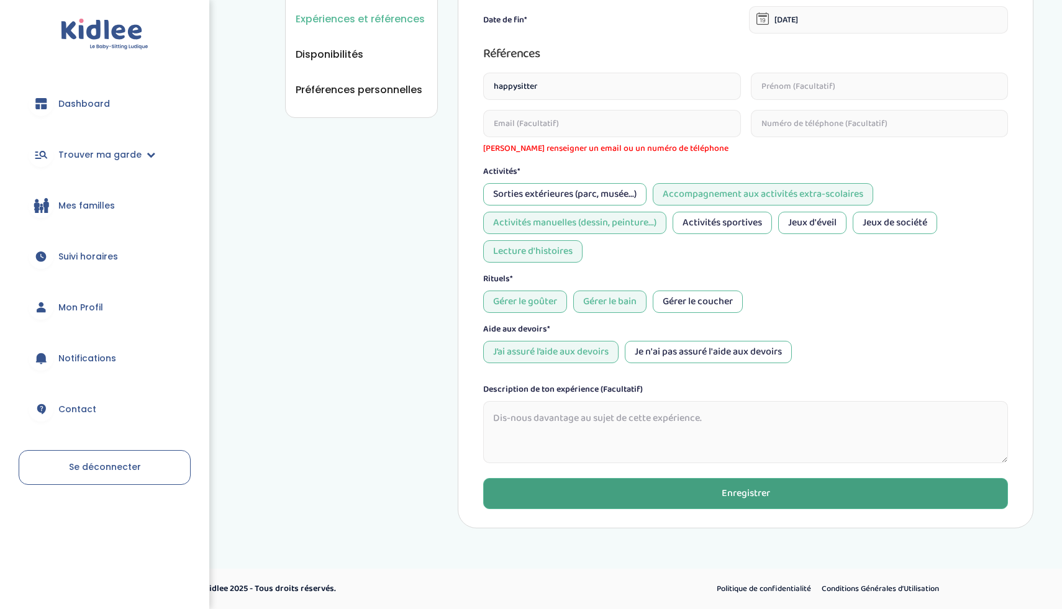
click at [609, 502] on button "Enregistrer" at bounding box center [745, 493] width 525 height 31
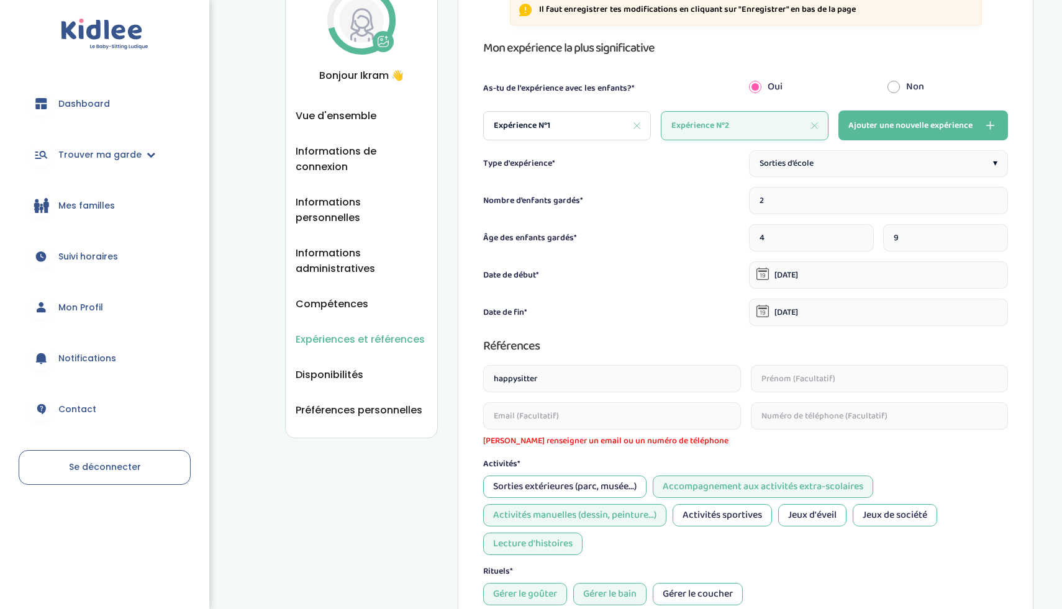
scroll to position [40, 0]
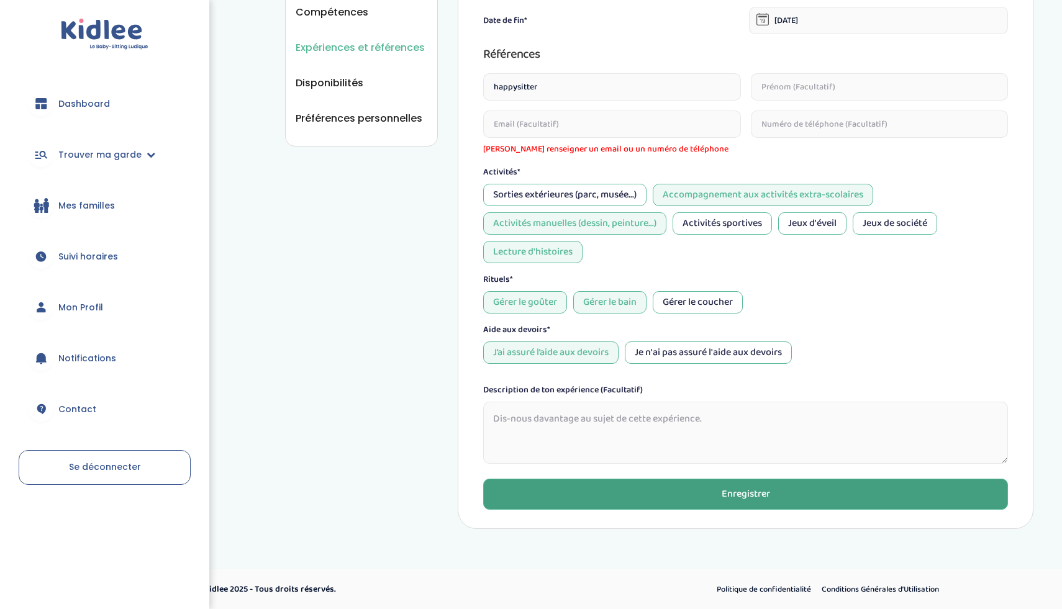
click at [675, 494] on button "Enregistrer" at bounding box center [745, 494] width 525 height 31
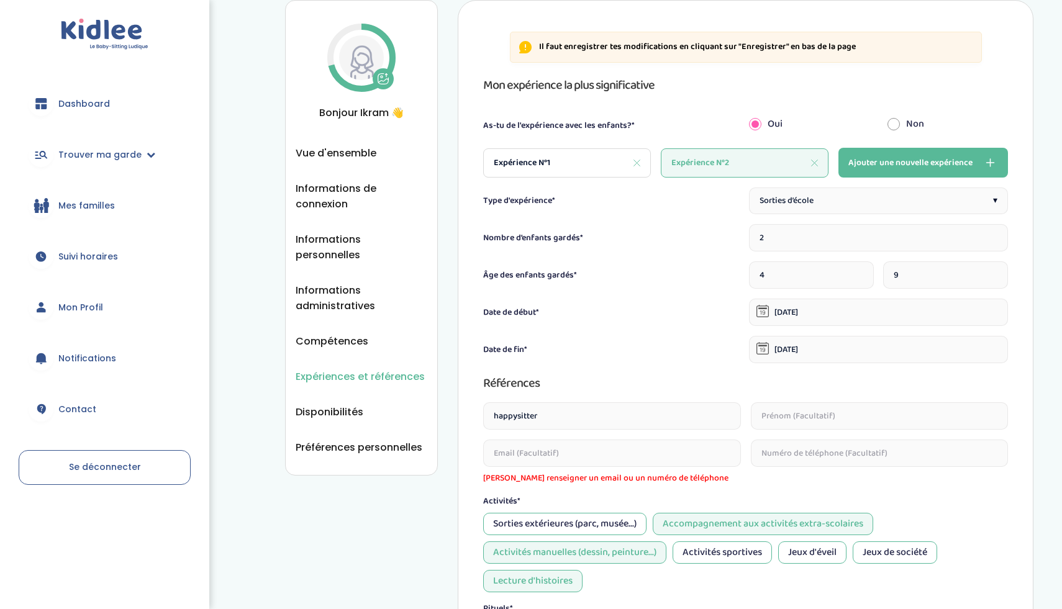
click at [609, 464] on input "email" at bounding box center [611, 453] width 257 height 27
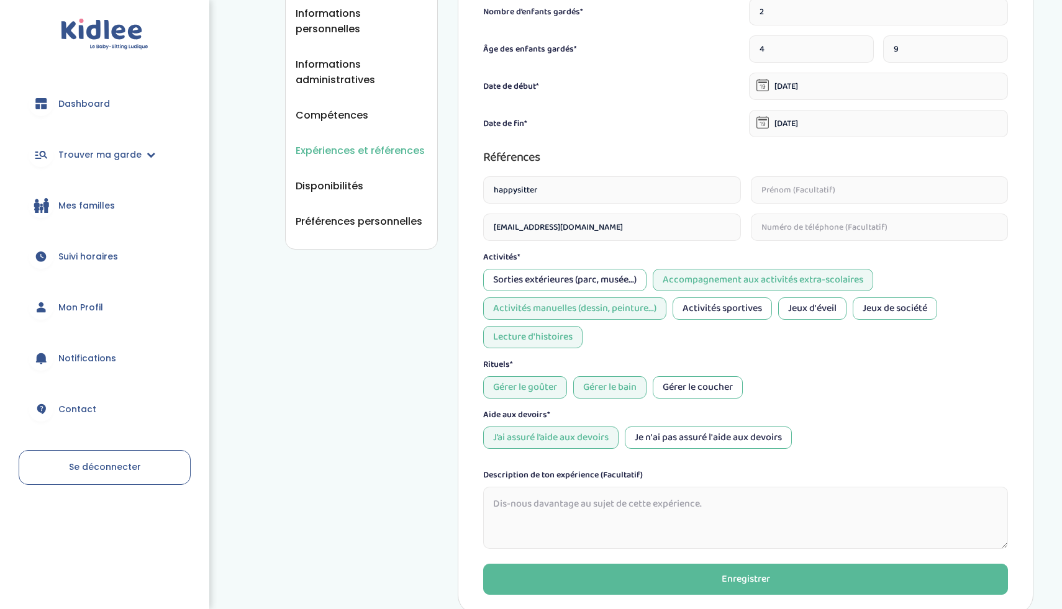
scroll to position [283, 0]
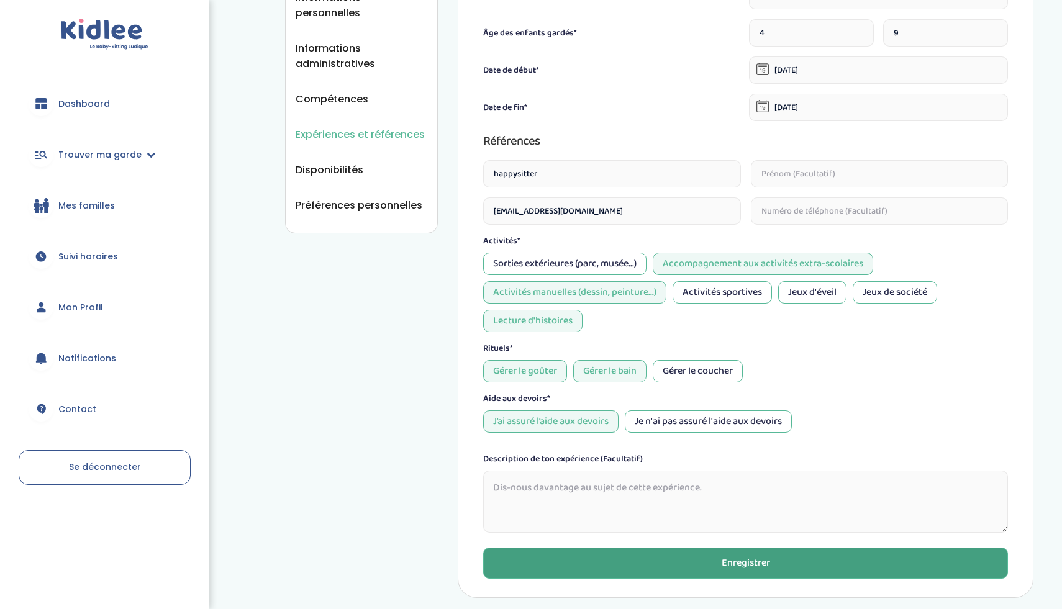
type input "[EMAIL_ADDRESS][DOMAIN_NAME]"
click at [597, 569] on button "Enregistrer" at bounding box center [745, 563] width 525 height 31
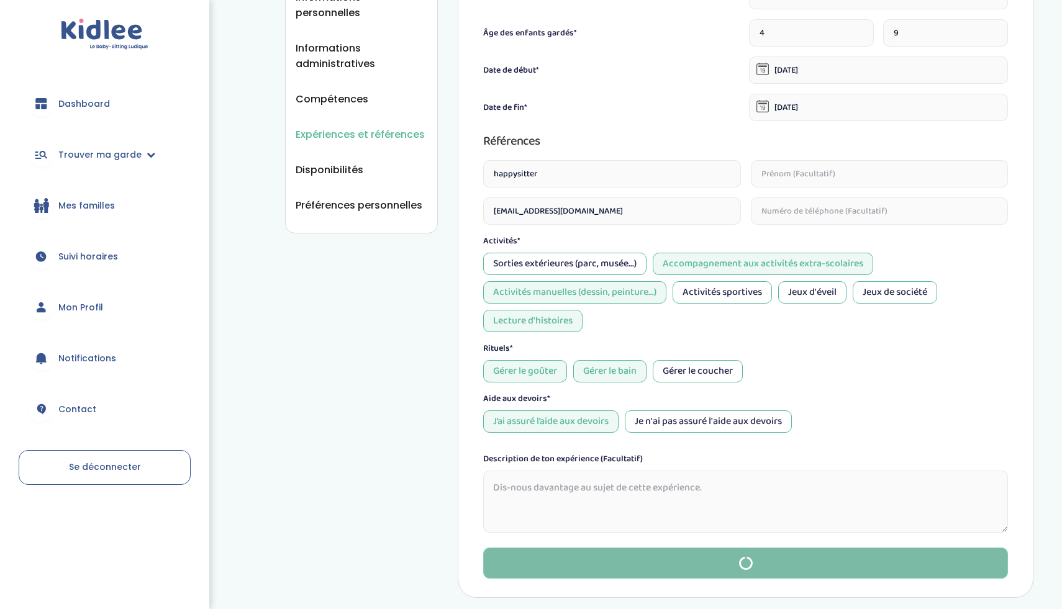
scroll to position [0, 0]
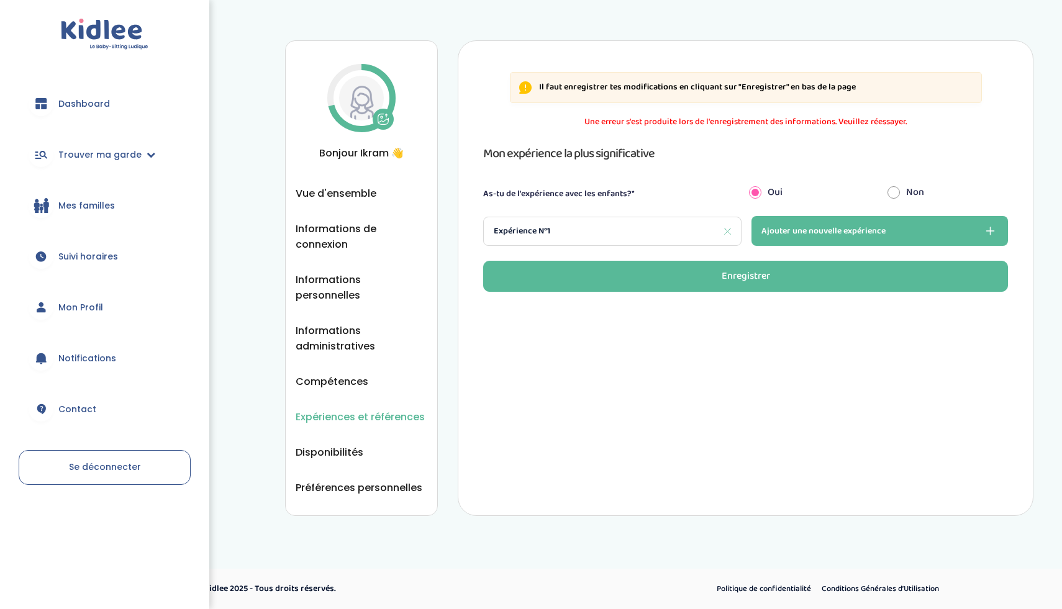
click at [632, 238] on div "Expérience N°1" at bounding box center [612, 231] width 258 height 29
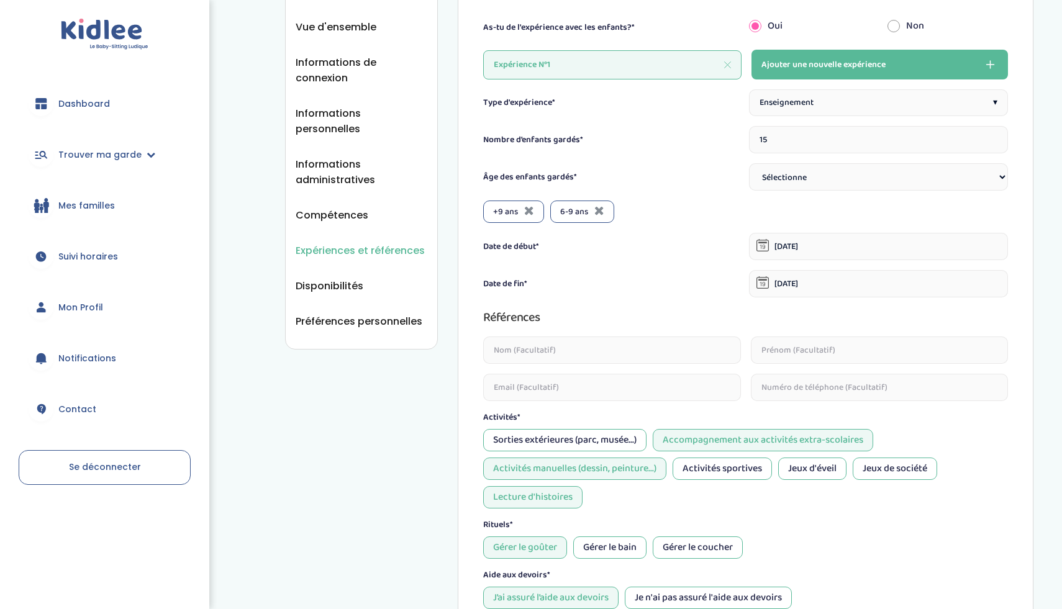
scroll to position [168, 0]
click at [667, 347] on input "text" at bounding box center [611, 348] width 257 height 27
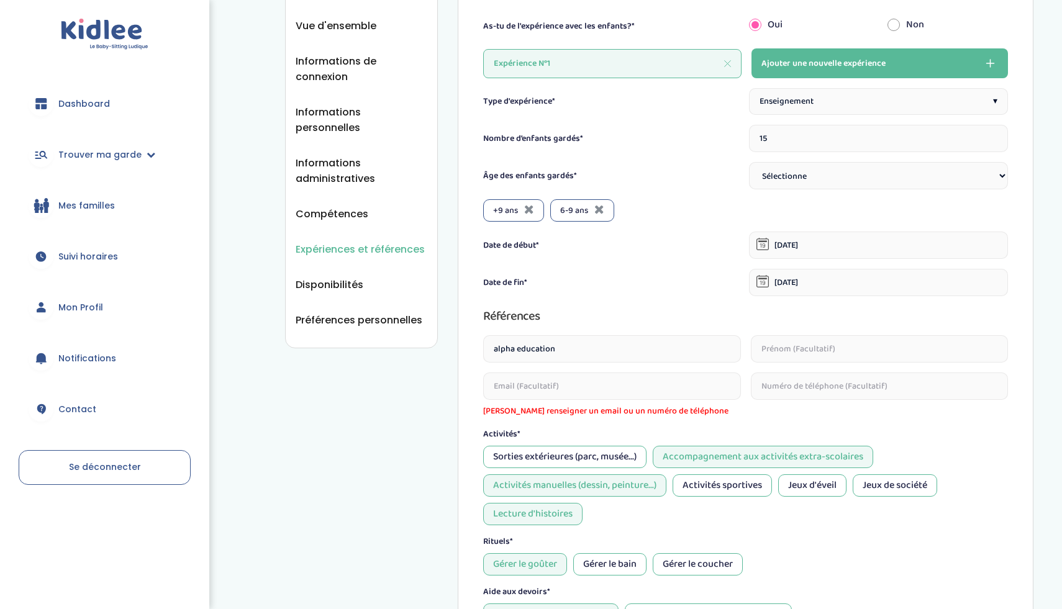
type input "alpha education"
click at [821, 360] on input "text" at bounding box center [879, 348] width 257 height 27
type input "[PERSON_NAME]"
click at [820, 394] on input "text" at bounding box center [879, 386] width 257 height 27
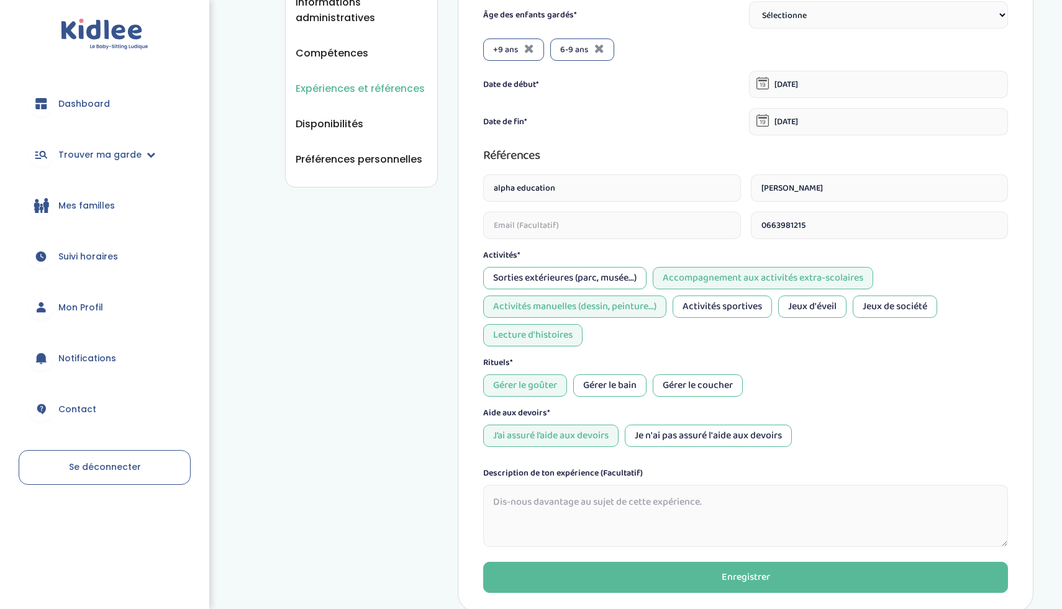
scroll to position [331, 0]
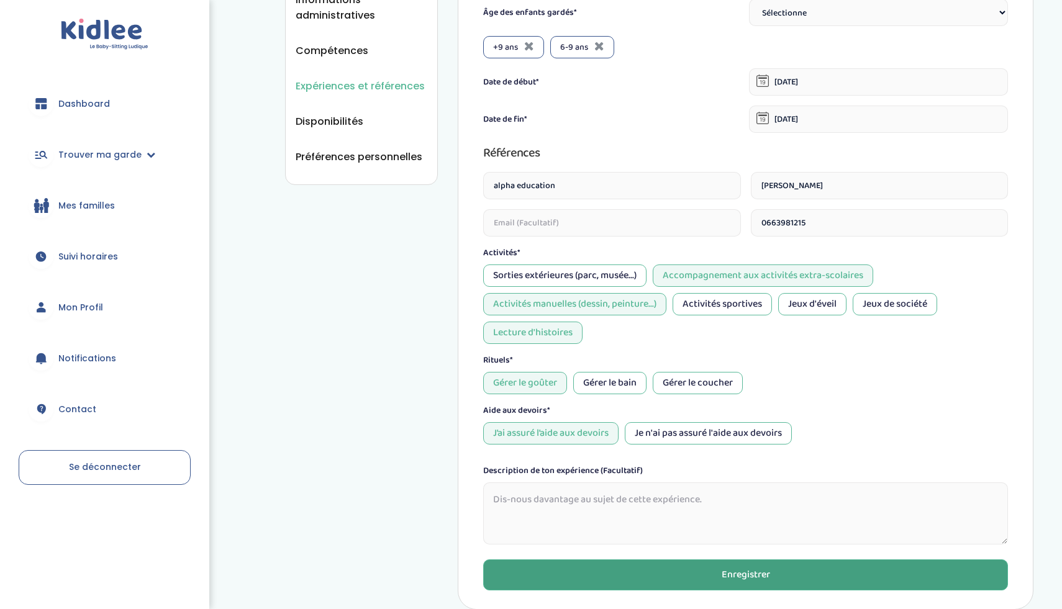
type input "0663981215"
click at [692, 574] on button "Enregistrer" at bounding box center [745, 574] width 525 height 31
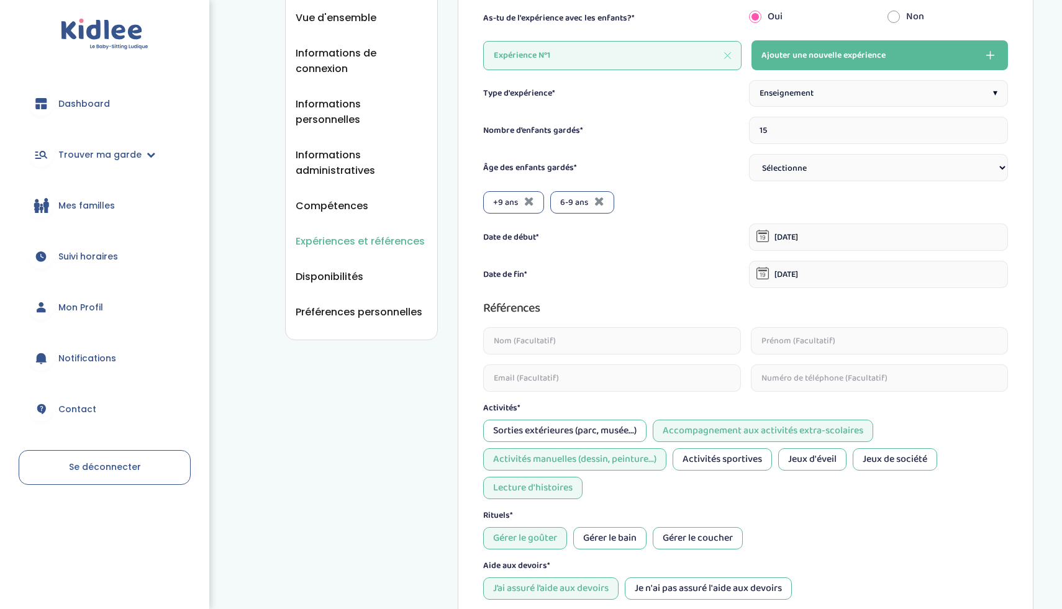
scroll to position [181, 0]
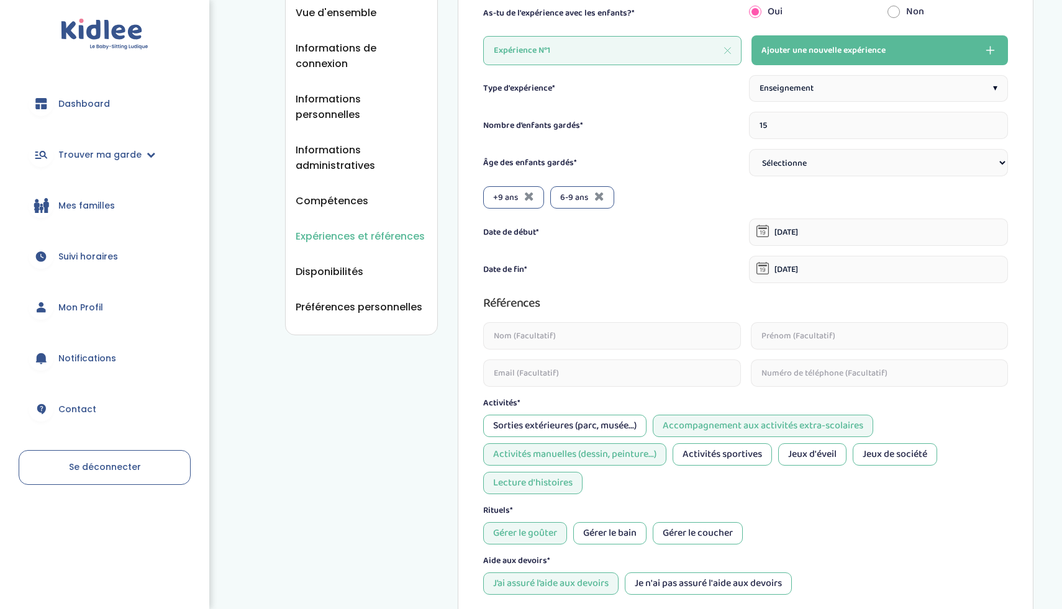
click at [799, 325] on input "text" at bounding box center [879, 335] width 257 height 27
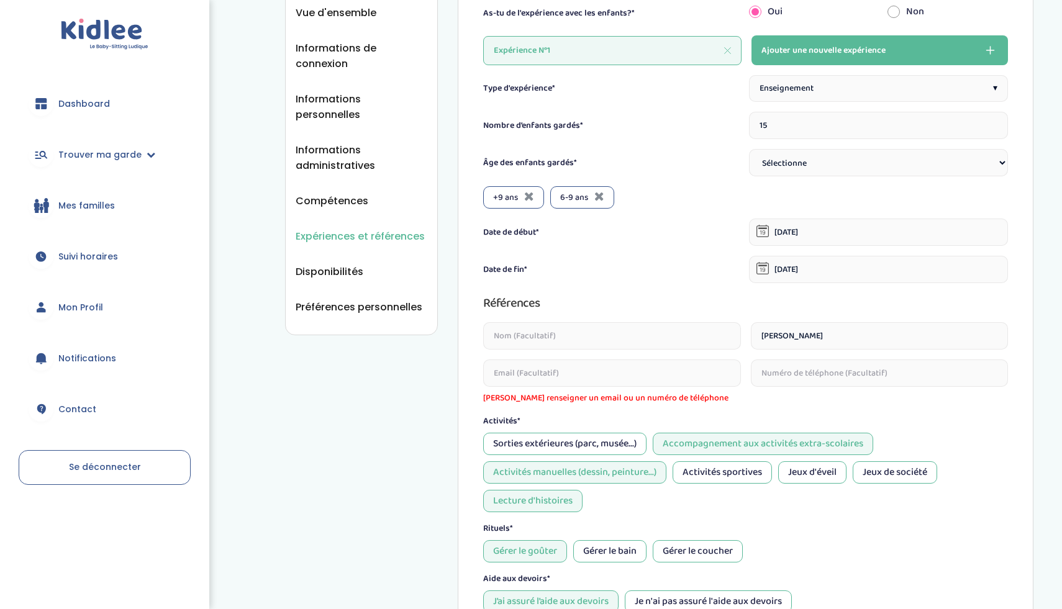
type input "[PERSON_NAME]"
click at [797, 370] on input "text" at bounding box center [879, 373] width 257 height 27
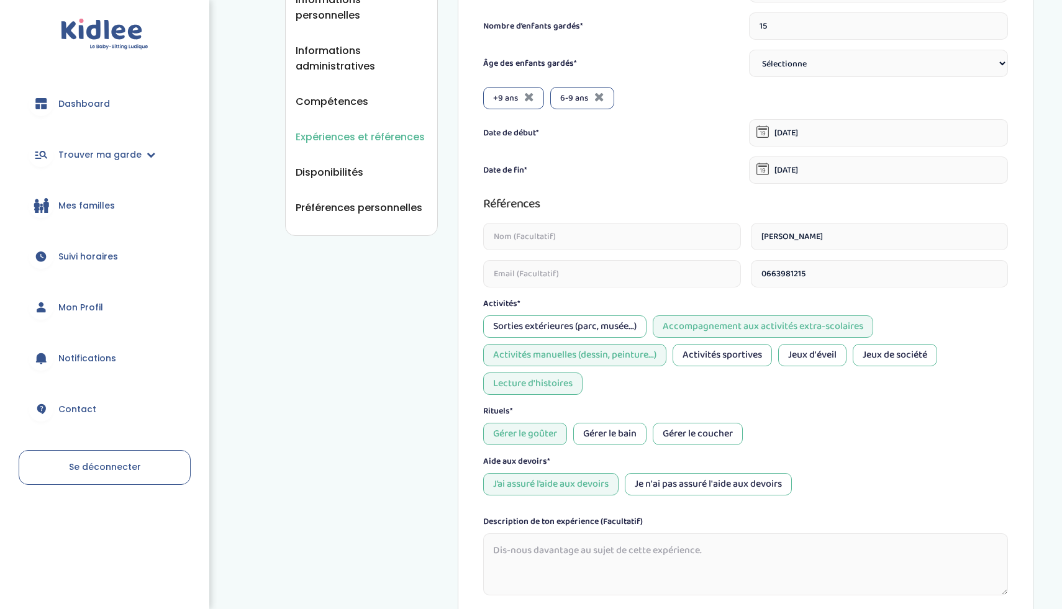
scroll to position [412, 0]
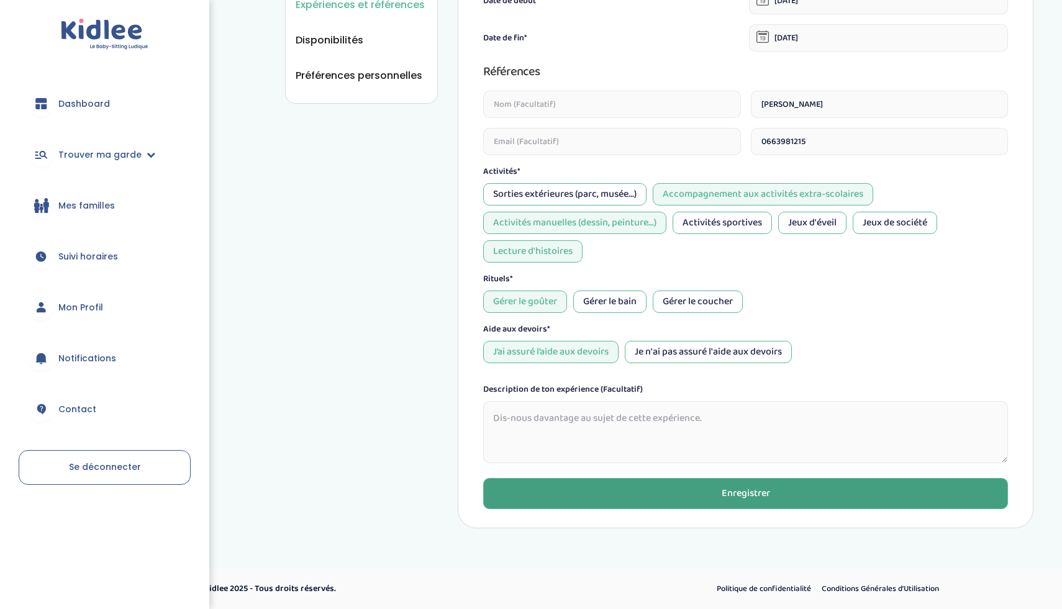
type input "0663981215"
click at [718, 496] on button "Enregistrer" at bounding box center [745, 493] width 525 height 31
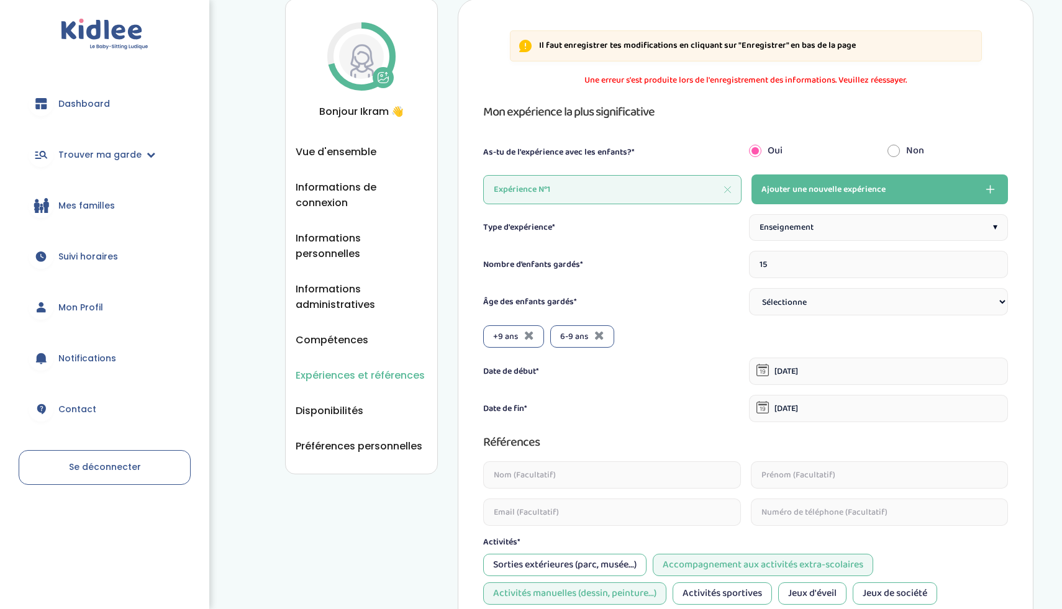
scroll to position [40, 0]
click at [692, 482] on input "text" at bounding box center [611, 476] width 257 height 27
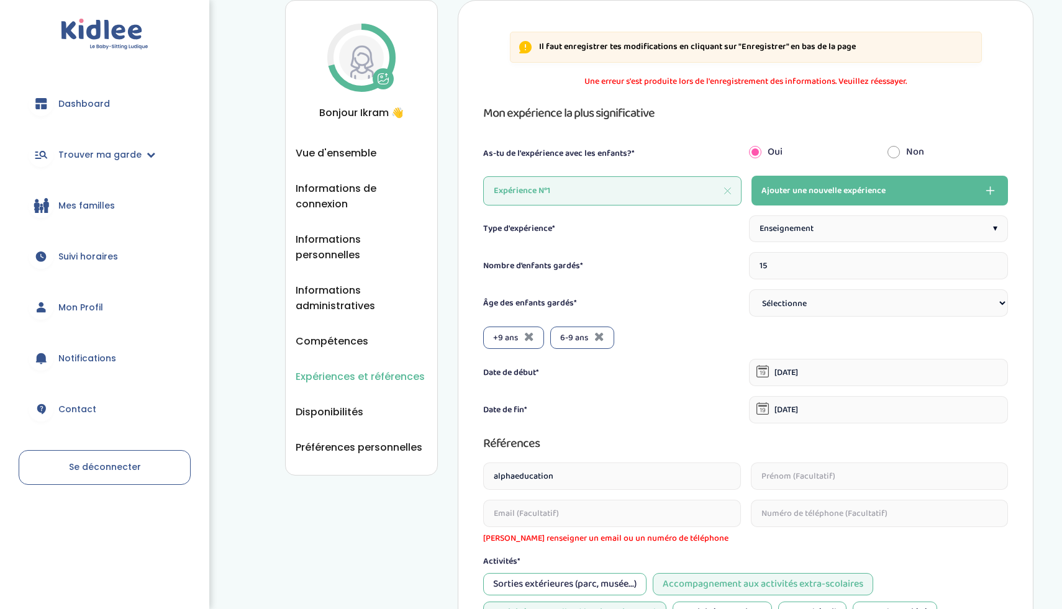
type input "alphaeducation"
click at [900, 512] on input "text" at bounding box center [879, 513] width 257 height 27
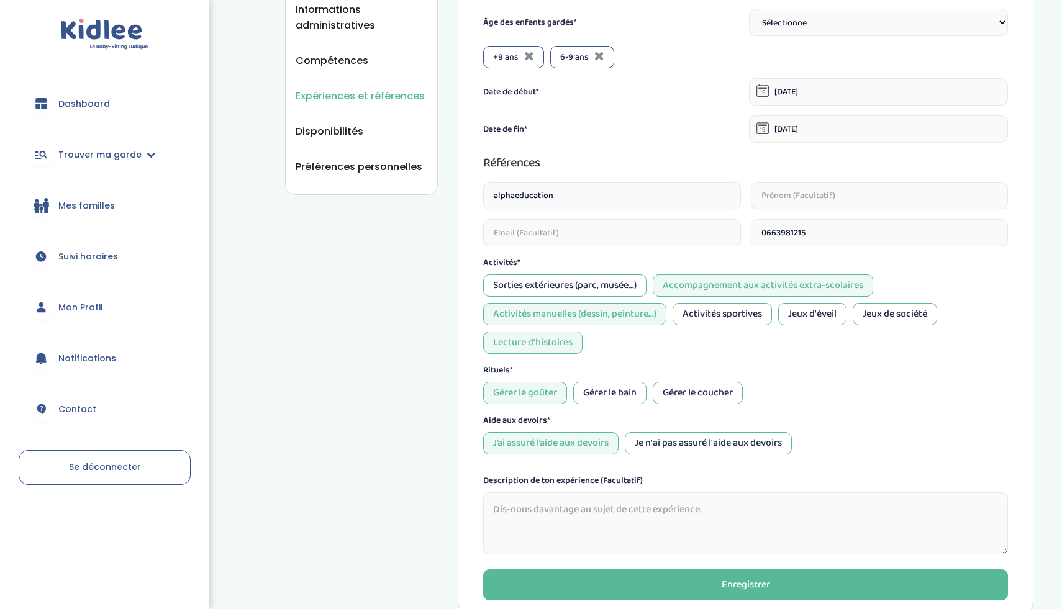
scroll to position [412, 0]
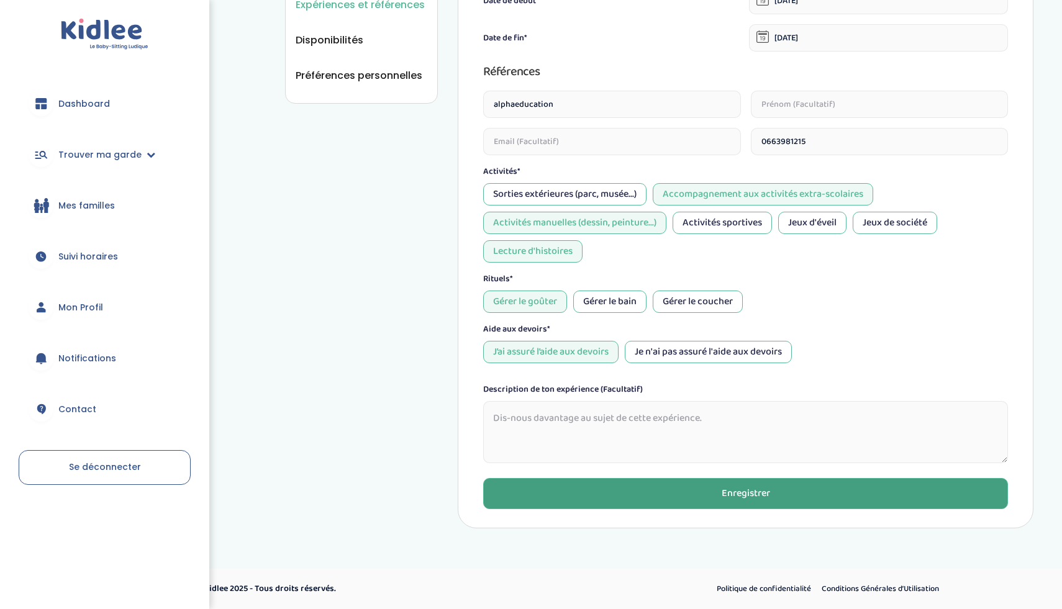
type input "0663981215"
click at [856, 499] on button "Enregistrer" at bounding box center [745, 493] width 525 height 31
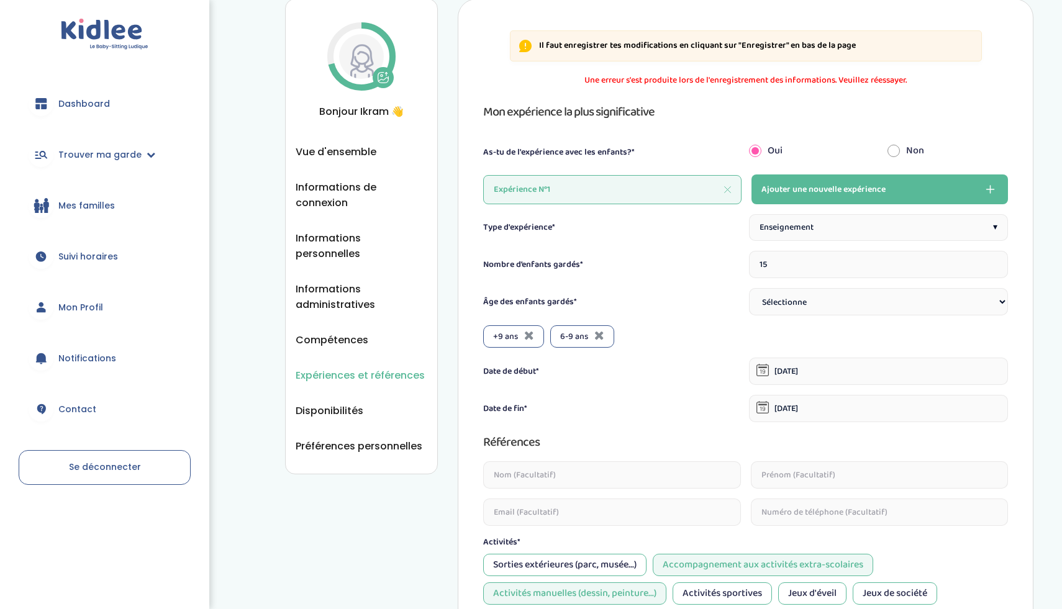
scroll to position [40, 0]
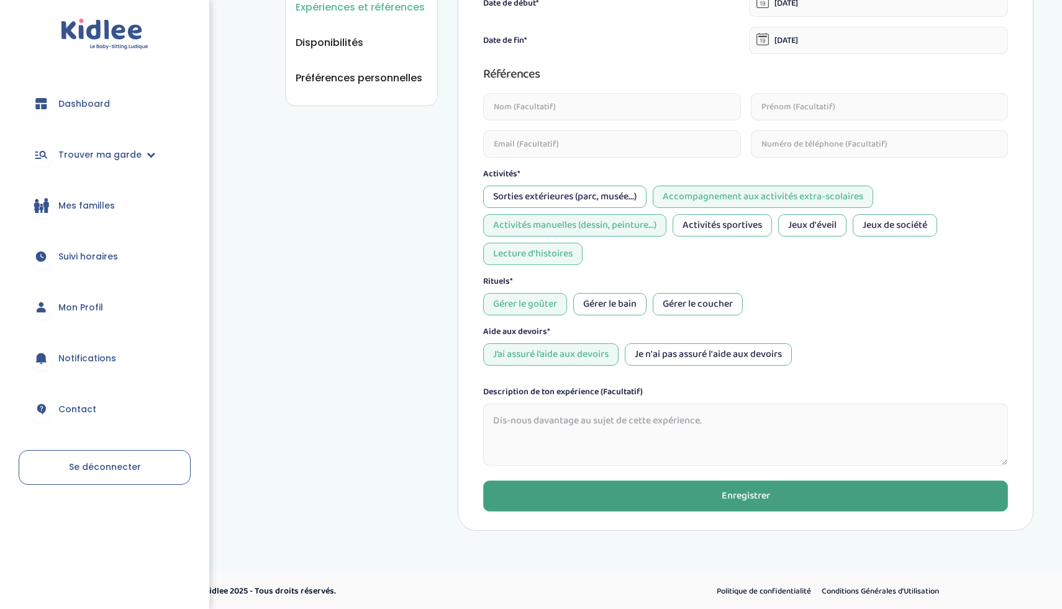
click at [761, 503] on div "Enregistrer" at bounding box center [746, 496] width 48 height 14
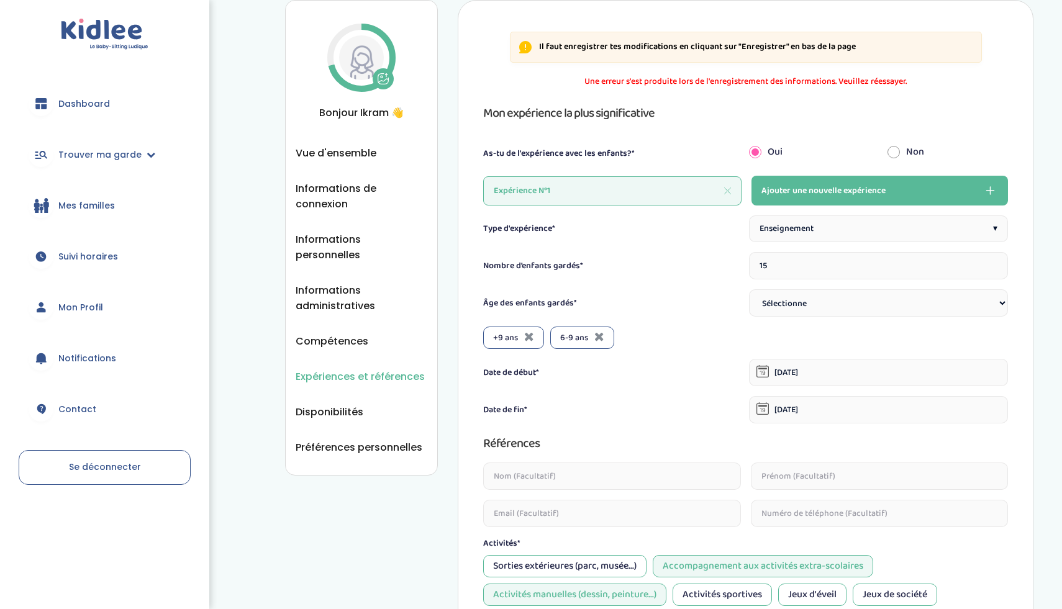
click at [733, 192] on div "Expérience N°1" at bounding box center [612, 190] width 258 height 29
click at [729, 188] on icon at bounding box center [727, 191] width 6 height 6
type input "1"
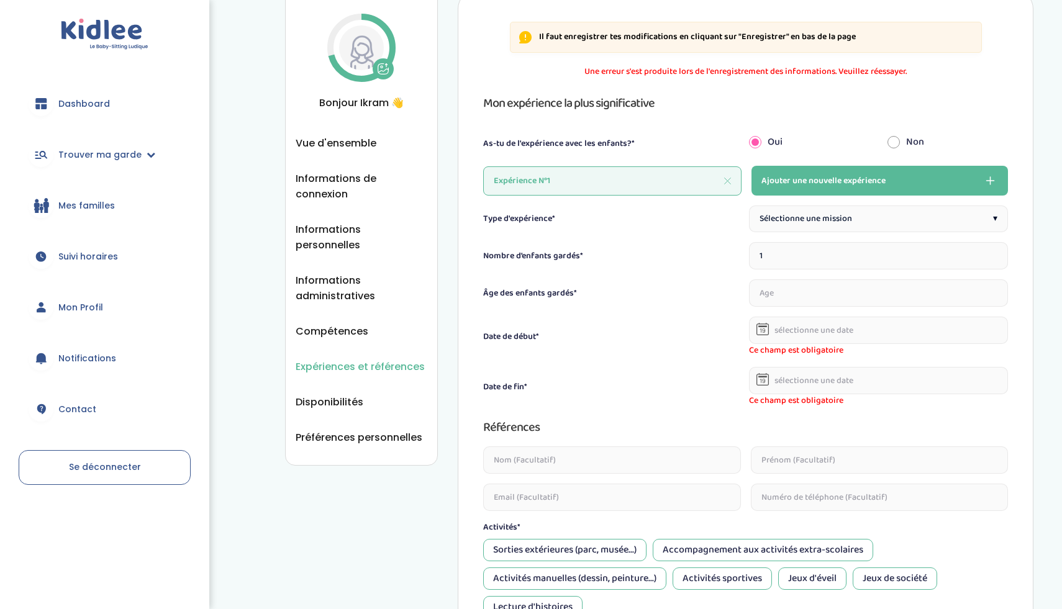
scroll to position [53, 0]
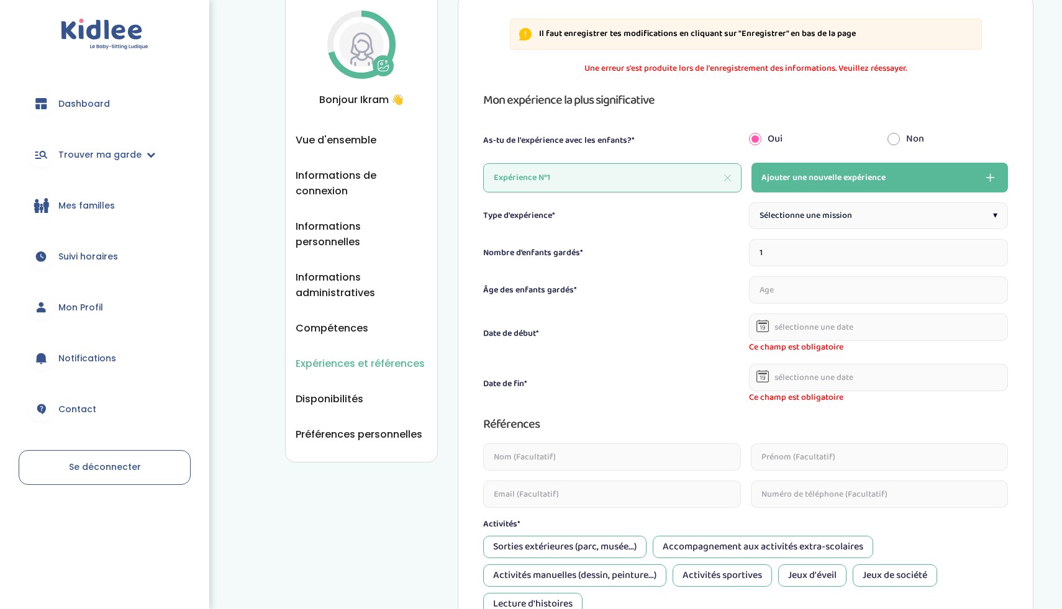
click at [724, 177] on icon at bounding box center [727, 177] width 7 height 7
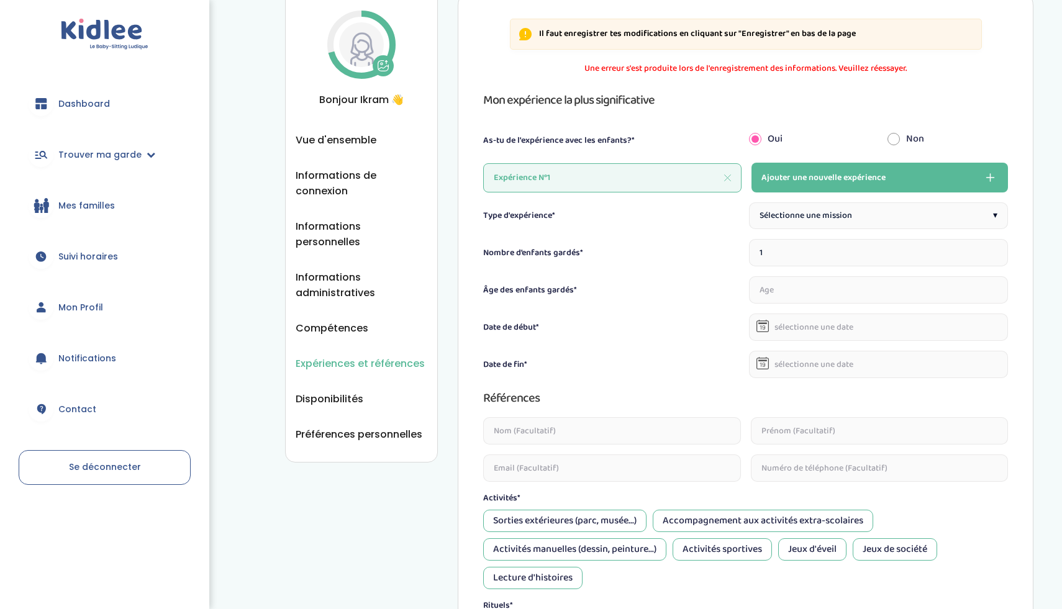
click at [729, 175] on icon at bounding box center [727, 177] width 7 height 7
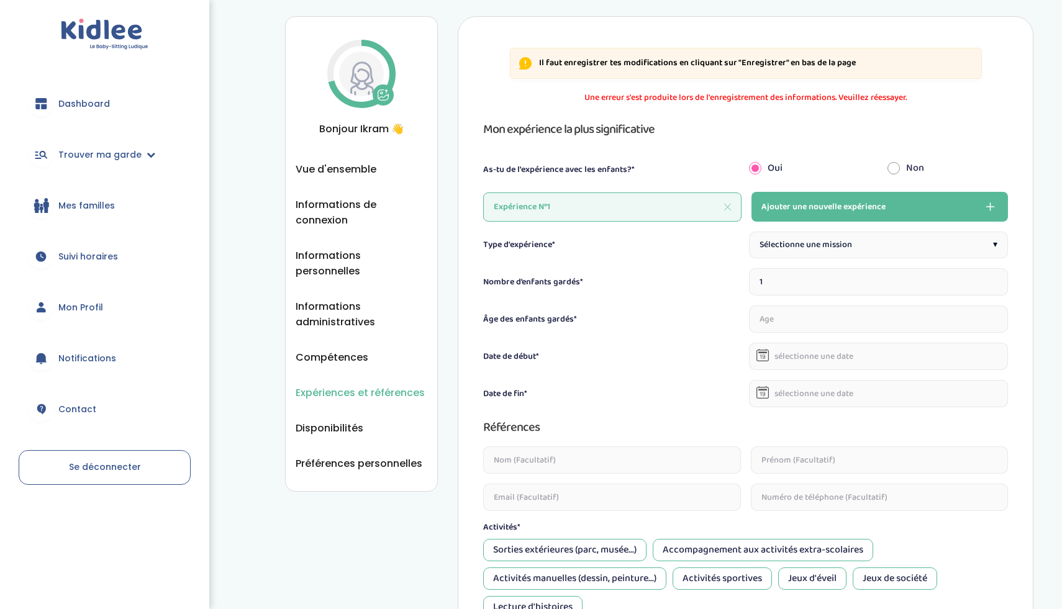
scroll to position [0, 0]
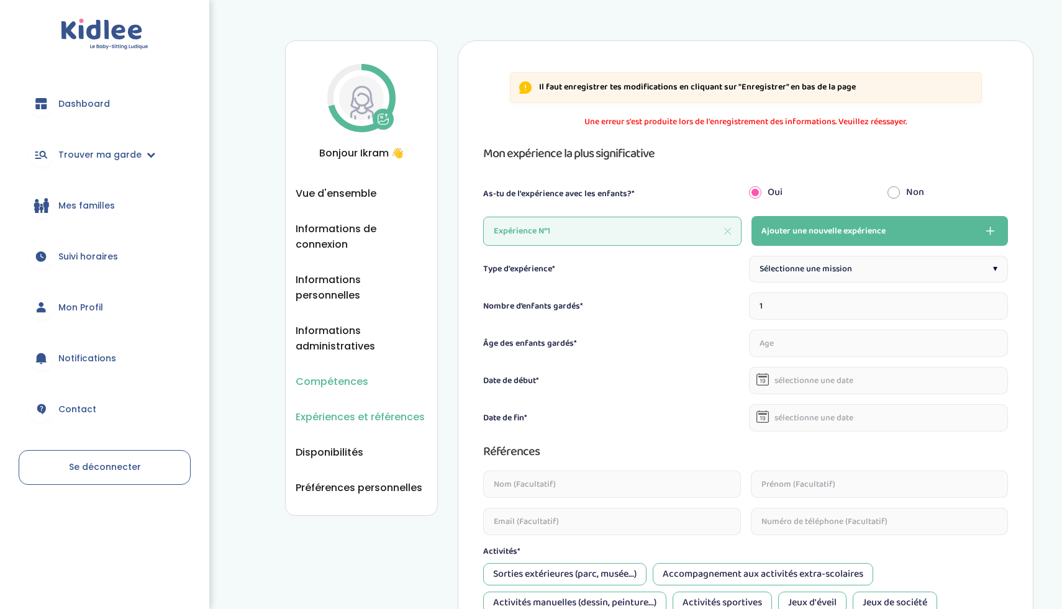
click at [335, 374] on span "Compétences" at bounding box center [332, 382] width 73 height 16
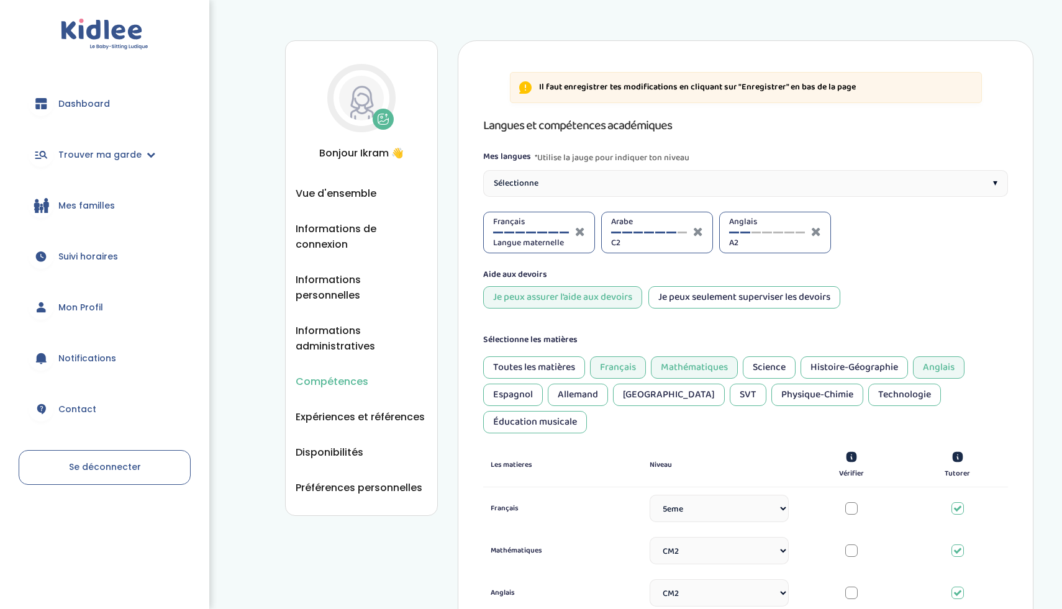
select select "5eme"
select select "CM2"
click at [681, 233] on div at bounding box center [682, 233] width 10 height 2
click at [553, 233] on div at bounding box center [553, 233] width 10 height 2
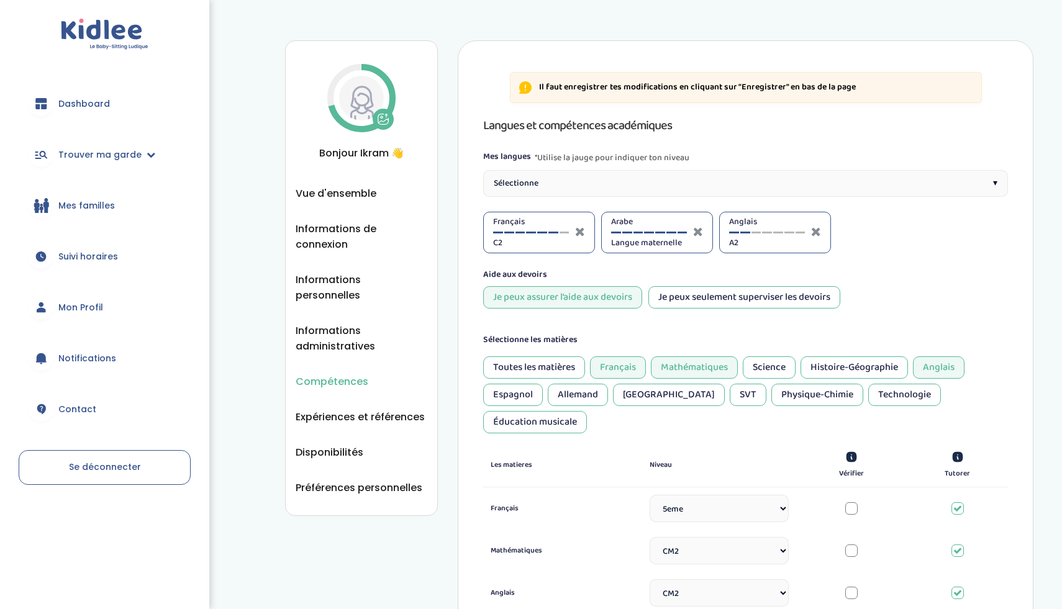
click at [592, 183] on div "Sélectionne ▾" at bounding box center [745, 183] width 525 height 27
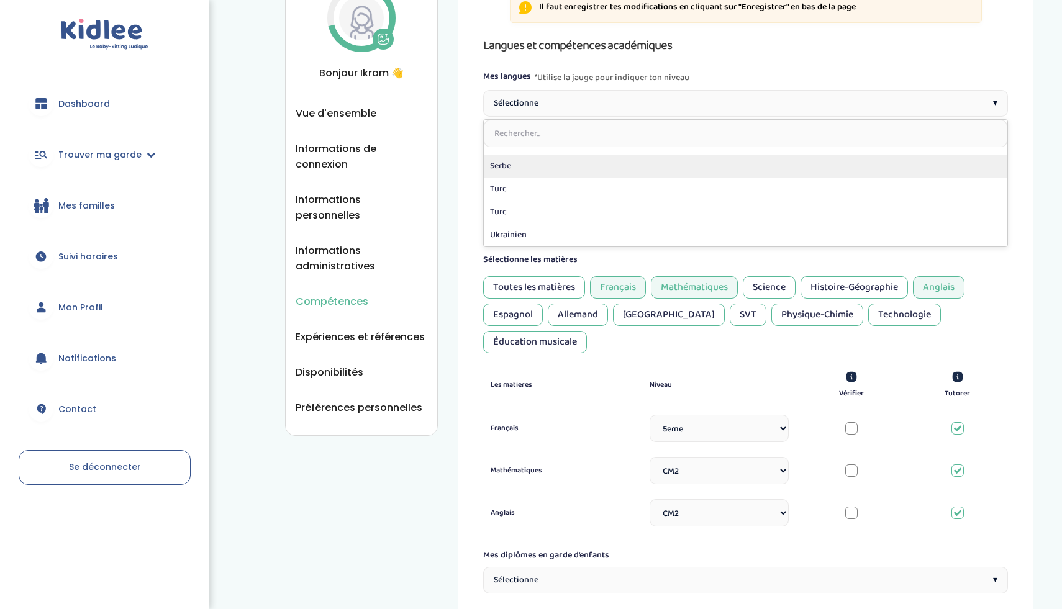
scroll to position [86, 0]
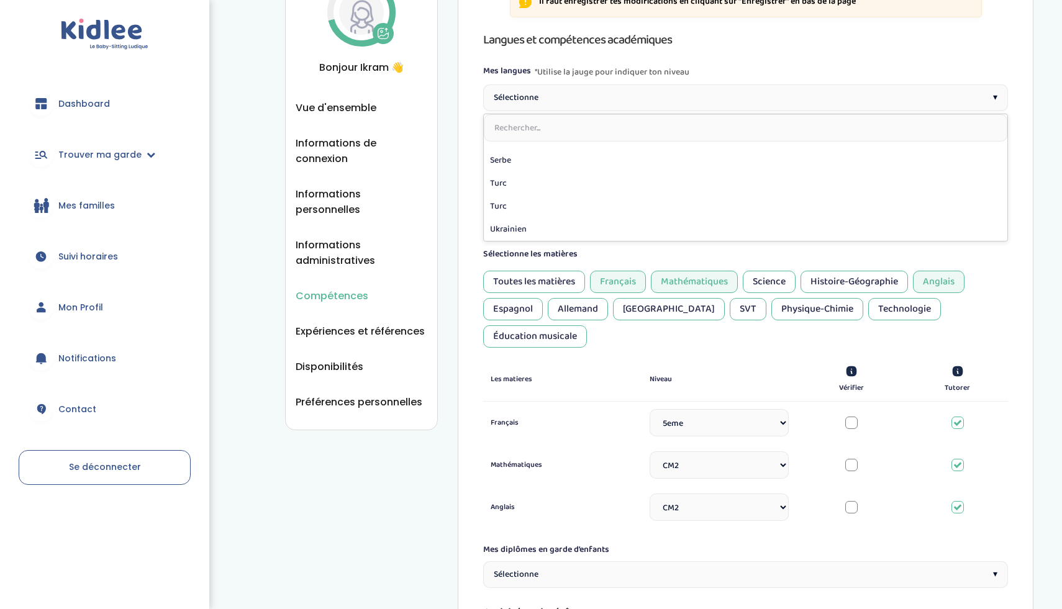
click at [471, 142] on div "Il faut enregistrer tes modifications en cliquant sur "Enregistrer" en bas de l…" at bounding box center [746, 515] width 576 height 1121
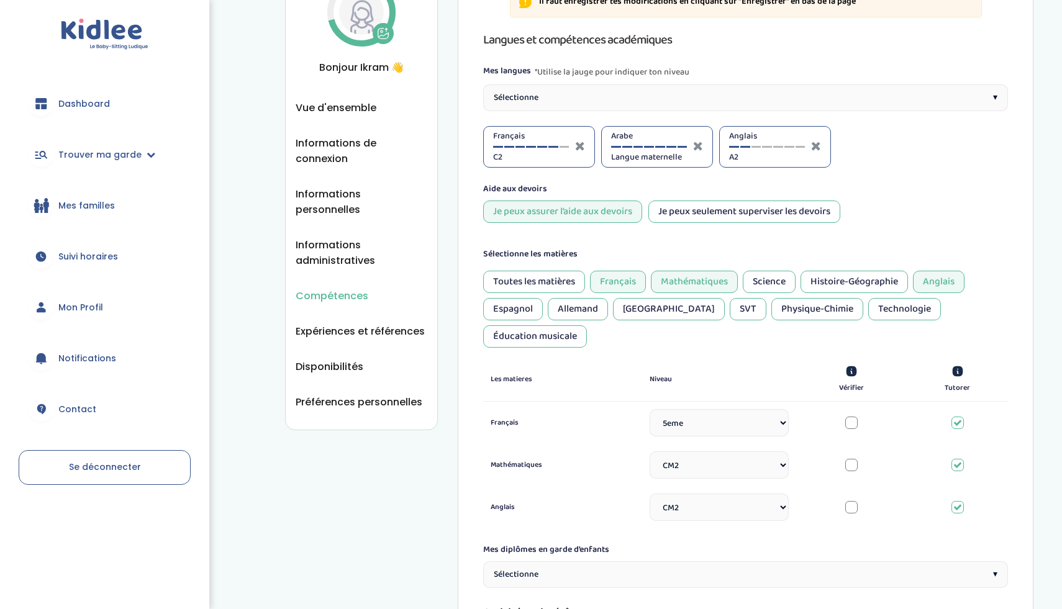
click at [757, 145] on div "Anglais A2" at bounding box center [767, 147] width 76 height 34
click at [753, 148] on div "Anglais A2" at bounding box center [767, 147] width 76 height 34
click at [756, 146] on div at bounding box center [756, 147] width 10 height 2
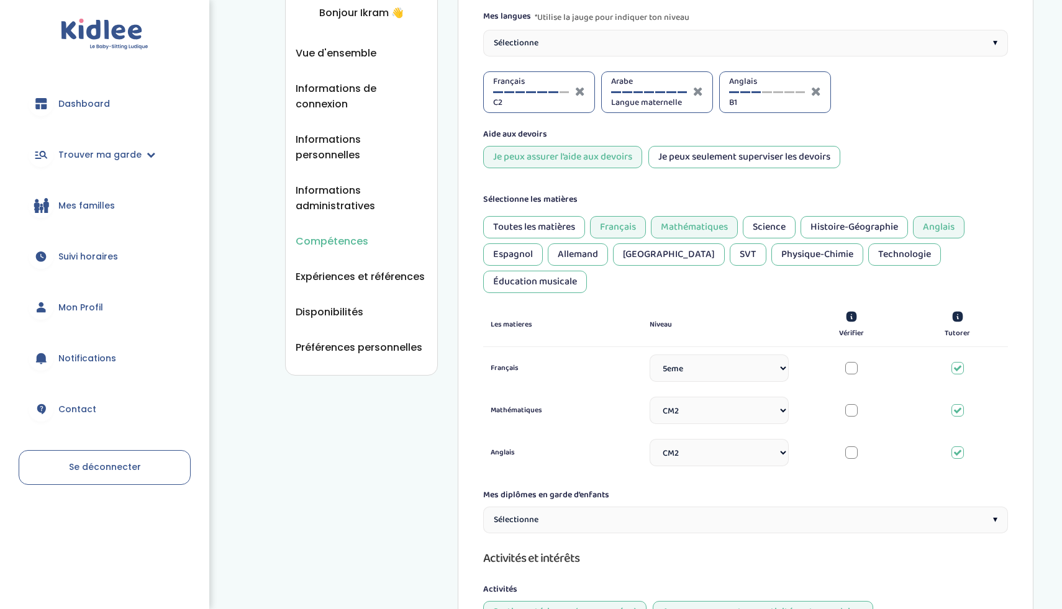
scroll to position [147, 0]
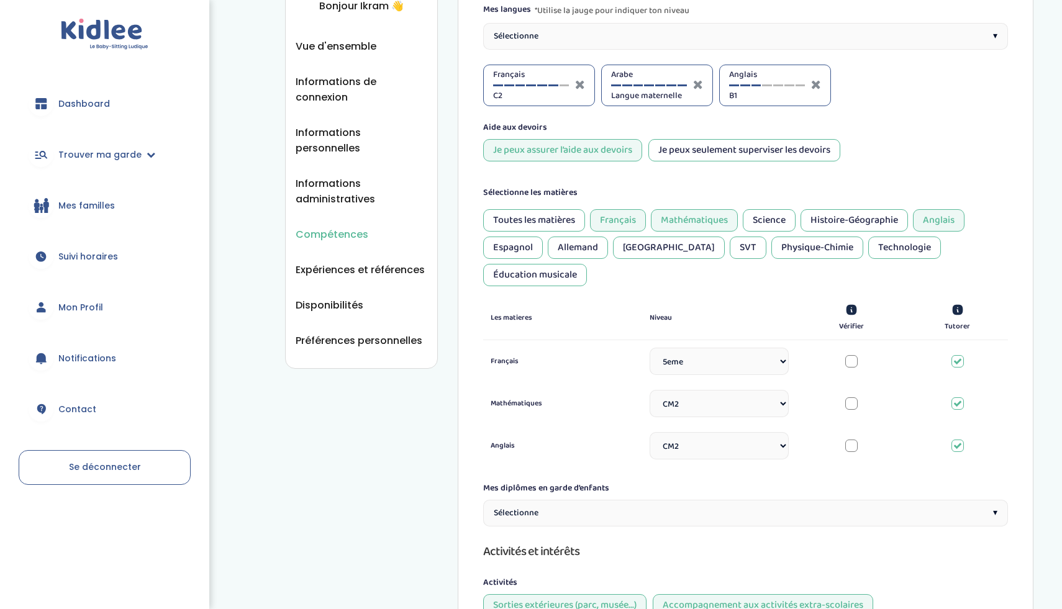
click at [849, 355] on div at bounding box center [851, 361] width 12 height 12
click at [962, 355] on div at bounding box center [957, 361] width 12 height 12
click at [778, 348] on select "Sélectionne CP CE1 CE2 CM1 CM2 6eme 5eme 4eme 3eme Seconde Prémière Terminale" at bounding box center [718, 361] width 139 height 27
select select "4eme"
click at [779, 348] on select "Sélectionne CP CE1 CE2 CM1 CM2 6eme 5eme 4eme 3eme Seconde Prémière Terminale" at bounding box center [718, 361] width 139 height 27
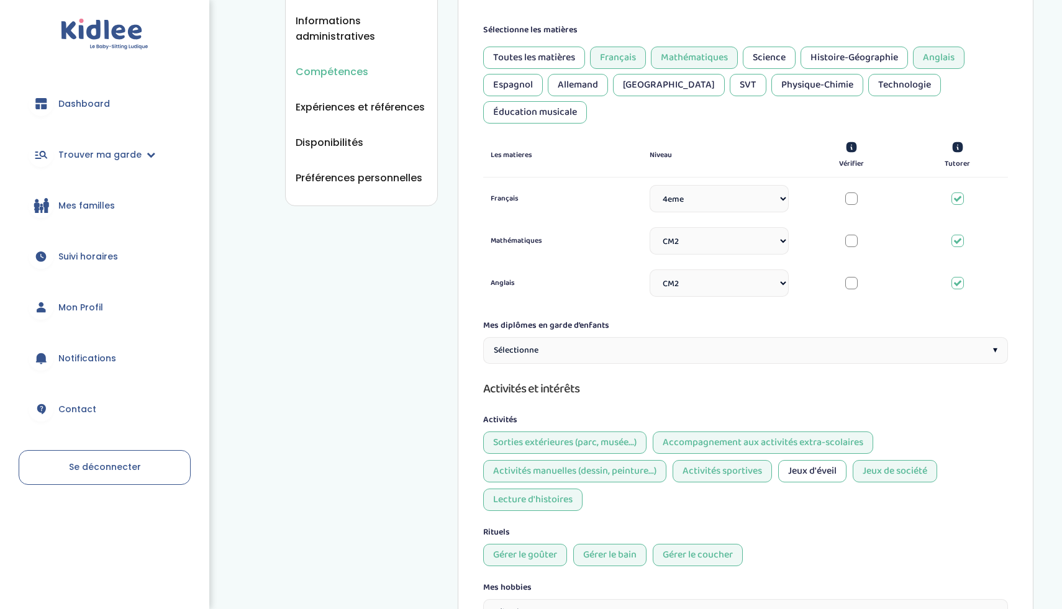
scroll to position [311, 0]
click at [554, 336] on div "Sélectionne ▾" at bounding box center [745, 349] width 525 height 27
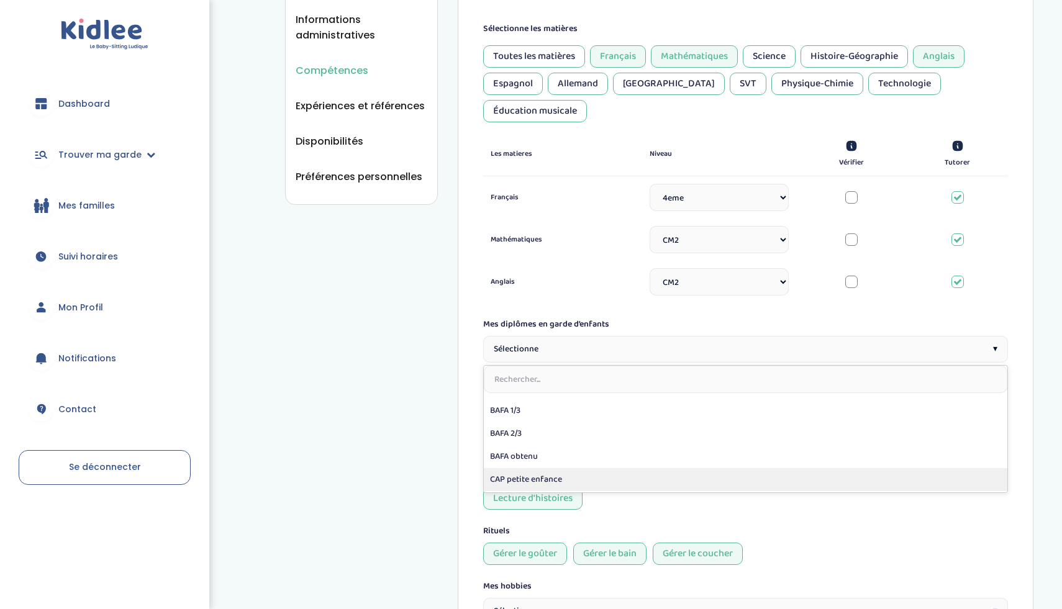
scroll to position [0, 0]
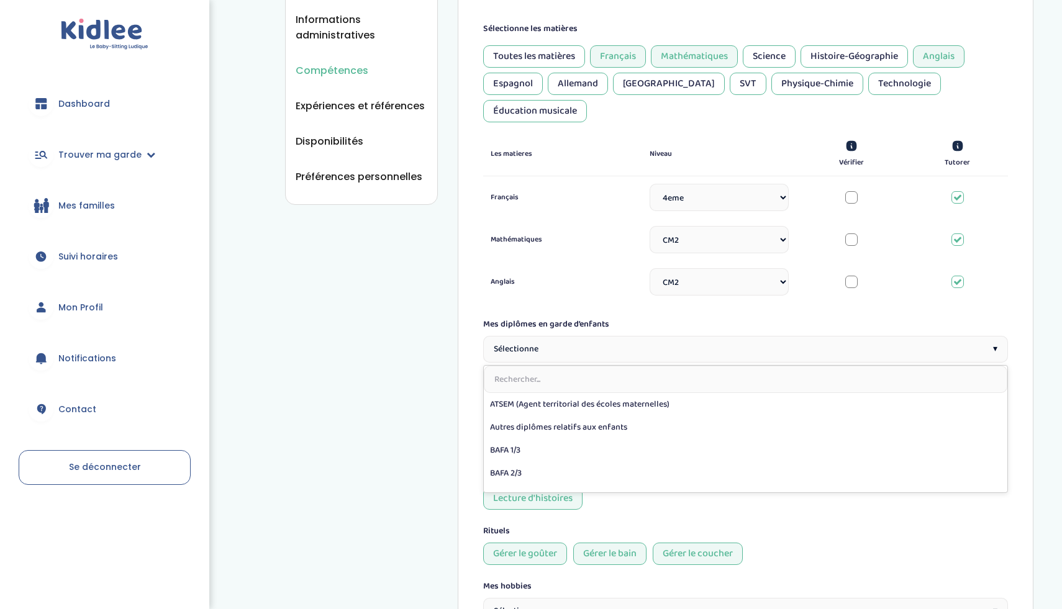
click at [589, 318] on label "Mes diplômes en garde d’enfants" at bounding box center [546, 324] width 126 height 13
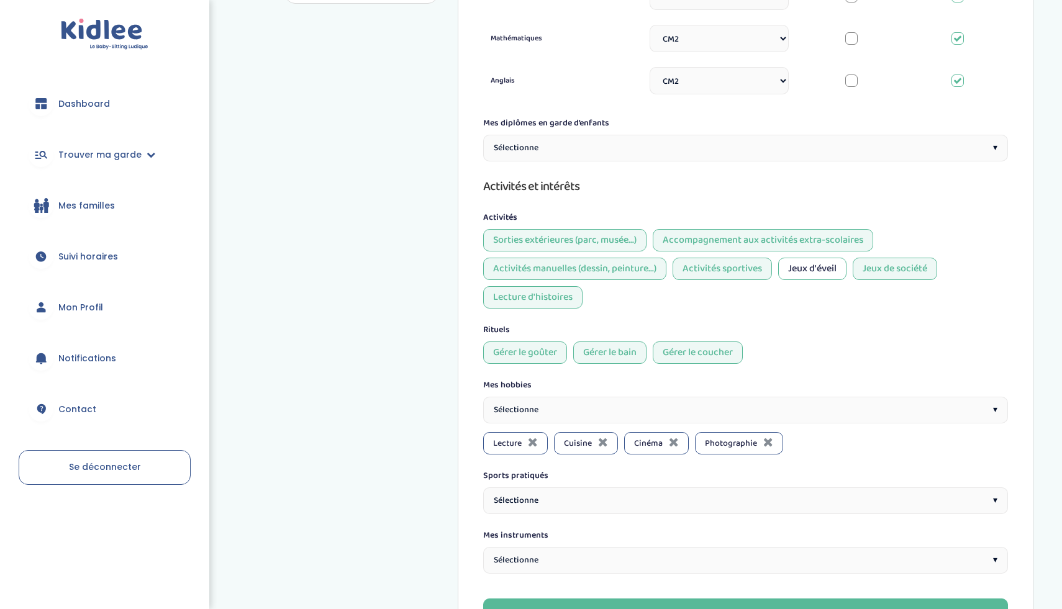
scroll to position [605, 0]
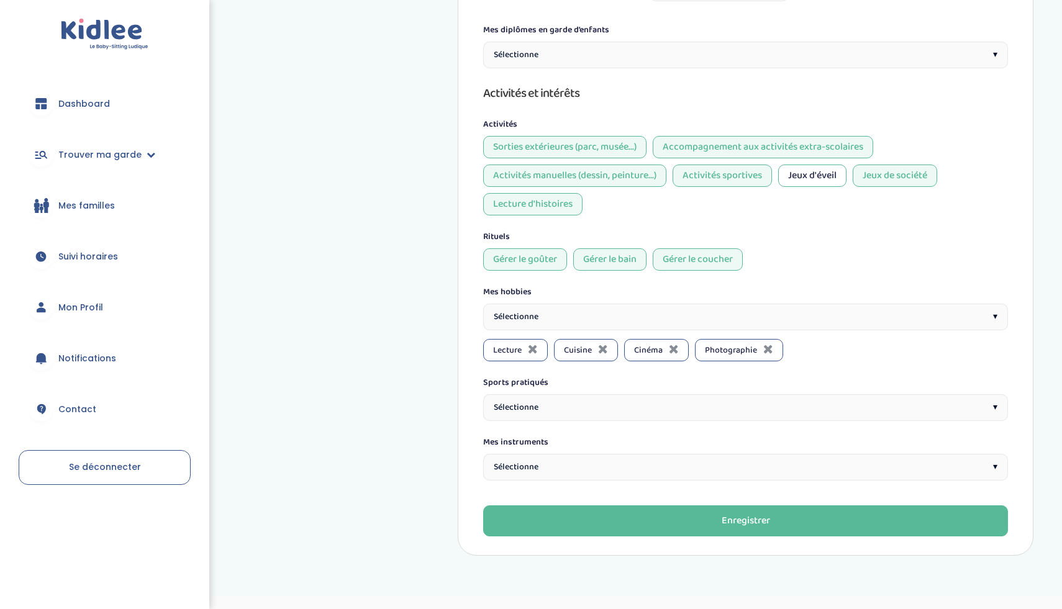
click at [628, 454] on div "Sélectionne ▾" at bounding box center [745, 467] width 525 height 27
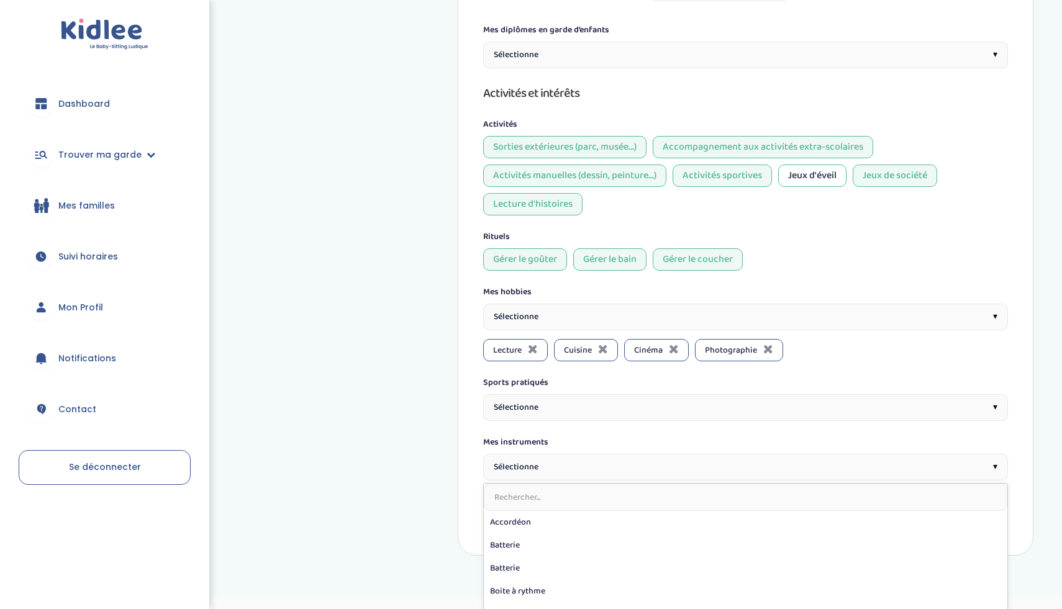
click at [532, 436] on label "Mes instruments" at bounding box center [515, 442] width 65 height 13
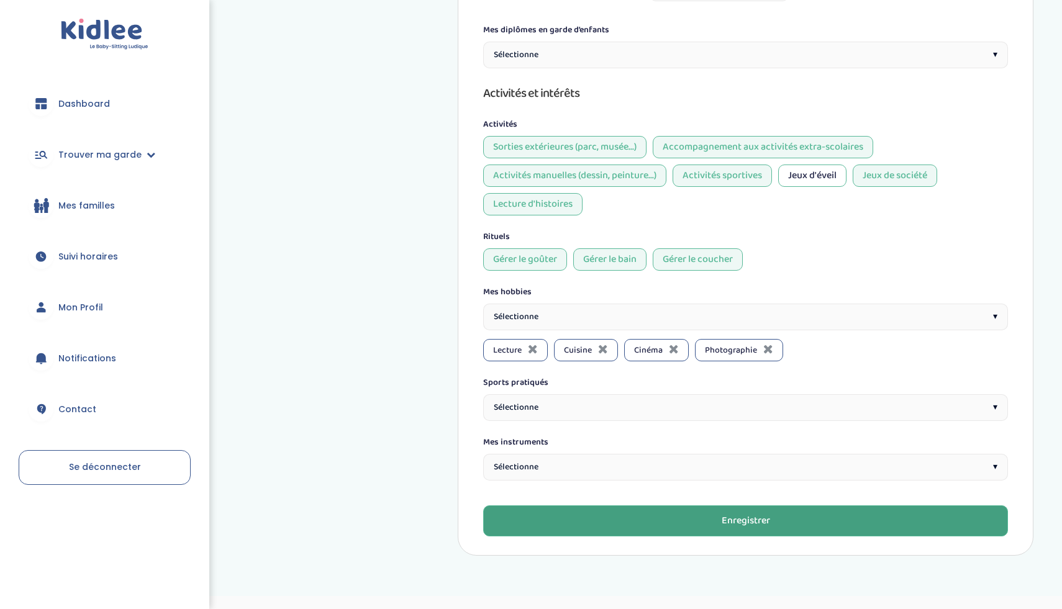
click at [566, 505] on button "Enregistrer" at bounding box center [745, 520] width 525 height 31
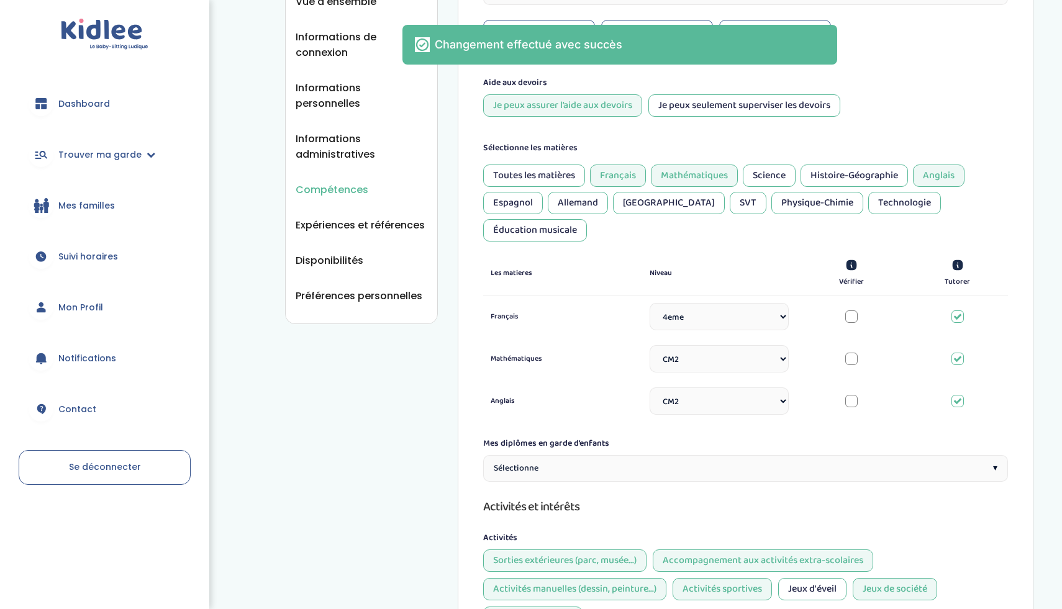
scroll to position [7, 0]
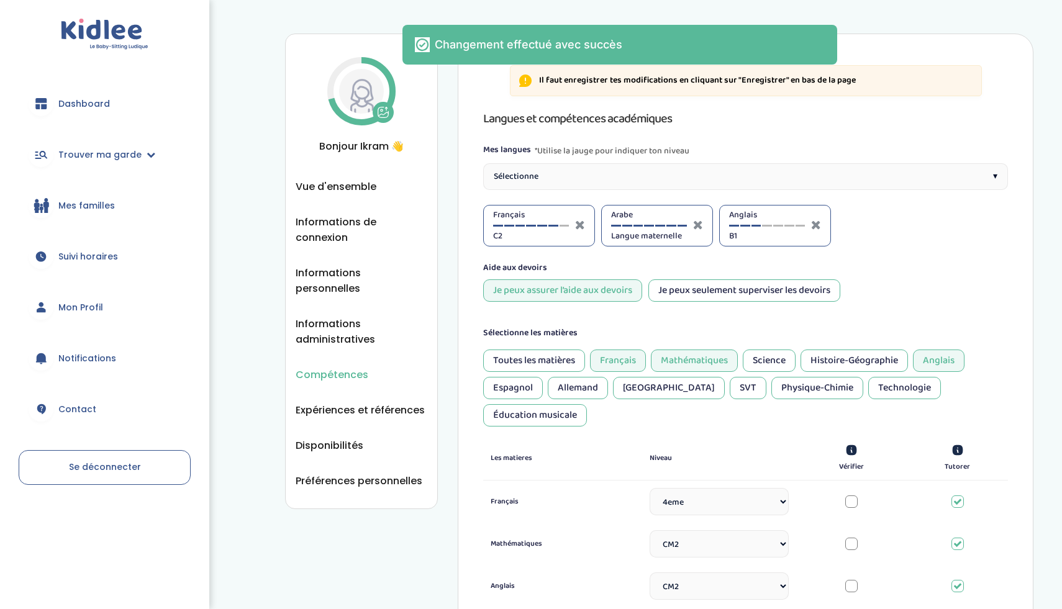
click at [371, 86] on img at bounding box center [361, 91] width 45 height 45
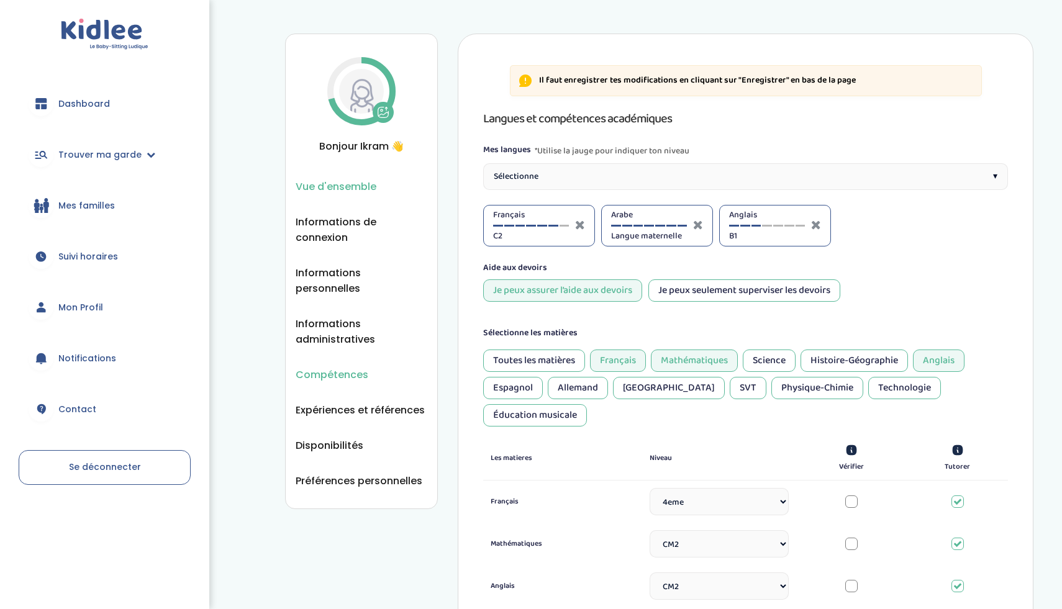
click at [336, 186] on span "Vue d'ensemble" at bounding box center [336, 187] width 81 height 16
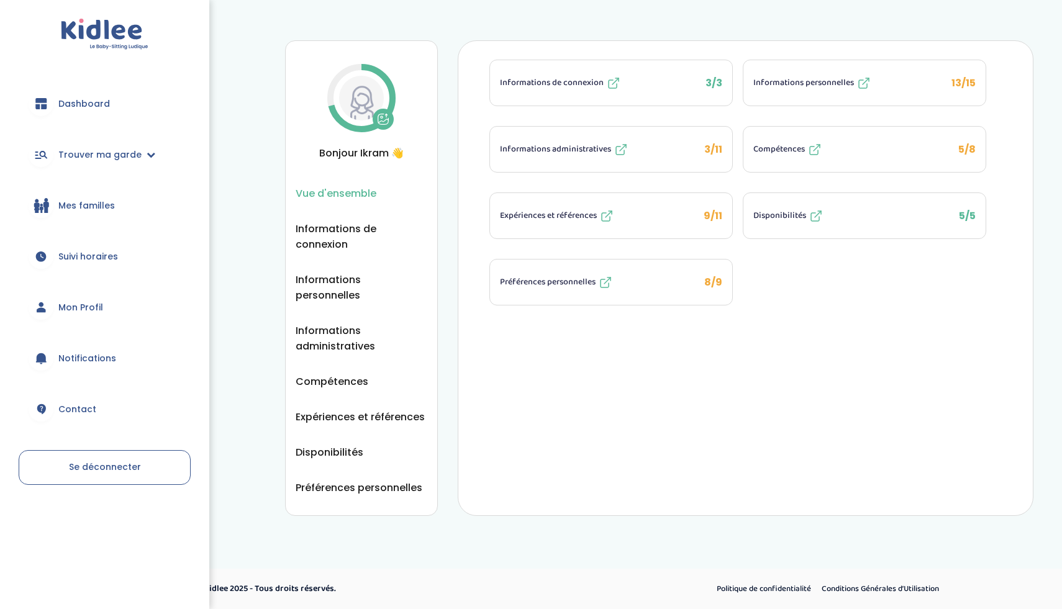
click at [659, 157] on button "Informations administratives 3/11" at bounding box center [611, 149] width 242 height 45
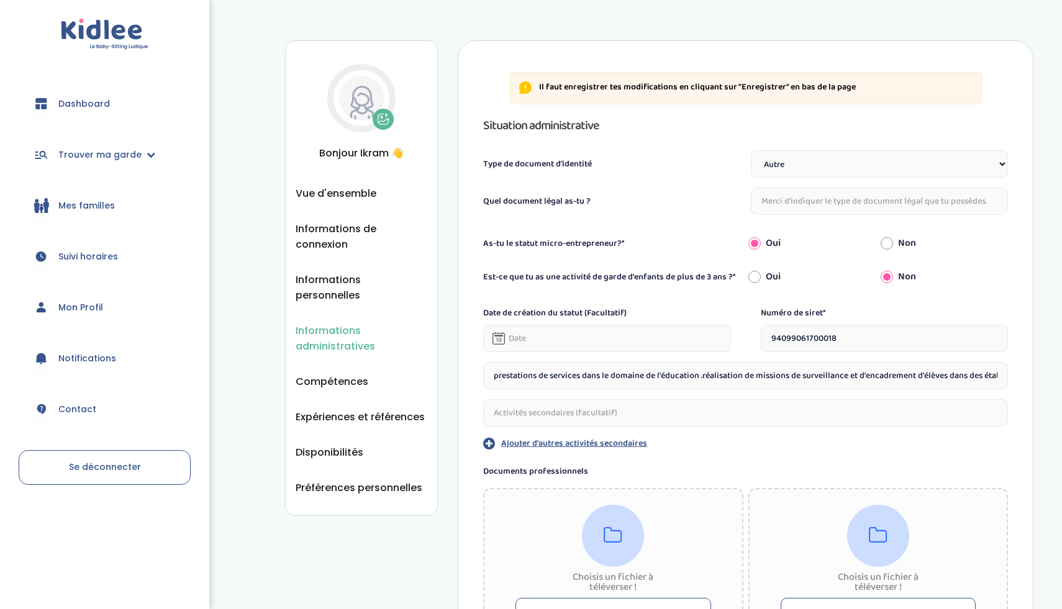
select select "Autre"
click at [749, 278] on input "Oui" at bounding box center [754, 276] width 12 height 27
radio input "true"
radio input "false"
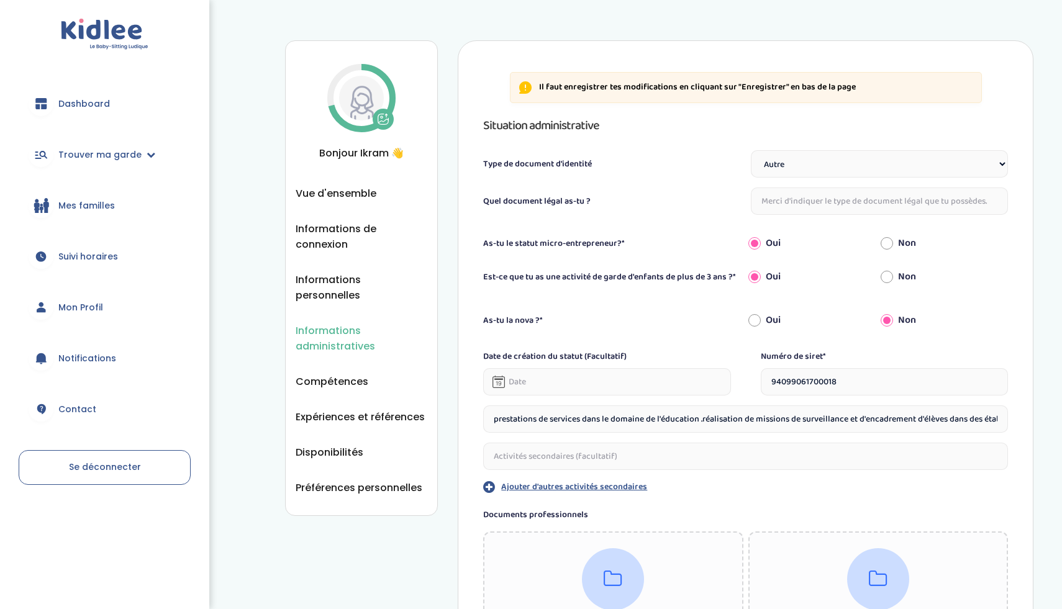
click at [907, 271] on label "Non" at bounding box center [907, 276] width 18 height 15
click at [893, 257] on input "Non" at bounding box center [886, 243] width 12 height 27
radio input "true"
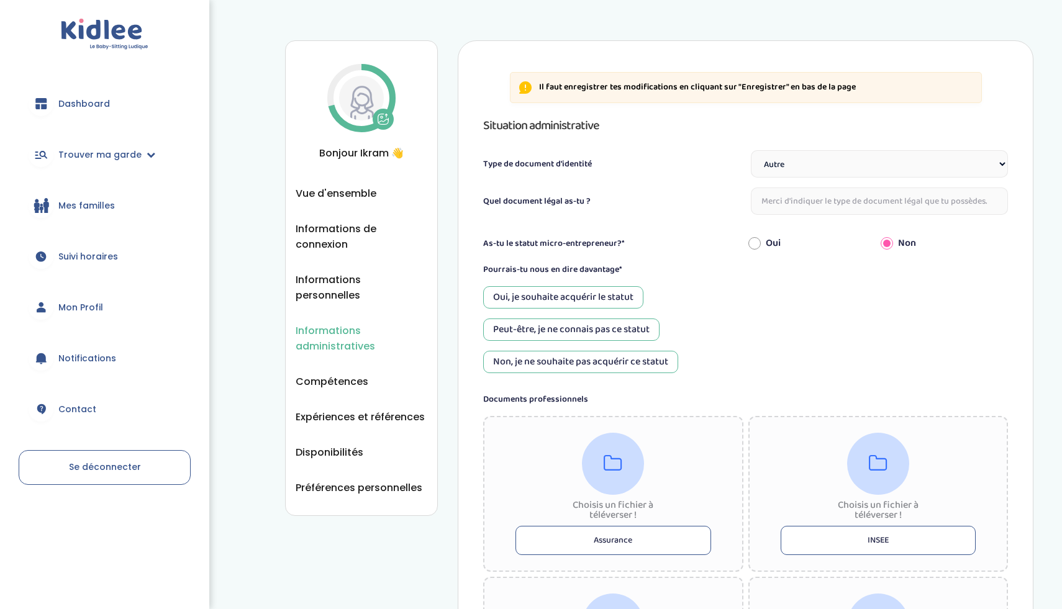
click at [582, 304] on div "Oui, je souhaite acquérir le statut" at bounding box center [563, 297] width 160 height 22
click at [753, 237] on input "Oui" at bounding box center [754, 243] width 12 height 27
radio input "true"
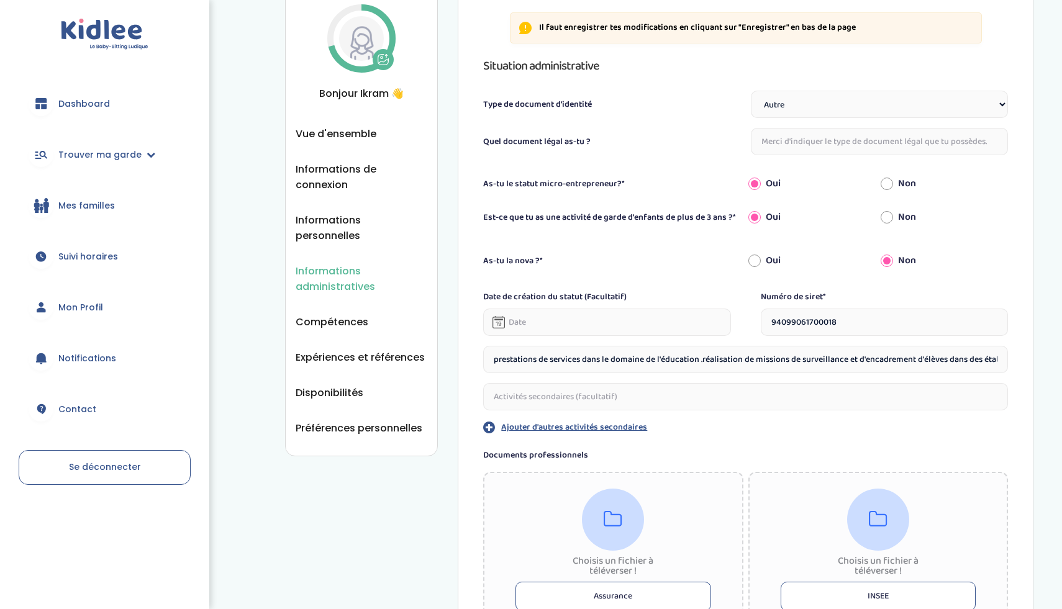
scroll to position [58, 0]
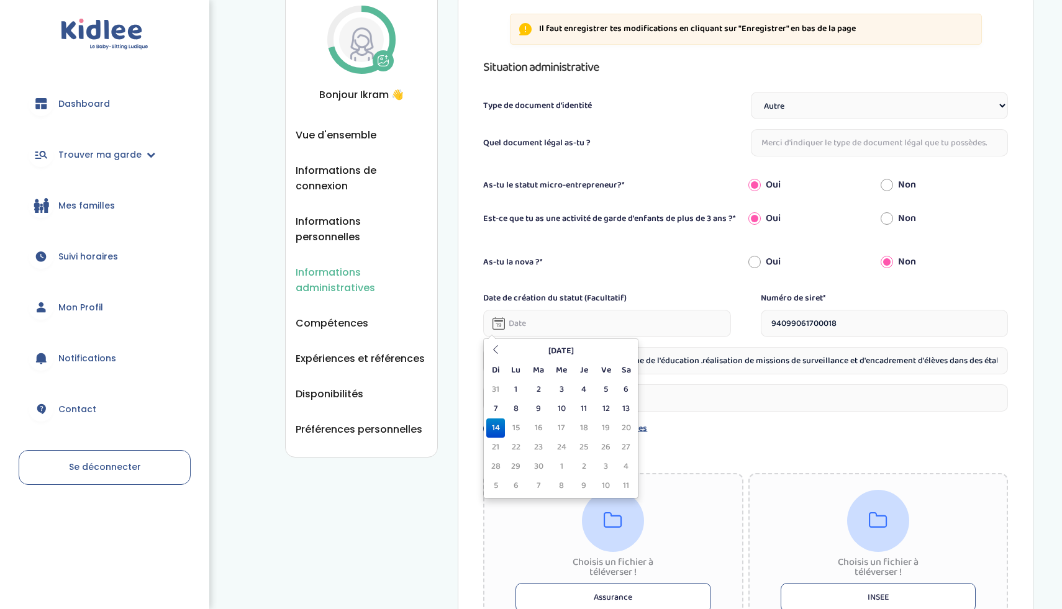
click at [630, 335] on input "text" at bounding box center [606, 323] width 247 height 27
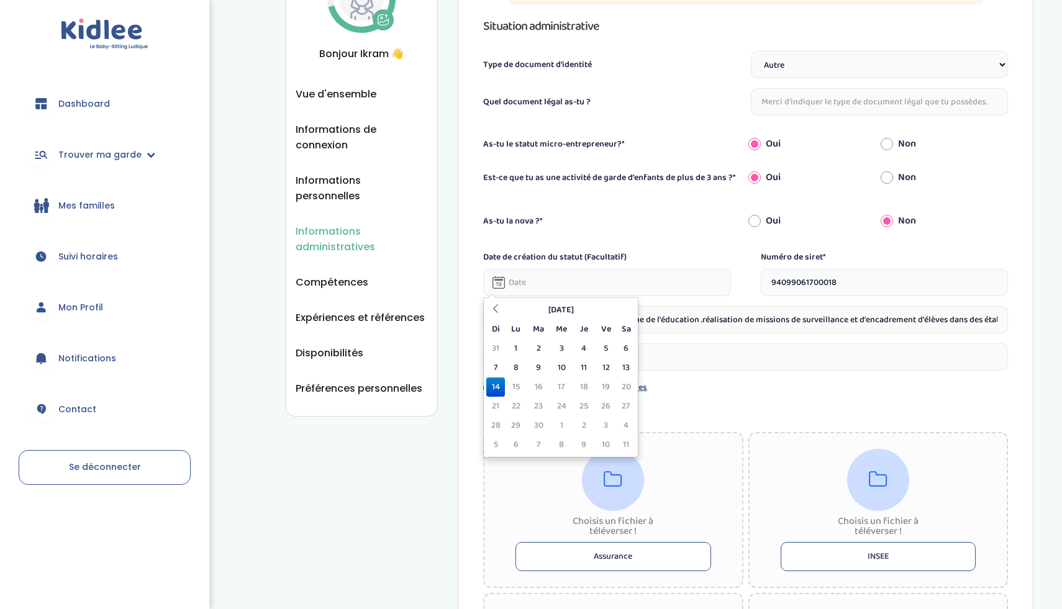
scroll to position [115, 0]
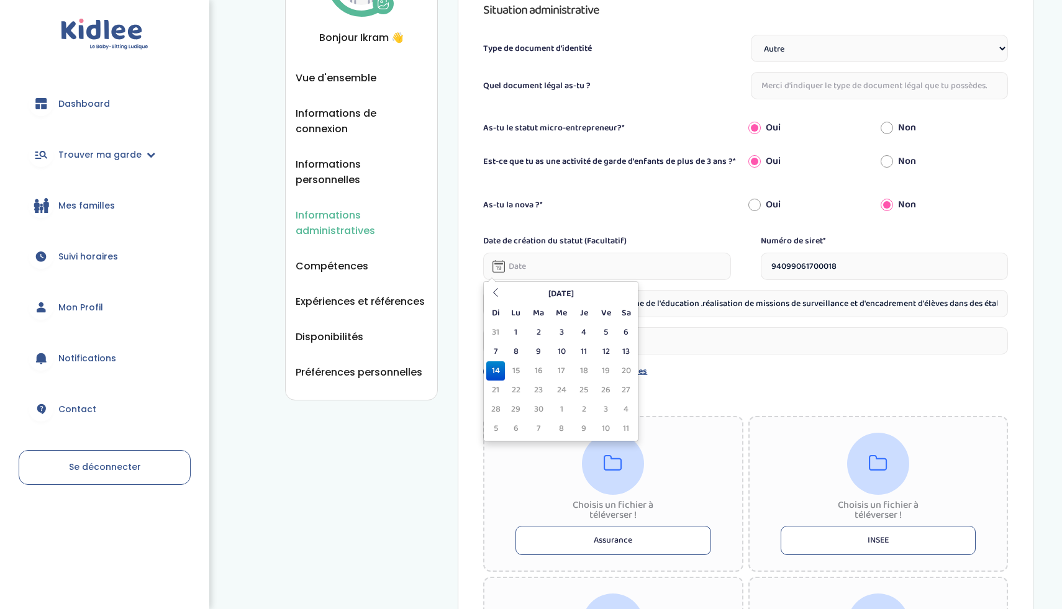
click at [689, 315] on input "prestations de services dans le domaine de l'éducation .réalisation de missions…" at bounding box center [745, 303] width 525 height 27
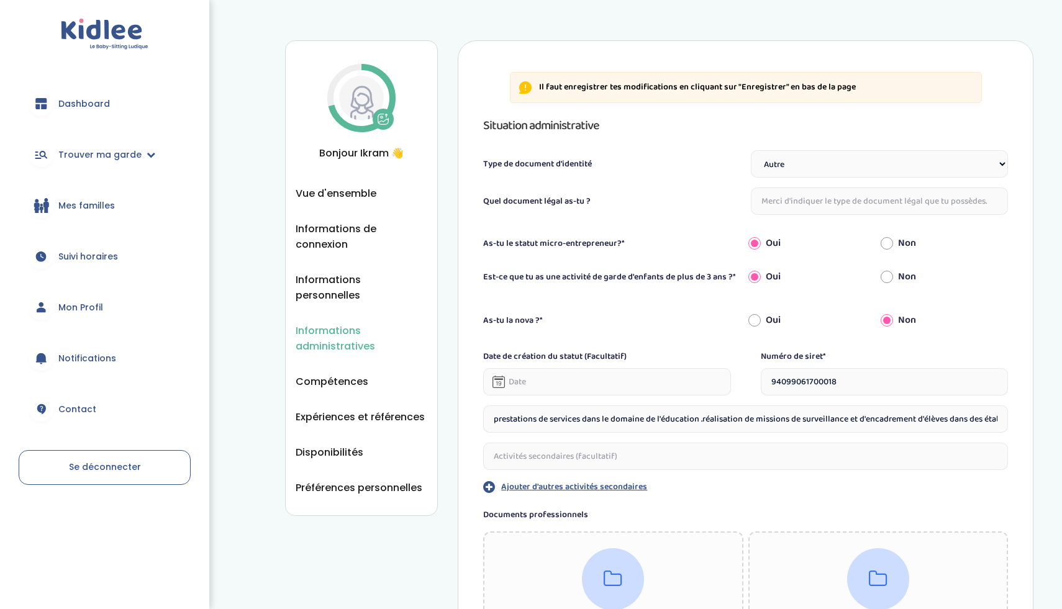
scroll to position [1, 0]
